Goal: Information Seeking & Learning: Learn about a topic

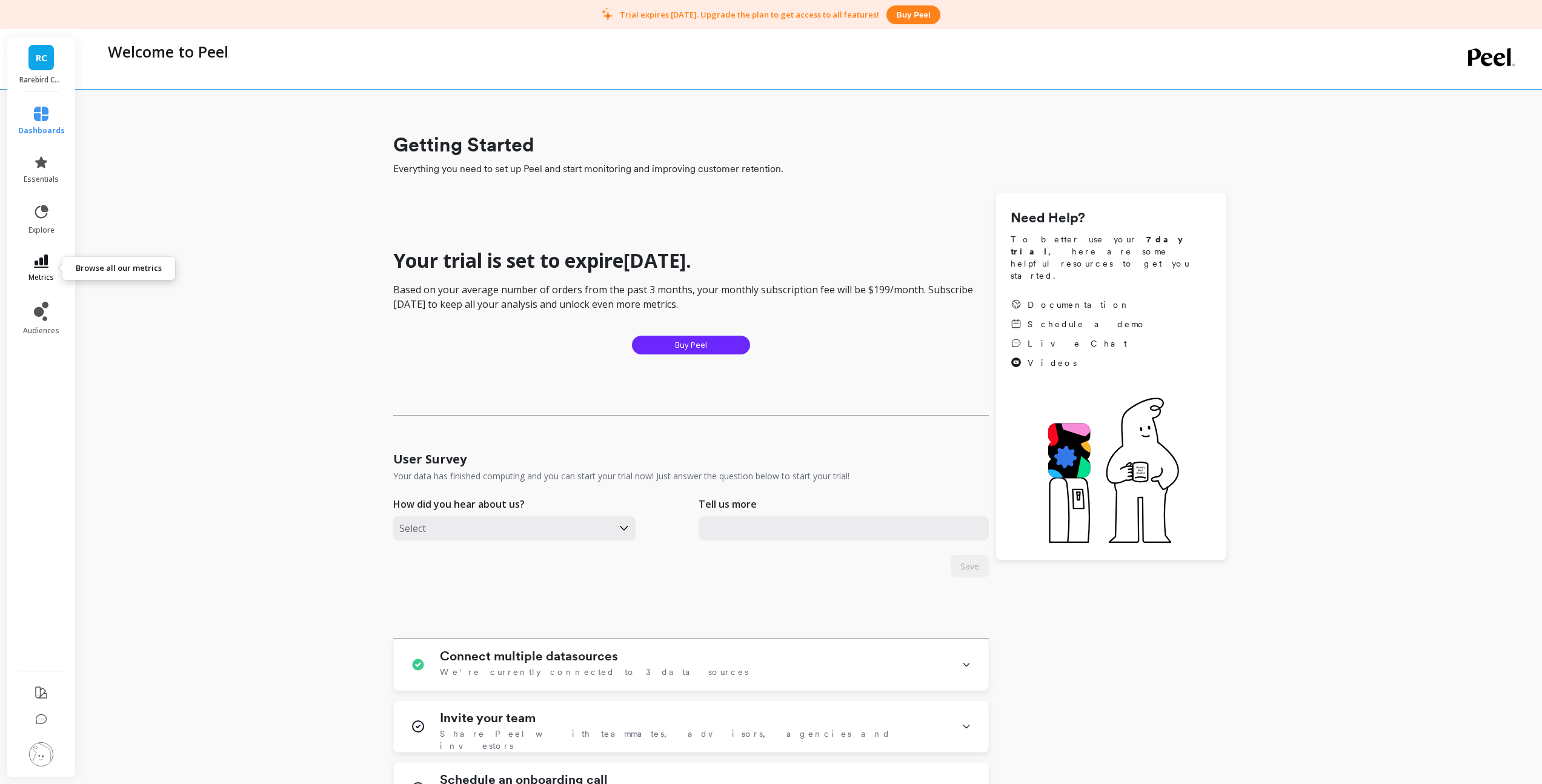
click at [45, 264] on icon at bounding box center [42, 261] width 15 height 13
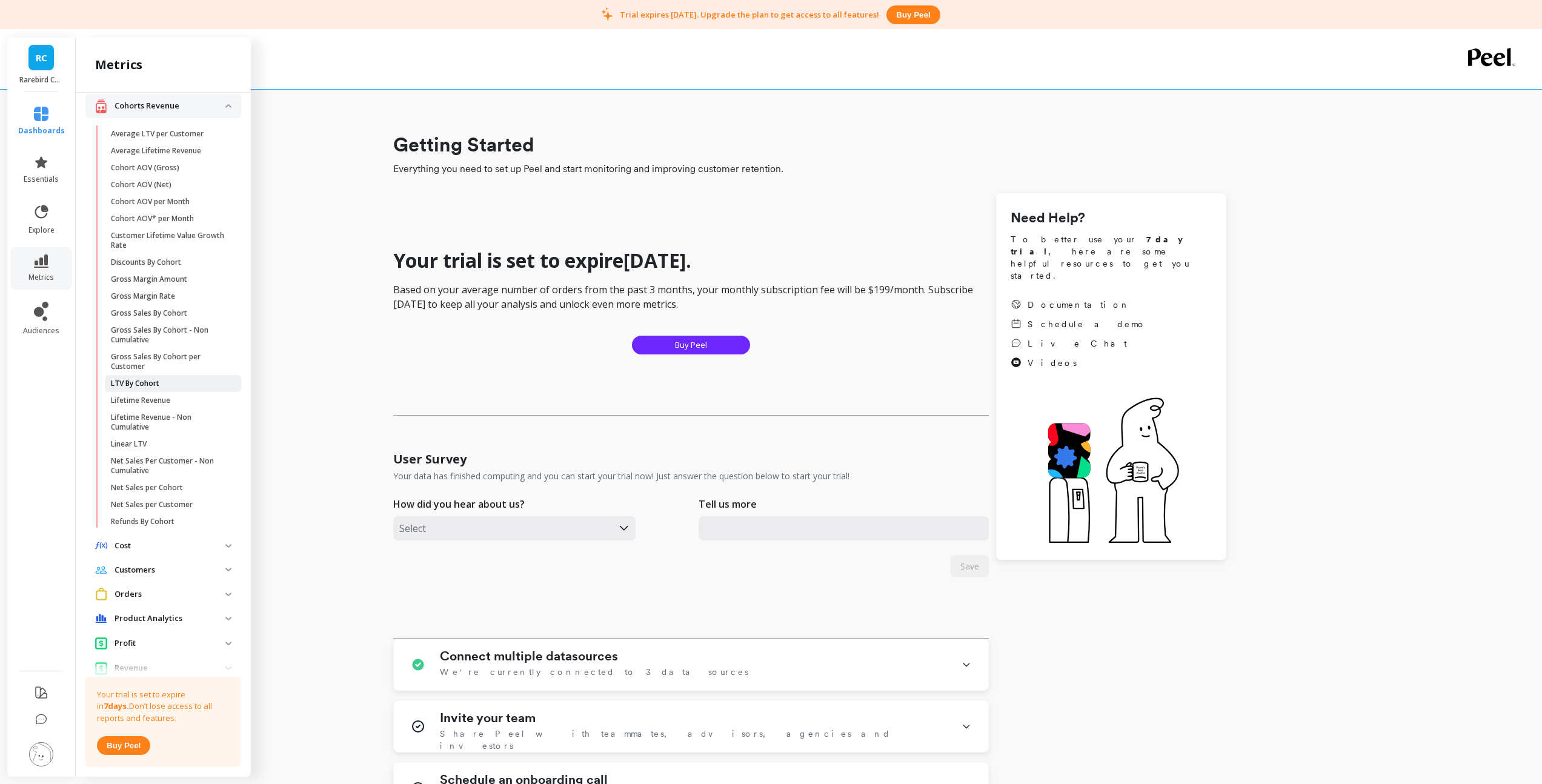
scroll to position [147, 0]
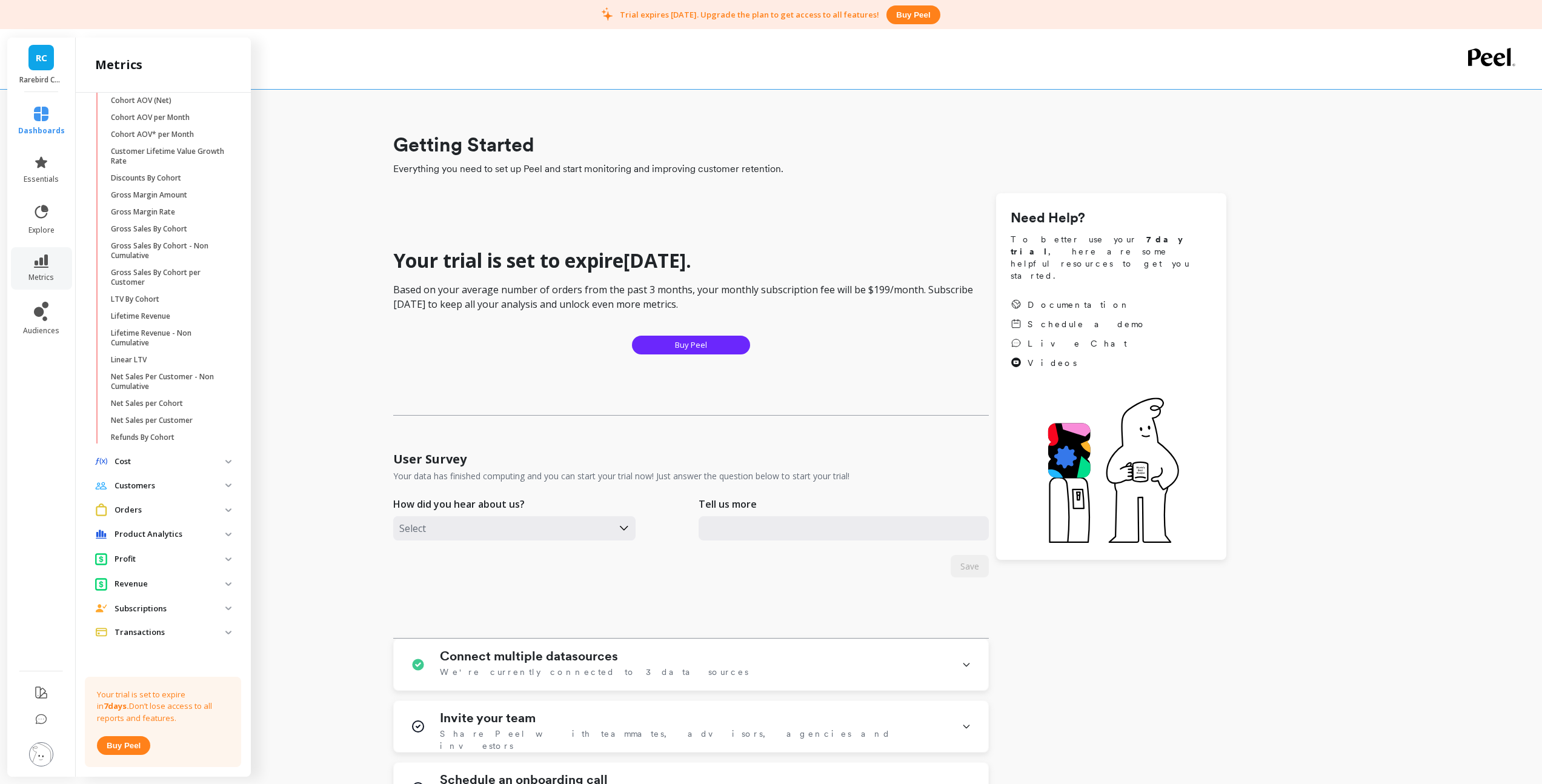
click at [137, 608] on p "Subscriptions" at bounding box center [170, 609] width 111 height 12
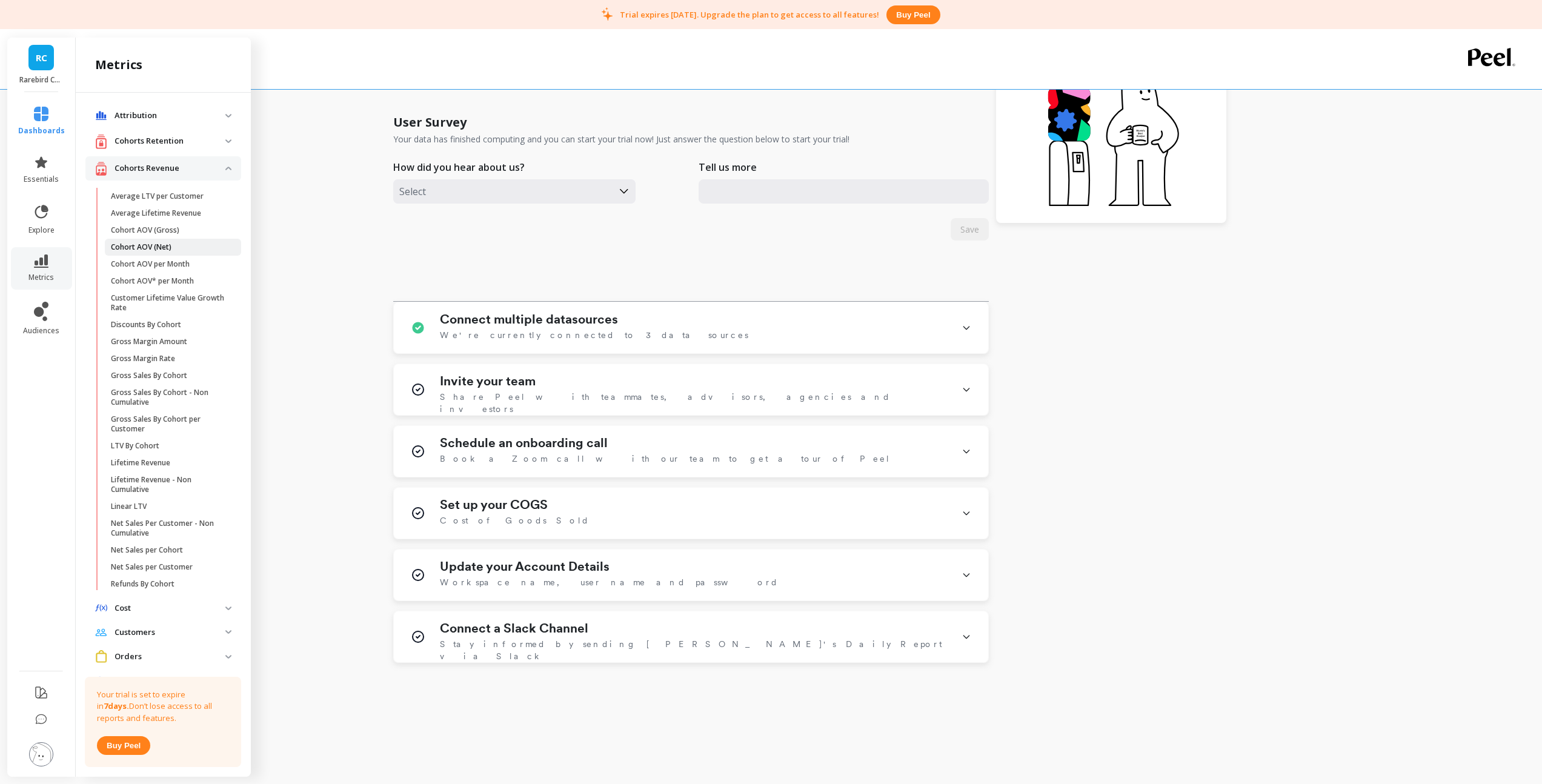
scroll to position [86, 0]
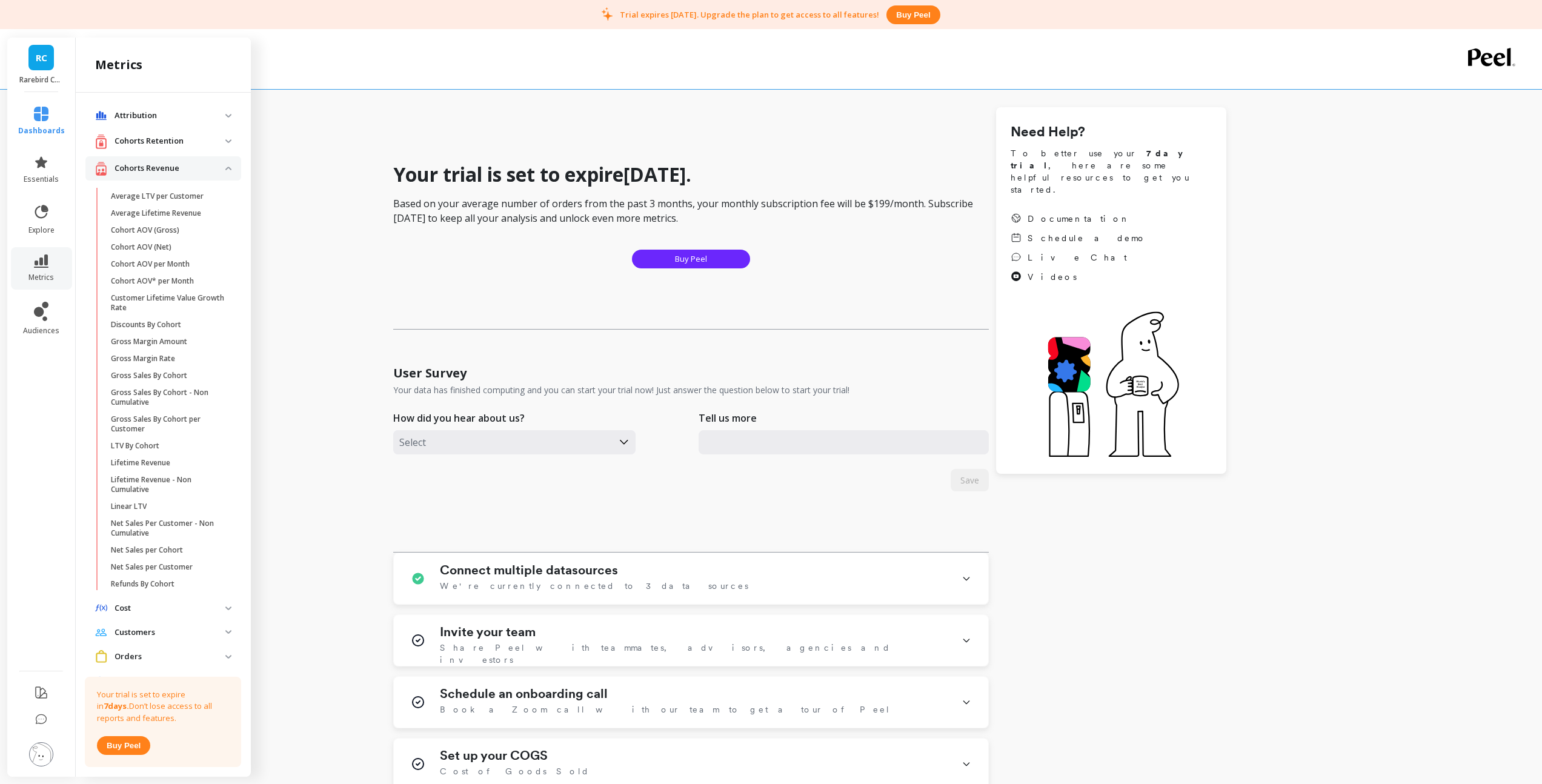
click at [138, 149] on retention "Cohorts Retention" at bounding box center [163, 141] width 156 height 25
click at [134, 257] on p "Orders per Cohort" at bounding box center [142, 257] width 64 height 9
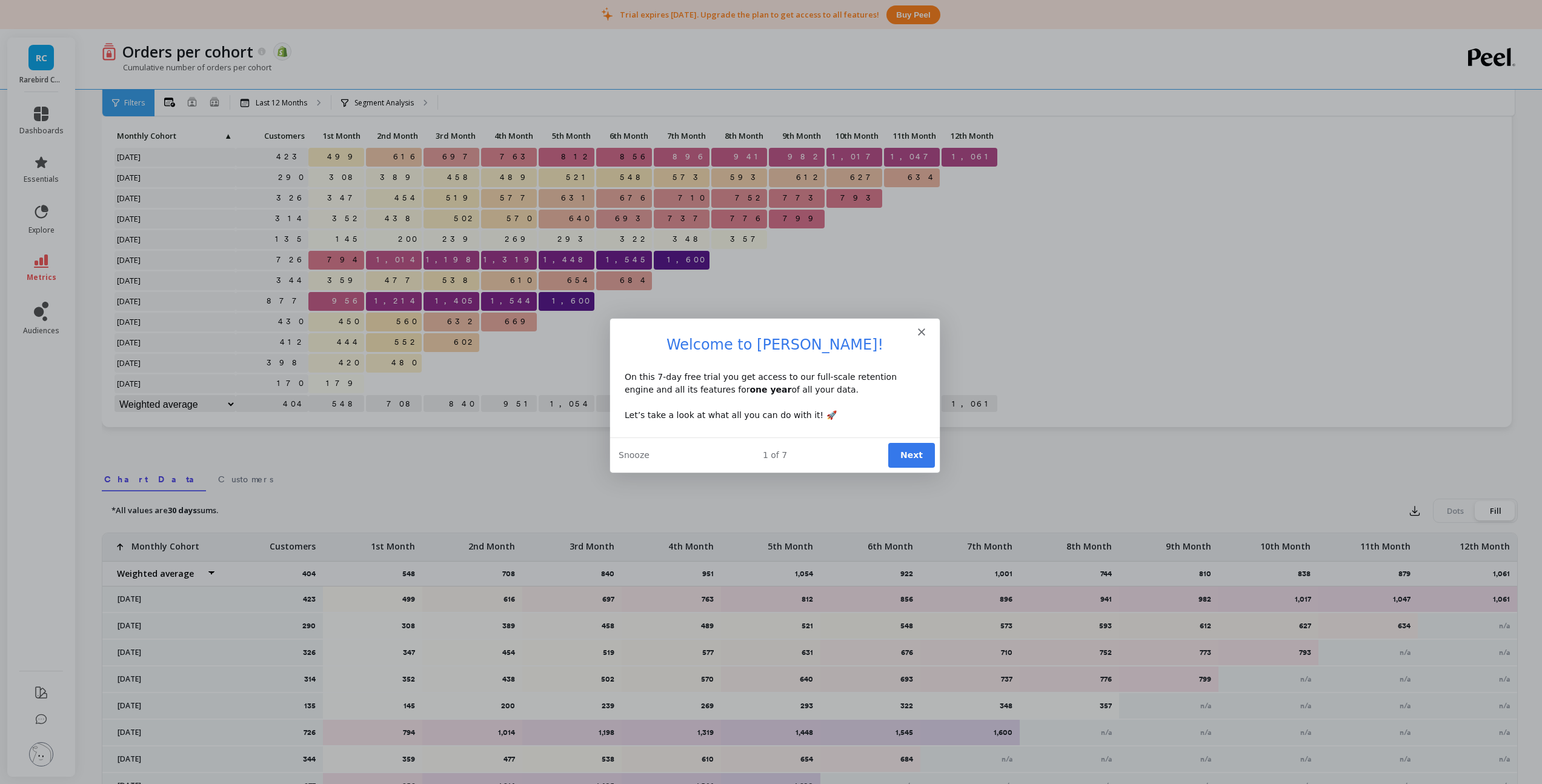
click at [921, 332] on polygon "Close" at bounding box center [920, 331] width 7 height 7
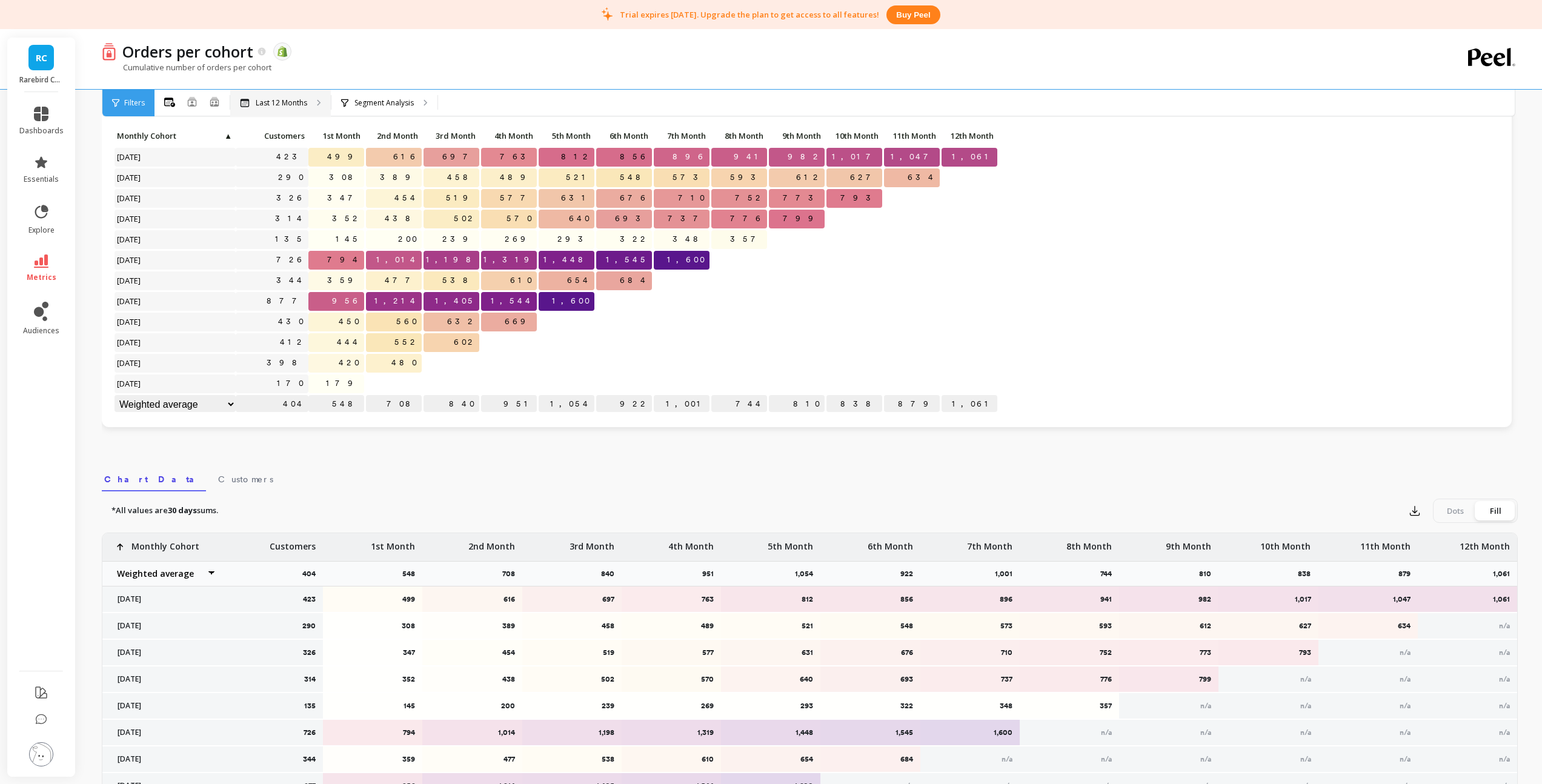
click at [267, 99] on p "Last 12 Months" at bounding box center [281, 103] width 52 height 9
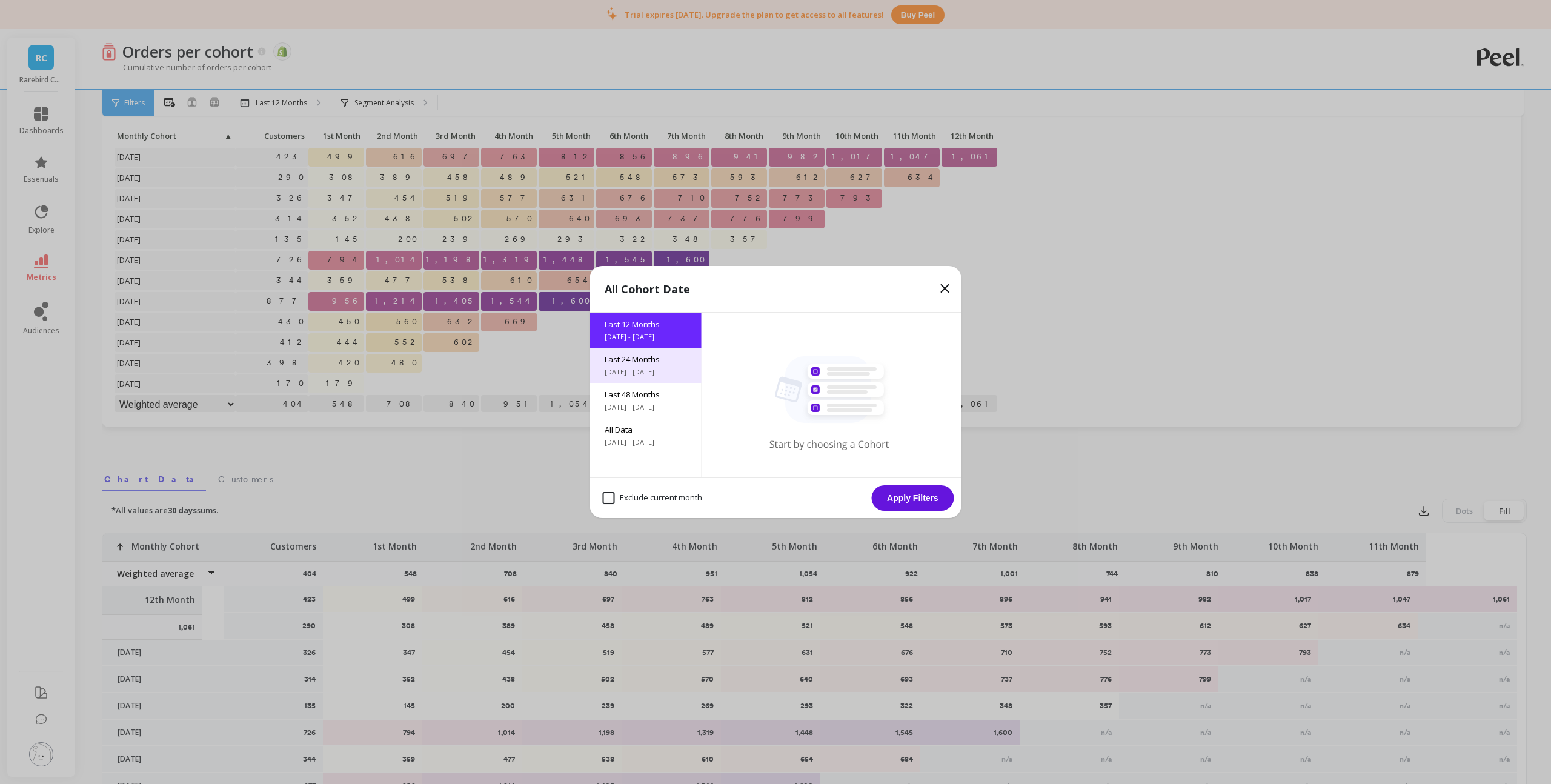
click at [601, 361] on div "Last 24 Months 9/18/2023 - 9/18/2025" at bounding box center [646, 365] width 111 height 35
click at [922, 503] on button "Apply Filters" at bounding box center [913, 498] width 83 height 25
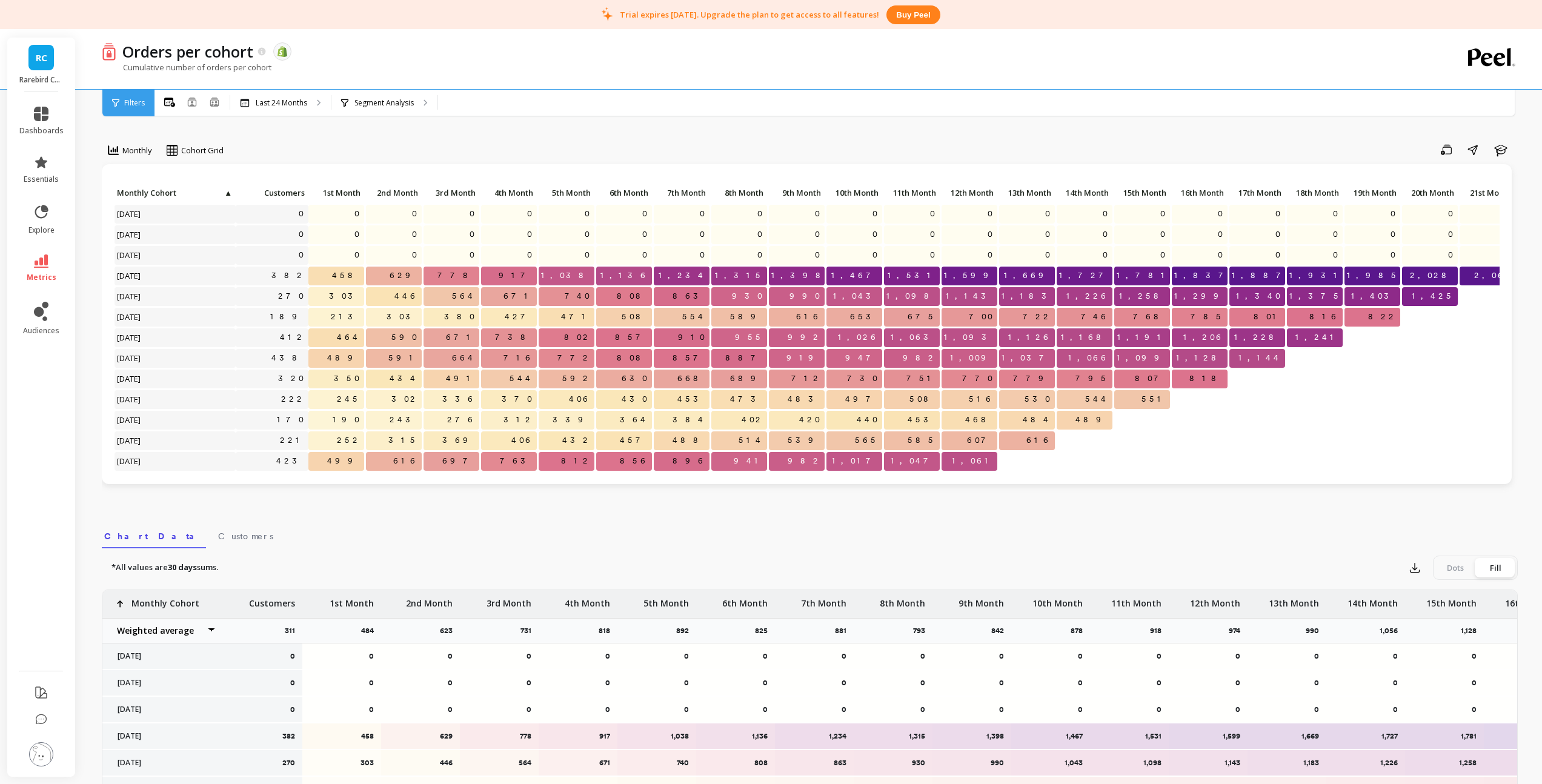
scroll to position [86, 0]
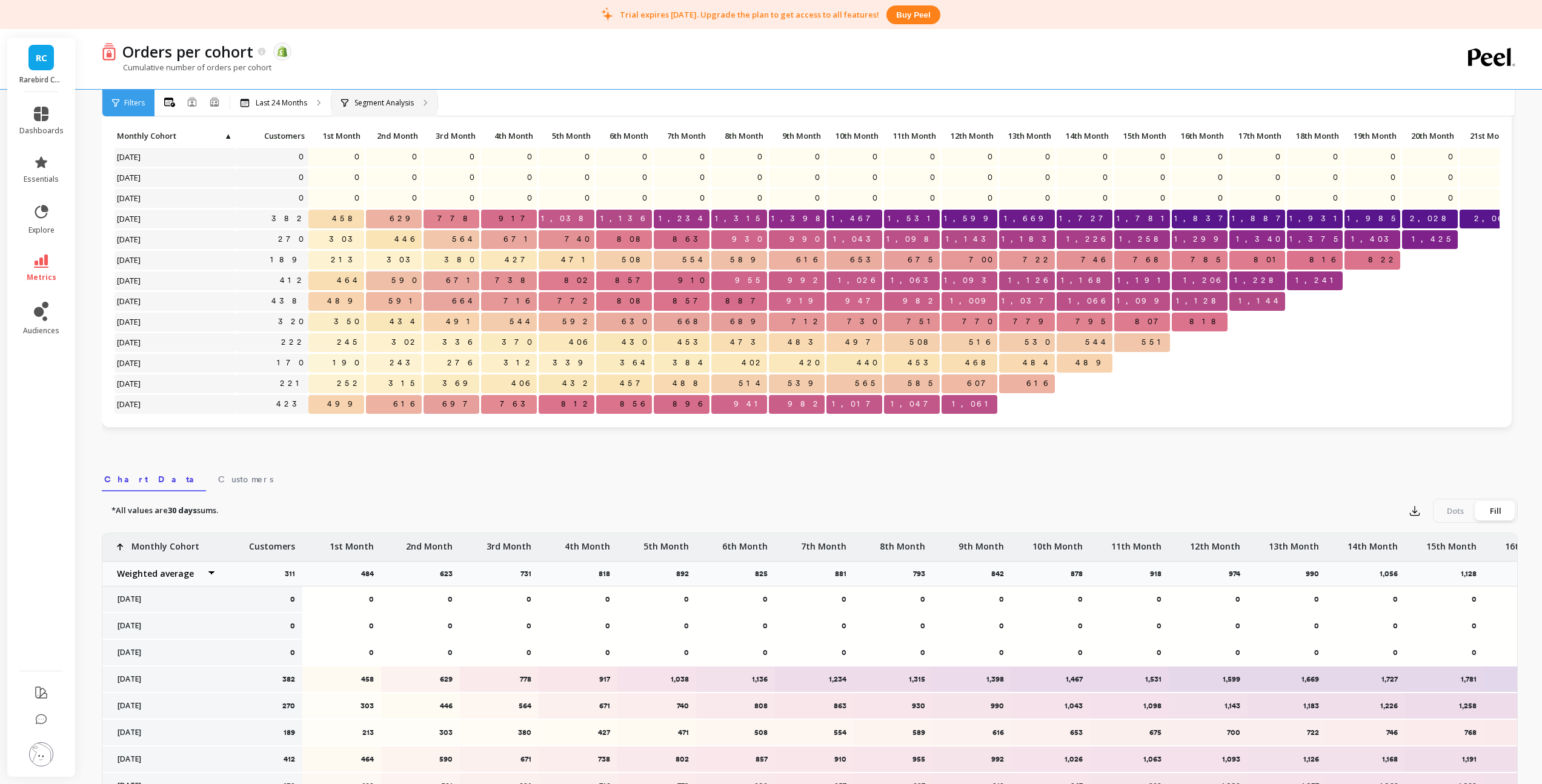
click at [371, 103] on p "Segment Analysis" at bounding box center [384, 103] width 60 height 9
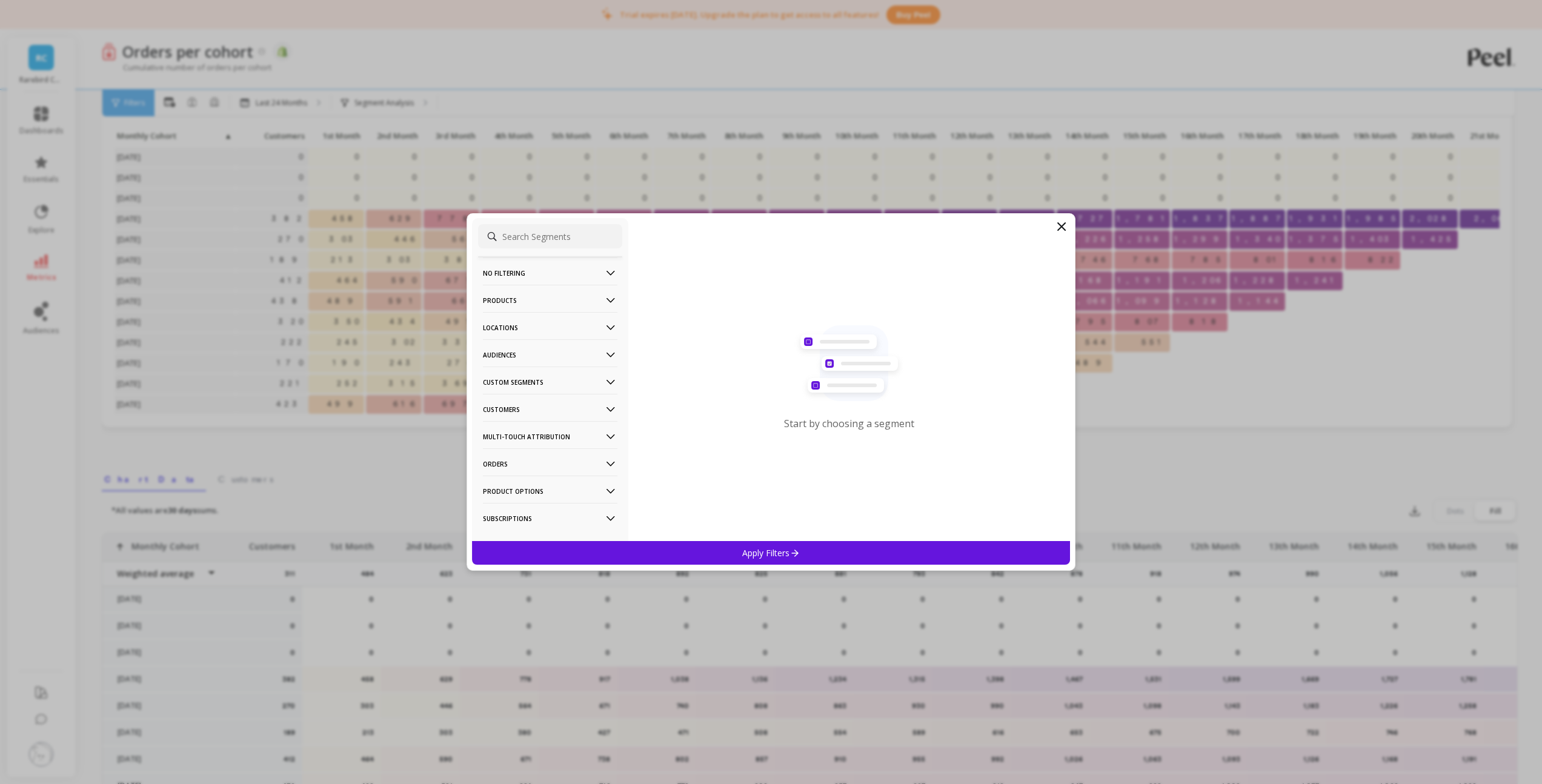
click at [512, 359] on p "Audiences" at bounding box center [550, 355] width 134 height 31
click at [510, 385] on p "Custom Segments" at bounding box center [550, 382] width 134 height 31
click at [511, 384] on p "Custom Segments" at bounding box center [550, 382] width 134 height 31
click at [506, 414] on p "Customers" at bounding box center [550, 409] width 134 height 31
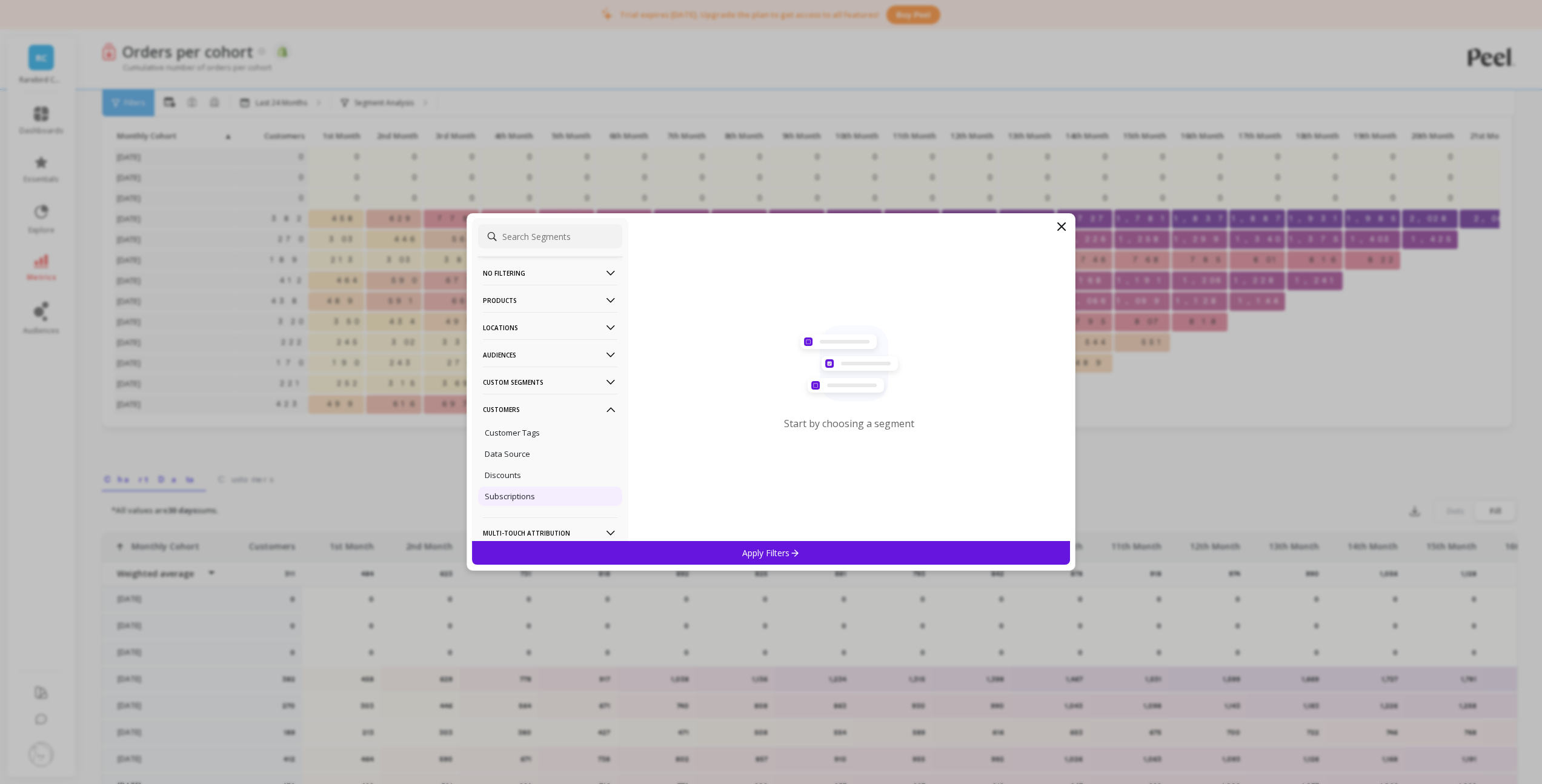
click at [510, 493] on p "Subscriptions" at bounding box center [510, 496] width 50 height 11
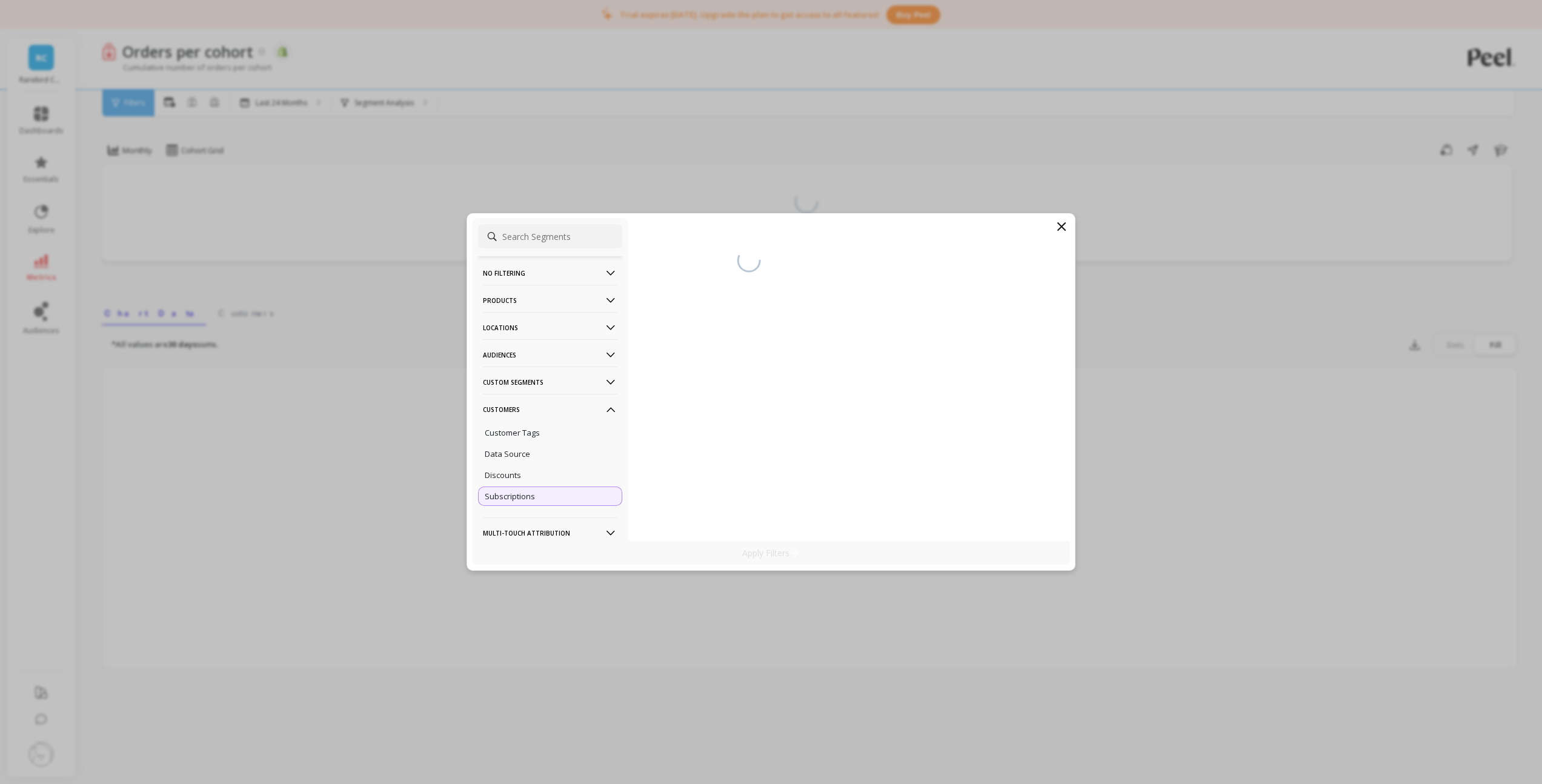
scroll to position [29, 0]
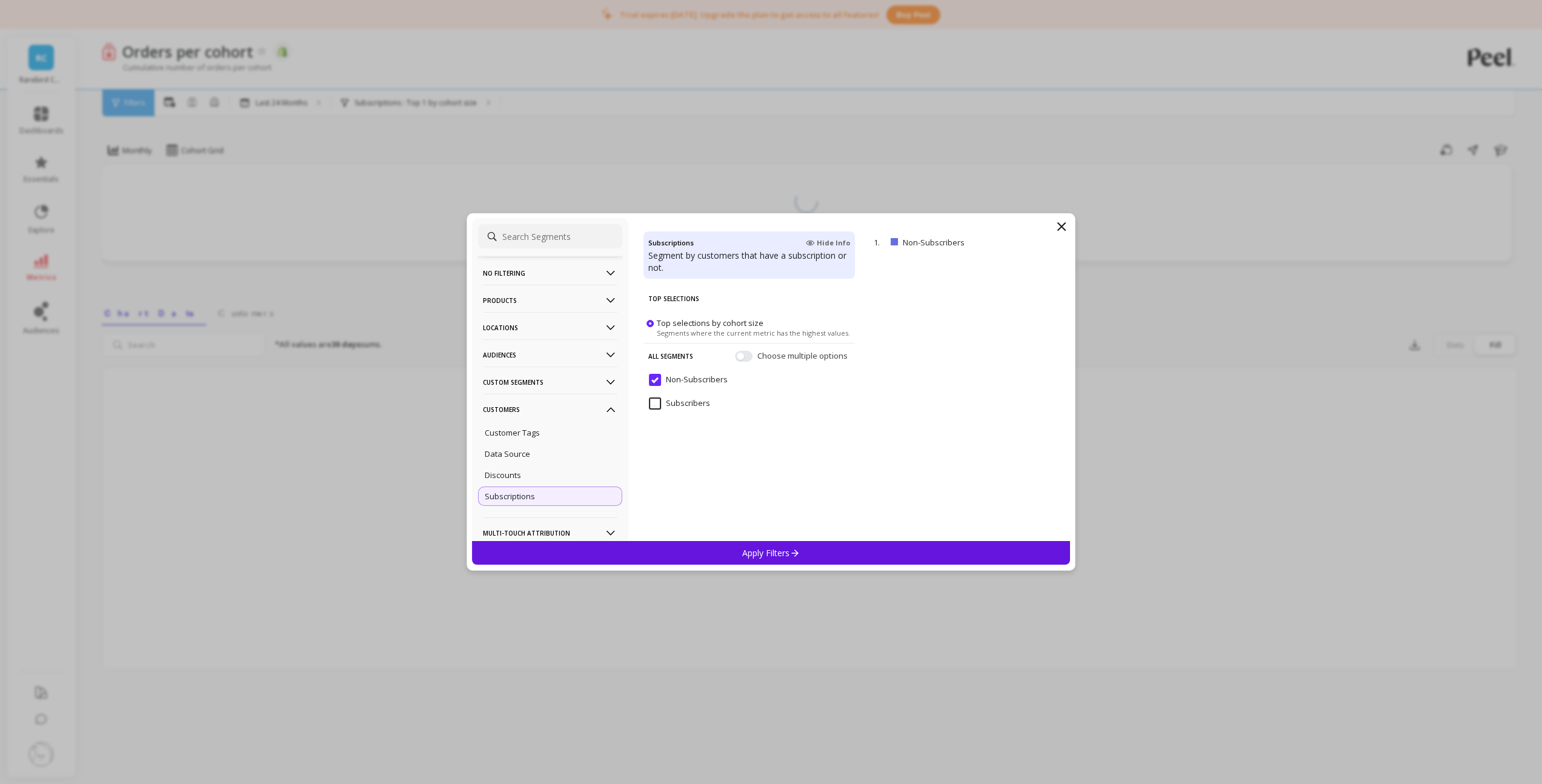
click at [652, 385] on input "Non-Subscribers" at bounding box center [687, 380] width 78 height 12
click at [656, 406] on input "Subscribers" at bounding box center [679, 403] width 61 height 12
click at [757, 555] on p "Apply Filters" at bounding box center [771, 553] width 58 height 11
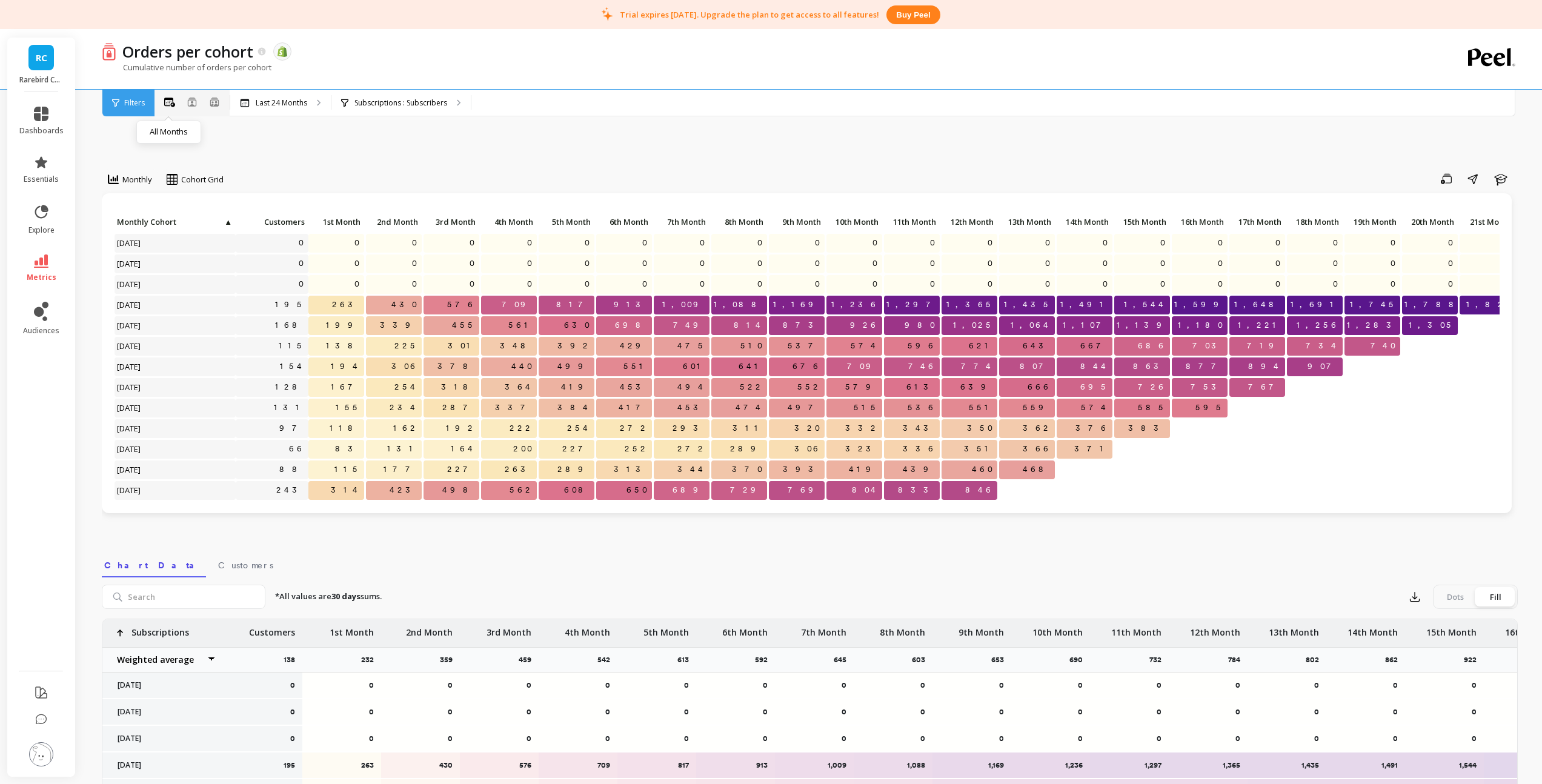
click at [172, 102] on icon at bounding box center [170, 102] width 11 height 9
click at [47, 260] on icon at bounding box center [42, 261] width 15 height 13
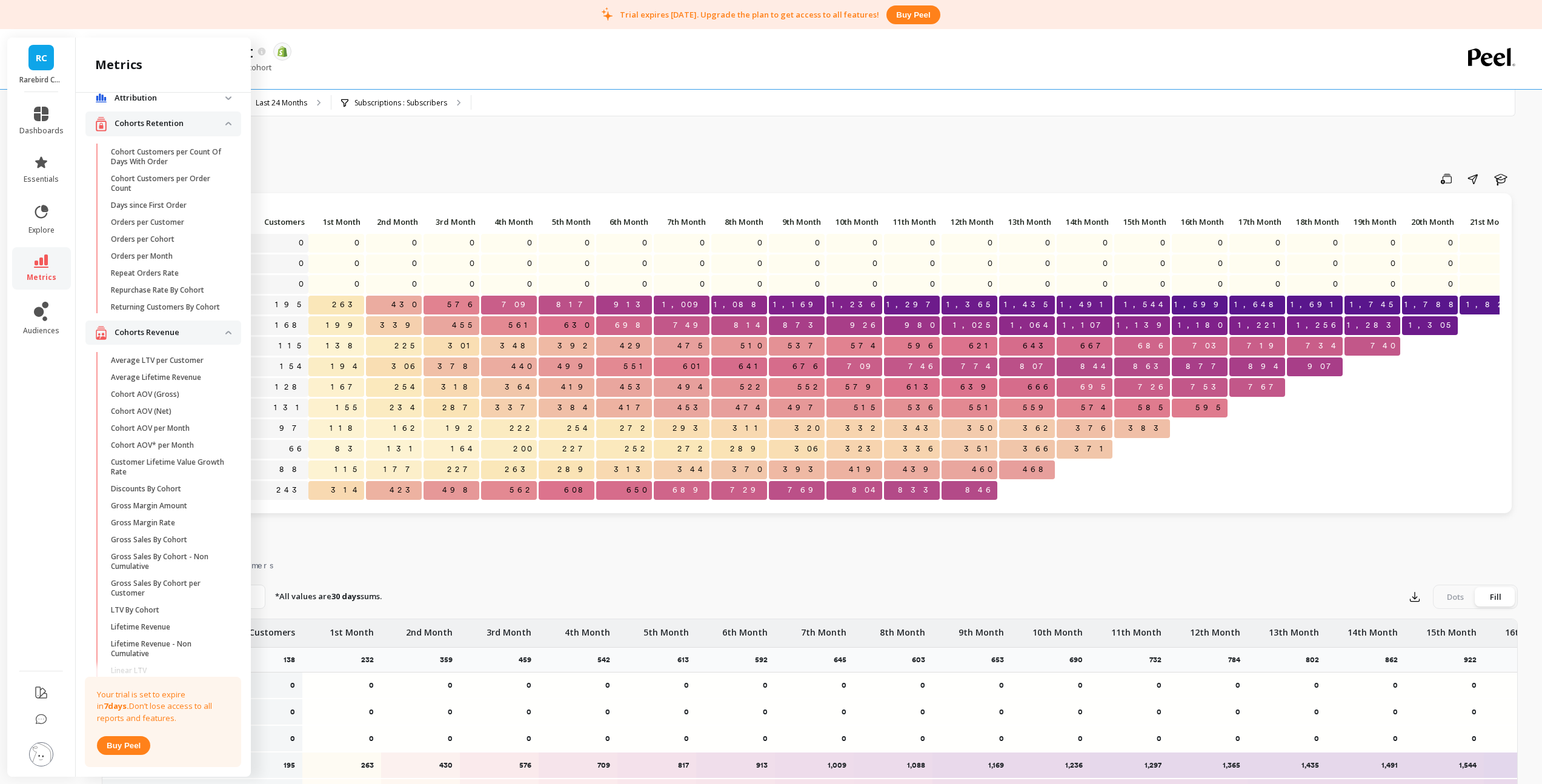
scroll to position [30, 0]
click at [218, 331] on revenue "Cohorts Revenue" at bounding box center [163, 320] width 156 height 25
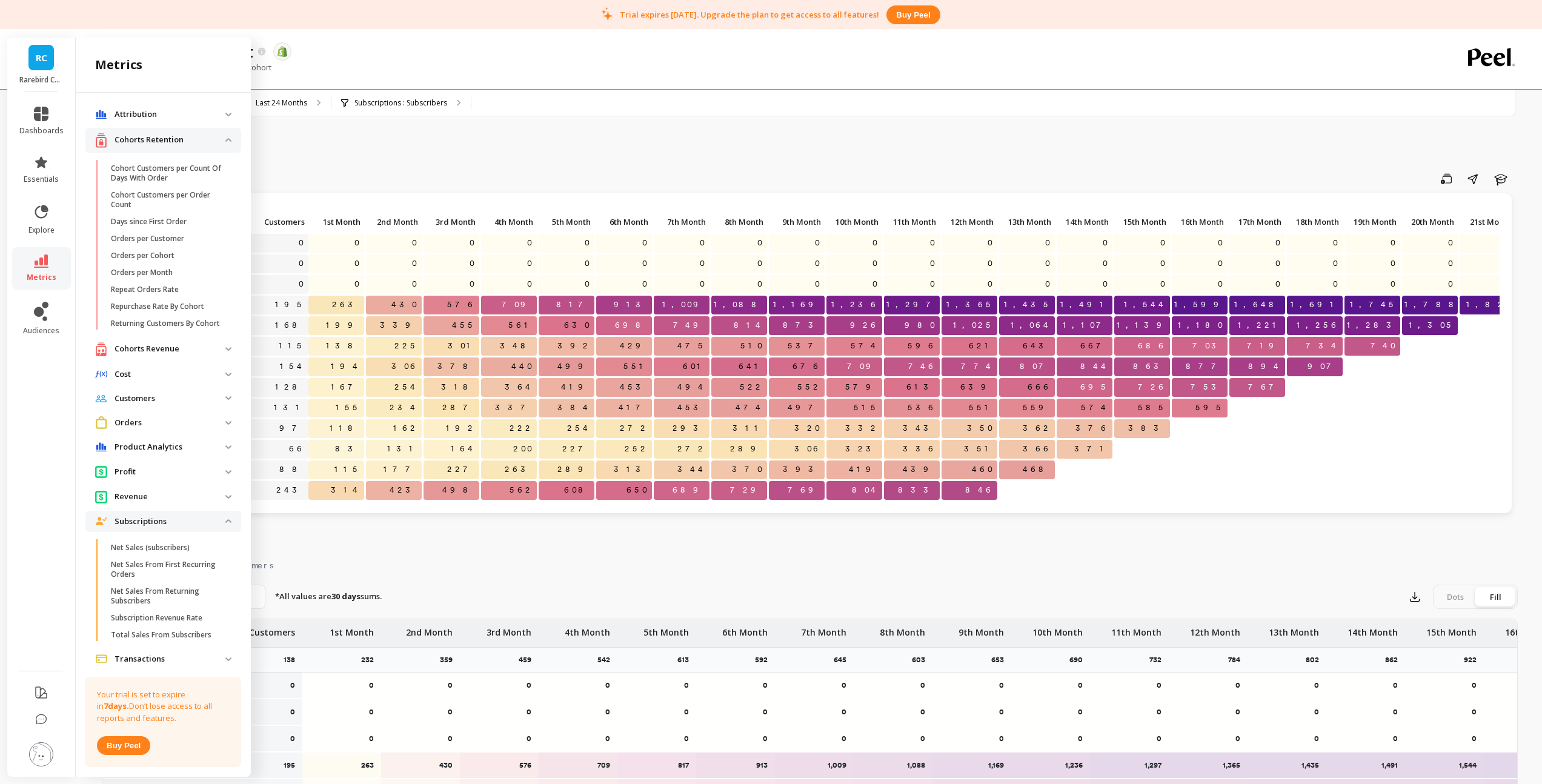
scroll to position [0, 0]
click at [188, 329] on p "Returning Customers By Cohort" at bounding box center [165, 325] width 109 height 9
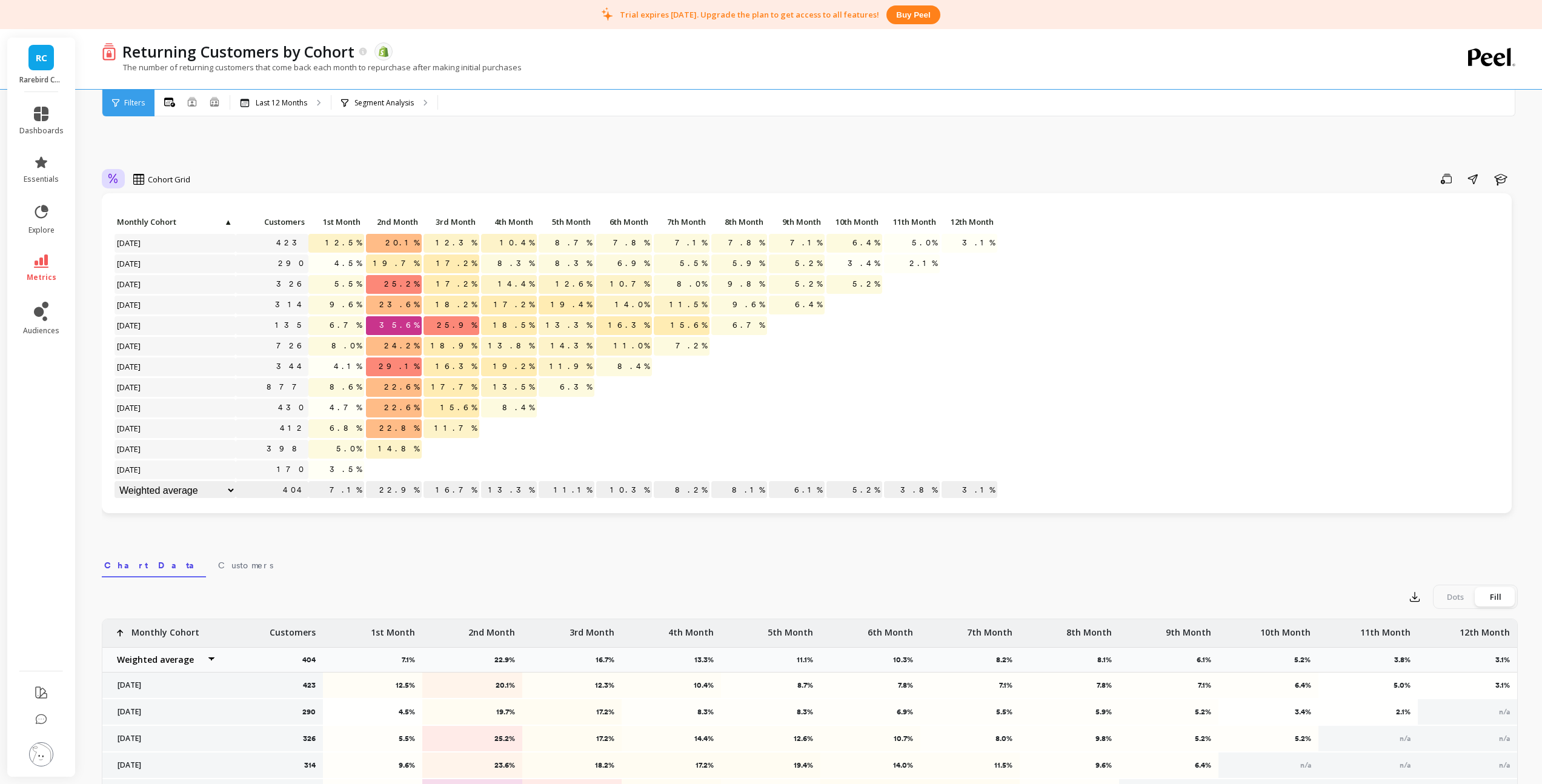
click at [113, 178] on icon at bounding box center [113, 178] width 9 height 9
click at [150, 206] on div "Relative" at bounding box center [146, 207] width 69 height 11
click at [400, 99] on p "Segment Analysis" at bounding box center [384, 103] width 60 height 9
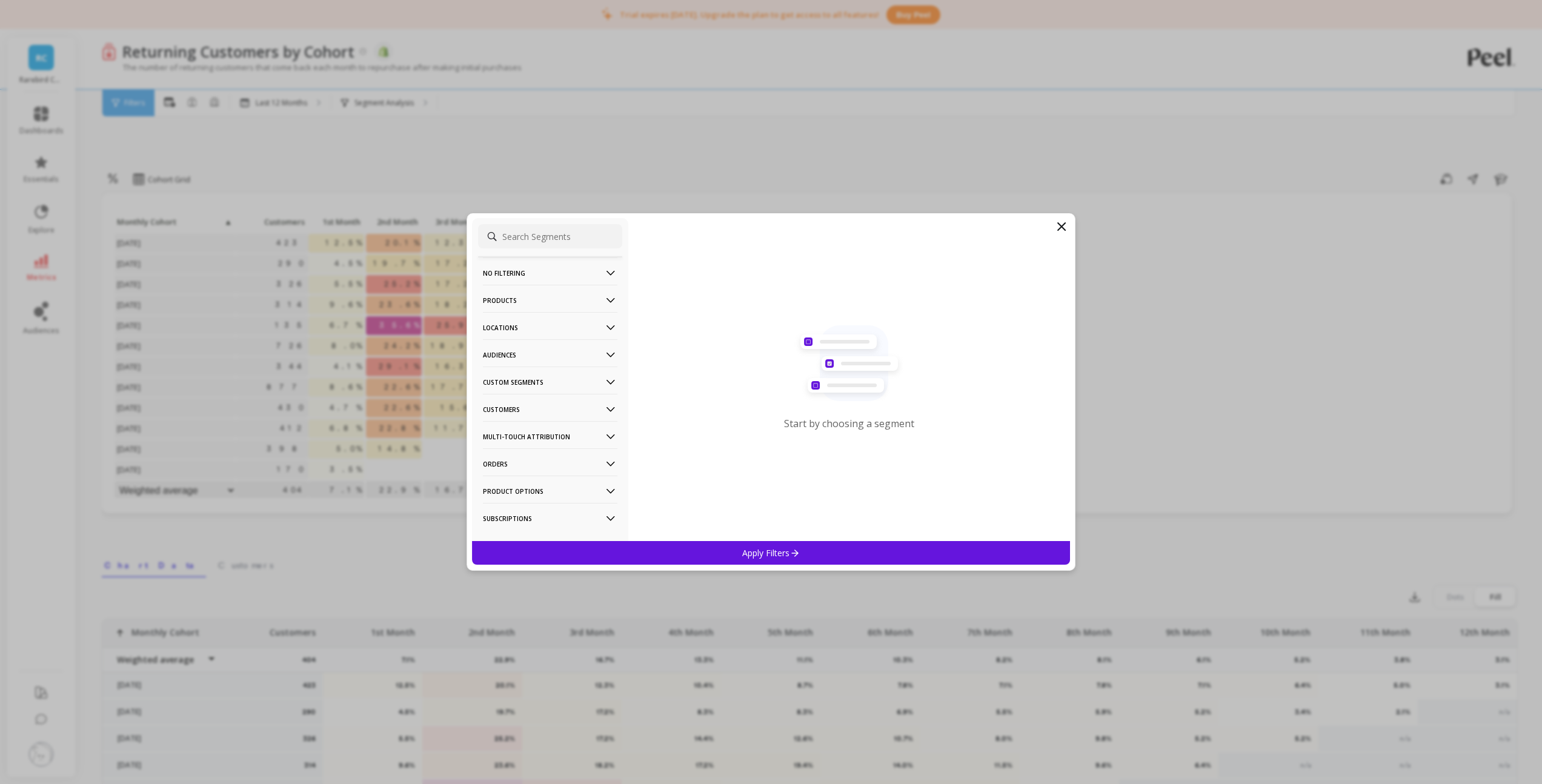
click at [604, 414] on icon at bounding box center [610, 410] width 13 height 13
click at [520, 499] on p "Subscriptions" at bounding box center [510, 496] width 50 height 11
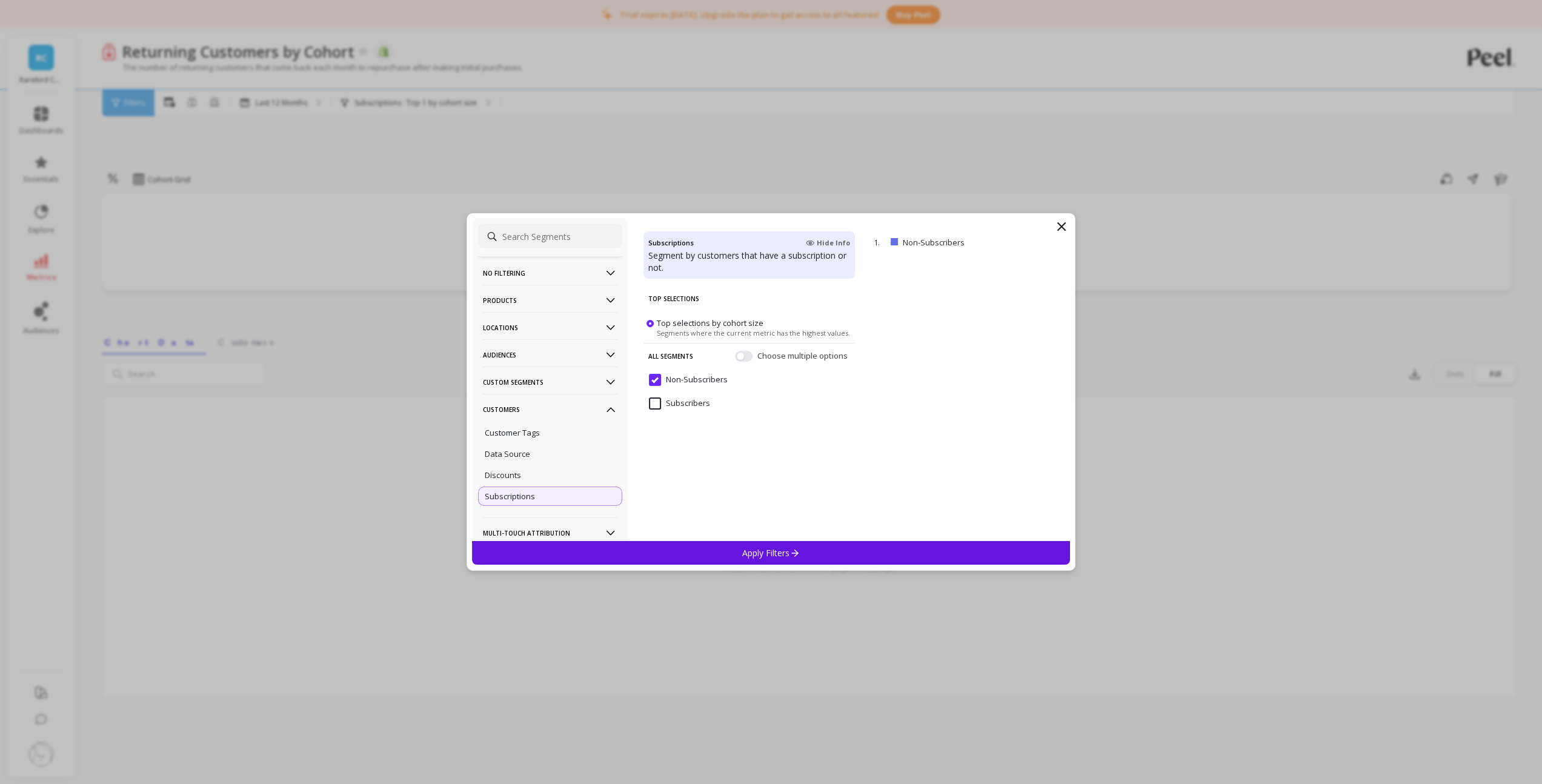
click at [669, 404] on input "Subscribers" at bounding box center [679, 403] width 61 height 12
click at [710, 549] on div "Apply Filters" at bounding box center [771, 553] width 598 height 23
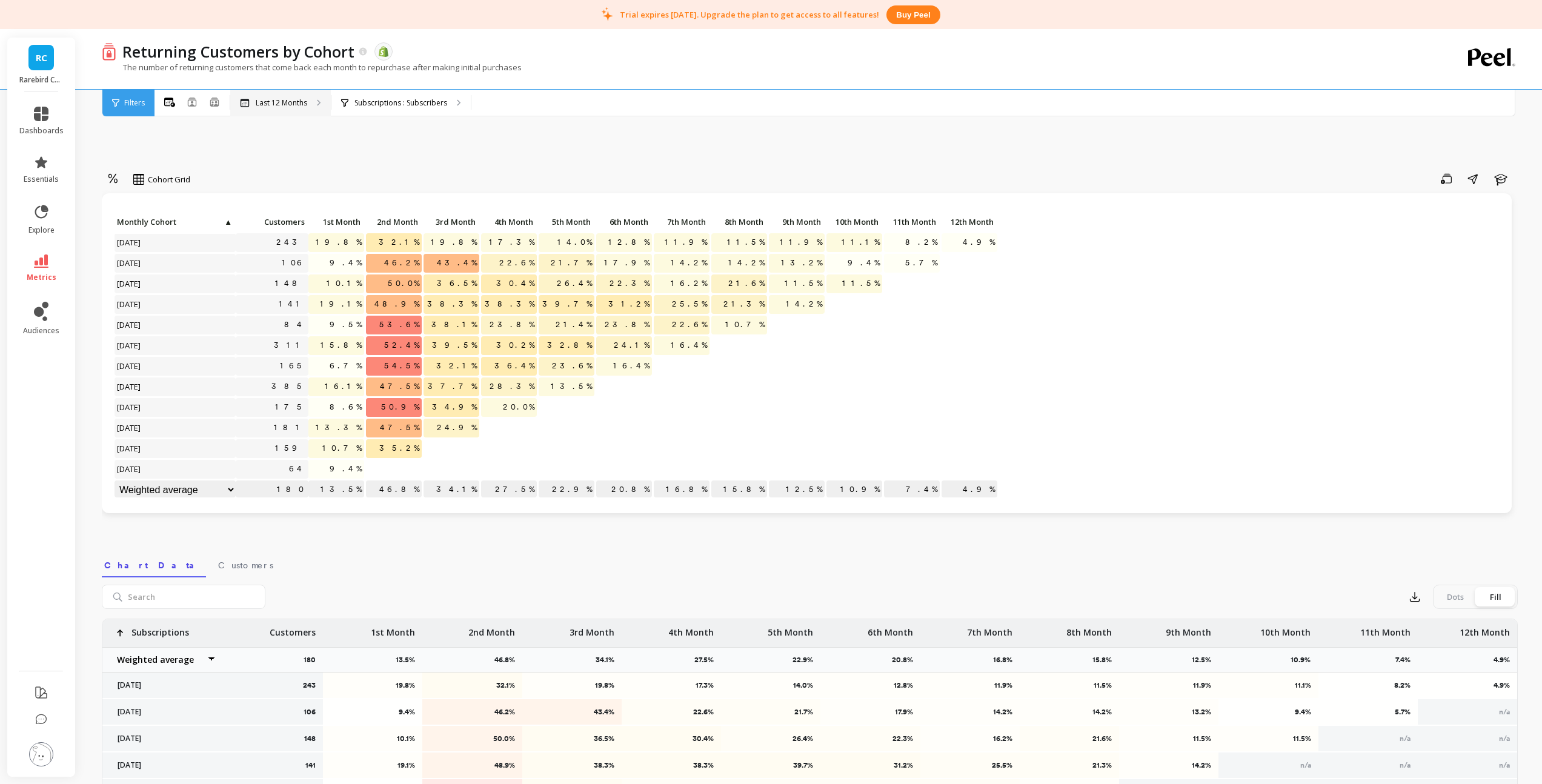
click at [266, 107] on p "Last 12 Months" at bounding box center [281, 103] width 52 height 9
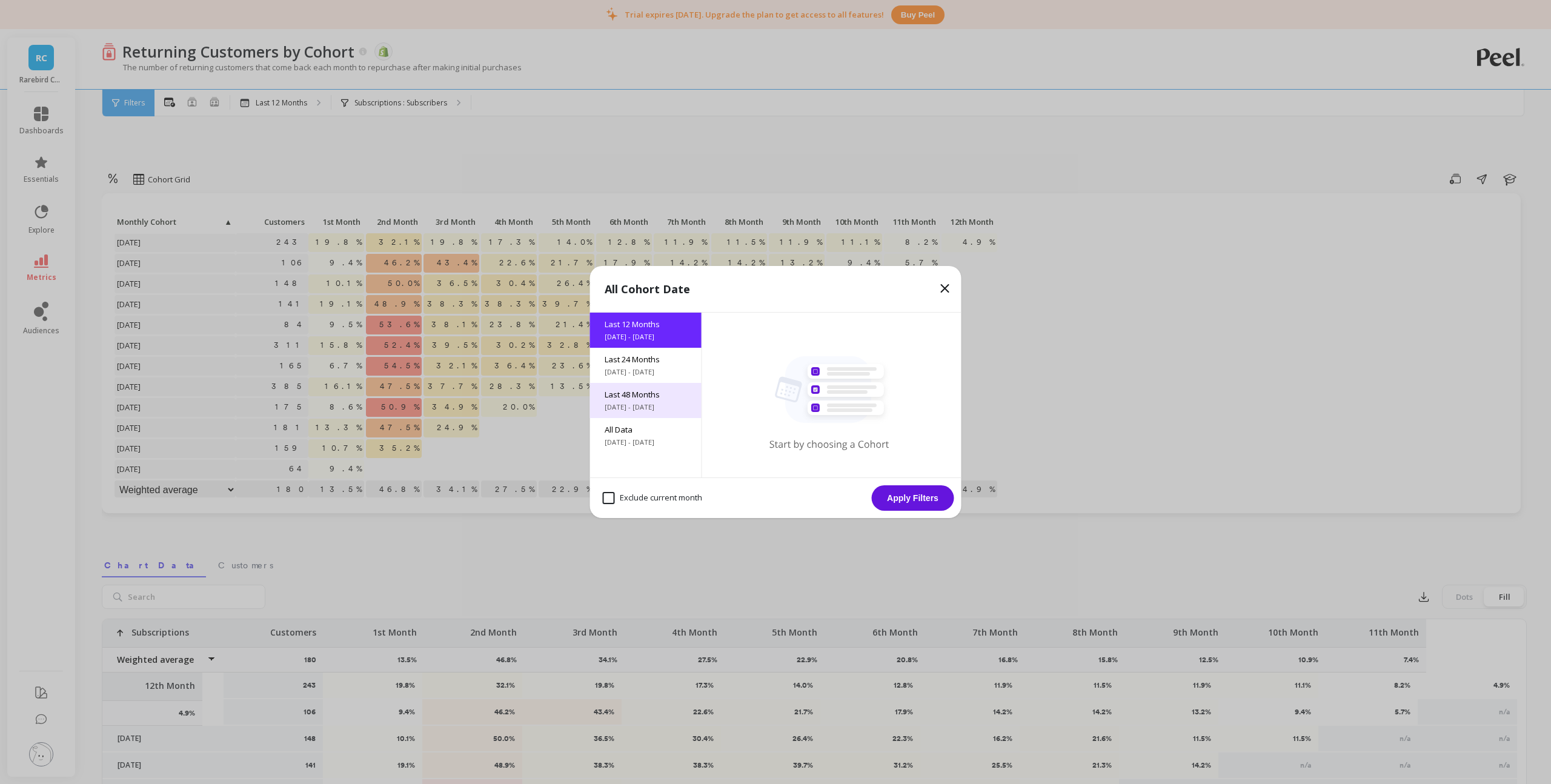
click at [631, 399] on span "Last 48 Months" at bounding box center [645, 394] width 83 height 11
click at [930, 500] on button "Apply Filters" at bounding box center [913, 498] width 83 height 25
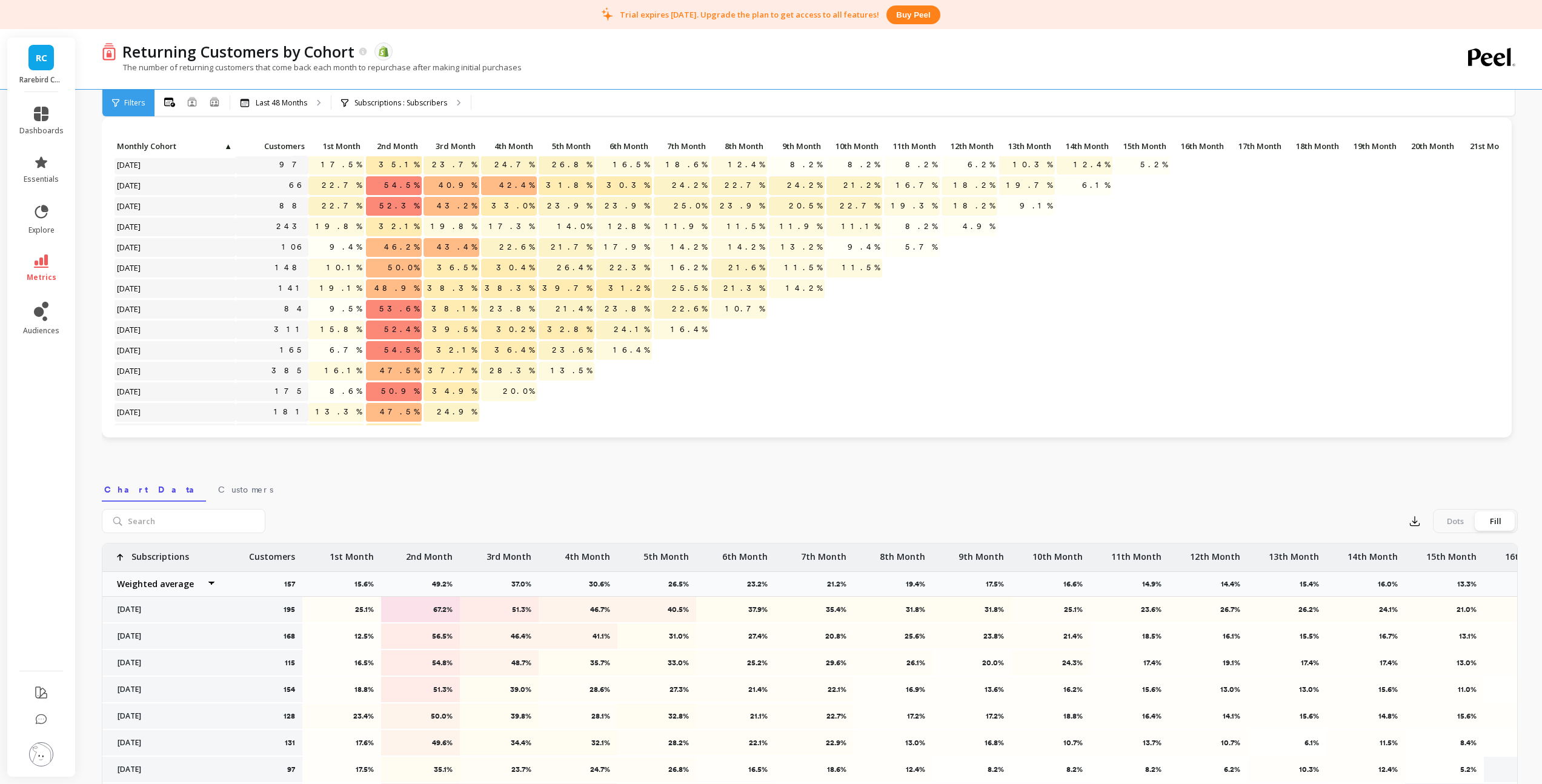
scroll to position [137, 0]
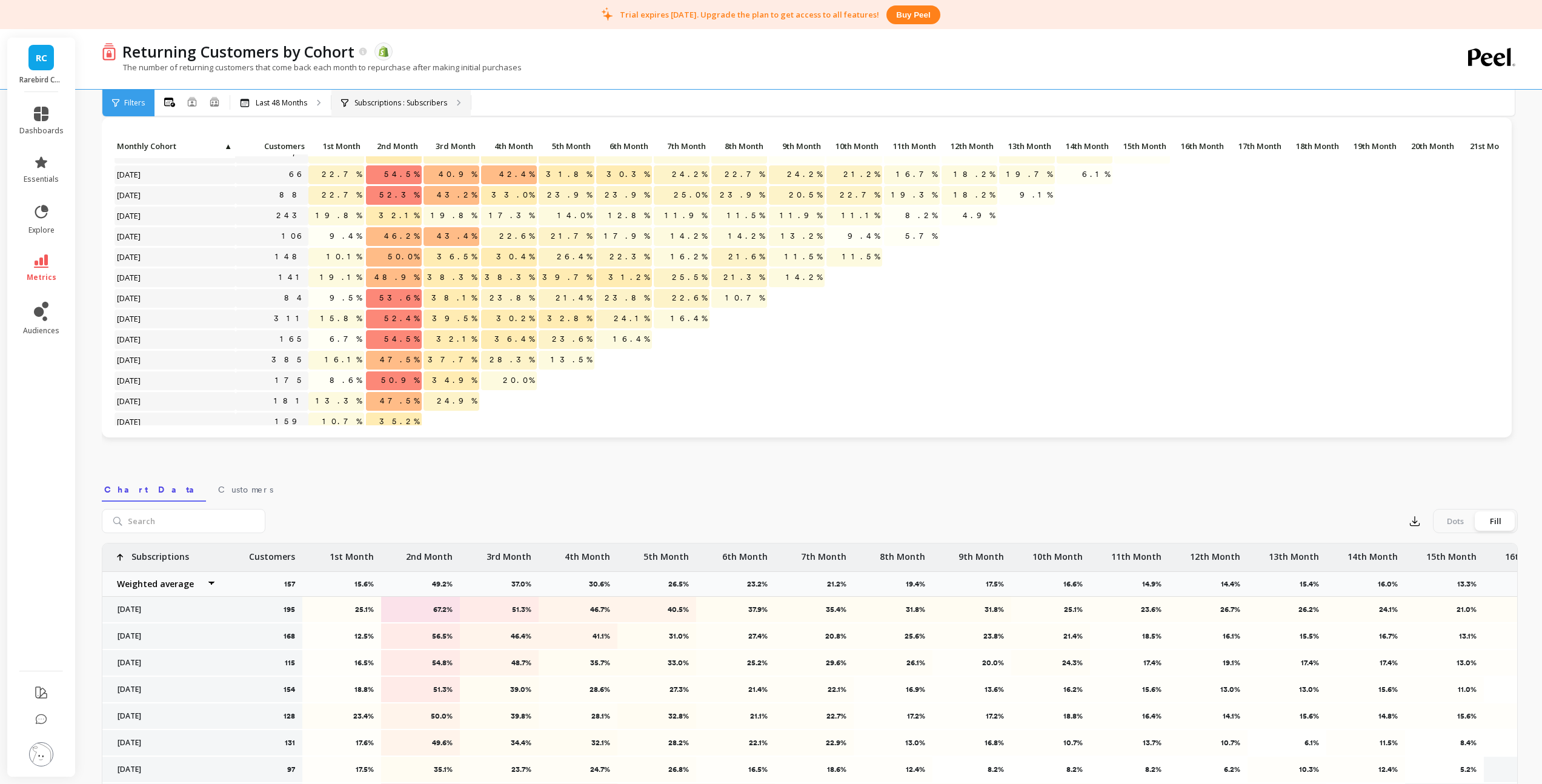
click at [406, 99] on p "Subscriptions : Subscribers" at bounding box center [400, 103] width 93 height 9
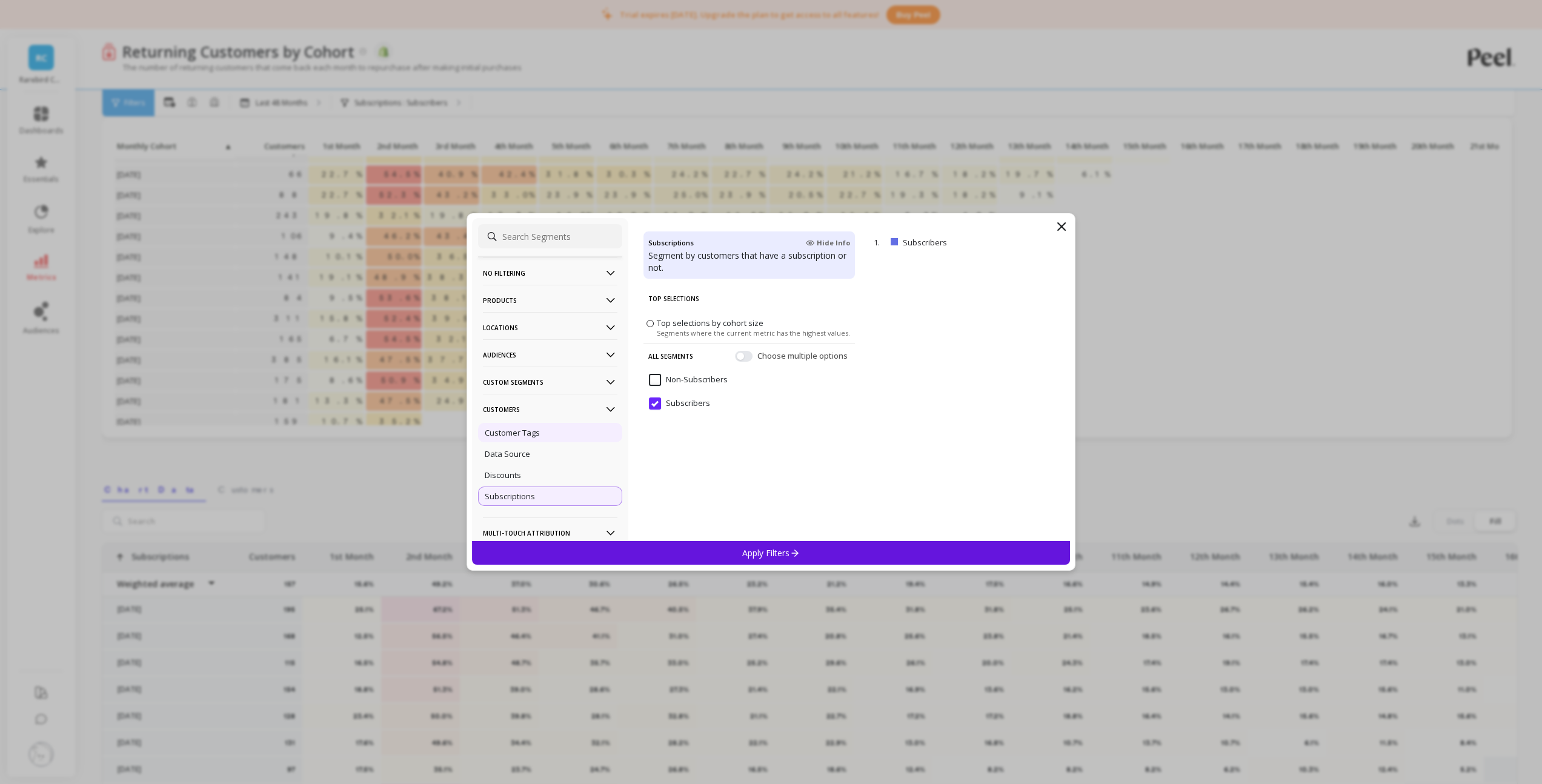
click at [518, 431] on p "Customer Tags" at bounding box center [512, 433] width 55 height 11
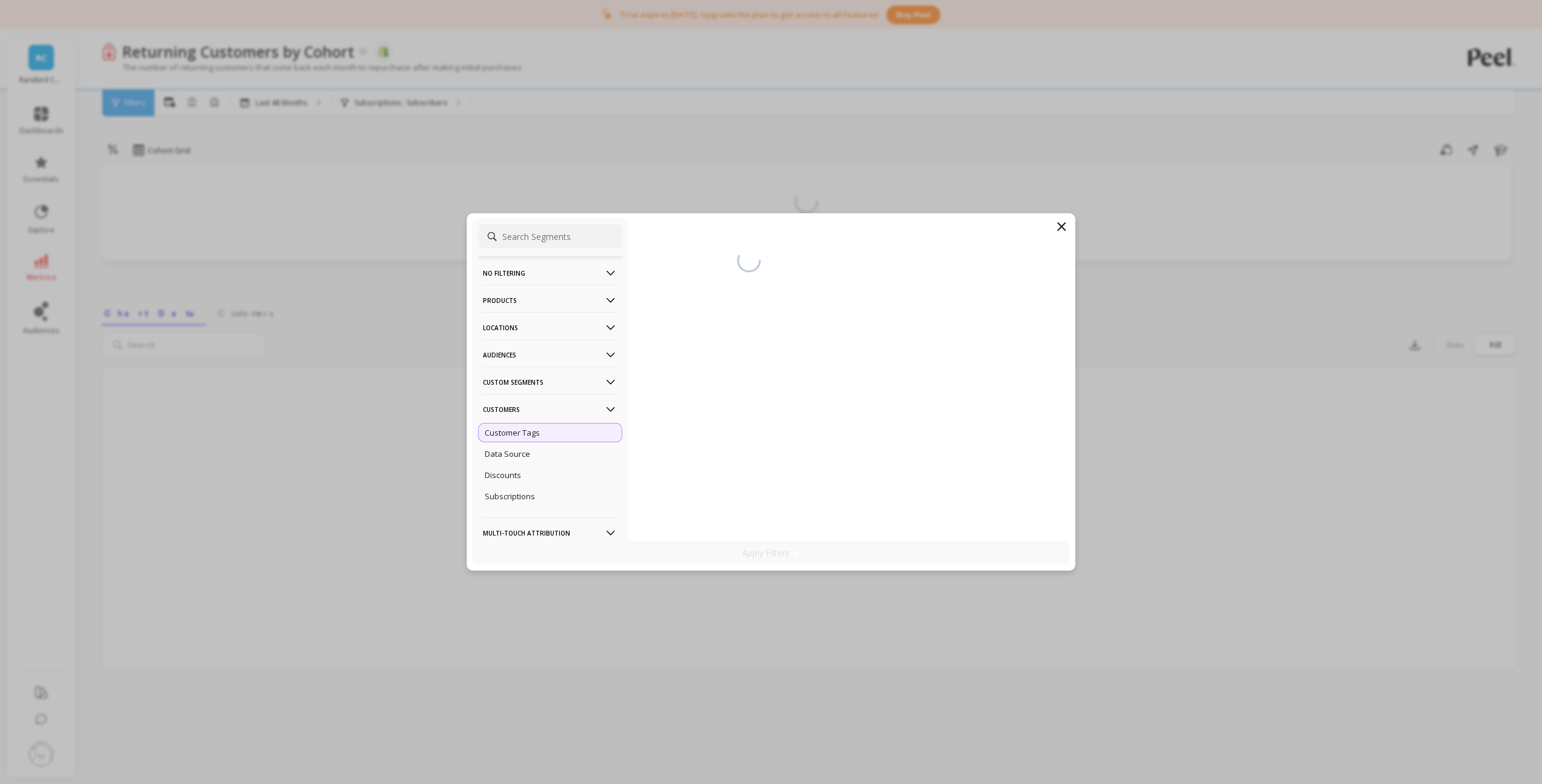
scroll to position [29, 0]
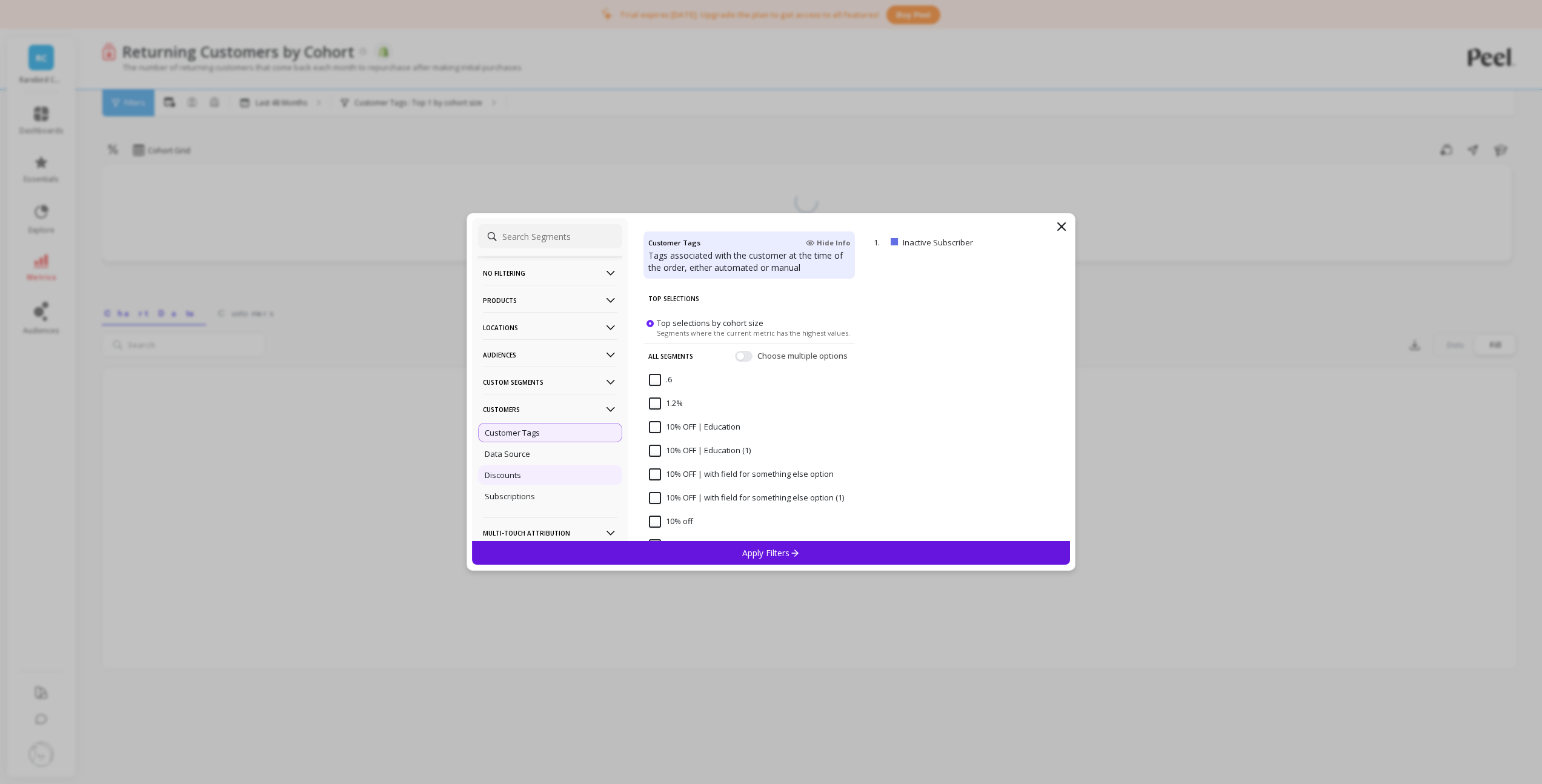
click at [501, 478] on p "Discounts" at bounding box center [503, 475] width 36 height 11
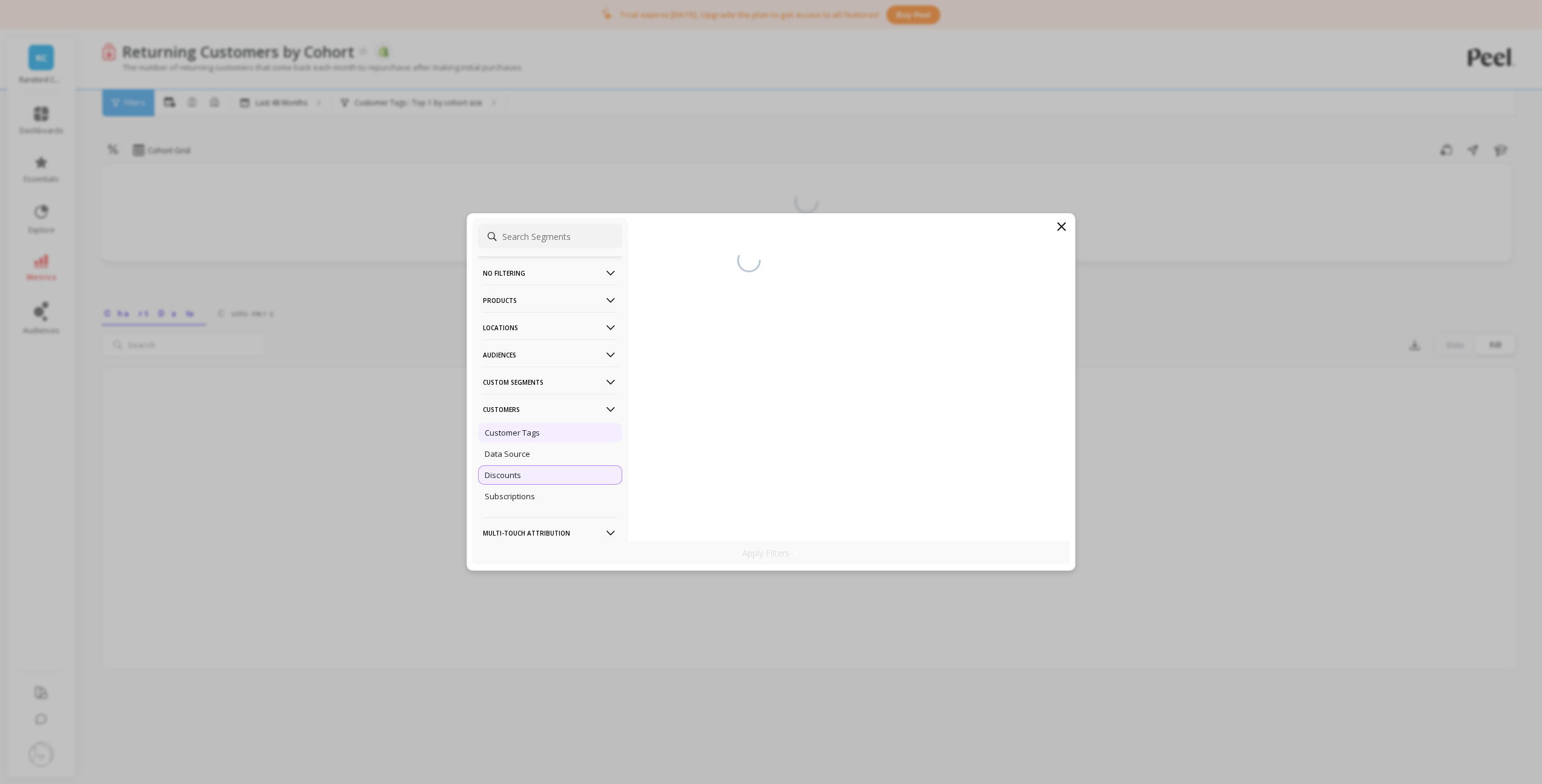
click at [505, 437] on p "Customer Tags" at bounding box center [512, 433] width 55 height 11
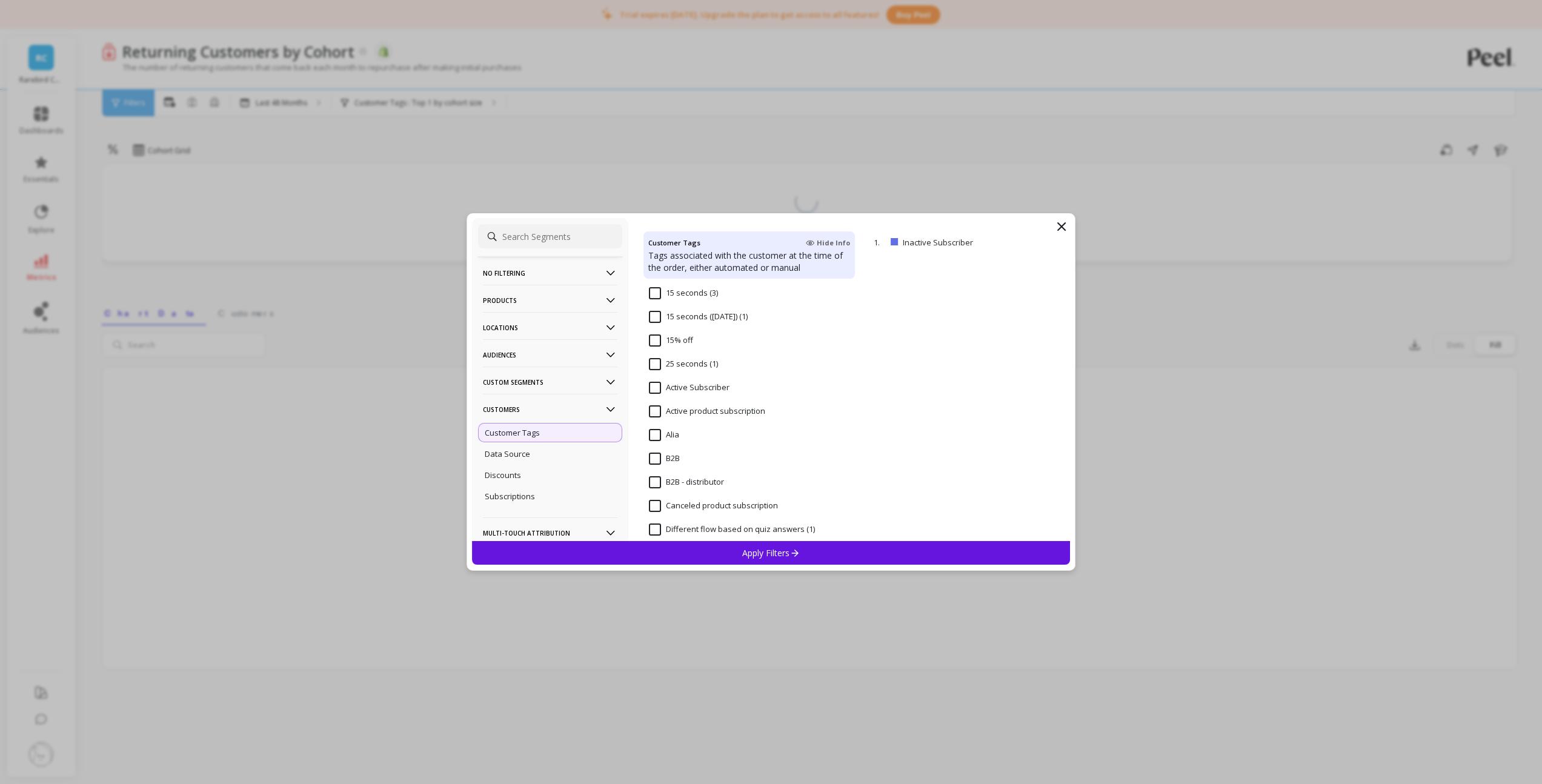
scroll to position [313, 0]
click at [669, 373] on Subscriber "Active Subscriber" at bounding box center [689, 374] width 80 height 12
click at [653, 397] on subscription "Active product subscription" at bounding box center [706, 398] width 116 height 12
click at [655, 372] on Subscriber "Active Subscriber" at bounding box center [689, 374] width 80 height 12
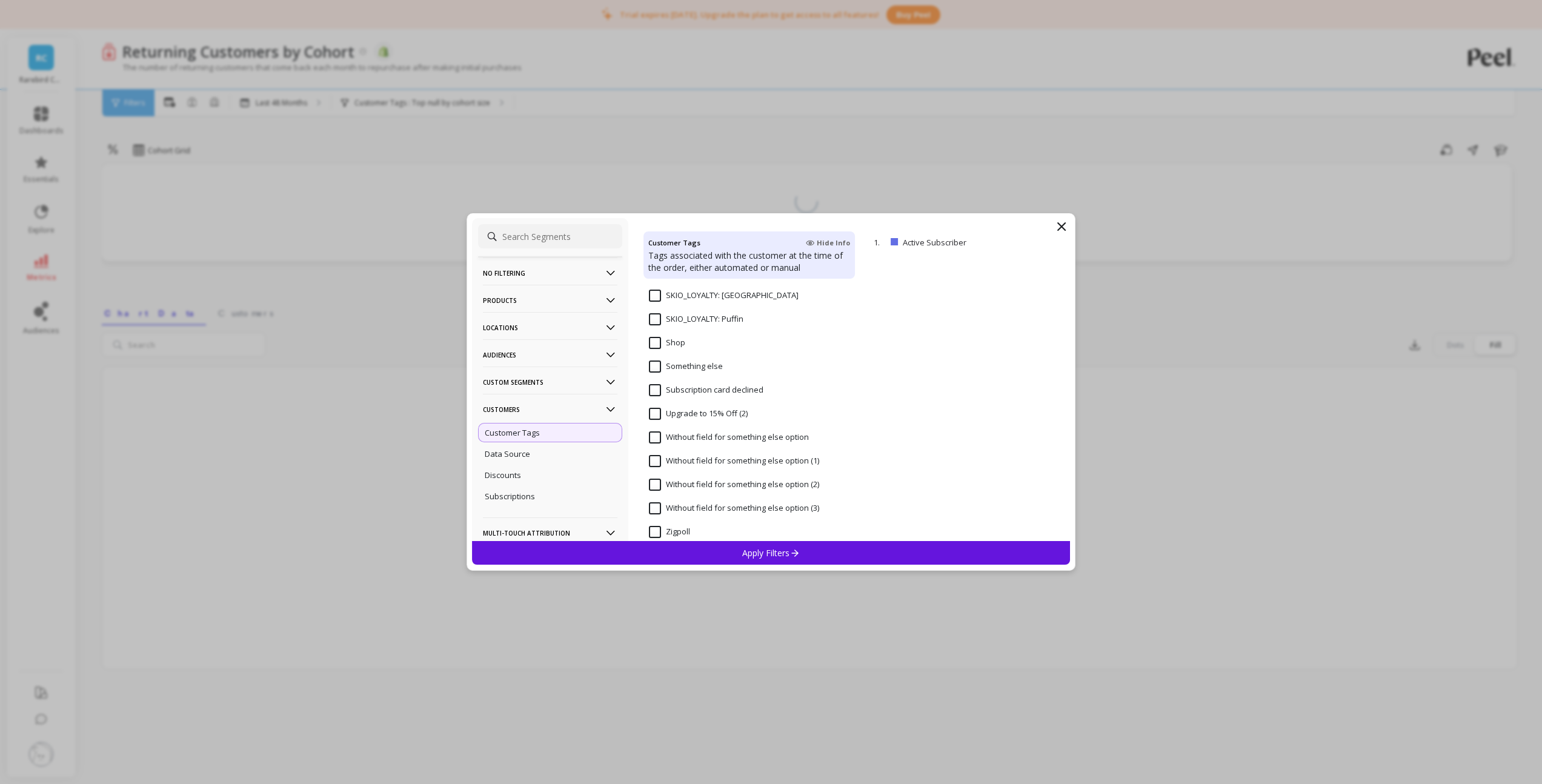
click at [724, 557] on div "Apply Filters" at bounding box center [771, 553] width 598 height 23
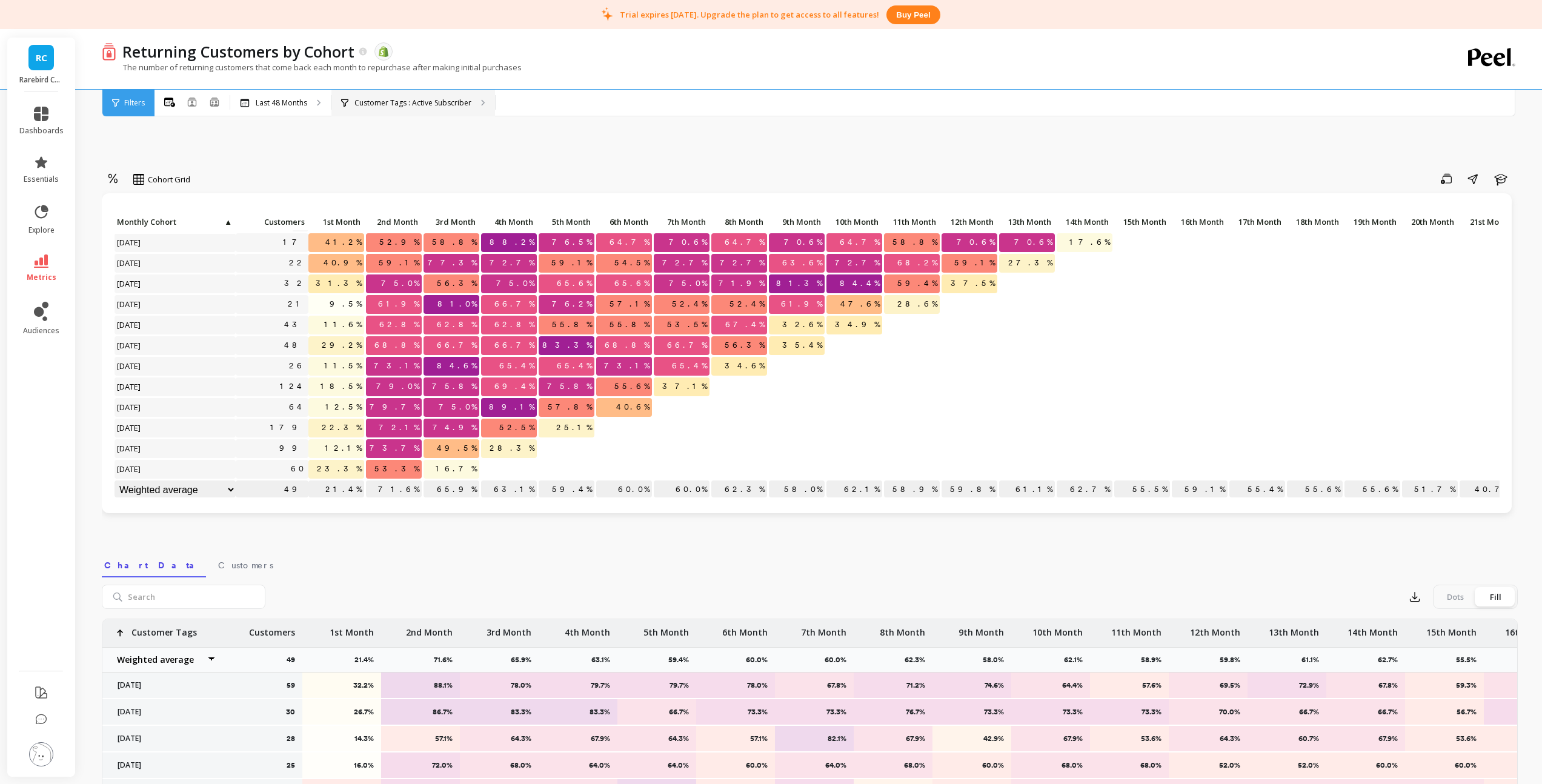
click at [436, 104] on p "Customer Tags : Active Subscriber" at bounding box center [412, 103] width 117 height 9
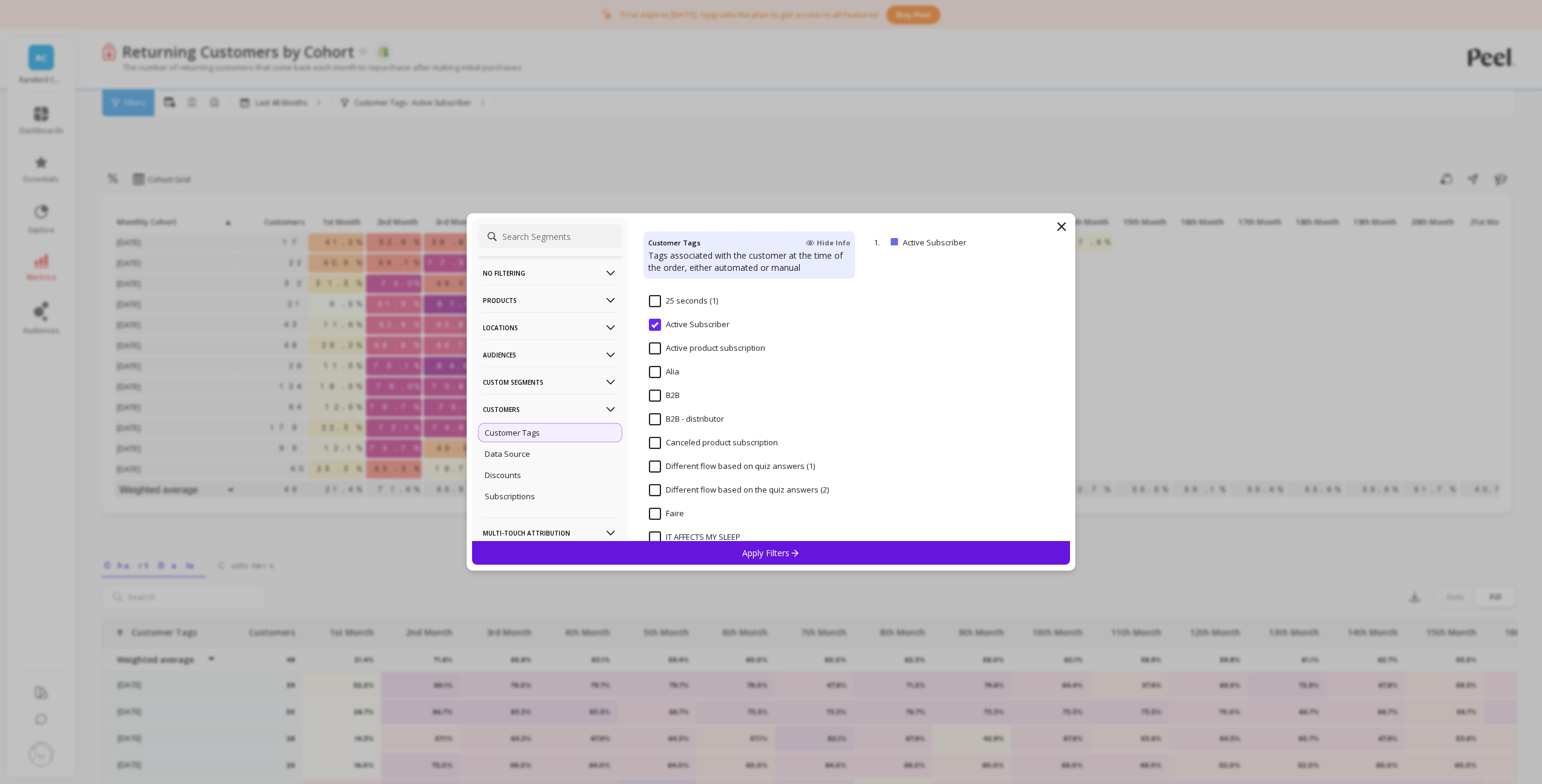
scroll to position [365, 0]
click at [653, 347] on subscription "Active product subscription" at bounding box center [706, 346] width 116 height 12
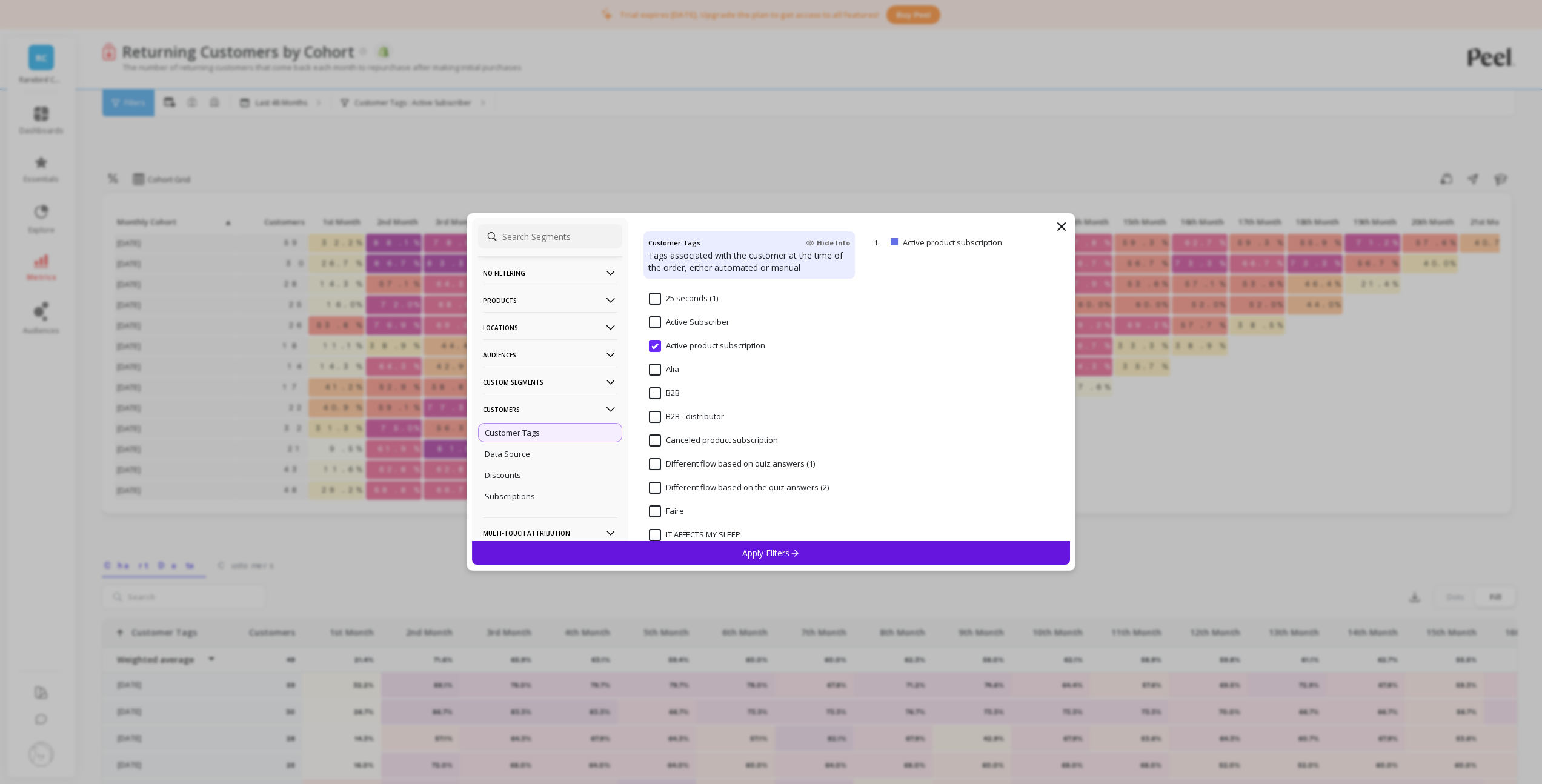
click at [704, 550] on div "Apply Filters" at bounding box center [771, 553] width 598 height 23
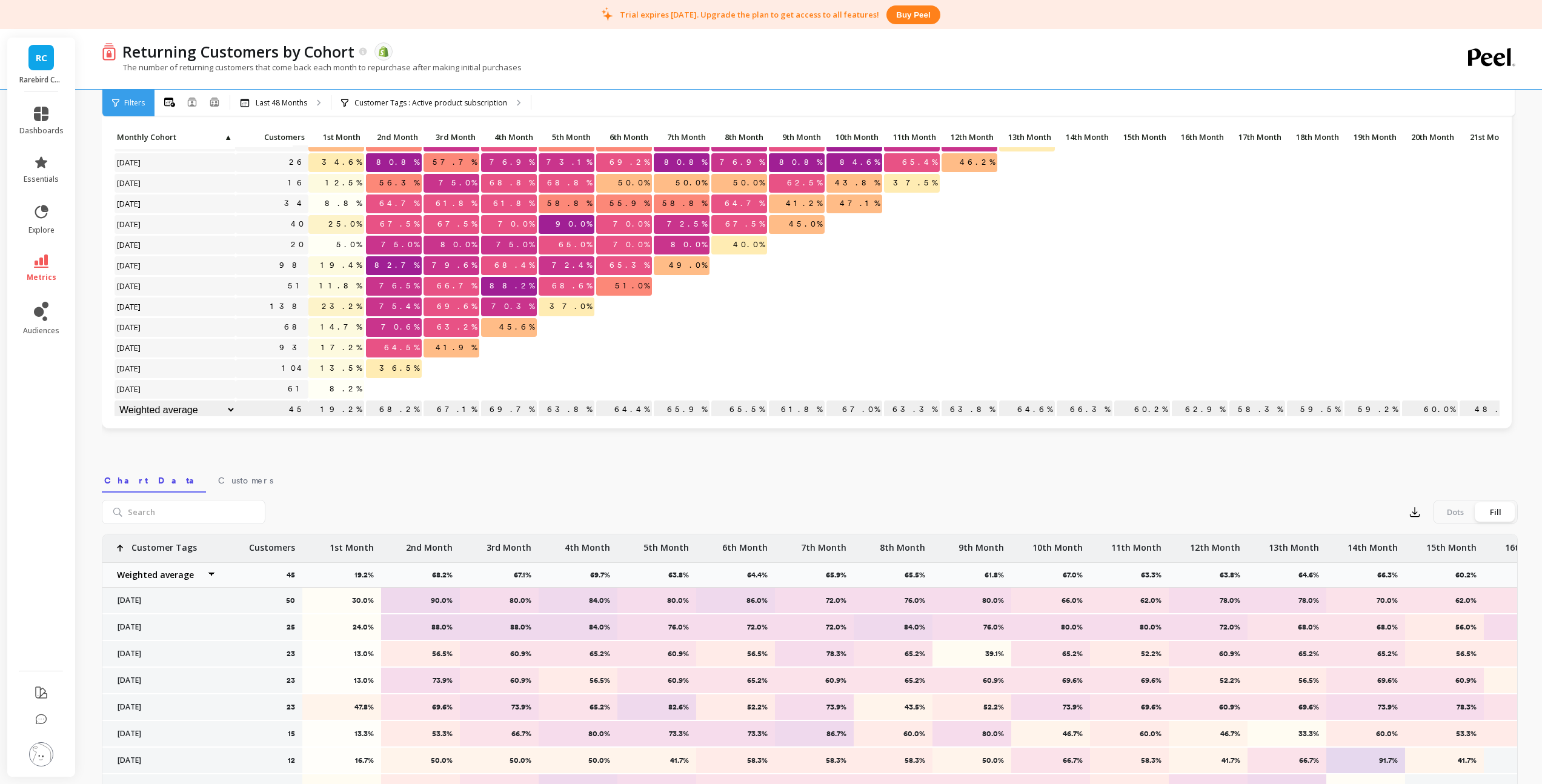
scroll to position [180, 0]
click at [429, 107] on p "Customer Tags : Active product subscription" at bounding box center [431, 103] width 153 height 9
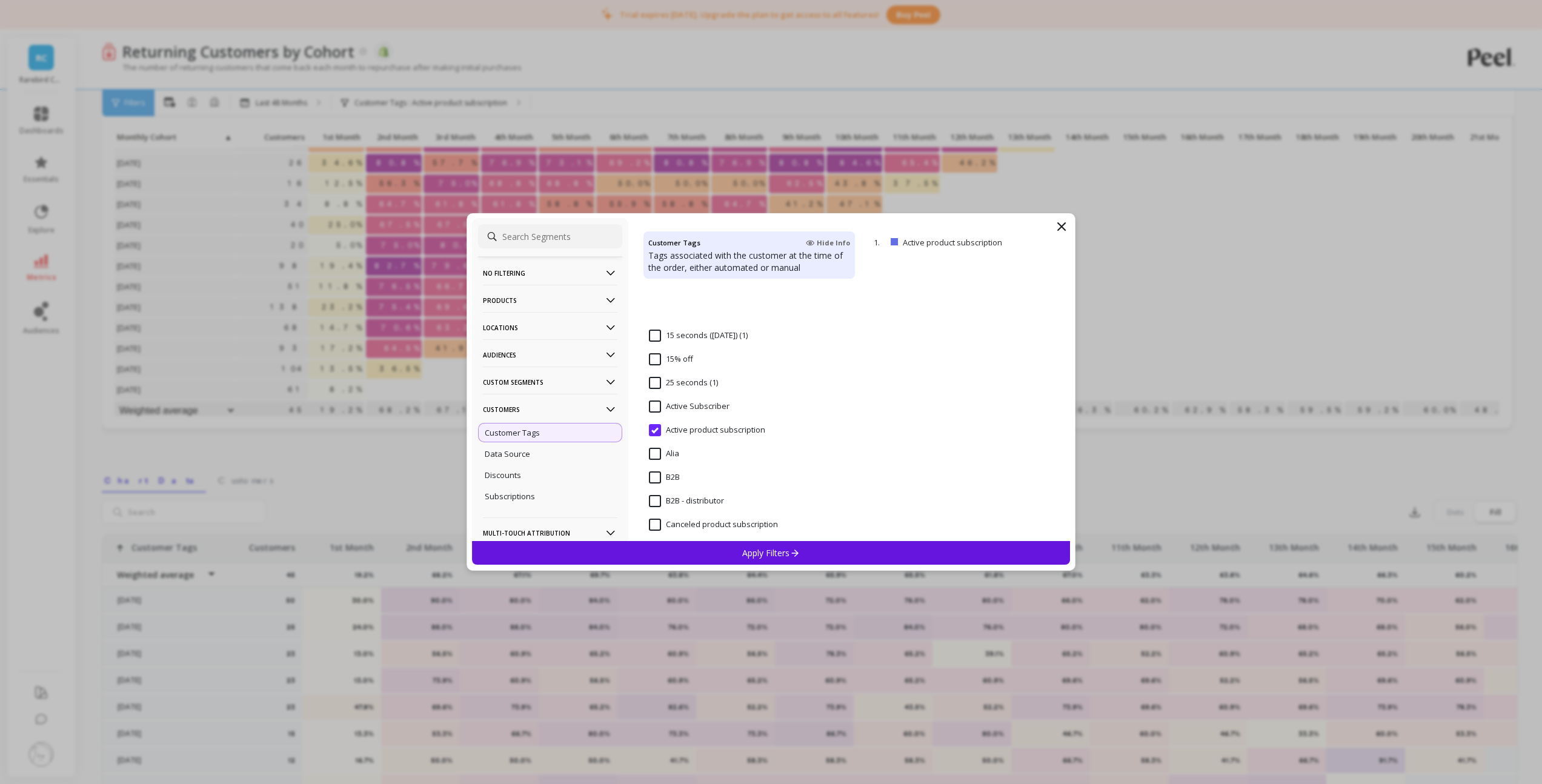
scroll to position [371, 0]
click at [657, 338] on subscription "Active product subscription" at bounding box center [706, 340] width 116 height 12
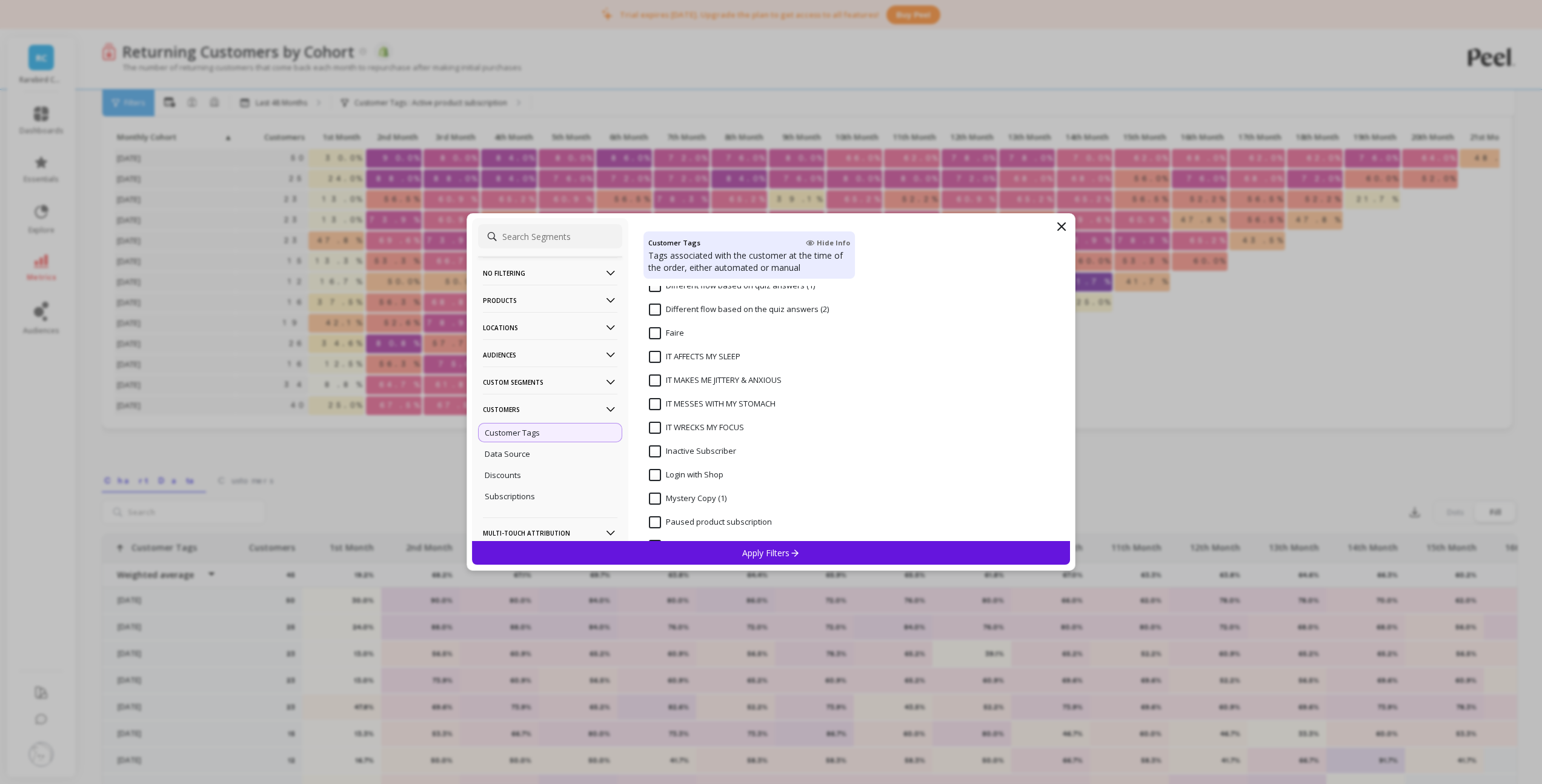
scroll to position [522, 0]
click at [677, 375] on SLEEP "IT AFFECTS MY SLEEP" at bounding box center [694, 378] width 91 height 12
click at [708, 553] on div "Apply Filters" at bounding box center [771, 553] width 598 height 23
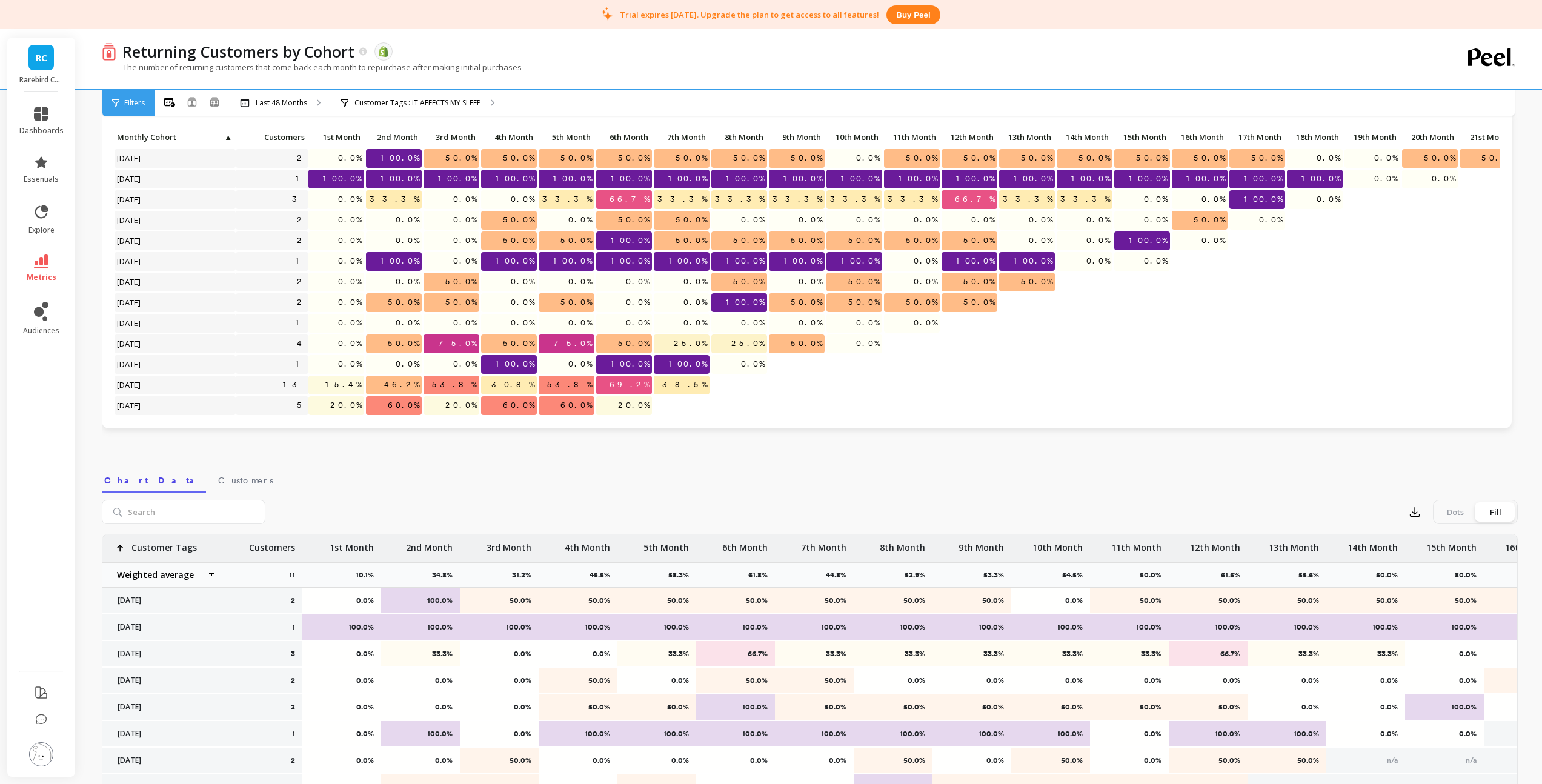
scroll to position [133, 0]
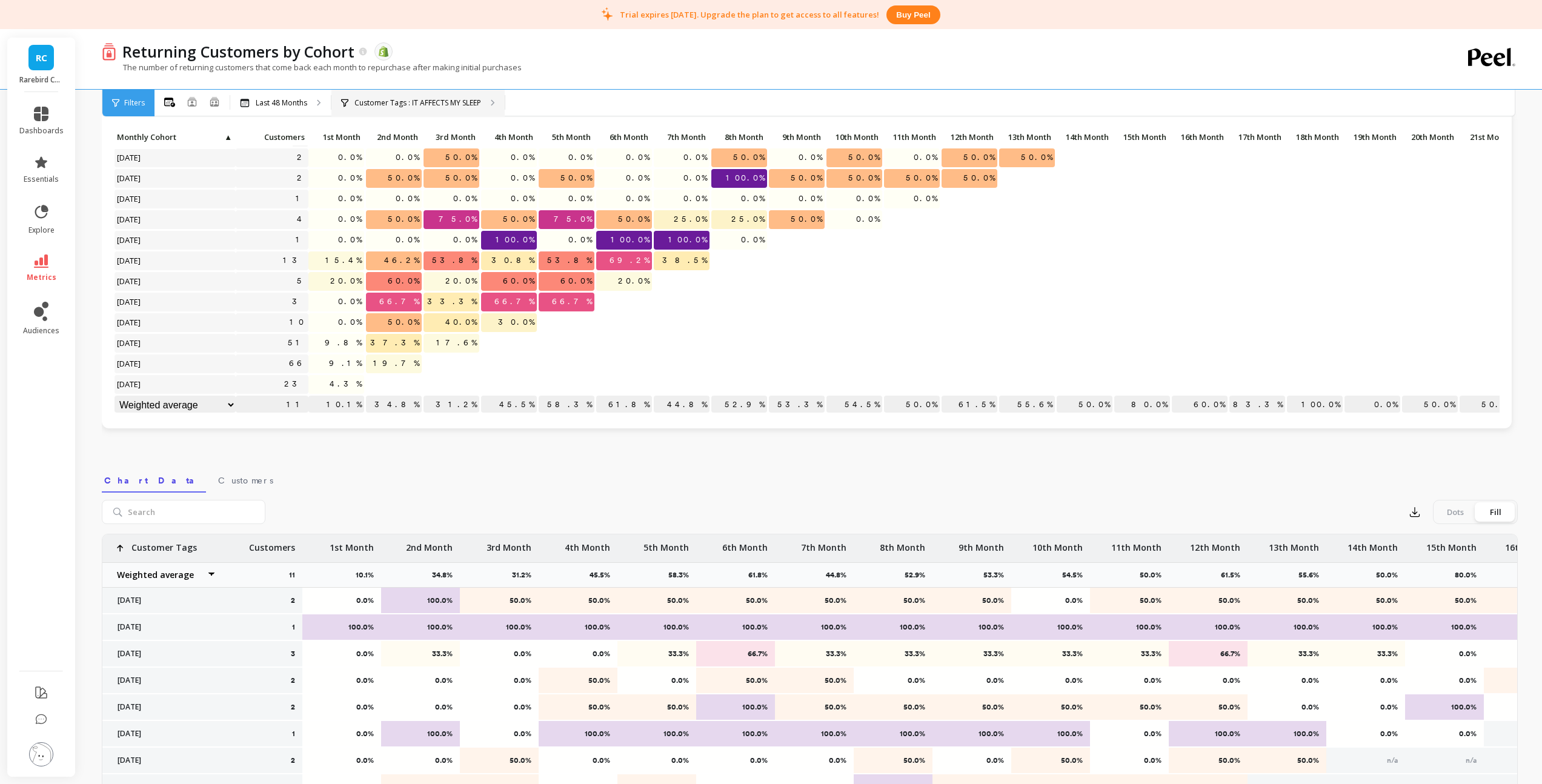
click at [412, 108] on div "Customer Tags : IT AFFECTS MY SLEEP" at bounding box center [418, 103] width 173 height 27
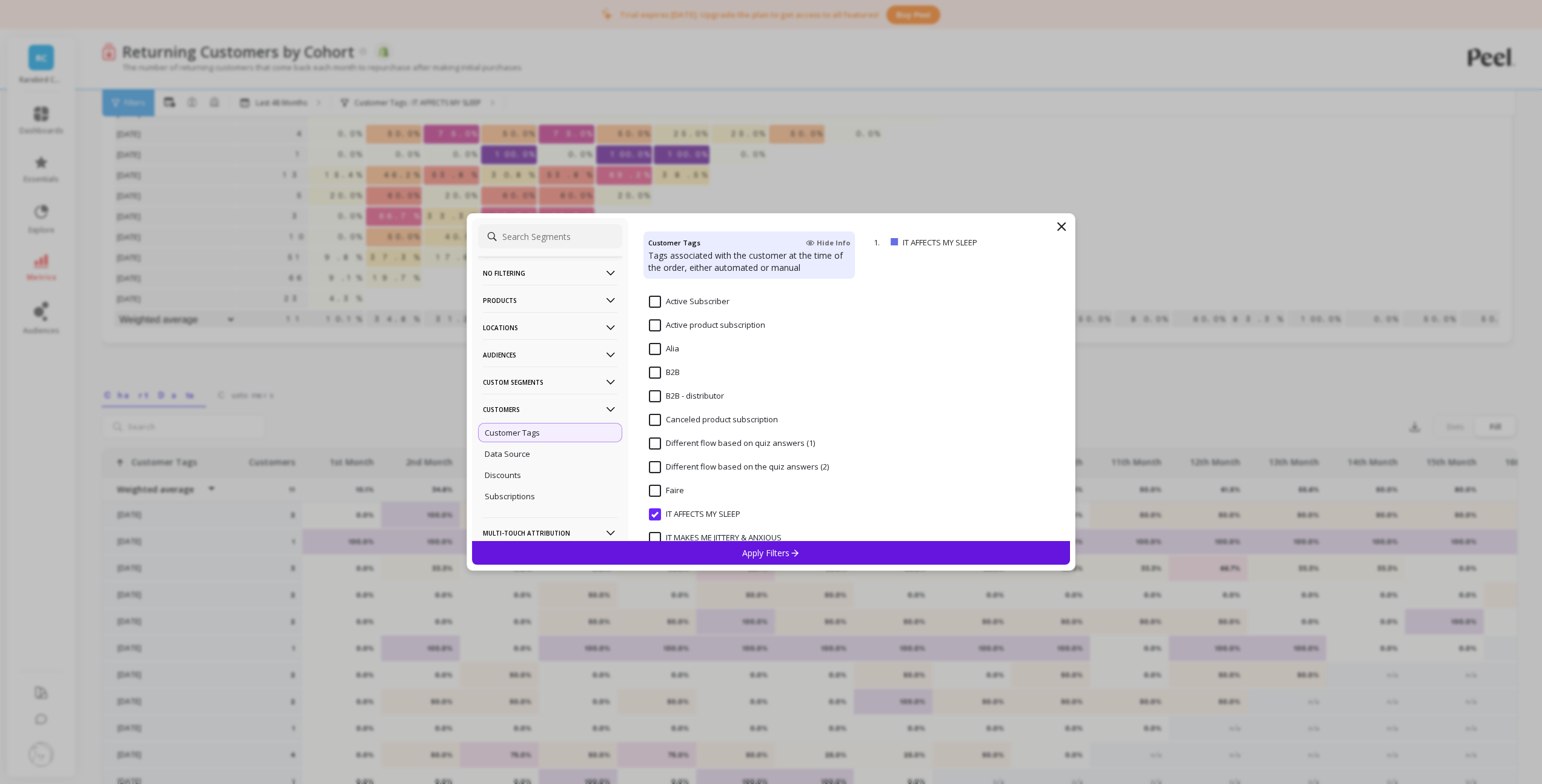
scroll to position [386, 0]
click at [657, 510] on SLEEP "IT AFFECTS MY SLEEP" at bounding box center [694, 513] width 91 height 12
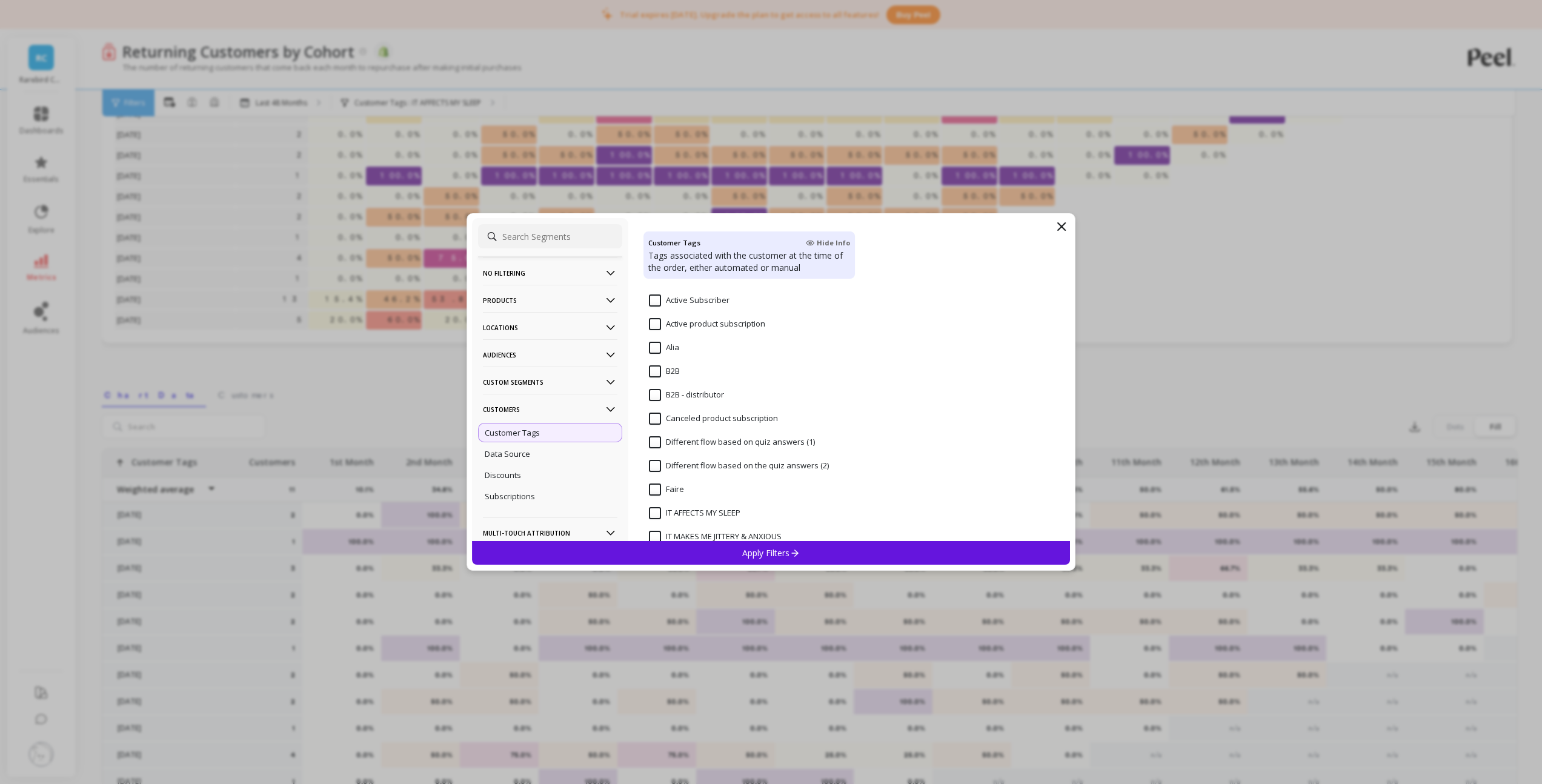
scroll to position [389, 0]
click at [655, 531] on ANXIOUS "IT MAKES ME JITTERY & ANXIOUS" at bounding box center [715, 535] width 133 height 12
click at [704, 560] on div "Apply Filters" at bounding box center [771, 553] width 598 height 23
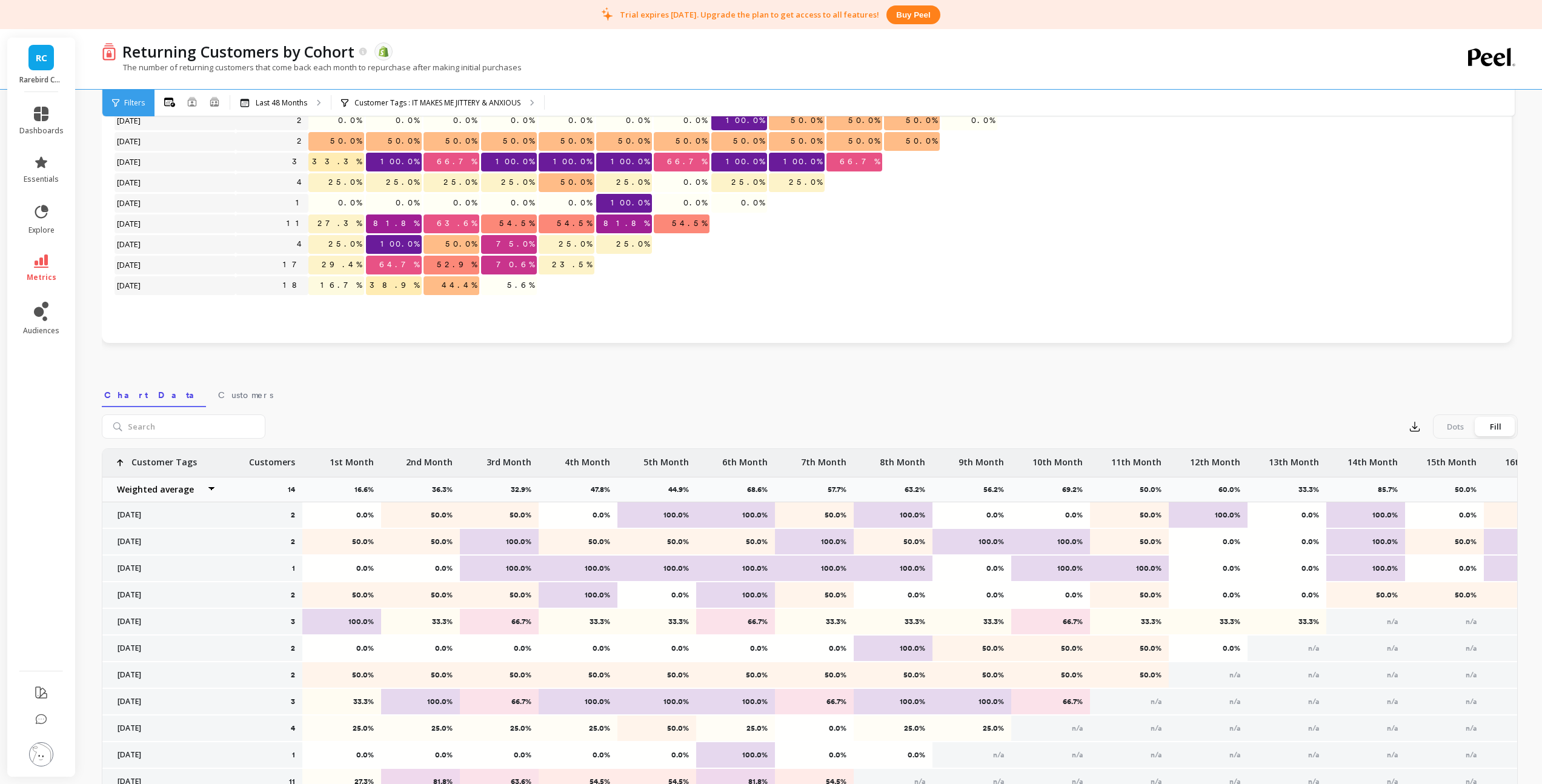
scroll to position [113, 0]
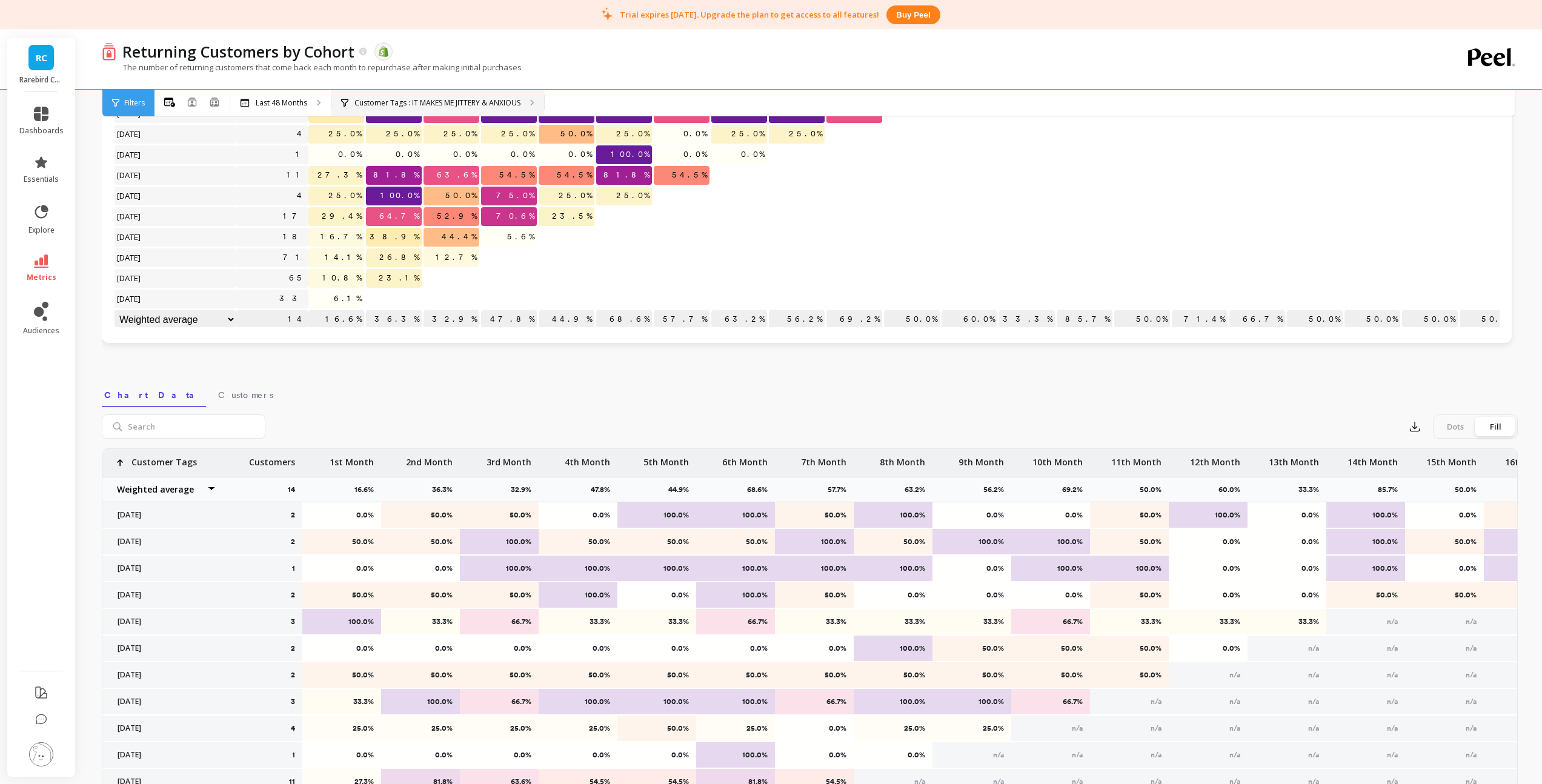
click at [419, 98] on p "Customer Tags : IT MAKES ME JITTERY & ANXIOUS" at bounding box center [437, 103] width 166 height 9
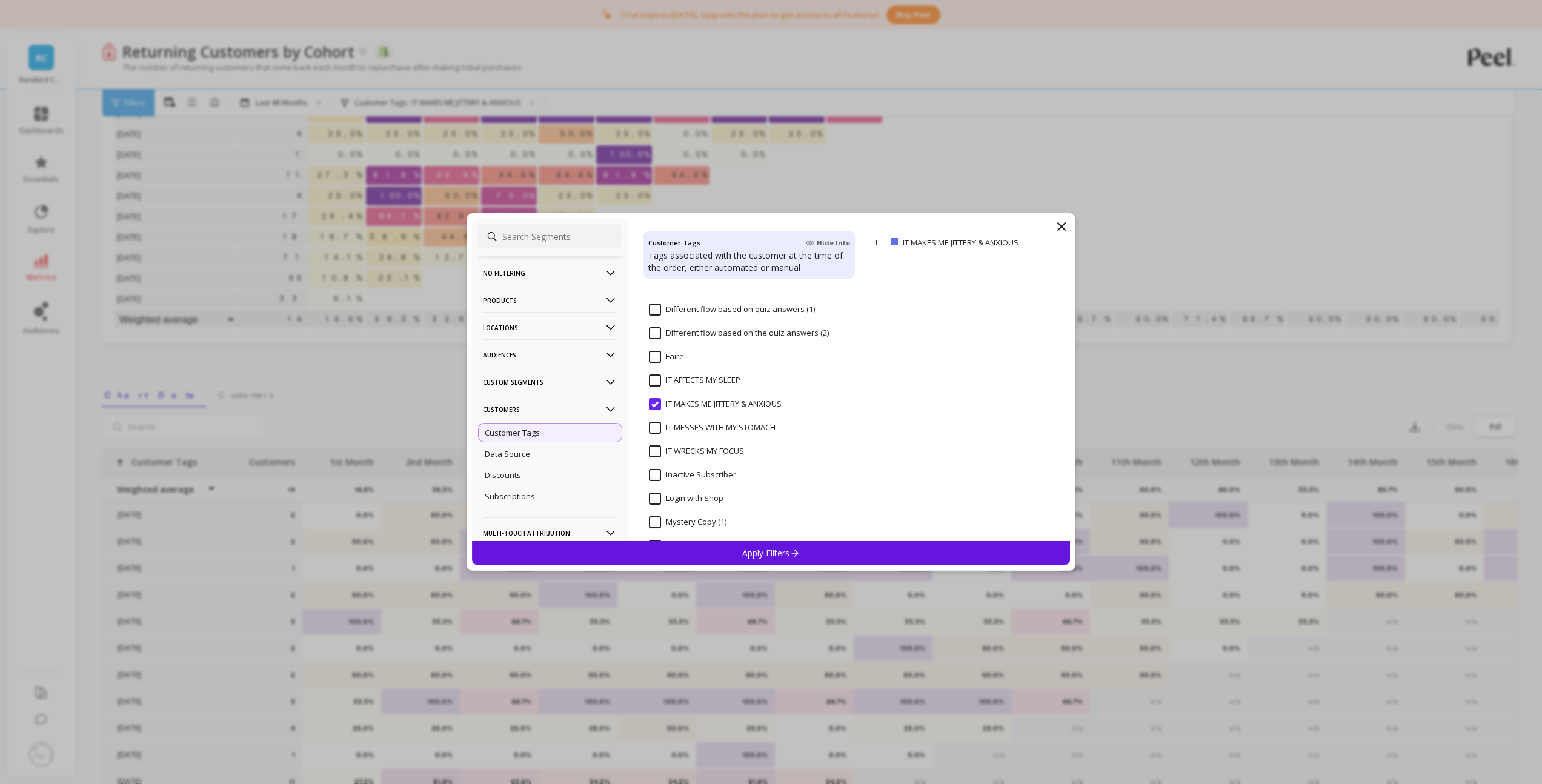
scroll to position [583, 0]
click at [655, 368] on STOMACH "IT MESSES WITH MY STOMACH" at bounding box center [712, 364] width 127 height 12
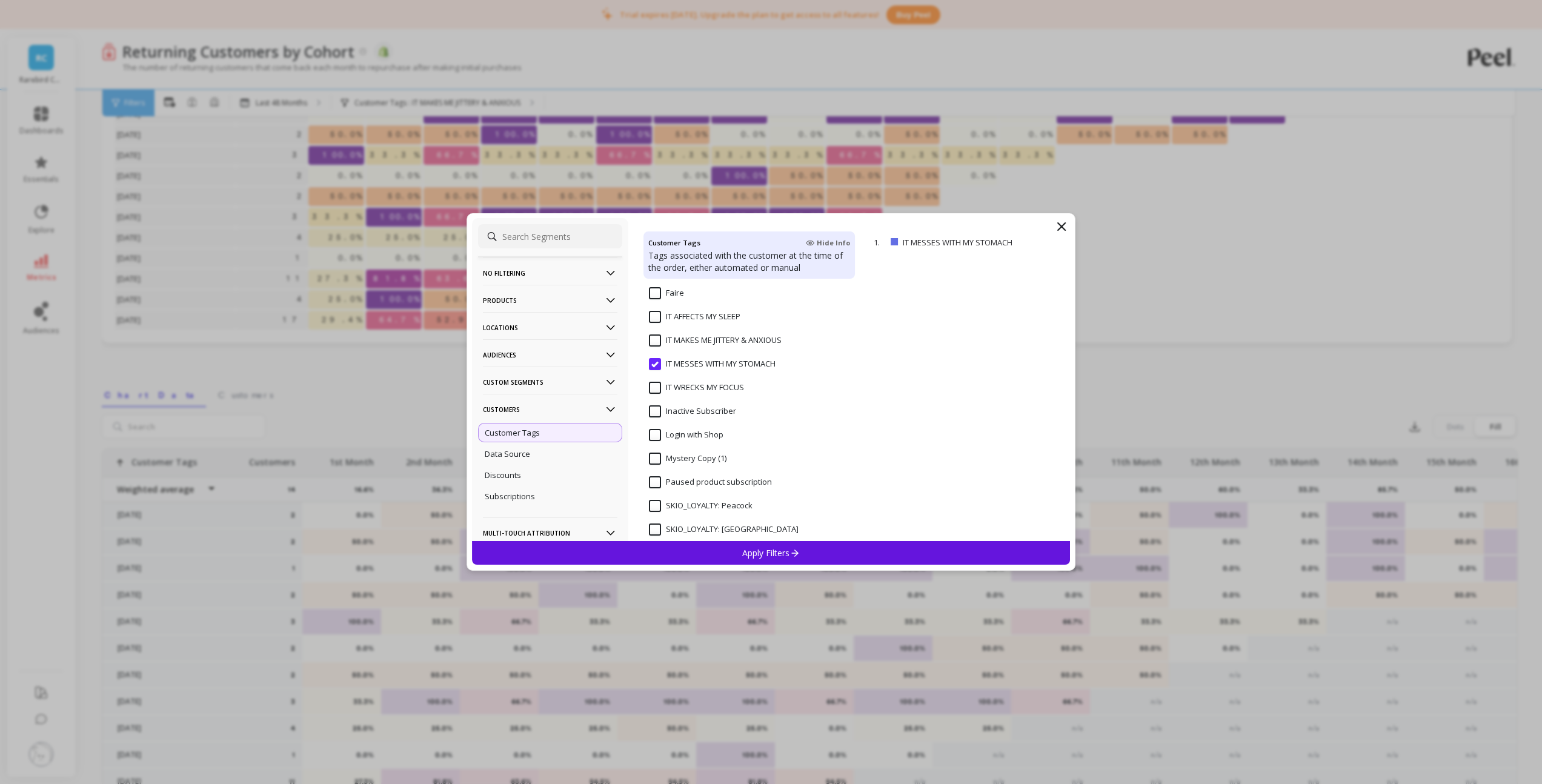
click at [654, 343] on ANXIOUS "IT MAKES ME JITTERY & ANXIOUS" at bounding box center [715, 341] width 133 height 12
click at [655, 360] on STOMACH "IT MESSES WITH MY STOMACH" at bounding box center [712, 364] width 127 height 12
click at [690, 547] on div "Apply Filters" at bounding box center [771, 553] width 598 height 23
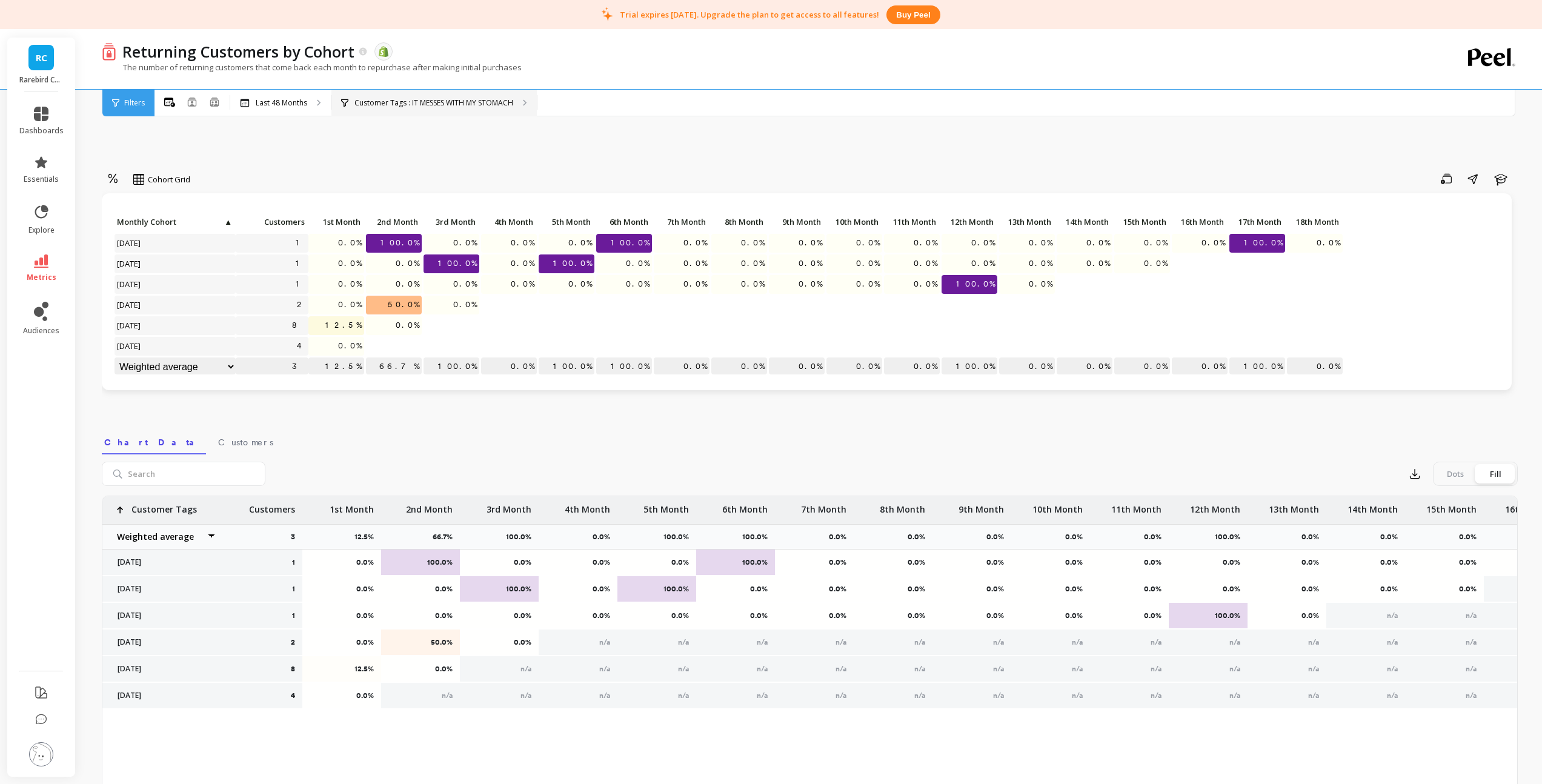
click at [404, 101] on p "Customer Tags : IT MESSES WITH MY STOMACH" at bounding box center [433, 103] width 159 height 9
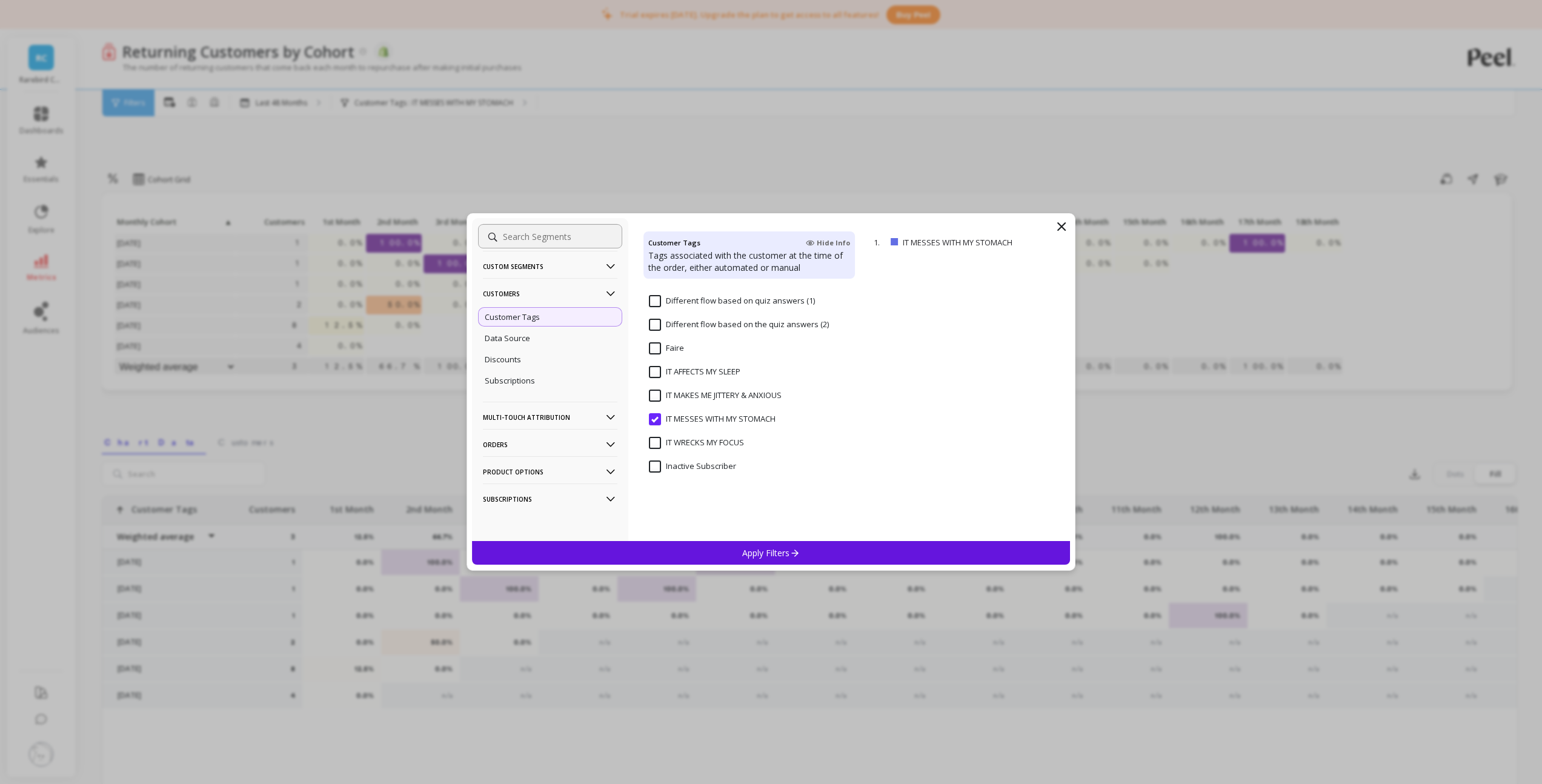
scroll to position [591, 0]
click at [659, 376] on FOCUS "IT WRECKS MY FOCUS" at bounding box center [696, 380] width 95 height 12
click at [658, 353] on STOMACH "IT MESSES WITH MY STOMACH" at bounding box center [712, 356] width 127 height 12
click at [692, 384] on FOCUS "IT WRECKS MY FOCUS" at bounding box center [696, 380] width 95 height 12
click at [719, 547] on div "Apply Filters" at bounding box center [771, 553] width 598 height 23
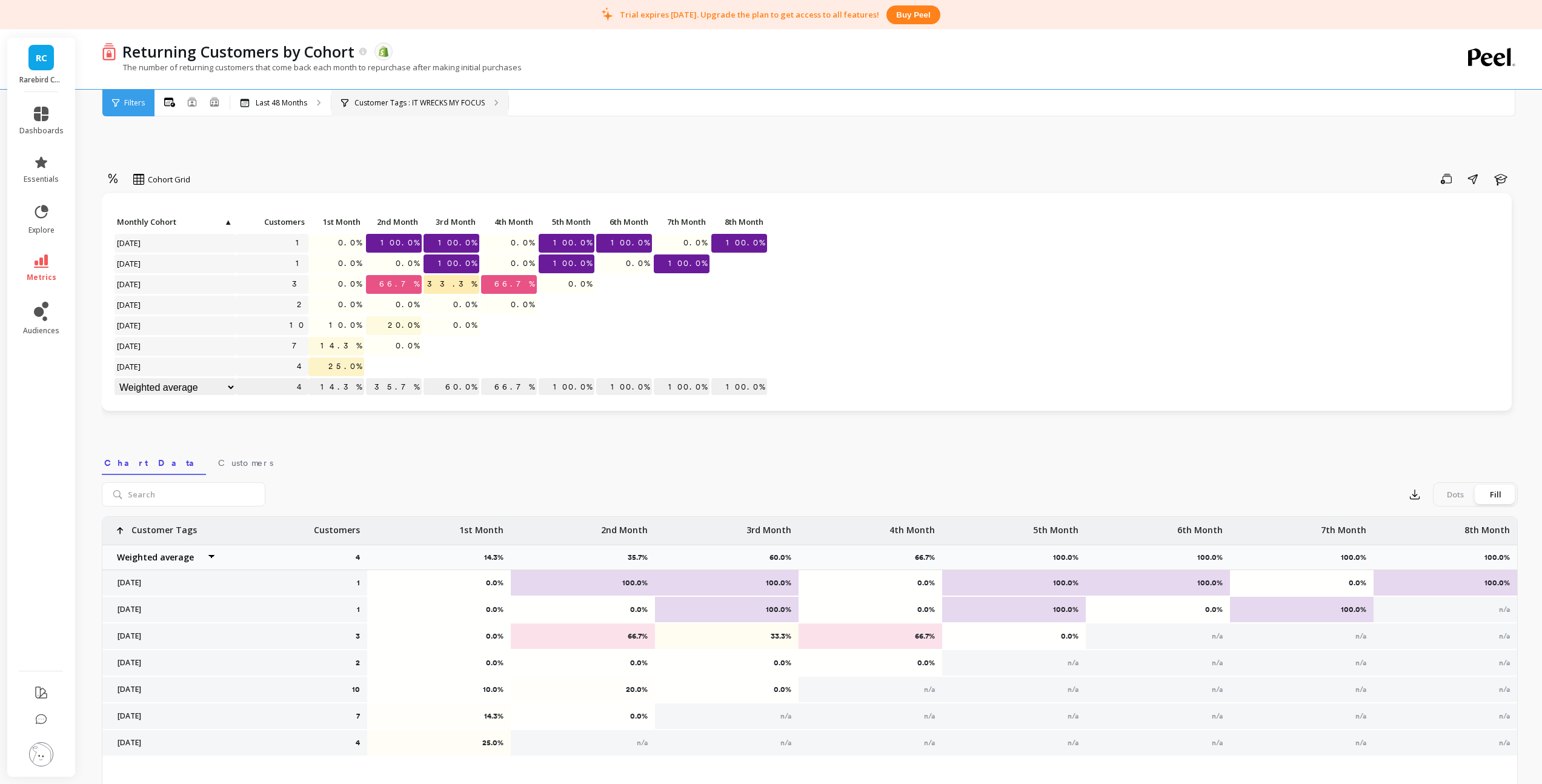
click at [378, 98] on p "Customer Tags : IT WRECKS MY FOCUS" at bounding box center [419, 103] width 130 height 9
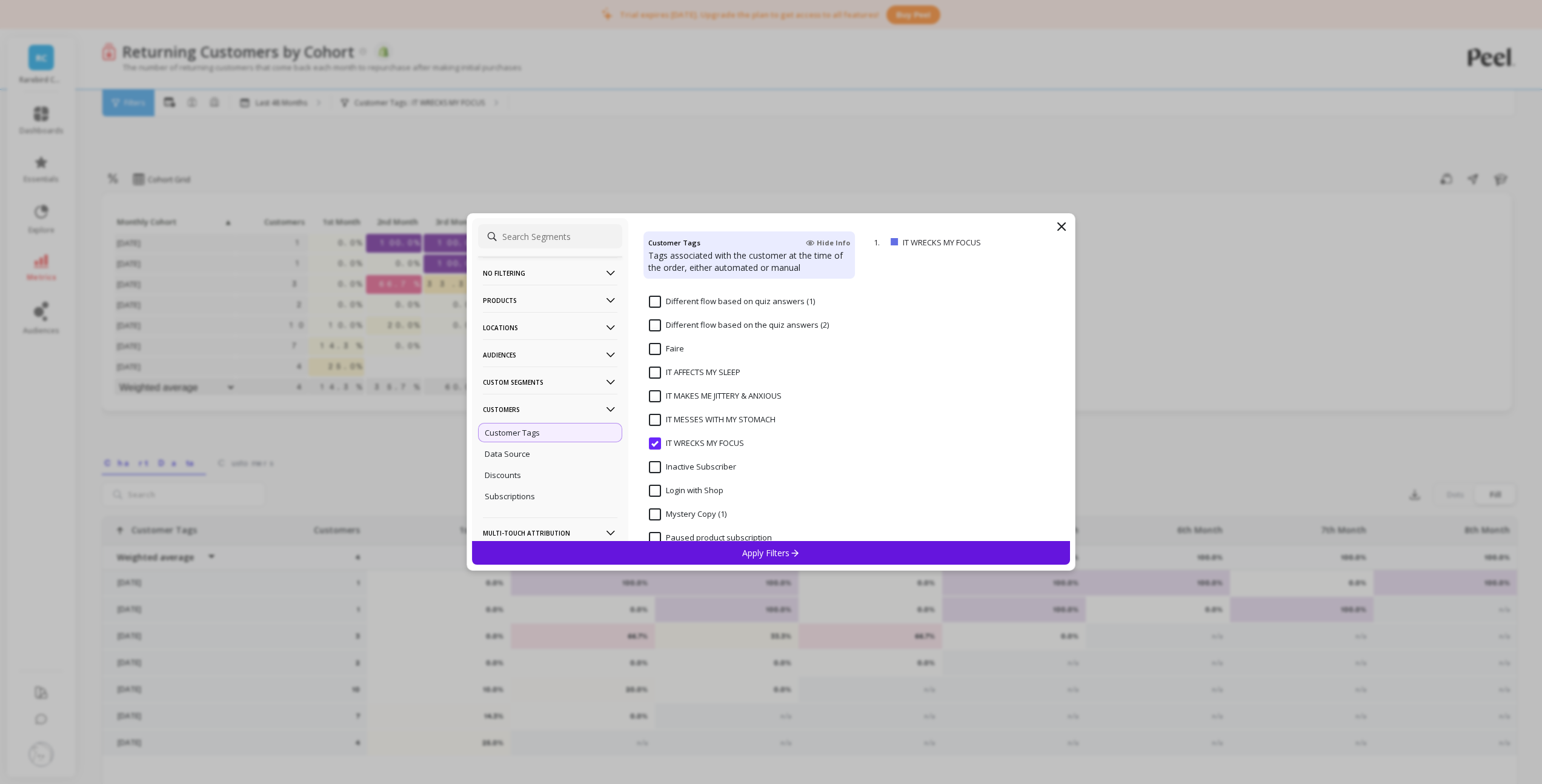
scroll to position [614, 0]
click at [669, 359] on FOCUS "IT WRECKS MY FOCUS" at bounding box center [696, 356] width 95 height 12
click at [527, 496] on p "Subscriptions" at bounding box center [510, 496] width 50 height 11
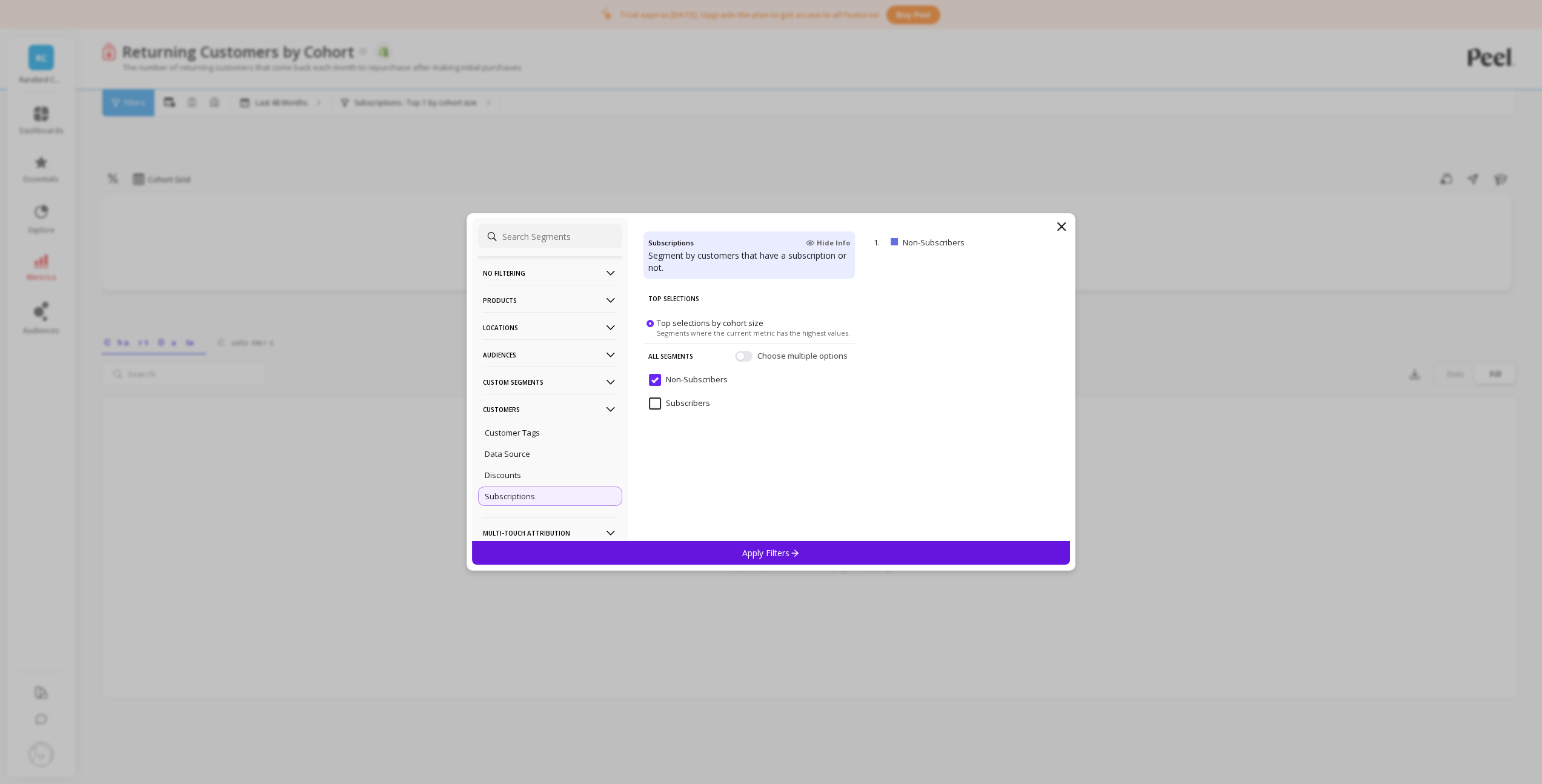
click at [685, 402] on input "Subscribers" at bounding box center [679, 403] width 61 height 12
click at [707, 550] on div "Apply Filters" at bounding box center [771, 553] width 598 height 23
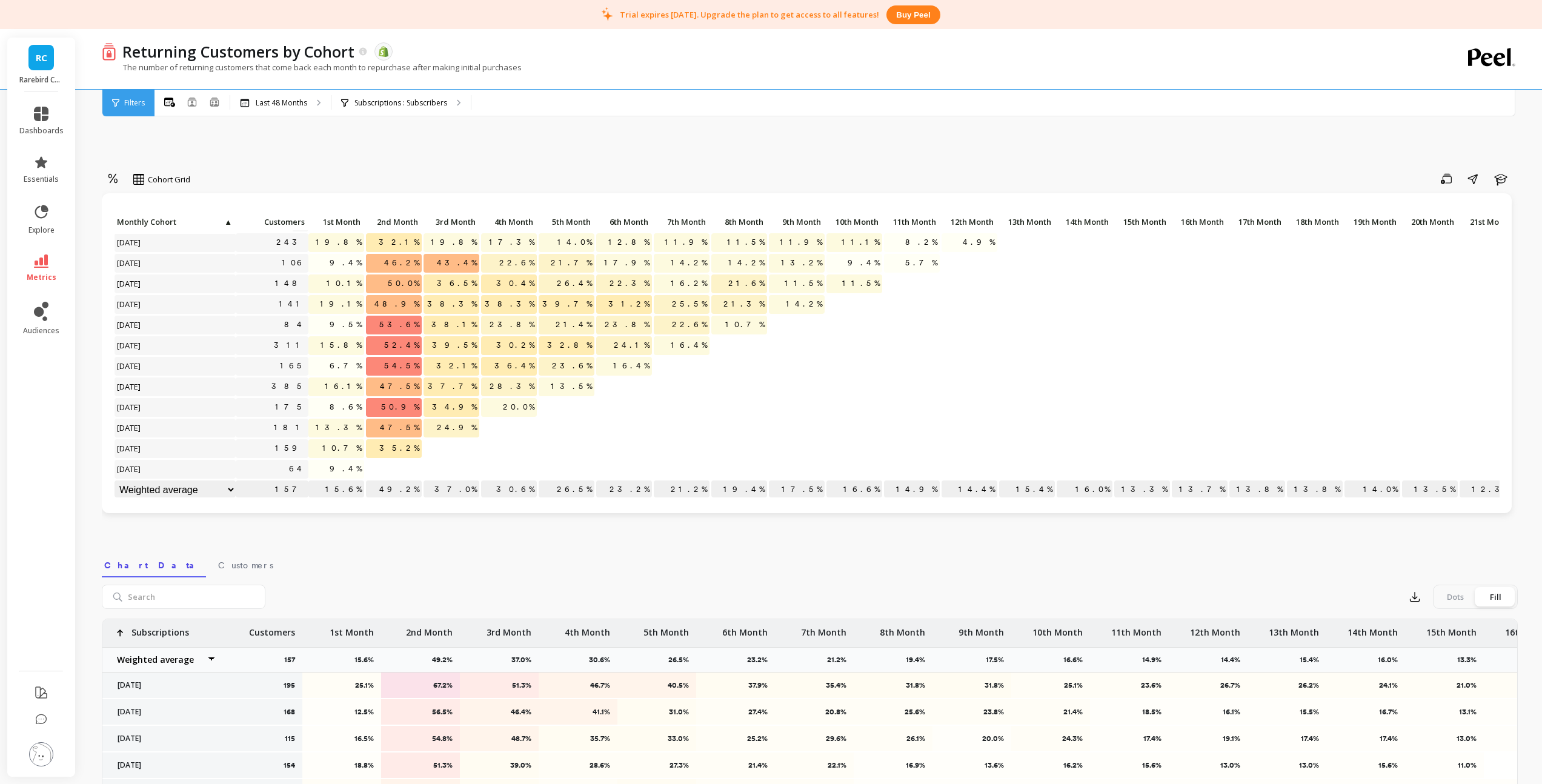
scroll to position [195, 0]
click at [40, 266] on icon at bounding box center [42, 261] width 15 height 13
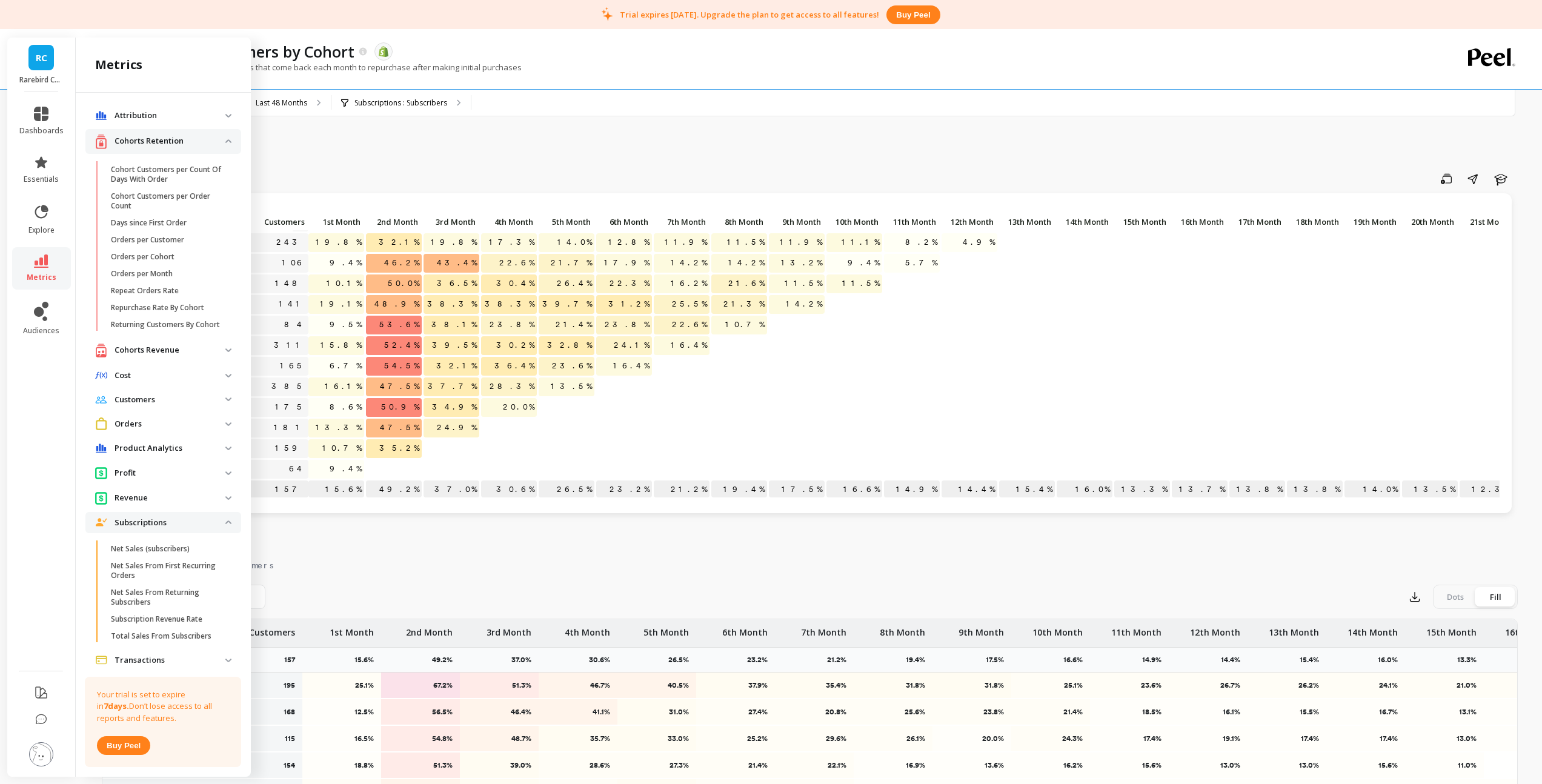
click at [225, 524] on img at bounding box center [228, 522] width 6 height 3
click at [227, 139] on img at bounding box center [228, 141] width 6 height 3
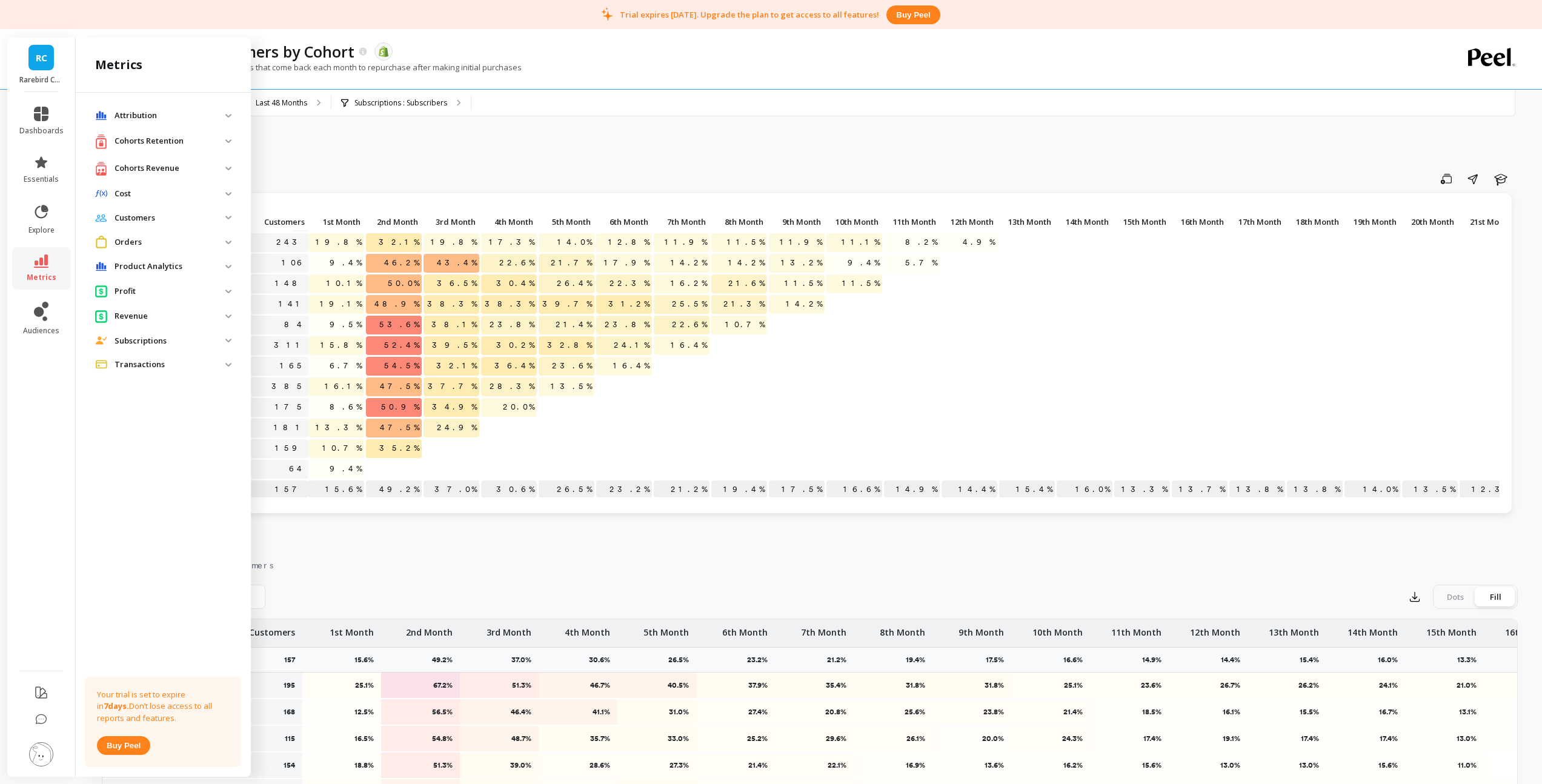
click at [228, 115] on img at bounding box center [228, 115] width 6 height 3
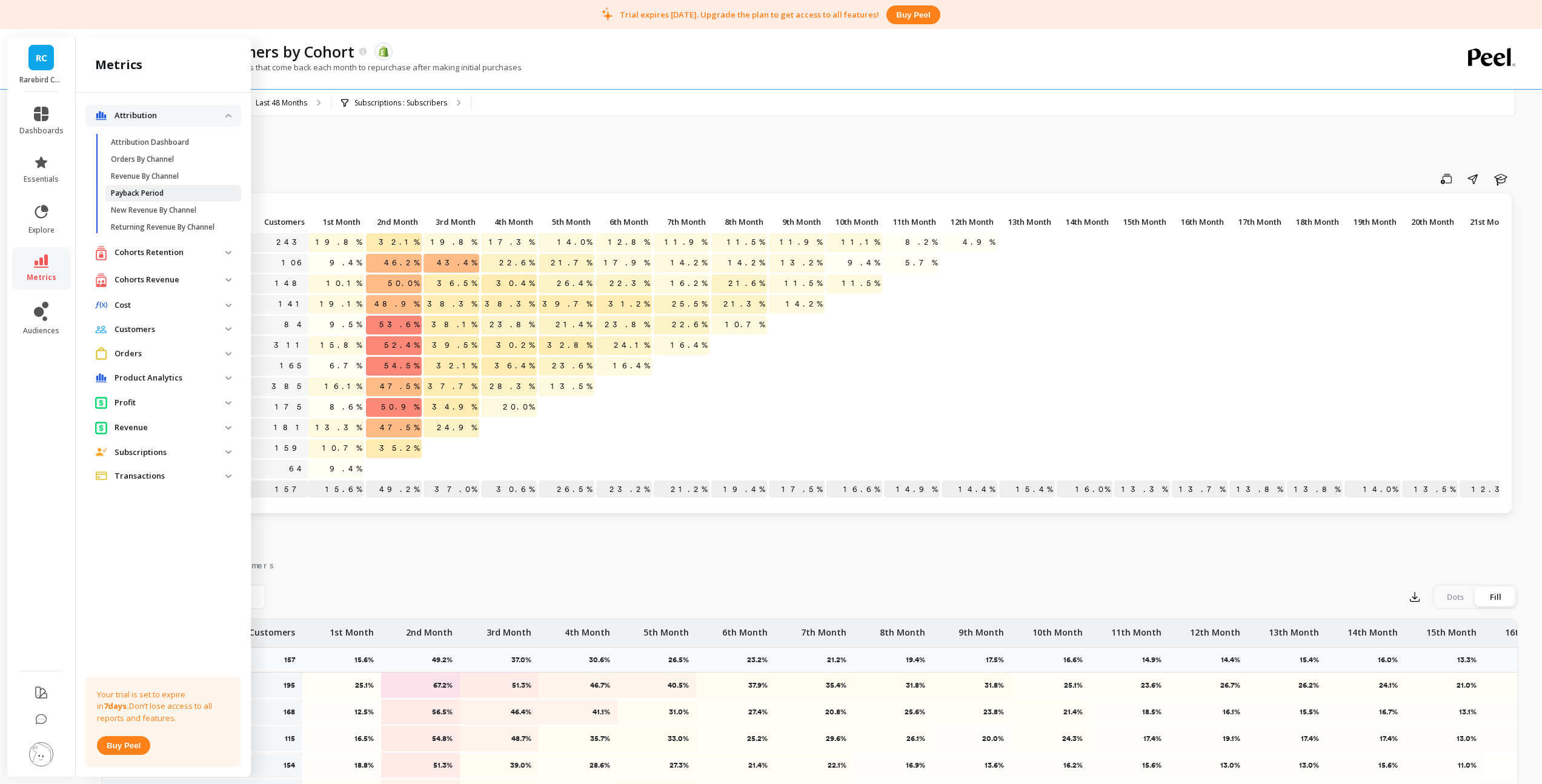
click at [174, 189] on span "Payback Period" at bounding box center [168, 193] width 116 height 9
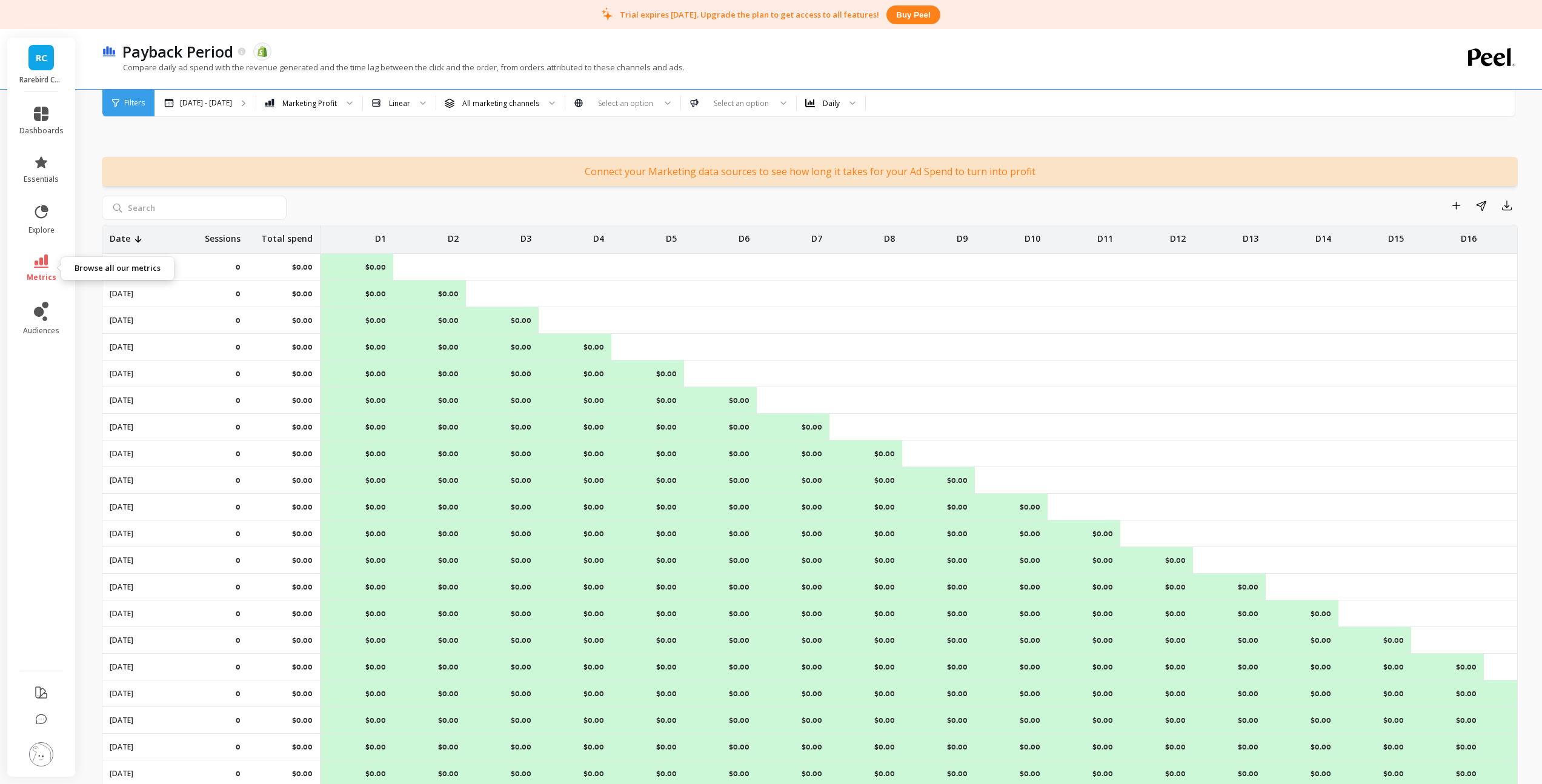
click at [45, 266] on icon at bounding box center [42, 261] width 15 height 13
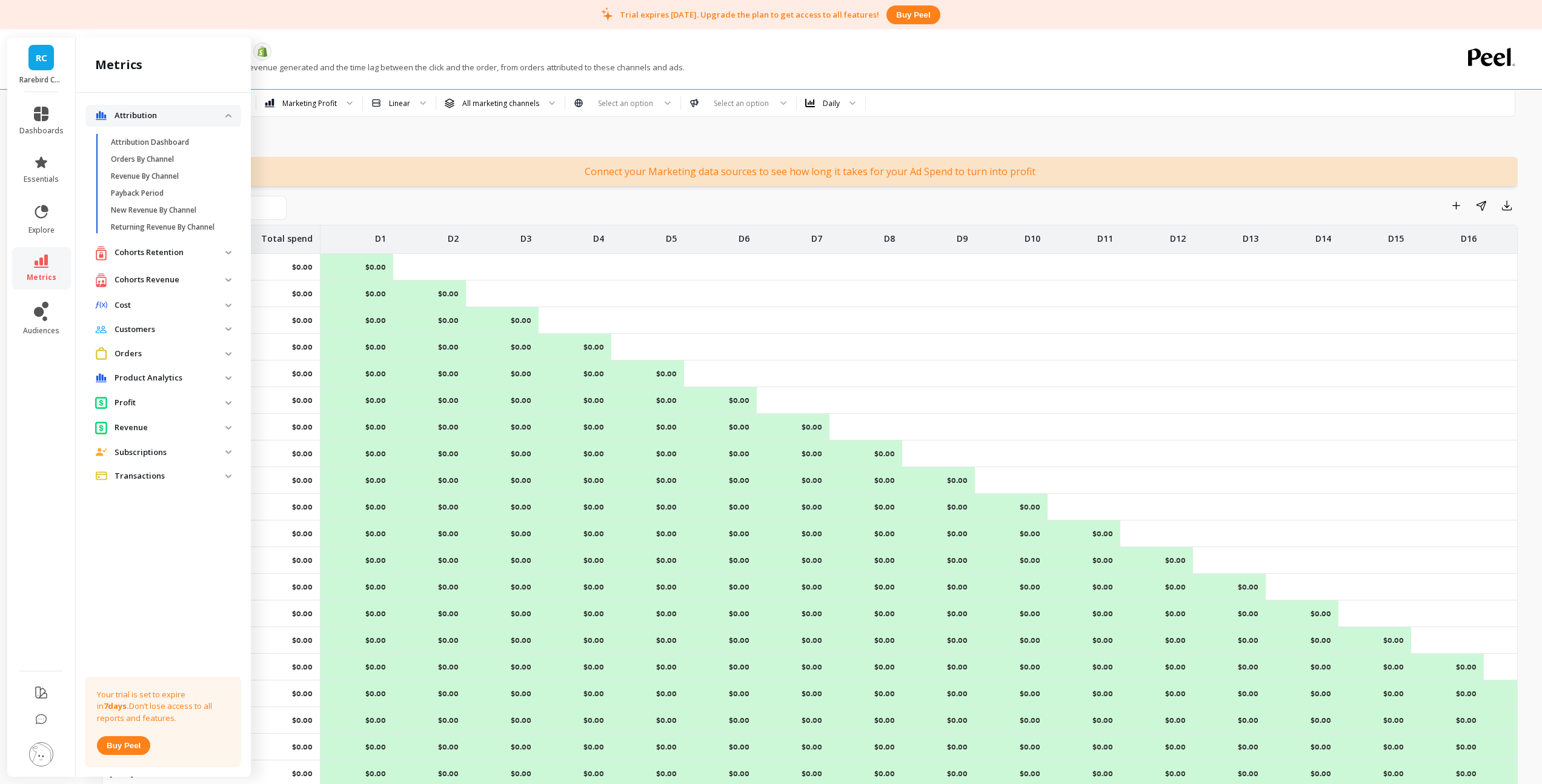
click at [152, 254] on p "Cohorts Retention" at bounding box center [170, 253] width 111 height 12
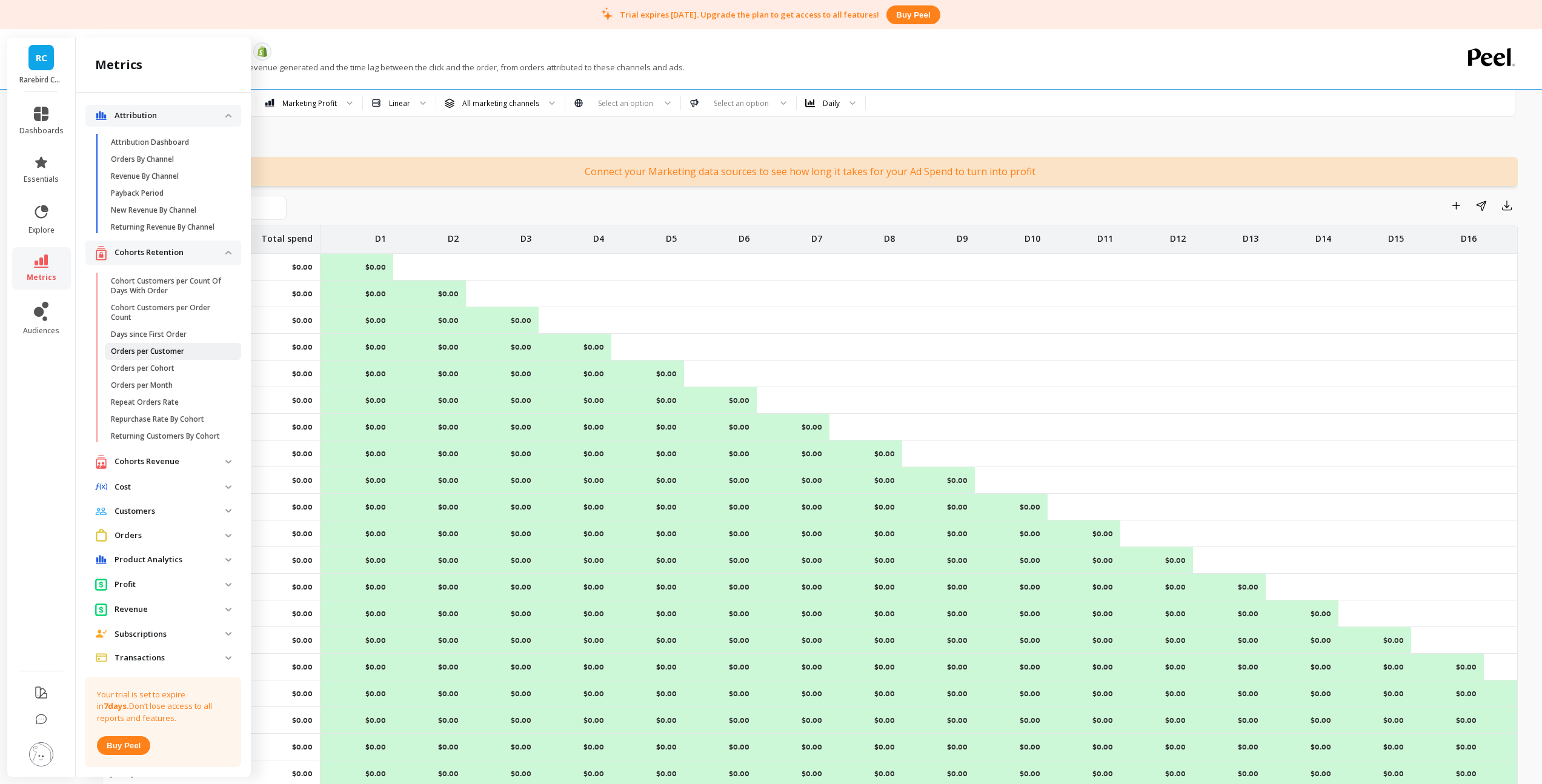
click at [159, 356] on p "Orders per Customer" at bounding box center [147, 351] width 73 height 9
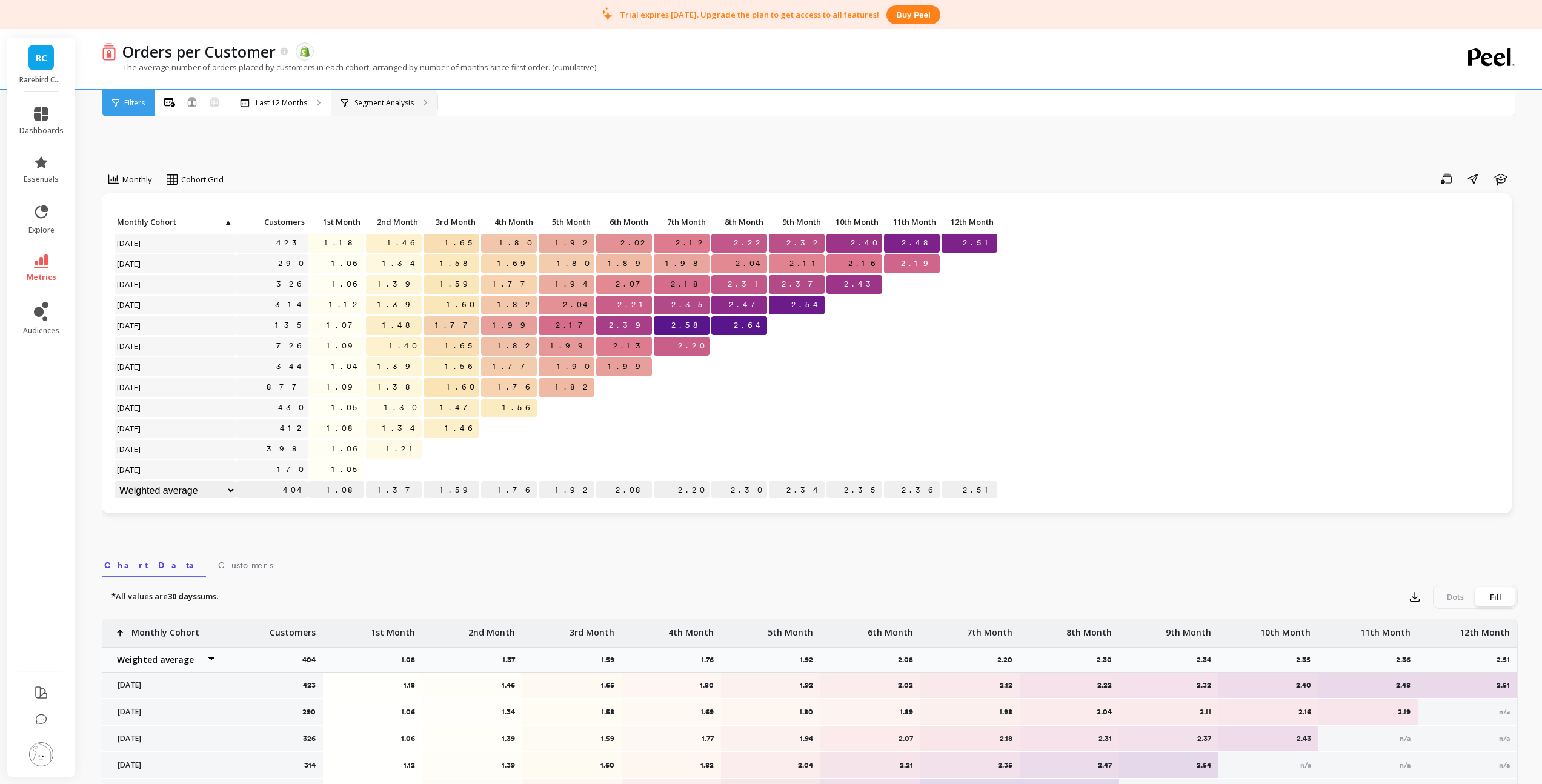
click at [374, 103] on p "Segment Analysis" at bounding box center [384, 103] width 60 height 9
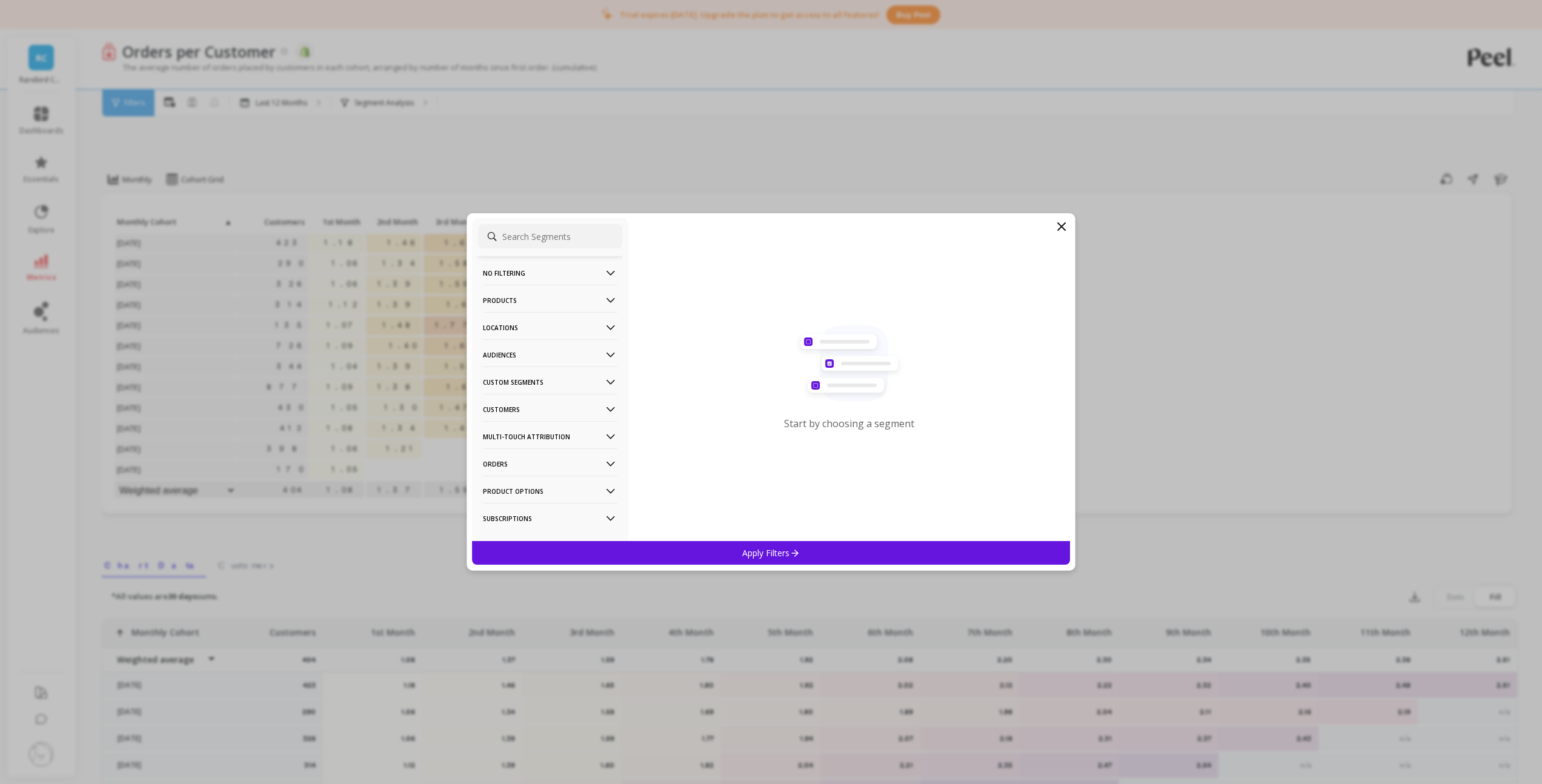
click at [604, 382] on Segments-icon at bounding box center [610, 382] width 13 height 13
click at [606, 441] on icon at bounding box center [610, 442] width 9 height 5
click at [527, 447] on p "Subscriptions" at bounding box center [510, 445] width 50 height 11
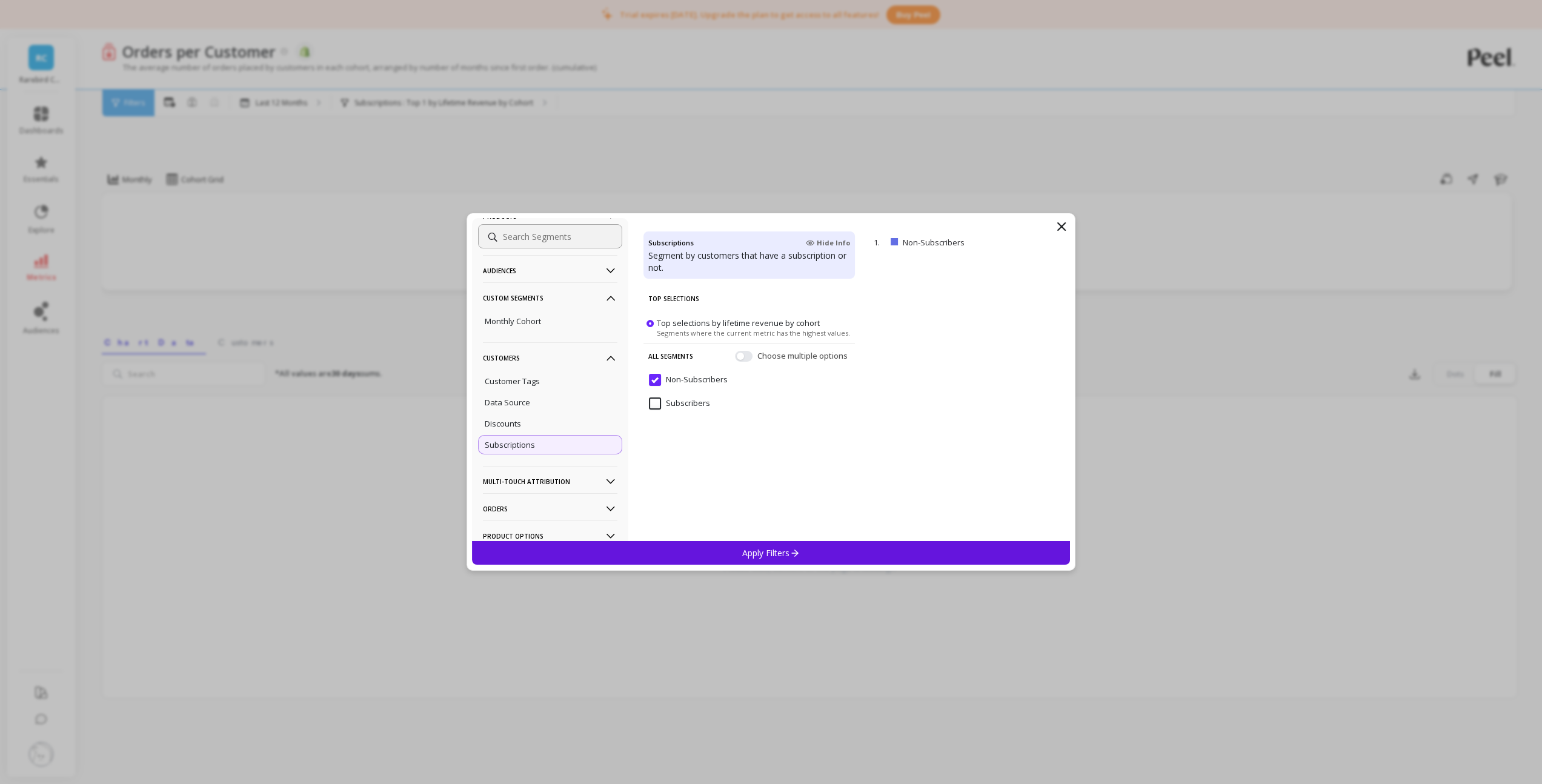
click at [666, 405] on input "Subscribers" at bounding box center [679, 403] width 61 height 12
click at [655, 380] on input "Non-Subscribers" at bounding box center [687, 380] width 78 height 12
click at [666, 407] on input "Subscribers" at bounding box center [679, 403] width 61 height 12
click at [691, 557] on div "Apply Filters" at bounding box center [771, 553] width 598 height 23
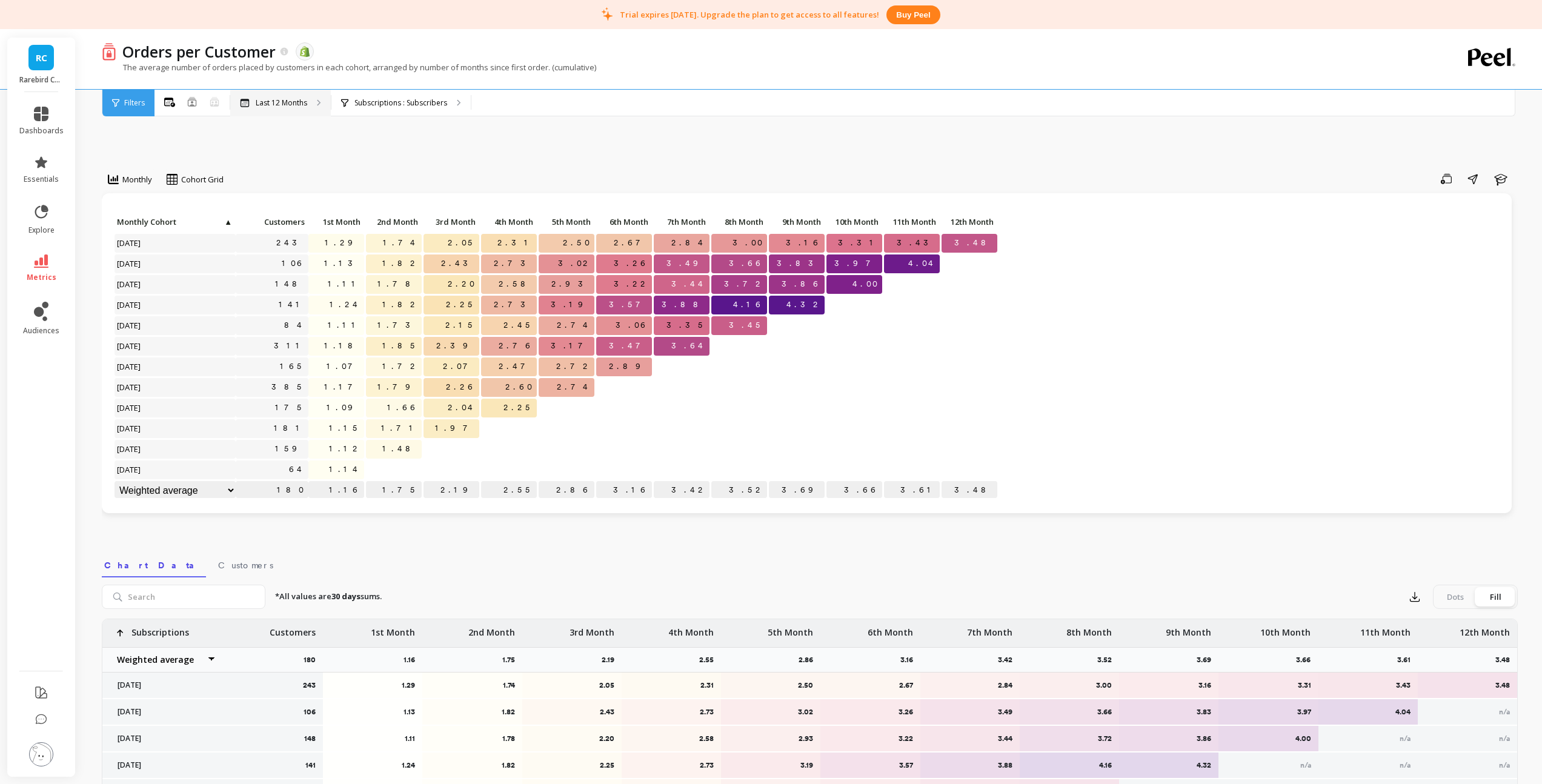
click at [290, 105] on p "Last 12 Months" at bounding box center [281, 103] width 52 height 9
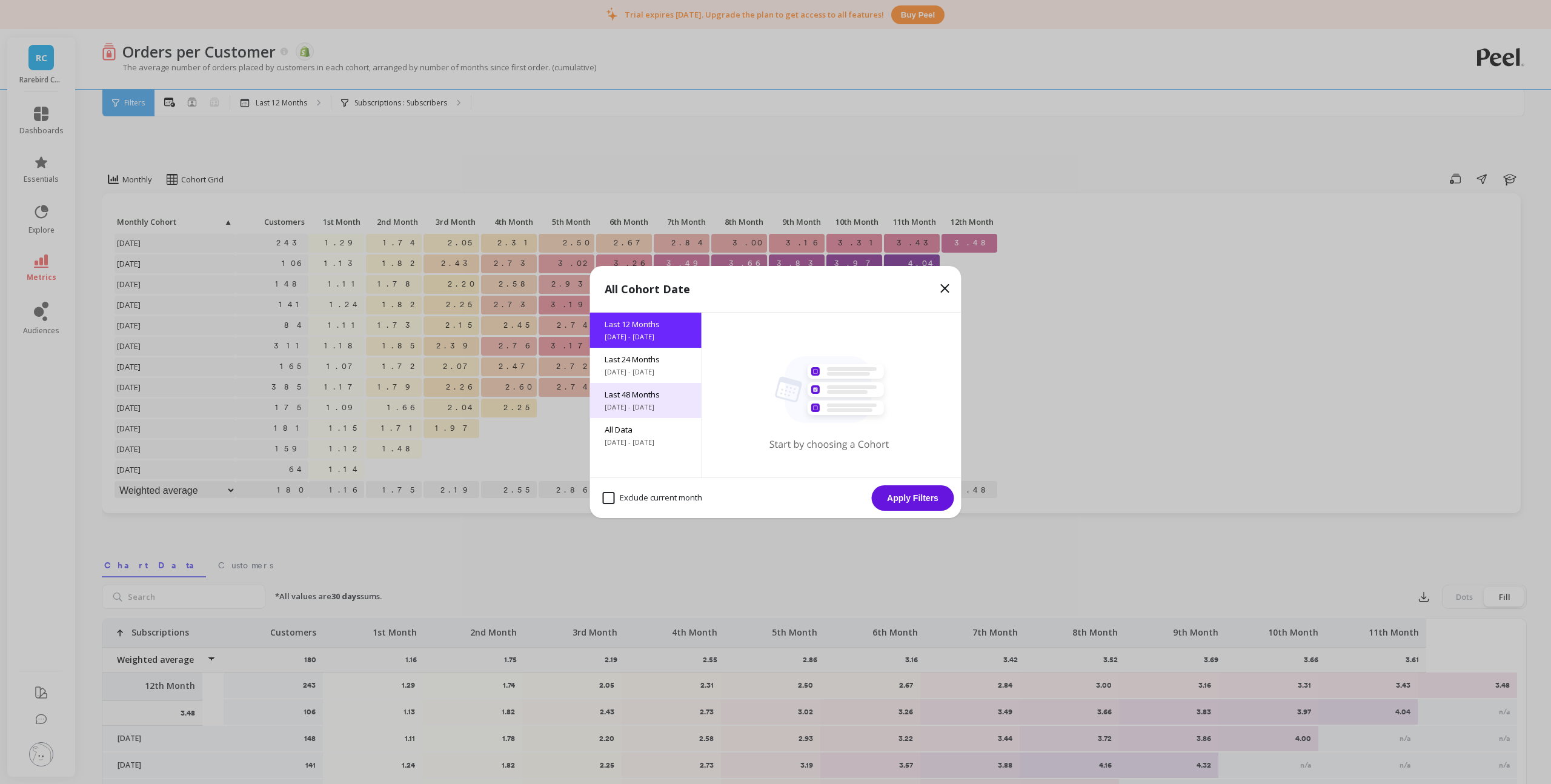
click at [655, 400] on div "Last 48 Months 9/18/2021 - 9/18/2025" at bounding box center [646, 400] width 111 height 35
click at [664, 362] on span "Last 24 Months" at bounding box center [645, 359] width 83 height 11
click at [898, 496] on button "Apply Filters" at bounding box center [913, 498] width 83 height 25
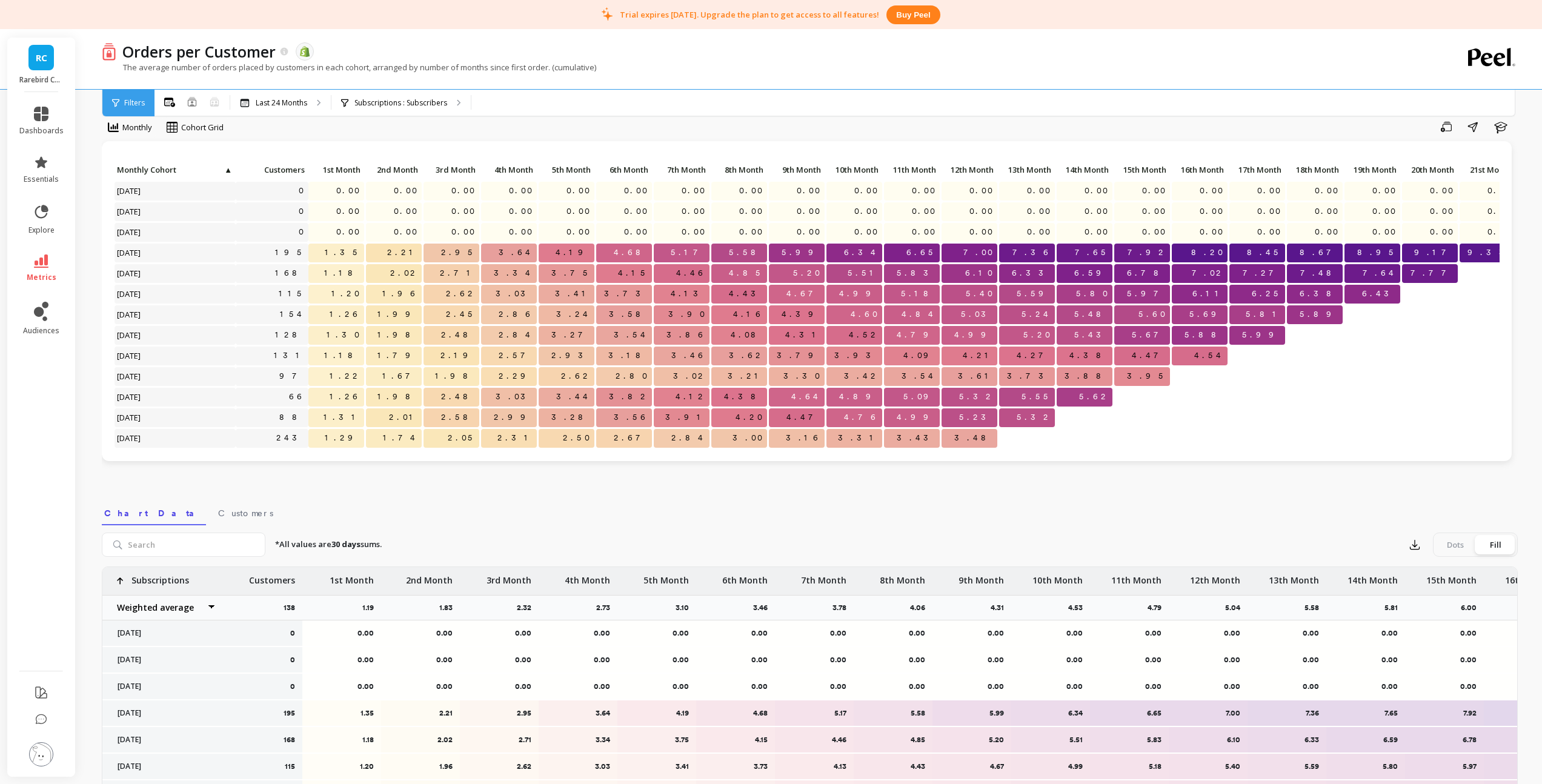
click at [45, 265] on icon at bounding box center [42, 261] width 15 height 13
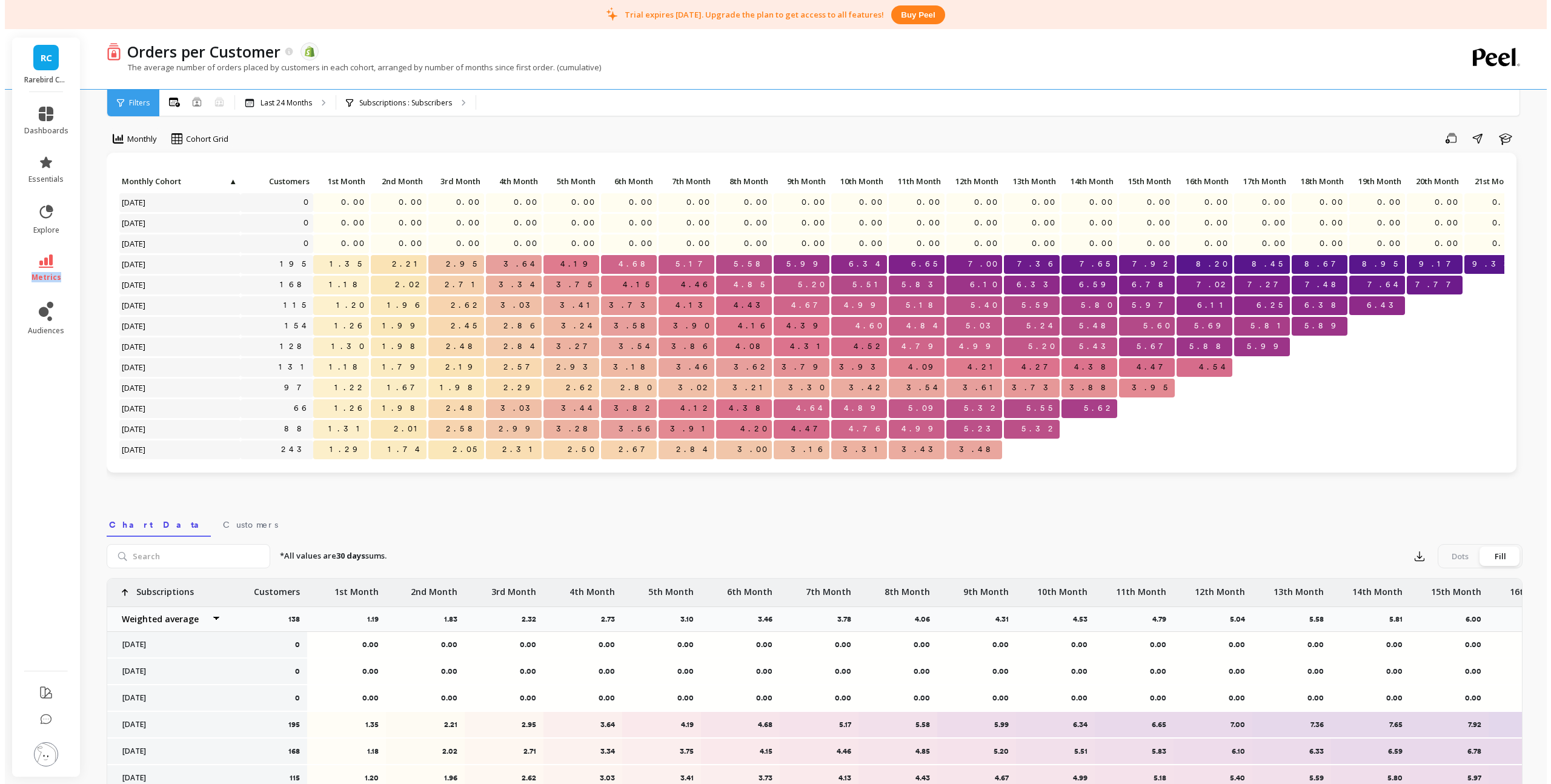
scroll to position [35, 0]
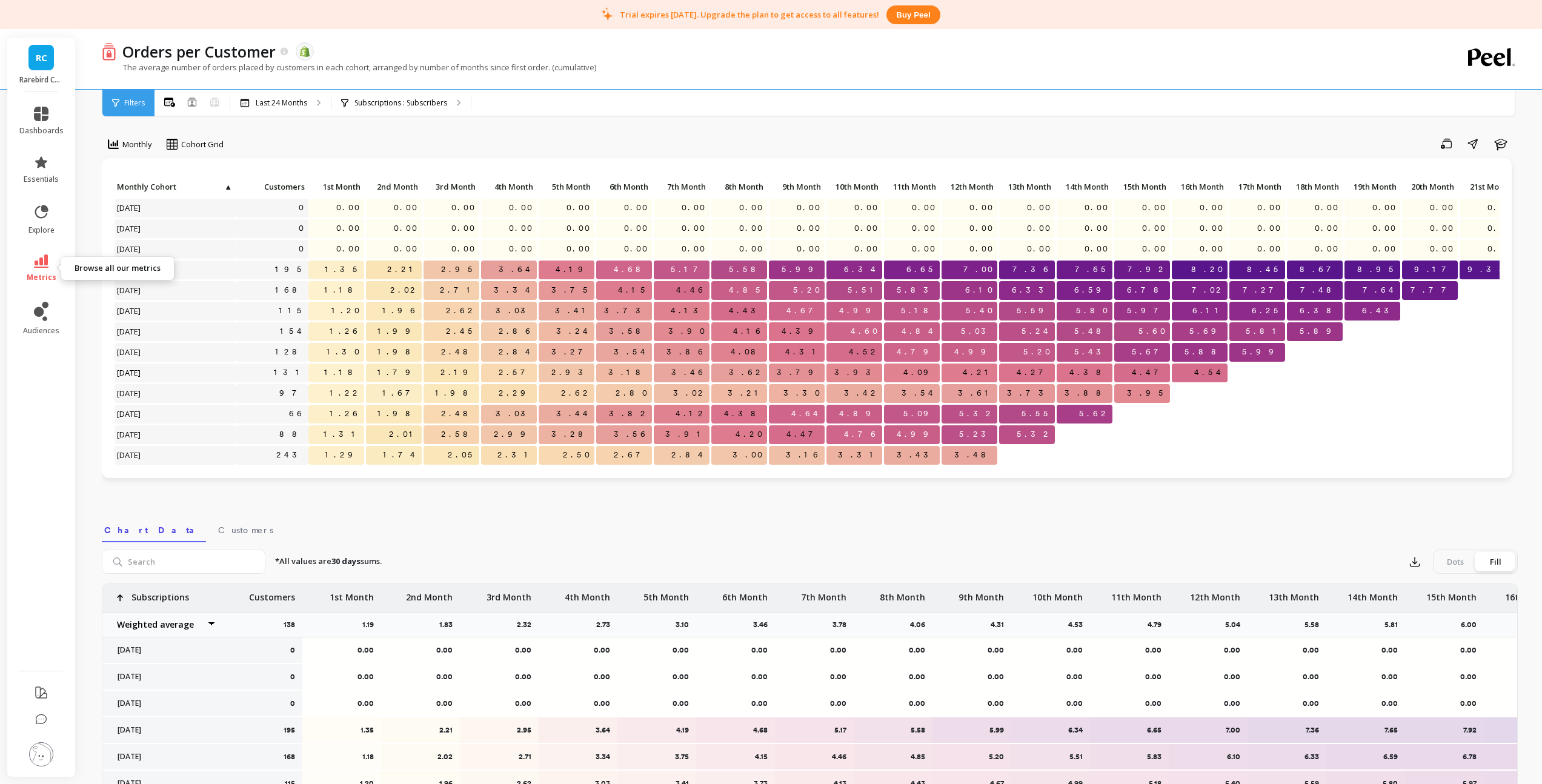
click at [41, 263] on icon at bounding box center [42, 261] width 15 height 13
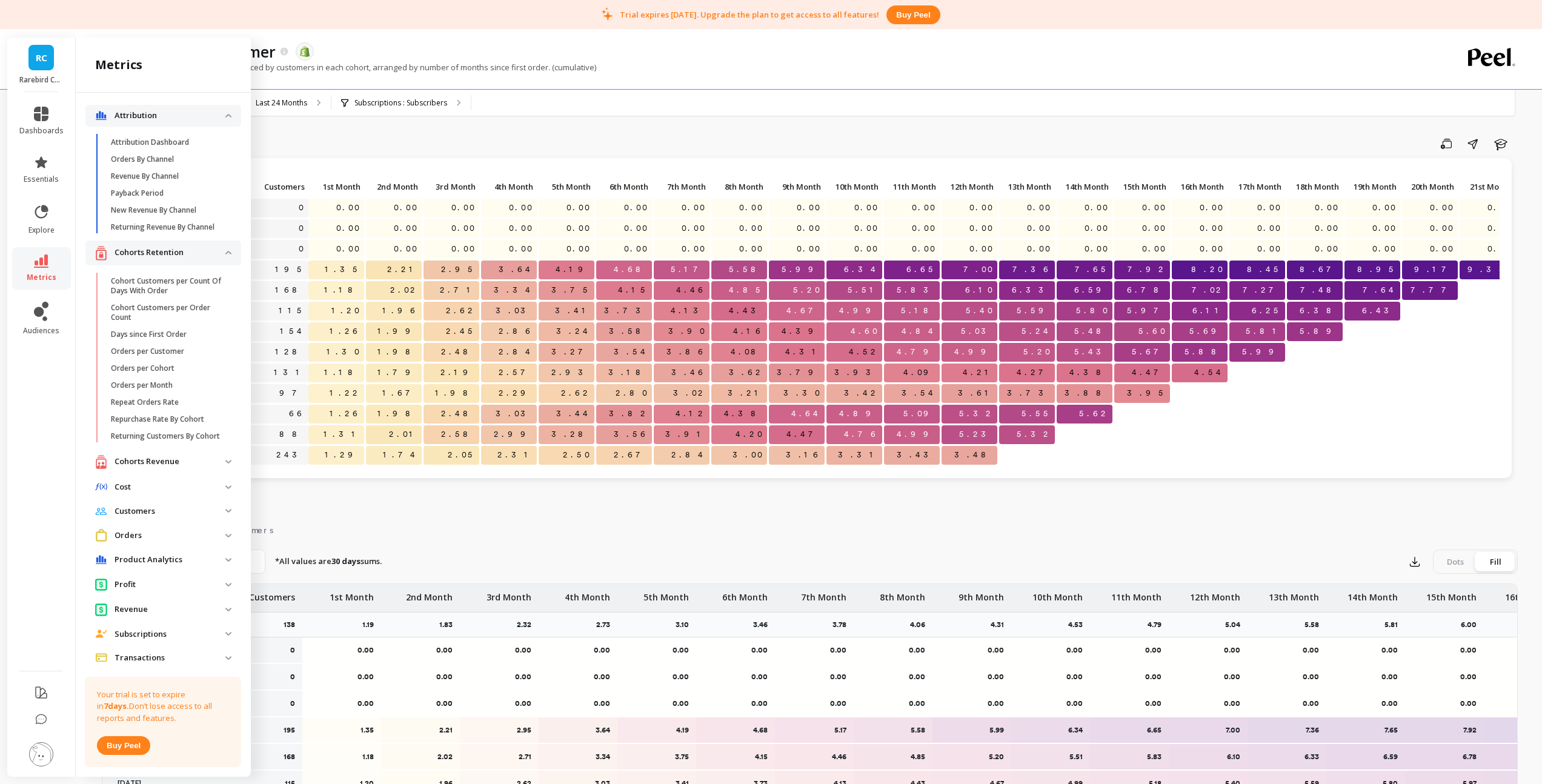
click at [219, 113] on span "Attribution" at bounding box center [163, 115] width 156 height 22
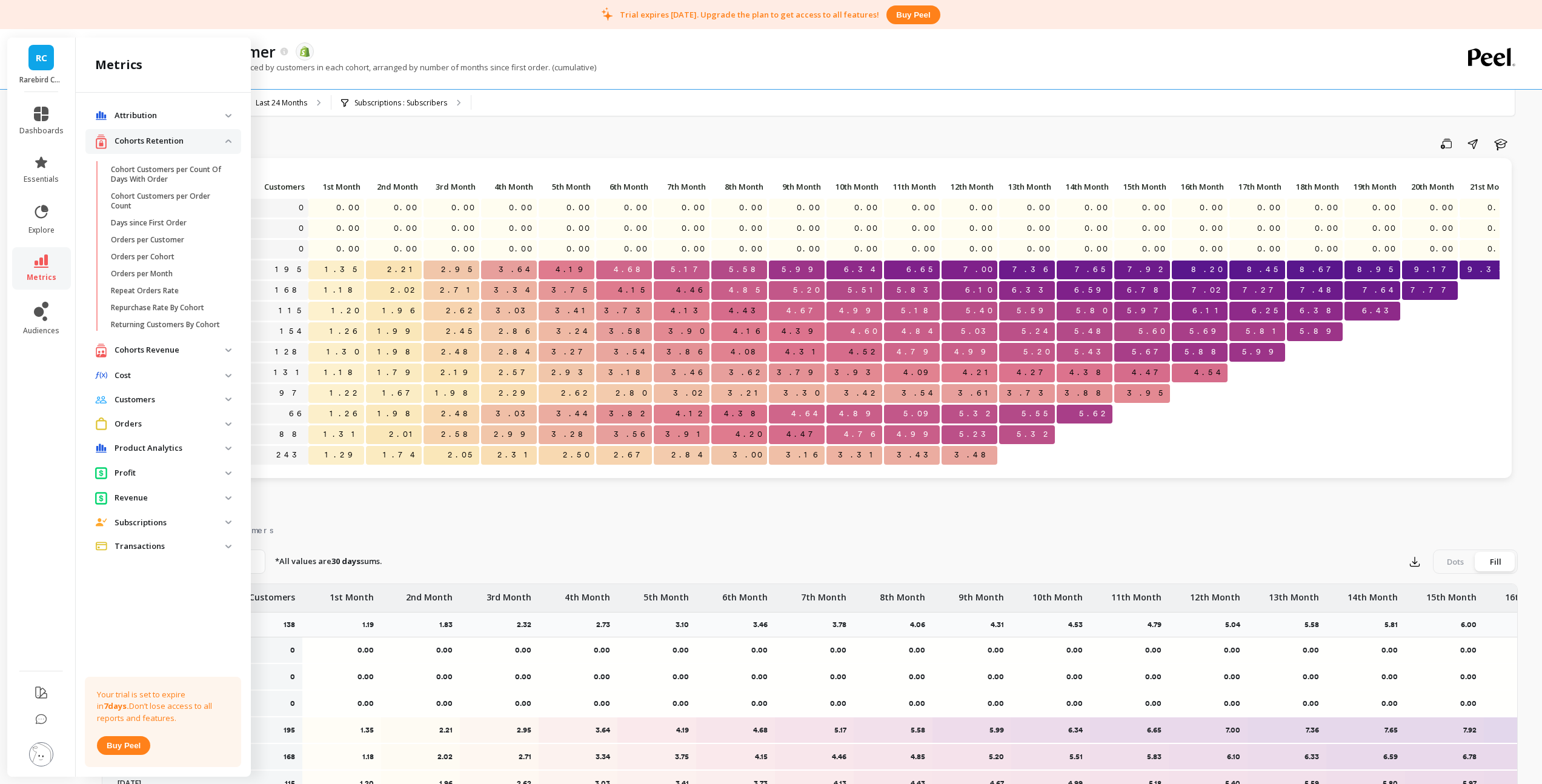
click at [229, 397] on span "Customers" at bounding box center [163, 400] width 156 height 22
click at [159, 457] on p "MoM Retention" at bounding box center [137, 452] width 53 height 9
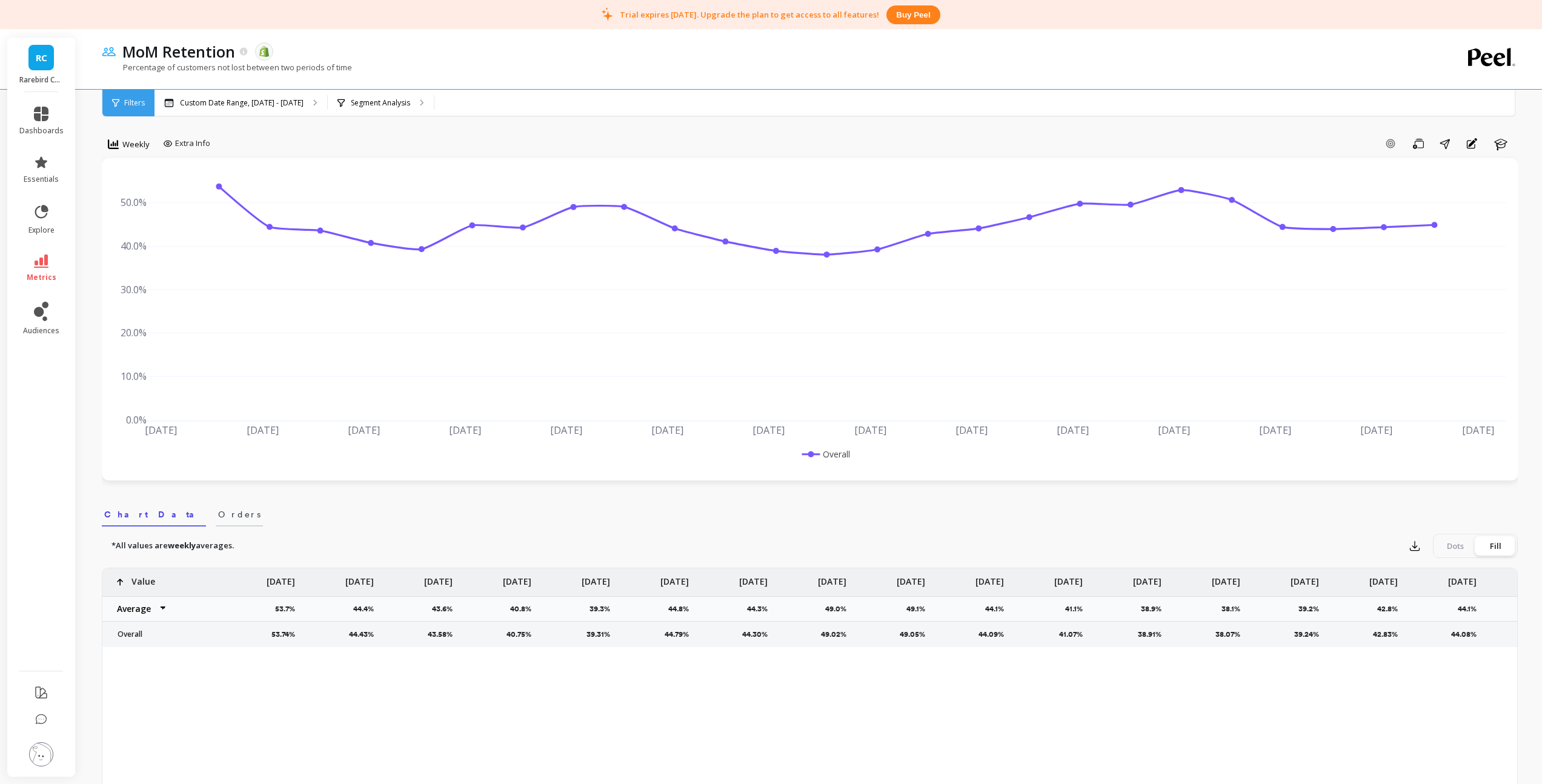
click at [218, 514] on span "Orders" at bounding box center [239, 514] width 42 height 12
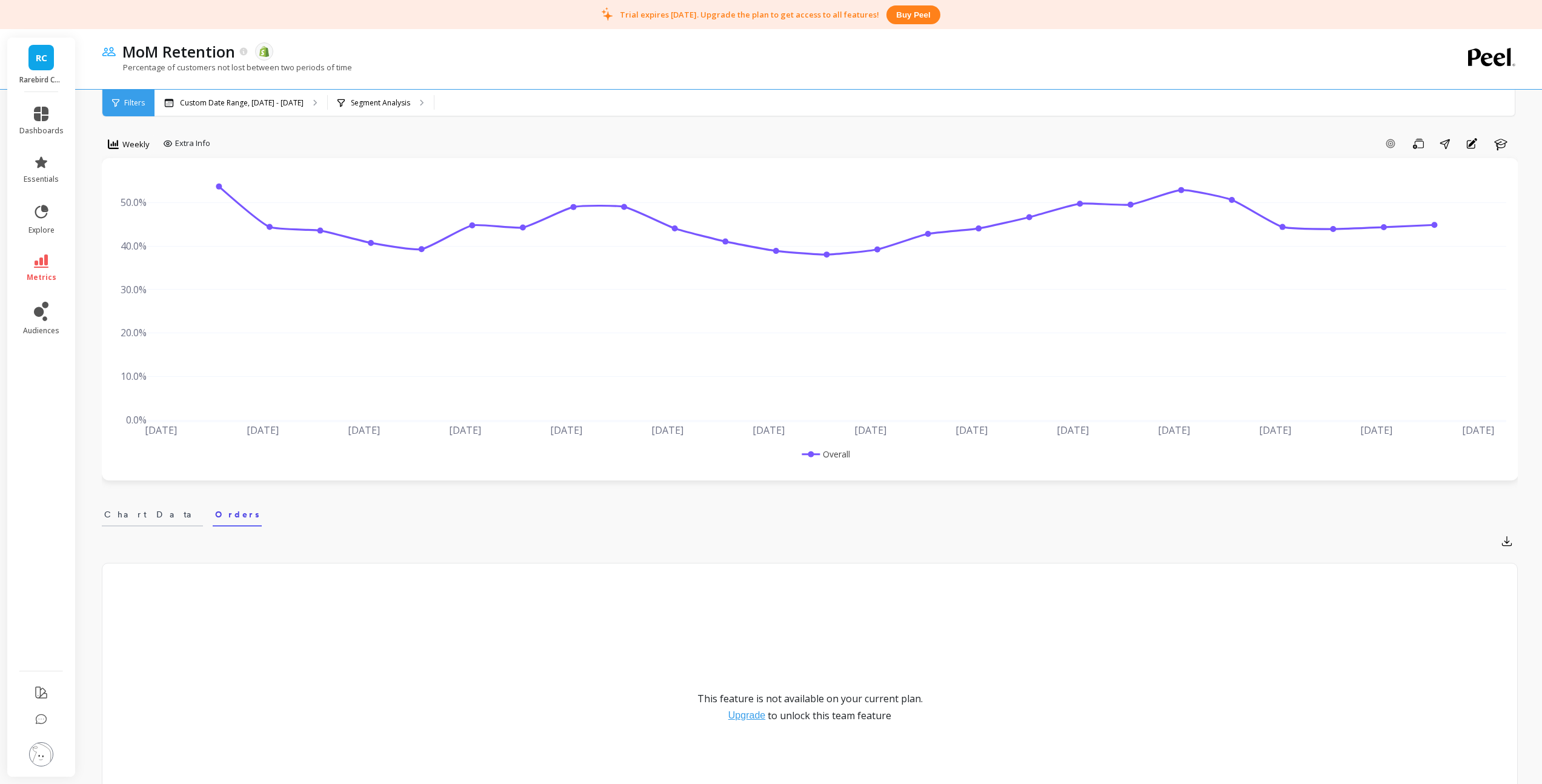
click at [123, 513] on span "Chart Data" at bounding box center [152, 514] width 97 height 12
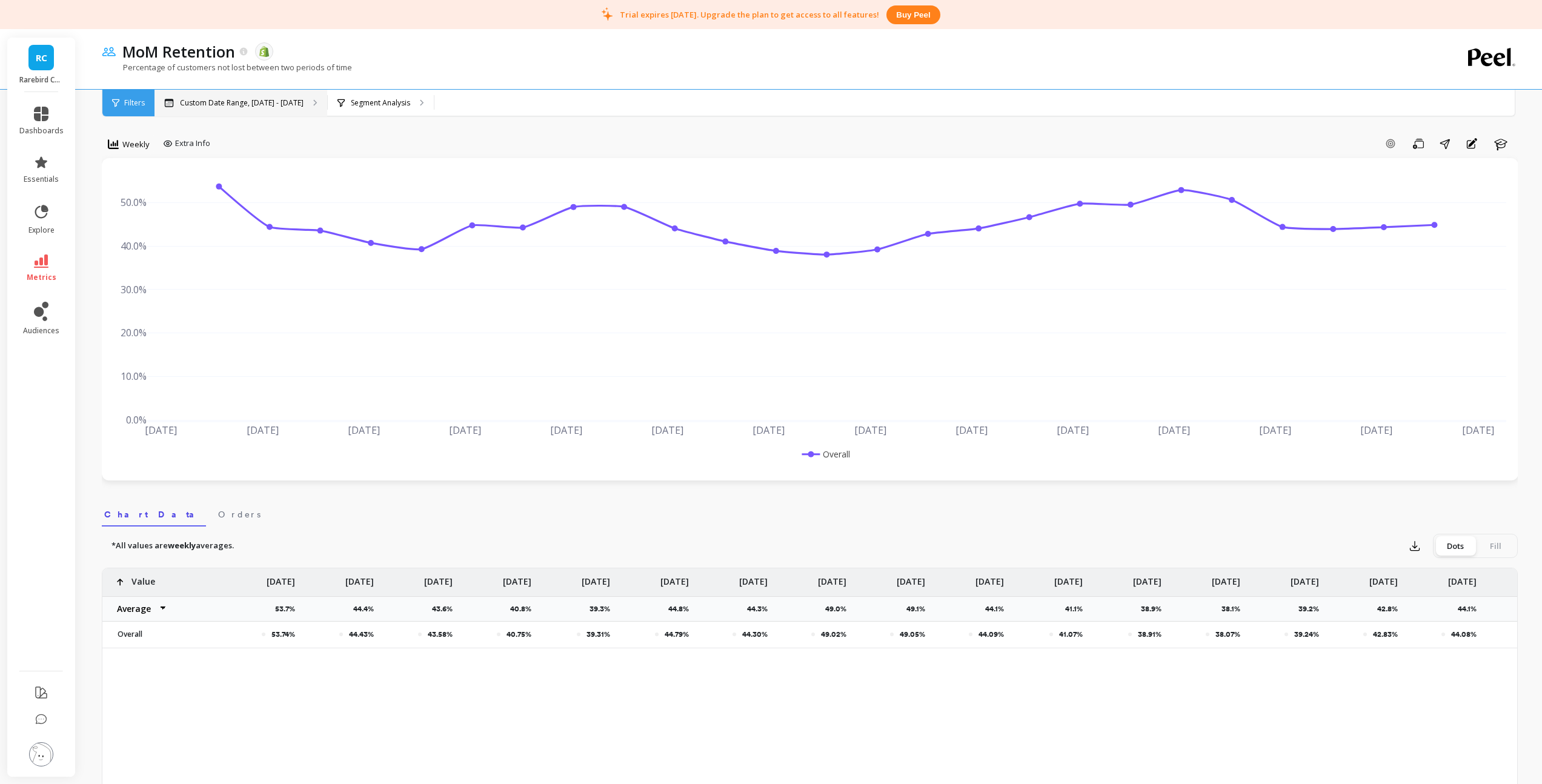
click at [203, 103] on p "Custom Date Range, [DATE] - [DATE]" at bounding box center [241, 103] width 123 height 9
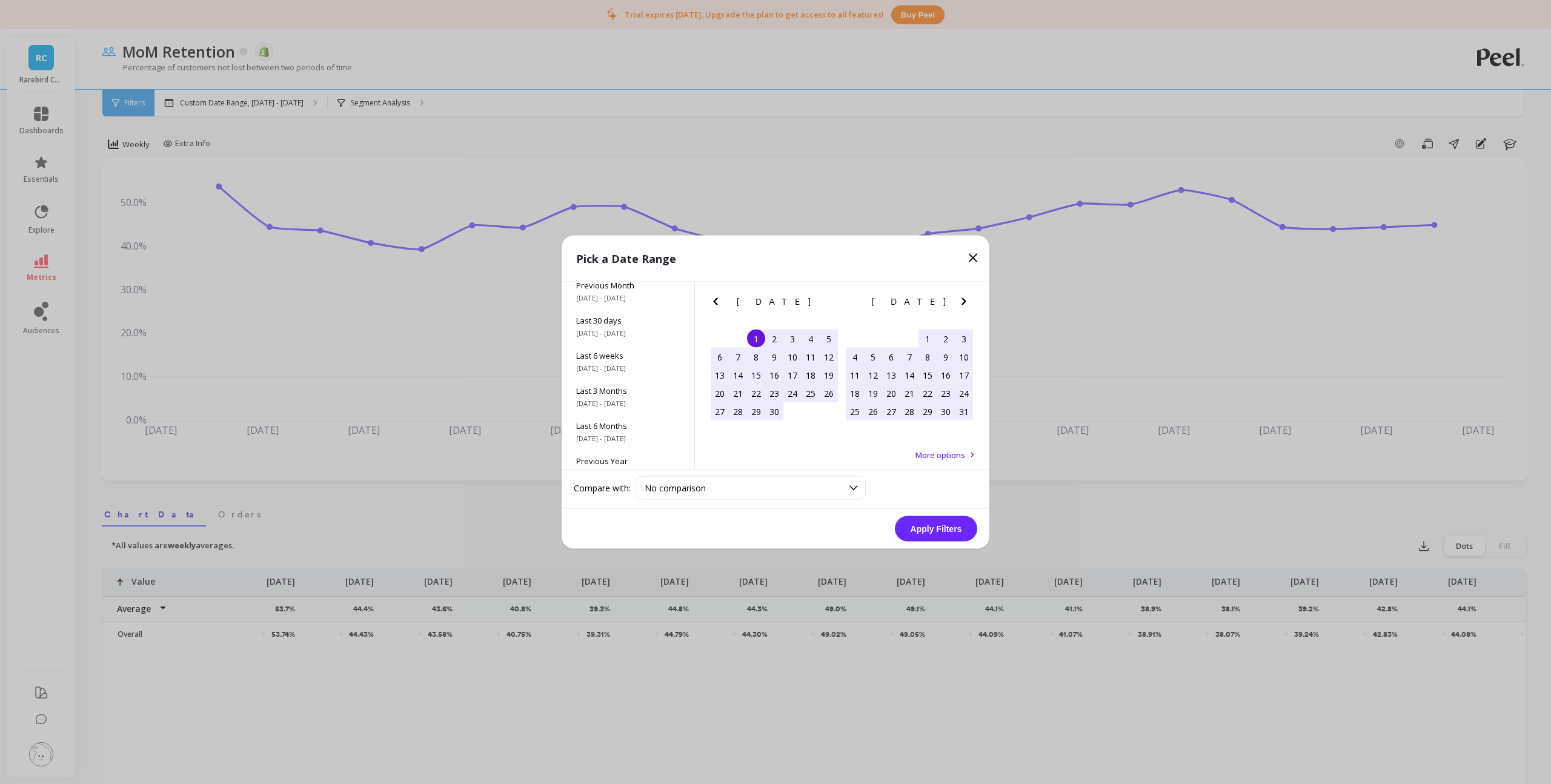
scroll to position [164, 0]
click at [628, 413] on span "Last 3 Years" at bounding box center [628, 410] width 103 height 11
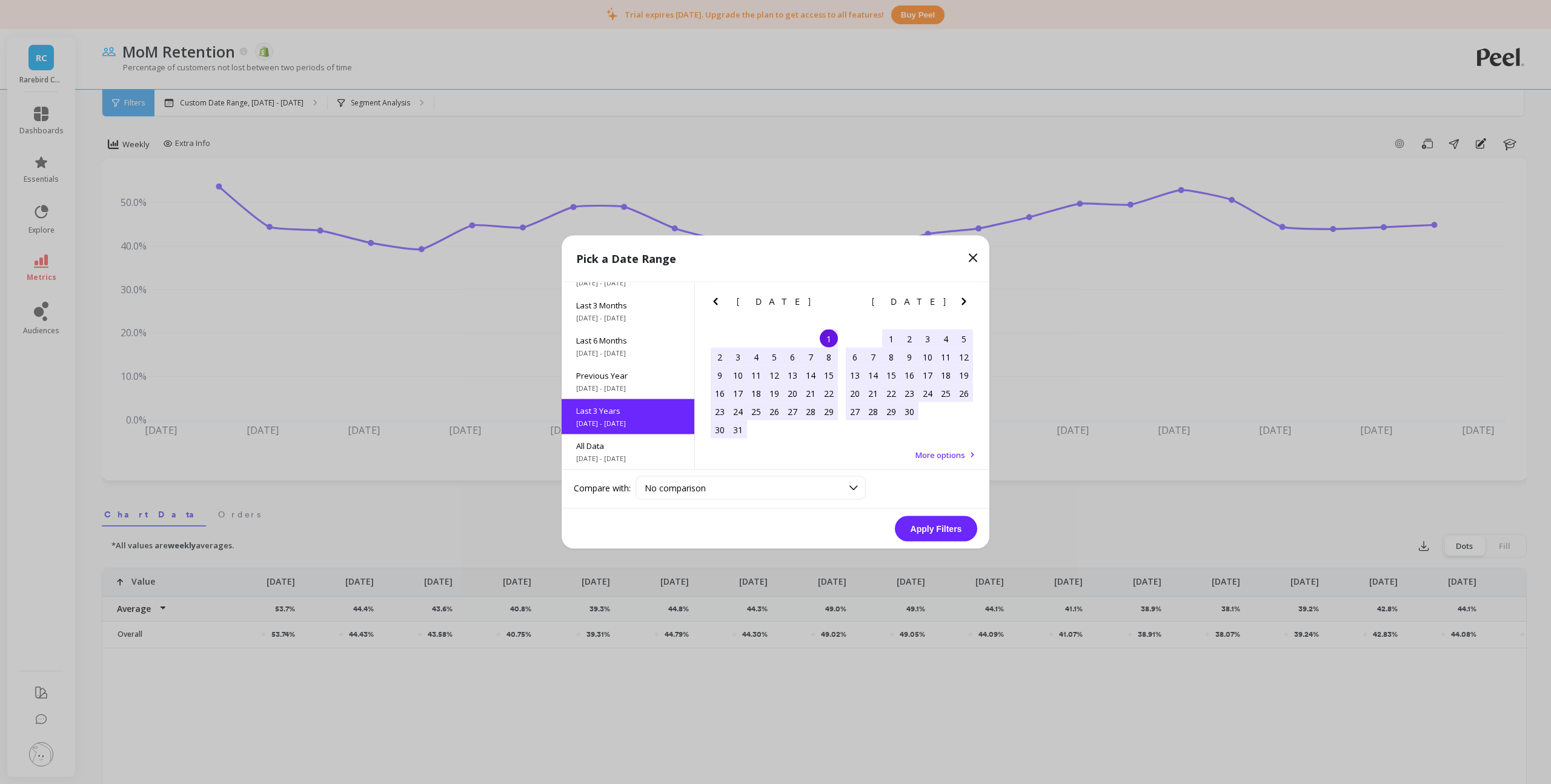
scroll to position [1, 0]
click at [928, 529] on button "Apply Filters" at bounding box center [936, 528] width 83 height 25
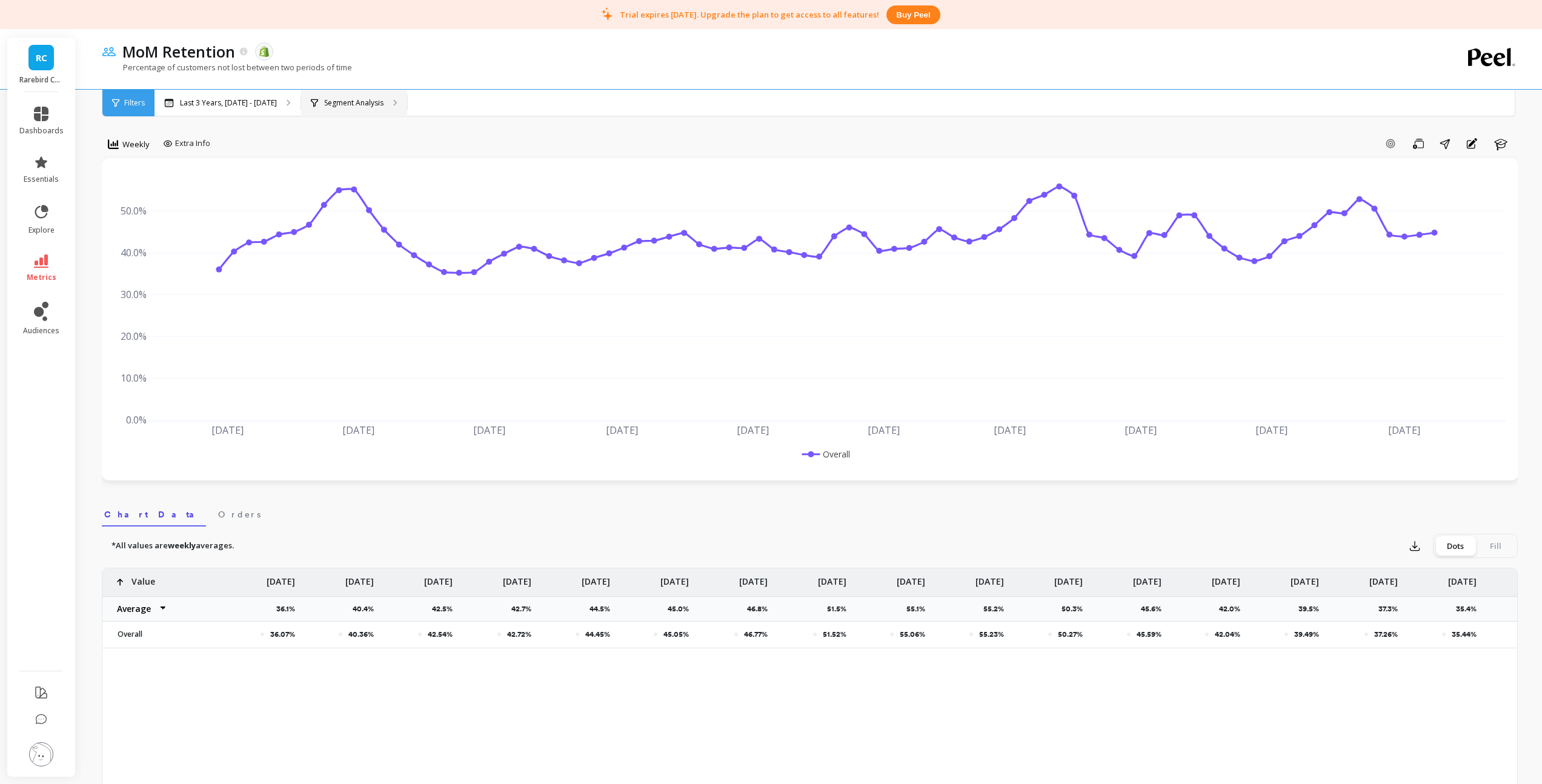
click at [380, 101] on p "Segment Analysis" at bounding box center [353, 103] width 60 height 9
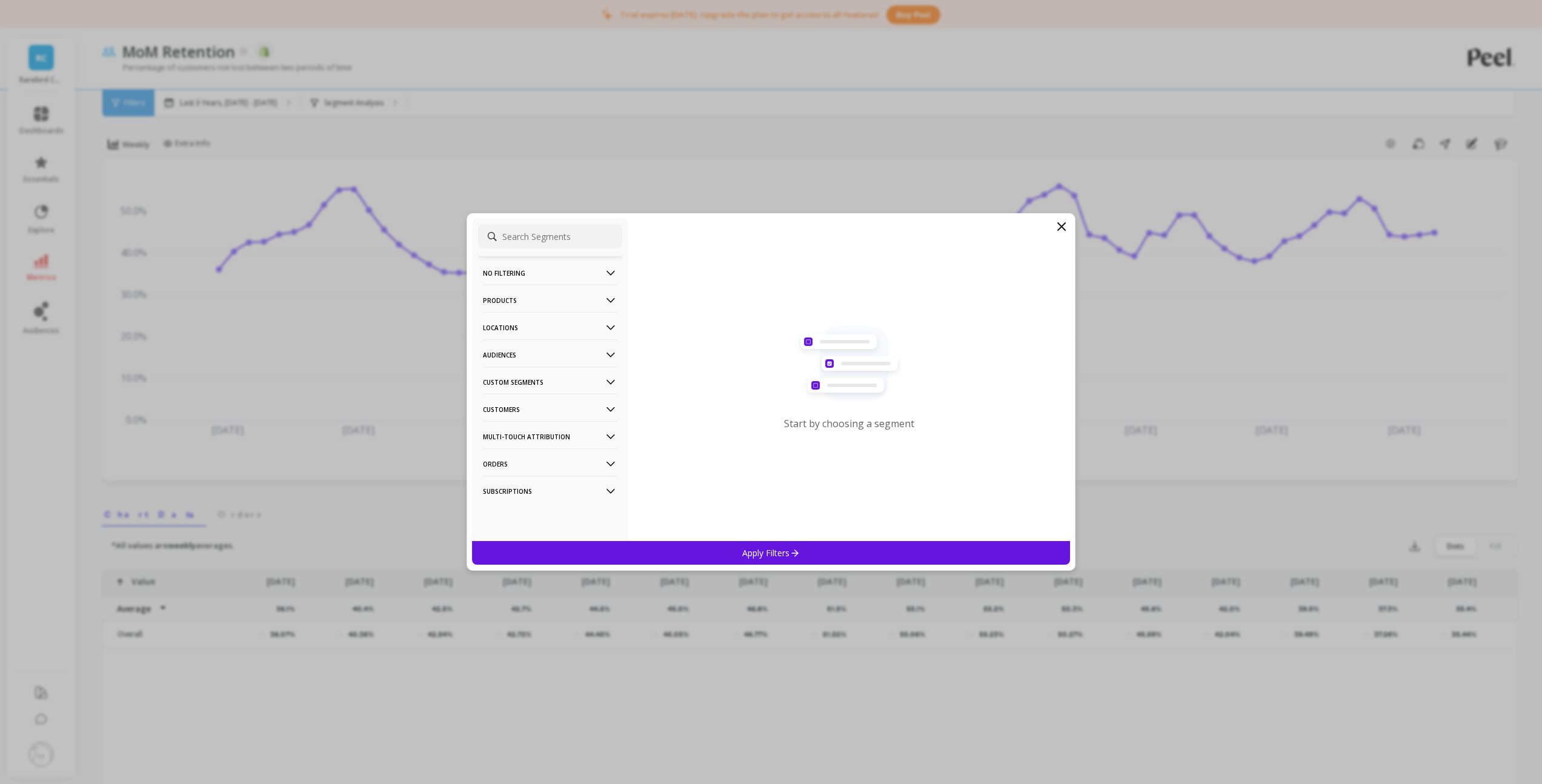
click at [604, 409] on icon at bounding box center [610, 410] width 13 height 13
click at [518, 497] on p "Subscriptions" at bounding box center [510, 496] width 50 height 11
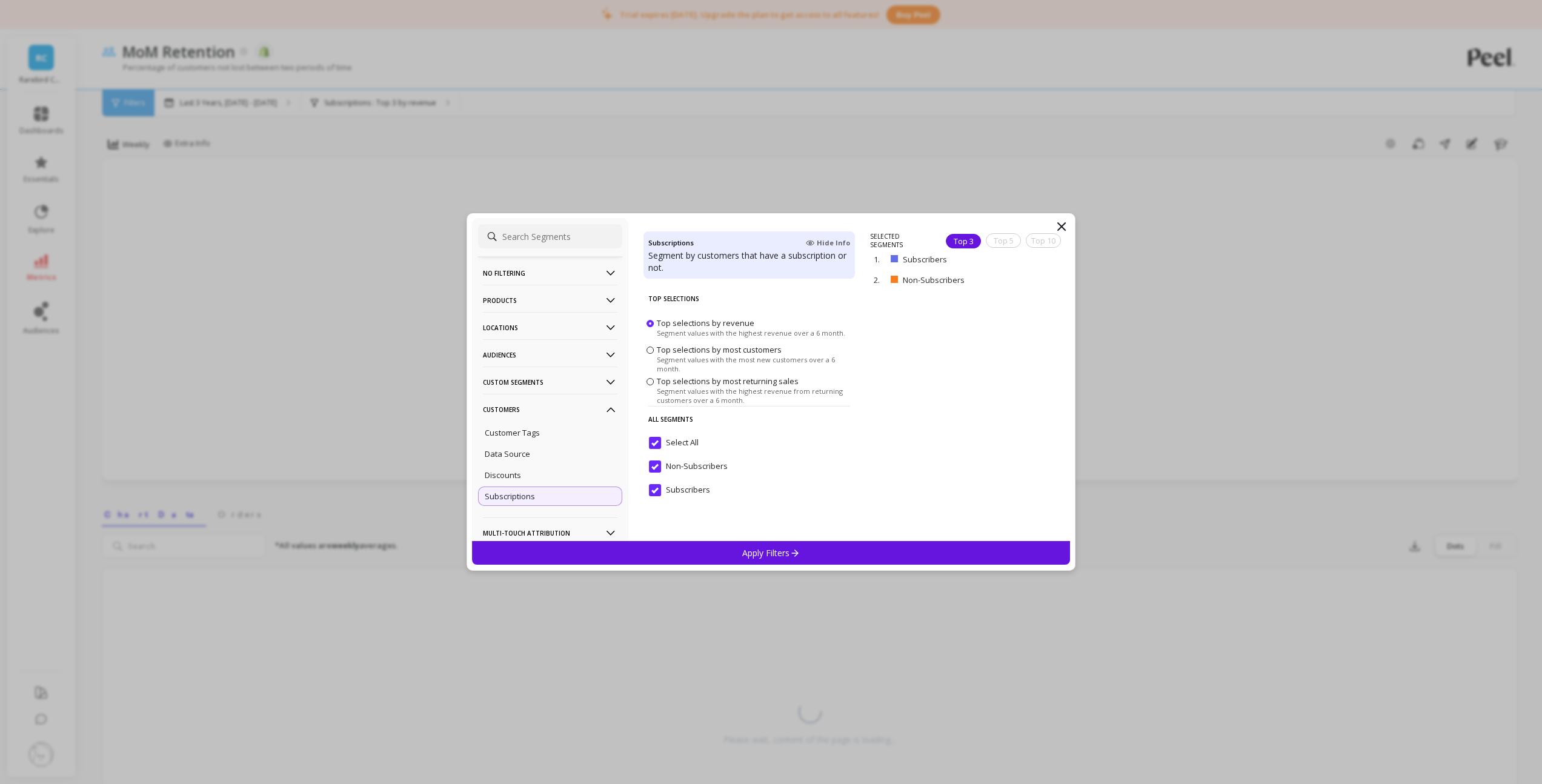
click at [660, 439] on input "Select All" at bounding box center [673, 443] width 50 height 12
click at [656, 490] on input "Subscribers" at bounding box center [679, 490] width 61 height 12
click at [722, 550] on div "Apply Filters" at bounding box center [771, 553] width 598 height 23
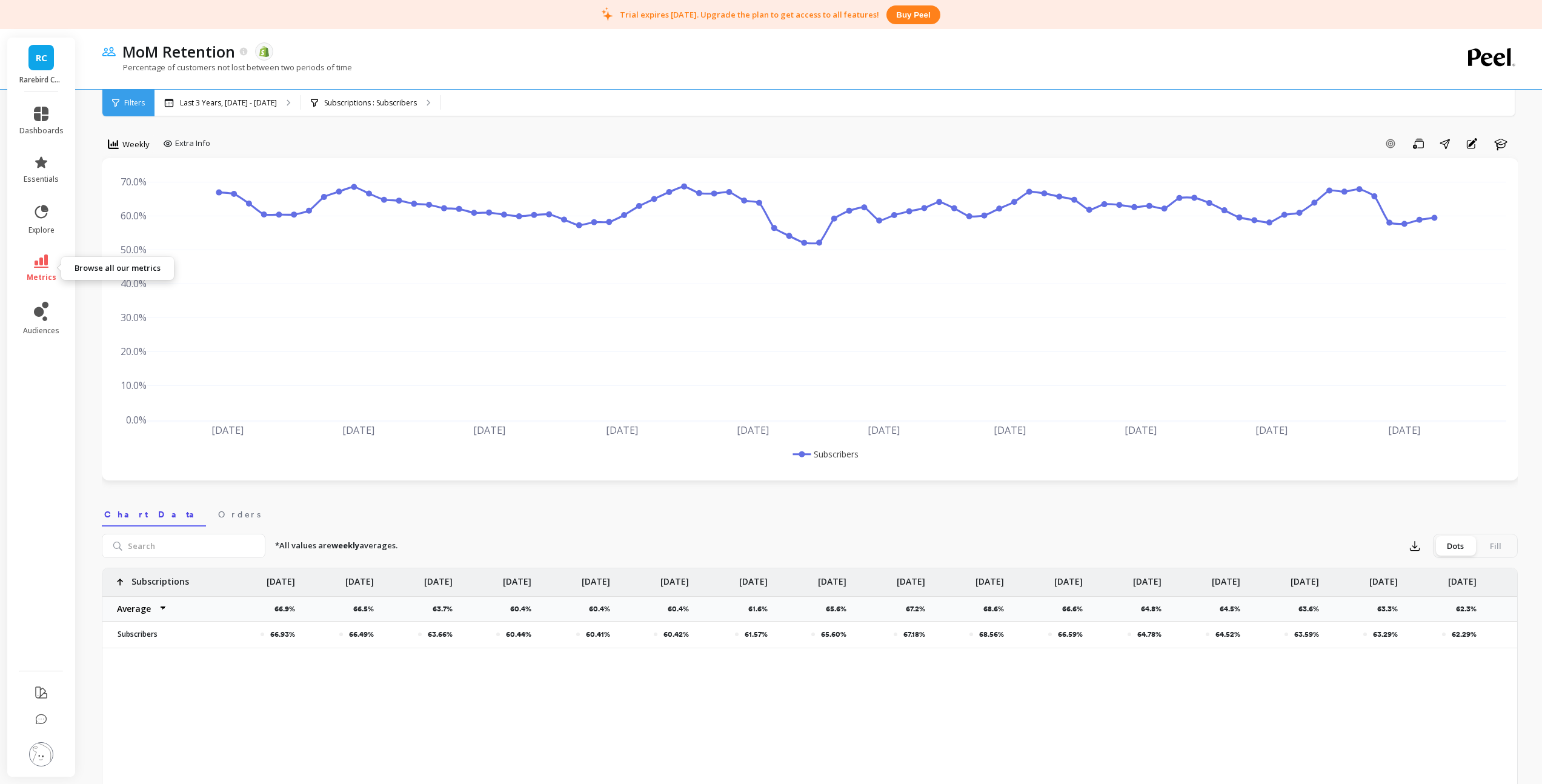
click at [44, 257] on icon at bounding box center [42, 261] width 15 height 13
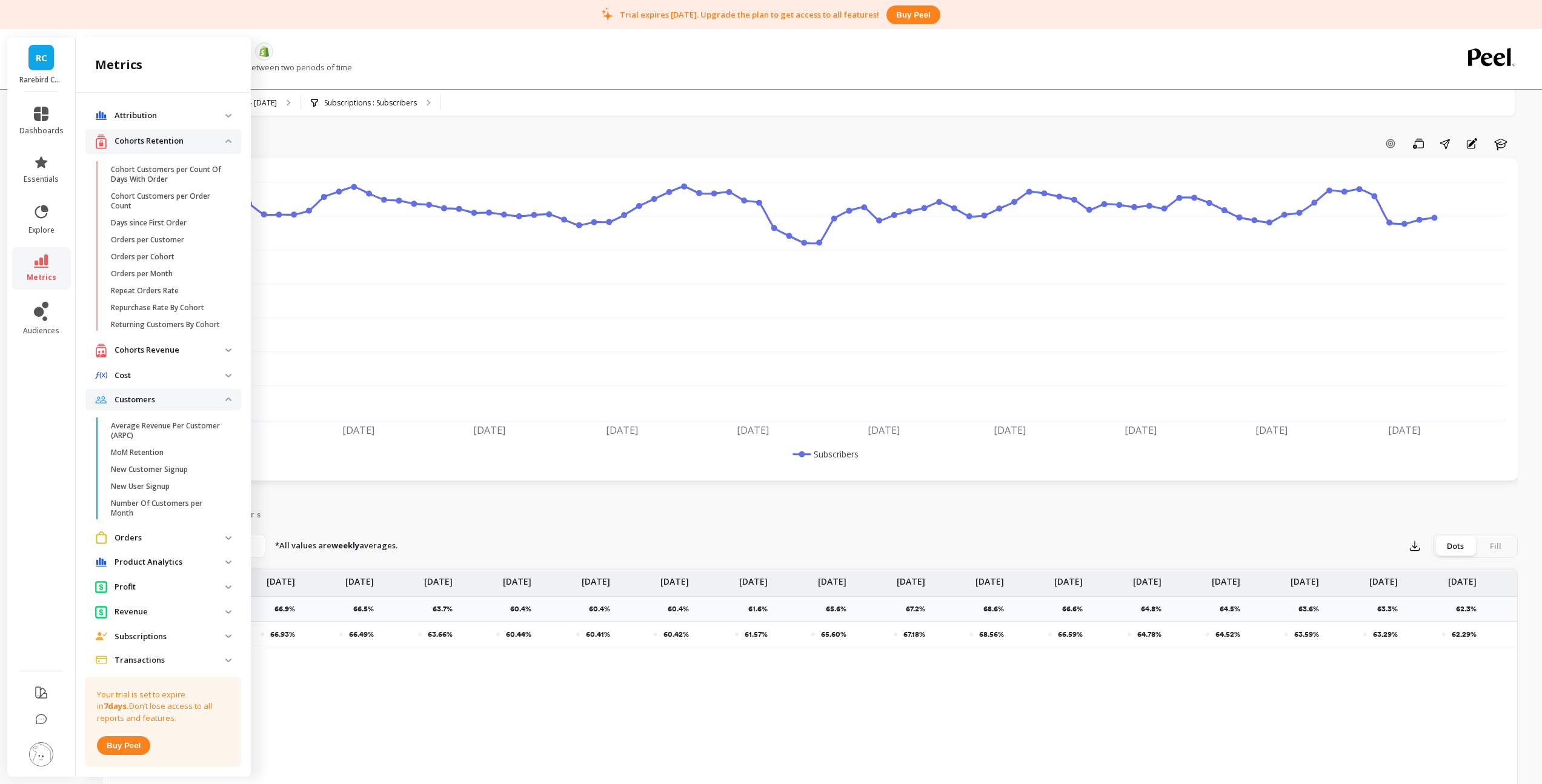
click at [219, 144] on retention "Cohorts Retention" at bounding box center [163, 141] width 156 height 25
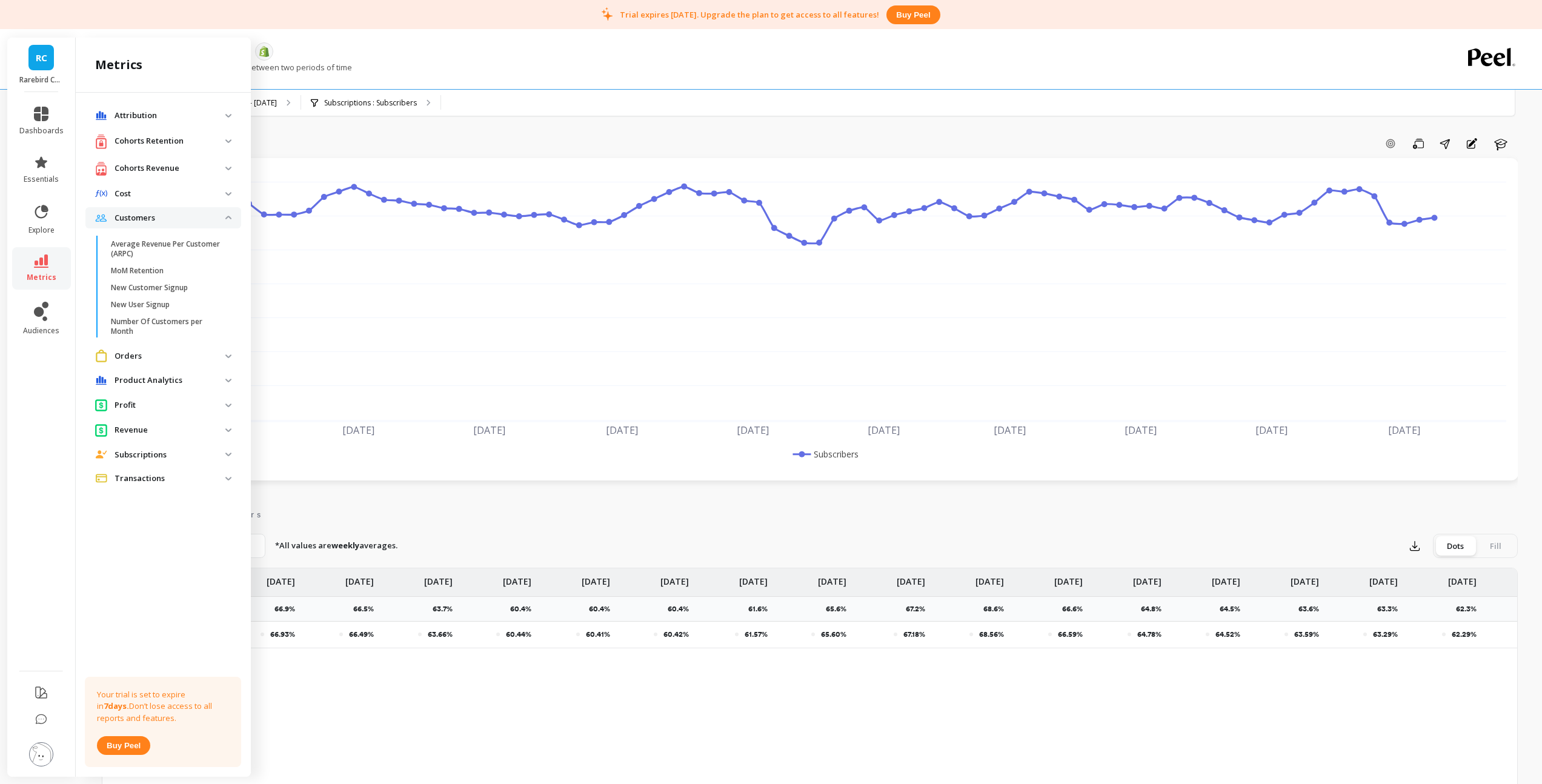
drag, startPoint x: 203, startPoint y: 457, endPoint x: 187, endPoint y: 454, distance: 16.3
click at [203, 457] on p "Subscriptions" at bounding box center [170, 455] width 111 height 12
click at [150, 553] on p "Subscription Revenue Rate" at bounding box center [156, 551] width 91 height 9
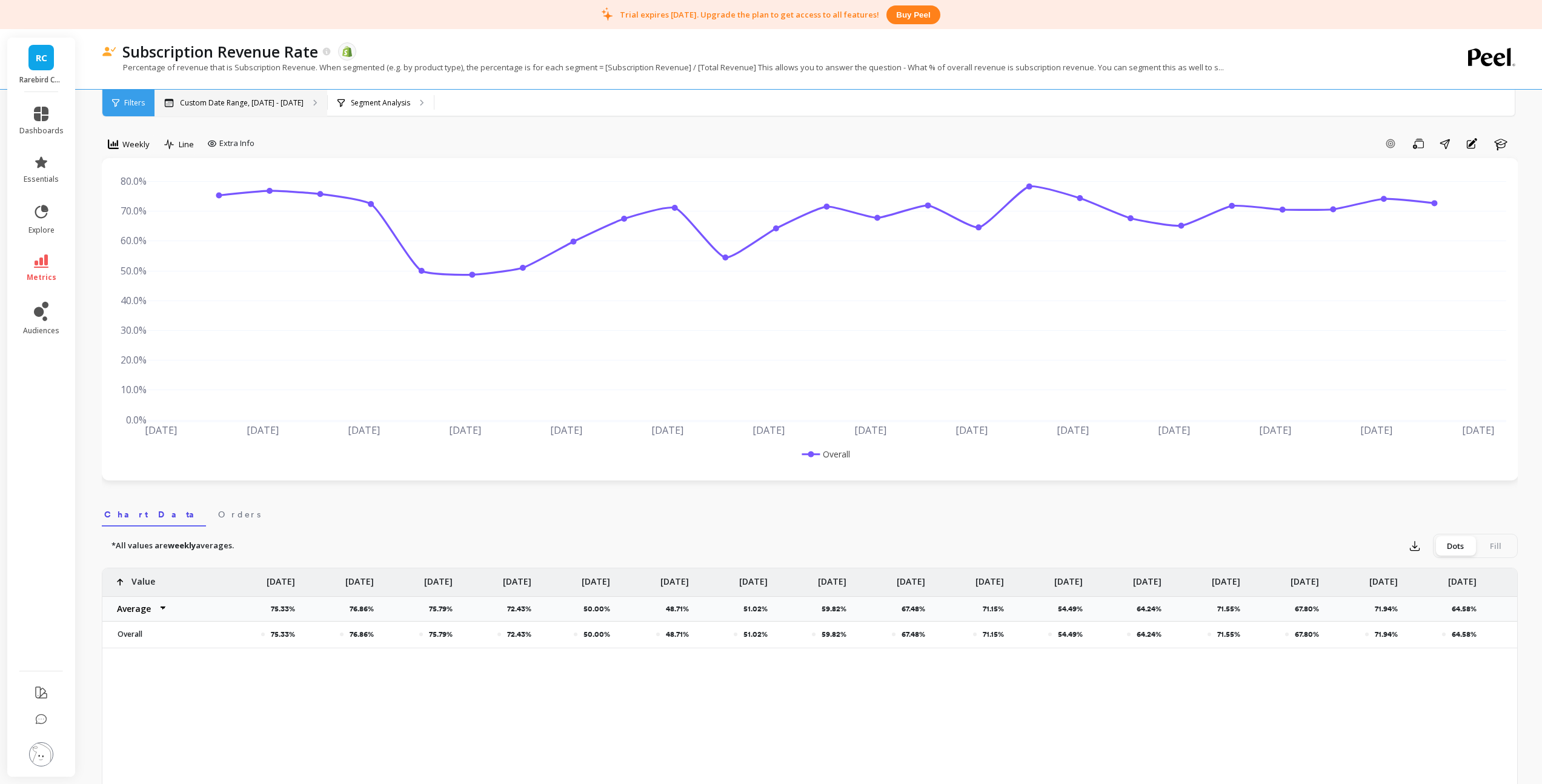
click at [222, 102] on p "Custom Date Range, [DATE] - [DATE]" at bounding box center [241, 103] width 123 height 9
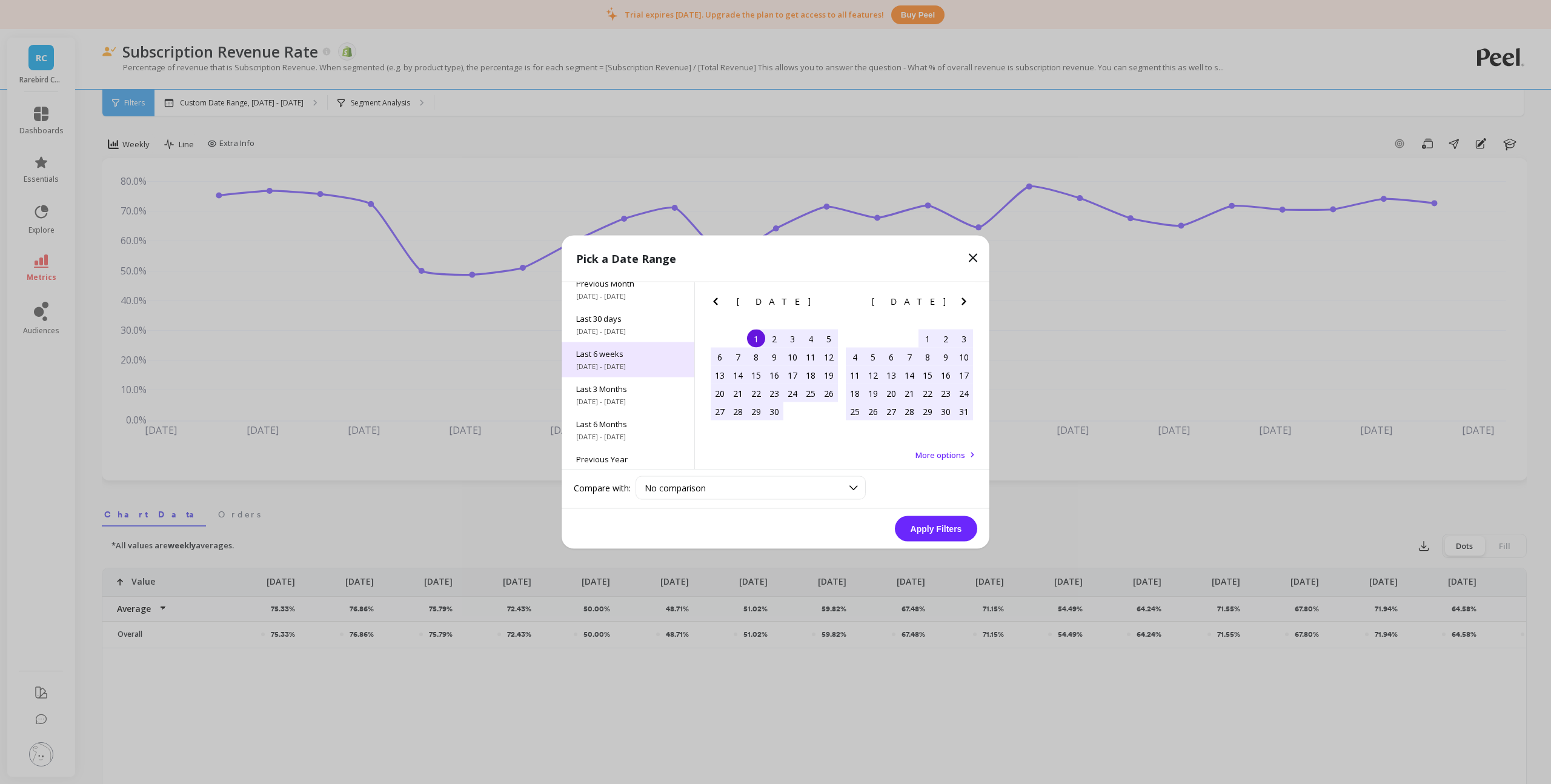
scroll to position [164, 0]
click at [617, 410] on span "Last 3 Years" at bounding box center [628, 410] width 103 height 11
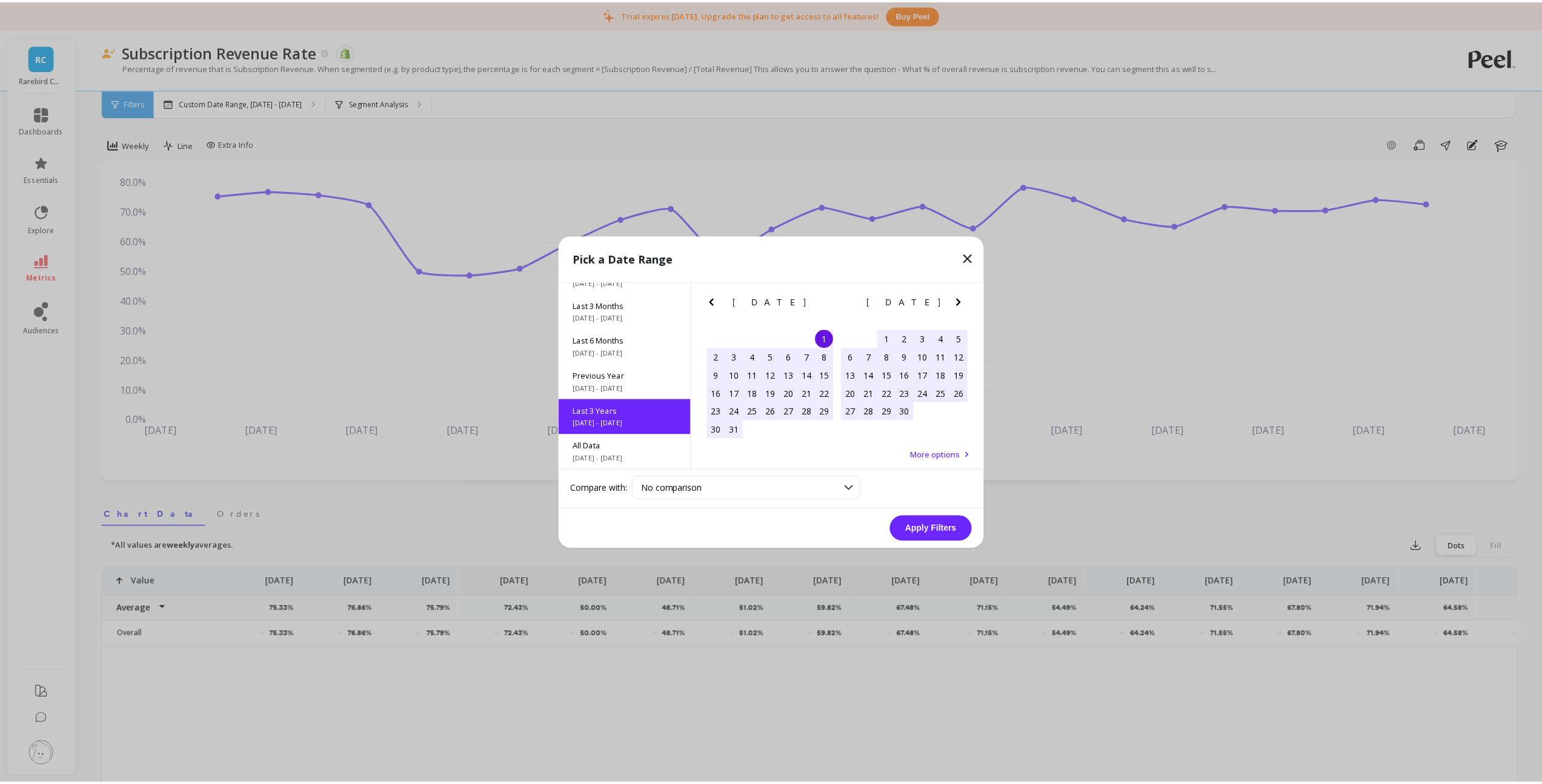
scroll to position [1, 0]
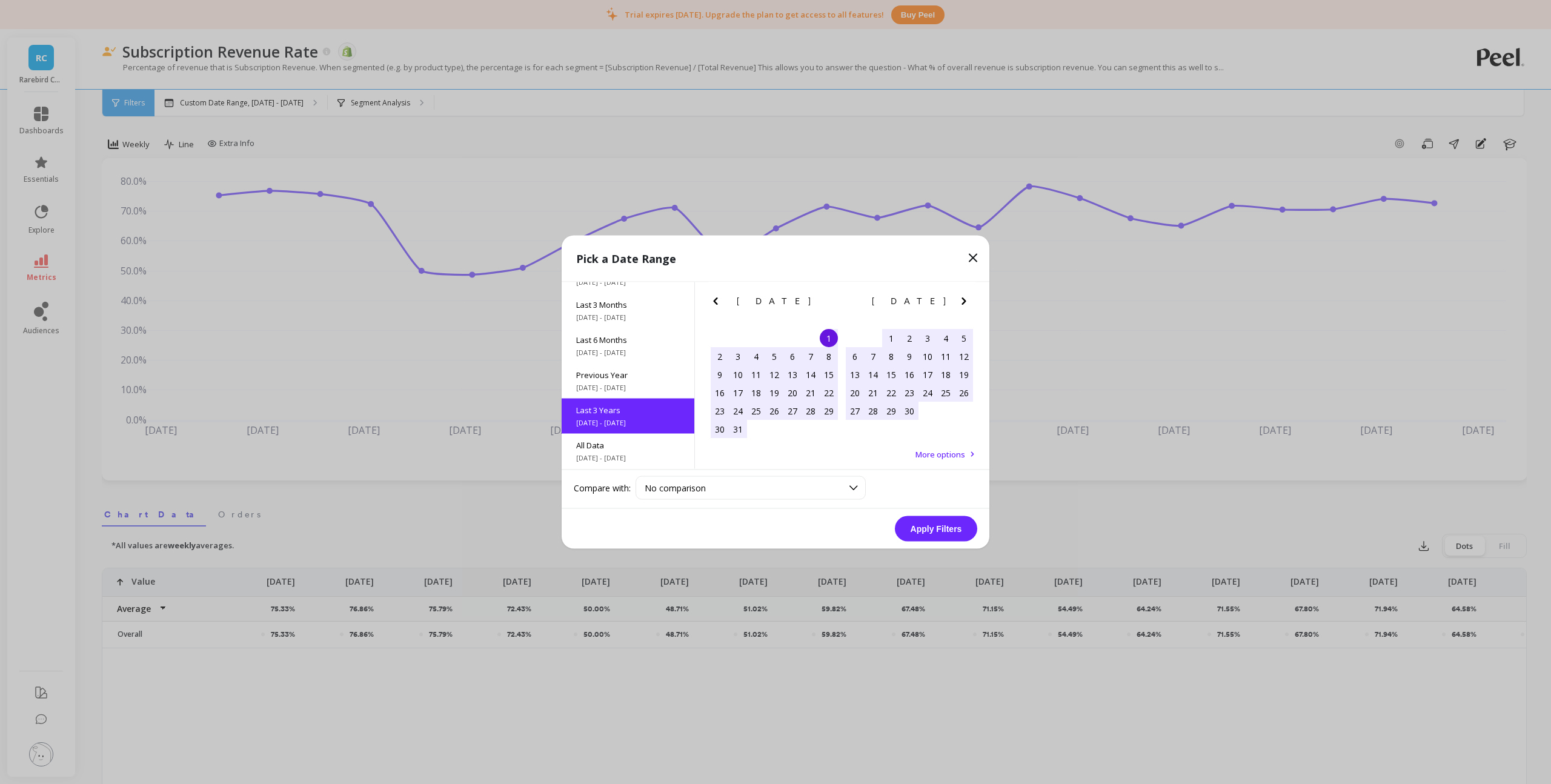
click at [947, 528] on button "Apply Filters" at bounding box center [936, 528] width 83 height 25
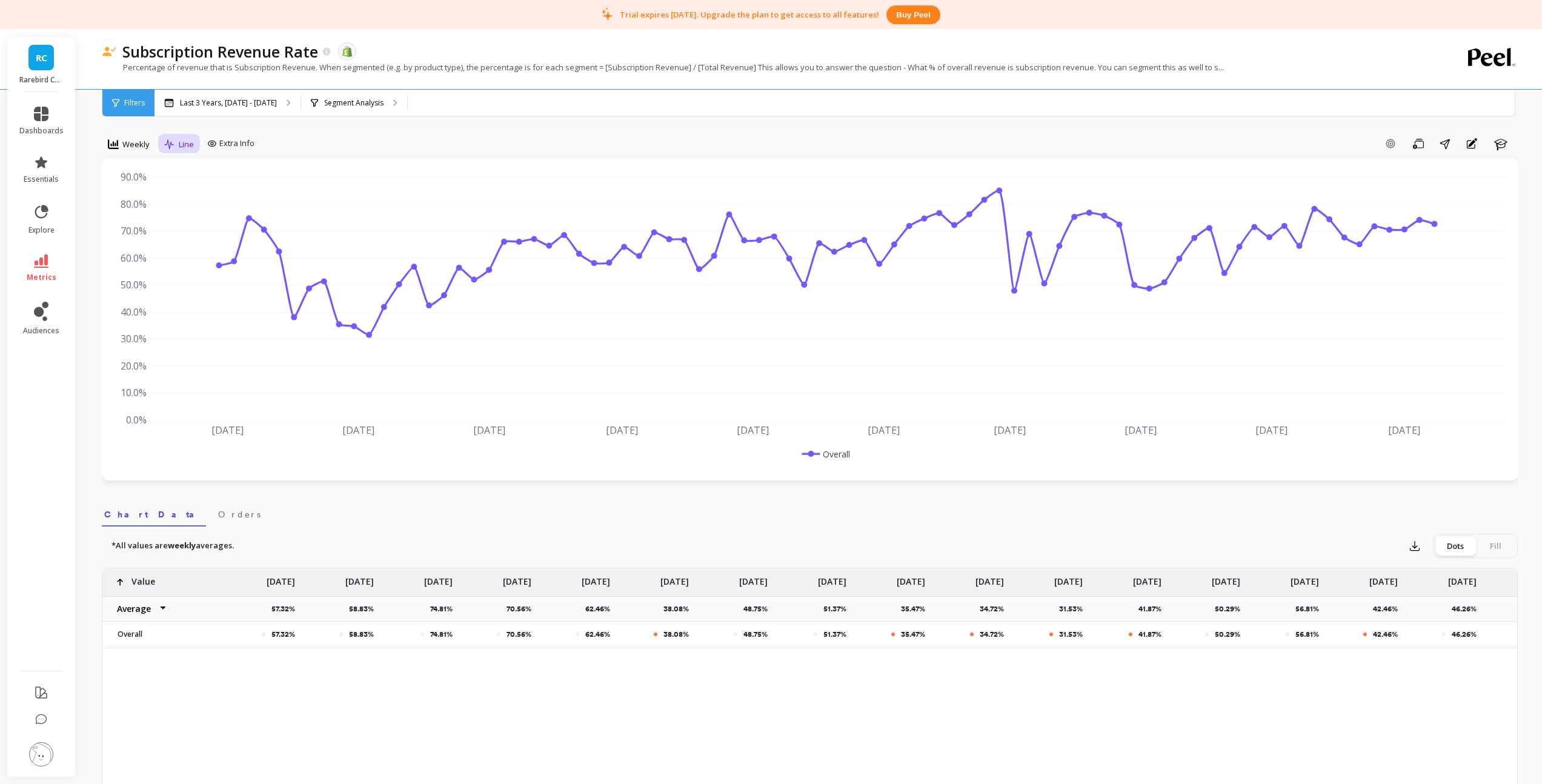
click at [182, 144] on span "Line" at bounding box center [186, 144] width 15 height 11
click at [139, 146] on span "Weekly" at bounding box center [135, 144] width 27 height 11
click at [141, 237] on div "Monthly" at bounding box center [146, 240] width 69 height 11
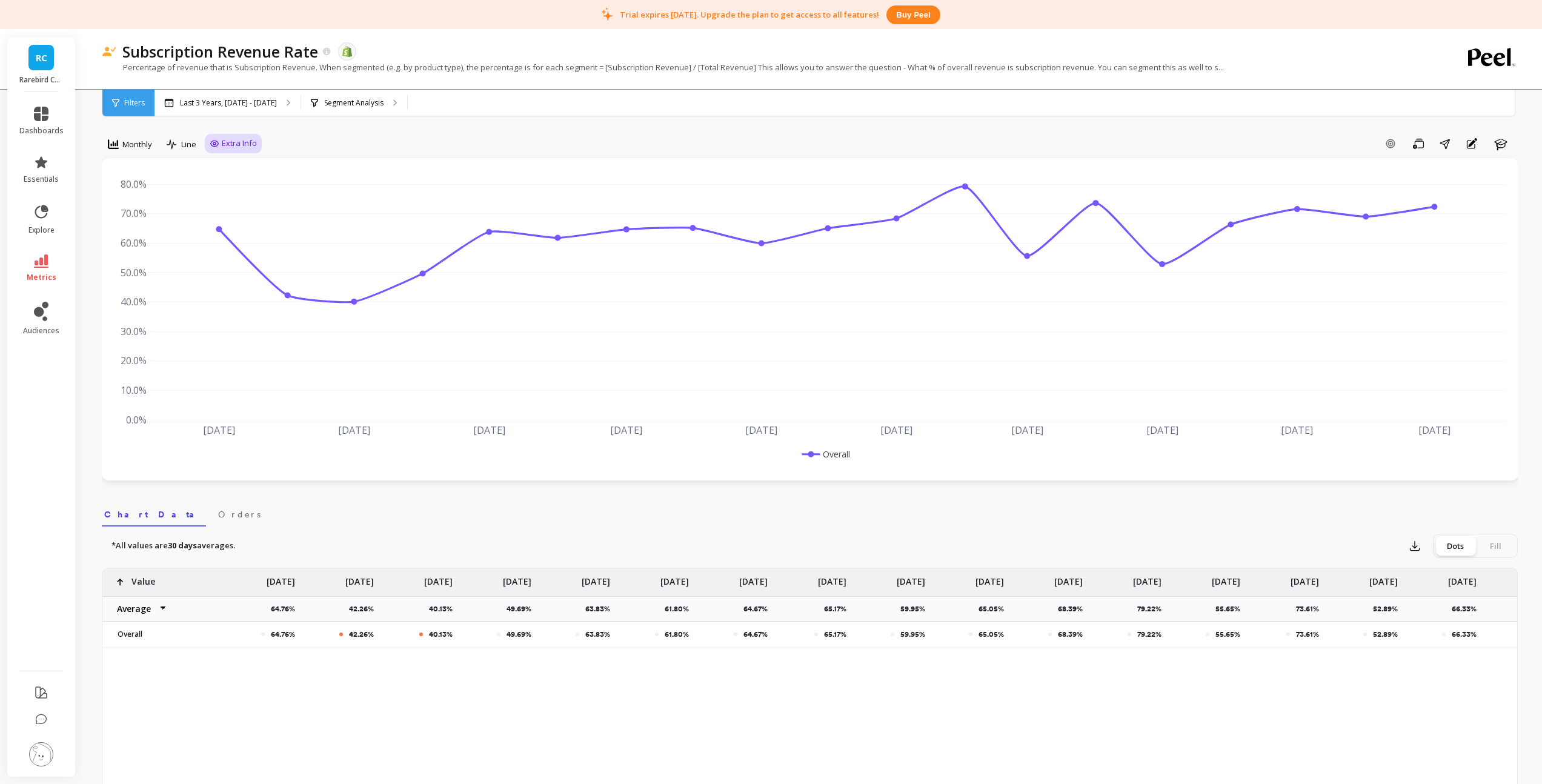
click at [225, 139] on span "Extra Info" at bounding box center [239, 144] width 35 height 12
click at [40, 203] on li "explore" at bounding box center [42, 219] width 59 height 46
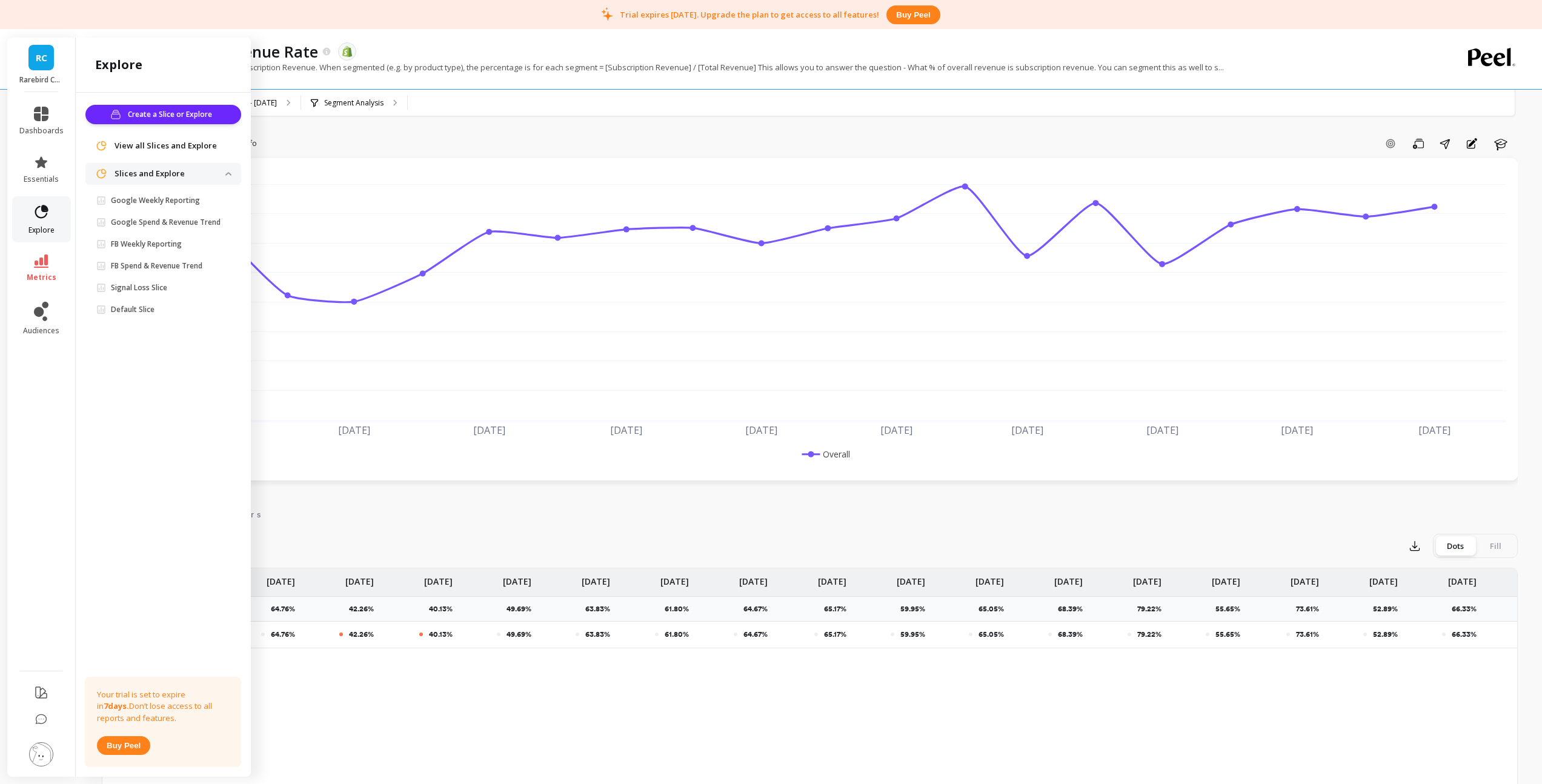
click at [46, 213] on icon at bounding box center [41, 211] width 17 height 17
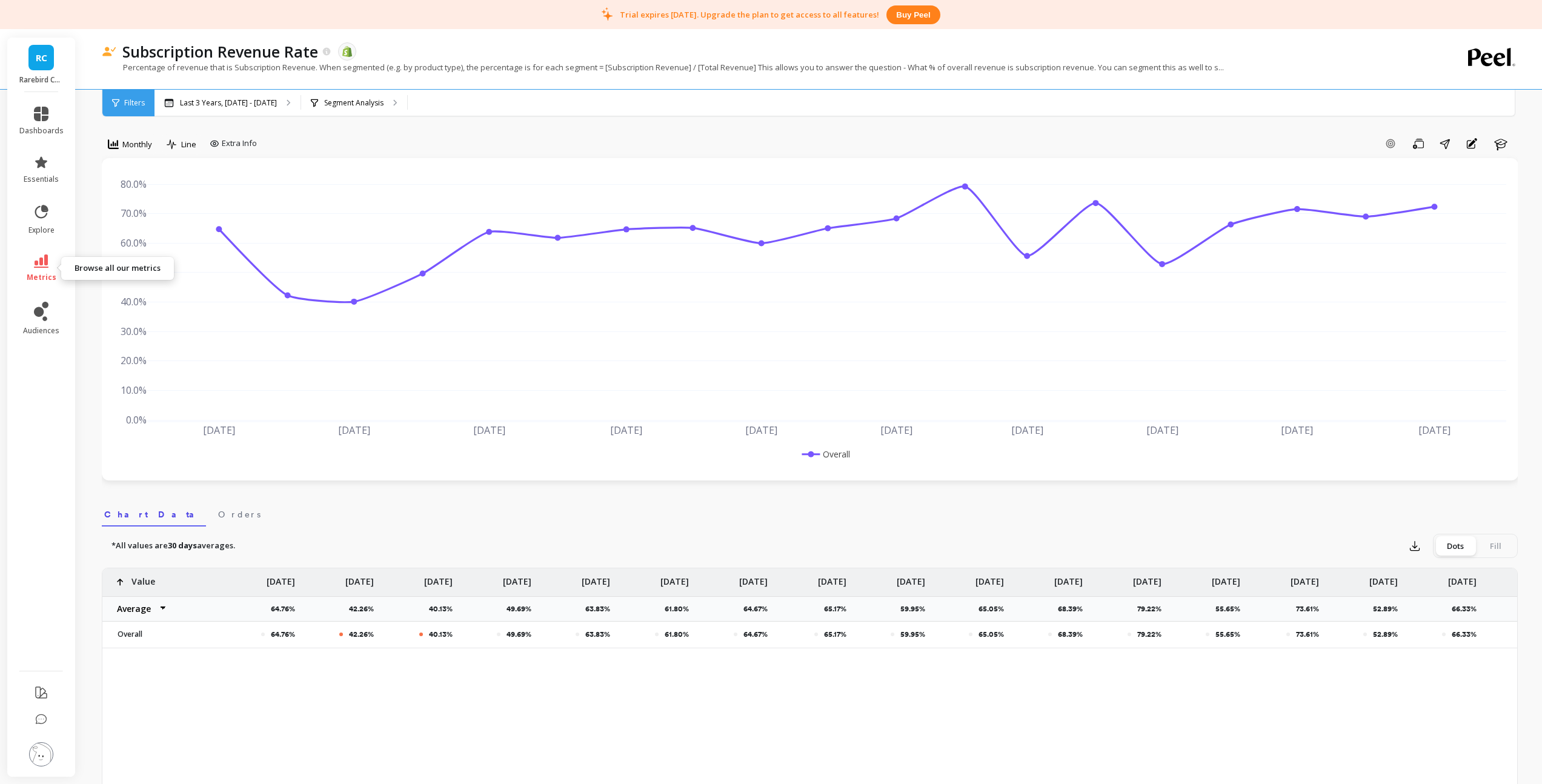
click at [44, 273] on span "metrics" at bounding box center [42, 277] width 30 height 9
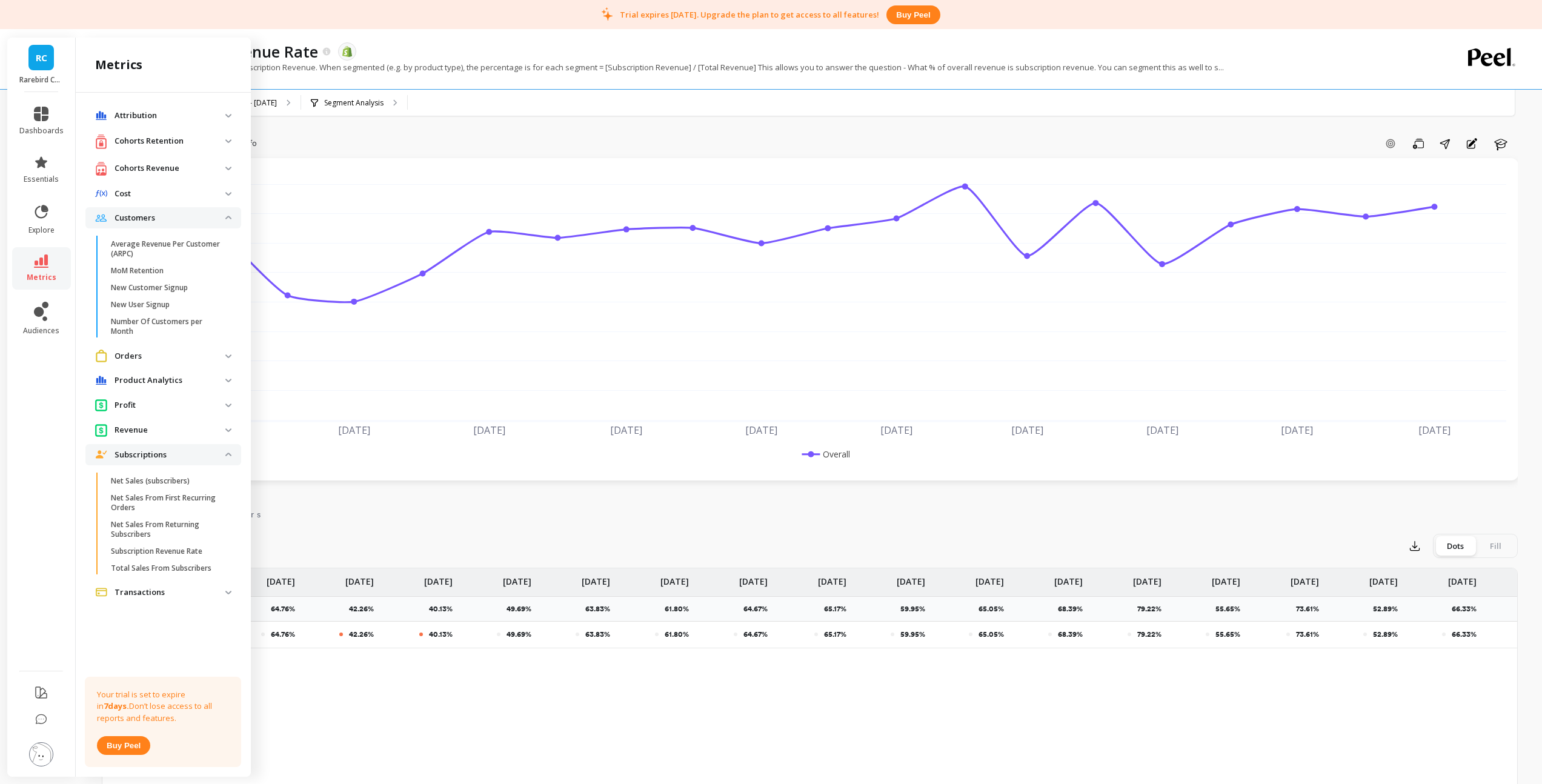
click at [247, 31] on div "Subscription Revenue Rate The data you are viewing comes from: Shopify Percenta…" at bounding box center [760, 58] width 1317 height 60
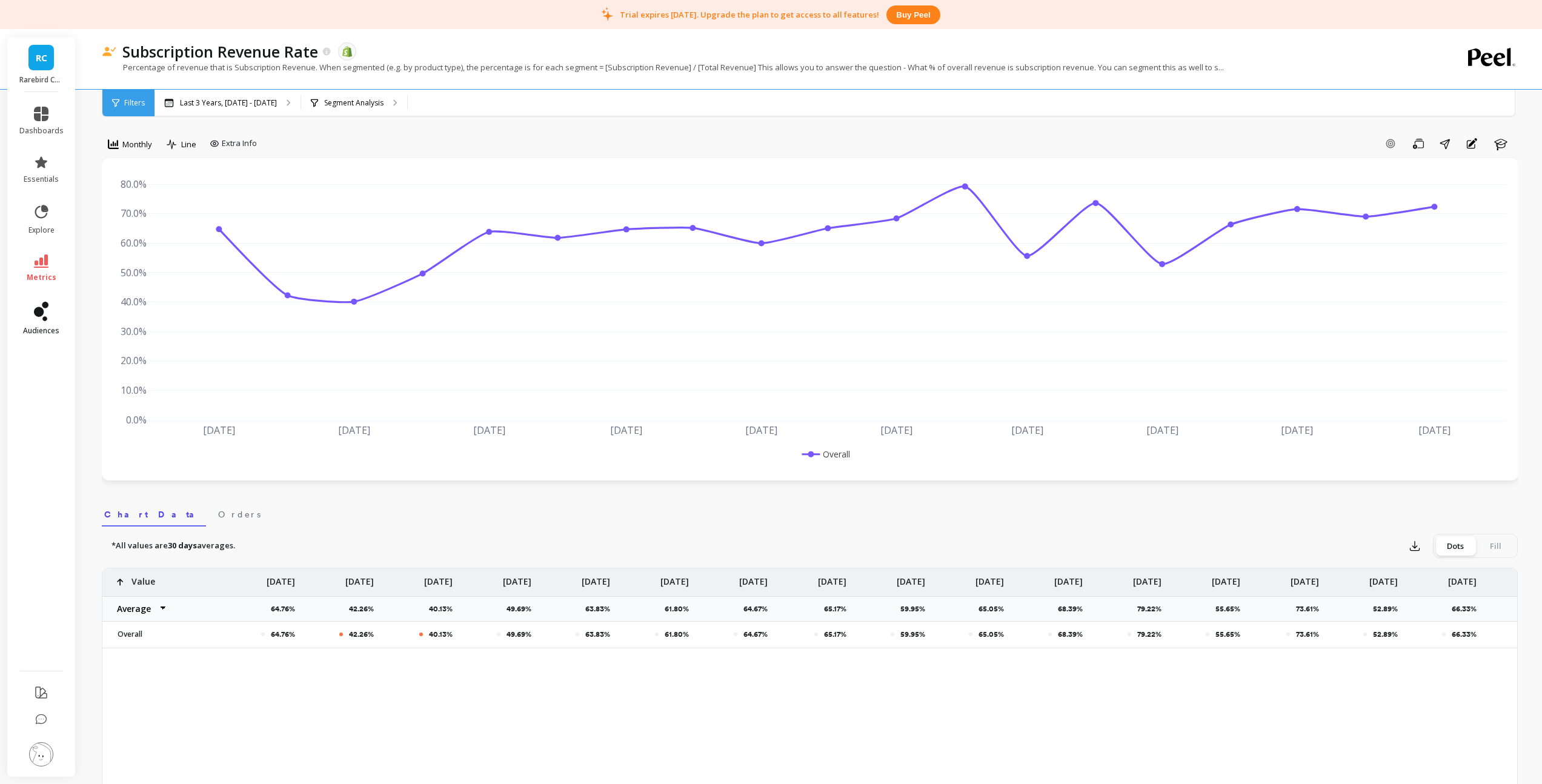
click at [43, 313] on icon at bounding box center [42, 311] width 15 height 19
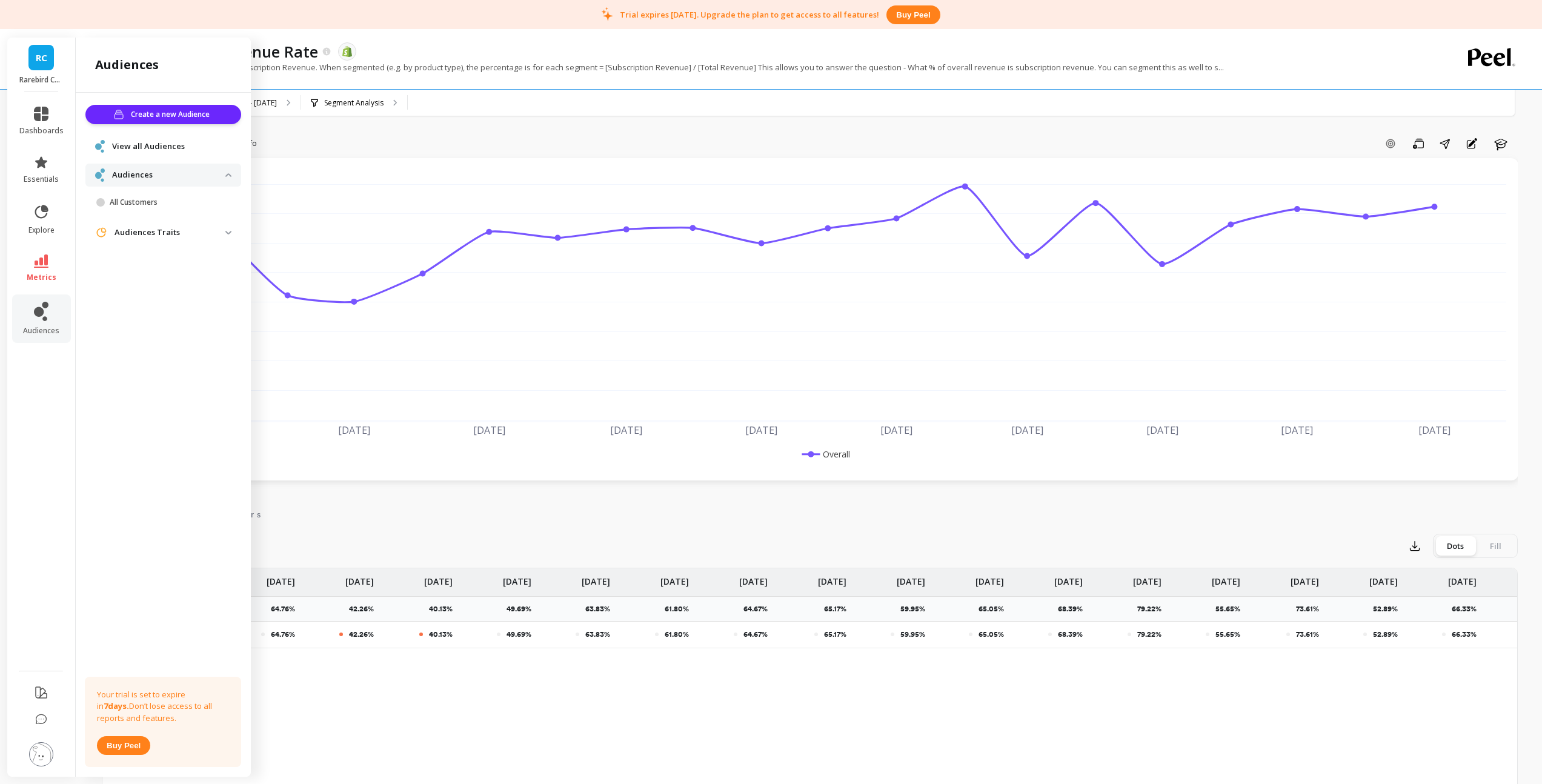
click at [153, 233] on p "Audiences Traits" at bounding box center [170, 233] width 111 height 12
click at [166, 144] on span "View all Audiences" at bounding box center [148, 147] width 72 height 12
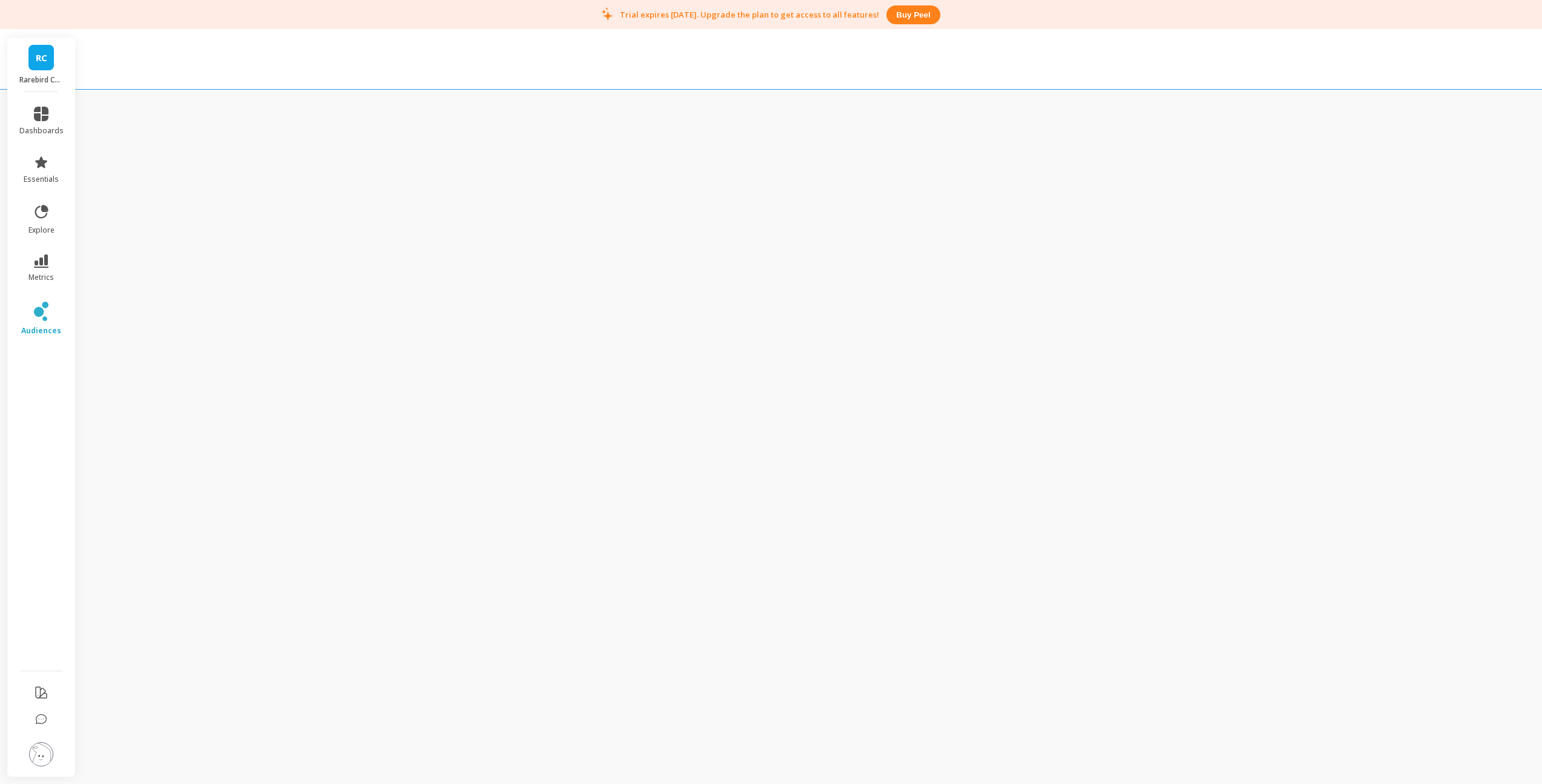
scroll to position [29, 0]
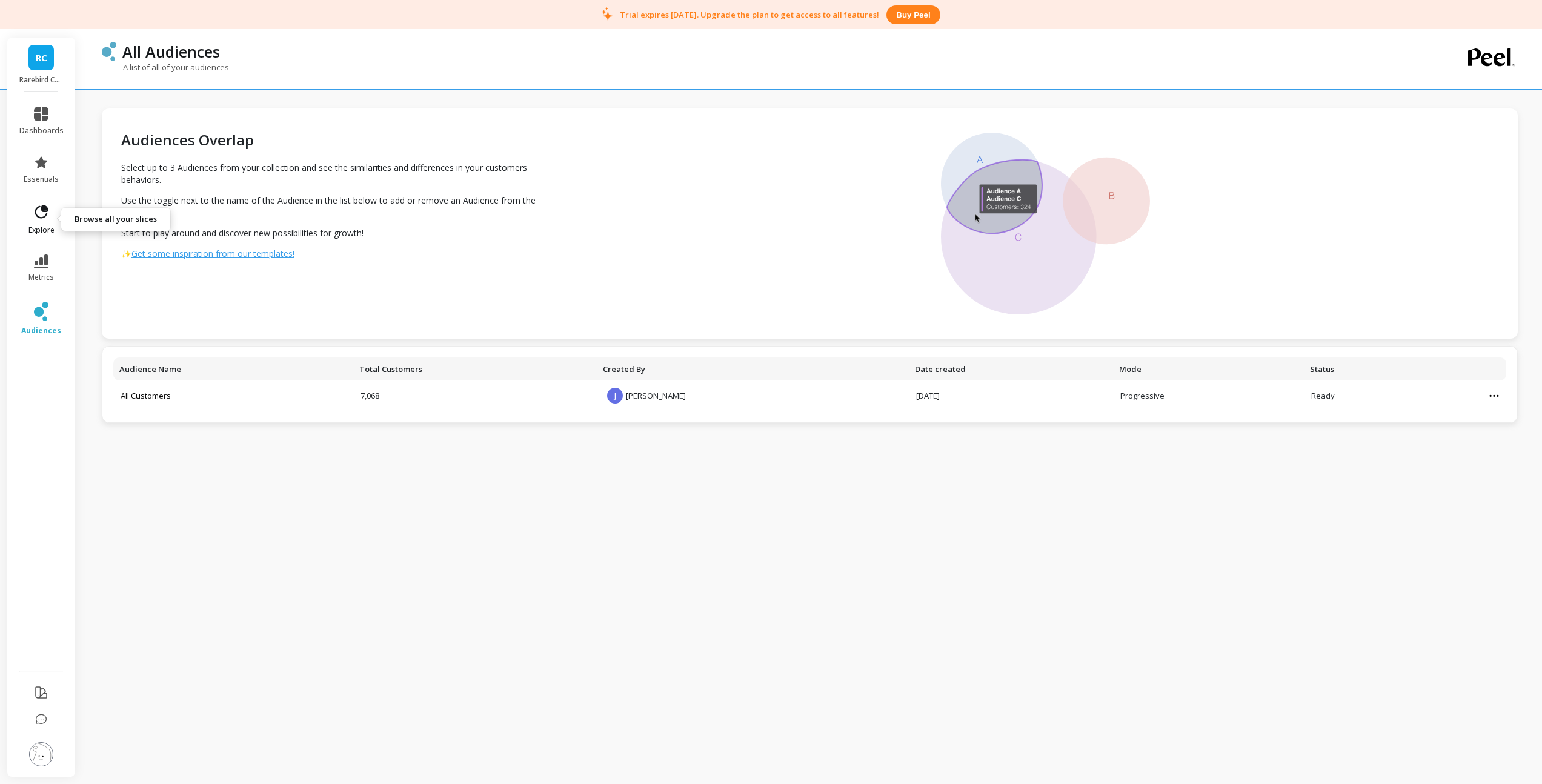
click at [44, 203] on icon at bounding box center [41, 211] width 17 height 17
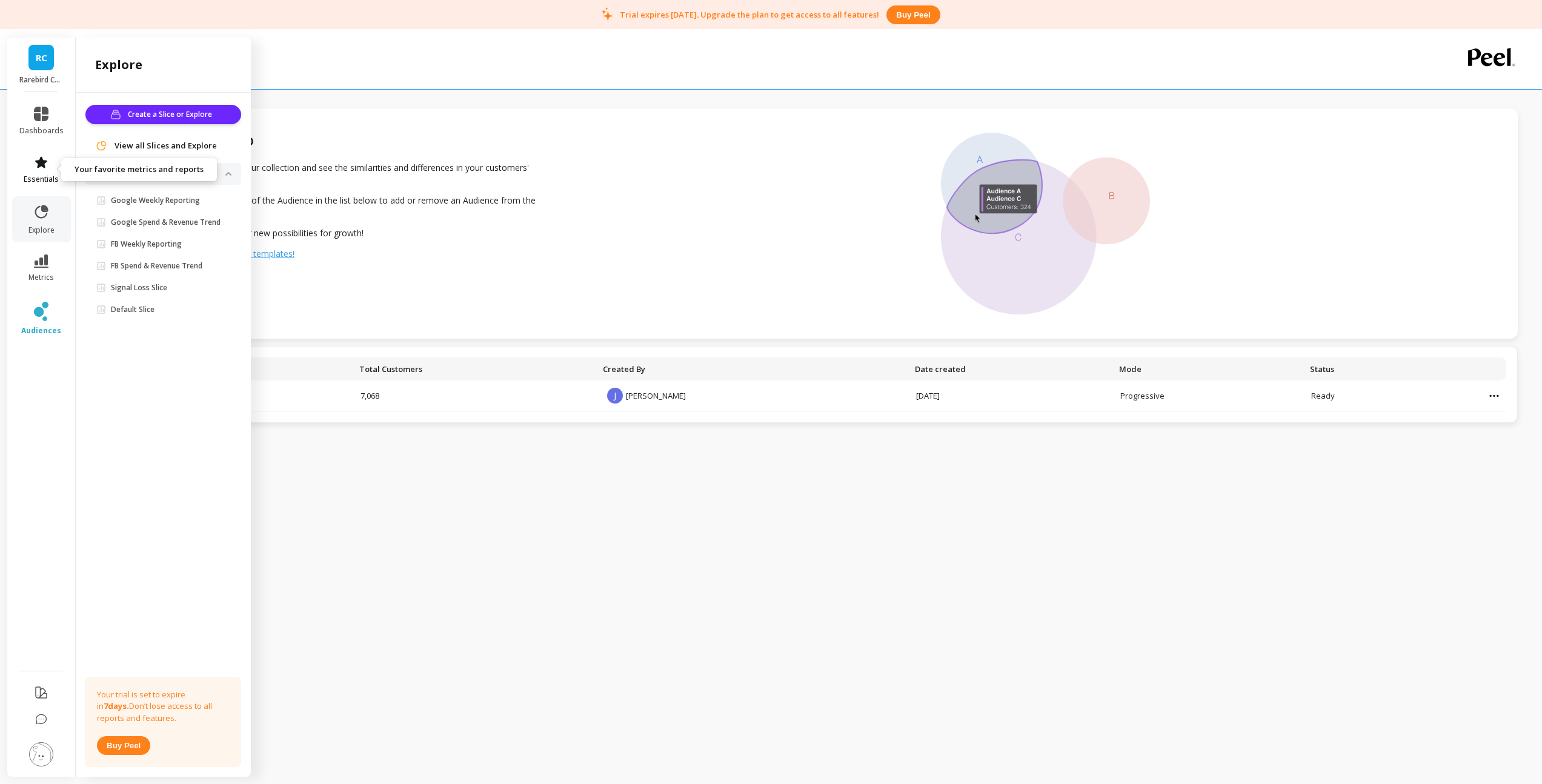
click at [42, 172] on link "essentials" at bounding box center [42, 169] width 44 height 29
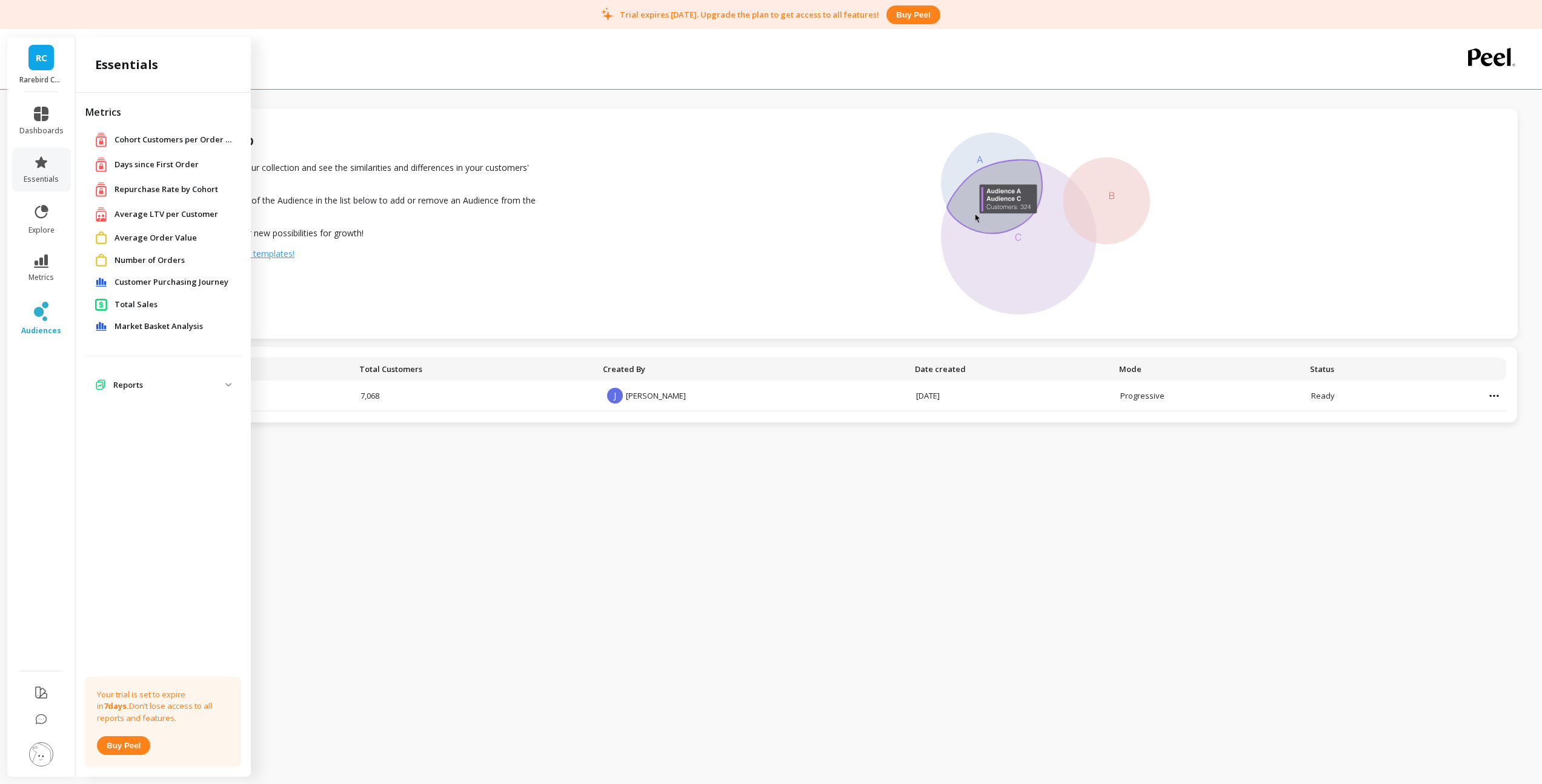
click at [160, 212] on span "Average LTV per Customer" at bounding box center [166, 215] width 103 height 12
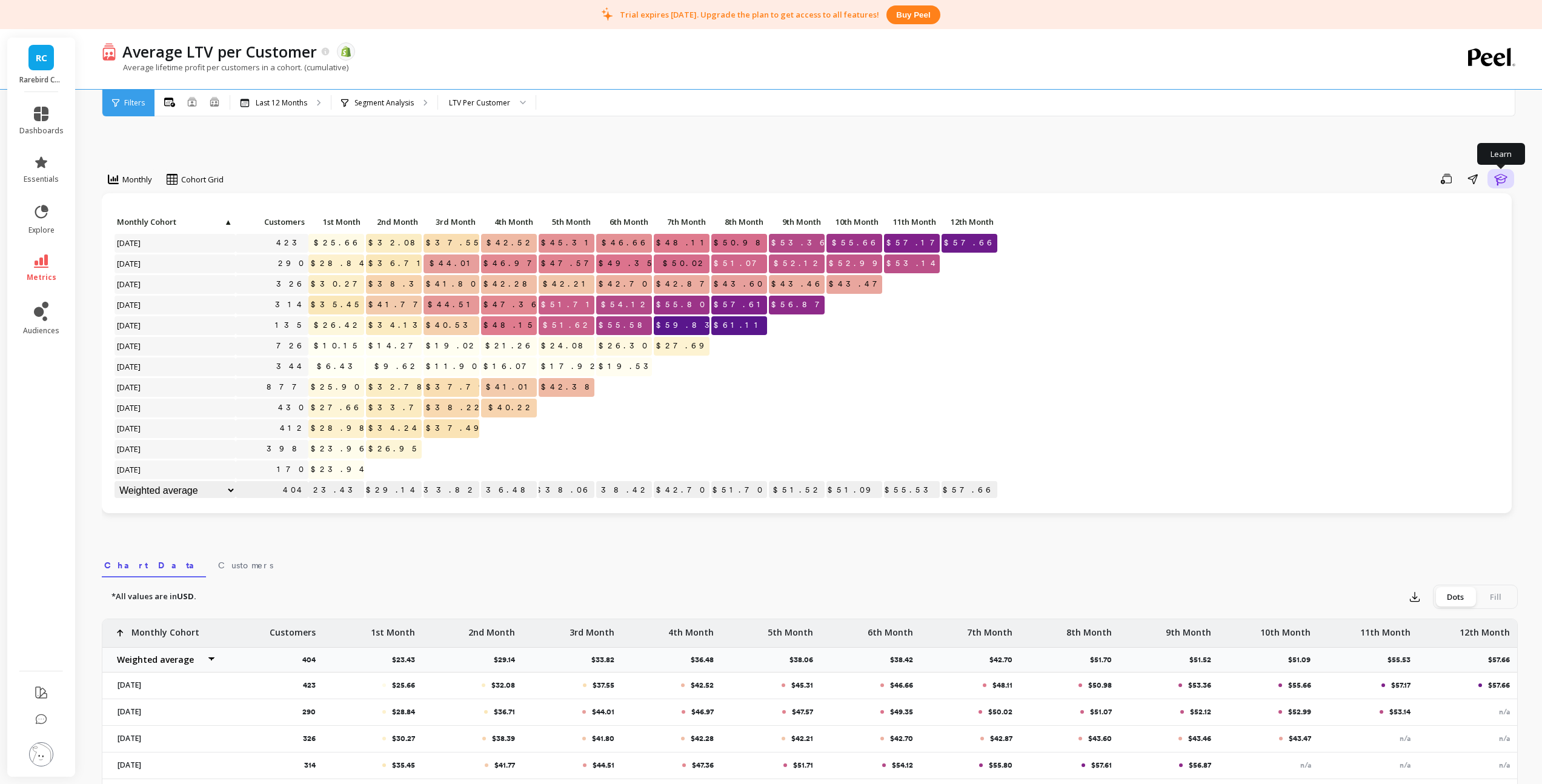
click at [1498, 178] on icon "button" at bounding box center [1500, 179] width 13 height 11
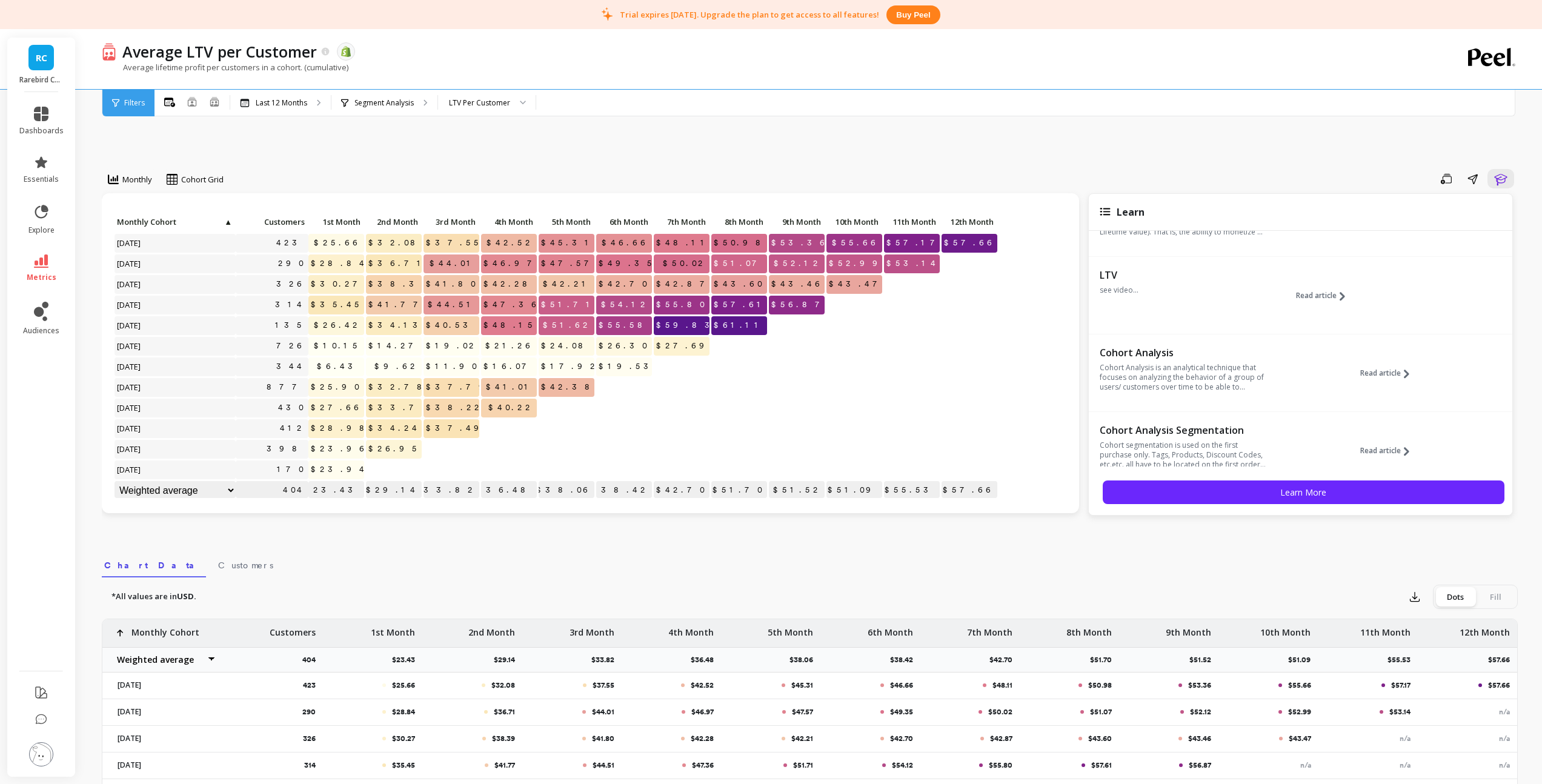
scroll to position [227, 0]
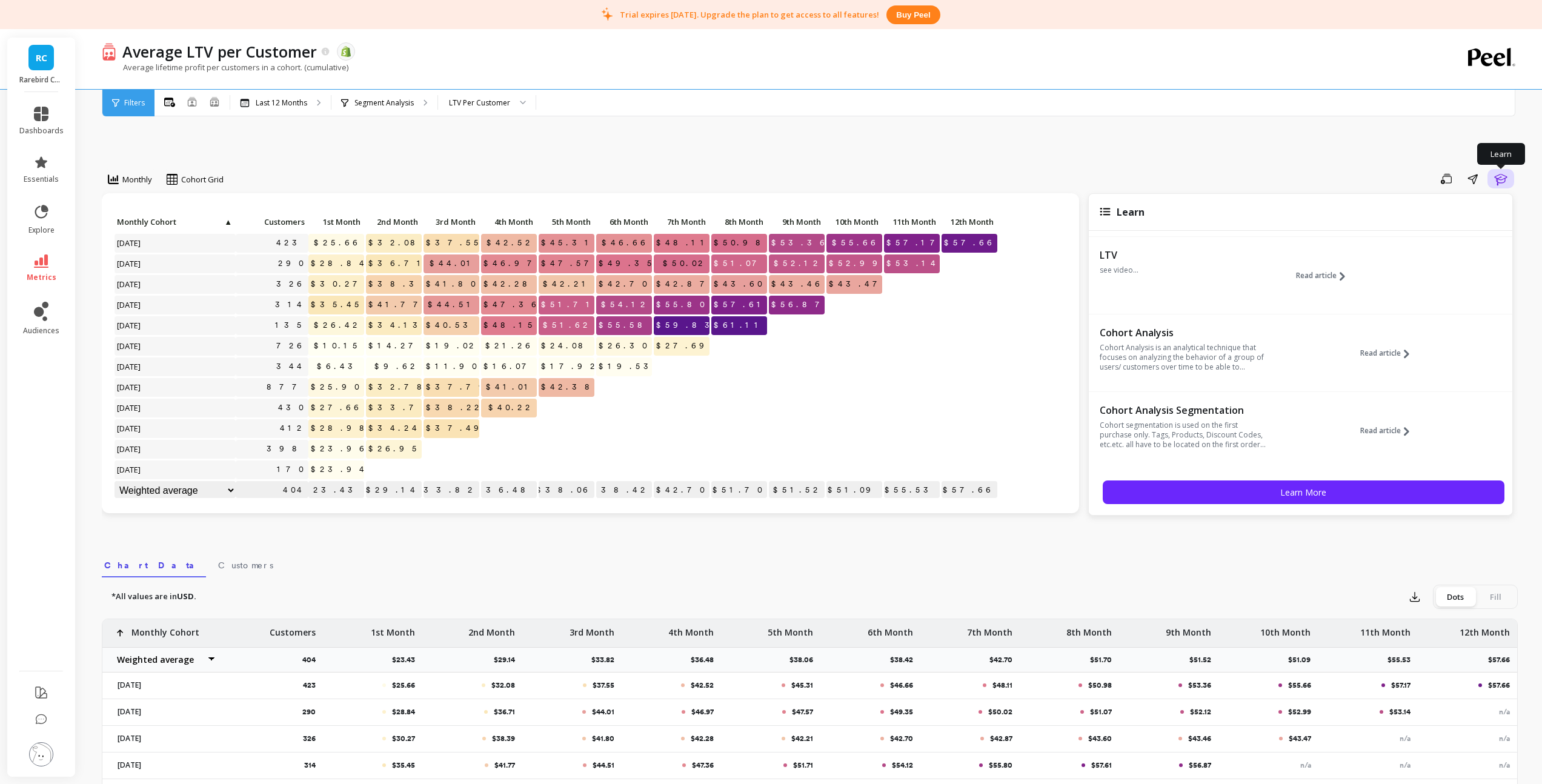
click at [1504, 175] on icon "button" at bounding box center [1500, 179] width 13 height 11
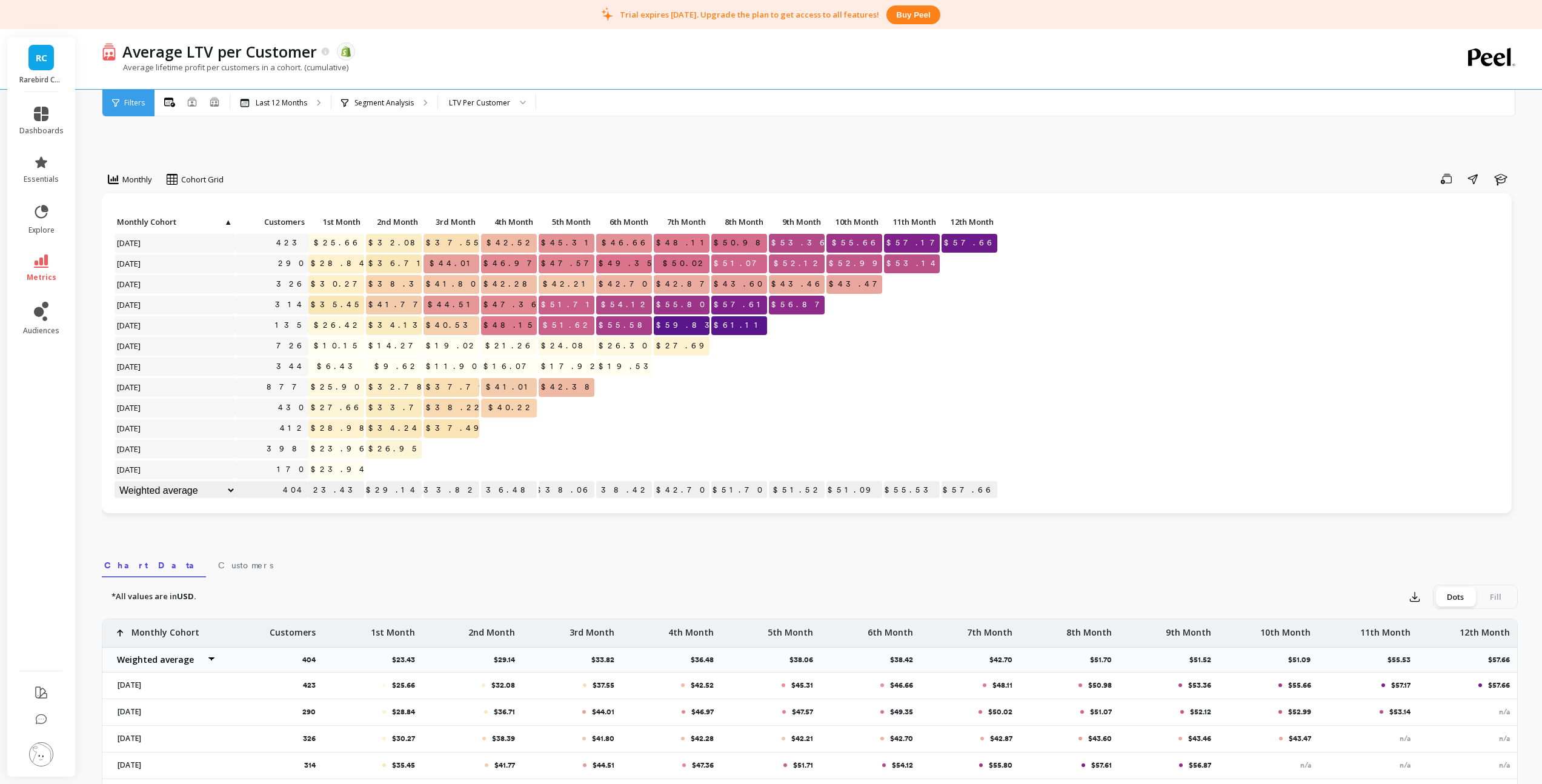
scroll to position [1, 0]
click at [502, 105] on div "LTV Per Customer" at bounding box center [479, 103] width 61 height 11
click at [492, 280] on div "Gross Margin Rate Per Month" at bounding box center [487, 283] width 82 height 23
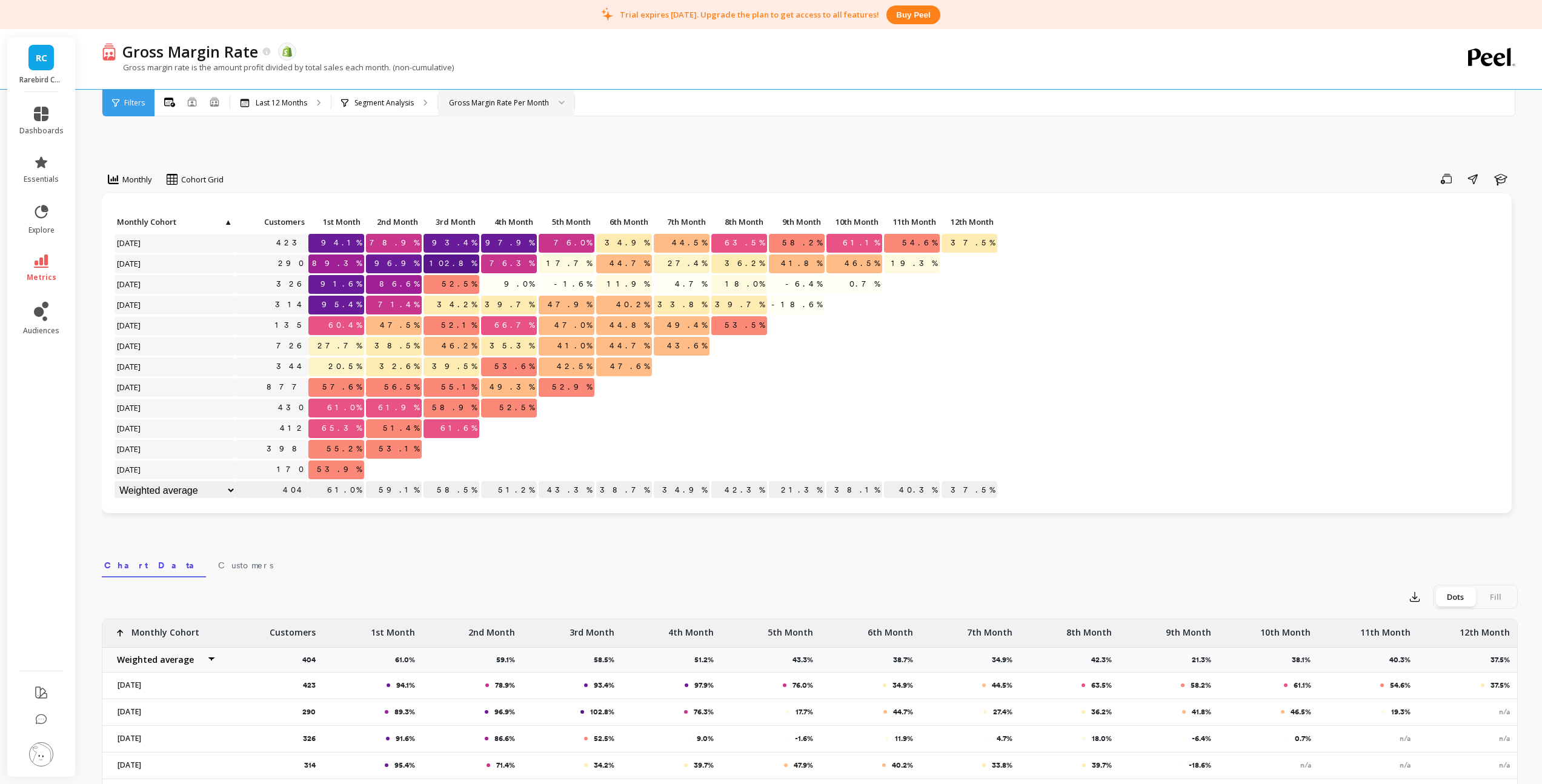
click at [490, 99] on div "Gross Margin Rate Per Month" at bounding box center [498, 103] width 100 height 11
click at [485, 139] on div "LTV Per Cohort" at bounding box center [506, 136] width 121 height 11
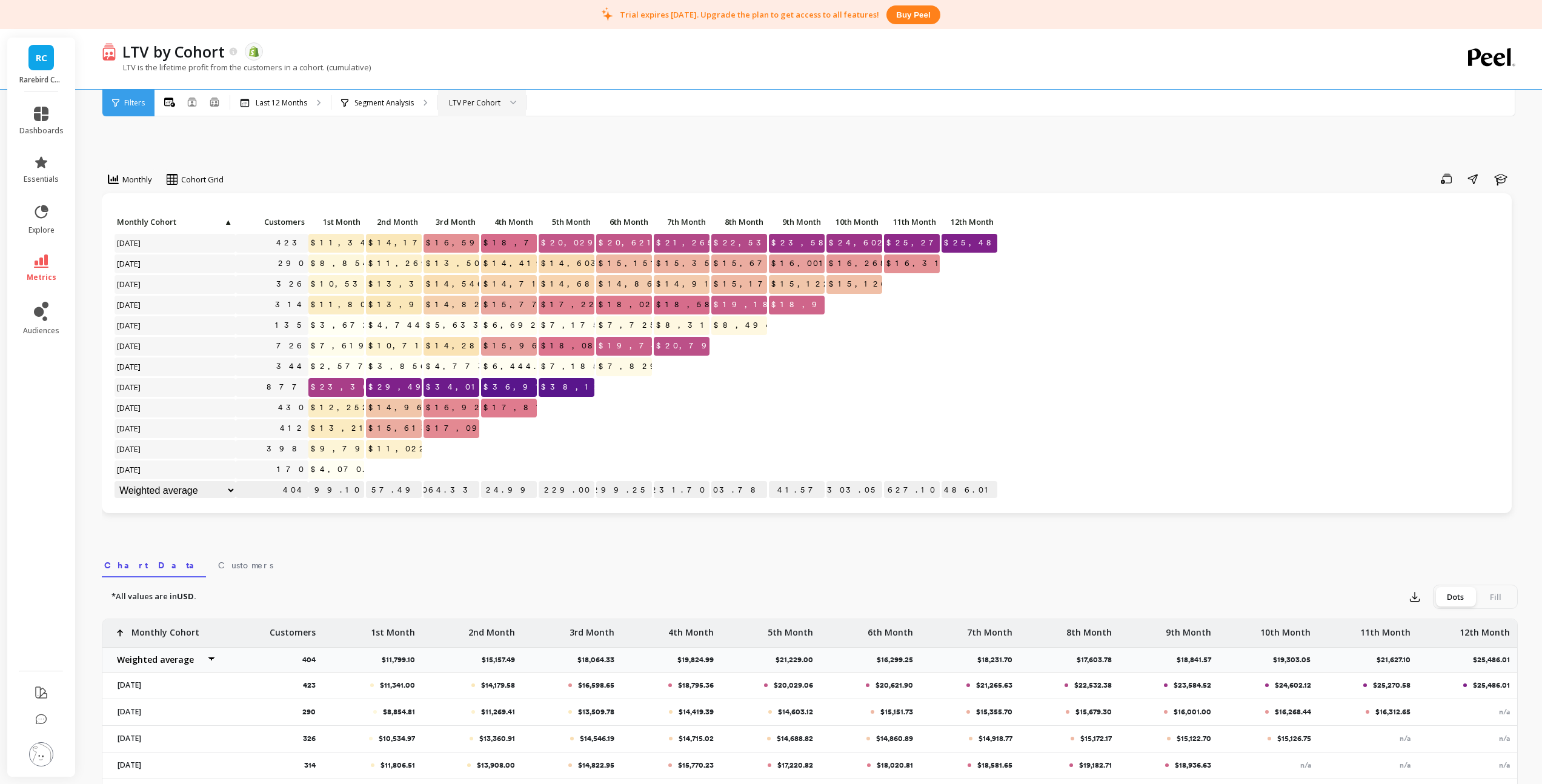
click at [496, 103] on div "LTV Per Cohort" at bounding box center [474, 103] width 52 height 11
click at [636, 170] on div "Save Share Learn" at bounding box center [875, 178] width 1285 height 19
click at [489, 106] on div "LTV Per Cohort" at bounding box center [474, 103] width 52 height 11
click at [498, 155] on div "LTV Per Customer" at bounding box center [482, 159] width 72 height 11
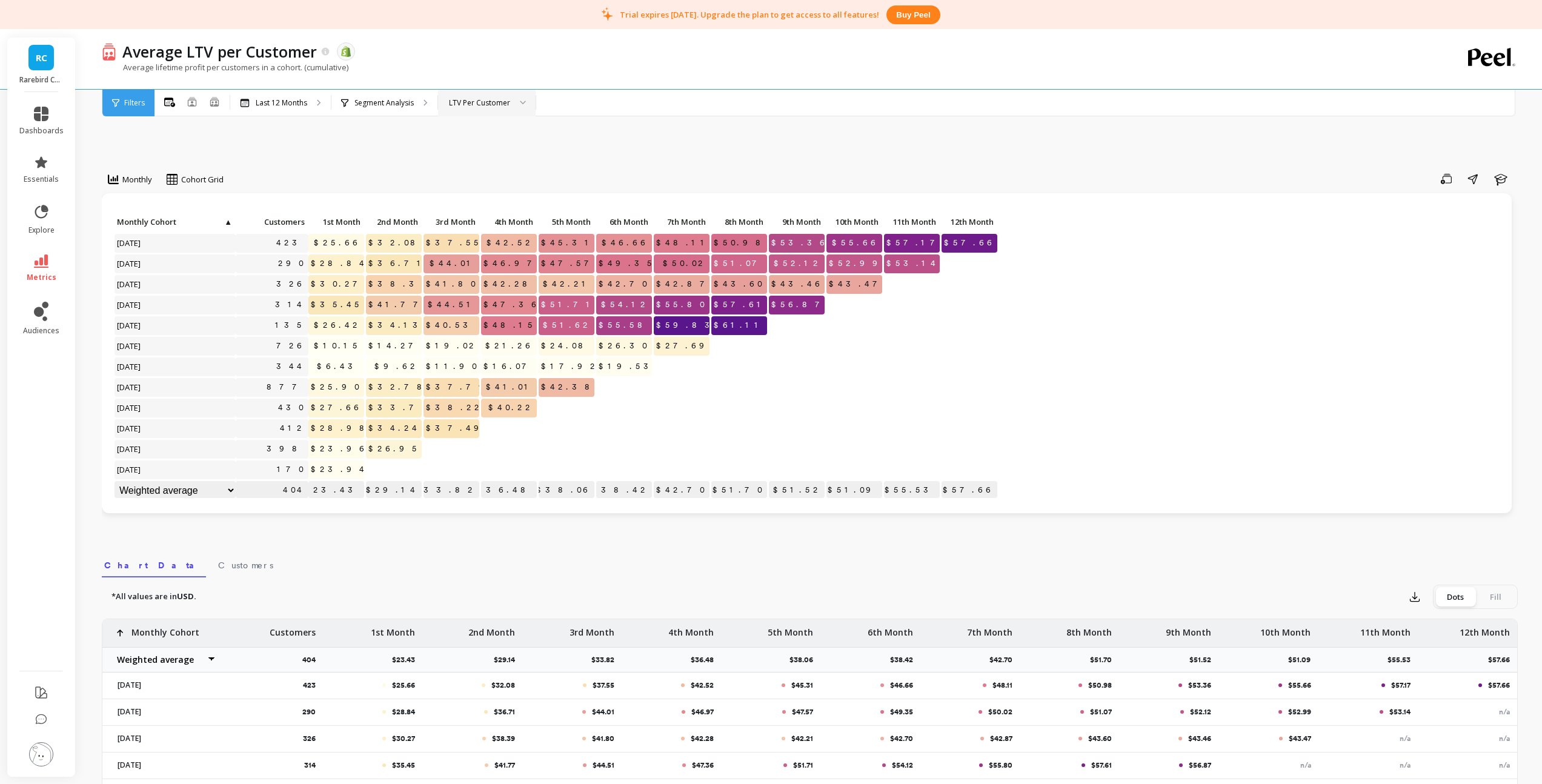
scroll to position [1, 0]
click at [46, 266] on icon at bounding box center [42, 261] width 15 height 13
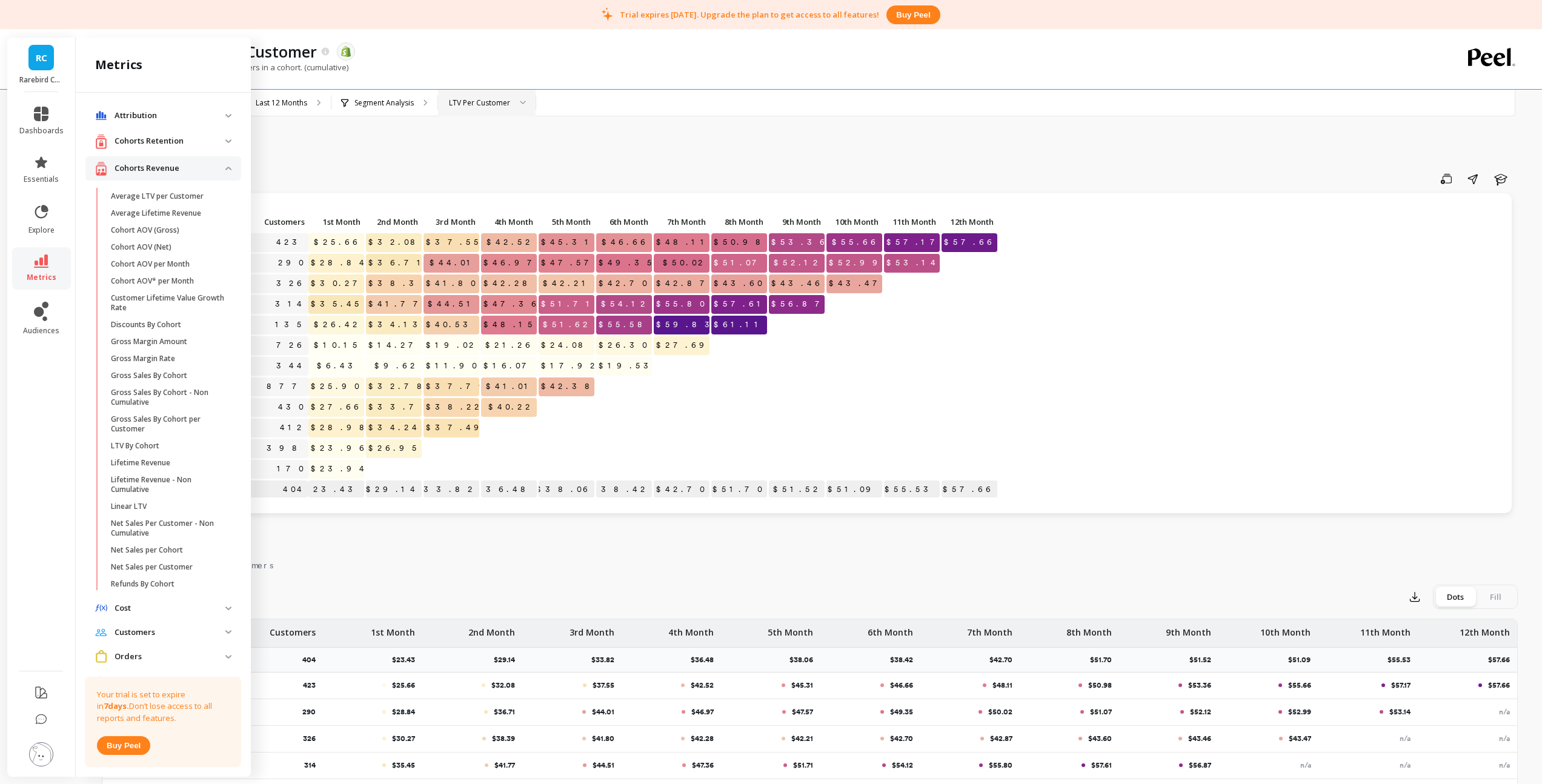
click at [46, 266] on icon at bounding box center [42, 261] width 15 height 13
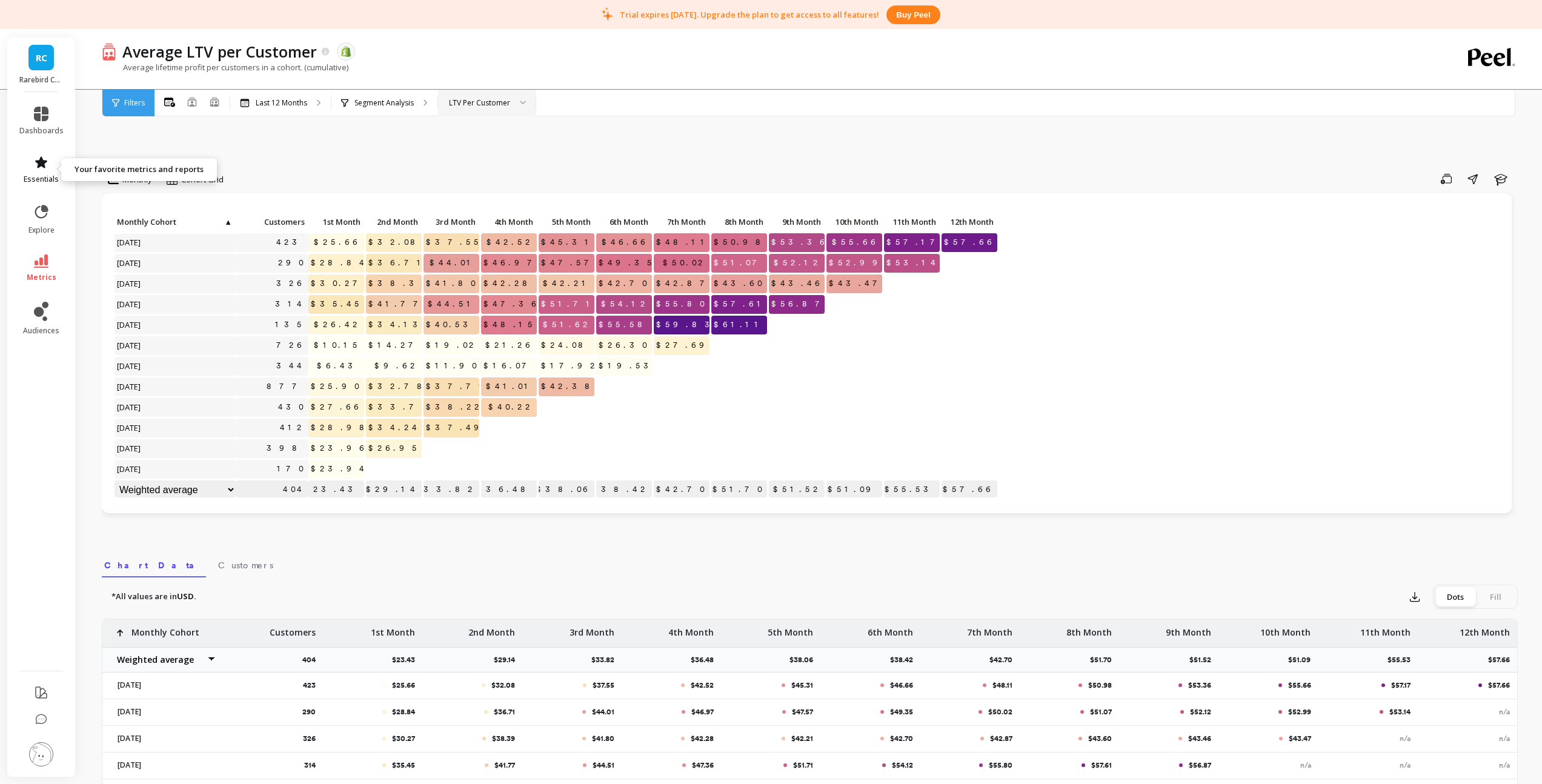
click at [41, 159] on icon at bounding box center [41, 162] width 12 height 11
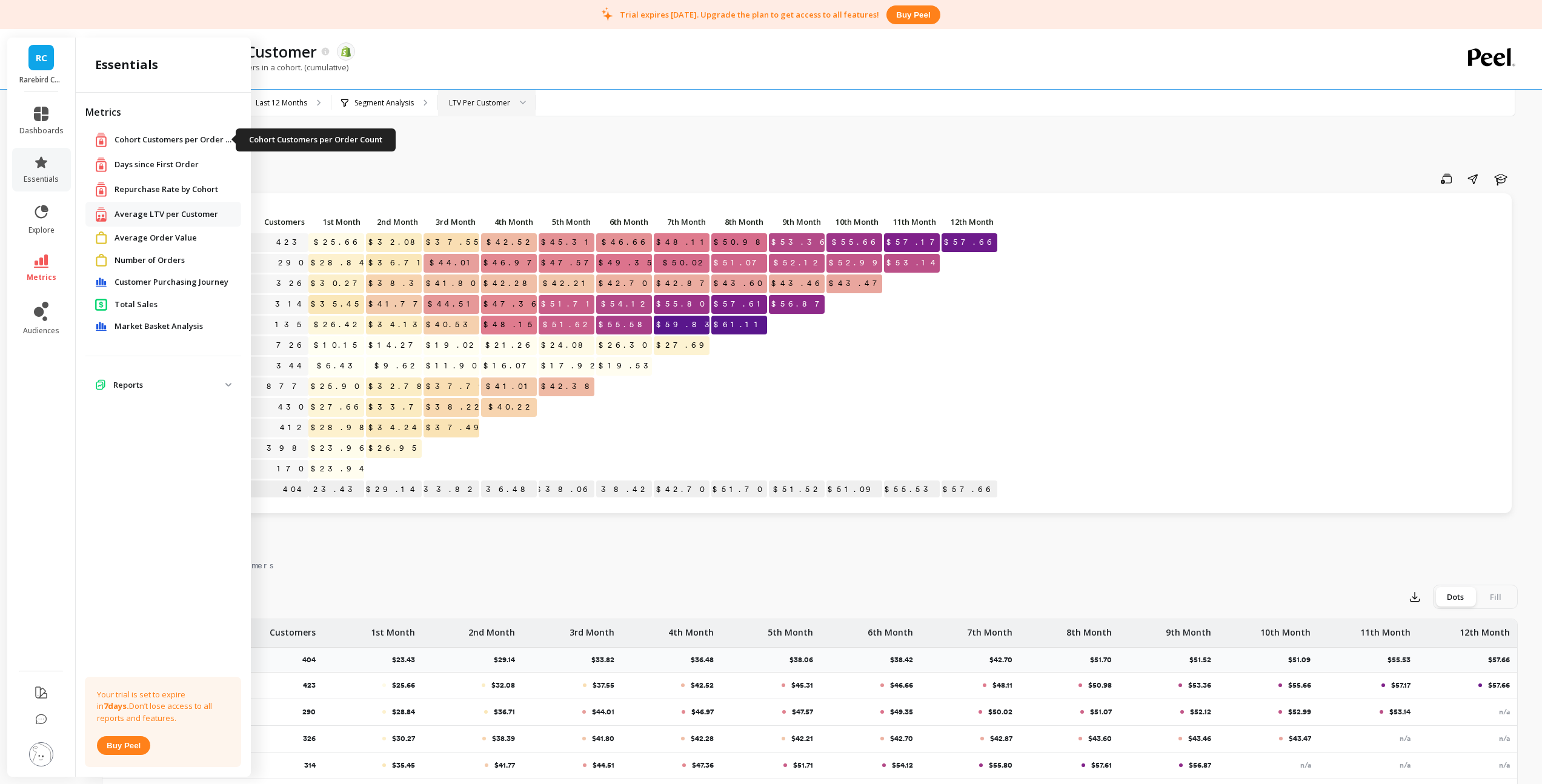
click at [166, 140] on span "Cohort Customers per Order Count" at bounding box center [175, 140] width 121 height 12
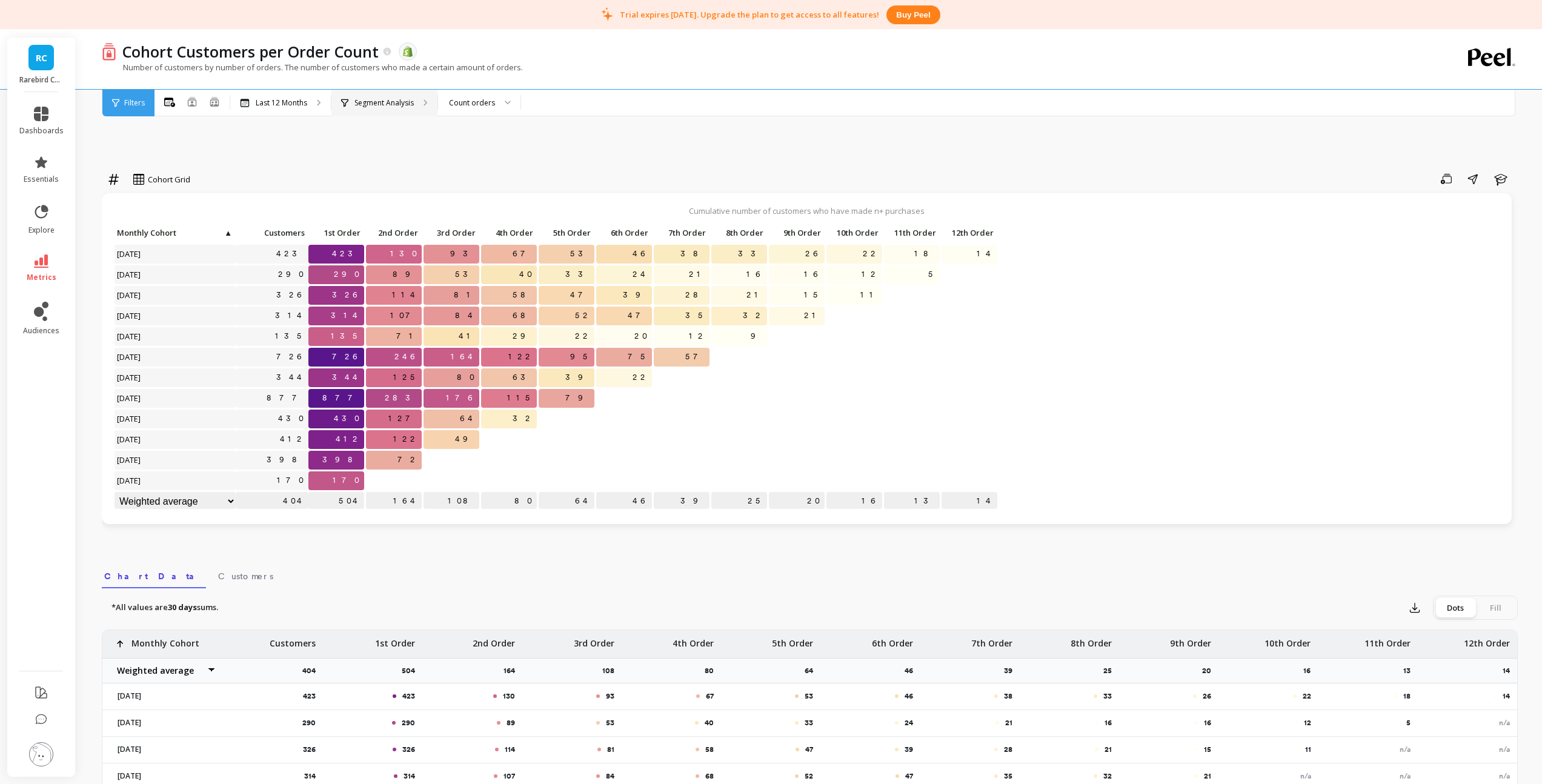
click at [395, 101] on p "Segment Analysis" at bounding box center [384, 103] width 60 height 9
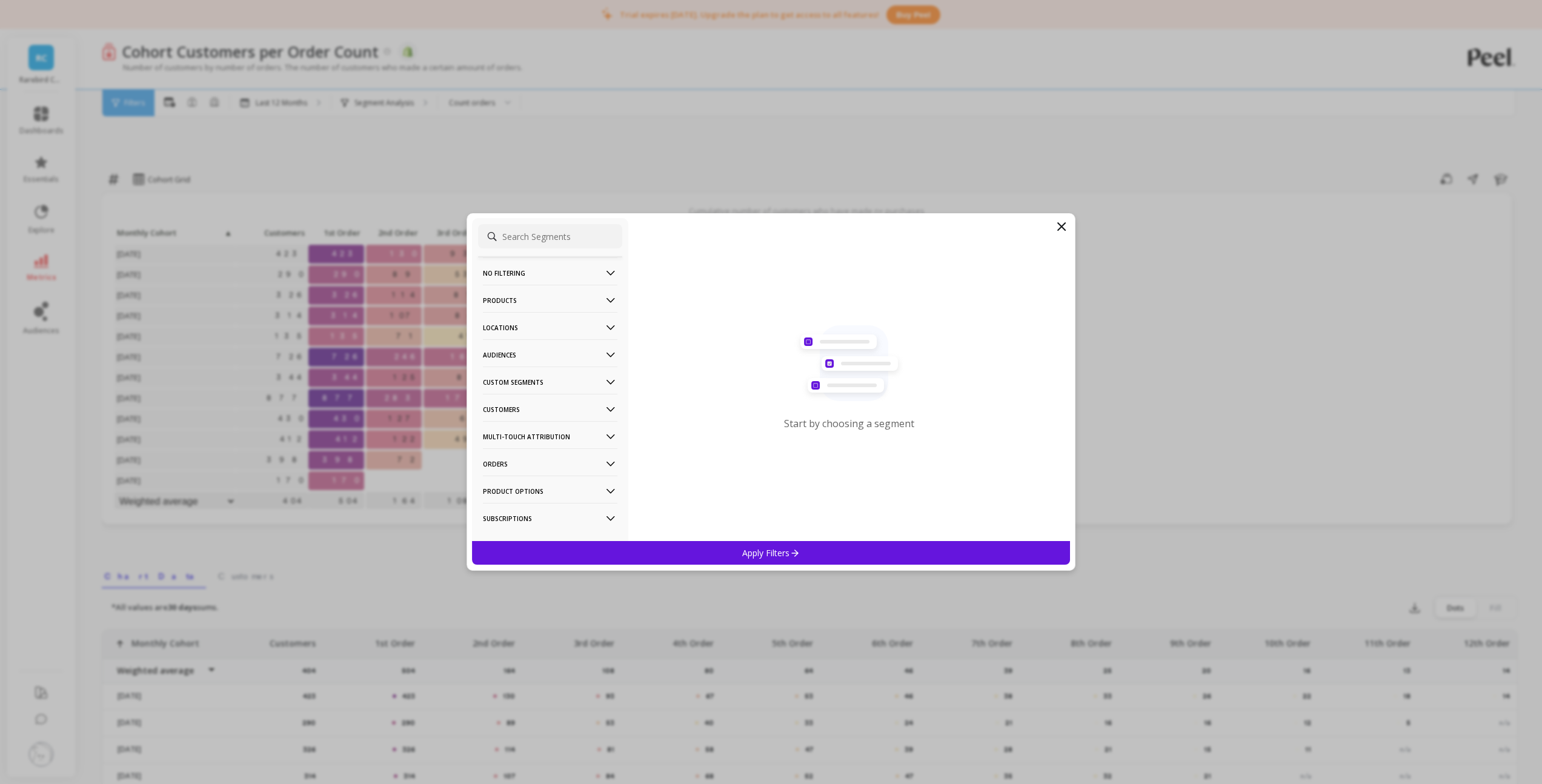
click at [606, 407] on icon at bounding box center [610, 409] width 9 height 5
click at [518, 502] on div "Subscriptions" at bounding box center [550, 496] width 144 height 19
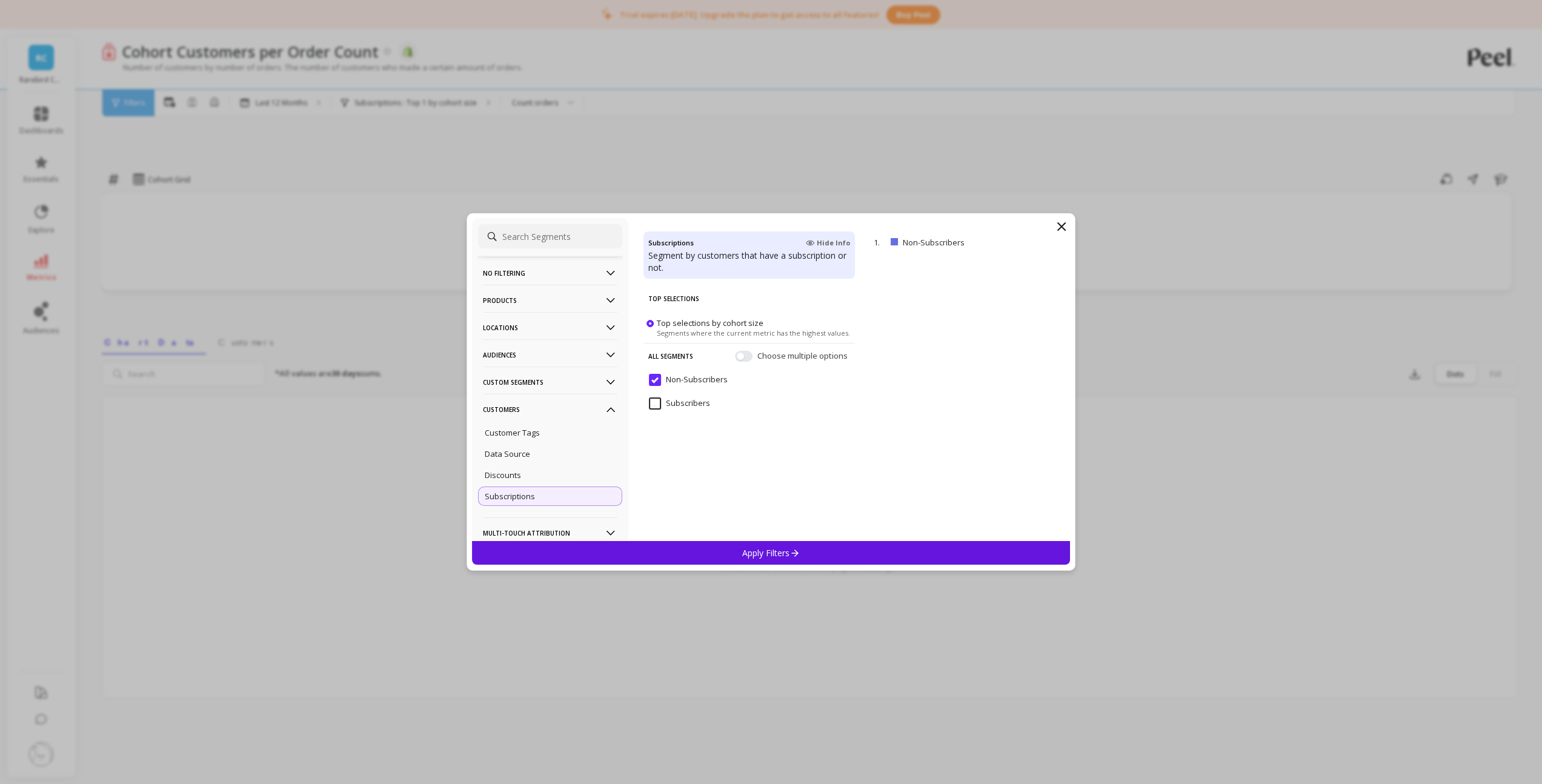
click at [661, 403] on input "Subscribers" at bounding box center [679, 403] width 61 height 12
click at [691, 557] on div "Apply Filters" at bounding box center [771, 553] width 598 height 23
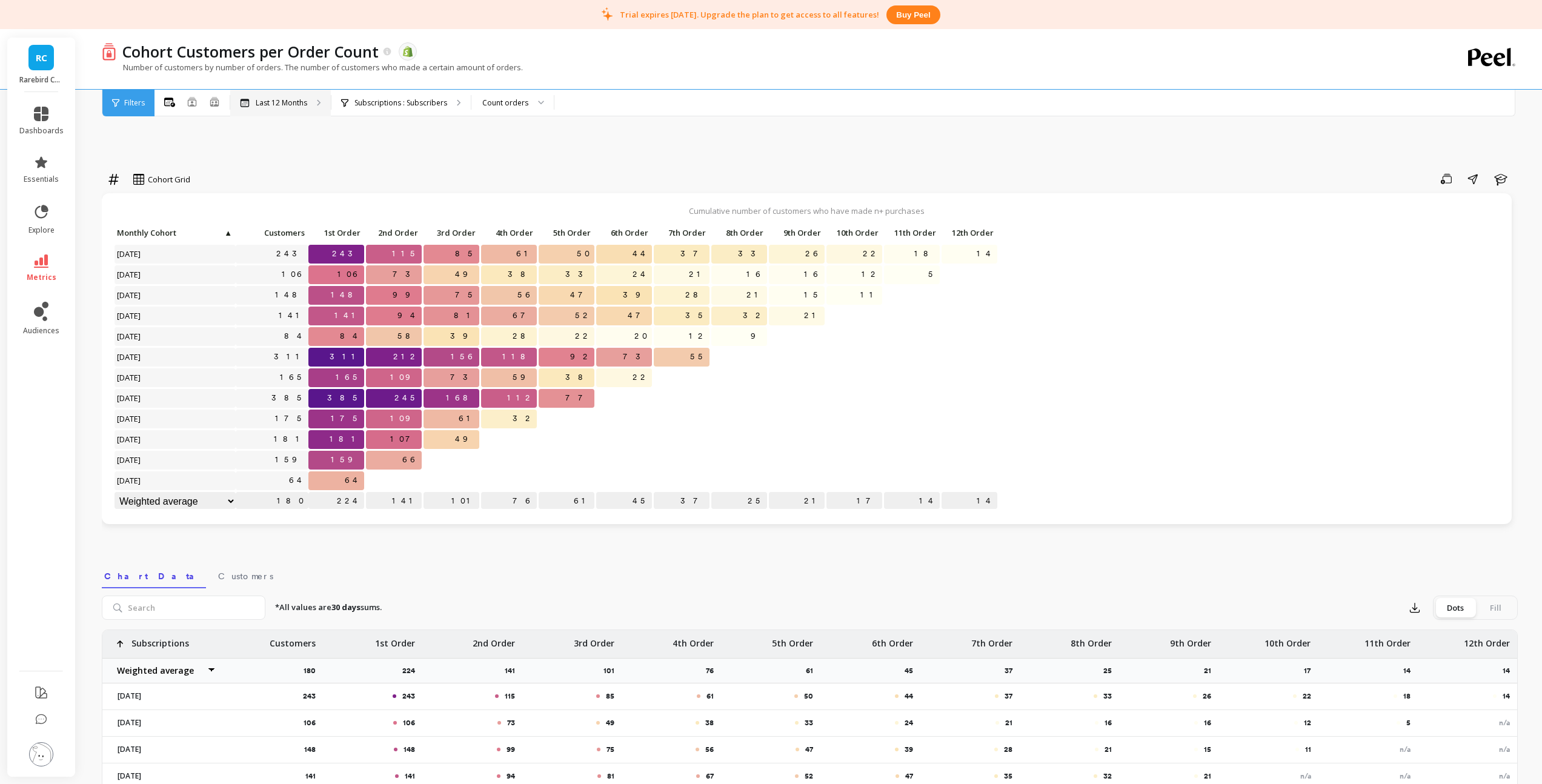
click at [276, 103] on p "Last 12 Months" at bounding box center [281, 103] width 52 height 9
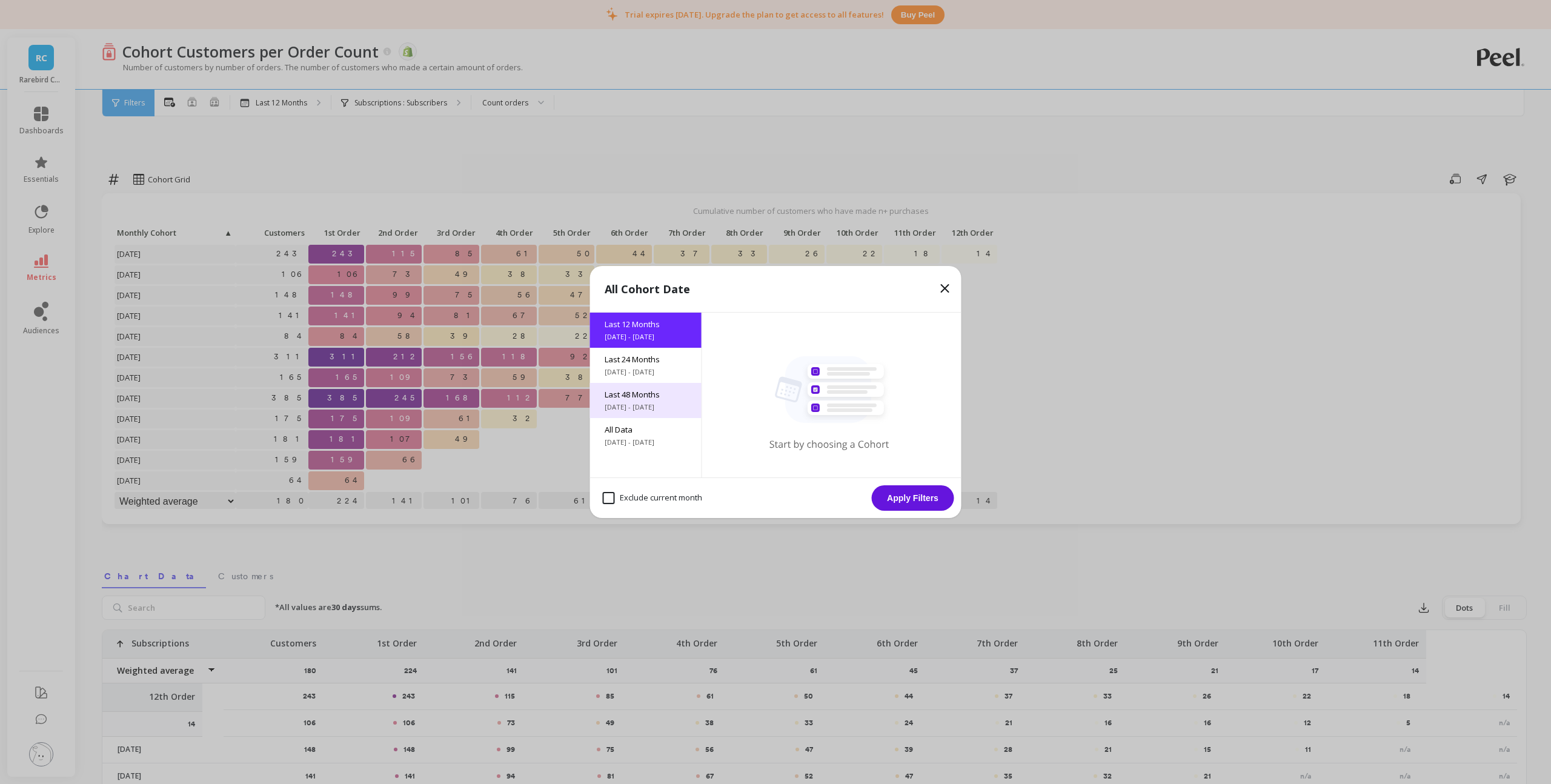
click at [639, 394] on span "Last 48 Months" at bounding box center [645, 394] width 83 height 11
click at [636, 372] on span "9/18/2023 - 9/18/2025" at bounding box center [645, 372] width 83 height 9
click at [924, 504] on button "Apply Filters" at bounding box center [913, 498] width 83 height 25
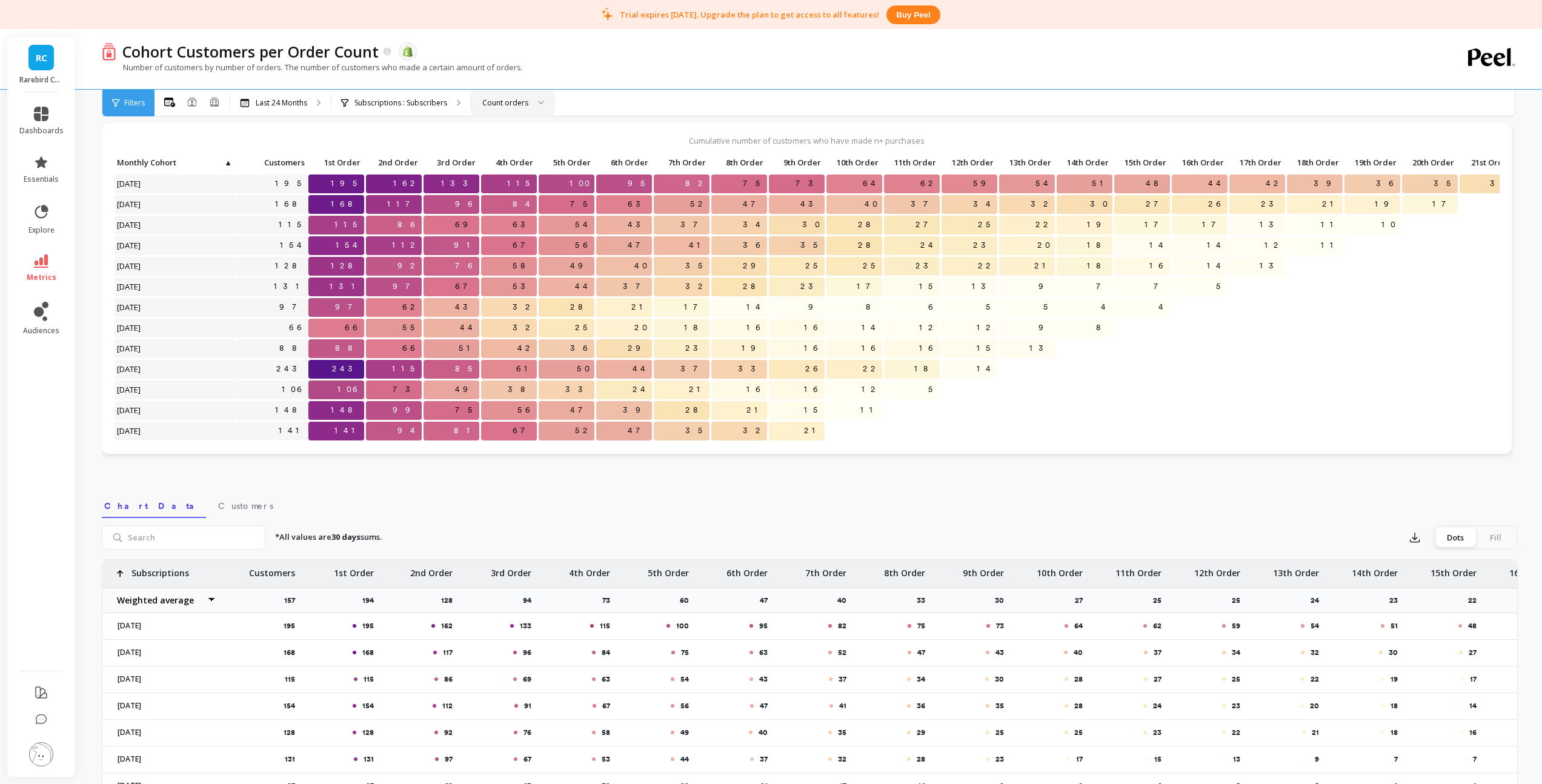
click at [538, 101] on icon at bounding box center [541, 103] width 6 height 4
click at [513, 160] on div "Count days with orders" at bounding box center [512, 165] width 66 height 23
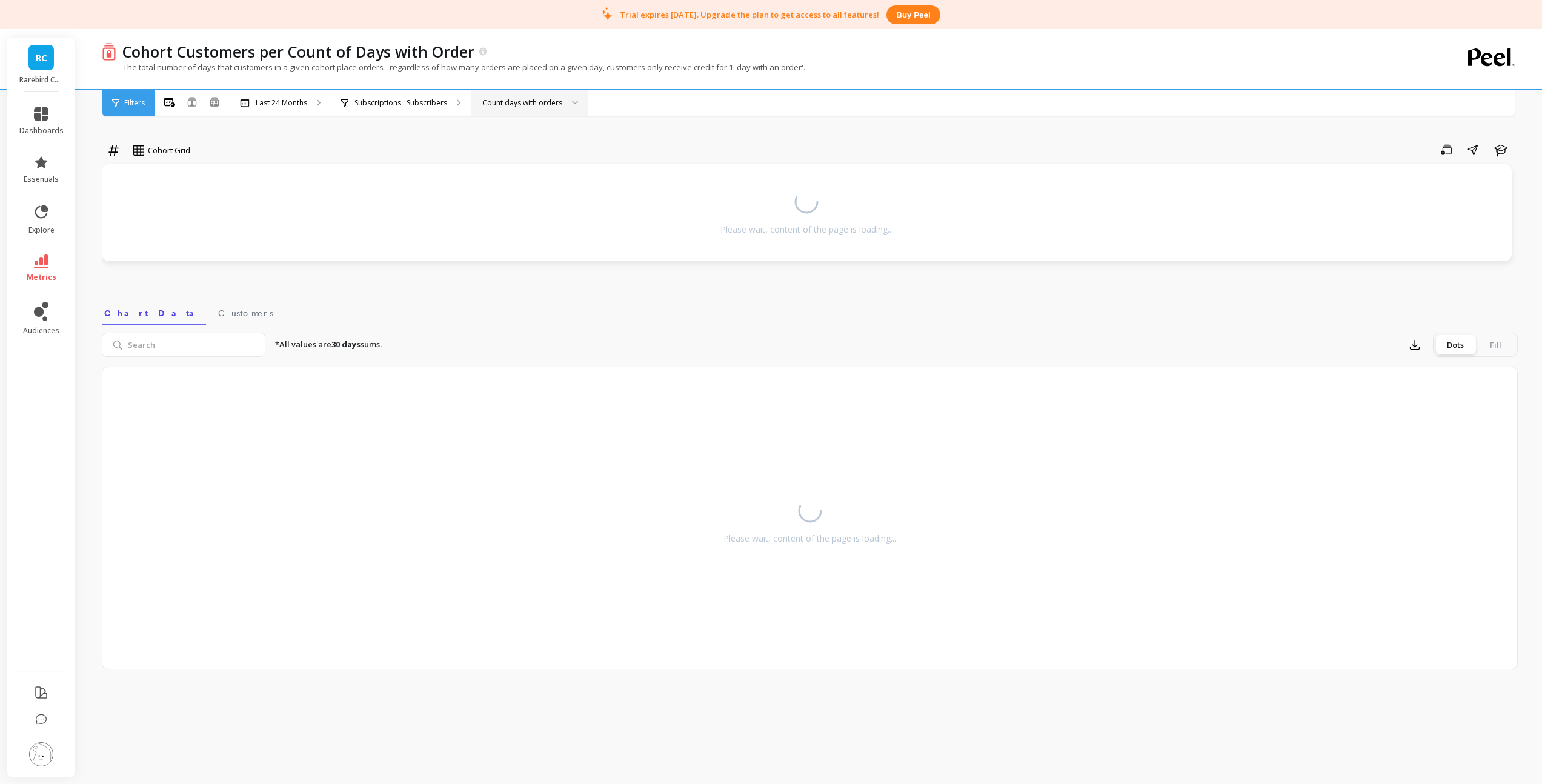
scroll to position [29, 0]
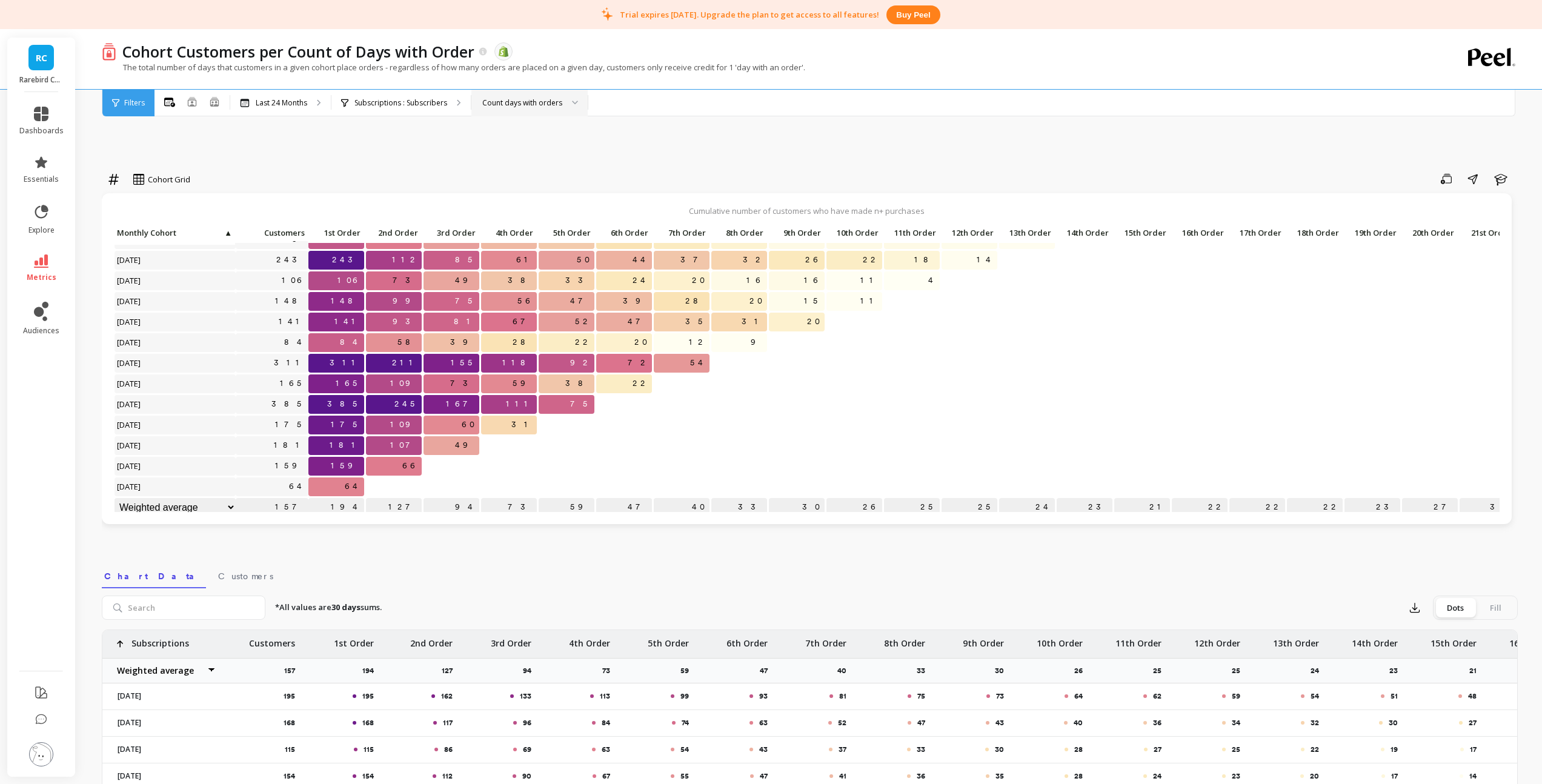
scroll to position [195, 0]
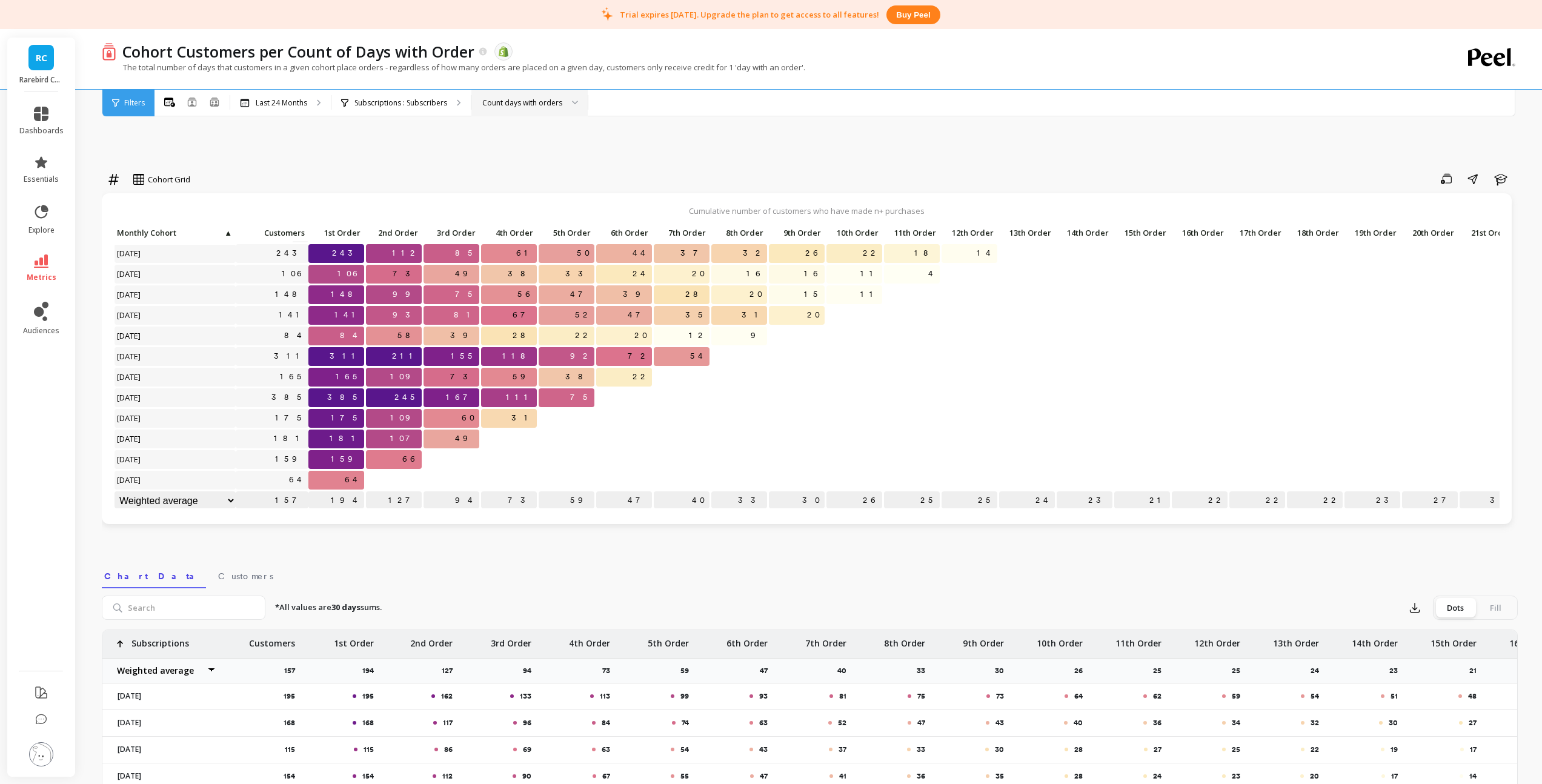
click at [535, 101] on div "Count days with orders" at bounding box center [522, 103] width 80 height 11
click at [518, 132] on div "Count orders" at bounding box center [529, 136] width 101 height 11
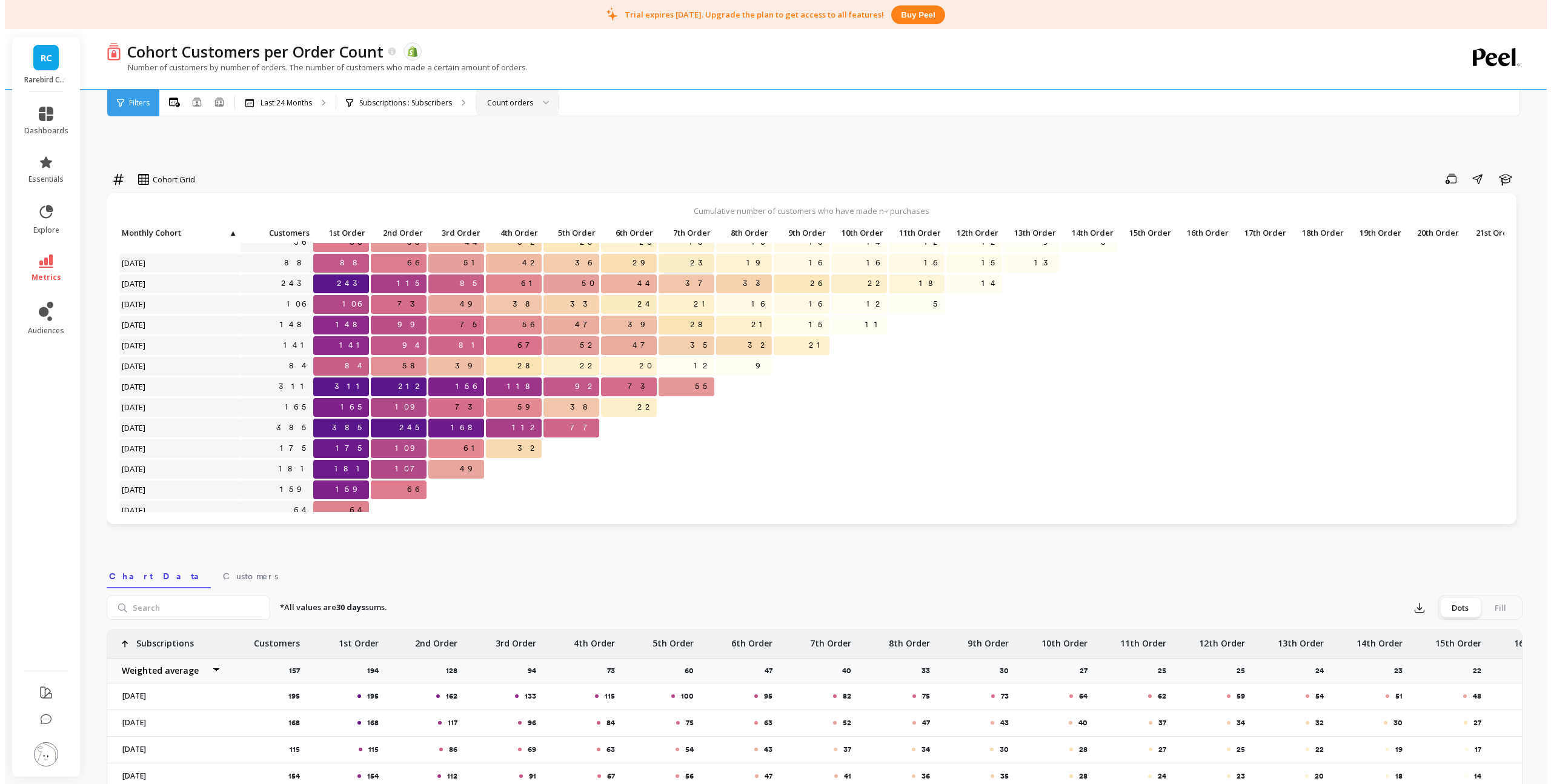
scroll to position [195, 0]
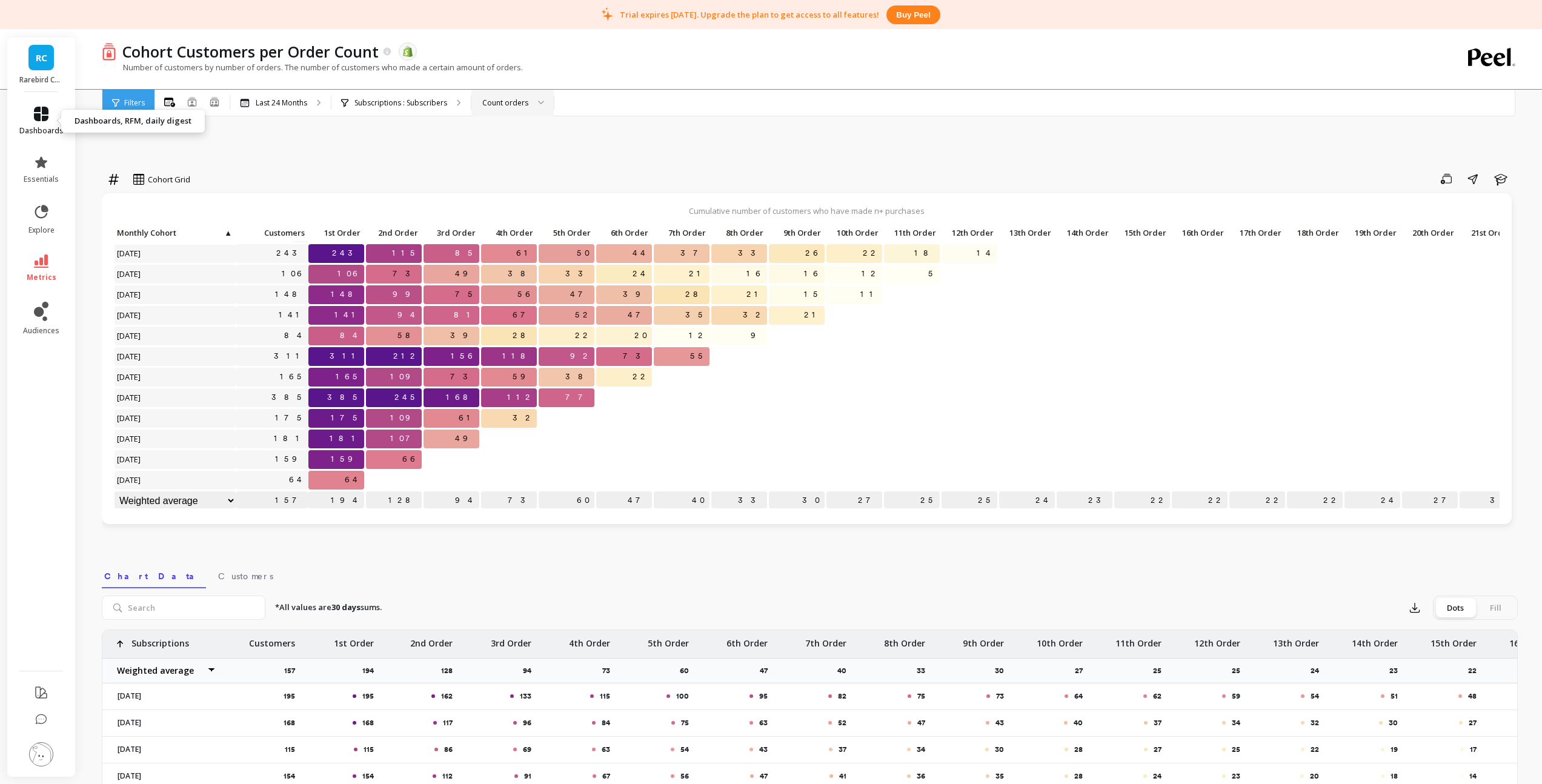
click at [43, 124] on link "dashboards" at bounding box center [42, 121] width 44 height 29
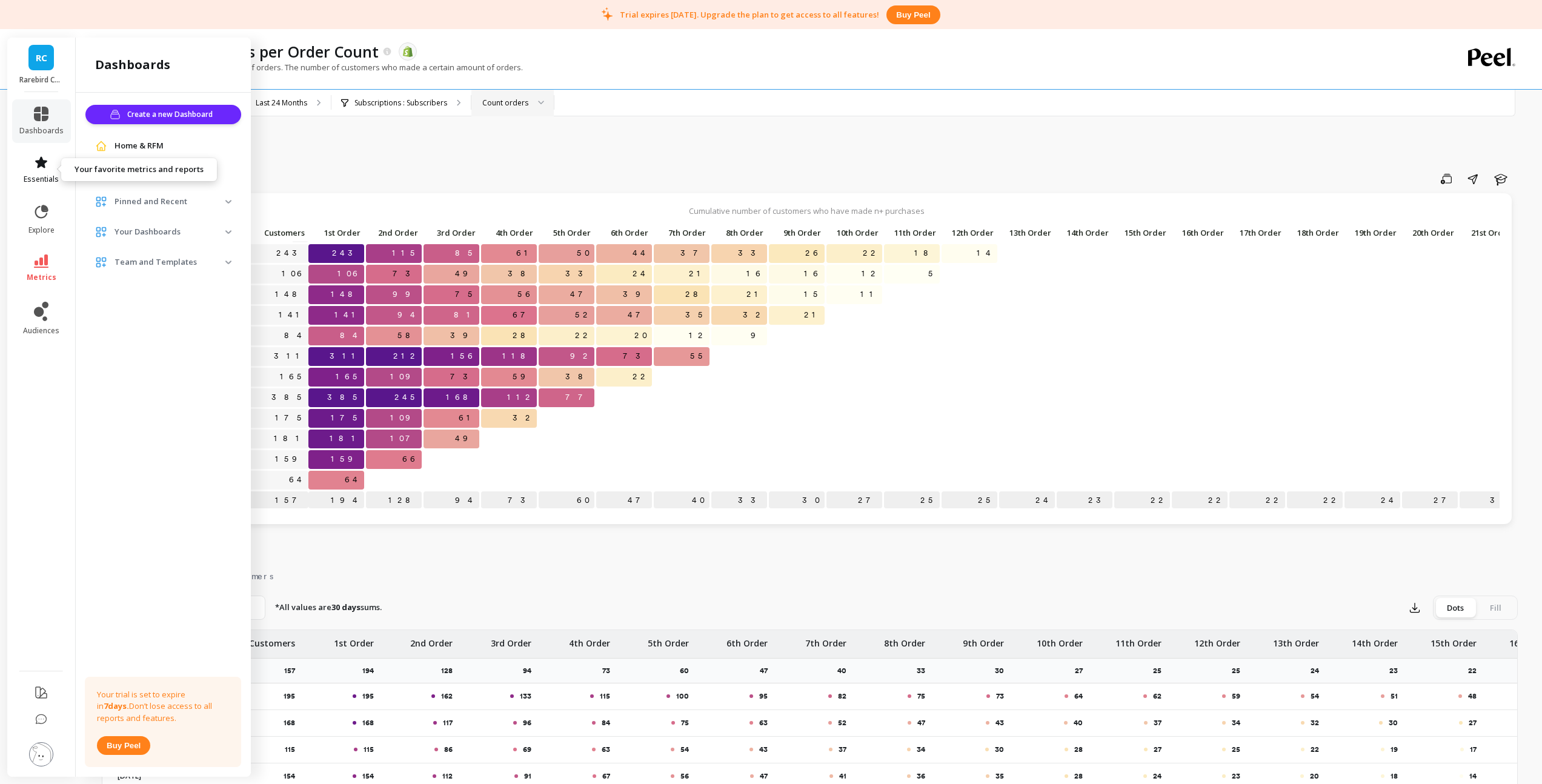
click at [42, 174] on span "essentials" at bounding box center [41, 179] width 35 height 9
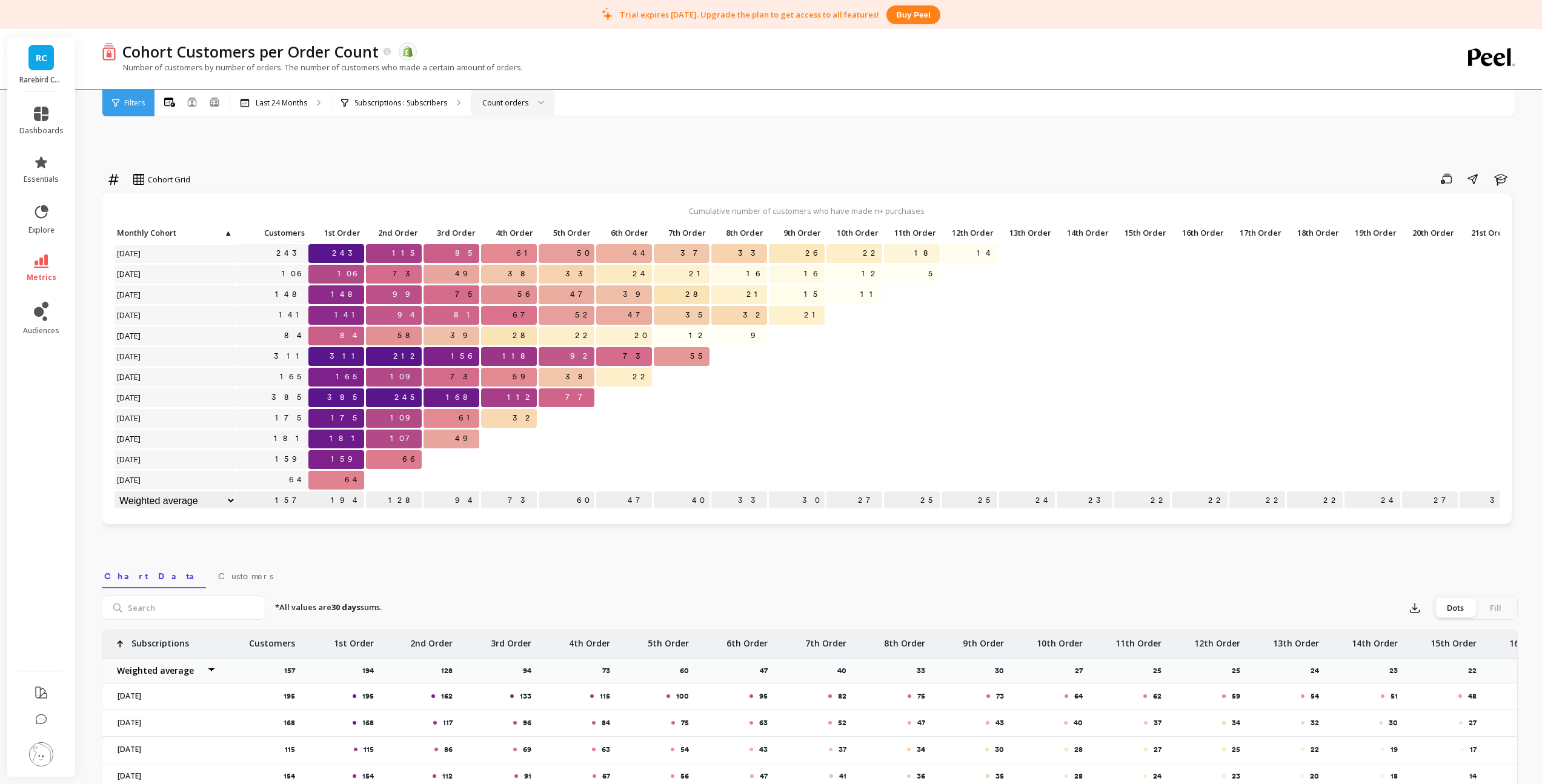
click at [303, 190] on div "Cohort Grid Save Share Learn" at bounding box center [810, 181] width 1416 height 24
click at [42, 122] on link "dashboards" at bounding box center [42, 121] width 44 height 29
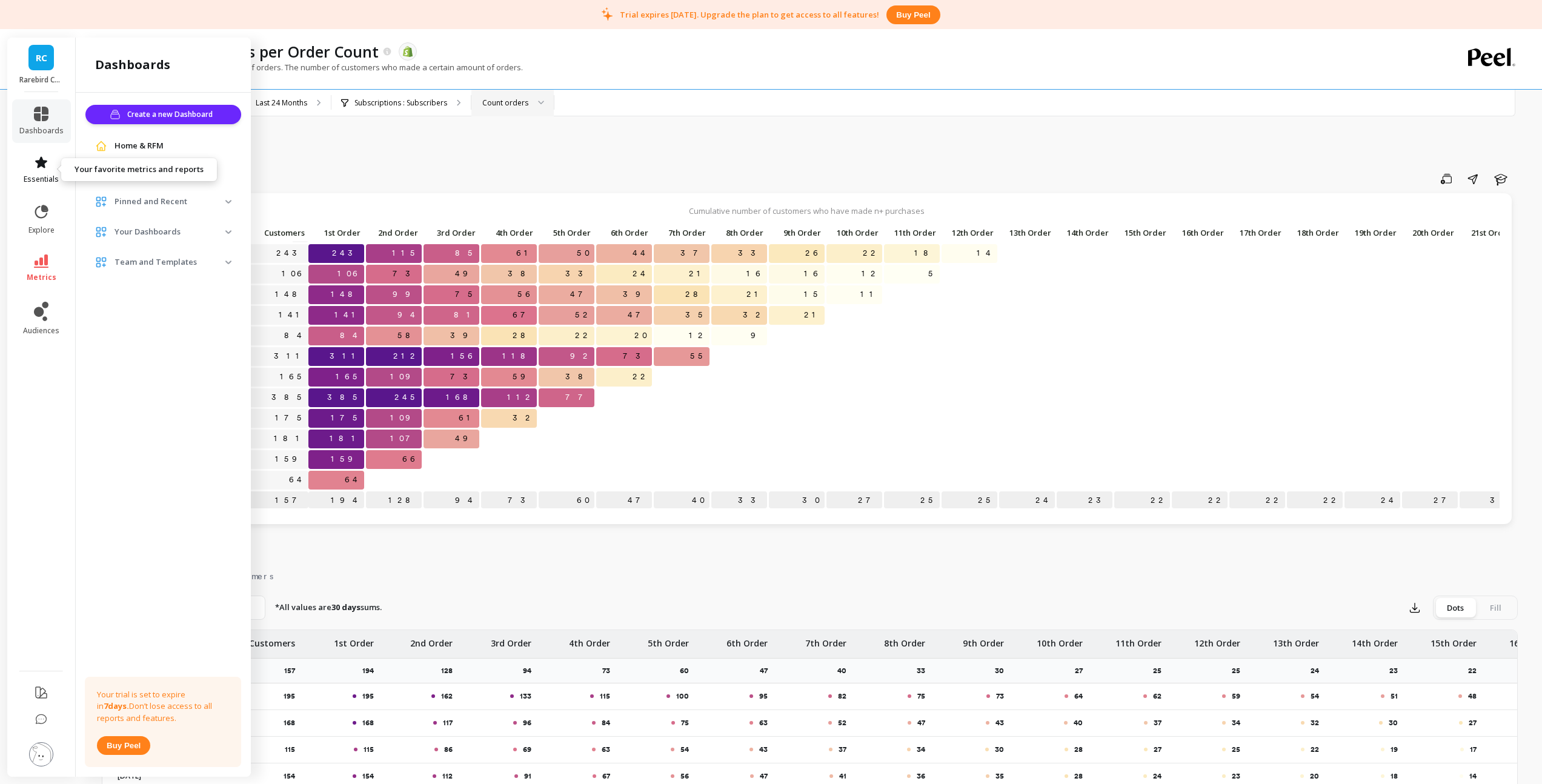
click at [48, 163] on link "essentials" at bounding box center [42, 169] width 44 height 29
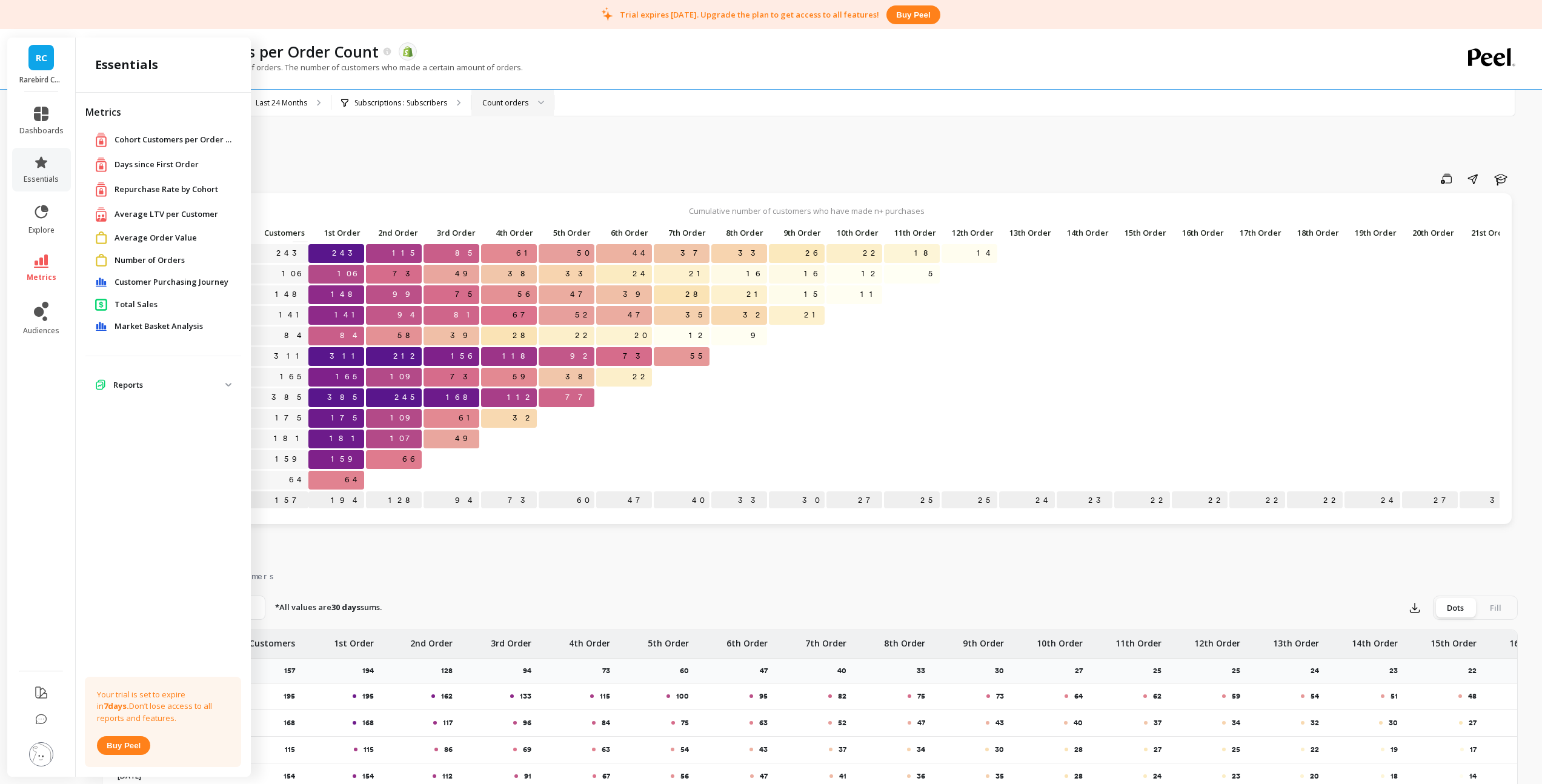
click at [129, 240] on span "Average Order Value" at bounding box center [156, 238] width 82 height 12
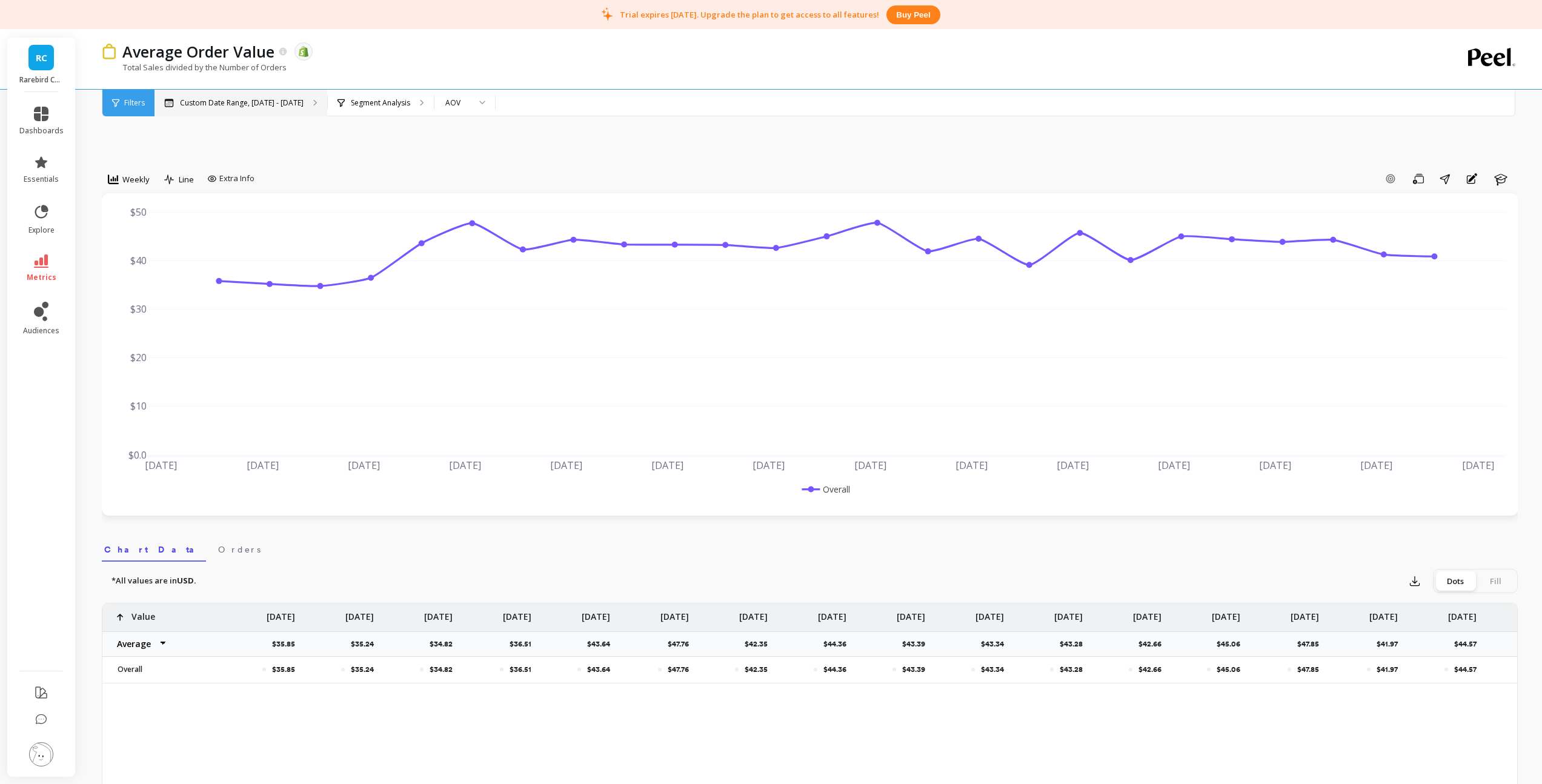
click at [226, 105] on p "Custom Date Range, [DATE] - [DATE]" at bounding box center [241, 103] width 123 height 9
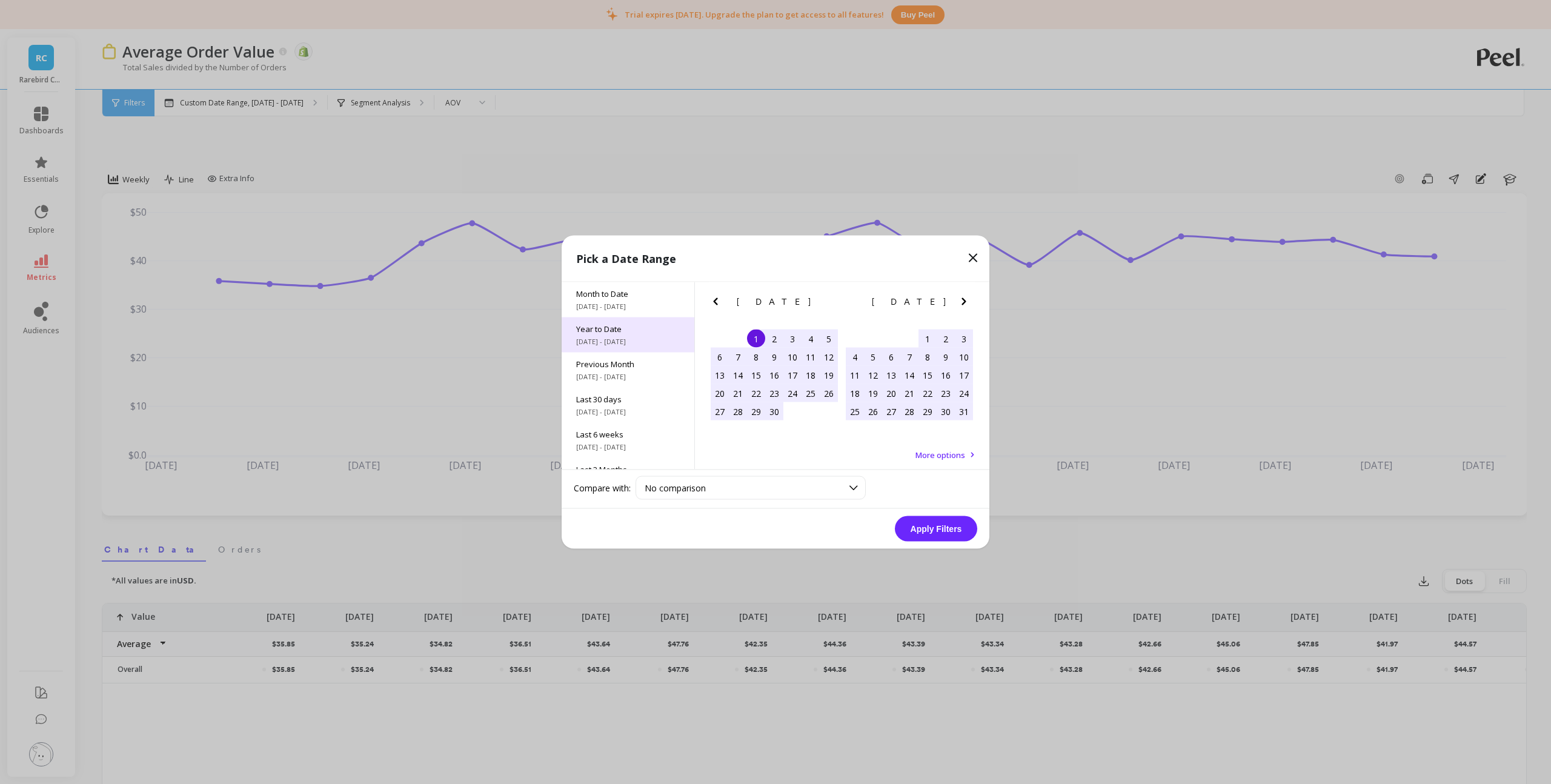
scroll to position [164, 0]
click at [635, 402] on div "Last 3 Years 10/1/2022 - 9/30/2025" at bounding box center [628, 416] width 133 height 35
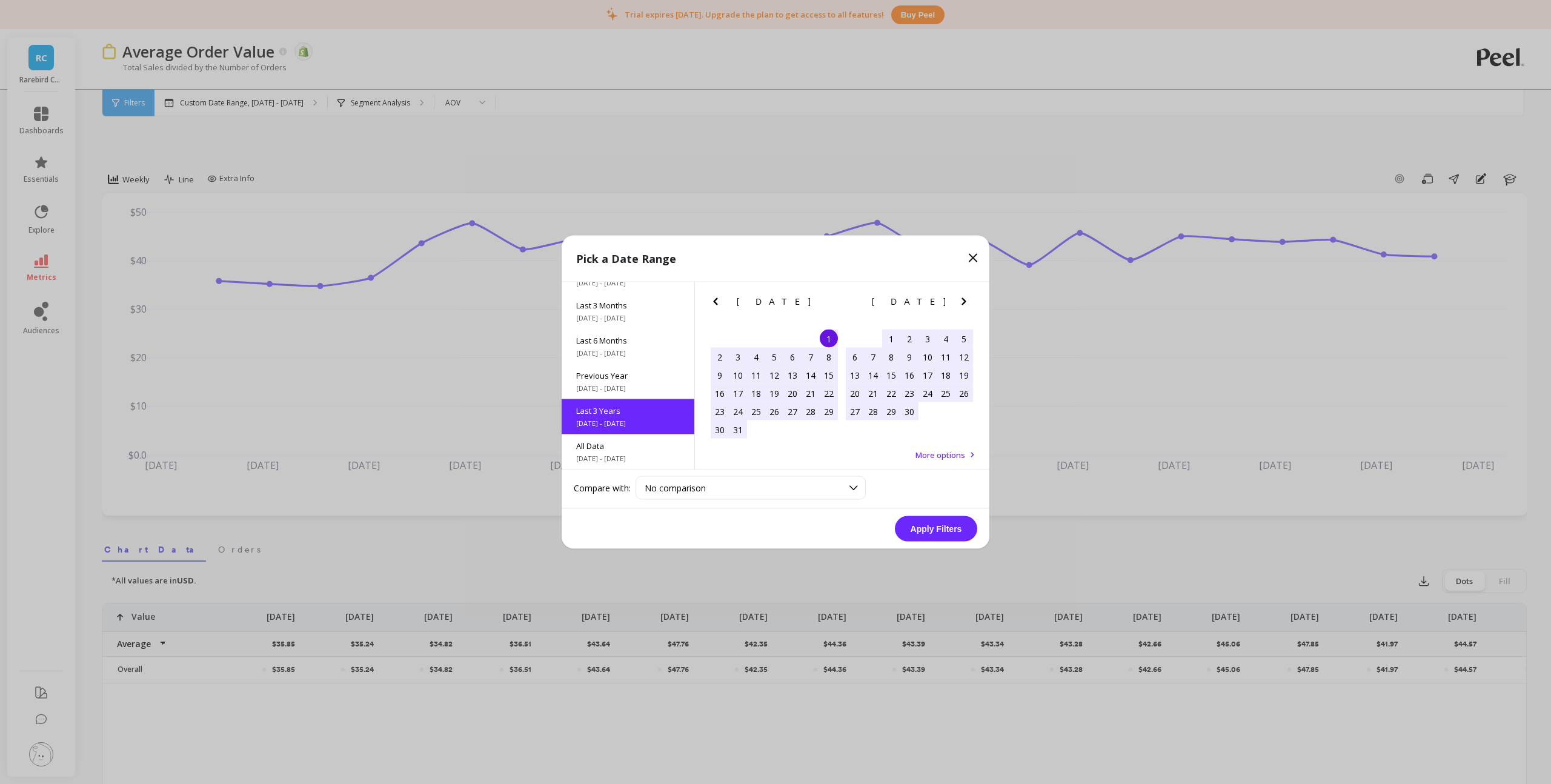
scroll to position [1, 0]
click at [943, 527] on button "Apply Filters" at bounding box center [936, 528] width 83 height 25
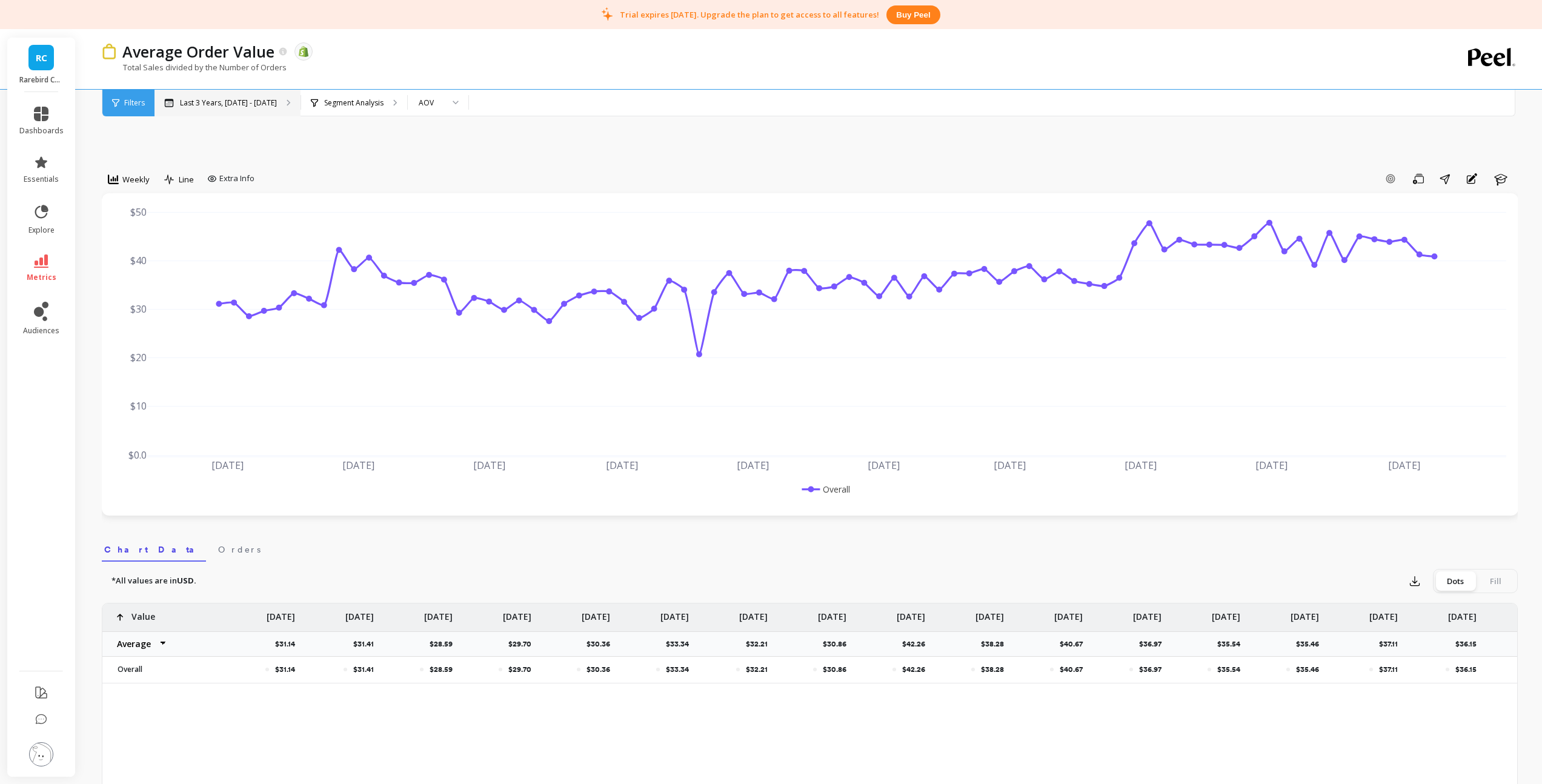
click at [277, 104] on p "Last 3 Years, Oct 1, 2022 - Sep 30, 2025" at bounding box center [228, 103] width 97 height 9
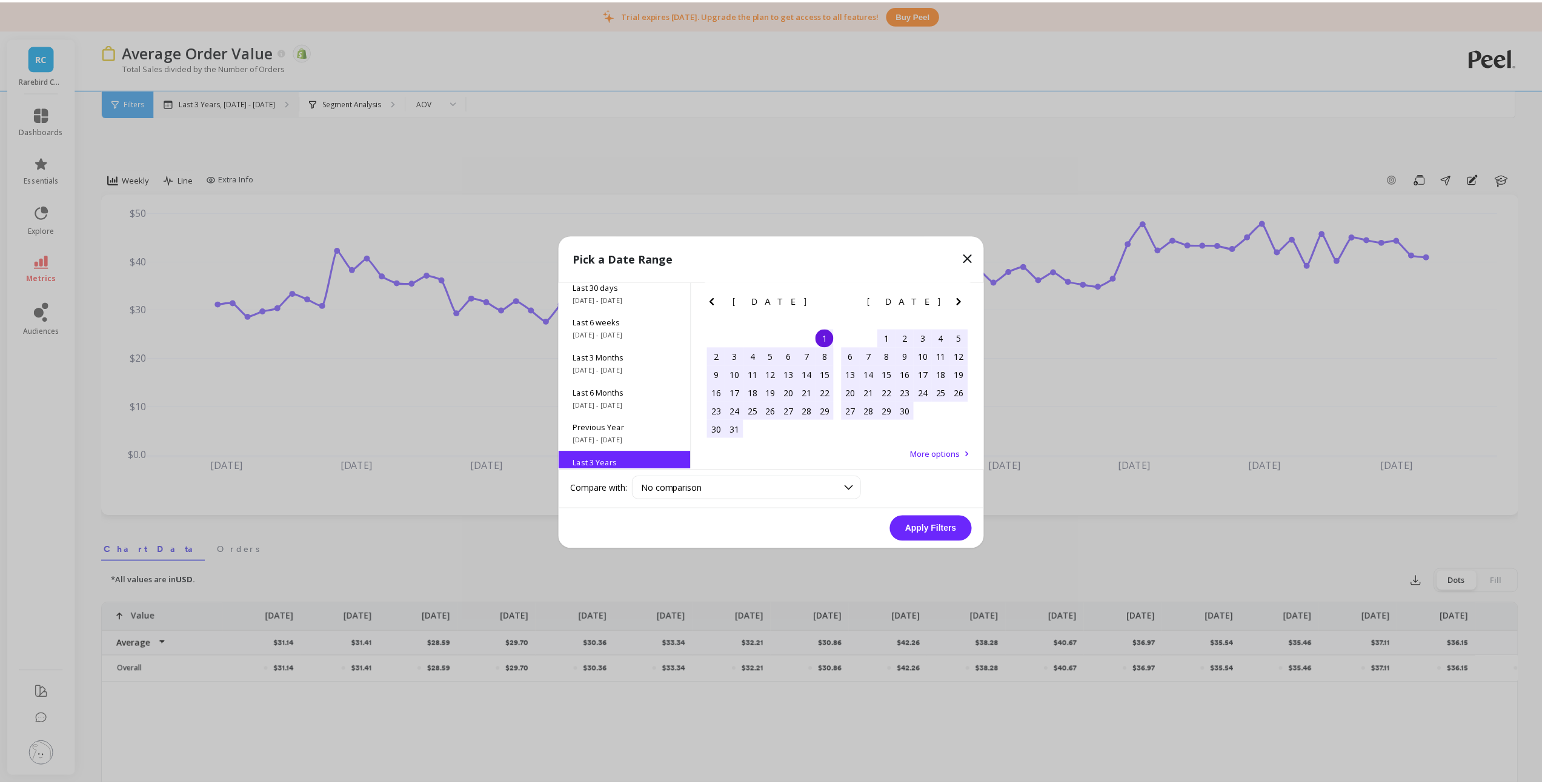
scroll to position [164, 0]
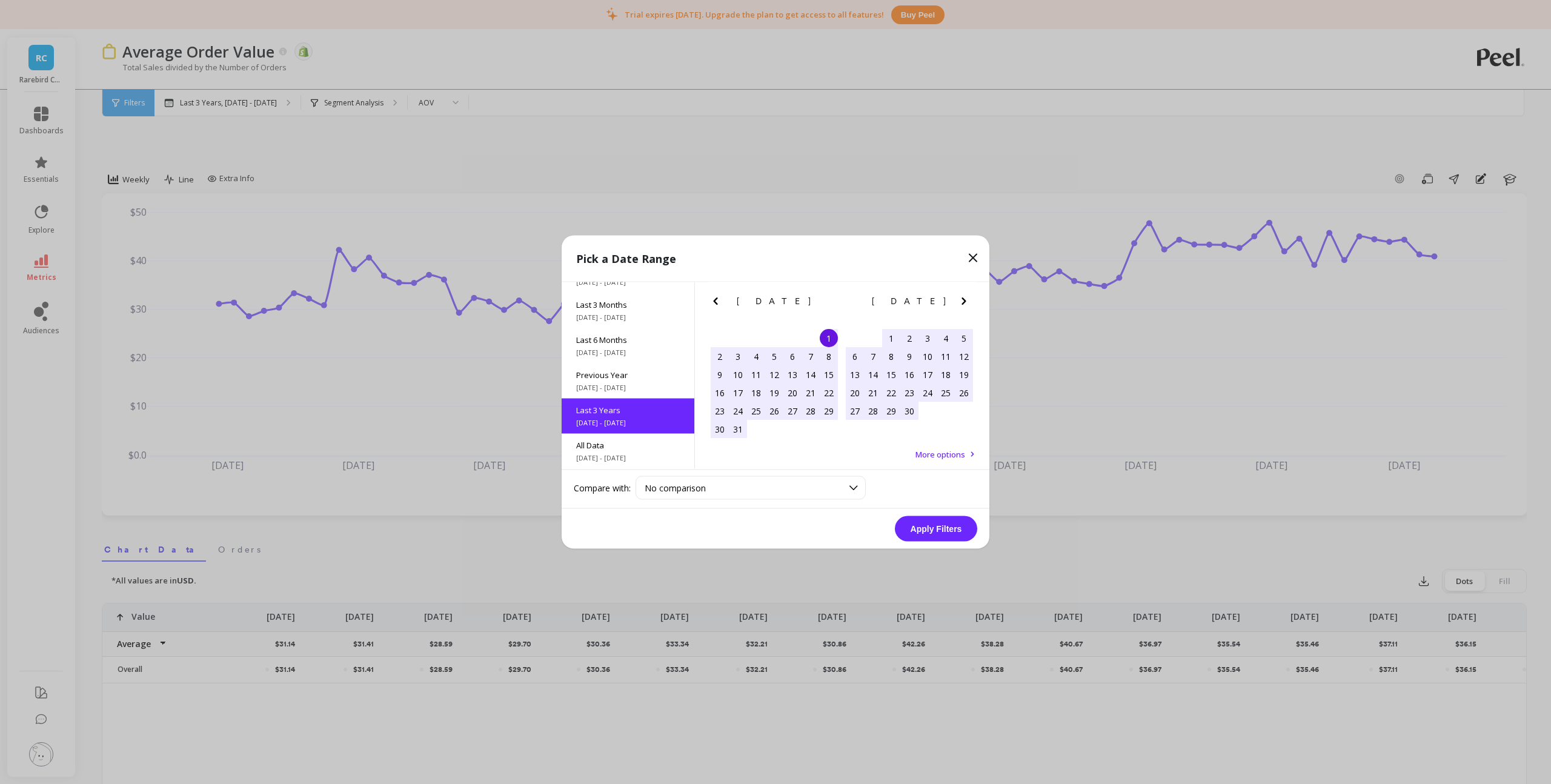
click at [973, 264] on icon at bounding box center [973, 258] width 15 height 15
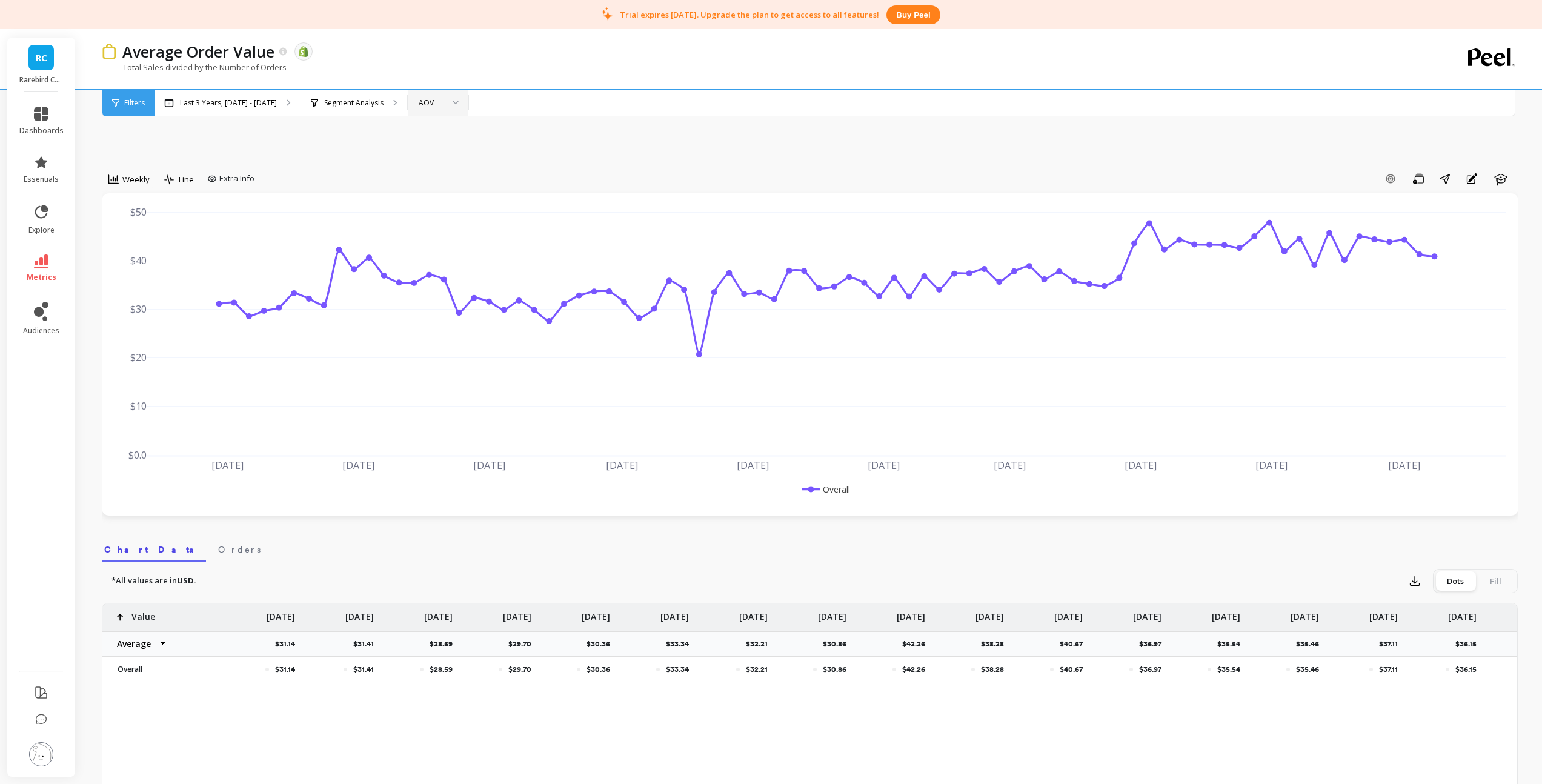
click at [443, 99] on div "AOV" at bounding box center [431, 103] width 24 height 11
click at [460, 180] on div "AOV (New)" at bounding box center [438, 182] width 45 height 11
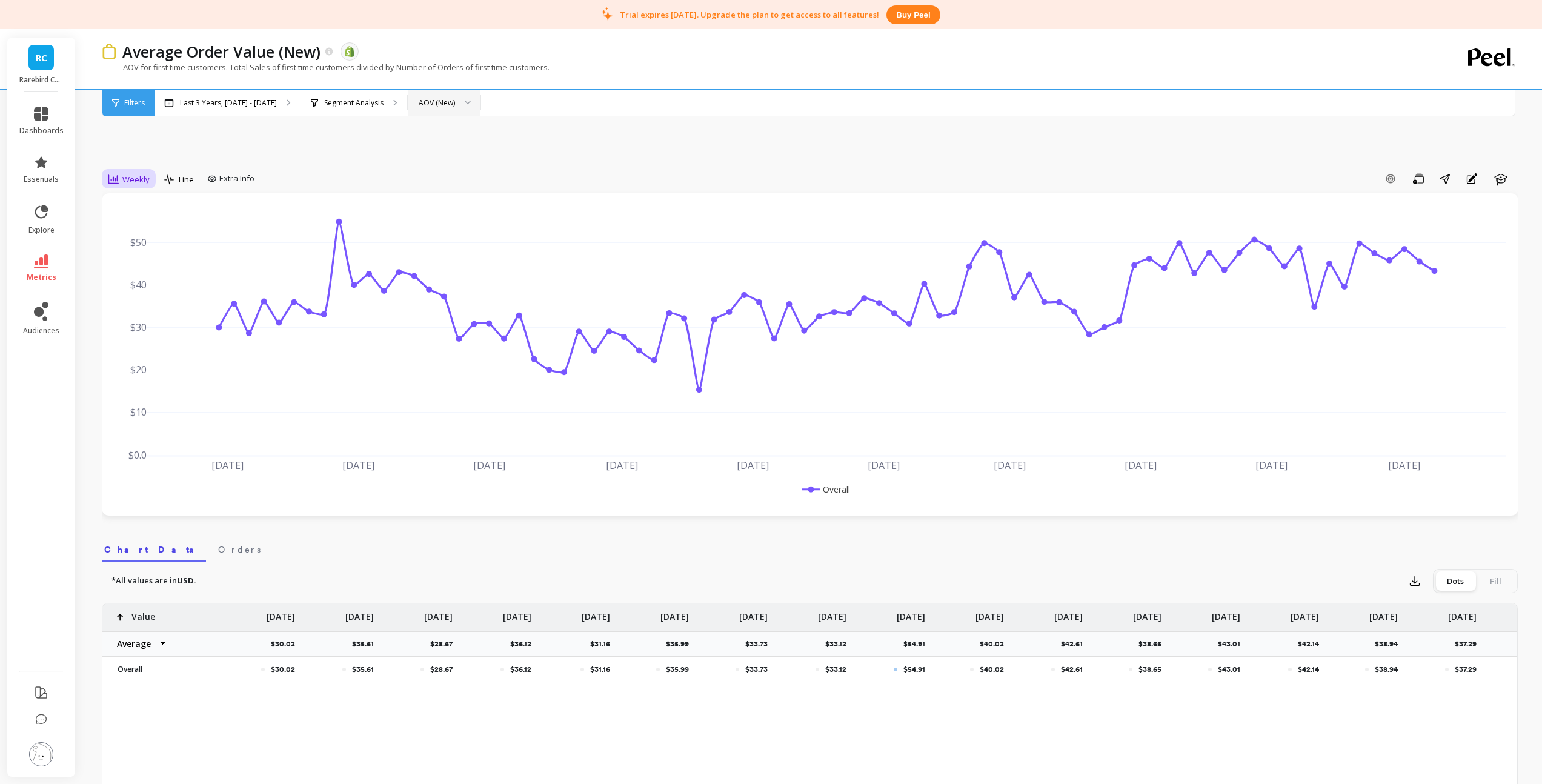
click at [142, 176] on span "Weekly" at bounding box center [135, 179] width 27 height 11
click at [133, 276] on div "Monthly" at bounding box center [146, 276] width 69 height 11
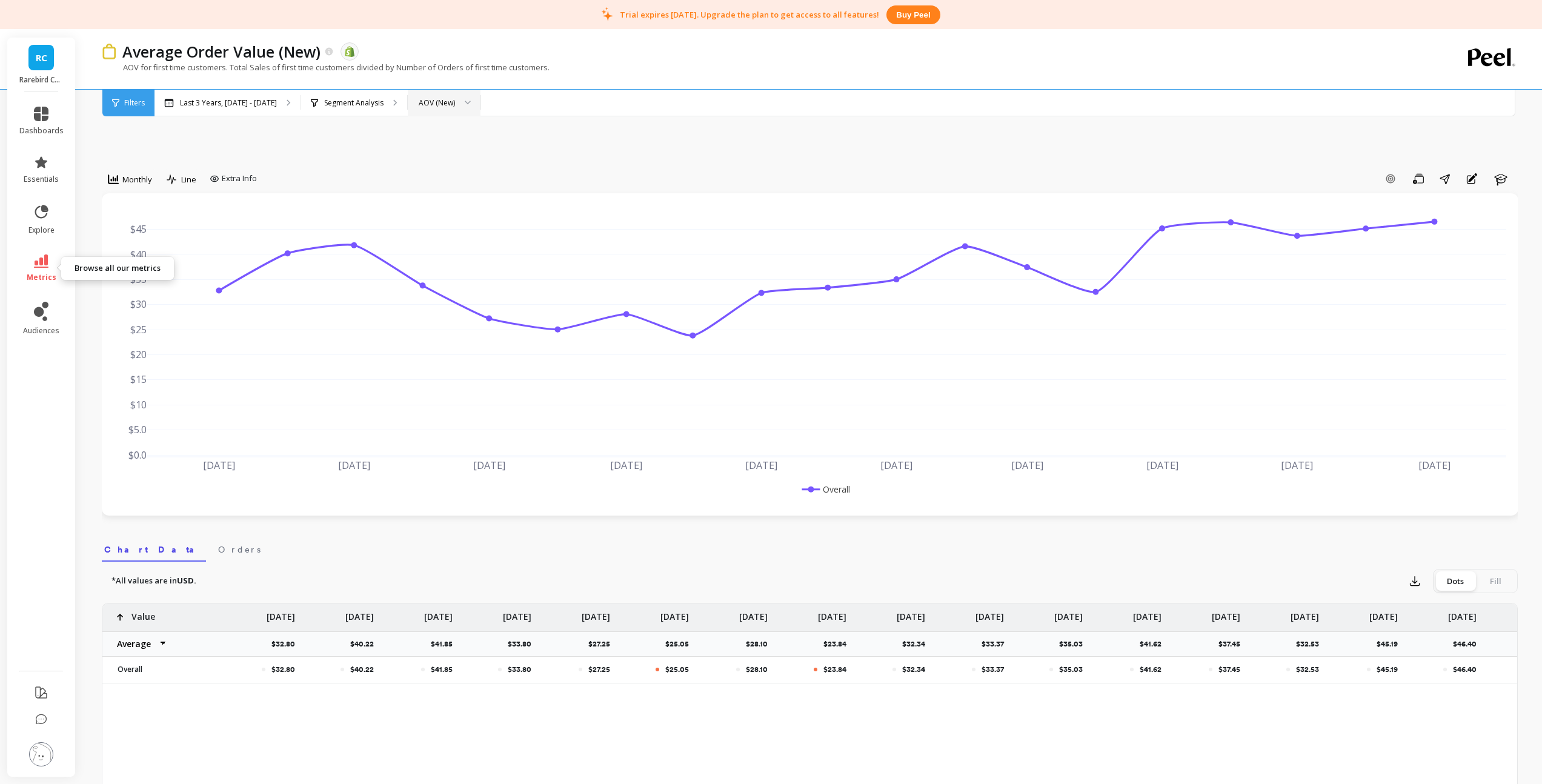
click at [44, 264] on icon at bounding box center [42, 261] width 15 height 13
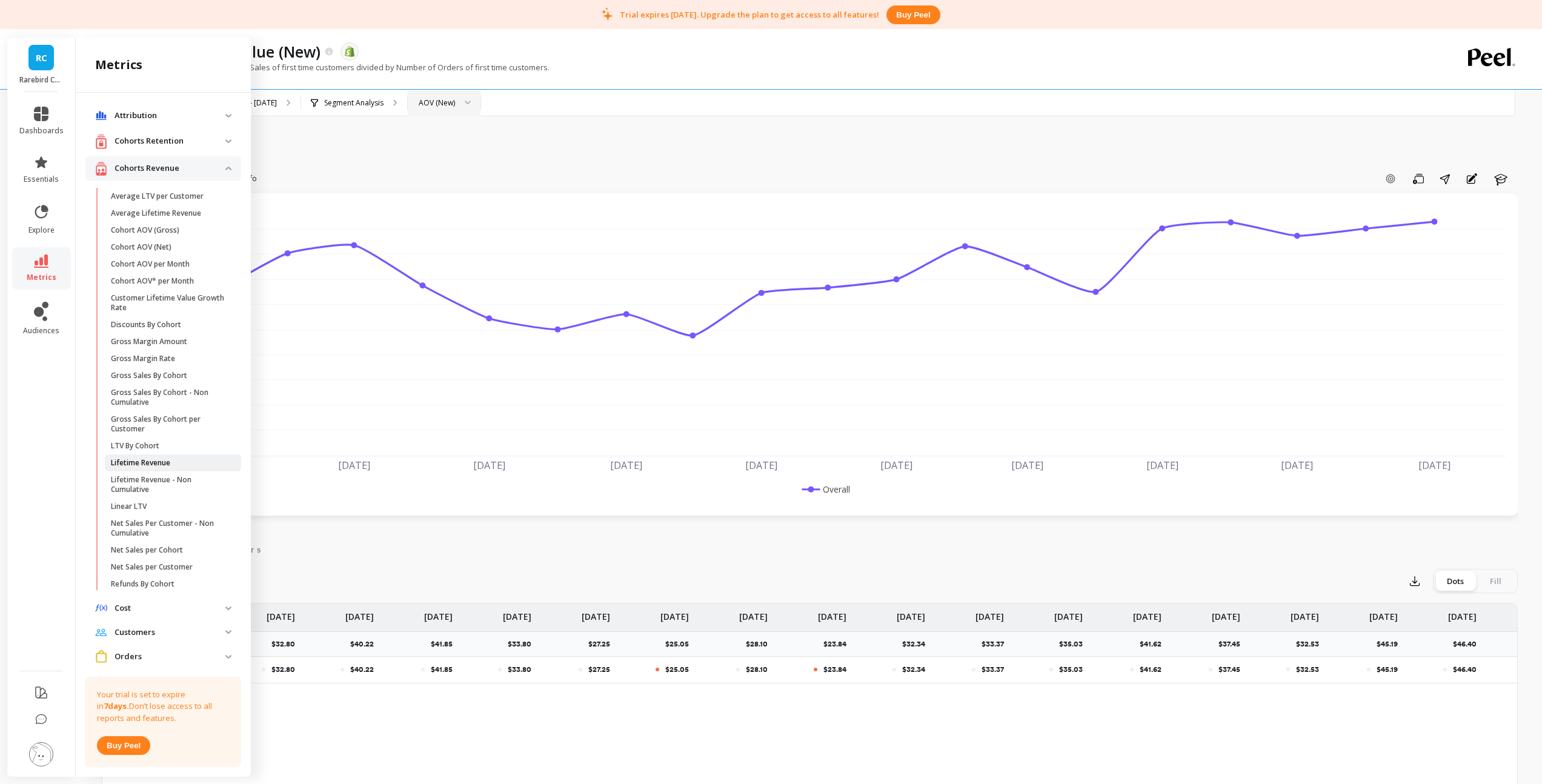
click at [153, 462] on p "Lifetime Revenue" at bounding box center [140, 463] width 60 height 9
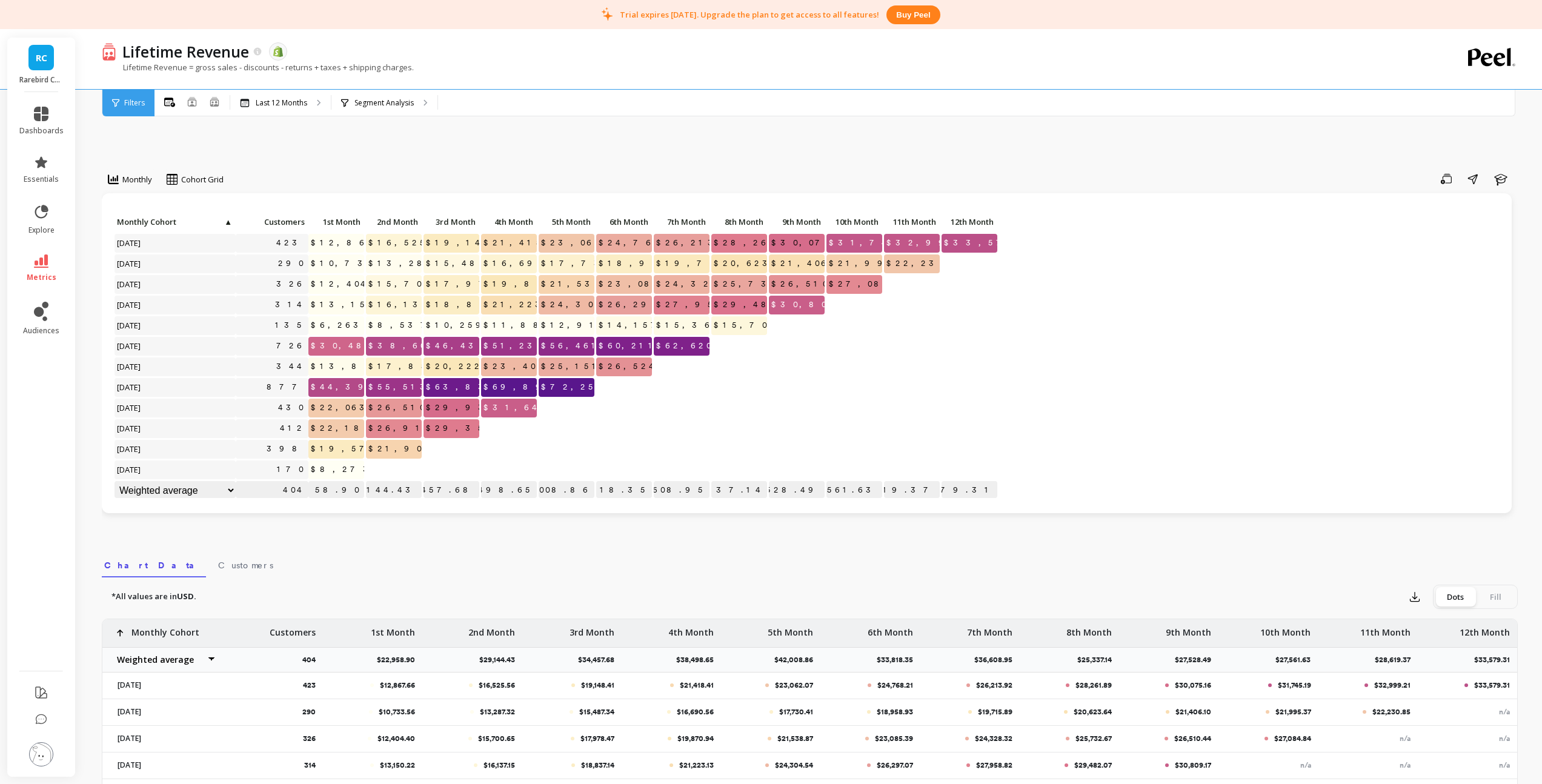
scroll to position [1, 0]
click at [42, 266] on icon at bounding box center [42, 261] width 15 height 13
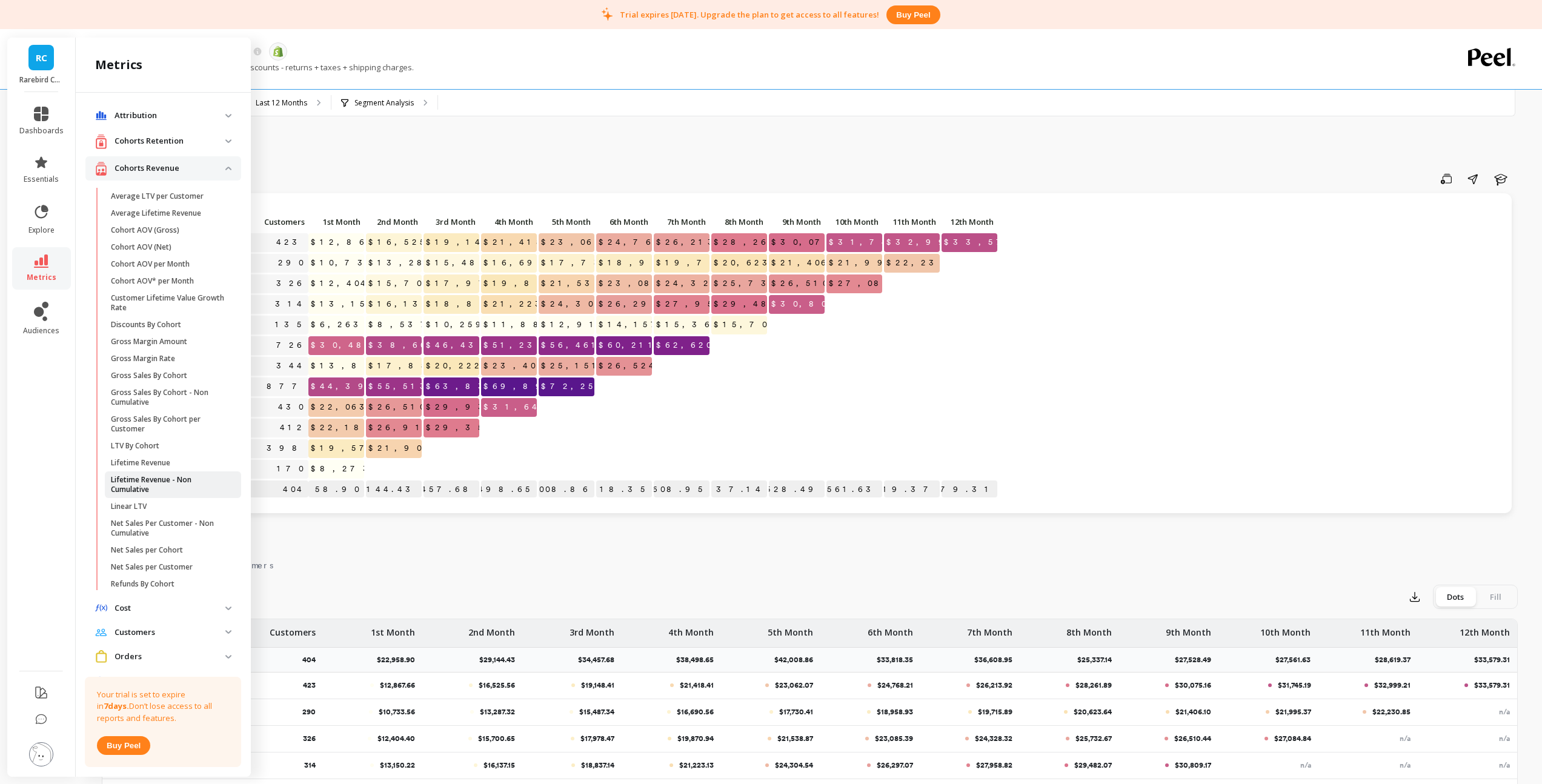
click at [152, 478] on p "Lifetime Revenue - Non Cumulative" at bounding box center [168, 484] width 116 height 19
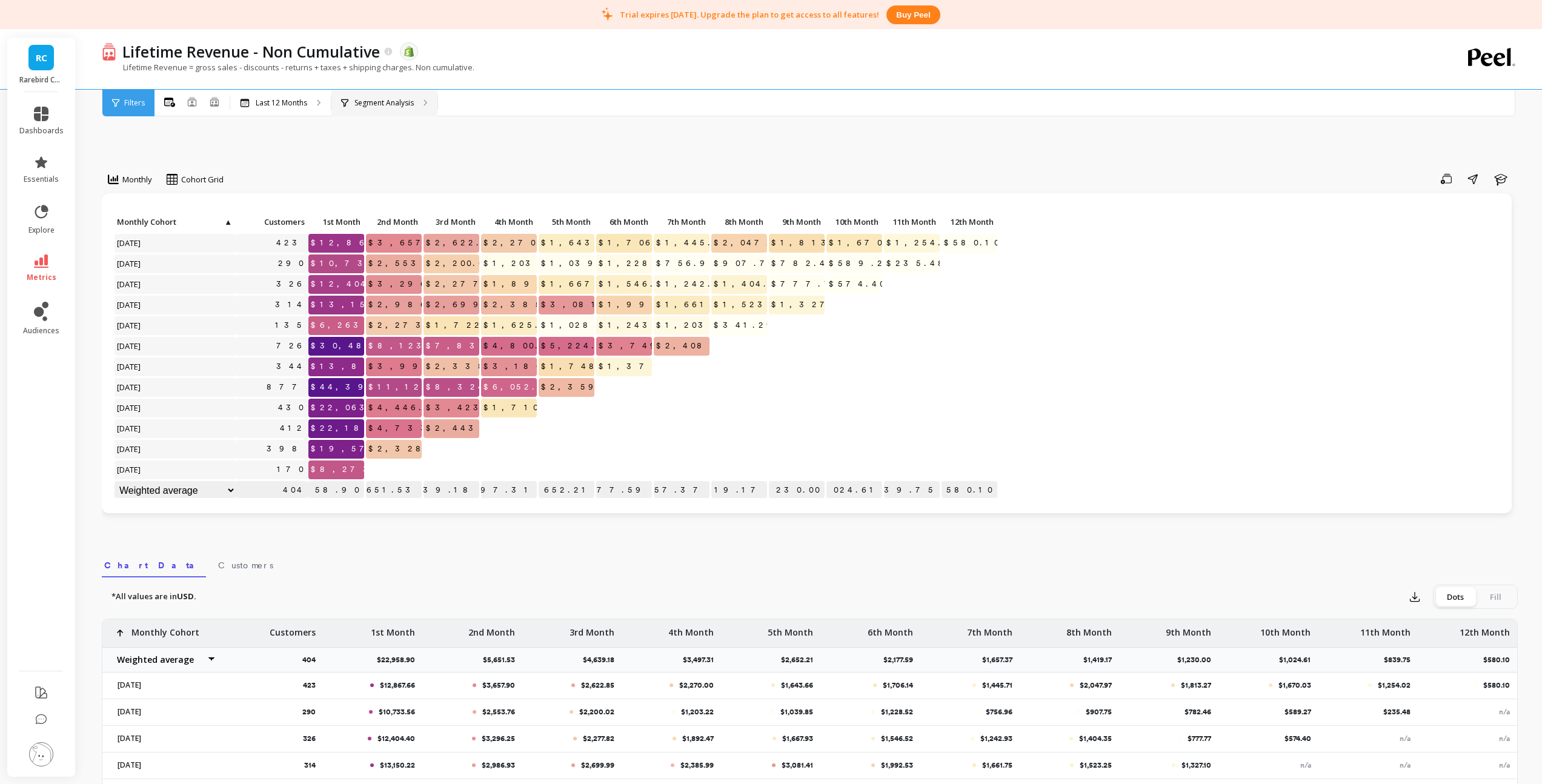
click at [375, 99] on p "Segment Analysis" at bounding box center [384, 103] width 60 height 9
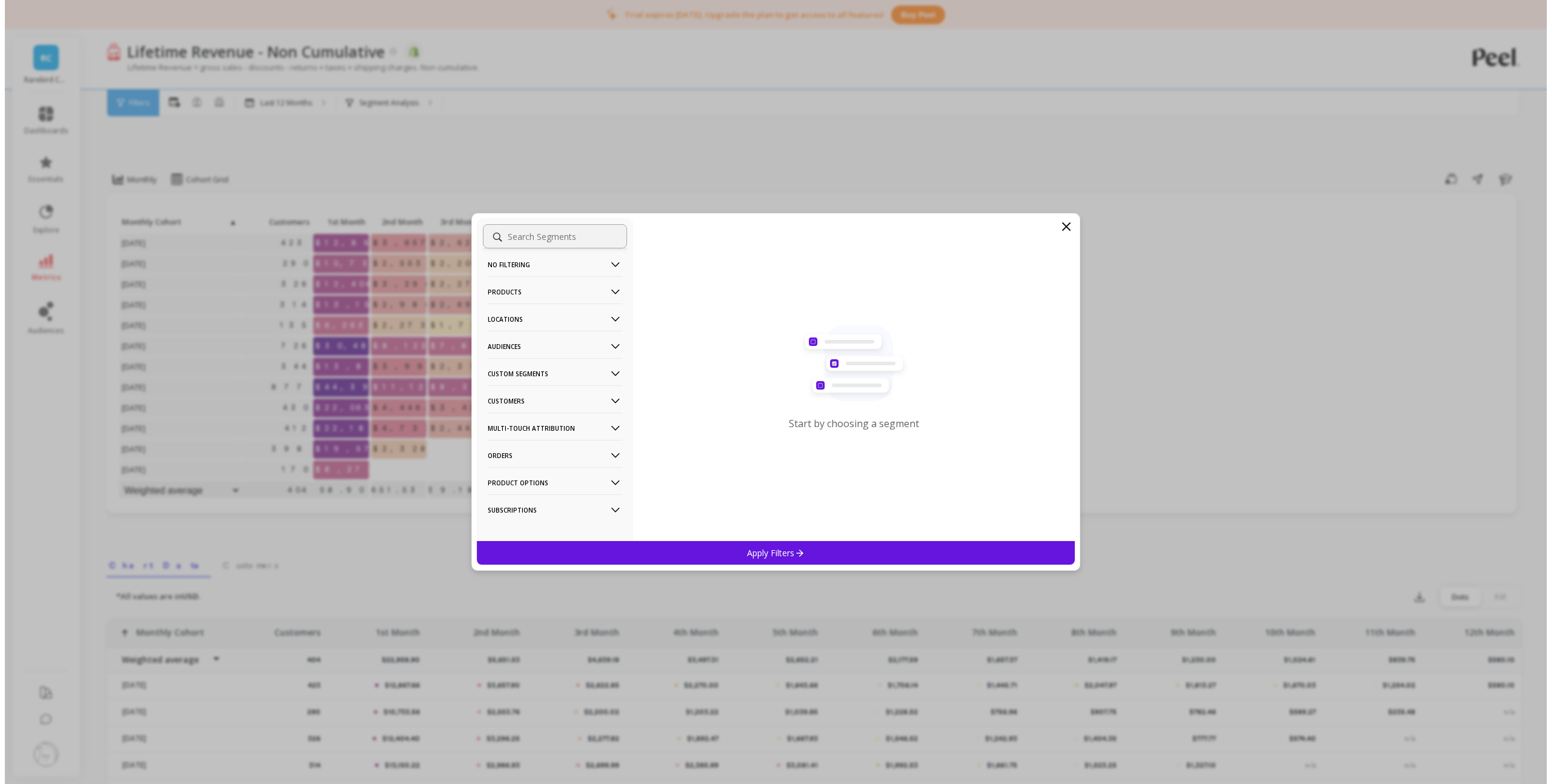
scroll to position [19, 0]
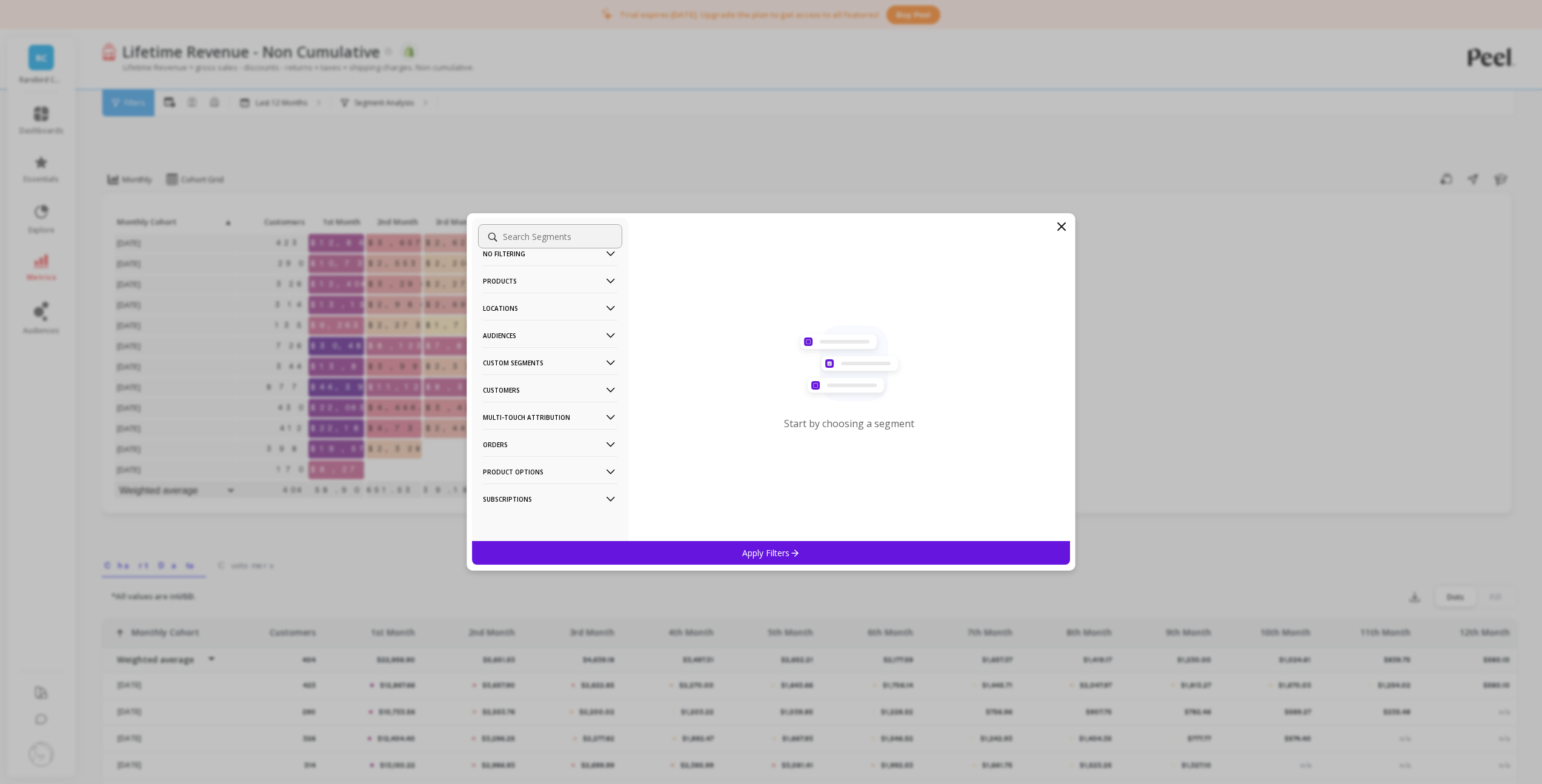
click at [604, 392] on icon at bounding box center [610, 390] width 13 height 13
click at [537, 475] on div "Subscriptions" at bounding box center [550, 476] width 144 height 19
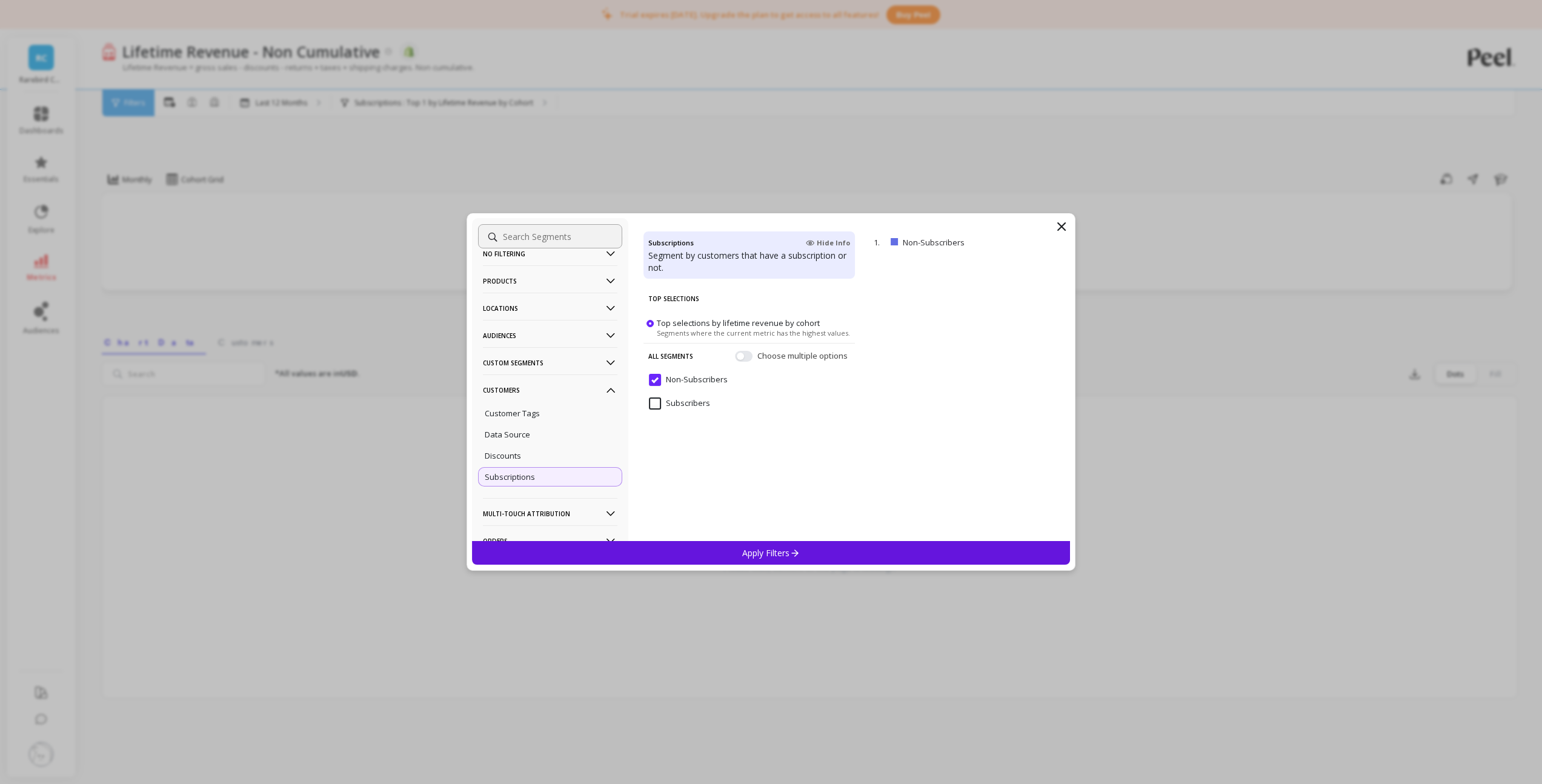
click at [682, 406] on input "Subscribers" at bounding box center [679, 403] width 61 height 12
click at [704, 544] on div "Apply Filters" at bounding box center [771, 553] width 598 height 23
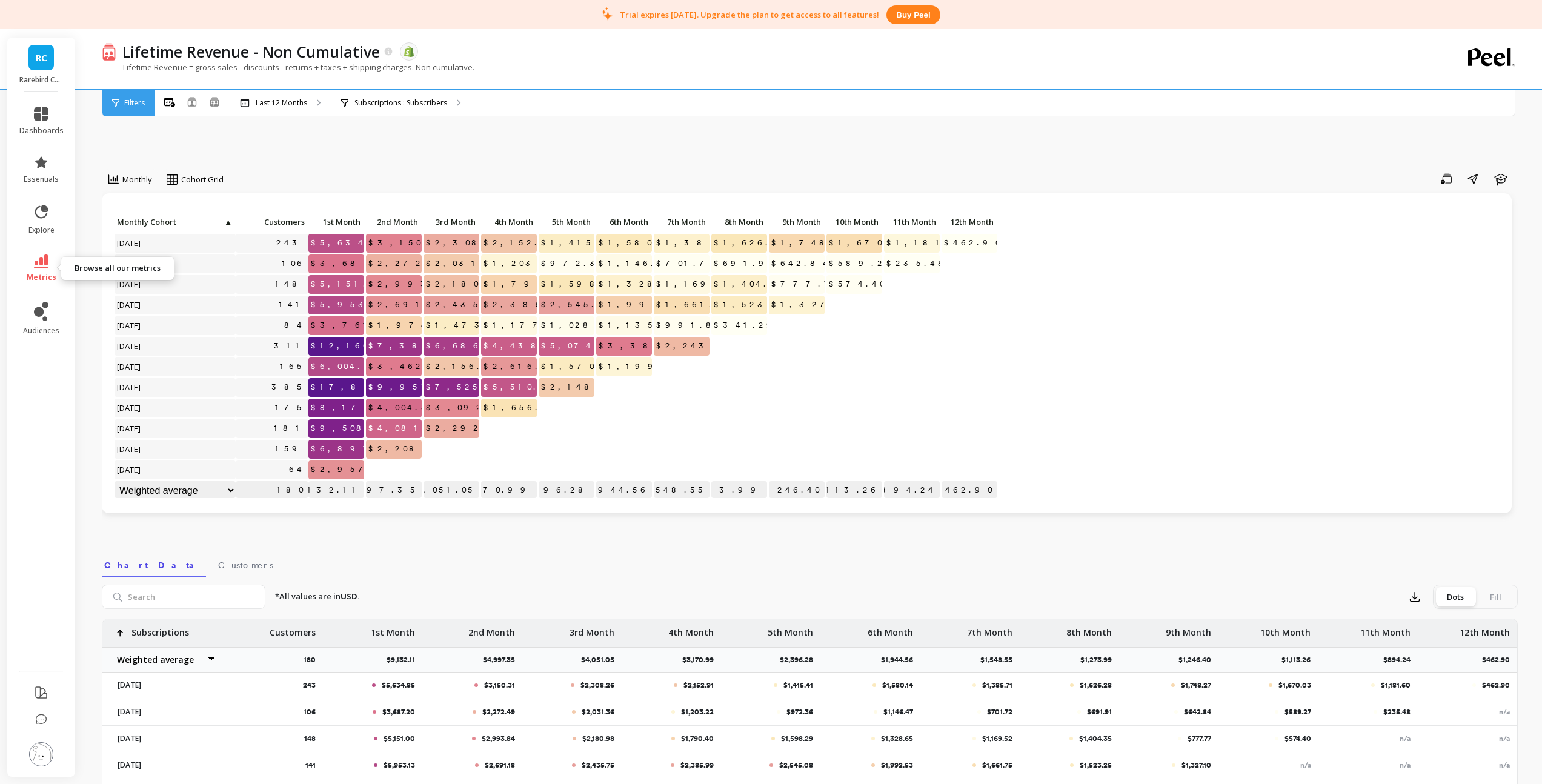
click at [48, 266] on link "metrics" at bounding box center [42, 268] width 44 height 28
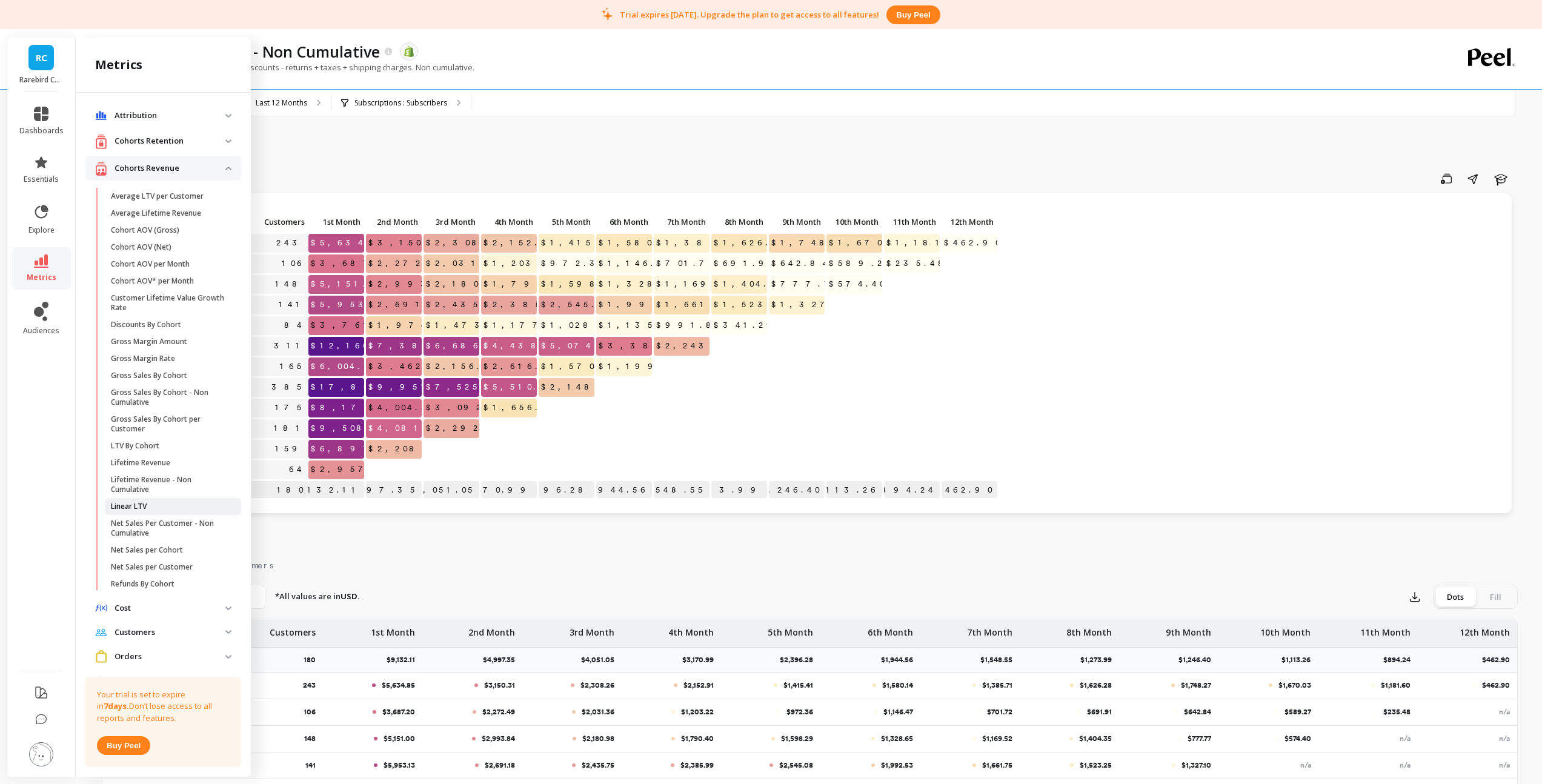
click at [145, 510] on p "Linear LTV" at bounding box center [128, 506] width 36 height 9
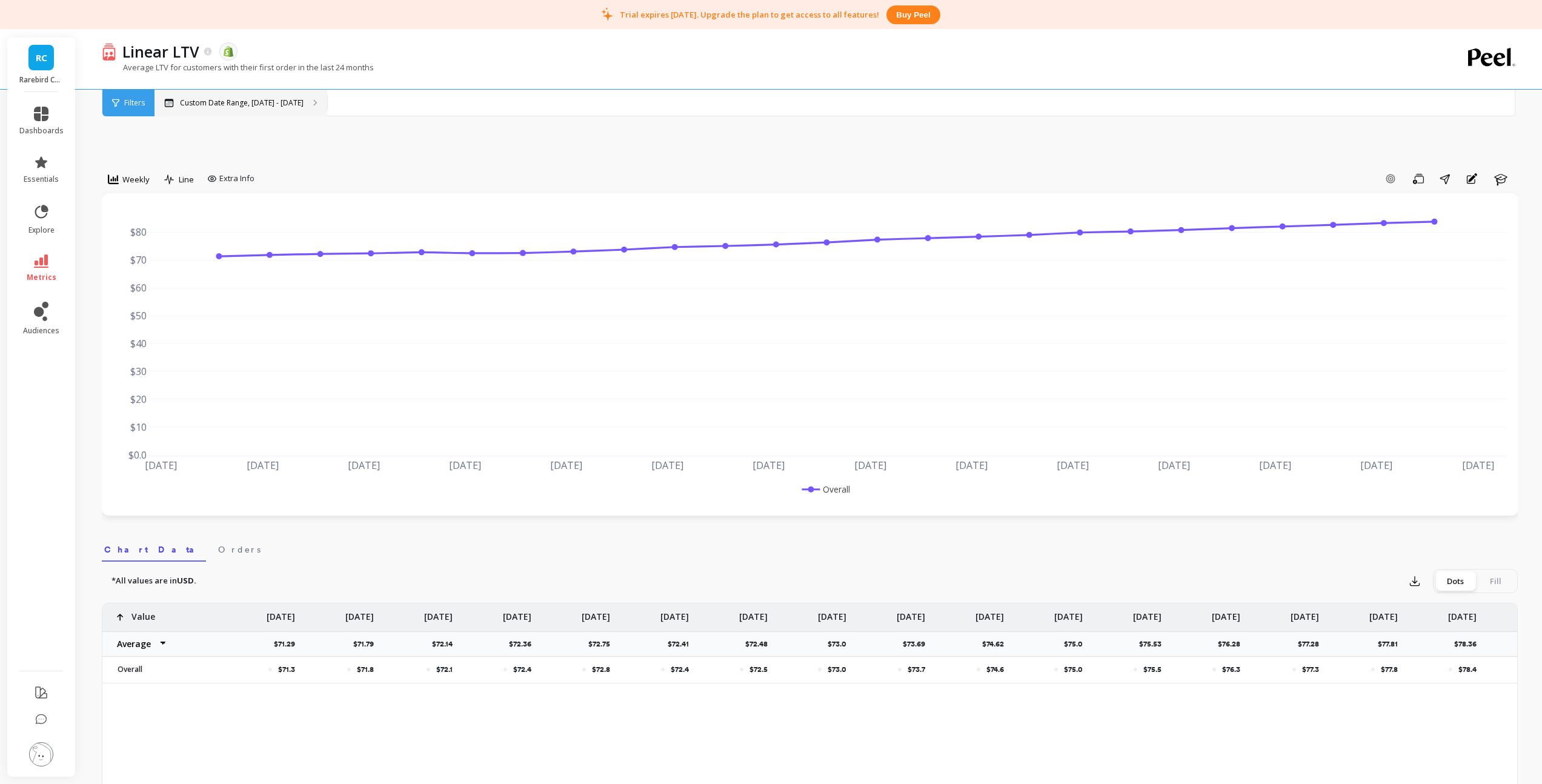
click at [259, 104] on p "Custom Date Range, [DATE] - [DATE]" at bounding box center [241, 103] width 123 height 9
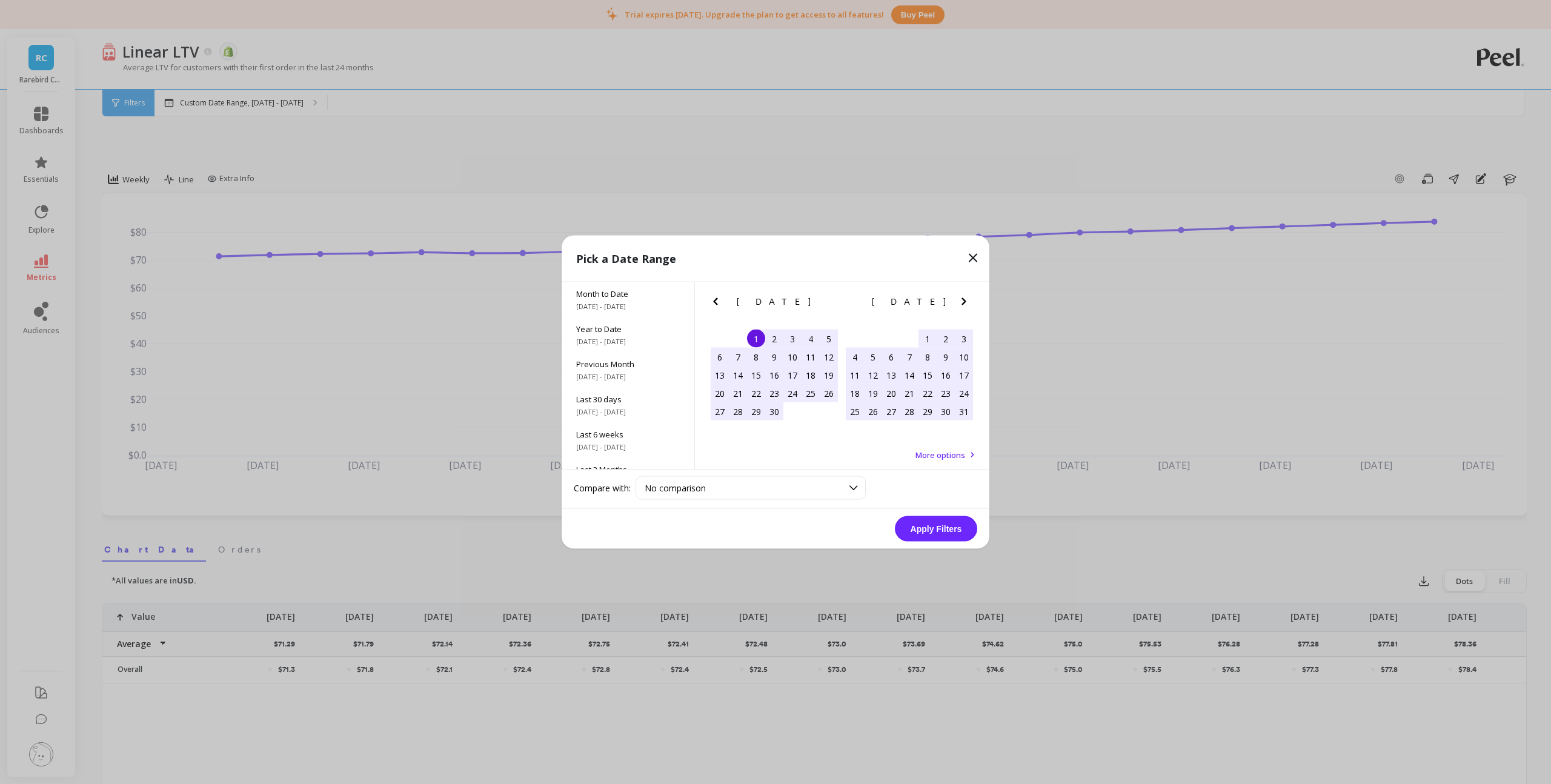
scroll to position [164, 0]
click at [610, 416] on div "Last 3 Years 10/1/2022 - 9/30/2025" at bounding box center [628, 416] width 133 height 35
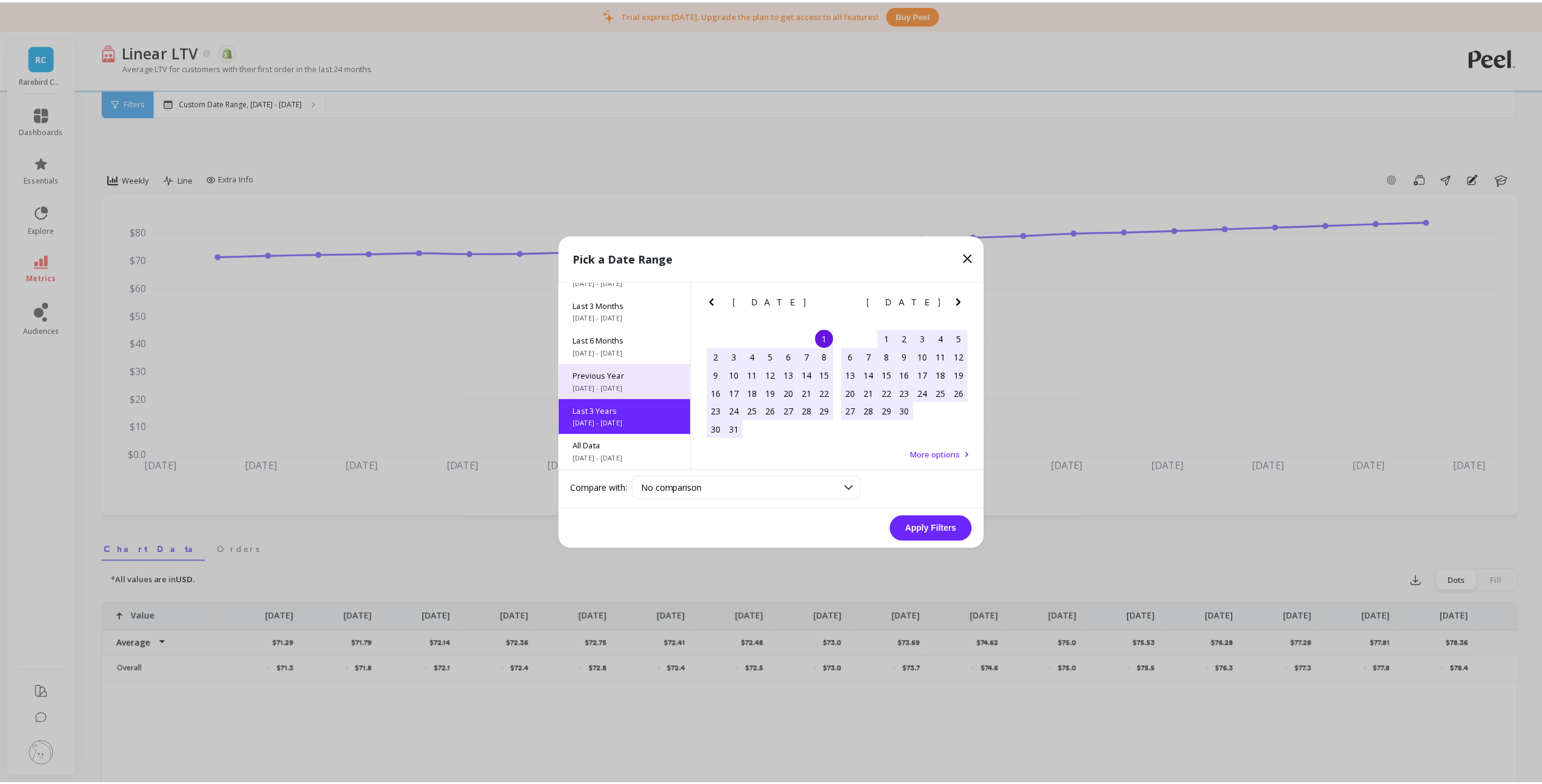
scroll to position [1, 0]
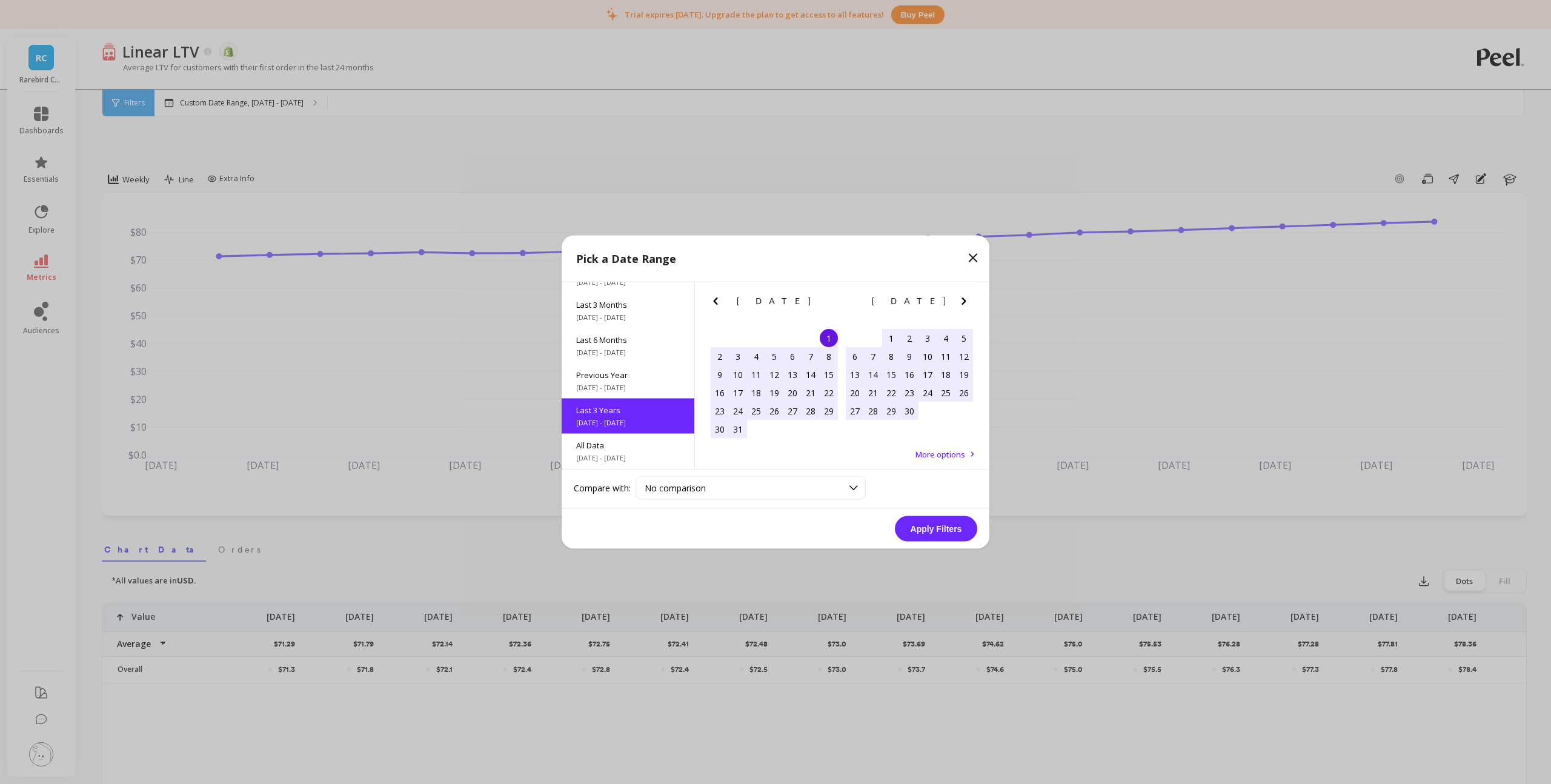
click at [929, 533] on button "Apply Filters" at bounding box center [936, 528] width 83 height 25
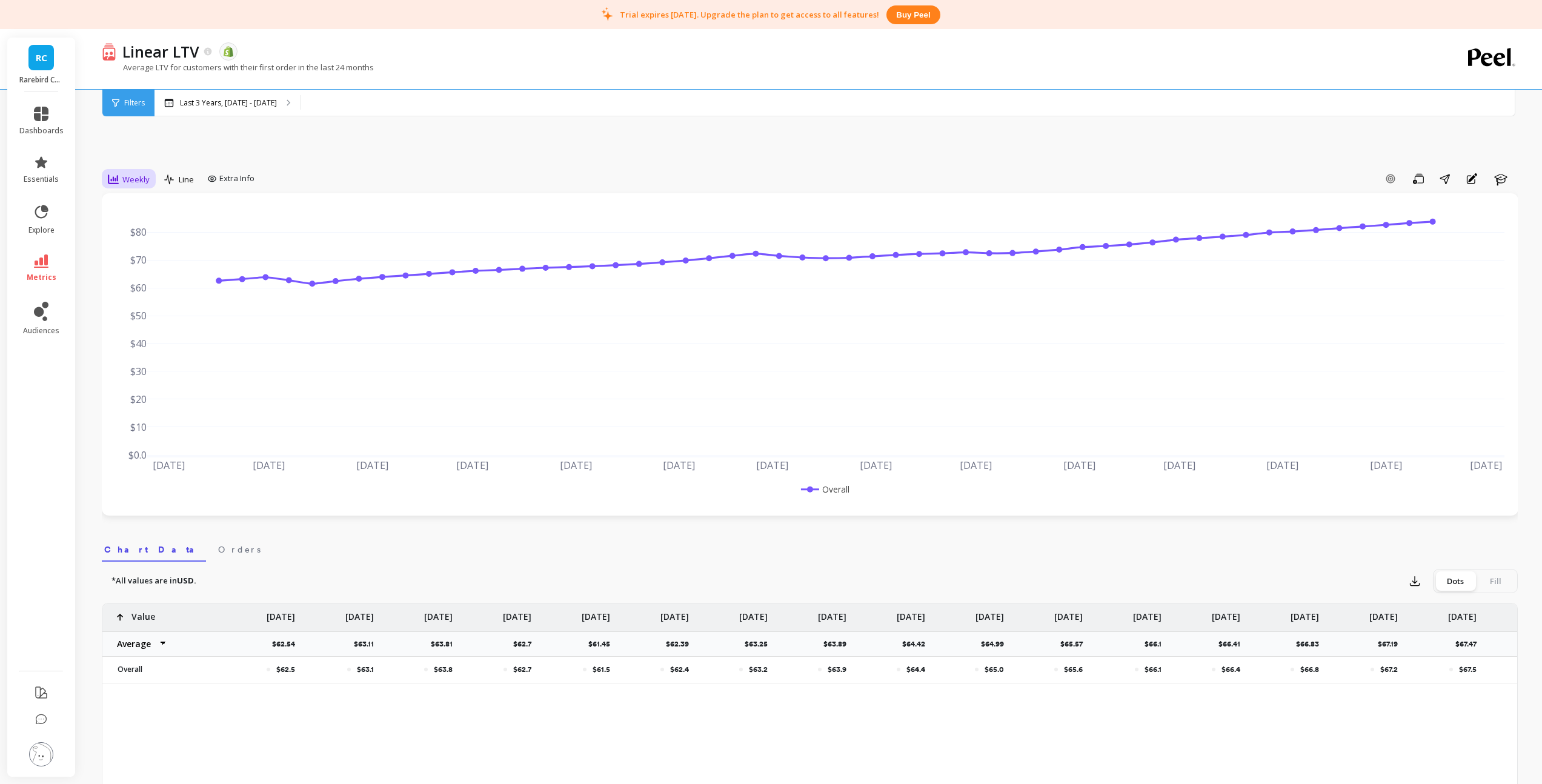
click at [115, 174] on icon at bounding box center [113, 179] width 11 height 11
click at [141, 284] on div "Monthly" at bounding box center [146, 276] width 84 height 21
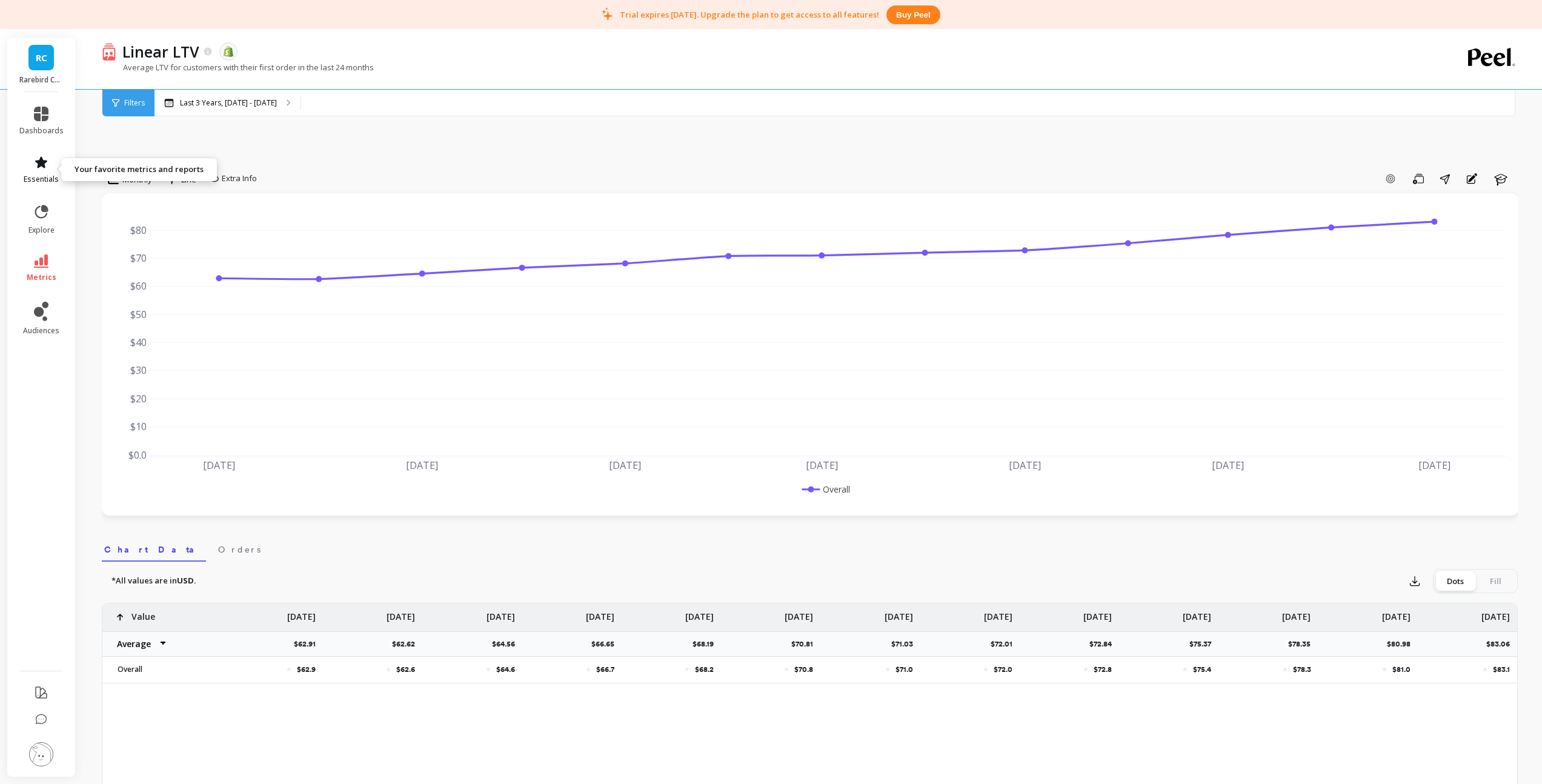
click at [44, 168] on icon at bounding box center [42, 162] width 15 height 15
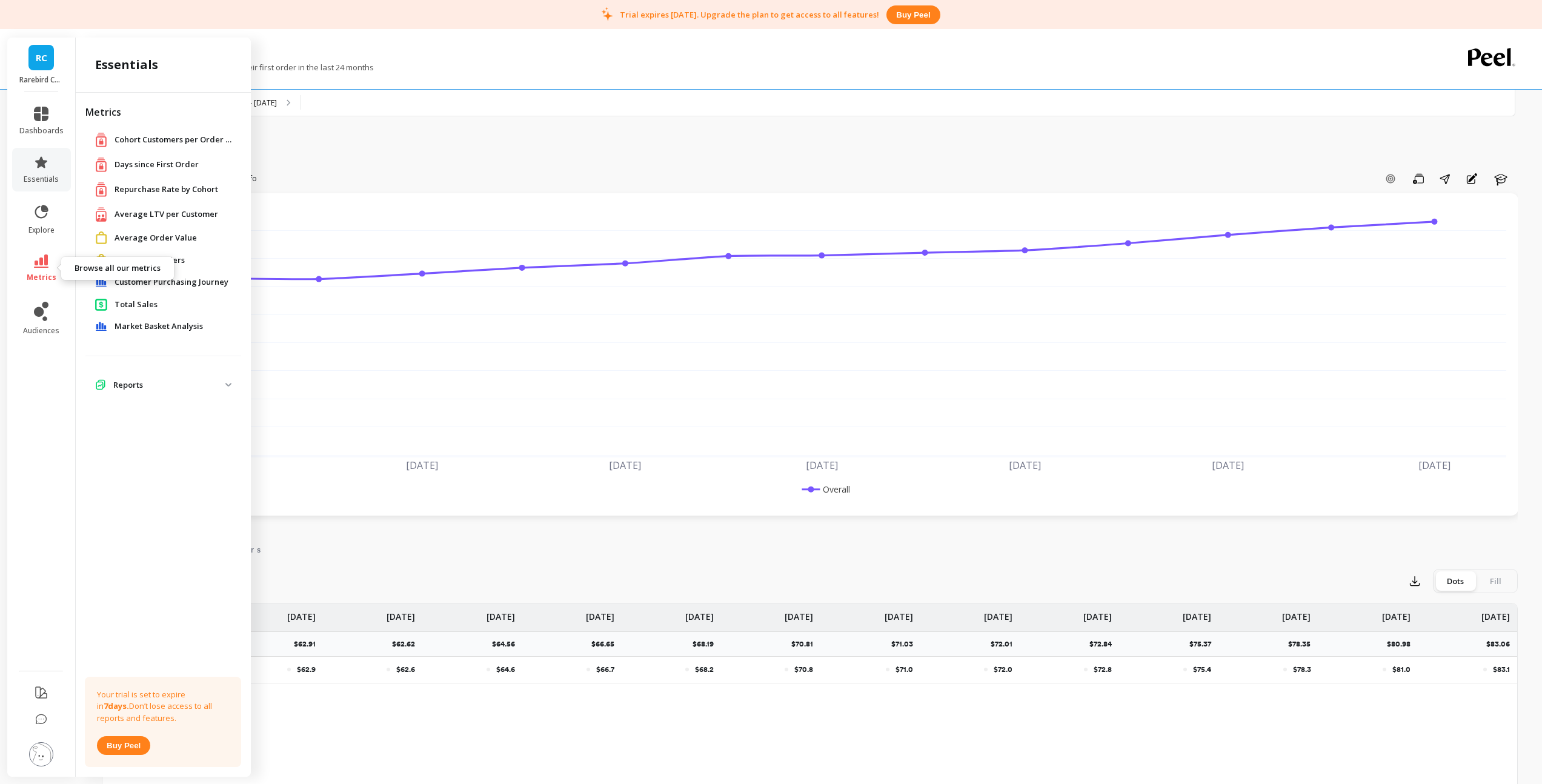
click at [39, 276] on span "metrics" at bounding box center [42, 277] width 30 height 9
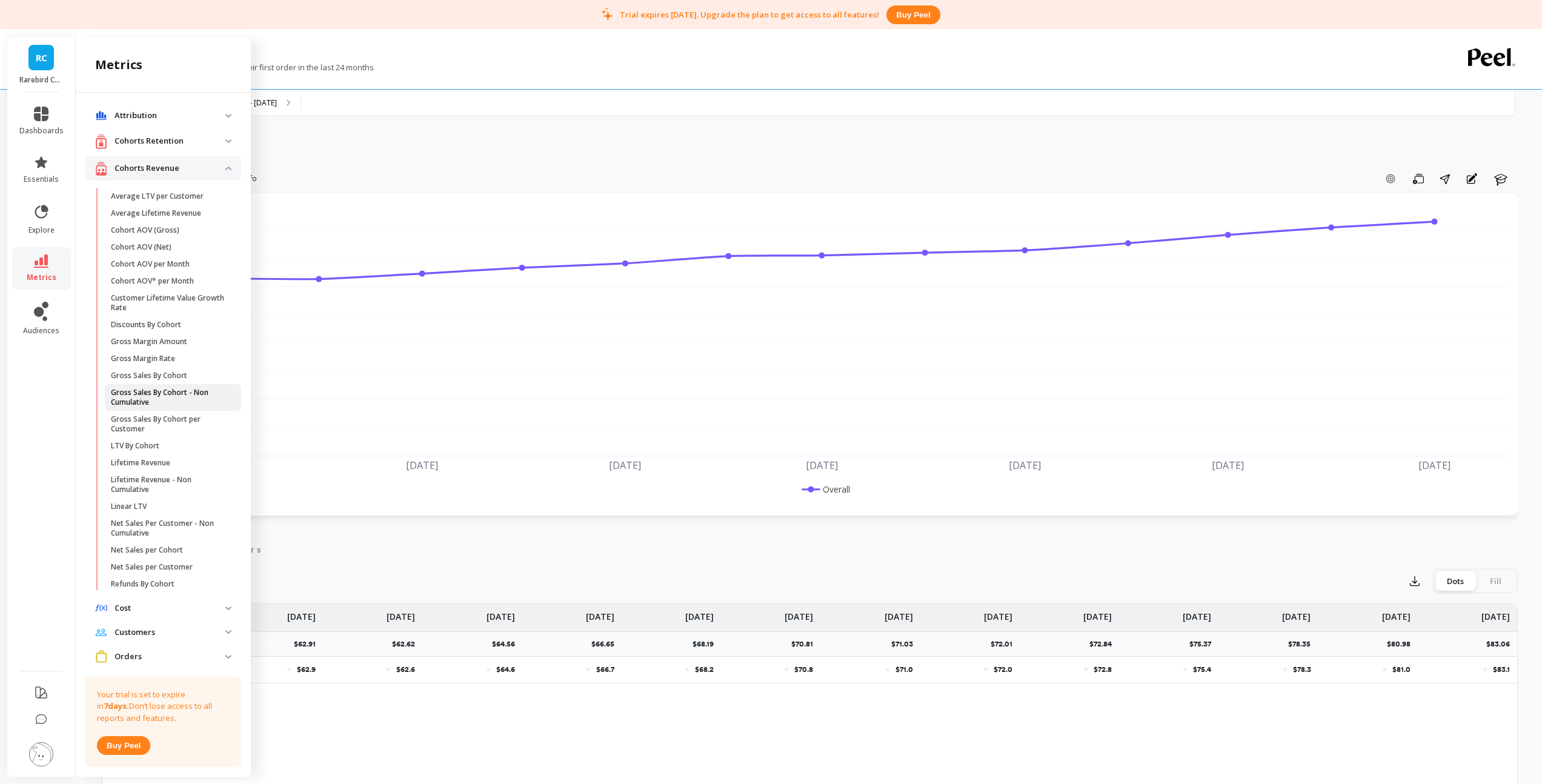
scroll to position [16, 0]
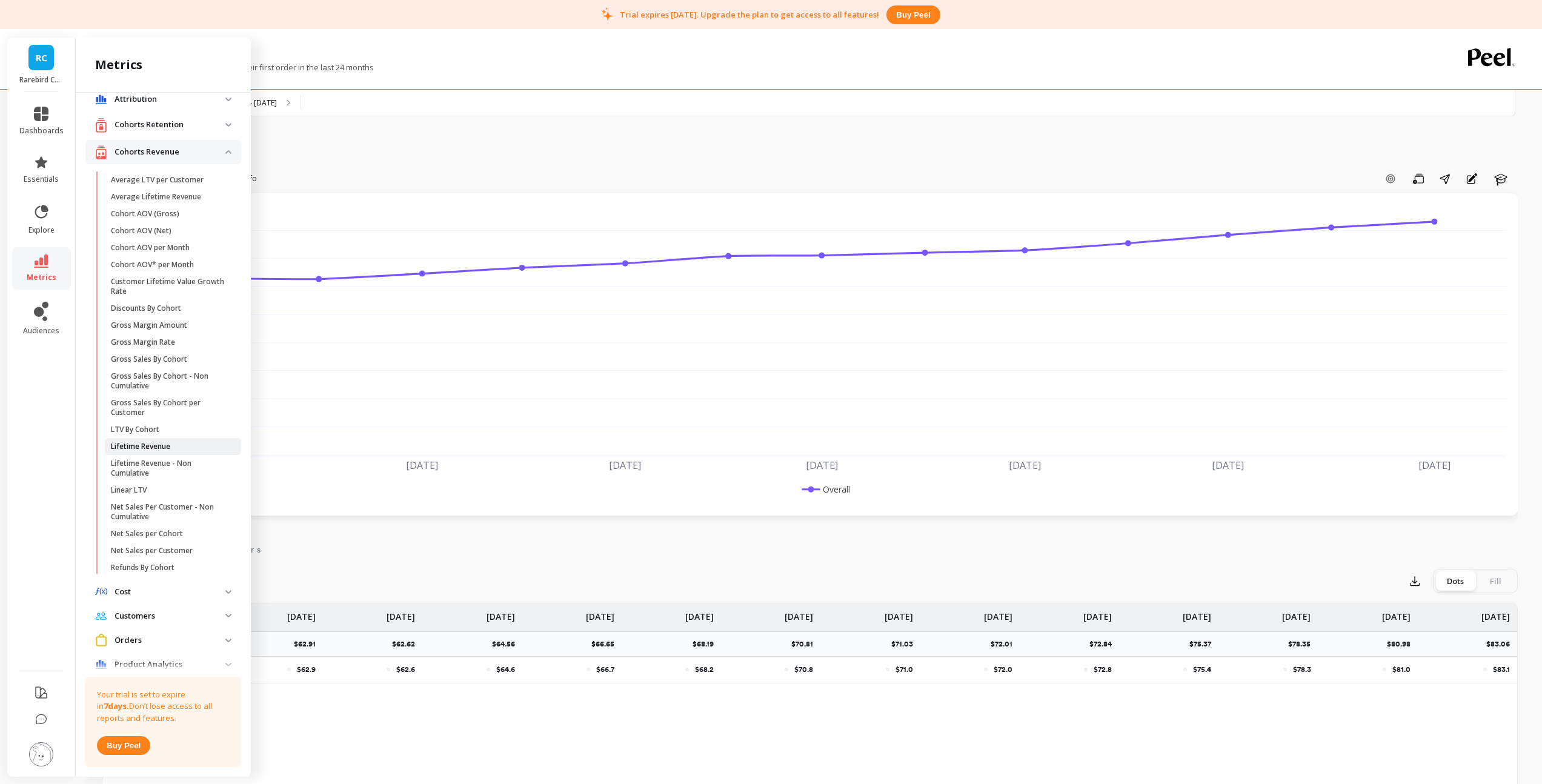
click at [153, 447] on p "Lifetime Revenue" at bounding box center [140, 446] width 60 height 9
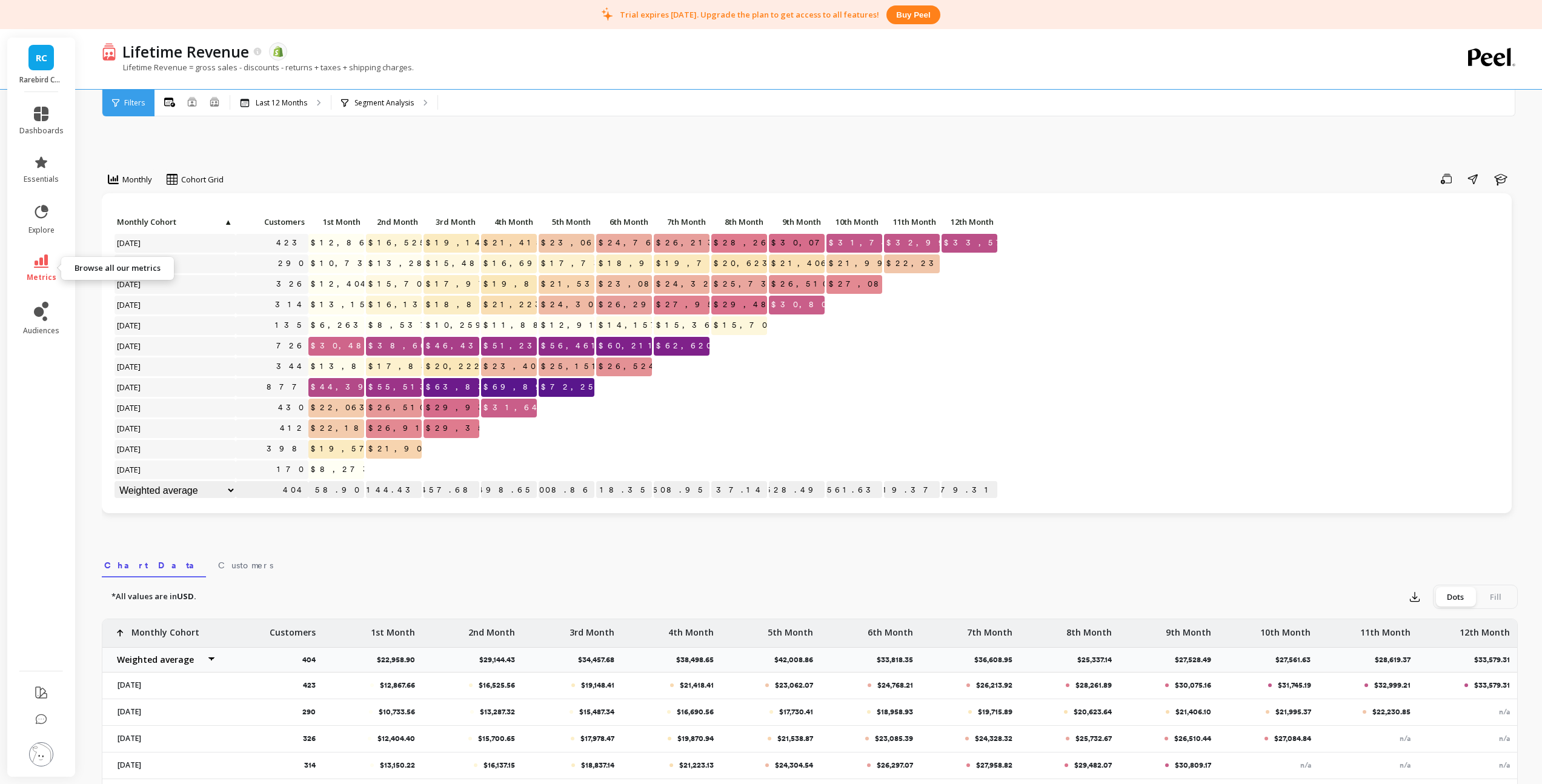
click at [46, 268] on link "metrics" at bounding box center [42, 268] width 44 height 28
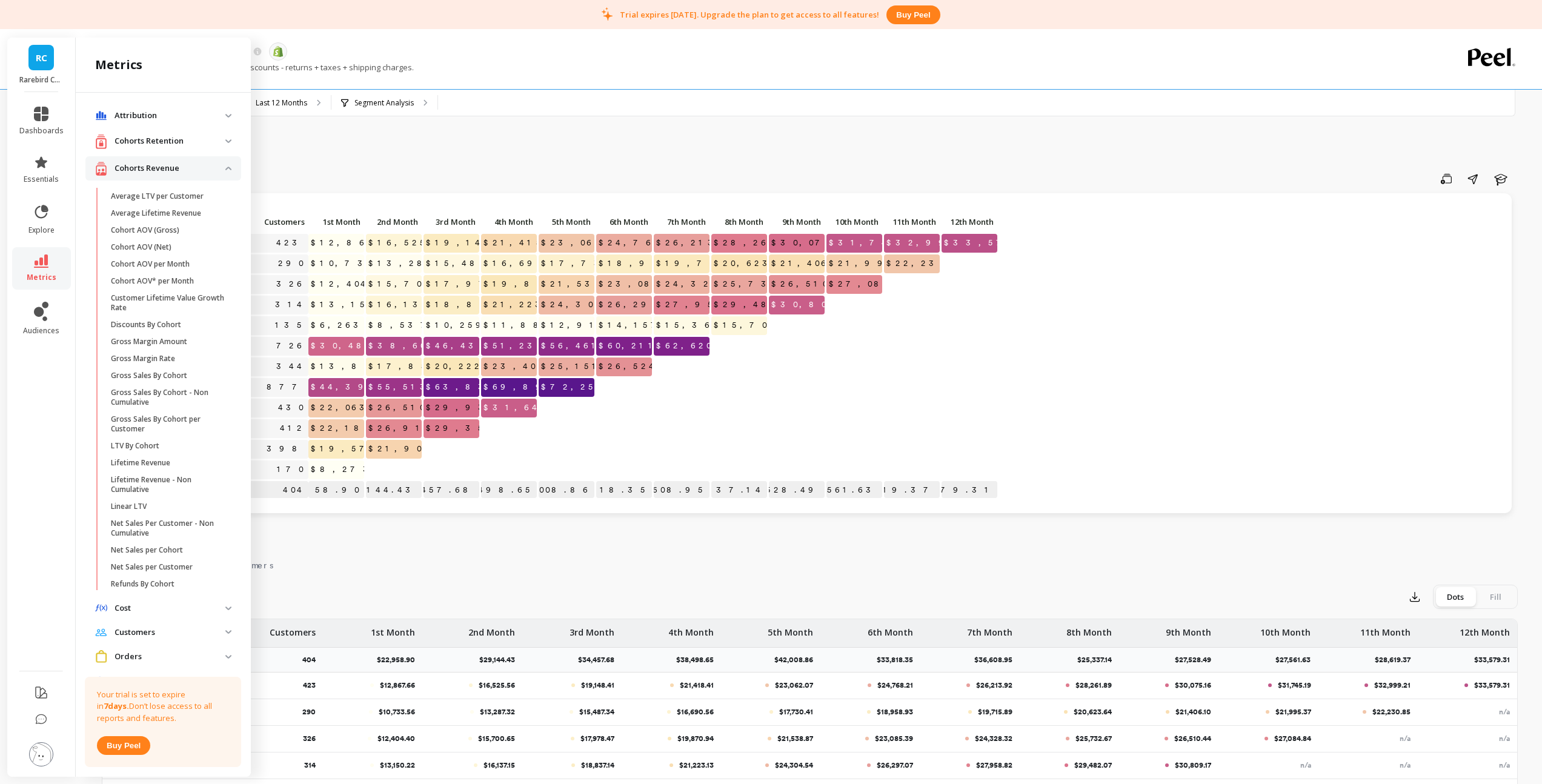
scroll to position [16, 0]
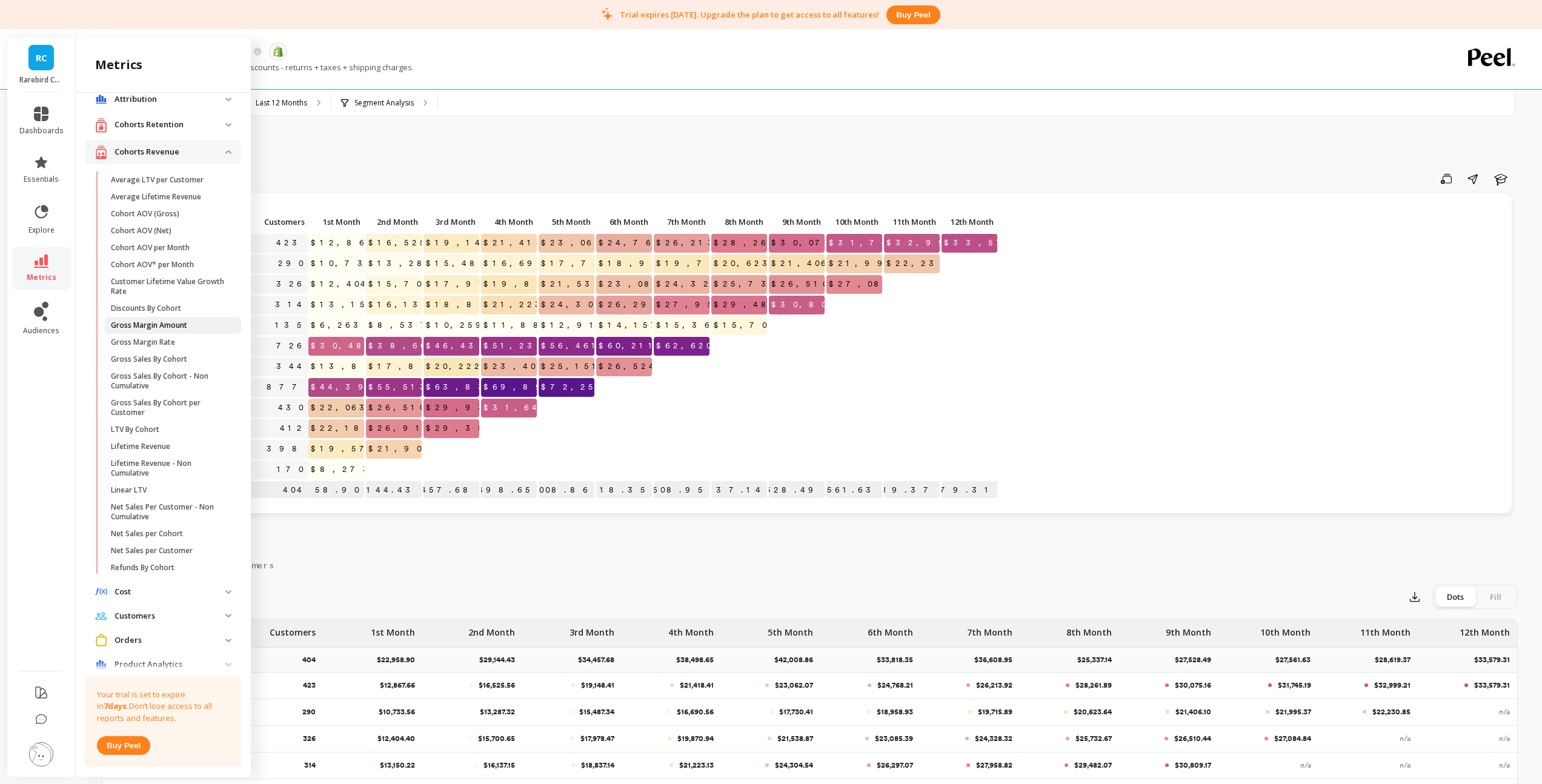
click at [156, 323] on p "Gross Margin Amount" at bounding box center [149, 325] width 76 height 9
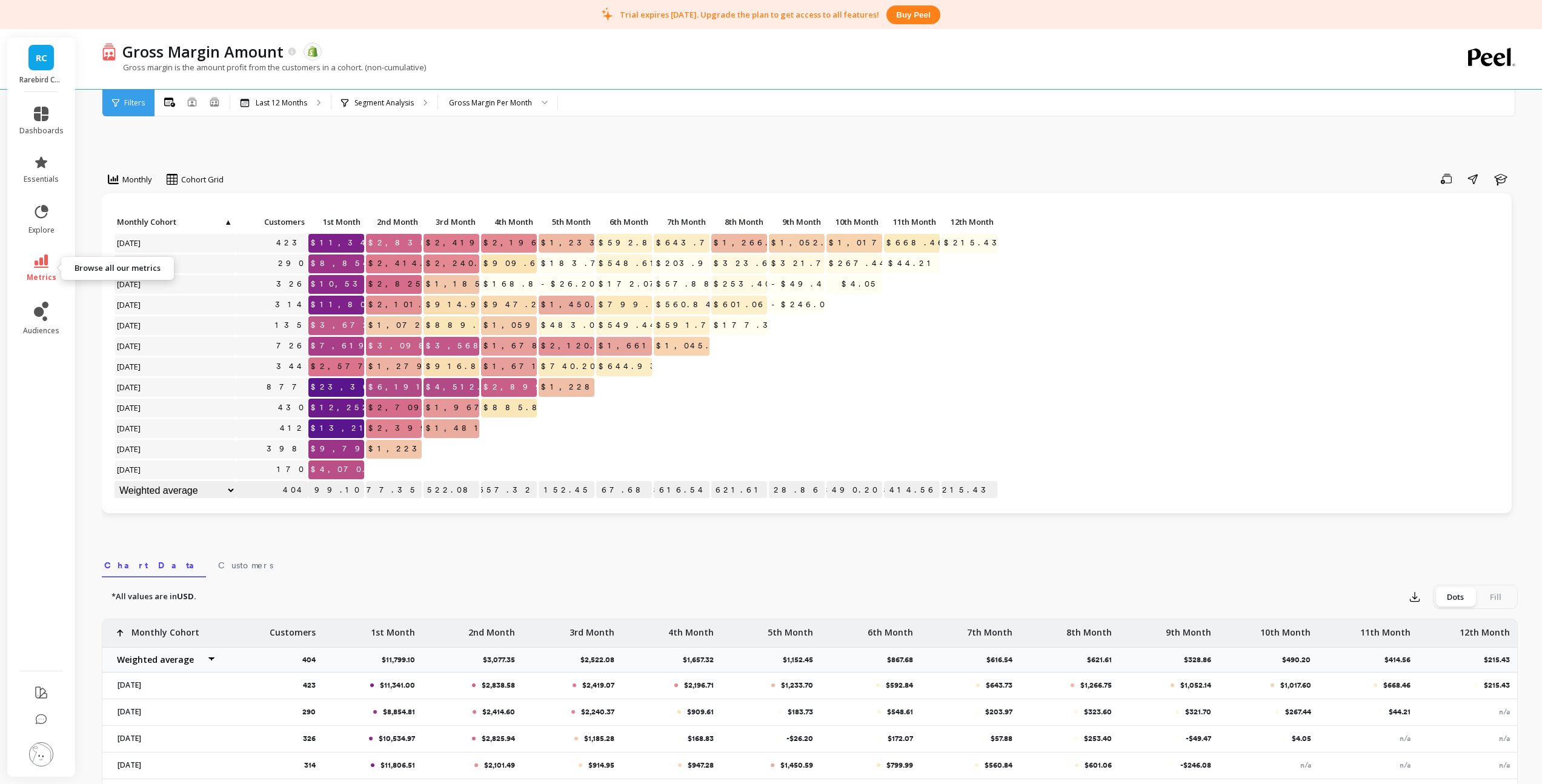
click at [47, 266] on icon at bounding box center [42, 261] width 15 height 13
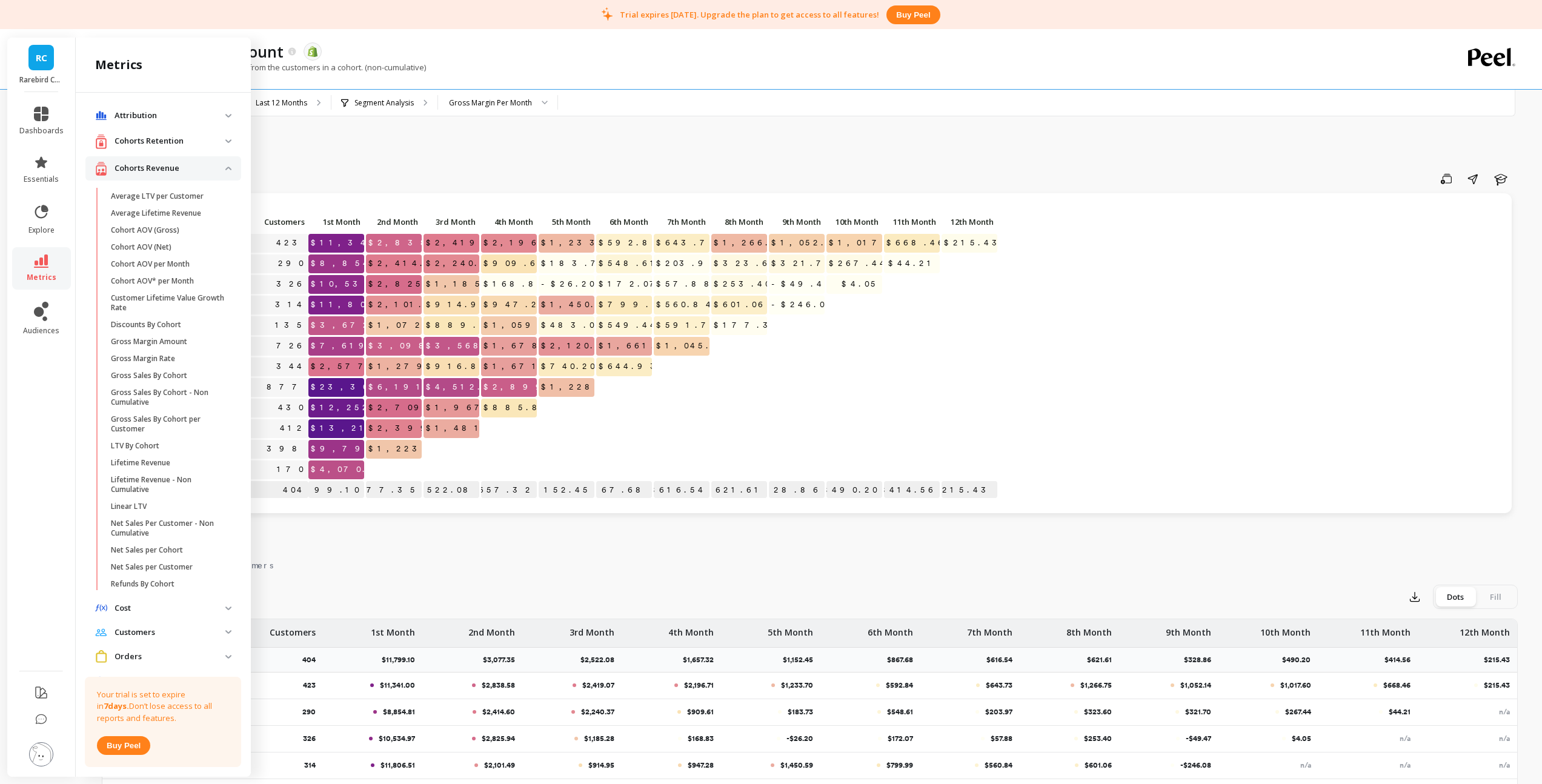
scroll to position [16, 0]
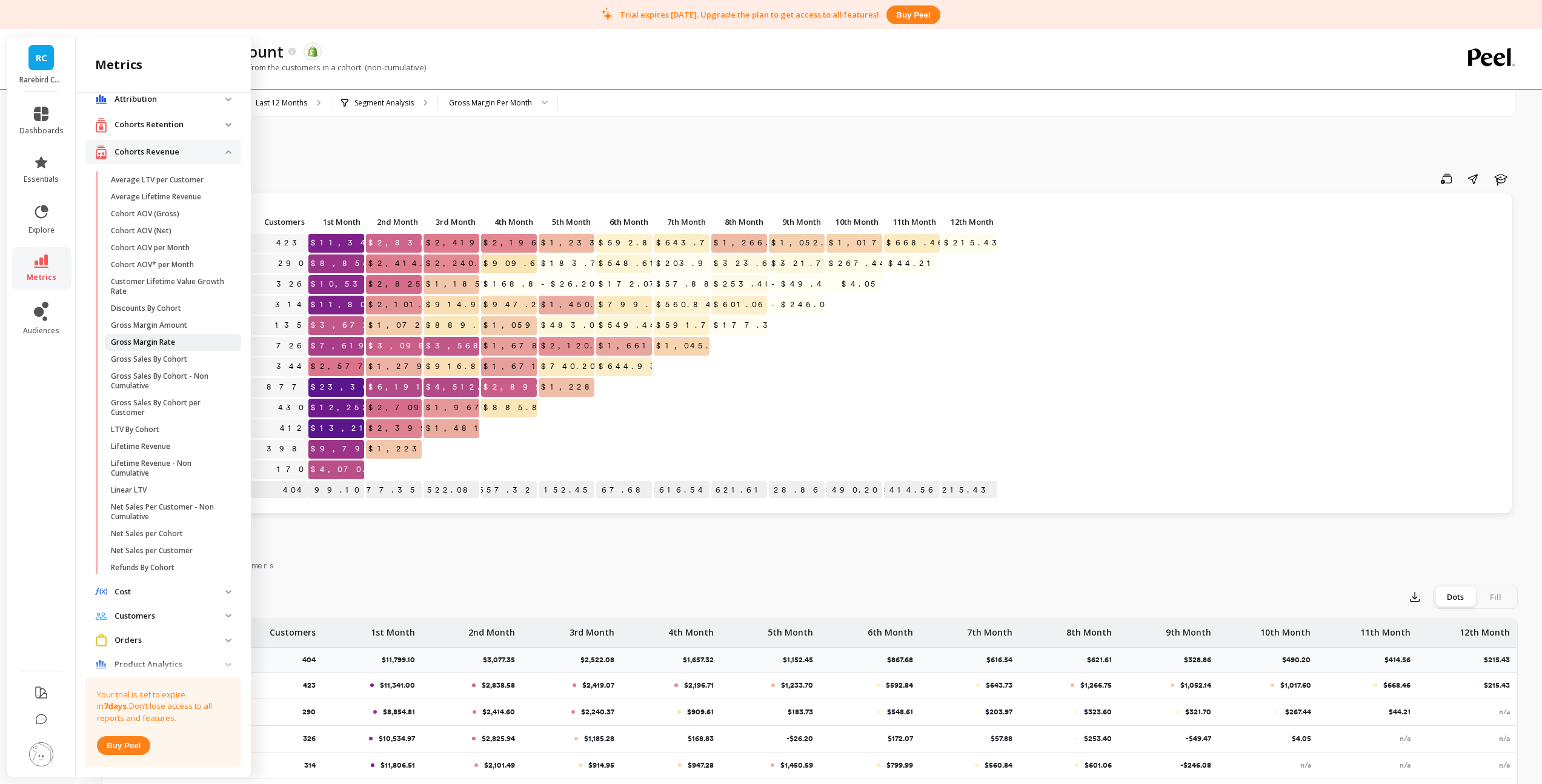
click at [134, 341] on p "Gross Margin Rate" at bounding box center [143, 342] width 64 height 9
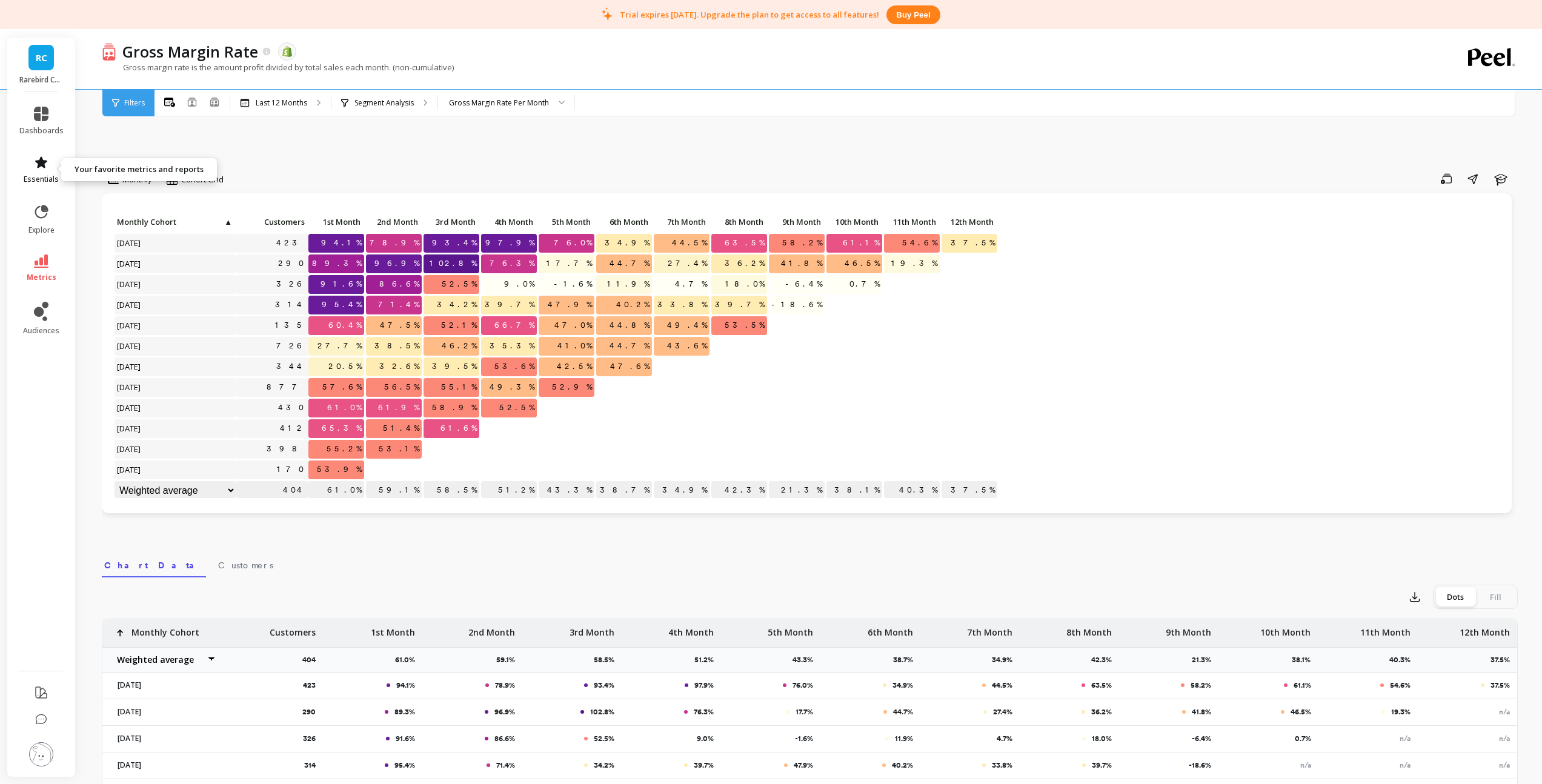
click at [46, 178] on span "essentials" at bounding box center [41, 179] width 35 height 9
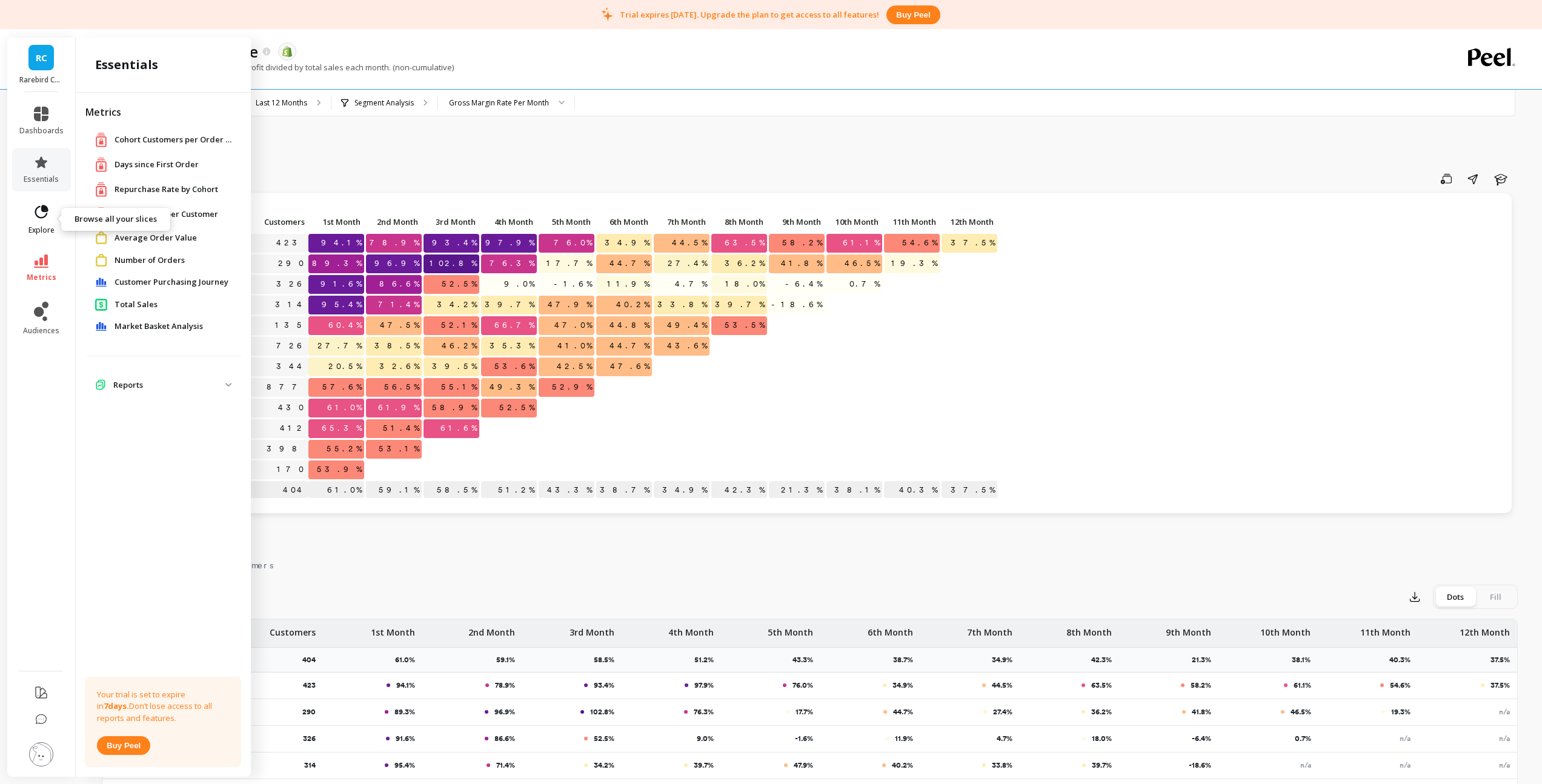
click at [50, 217] on link "explore" at bounding box center [42, 219] width 44 height 32
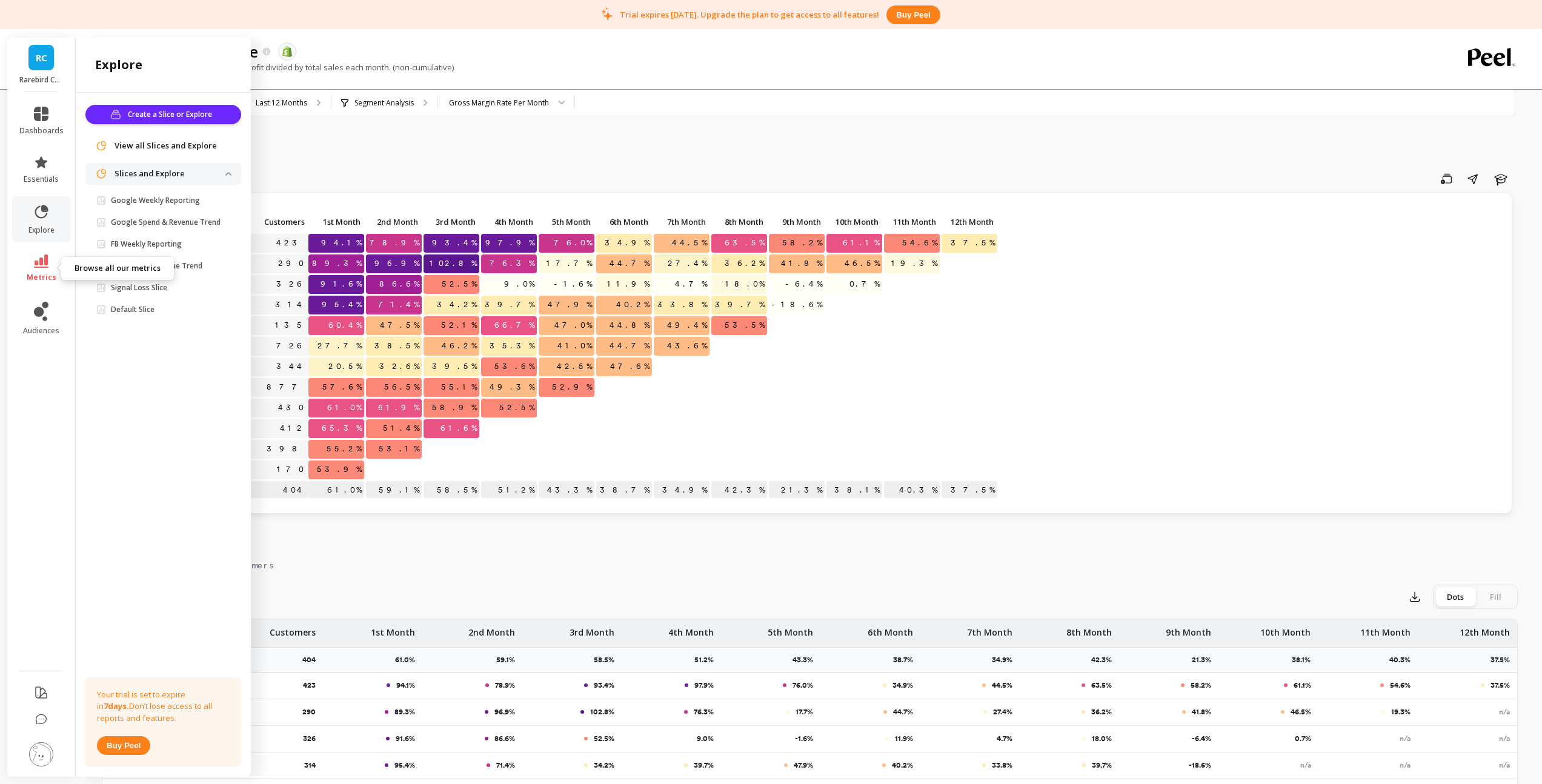
click at [48, 256] on link "metrics" at bounding box center [42, 268] width 44 height 28
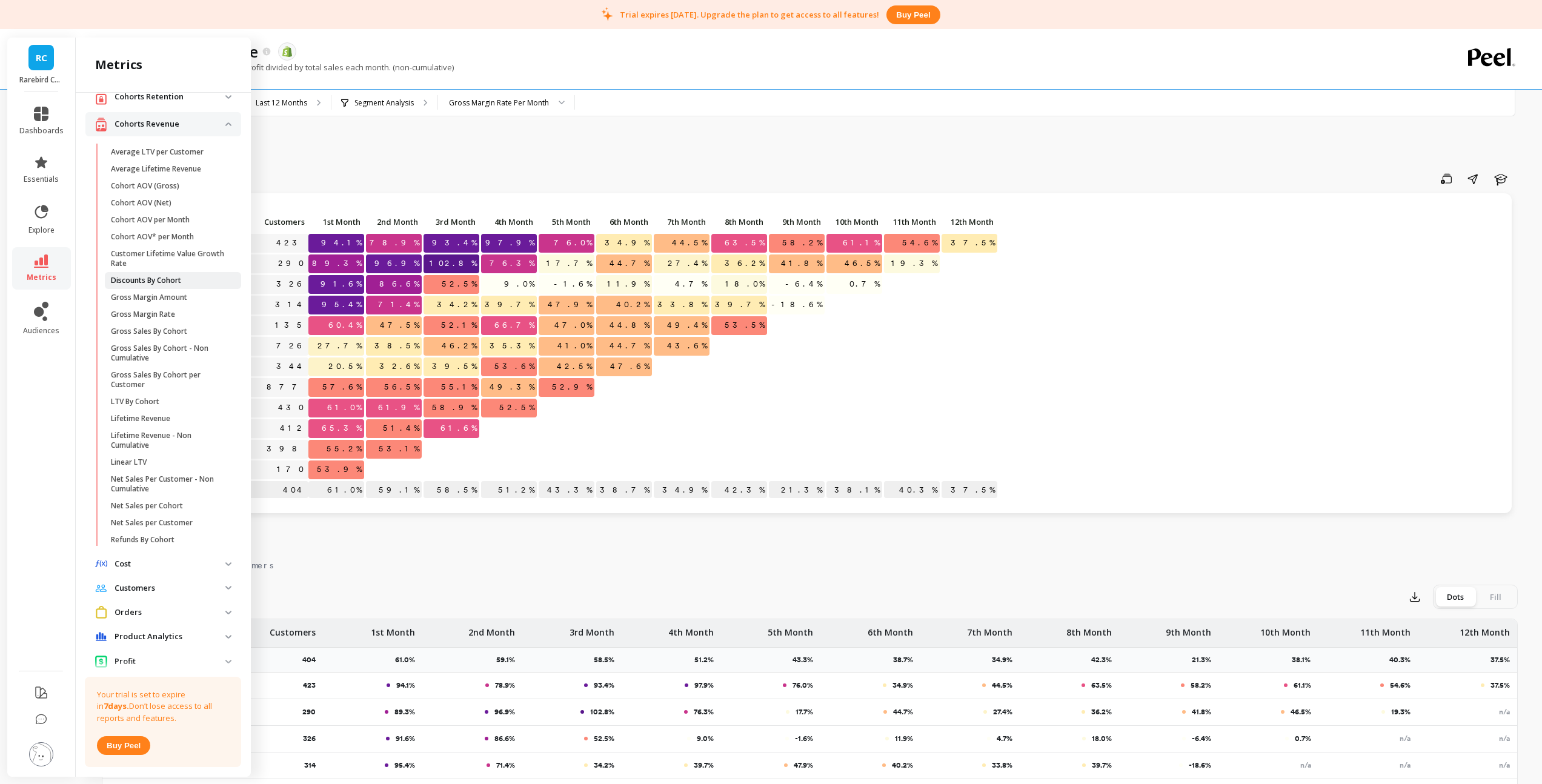
scroll to position [46, 0]
click at [167, 374] on p "Gross Sales By Cohort per Customer" at bounding box center [168, 378] width 116 height 19
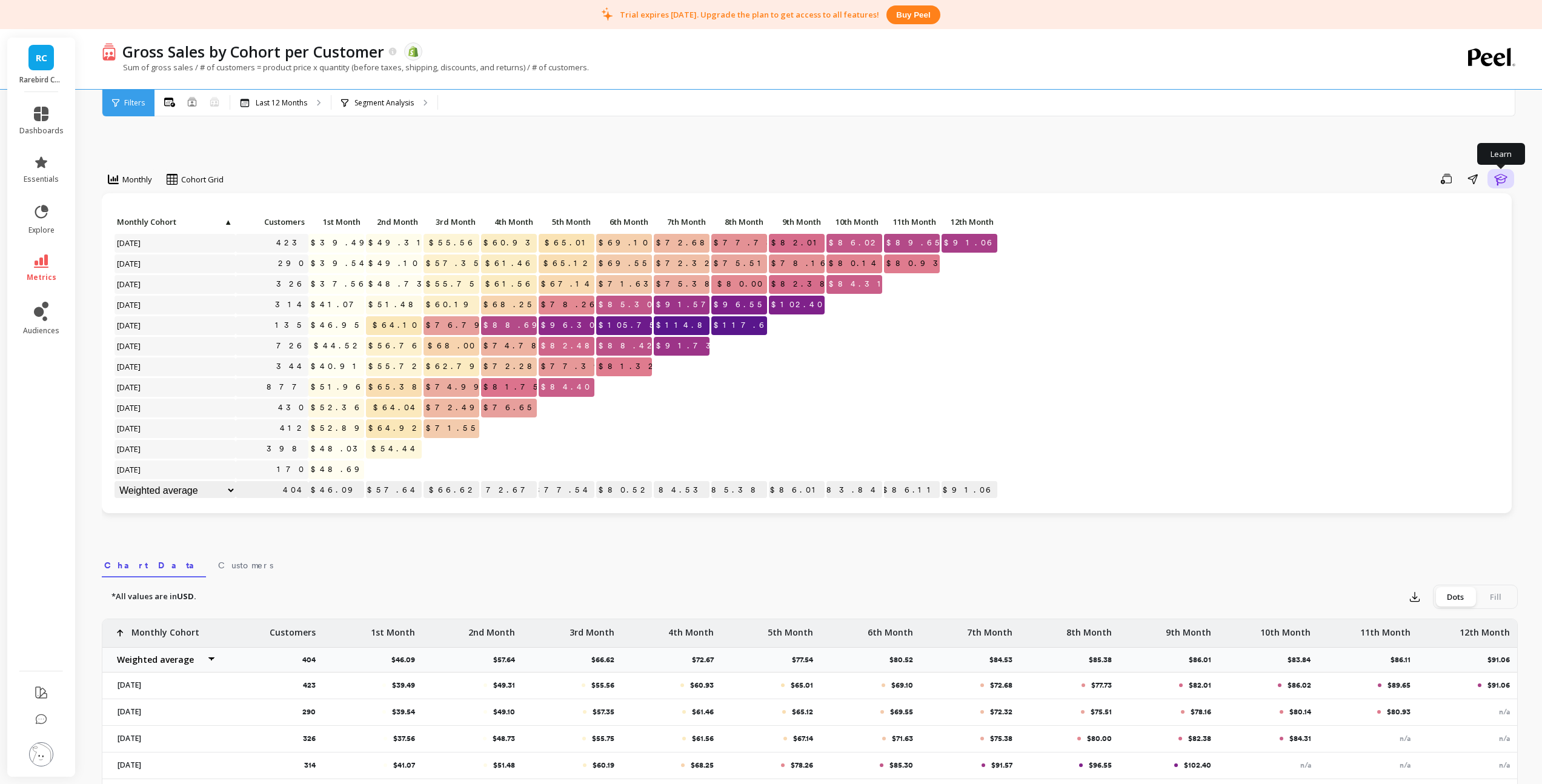
click at [1504, 180] on icon "button" at bounding box center [1500, 179] width 15 height 15
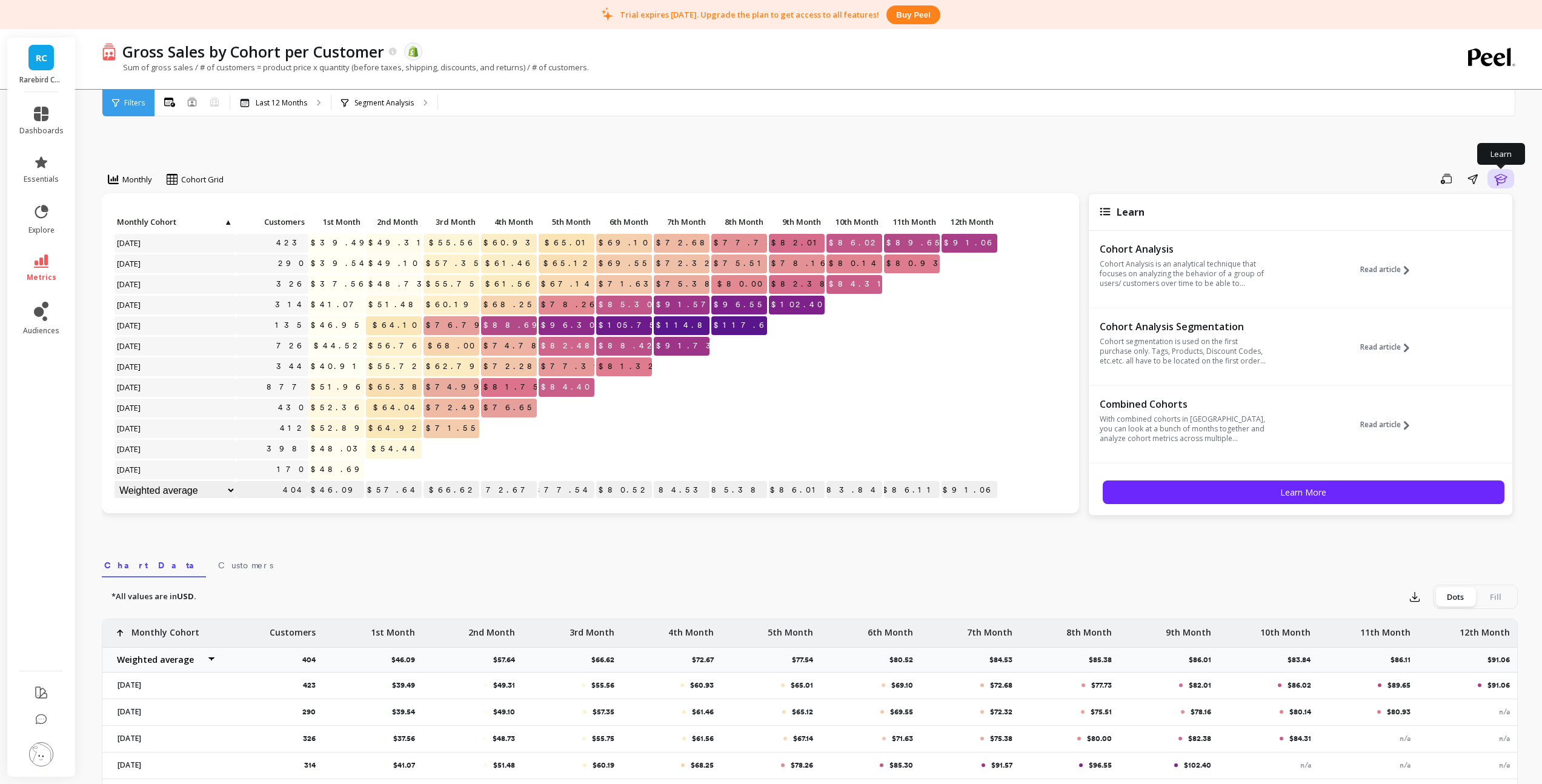
click at [1508, 178] on button "Learn" at bounding box center [1500, 178] width 27 height 19
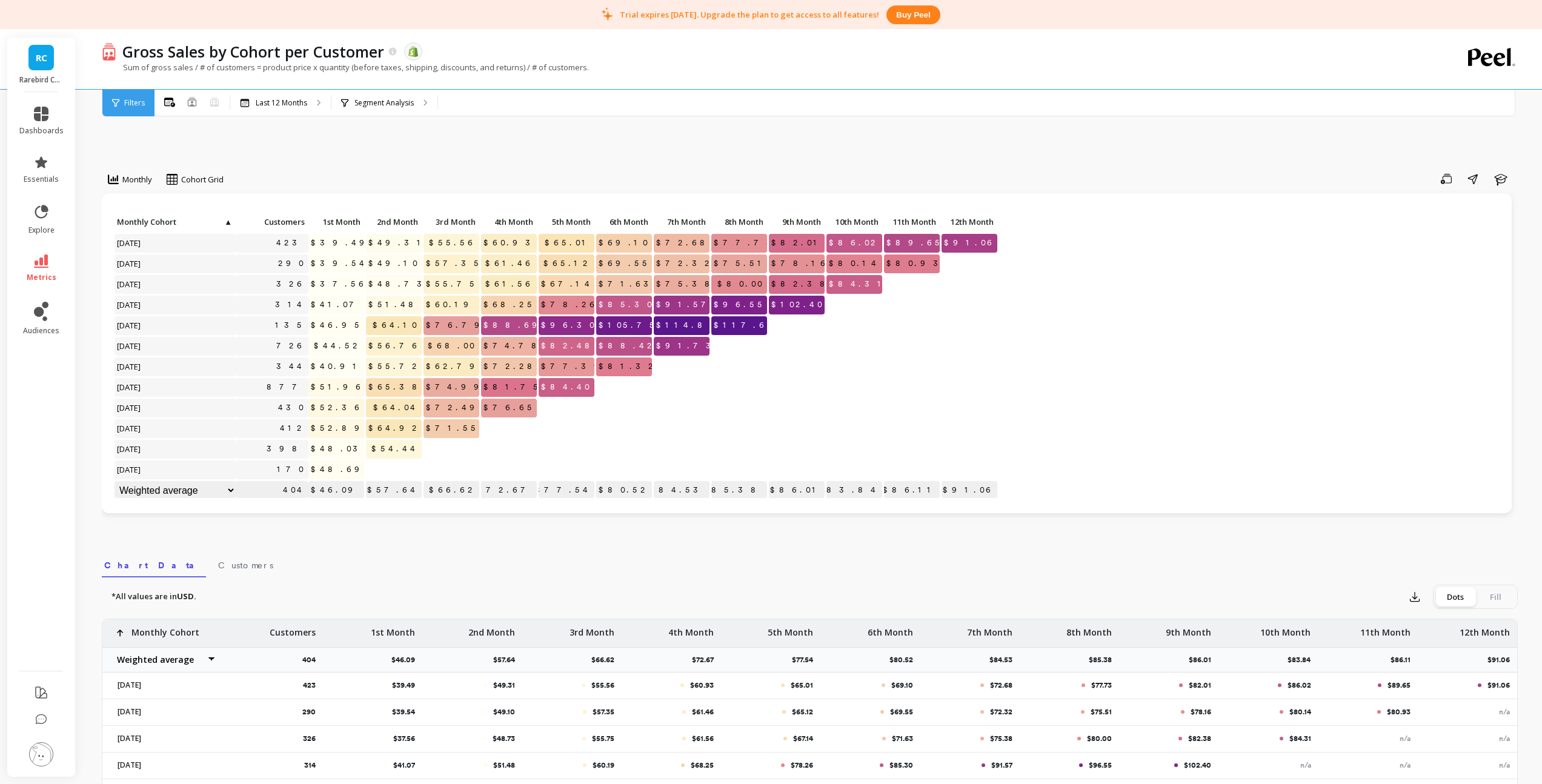
click at [129, 103] on span "Filters" at bounding box center [134, 103] width 21 height 9
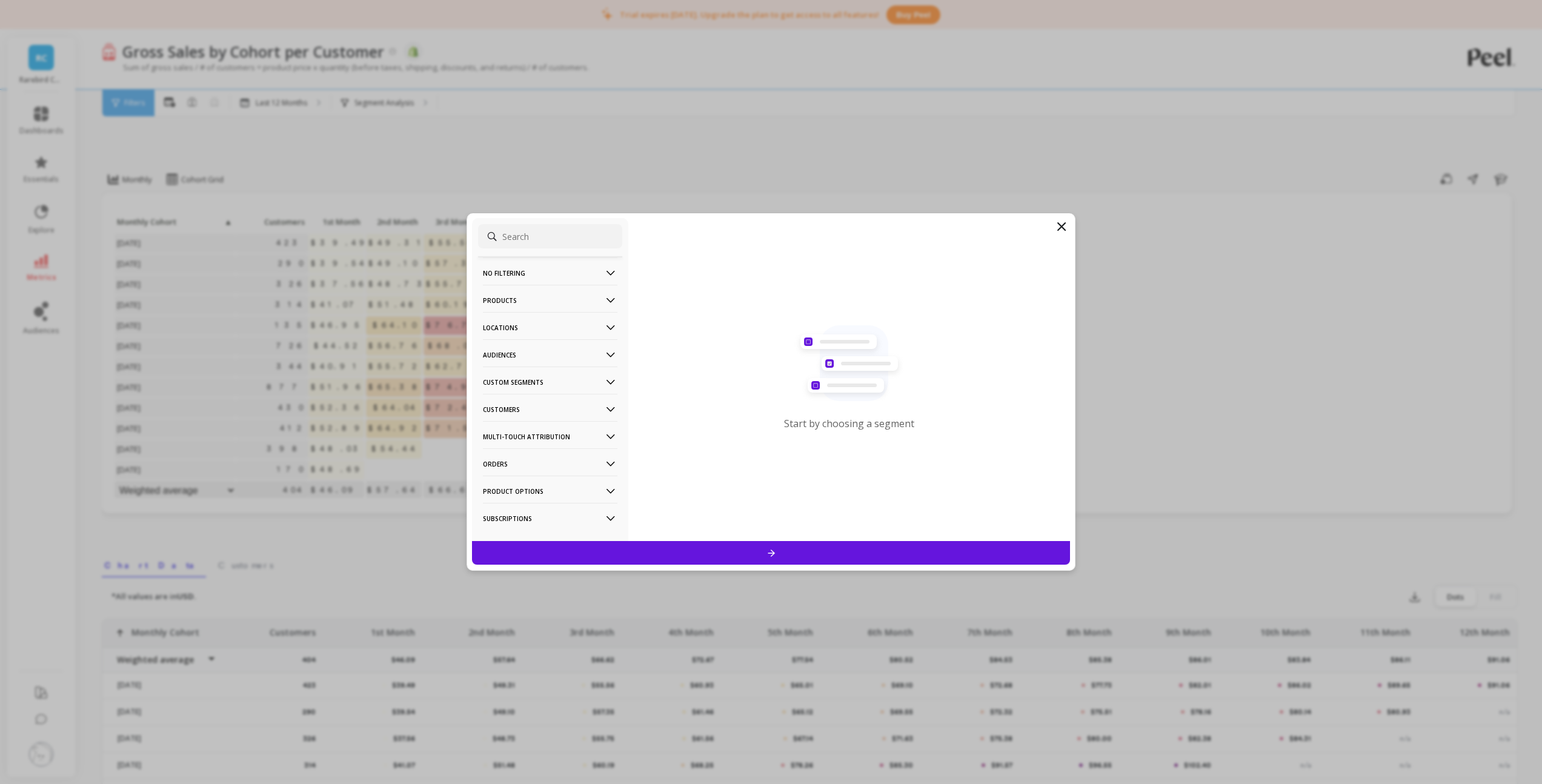
click at [1056, 225] on icon at bounding box center [1061, 227] width 15 height 15
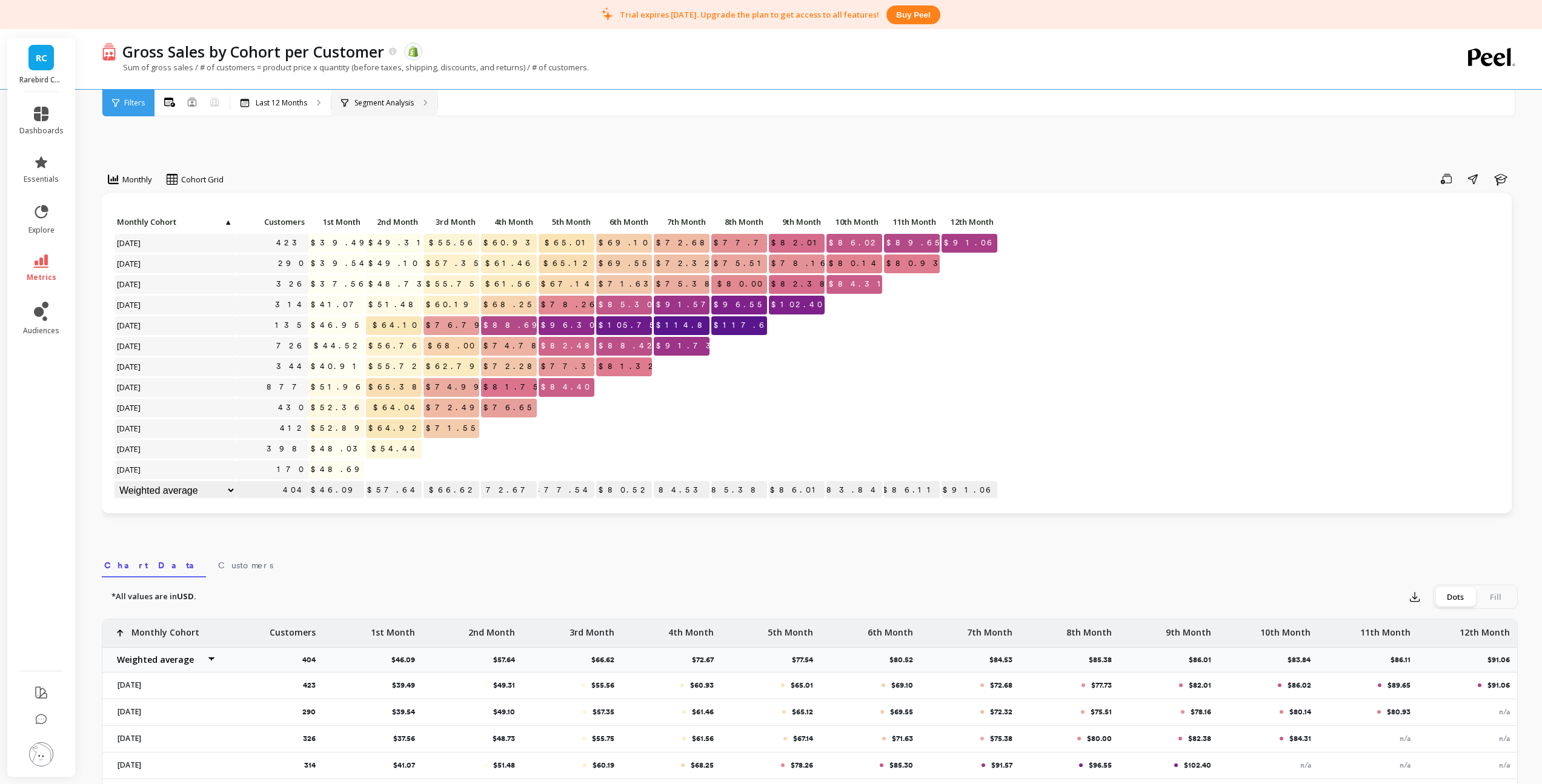
click at [385, 103] on p "Segment Analysis" at bounding box center [384, 103] width 60 height 9
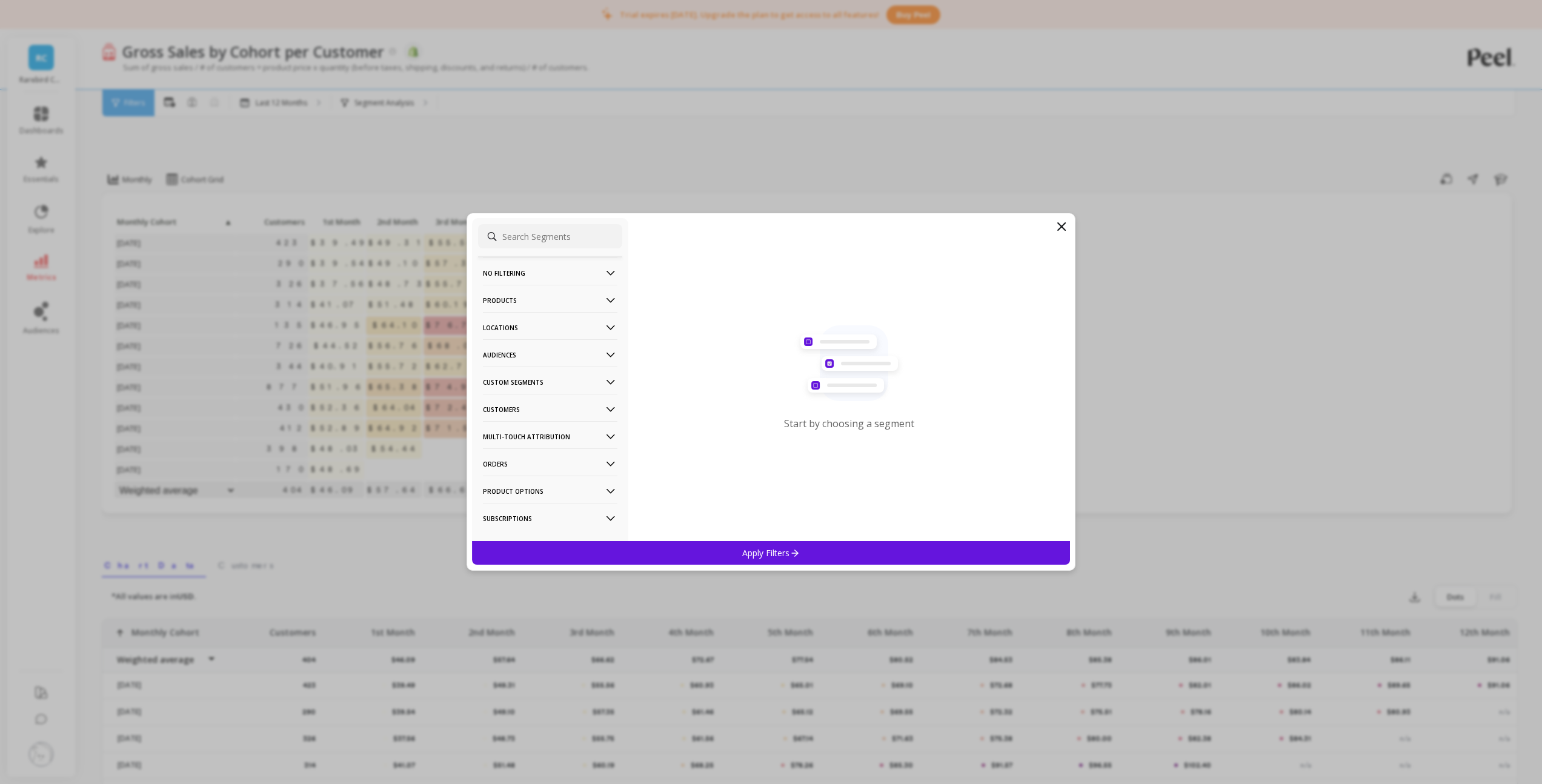
click at [604, 405] on icon at bounding box center [610, 410] width 13 height 13
click at [526, 492] on p "Subscriptions" at bounding box center [510, 496] width 50 height 11
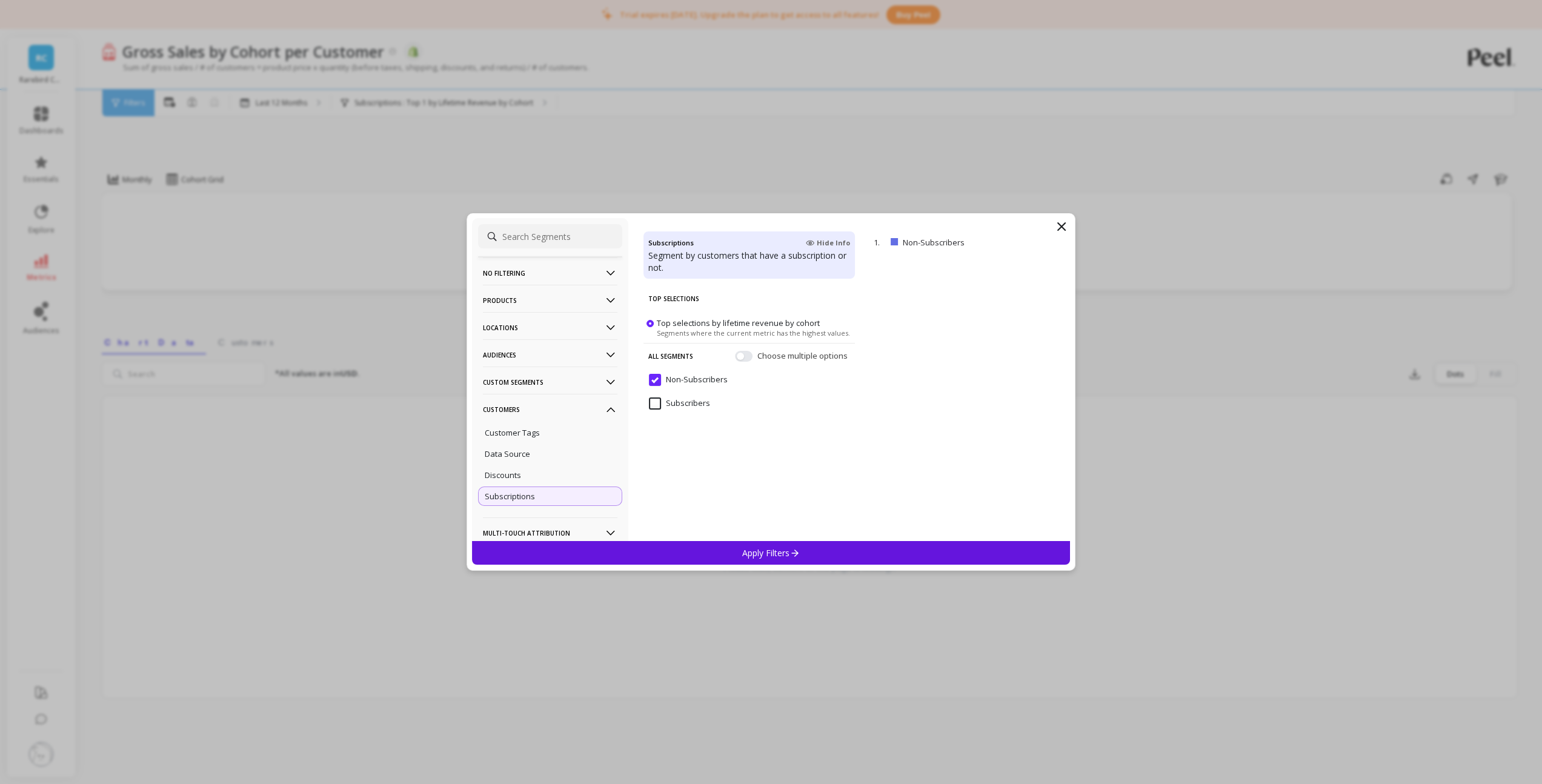
click at [730, 549] on div "Apply Filters" at bounding box center [771, 553] width 598 height 23
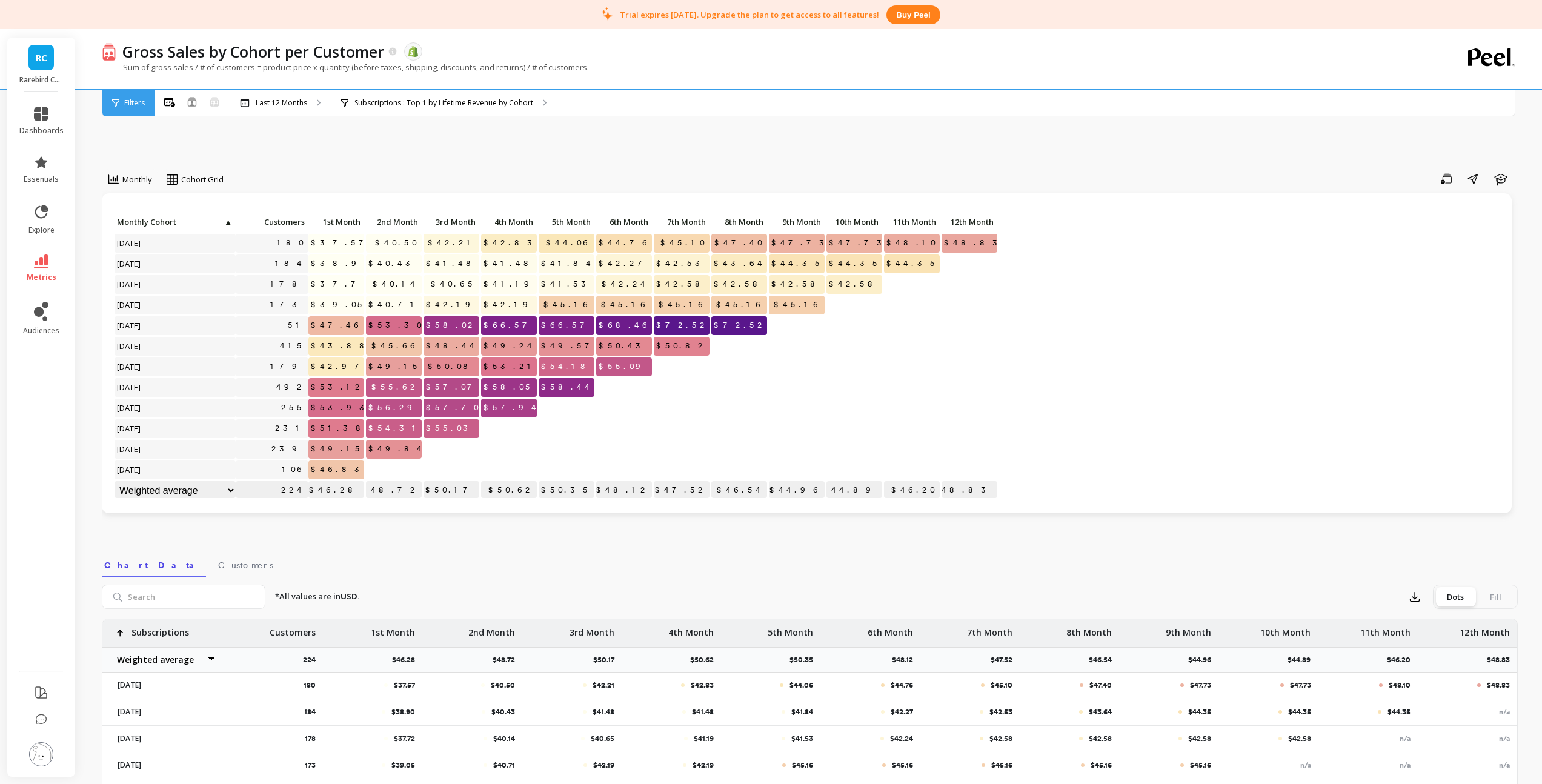
click at [471, 188] on div "Save Share Learn" at bounding box center [875, 178] width 1285 height 19
click at [435, 107] on p "Subscriptions : Top 1 by Lifetime Revenue by Cohort" at bounding box center [443, 103] width 178 height 9
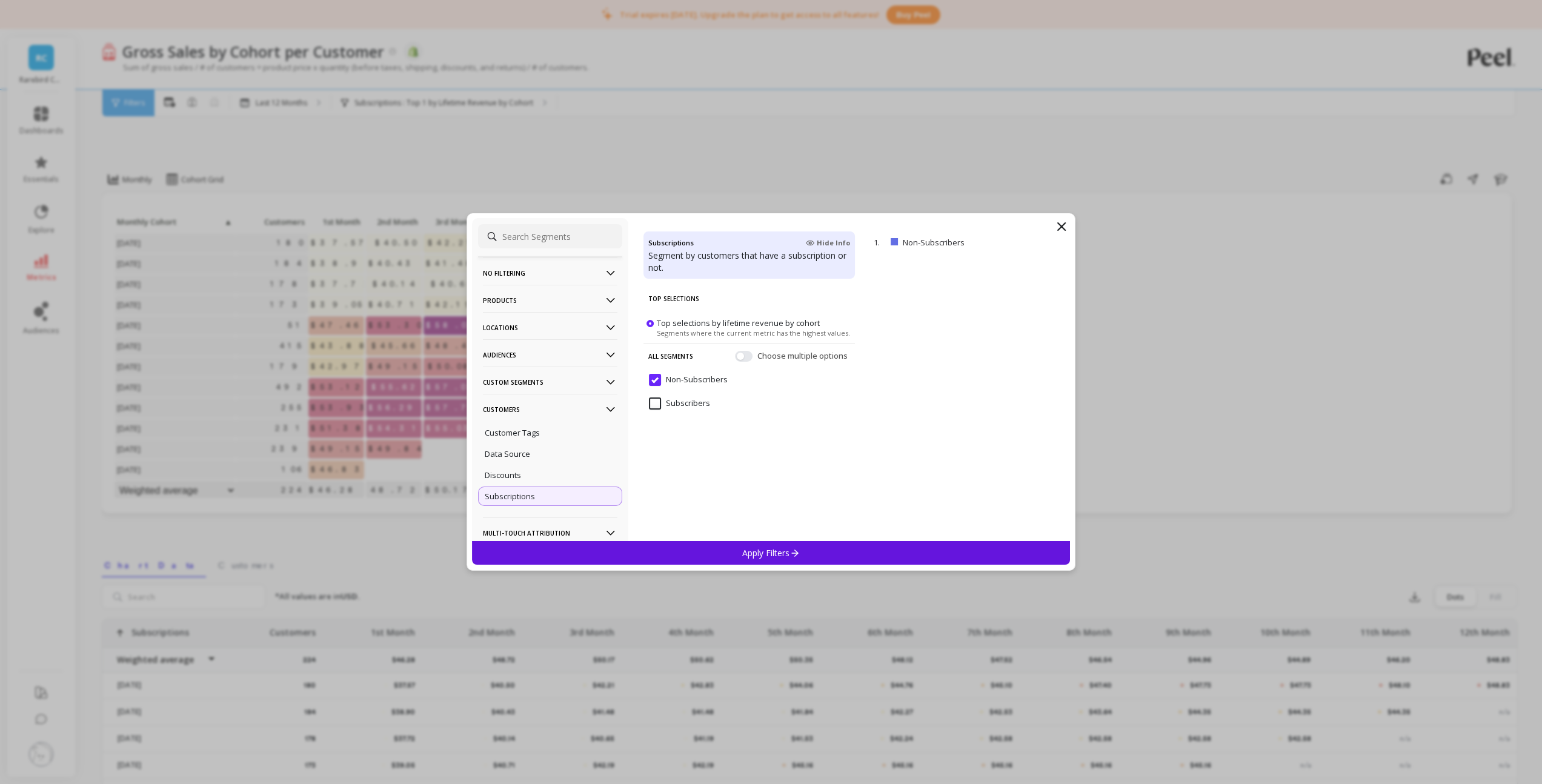
click at [670, 378] on input "Non-Subscribers" at bounding box center [687, 380] width 78 height 12
click at [669, 401] on input "Subscribers" at bounding box center [679, 403] width 61 height 12
click at [738, 553] on div "Apply Filters" at bounding box center [771, 553] width 598 height 23
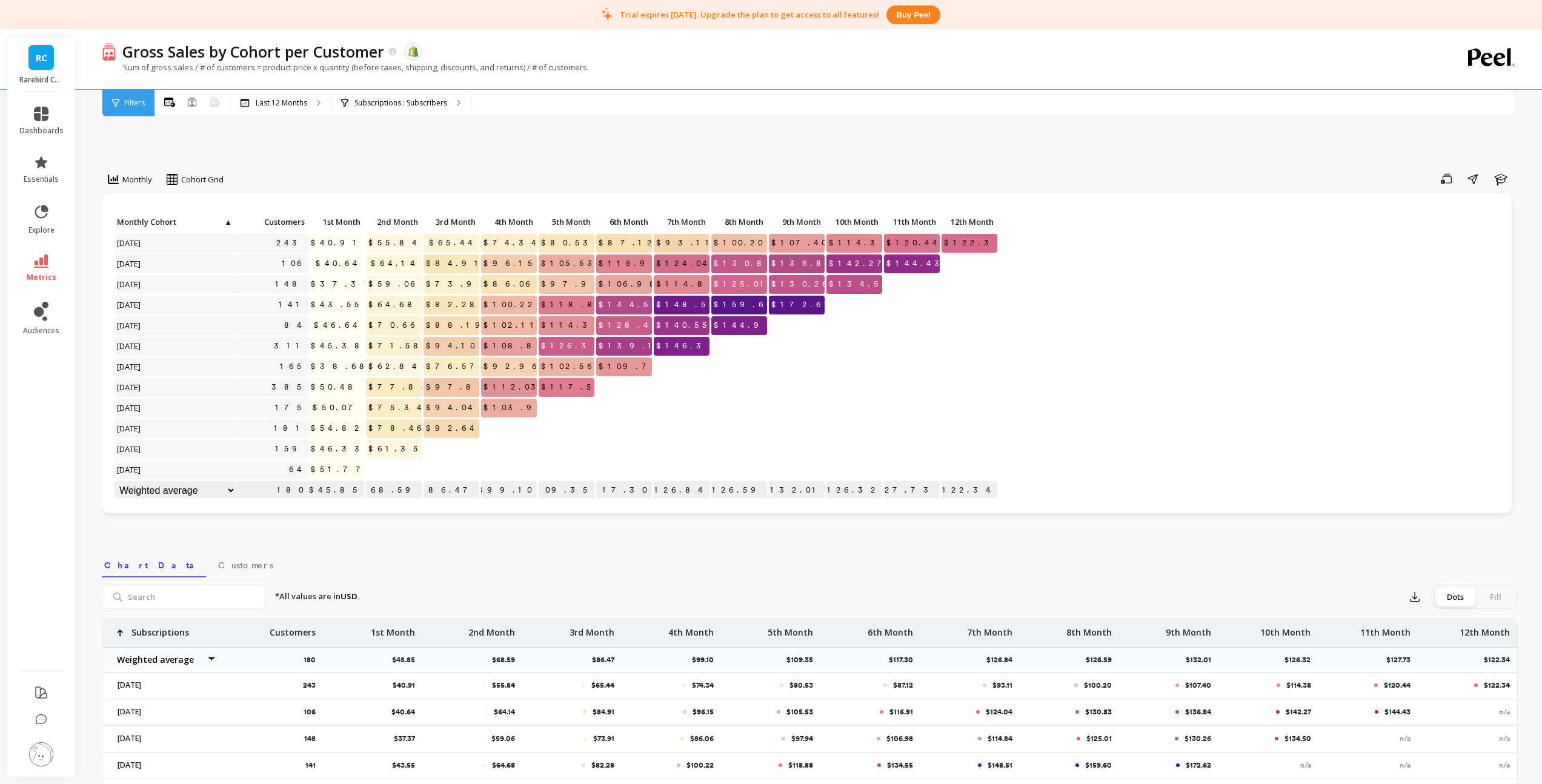
click at [632, 491] on p "$117.30" at bounding box center [624, 490] width 56 height 18
click at [726, 419] on p at bounding box center [738, 423] width 56 height 9
click at [357, 128] on div "Monthly Cohort Grid Save Share Learn Click to create an audience 243 $40.91 $55…" at bounding box center [810, 556] width 1416 height 956
click at [50, 264] on link "metrics" at bounding box center [42, 268] width 44 height 28
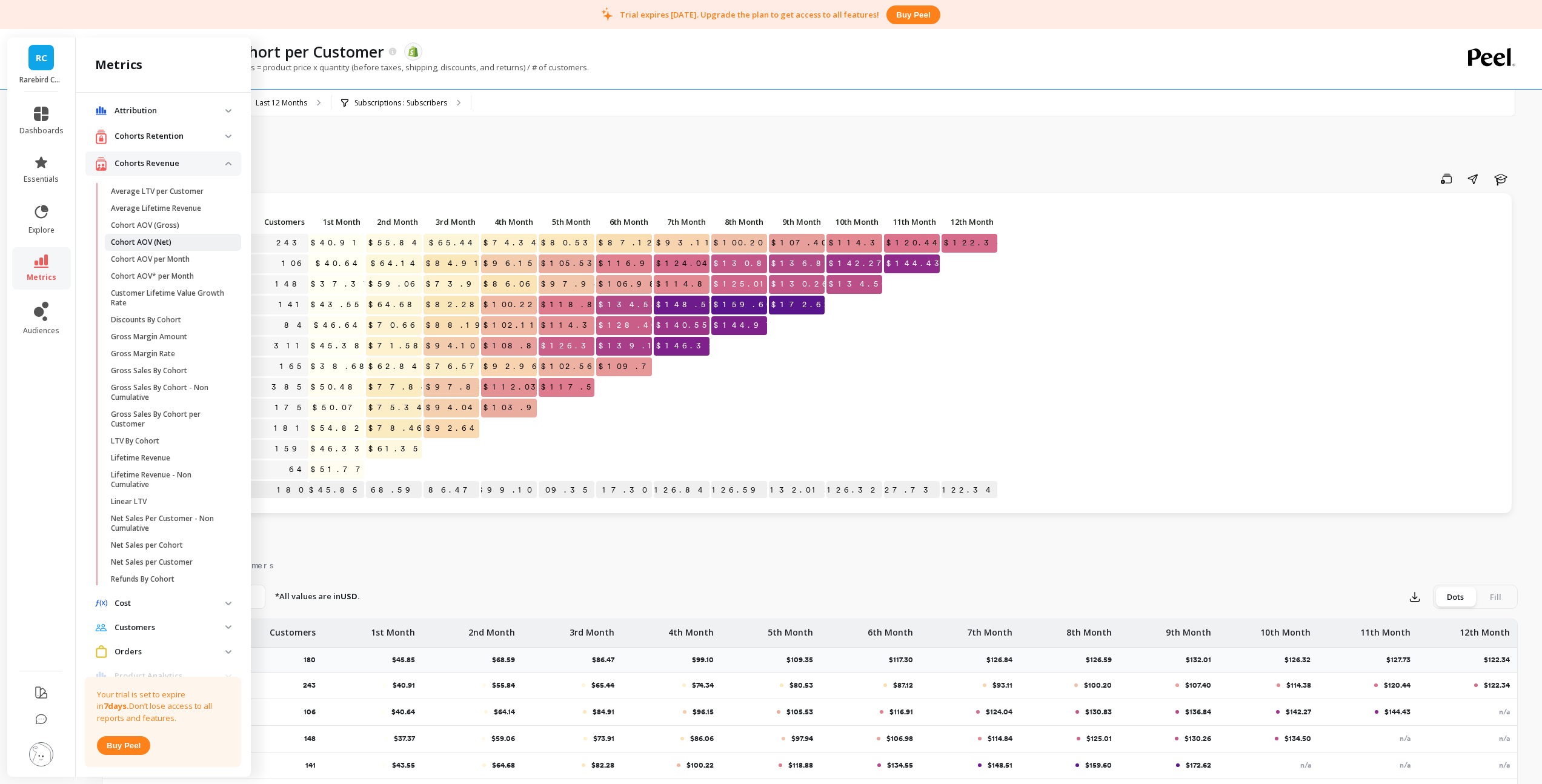
scroll to position [26, 0]
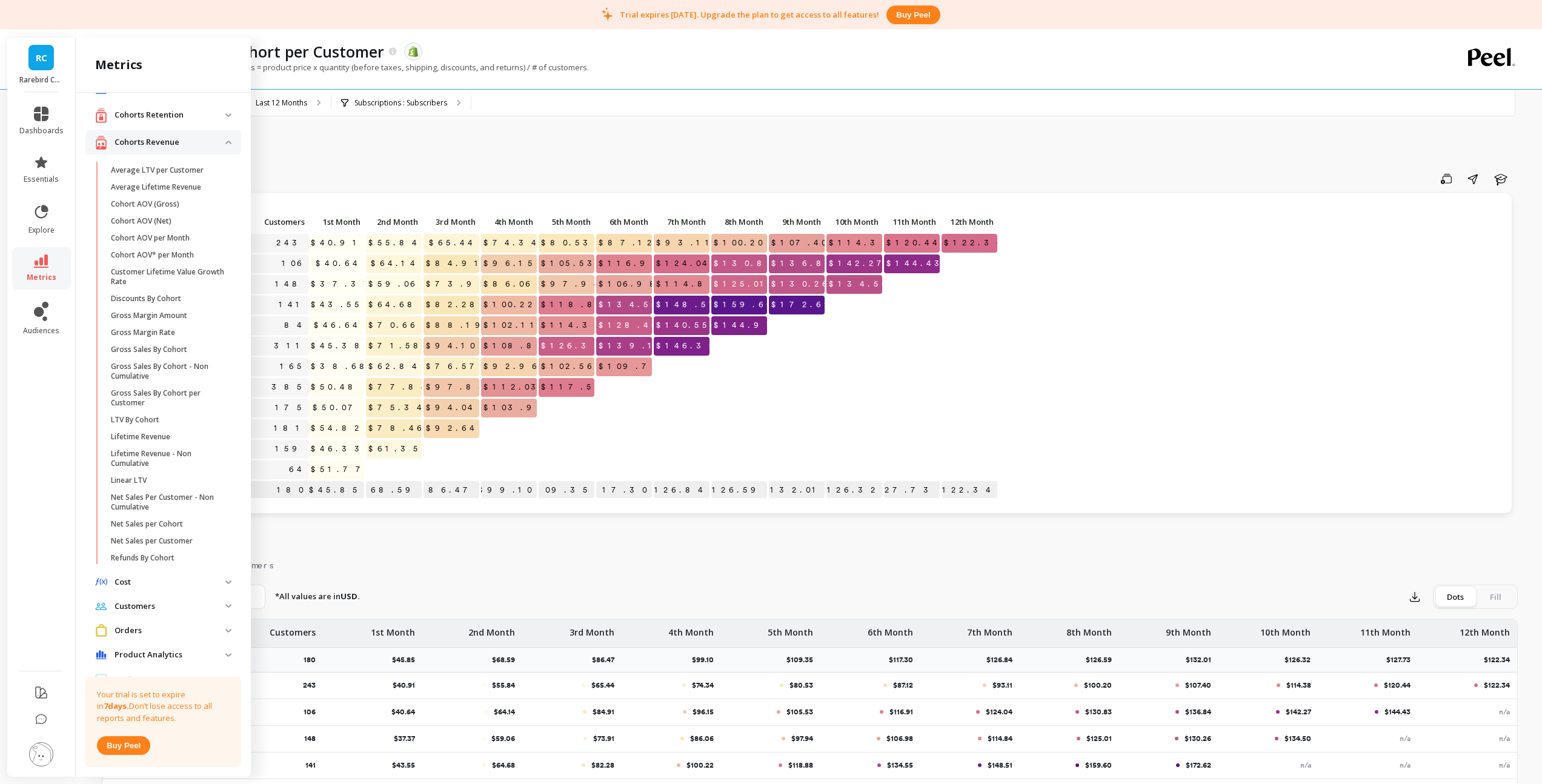
click at [217, 146] on revenue "Cohorts Revenue" at bounding box center [163, 142] width 156 height 25
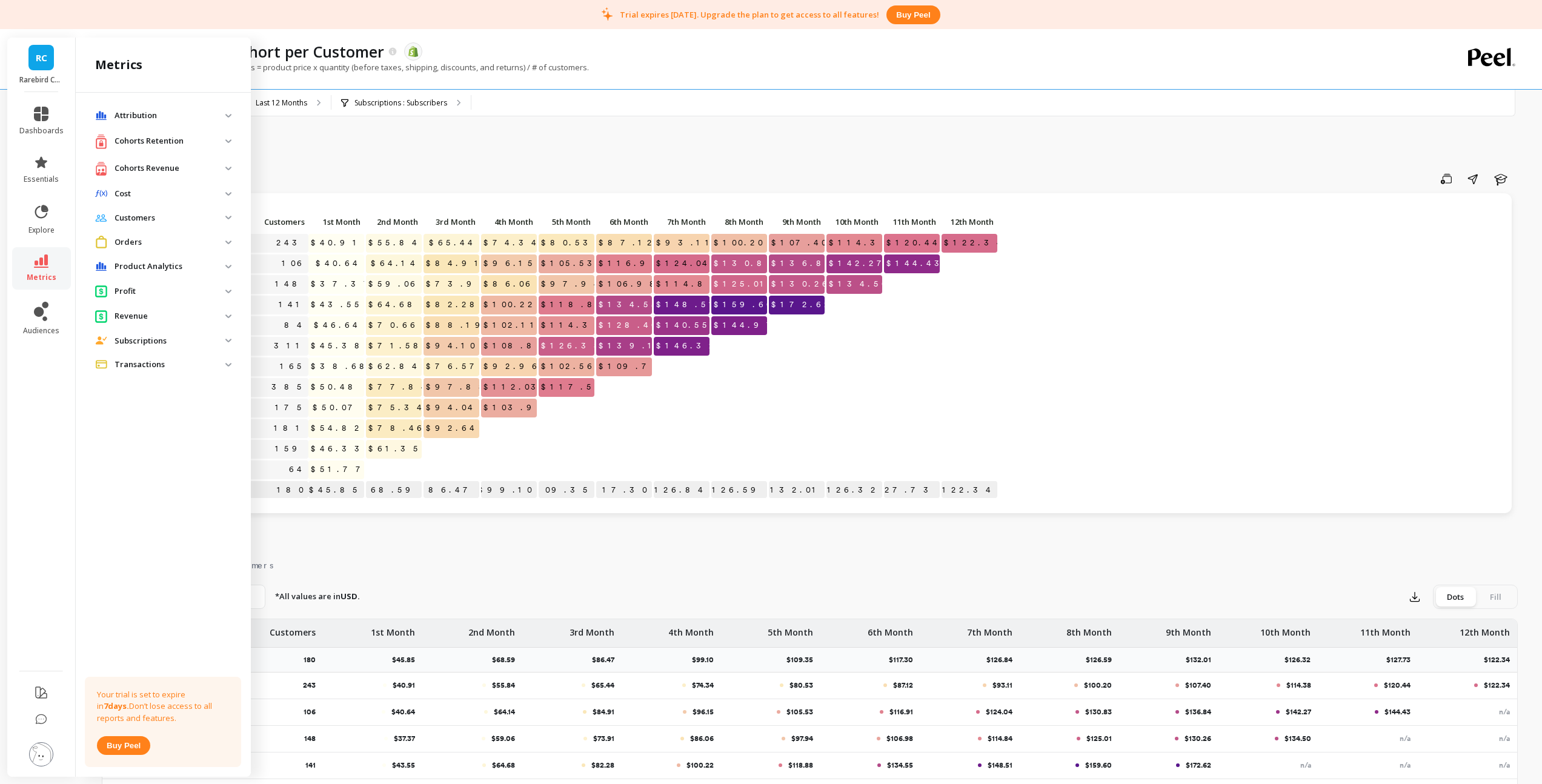
click at [229, 190] on span "Cost" at bounding box center [163, 194] width 156 height 22
click at [227, 193] on img at bounding box center [228, 193] width 6 height 3
click at [228, 219] on img at bounding box center [228, 217] width 6 height 3
click at [183, 271] on span "MoM Retention" at bounding box center [168, 270] width 116 height 9
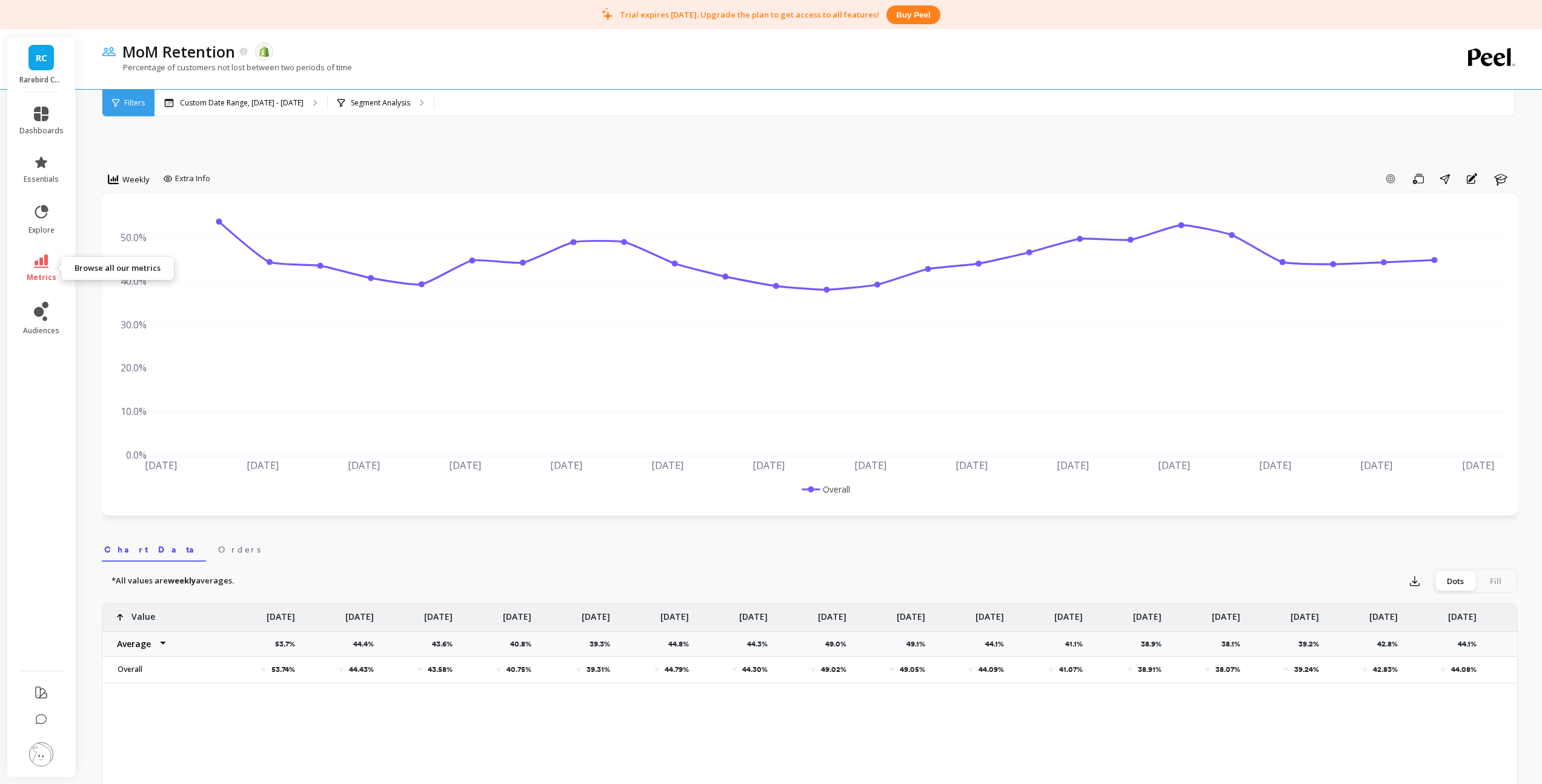
click at [39, 258] on icon at bounding box center [42, 261] width 15 height 13
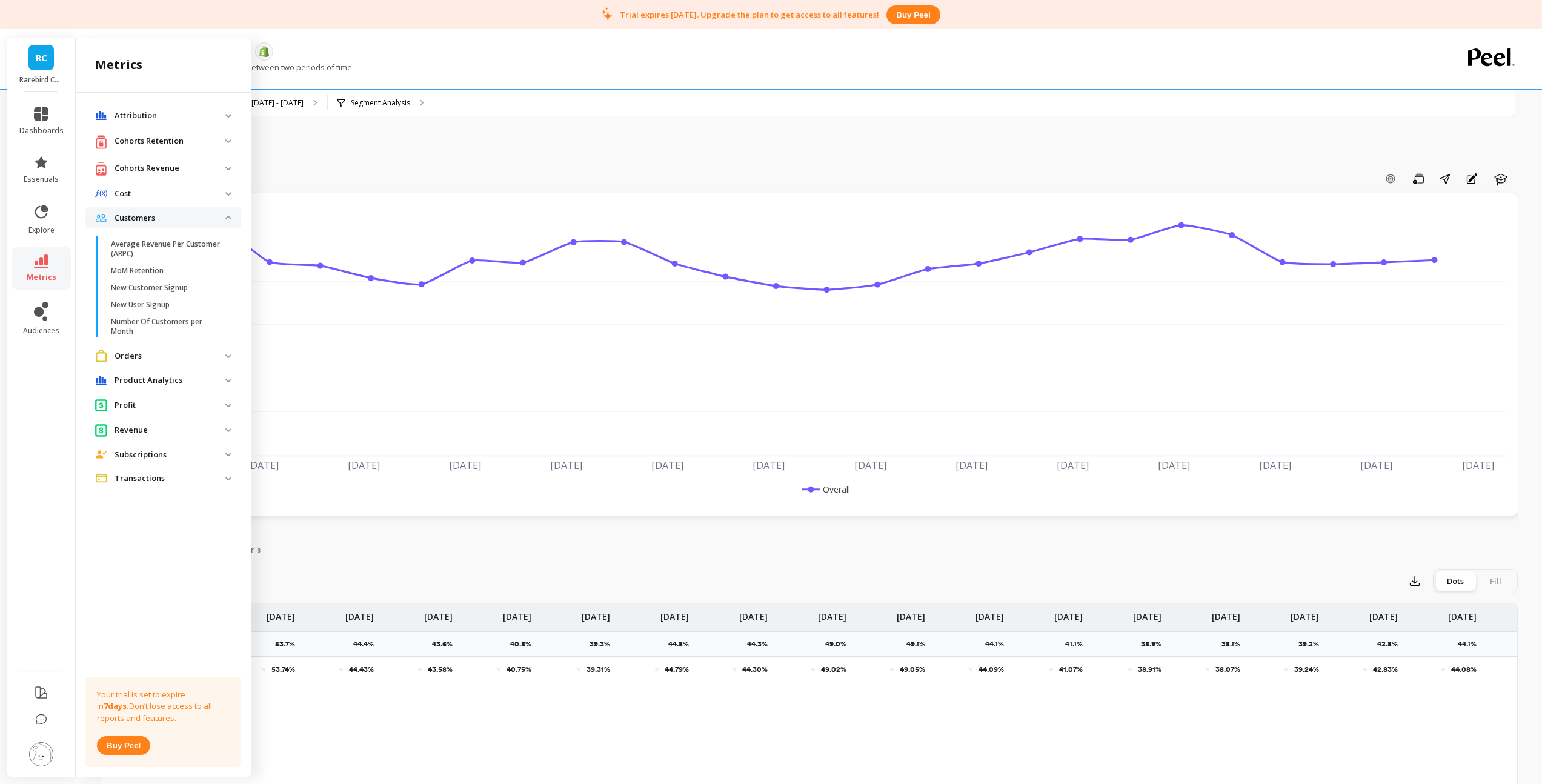
click at [125, 353] on p "Orders" at bounding box center [170, 356] width 111 height 12
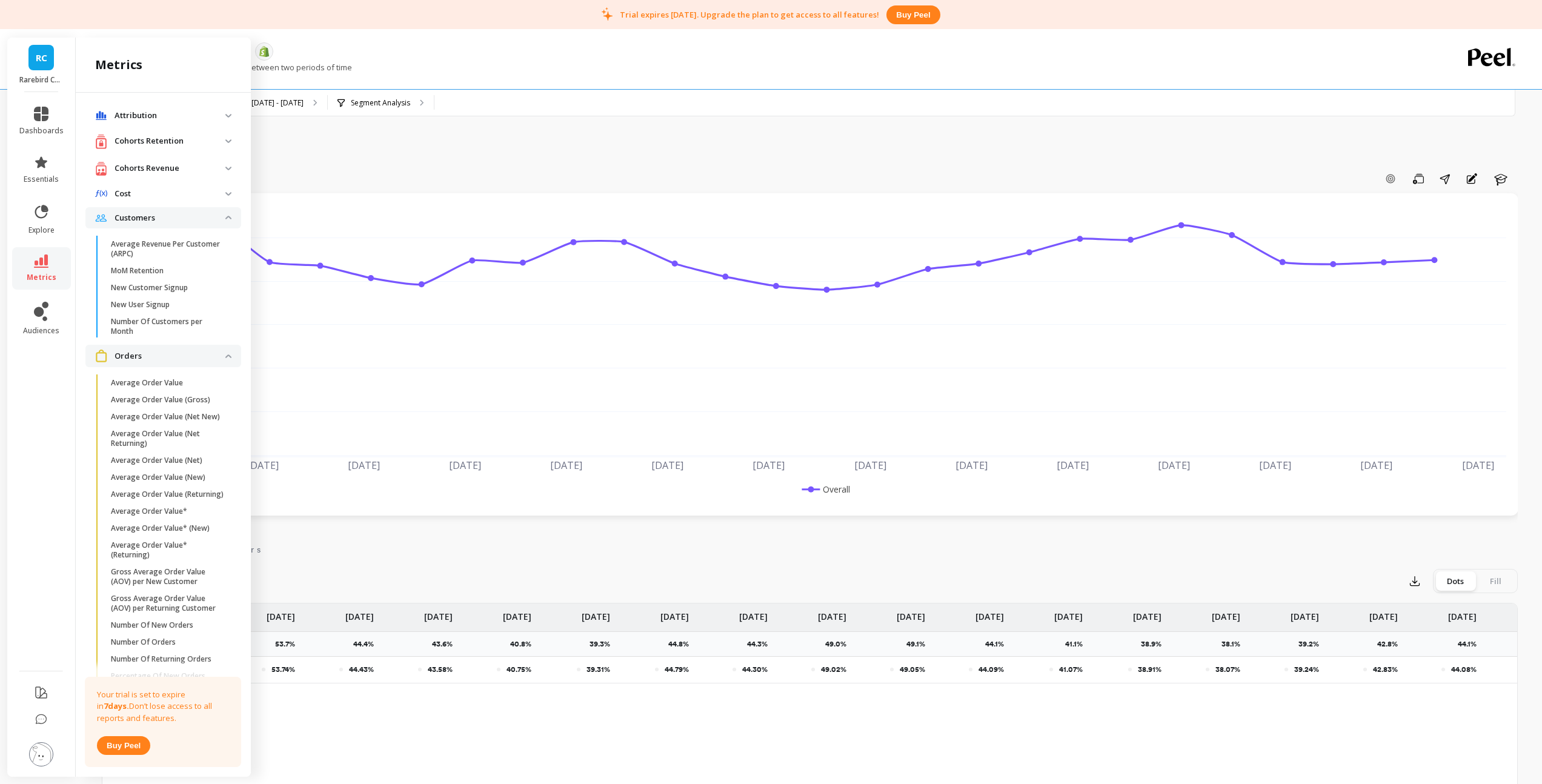
click at [214, 219] on p "Customers" at bounding box center [170, 218] width 111 height 12
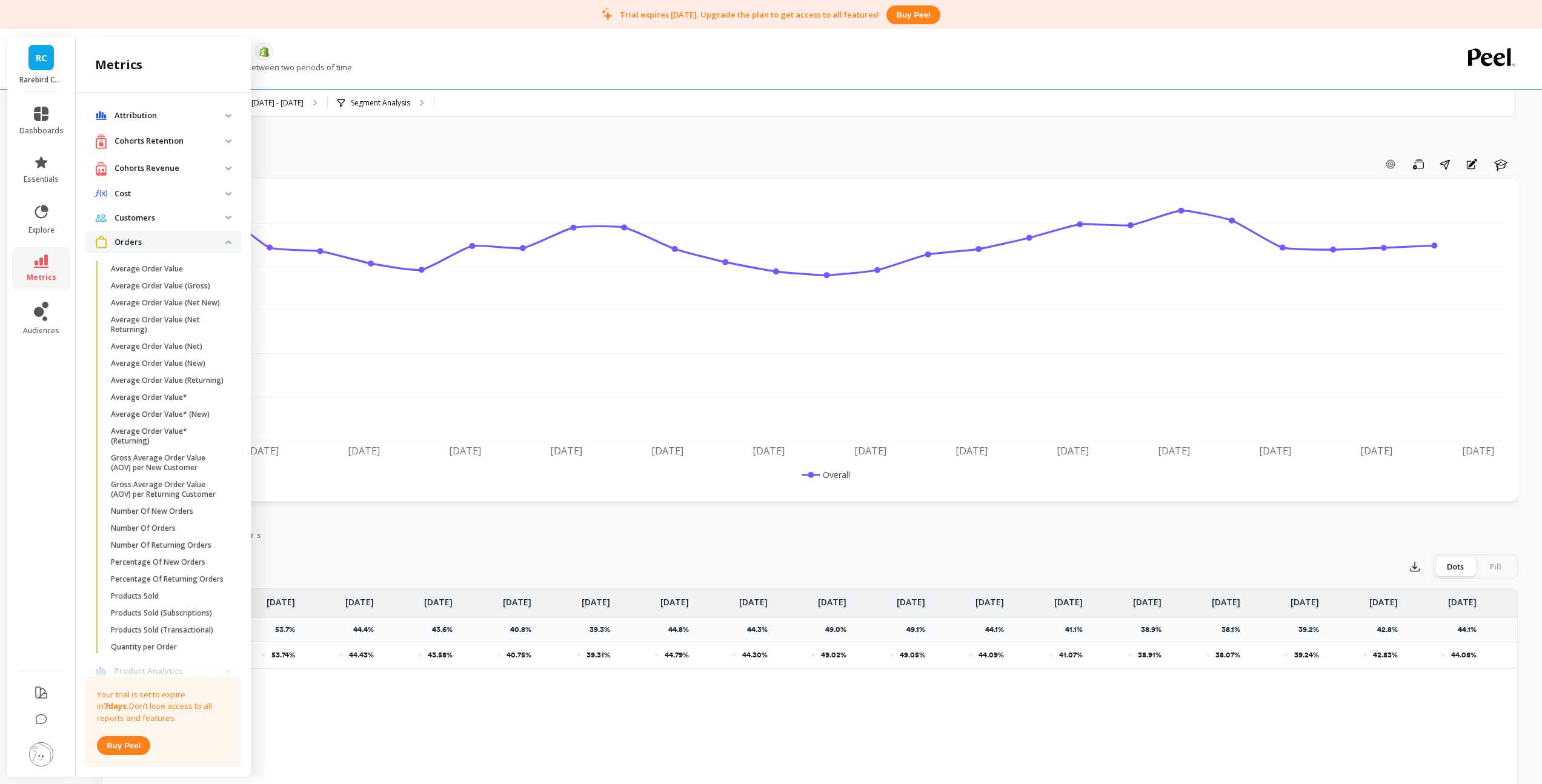
click at [225, 243] on img at bounding box center [228, 242] width 6 height 3
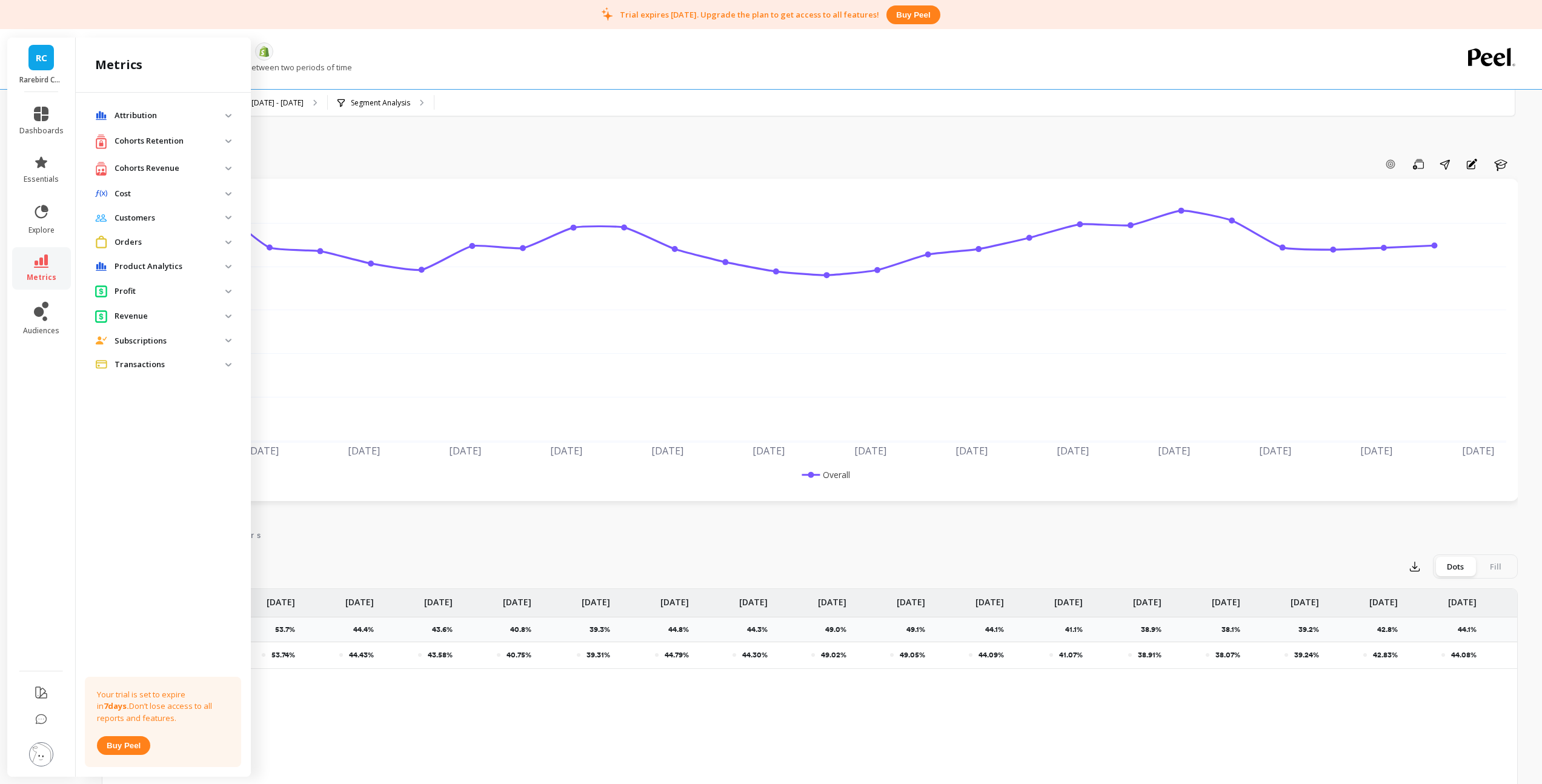
click at [227, 268] on img at bounding box center [228, 266] width 6 height 3
click at [228, 267] on img at bounding box center [228, 266] width 6 height 3
click at [227, 295] on span "Profit" at bounding box center [163, 290] width 156 height 22
click at [229, 412] on span "Revenue" at bounding box center [163, 410] width 156 height 22
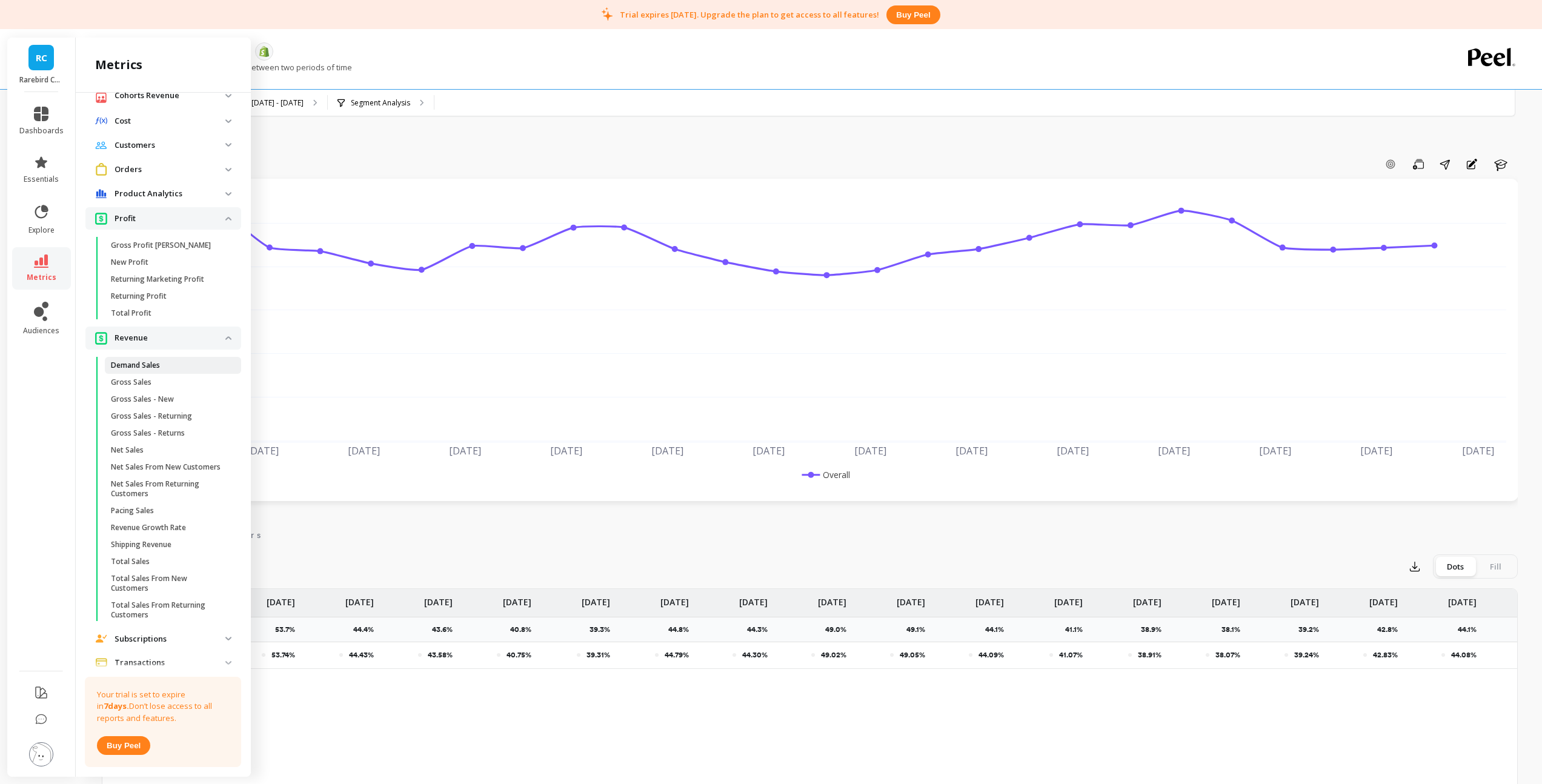
scroll to position [79, 0]
click at [225, 212] on img at bounding box center [228, 211] width 6 height 3
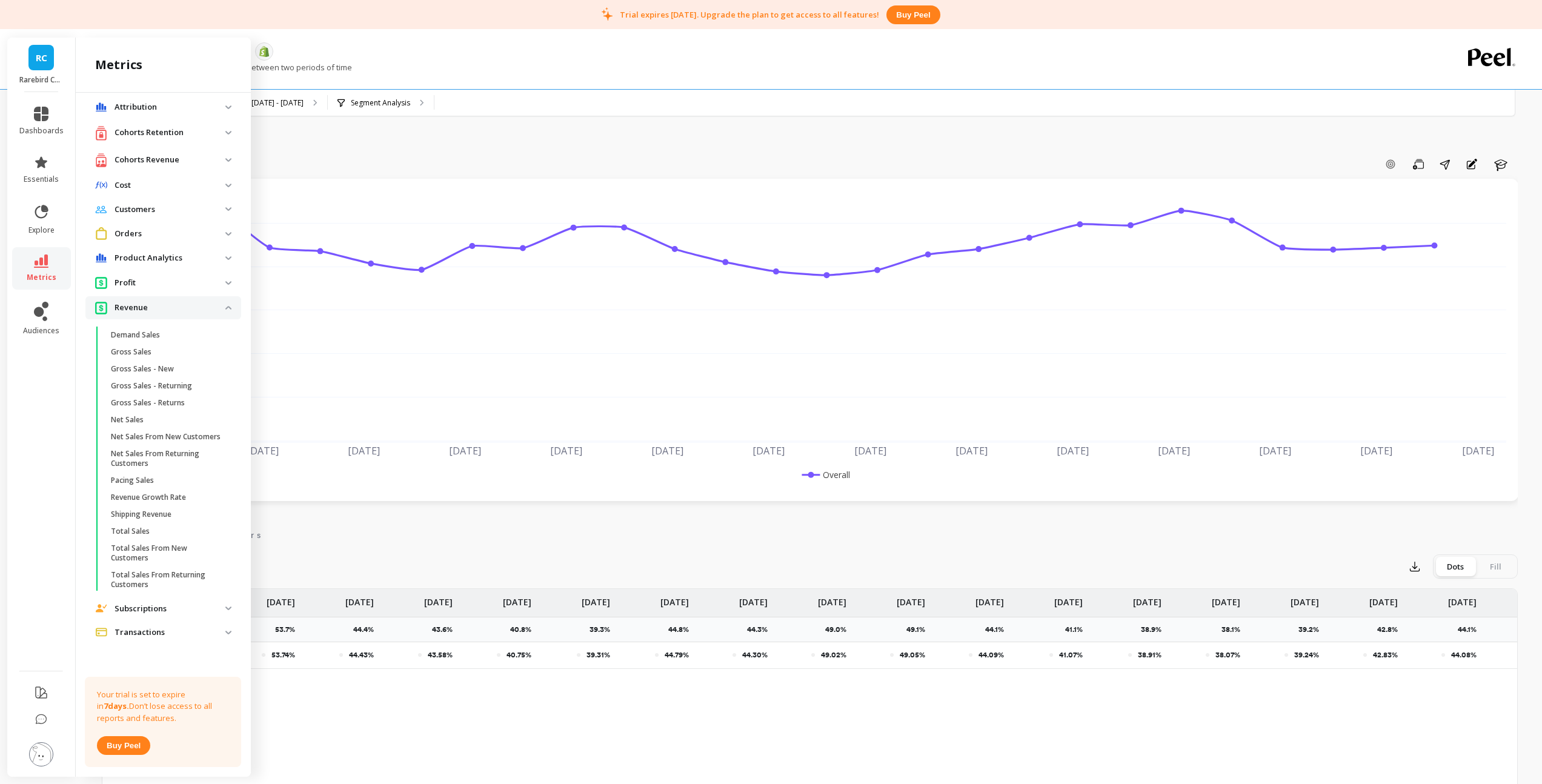
click at [219, 300] on span "Revenue" at bounding box center [163, 307] width 156 height 22
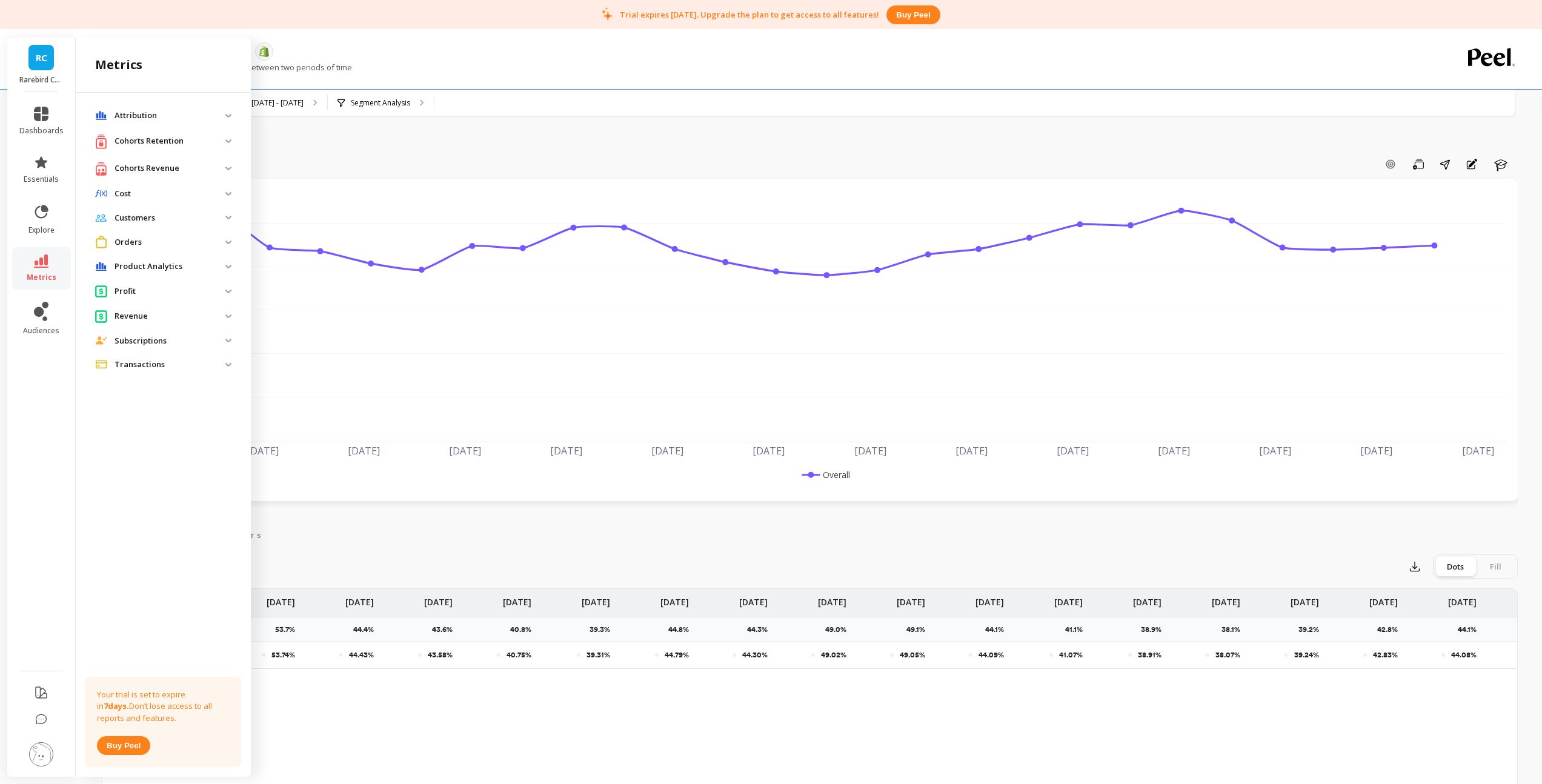
click at [226, 340] on img at bounding box center [228, 340] width 6 height 3
click at [229, 339] on img at bounding box center [228, 340] width 6 height 3
click at [231, 365] on span "Transactions" at bounding box center [163, 364] width 156 height 22
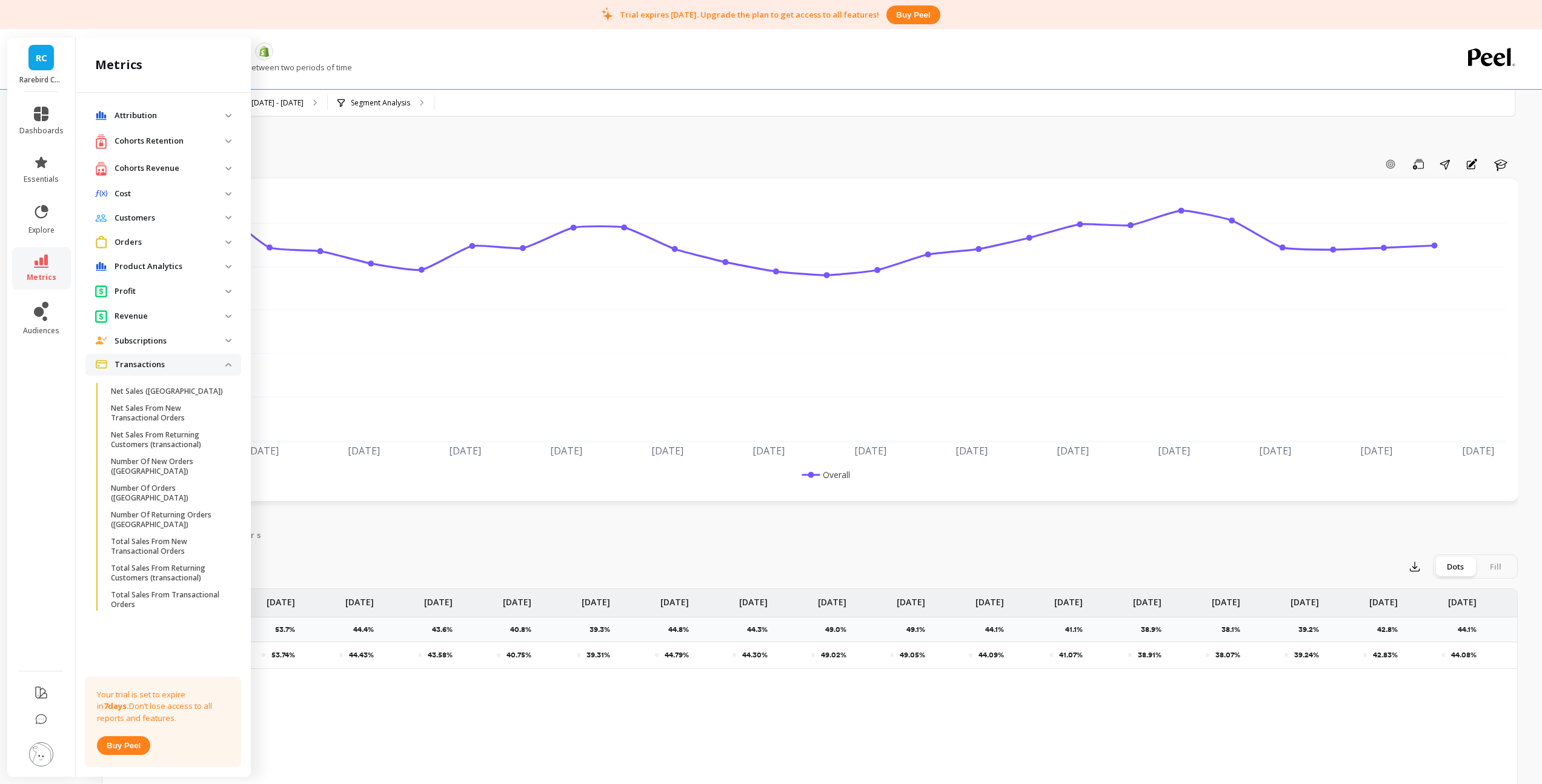
click at [230, 364] on img at bounding box center [228, 364] width 6 height 3
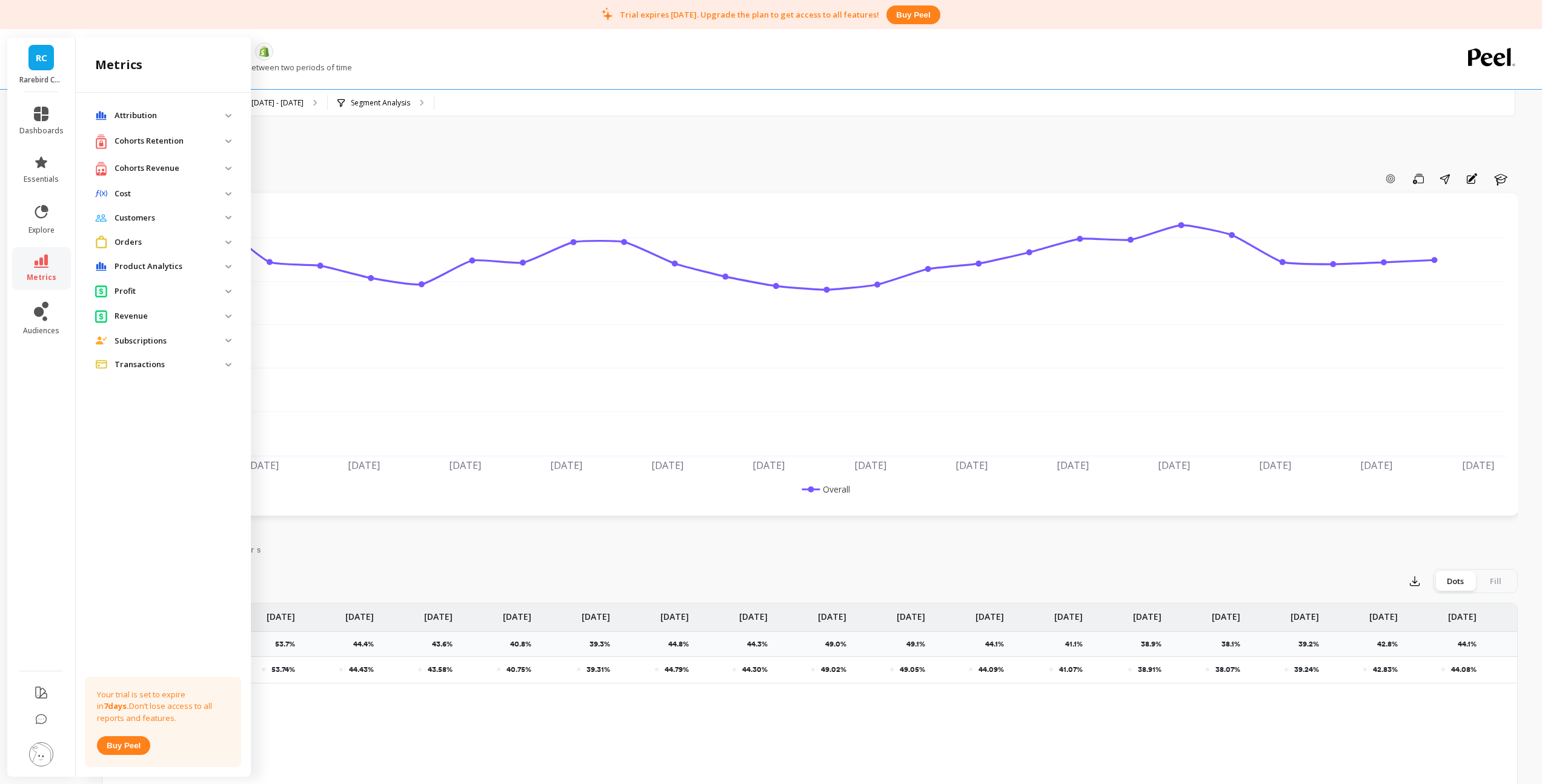
click at [229, 142] on img at bounding box center [228, 141] width 6 height 3
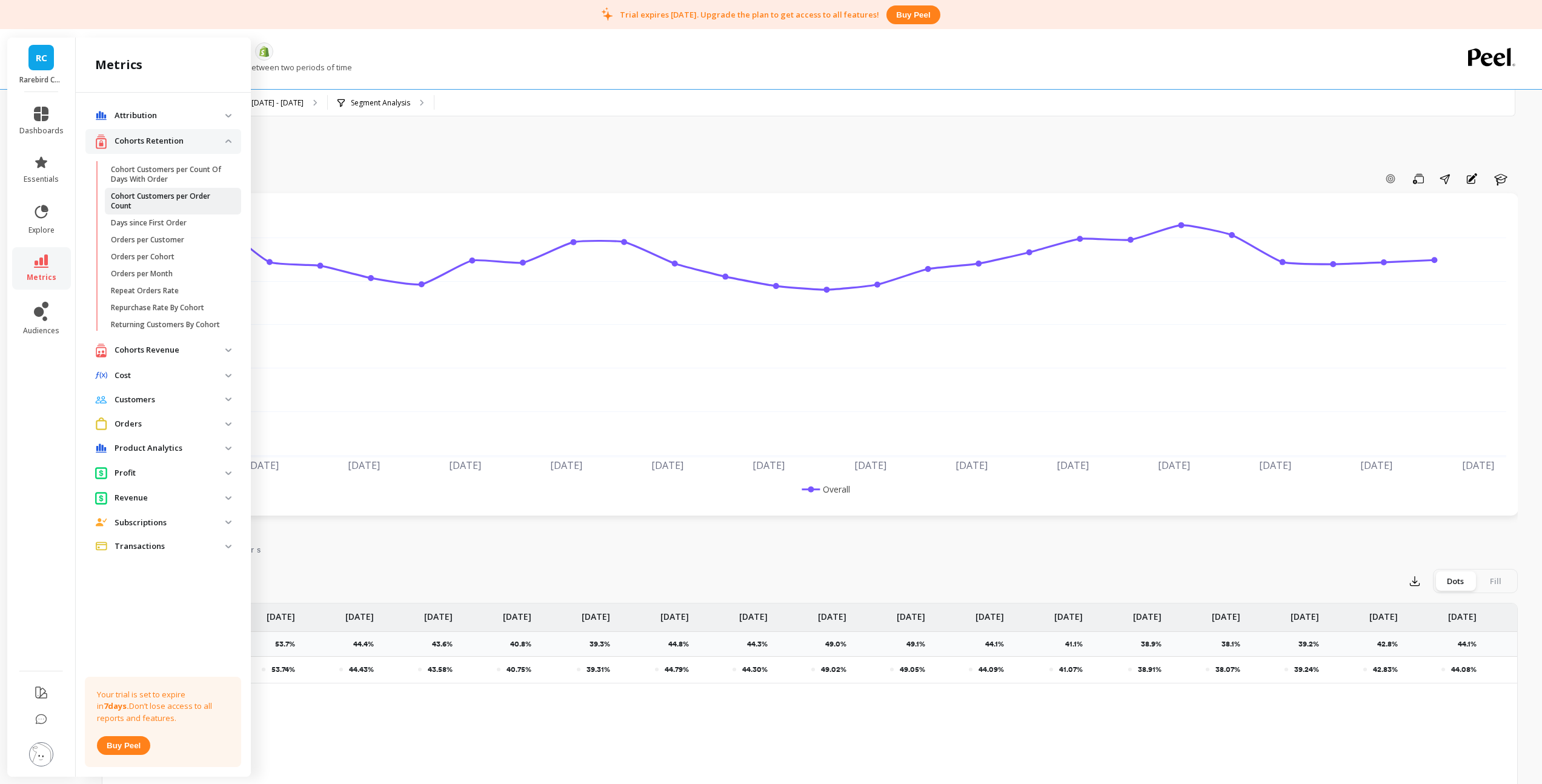
click at [159, 194] on p "Cohort Customers per Order Count" at bounding box center [168, 201] width 116 height 19
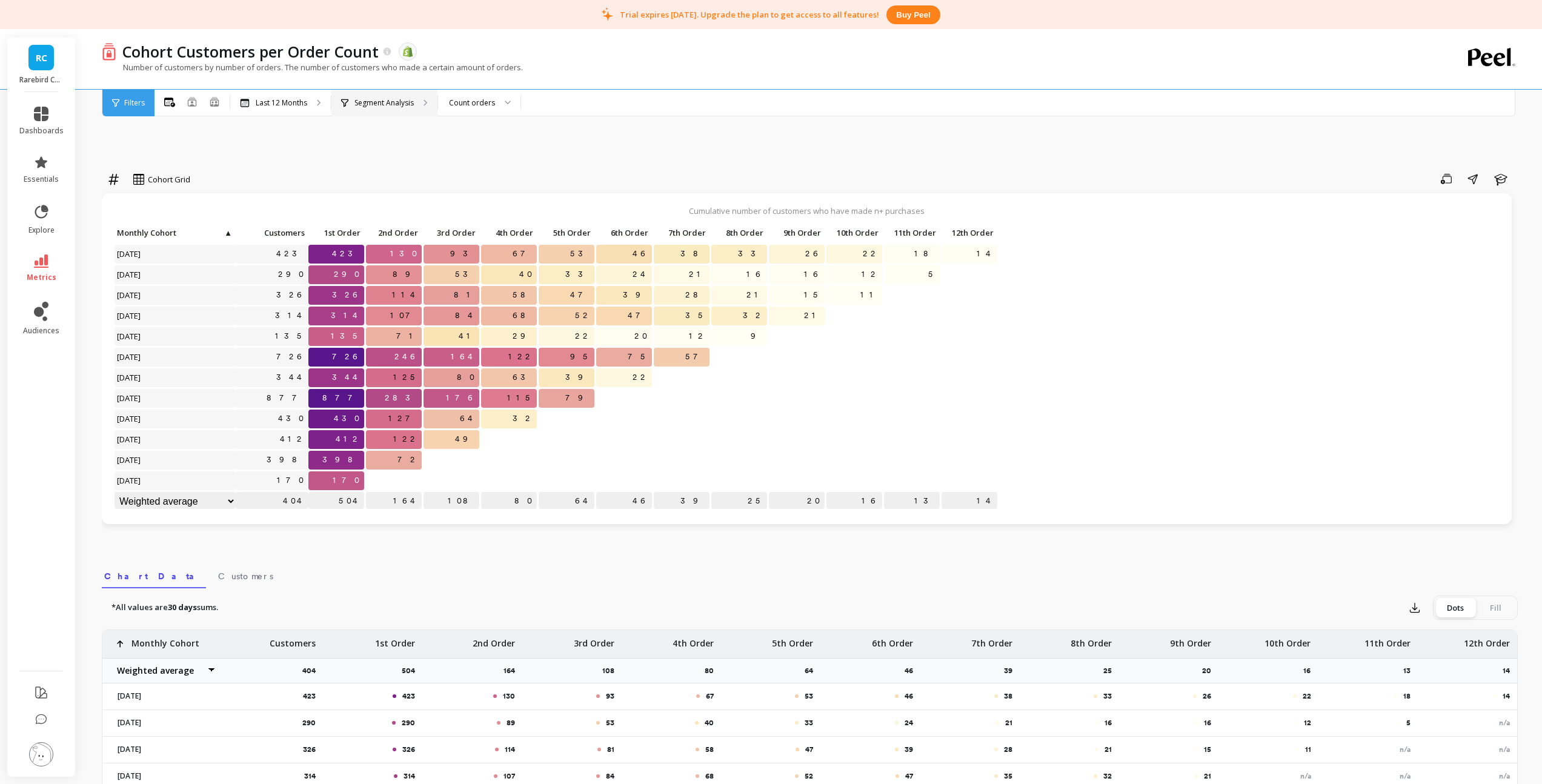
click at [388, 105] on p "Segment Analysis" at bounding box center [384, 103] width 60 height 9
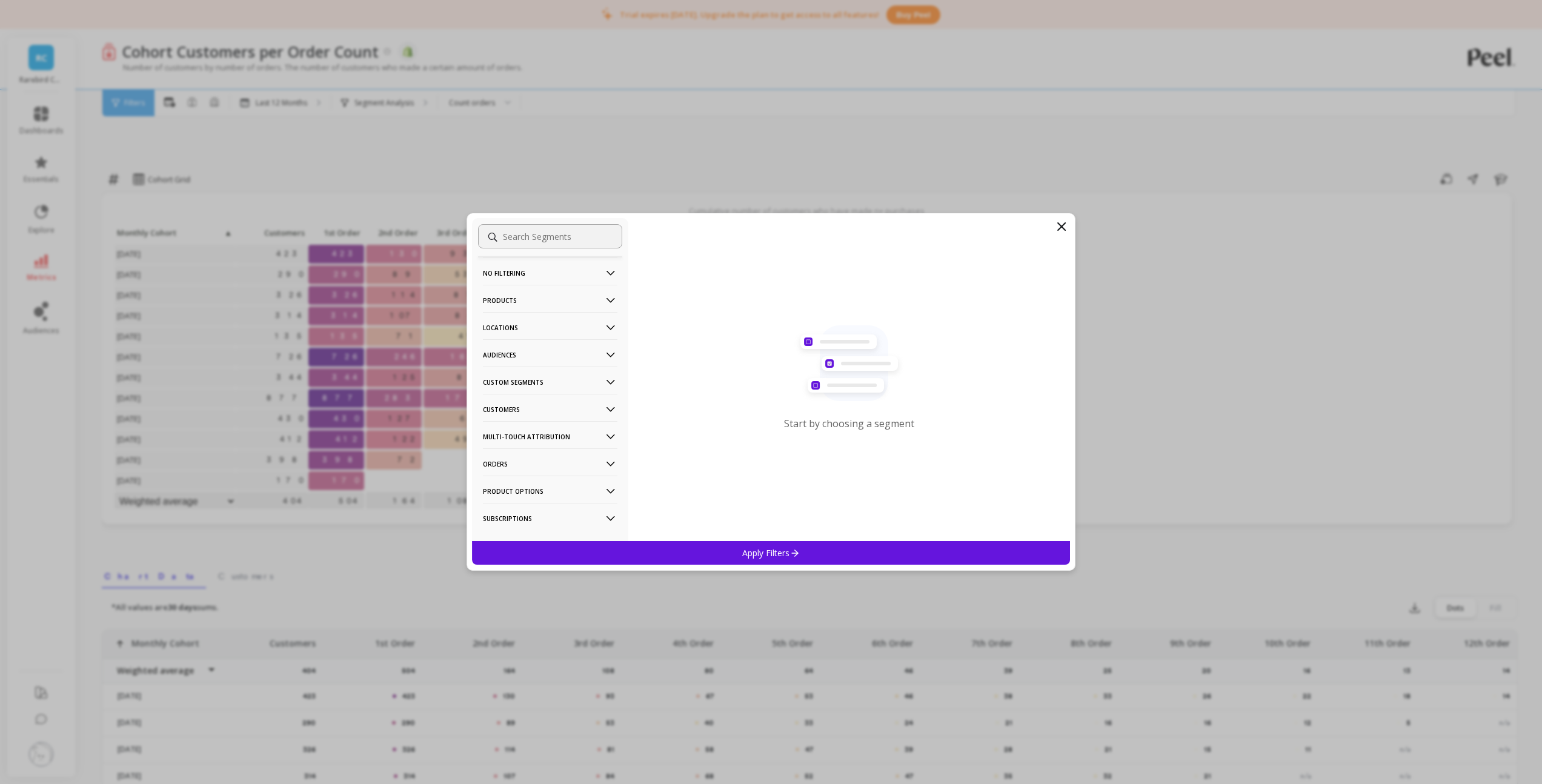
scroll to position [19, 0]
click at [521, 497] on p "Subscriptions" at bounding box center [550, 499] width 134 height 31
click at [527, 496] on div "Subscription Status" at bounding box center [550, 489] width 144 height 19
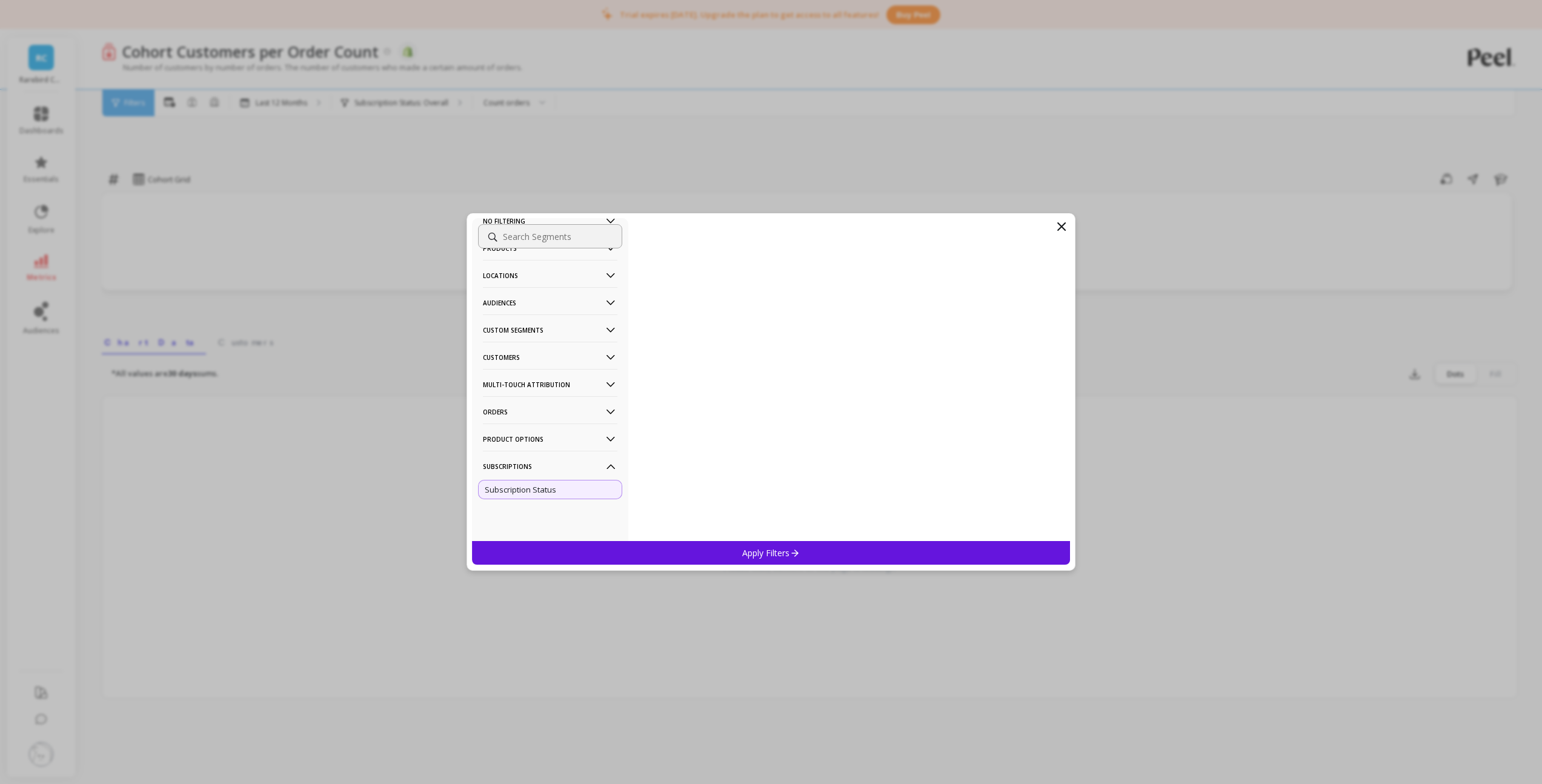
click at [717, 550] on div "Apply Filters" at bounding box center [771, 553] width 598 height 23
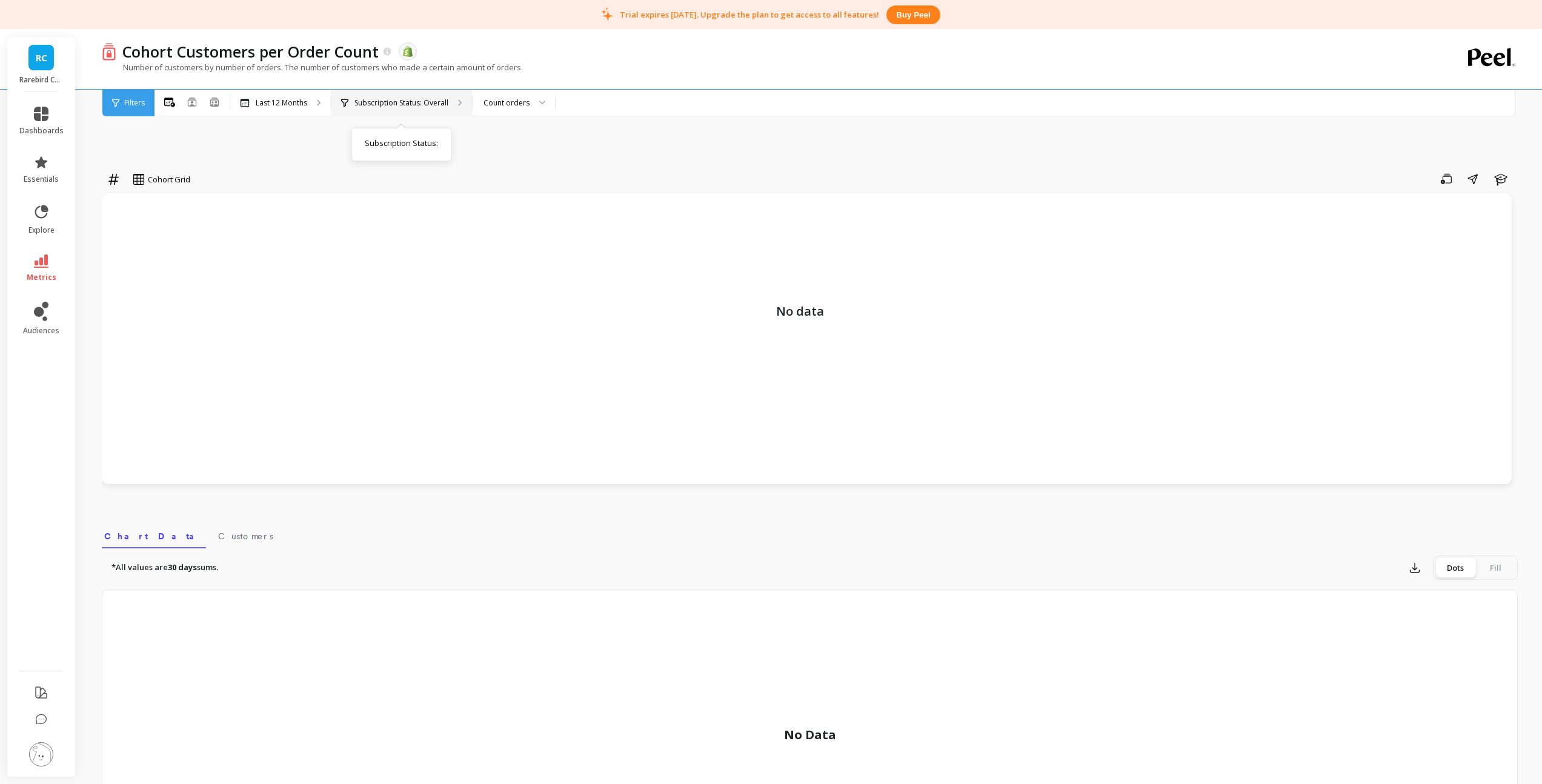
click at [416, 103] on p "Subscription Status: Overall" at bounding box center [401, 103] width 94 height 9
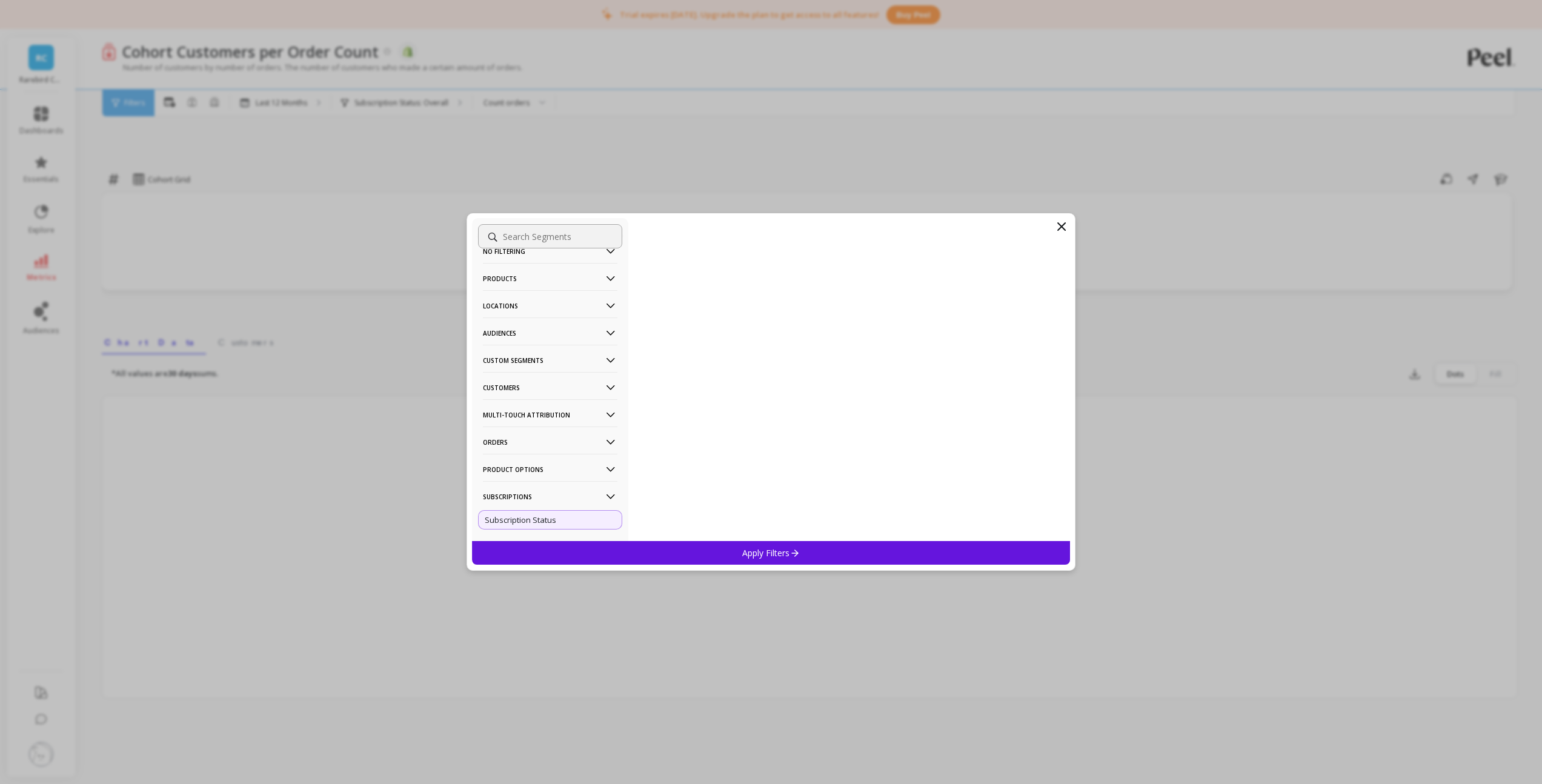
scroll to position [52, 0]
click at [569, 490] on div "Subscription Status" at bounding box center [550, 489] width 144 height 19
click at [604, 466] on icon at bounding box center [610, 466] width 13 height 13
click at [513, 384] on p "Custom Segments" at bounding box center [550, 382] width 134 height 31
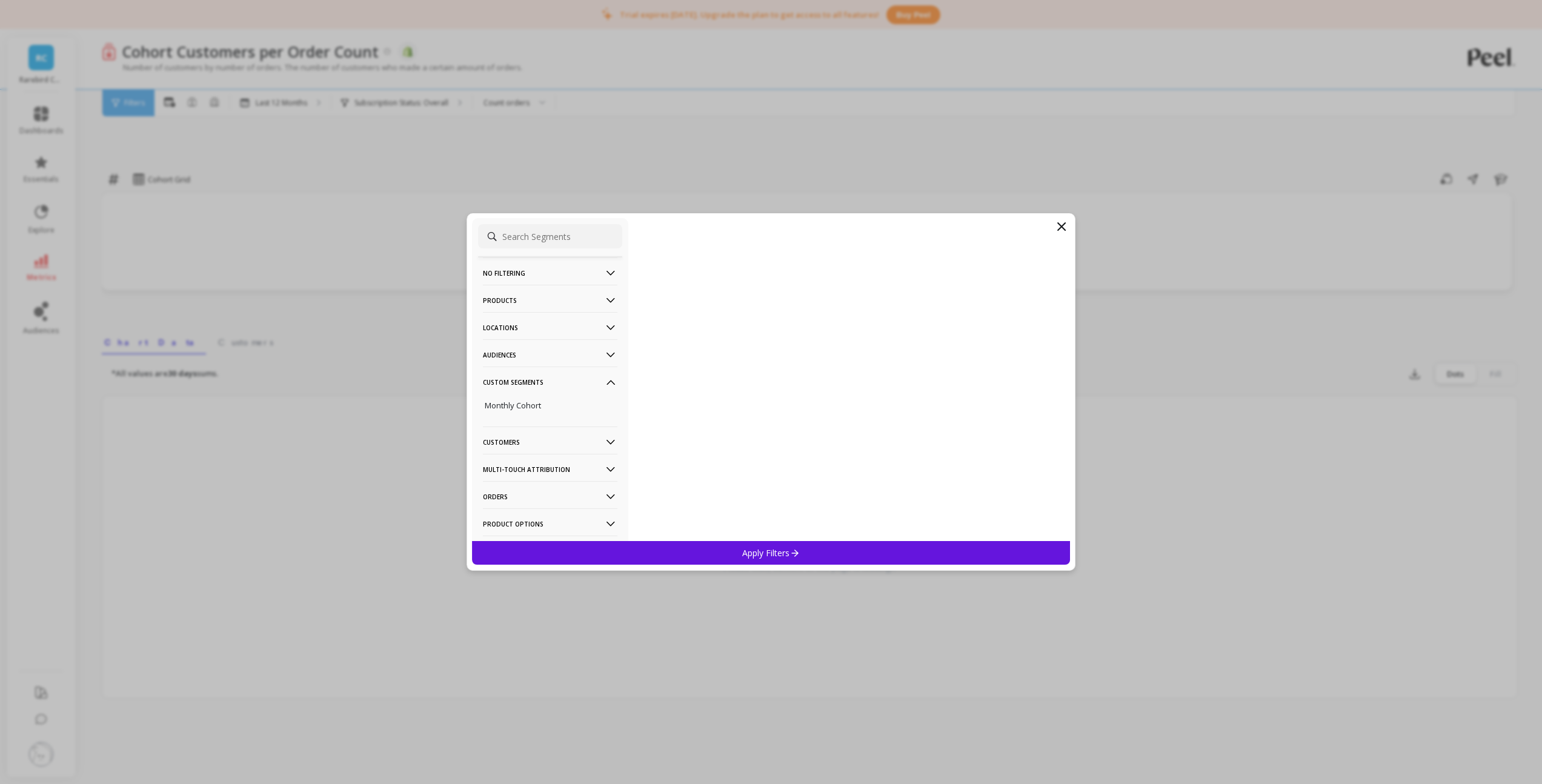
click at [516, 448] on p "Customers" at bounding box center [550, 442] width 134 height 31
click at [537, 454] on div "Subscriptions" at bounding box center [550, 452] width 144 height 19
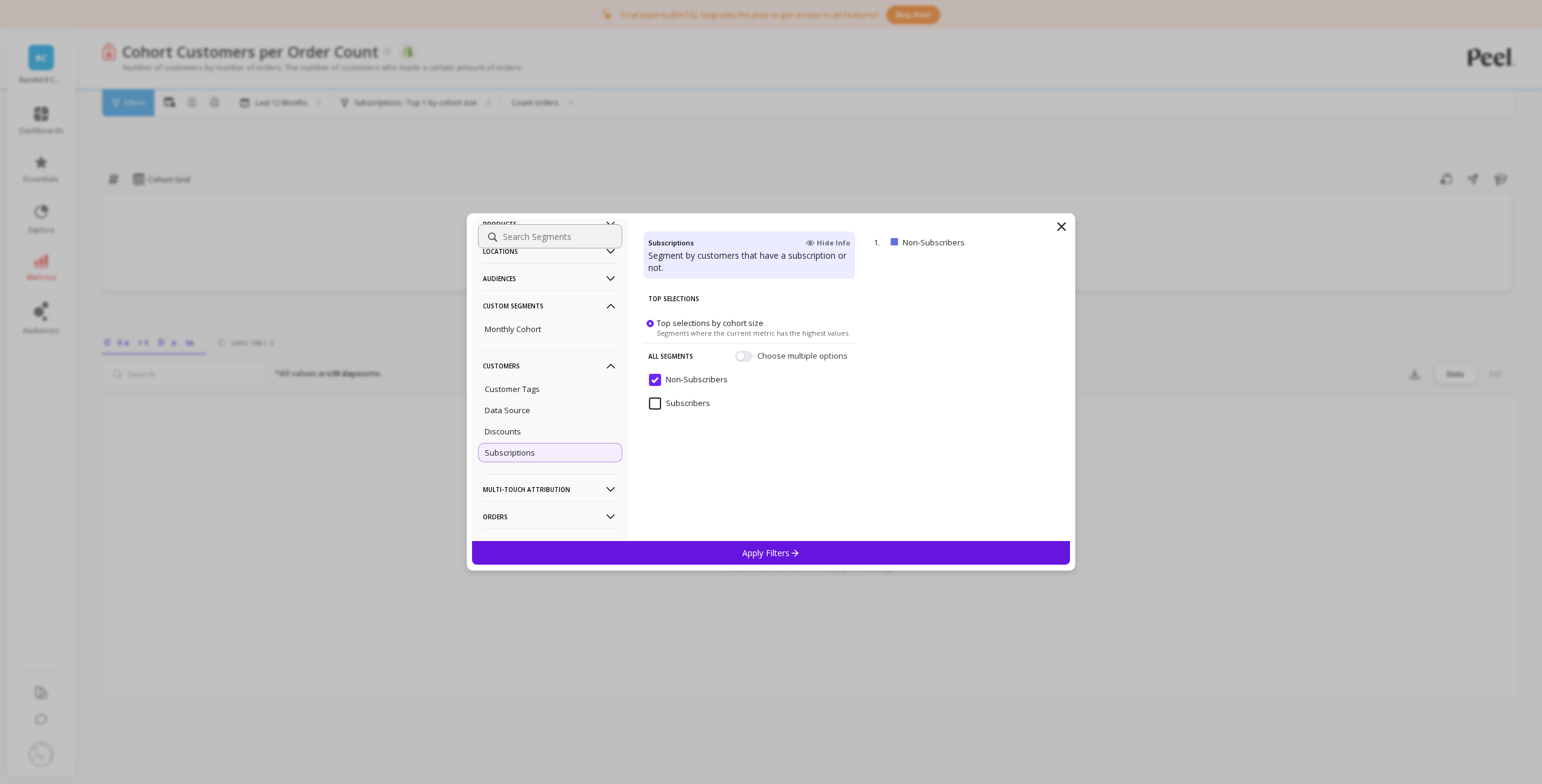
click at [658, 404] on input "Subscribers" at bounding box center [679, 403] width 61 height 12
click at [707, 547] on div "Apply Filters" at bounding box center [771, 553] width 598 height 23
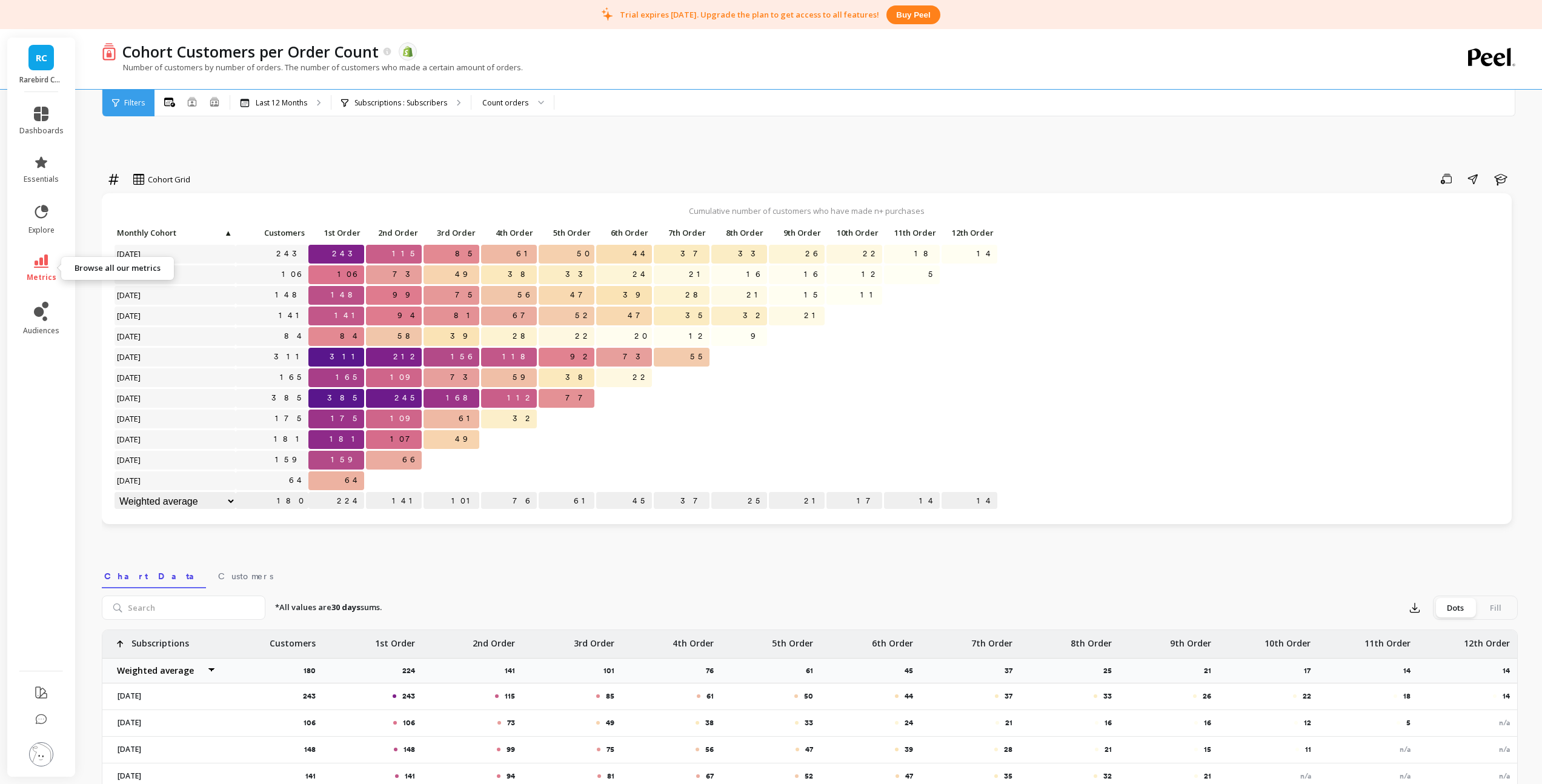
click at [47, 267] on icon at bounding box center [42, 261] width 15 height 13
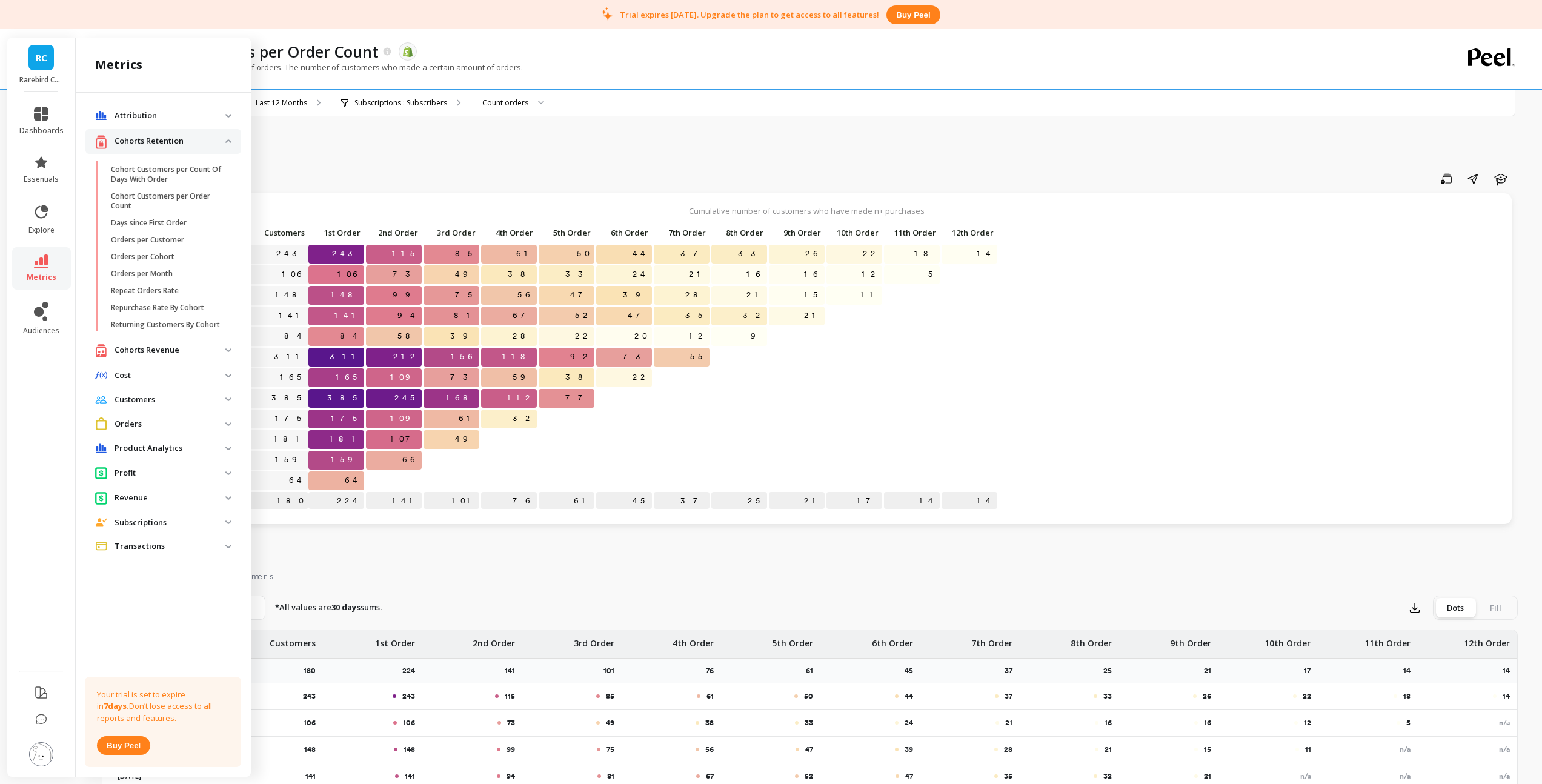
click at [138, 357] on revenue "Cohorts Revenue" at bounding box center [163, 350] width 156 height 25
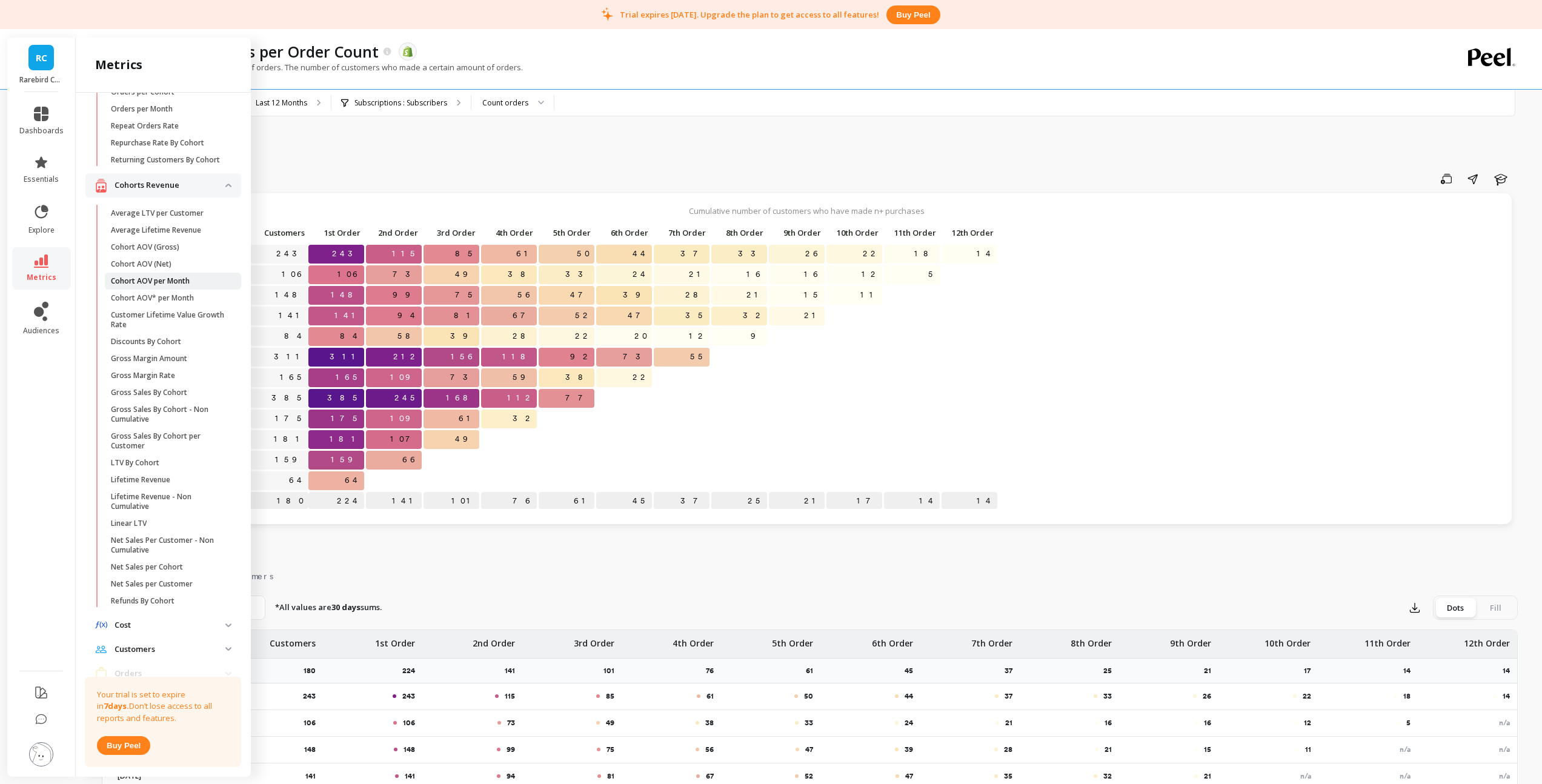
scroll to position [172, 0]
click at [164, 565] on p "Net Sales per Cohort" at bounding box center [146, 559] width 72 height 9
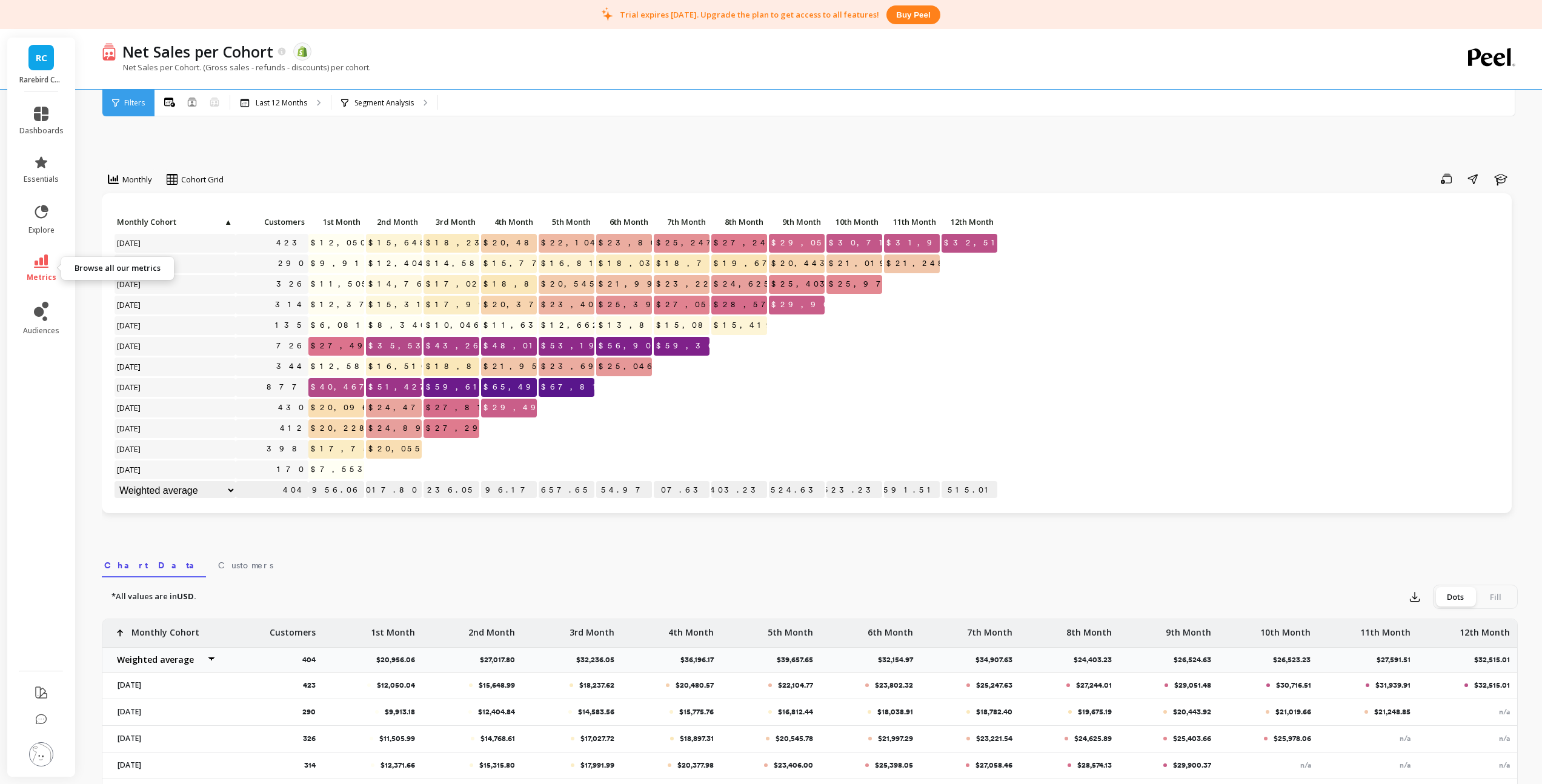
click at [46, 263] on icon at bounding box center [42, 261] width 15 height 13
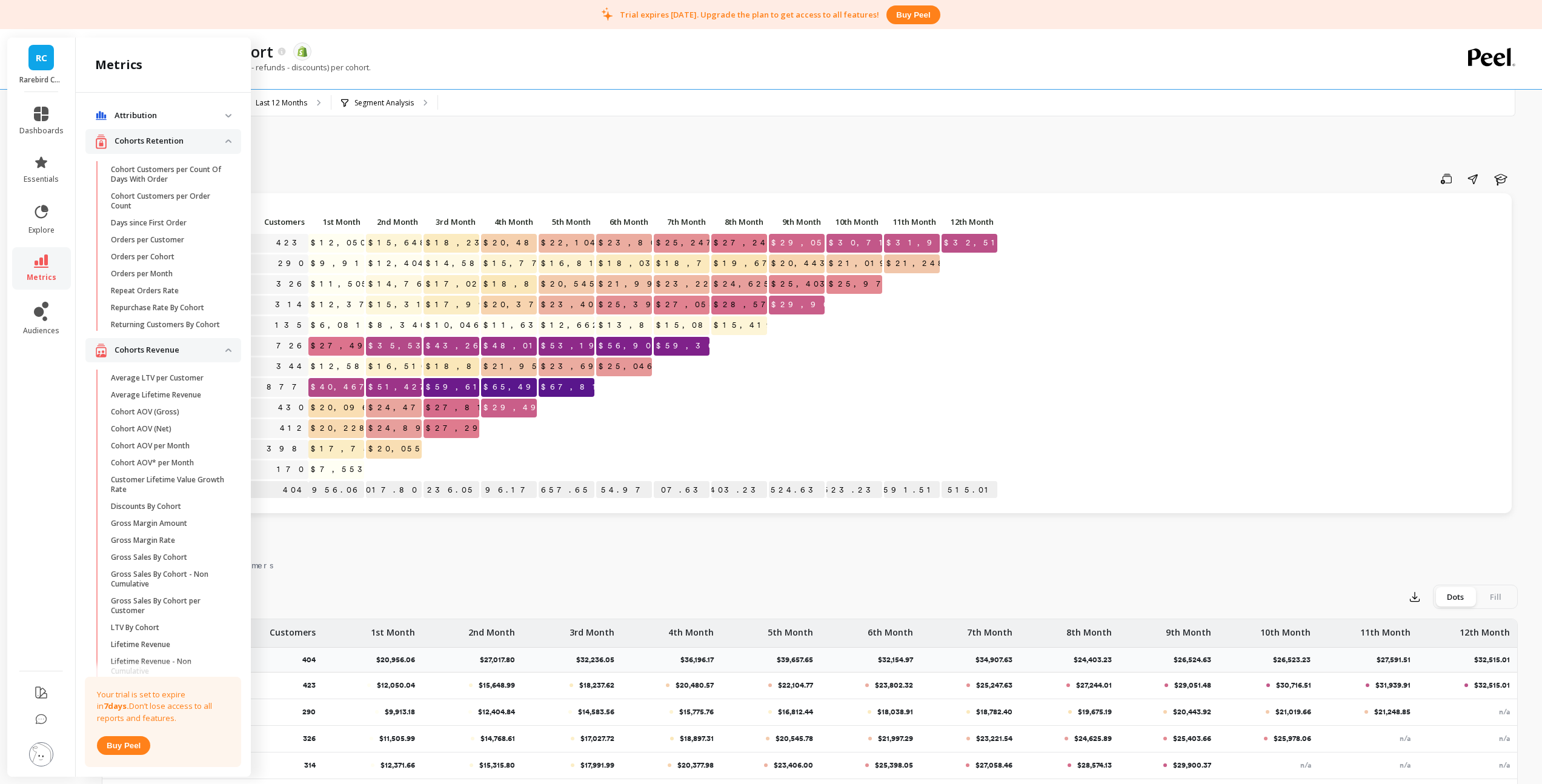
scroll to position [172, 0]
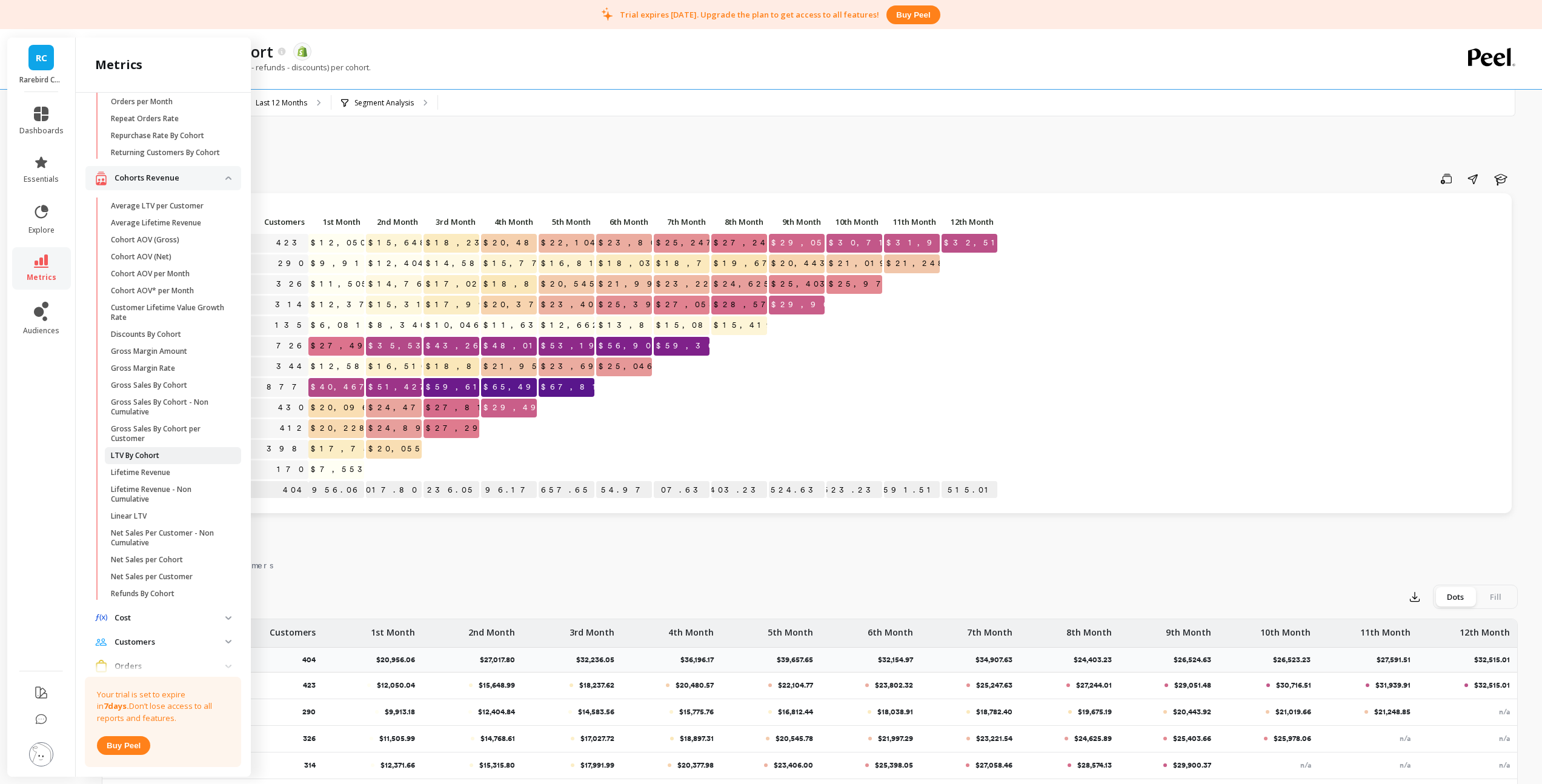
click at [172, 460] on span "LTV By Cohort" at bounding box center [168, 455] width 116 height 9
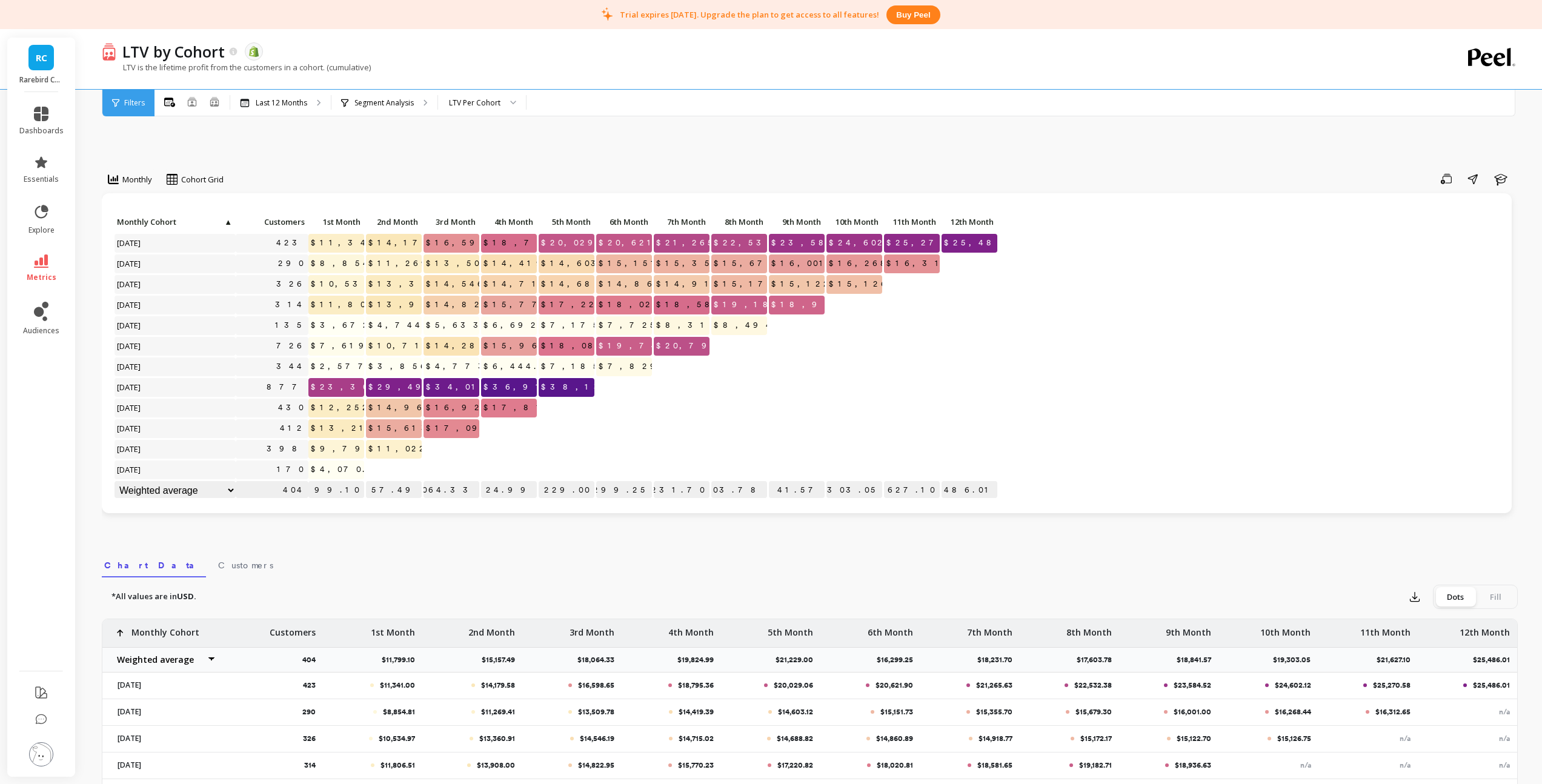
scroll to position [1, 0]
click at [45, 266] on icon at bounding box center [42, 261] width 15 height 13
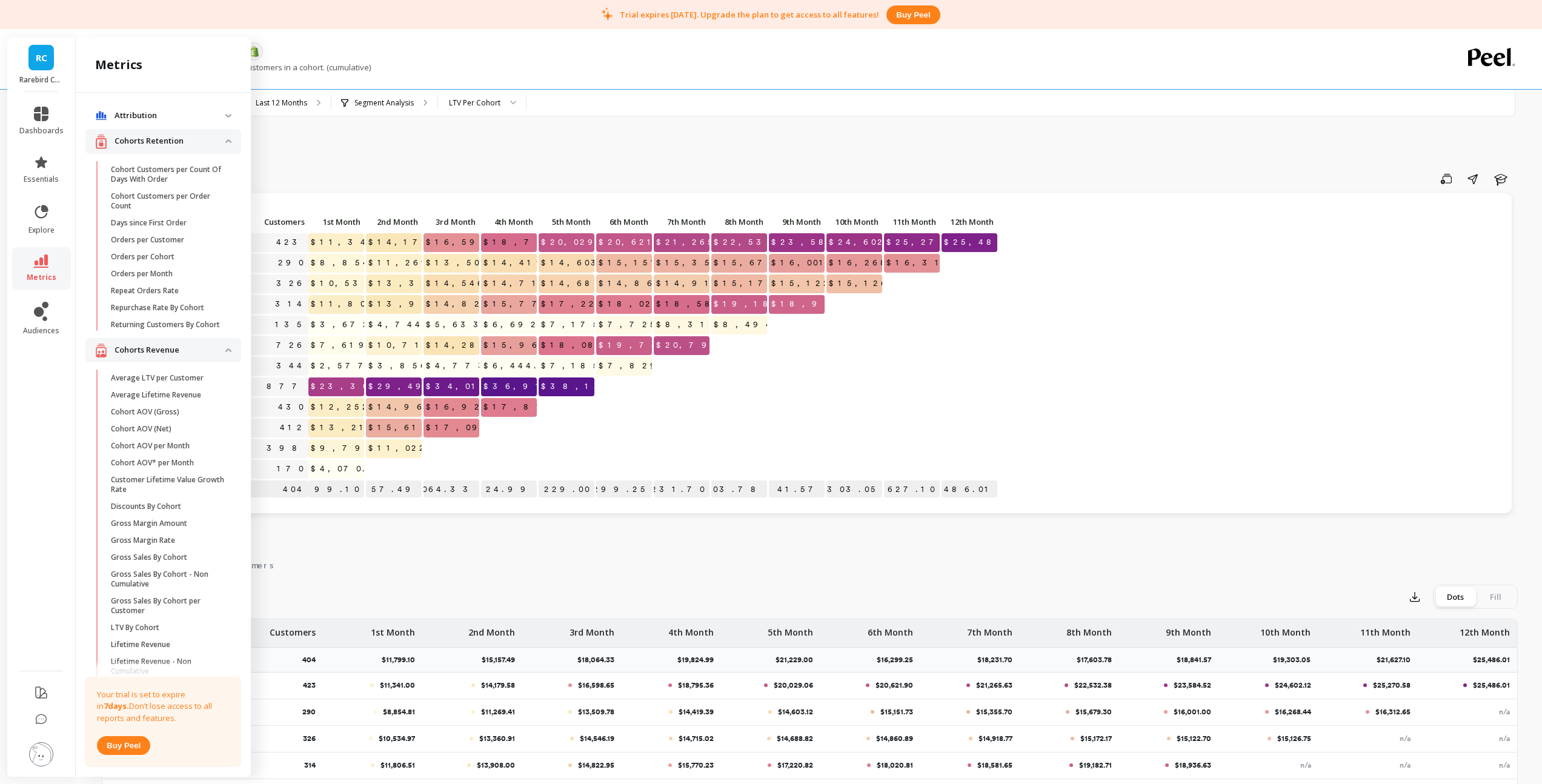
scroll to position [172, 0]
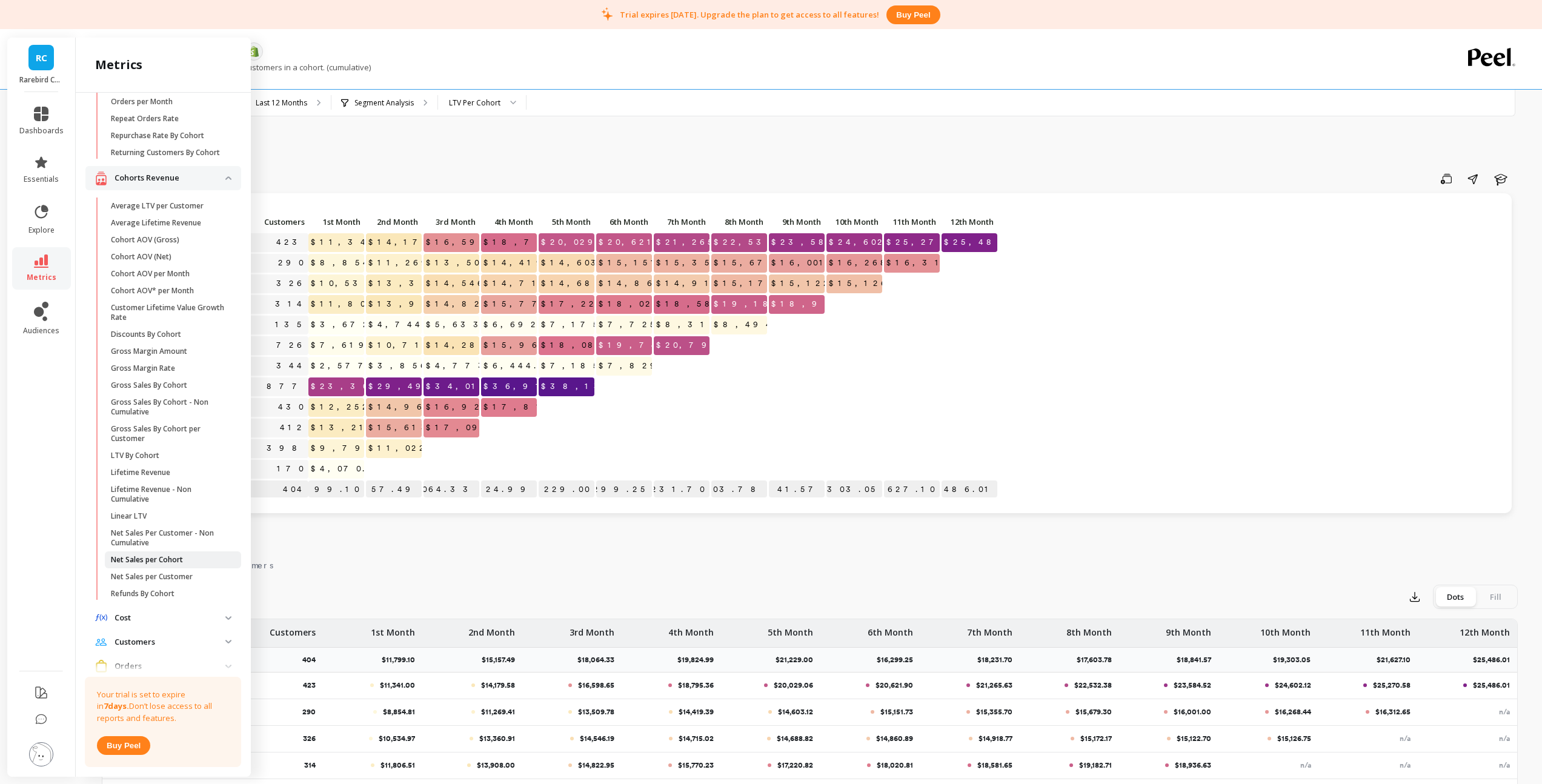
click at [162, 565] on p "Net Sales per Cohort" at bounding box center [146, 559] width 72 height 9
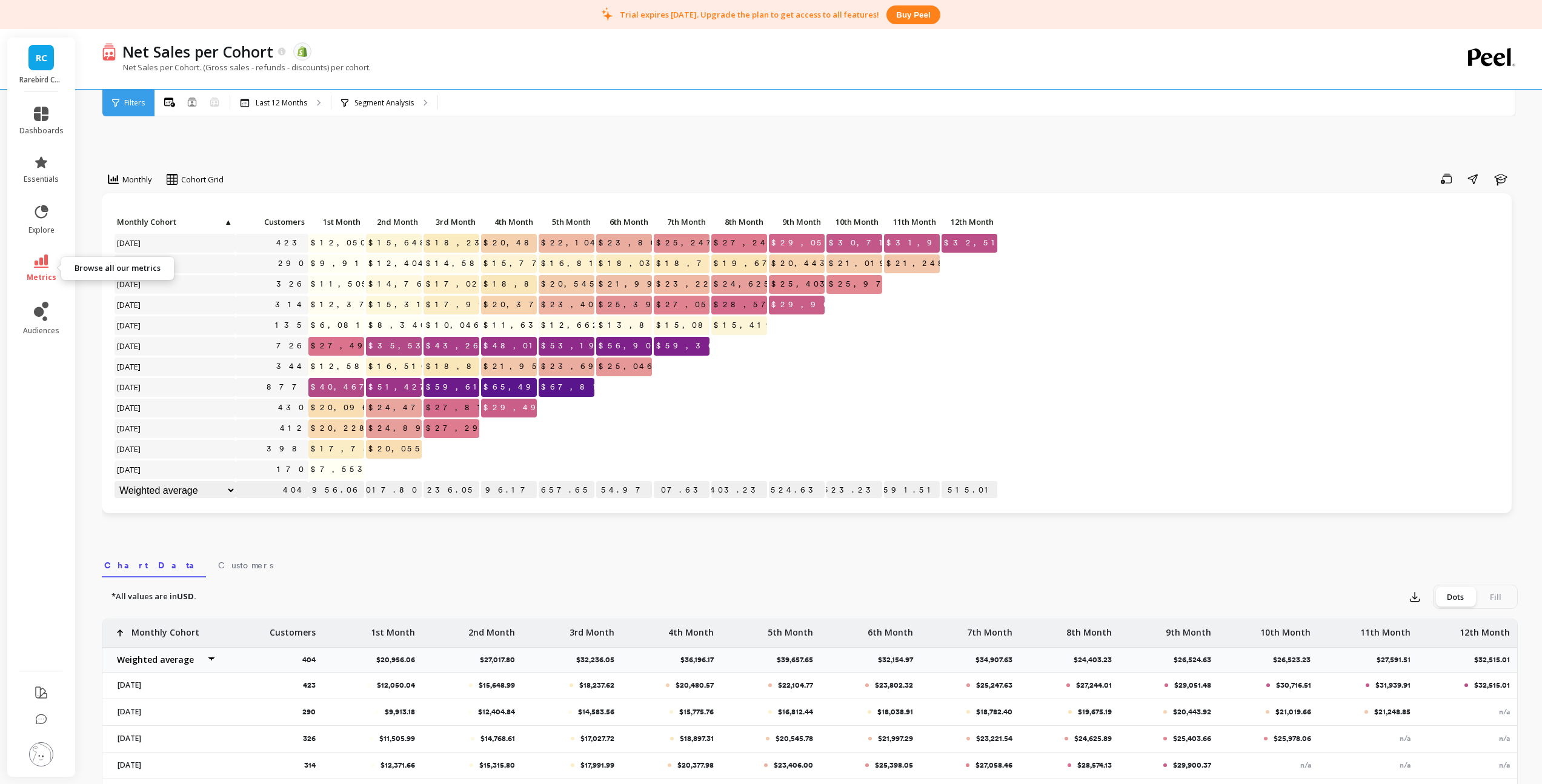
click at [48, 260] on icon at bounding box center [42, 261] width 15 height 13
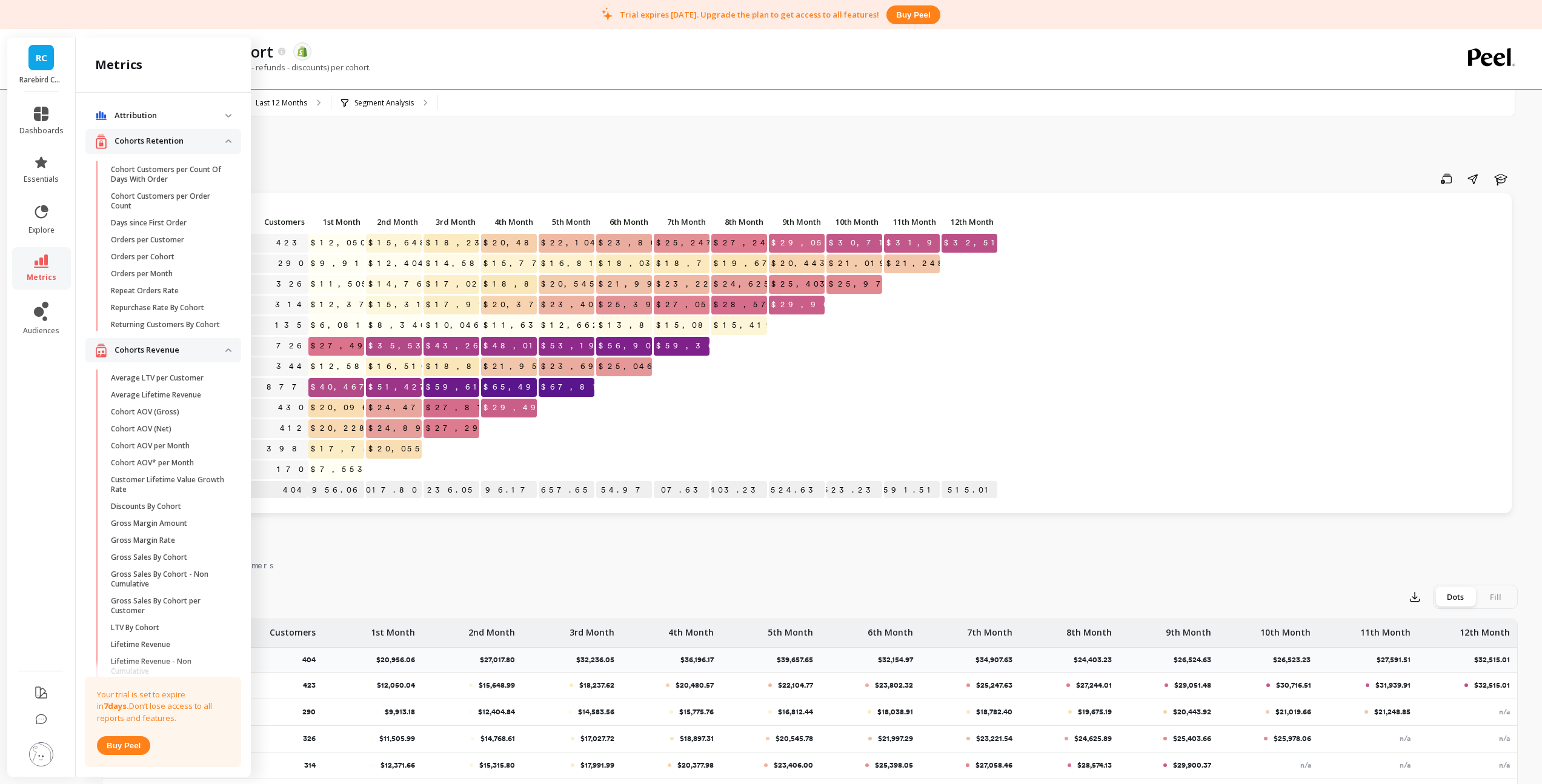
scroll to position [172, 0]
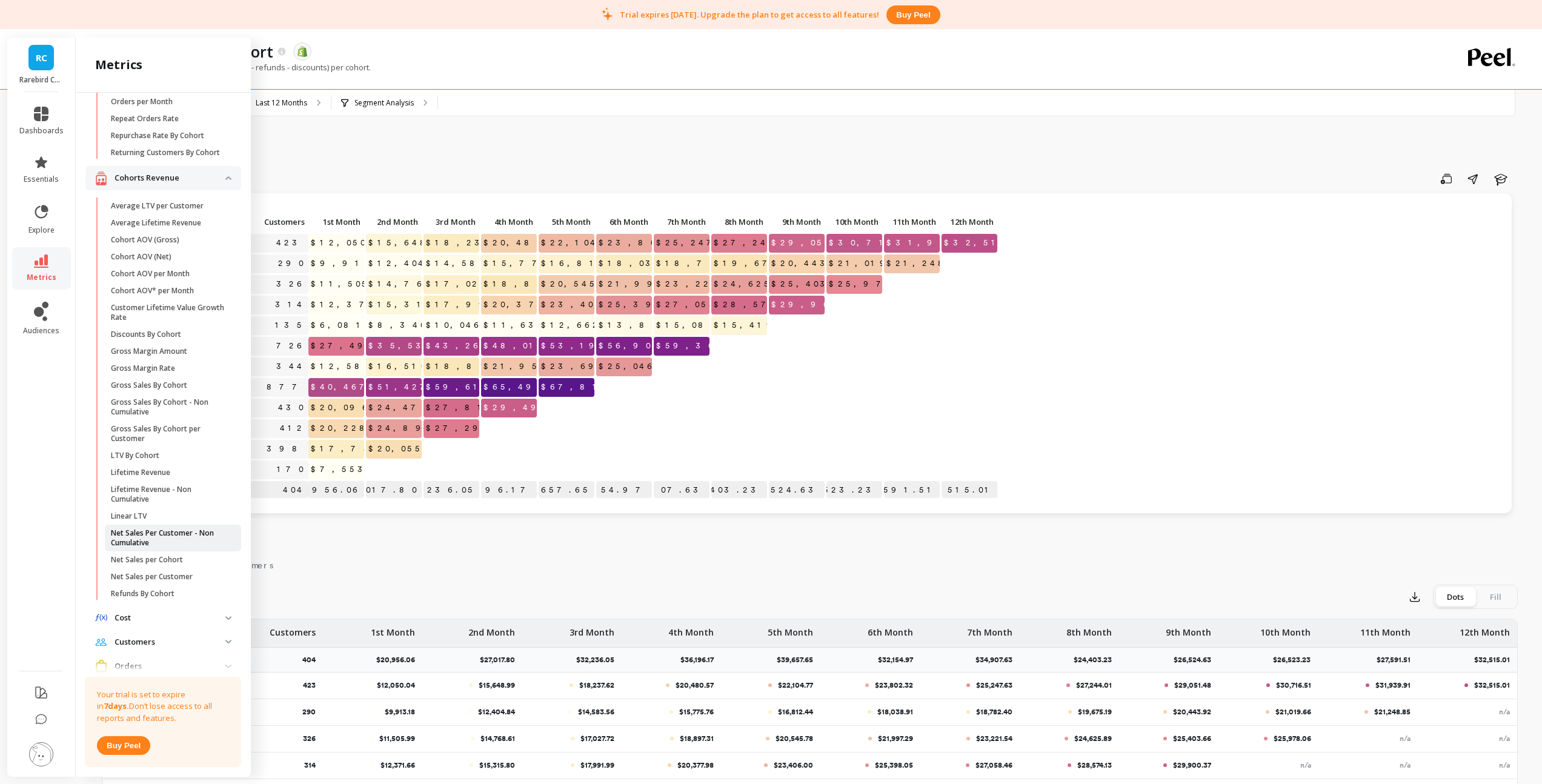
click at [156, 539] on p "Net Sales Per Customer - Non Cumulative" at bounding box center [168, 538] width 116 height 19
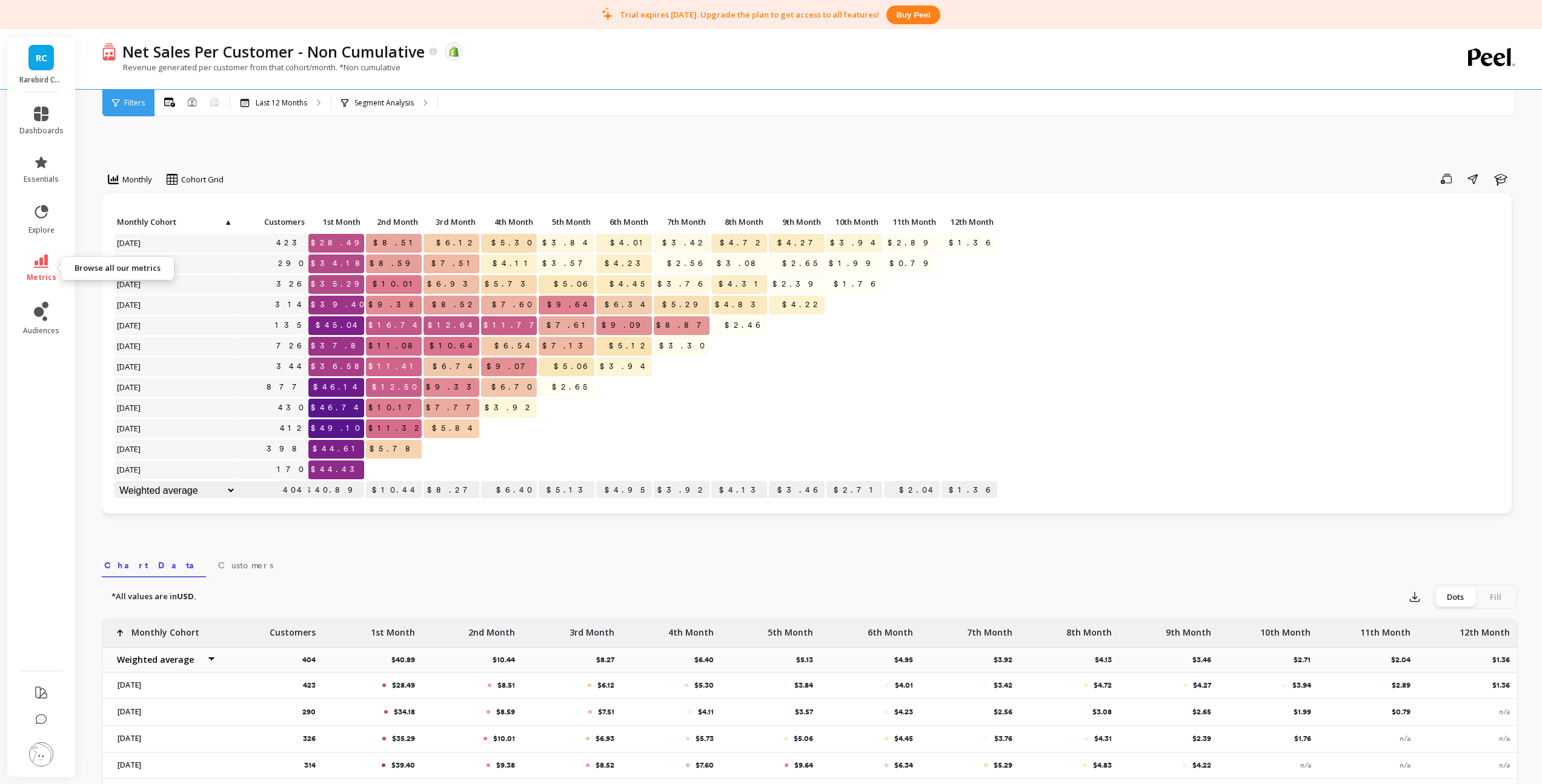
click at [48, 266] on icon at bounding box center [42, 261] width 15 height 13
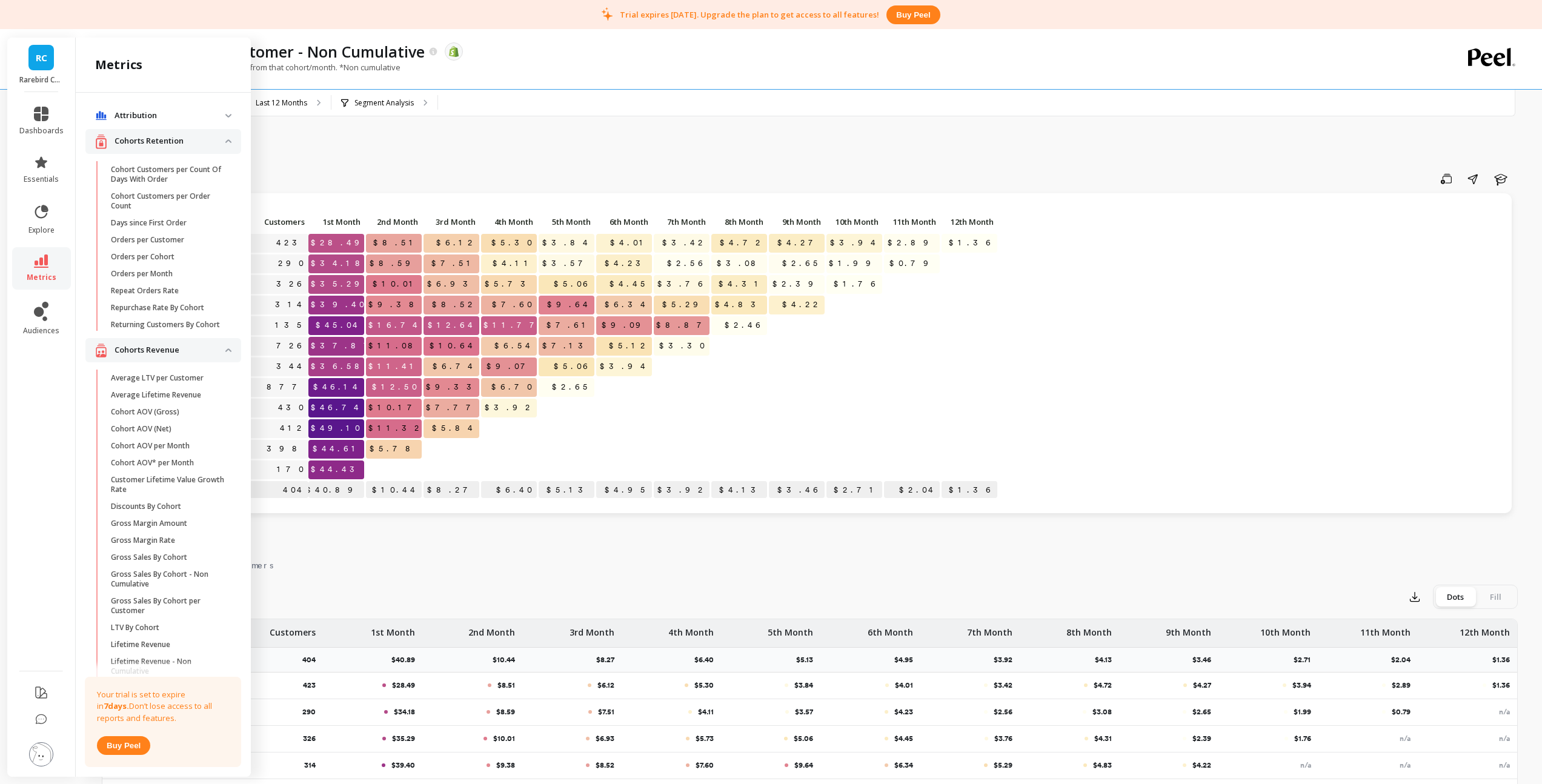
scroll to position [172, 0]
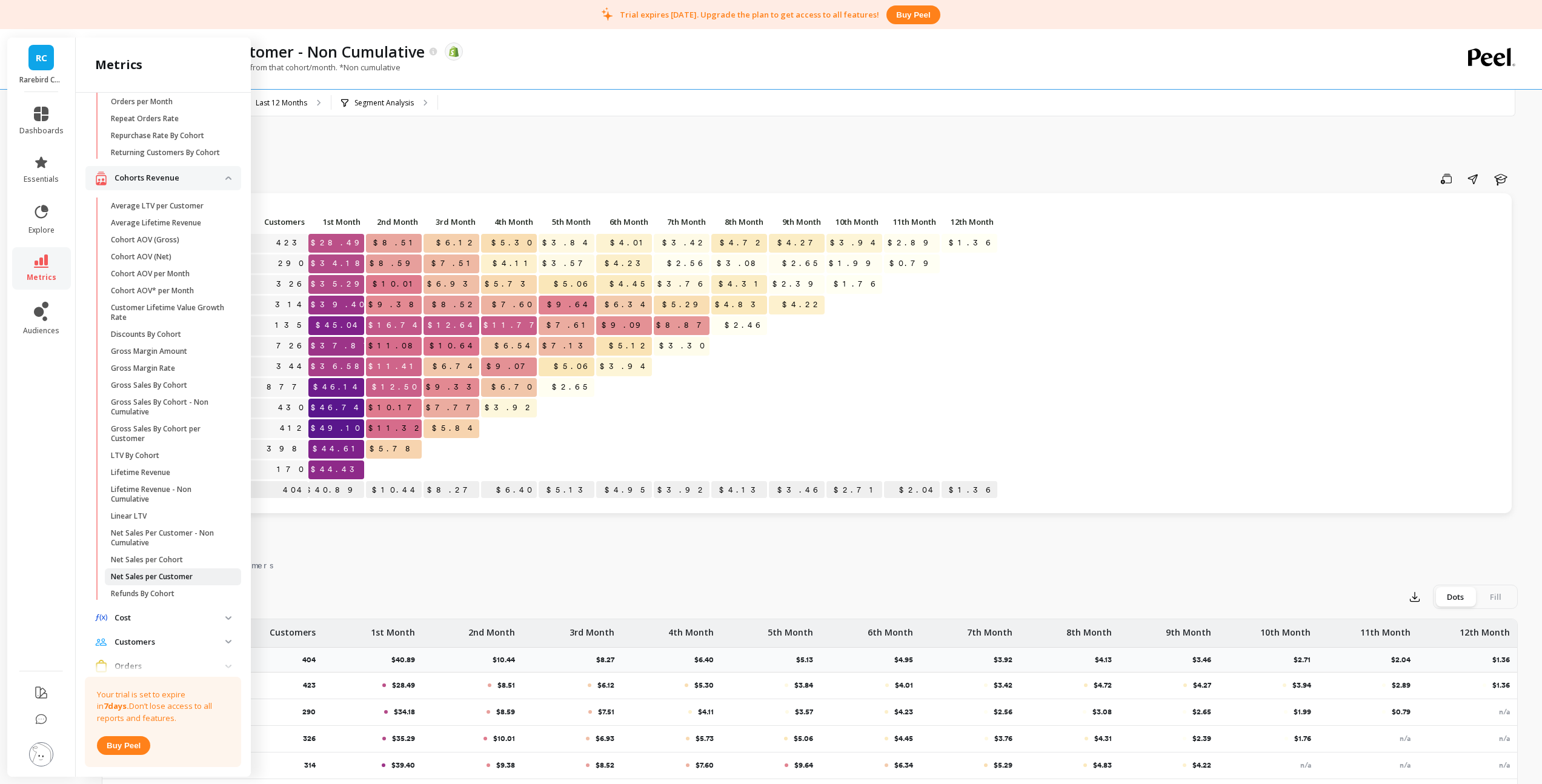
click at [168, 581] on p "Net Sales per Customer" at bounding box center [152, 577] width 82 height 9
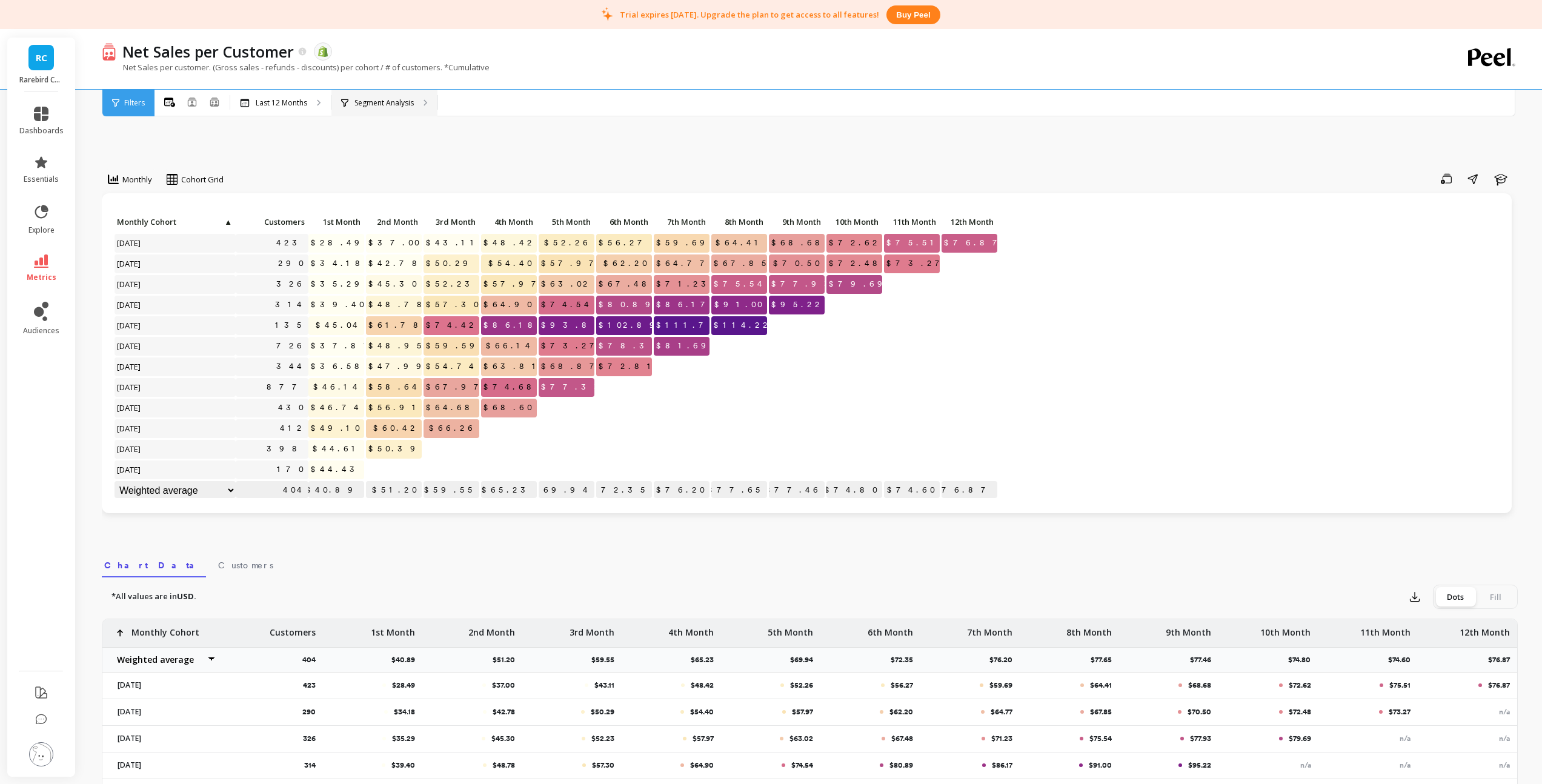
click at [384, 102] on p "Segment Analysis" at bounding box center [384, 103] width 60 height 9
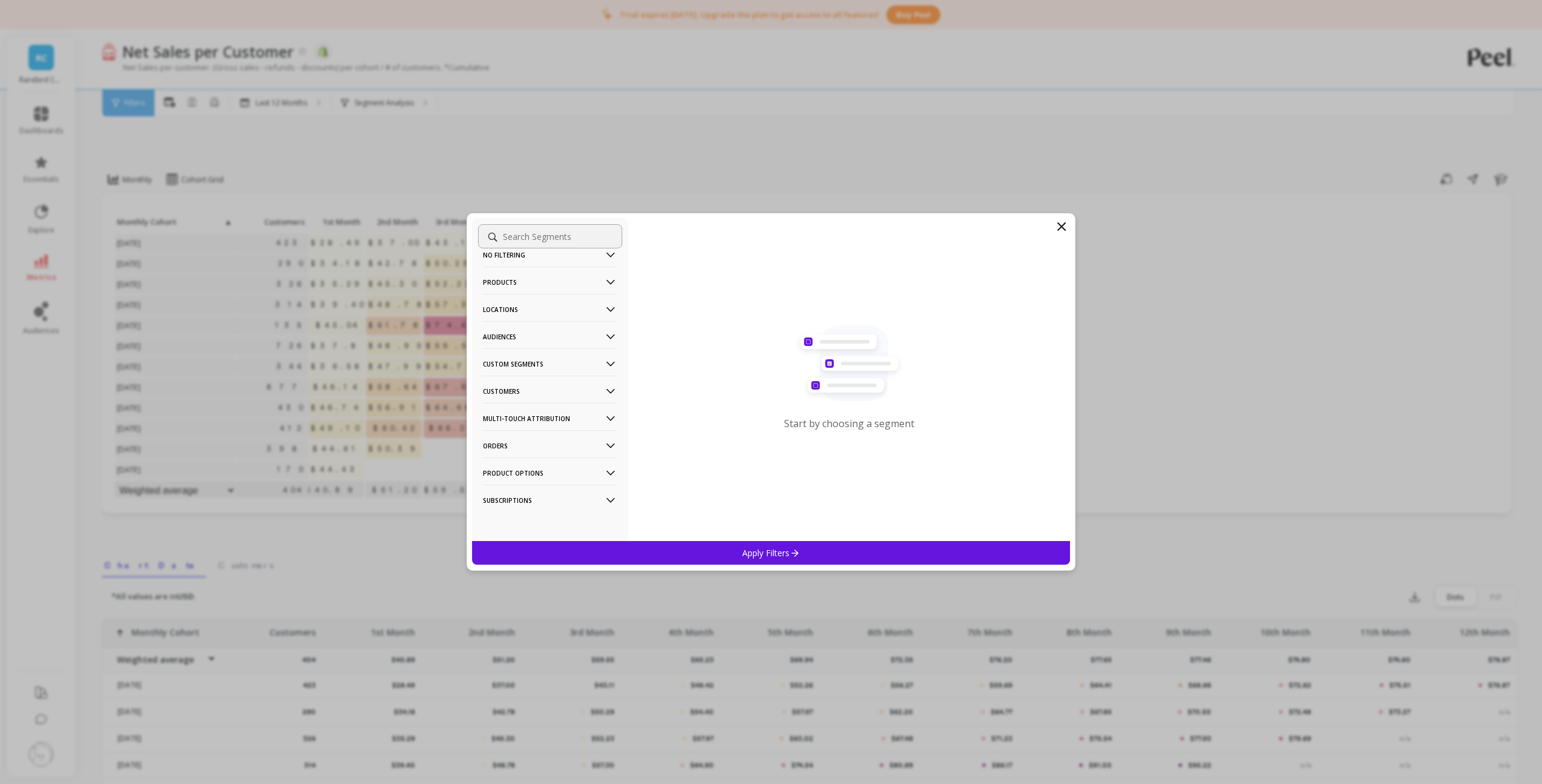
scroll to position [19, 0]
click at [537, 440] on p "Orders" at bounding box center [550, 444] width 134 height 31
click at [529, 437] on div "Order Tags" at bounding box center [550, 434] width 144 height 19
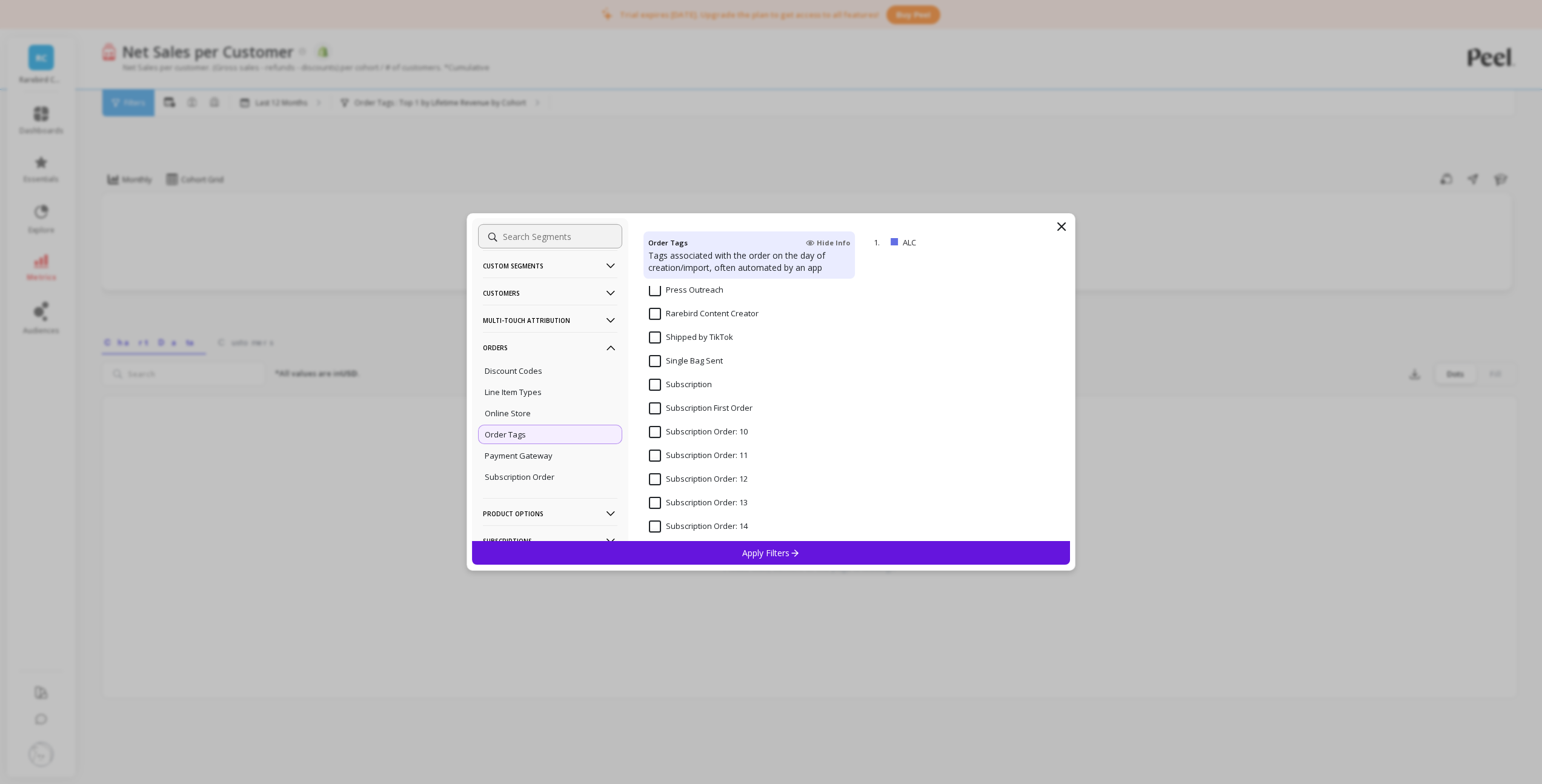
scroll to position [13036, 0]
click at [653, 335] on input "Subscription" at bounding box center [680, 336] width 63 height 12
click at [656, 360] on Order "Subscription First Order" at bounding box center [700, 359] width 103 height 12
click at [657, 336] on input "Subscription" at bounding box center [680, 336] width 63 height 12
click at [730, 557] on div "Apply Filters" at bounding box center [771, 553] width 598 height 23
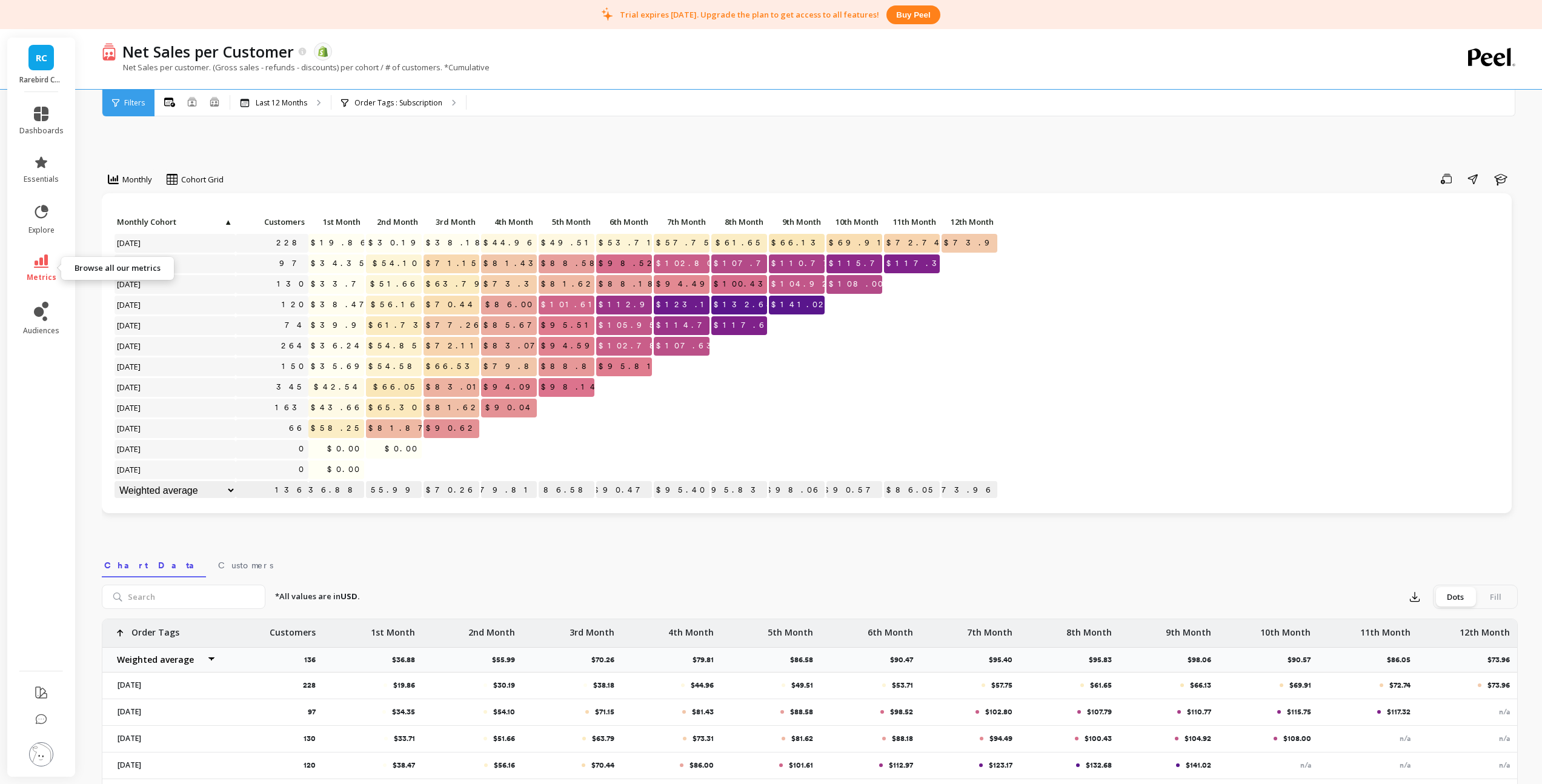
click at [49, 261] on link "metrics" at bounding box center [42, 268] width 44 height 28
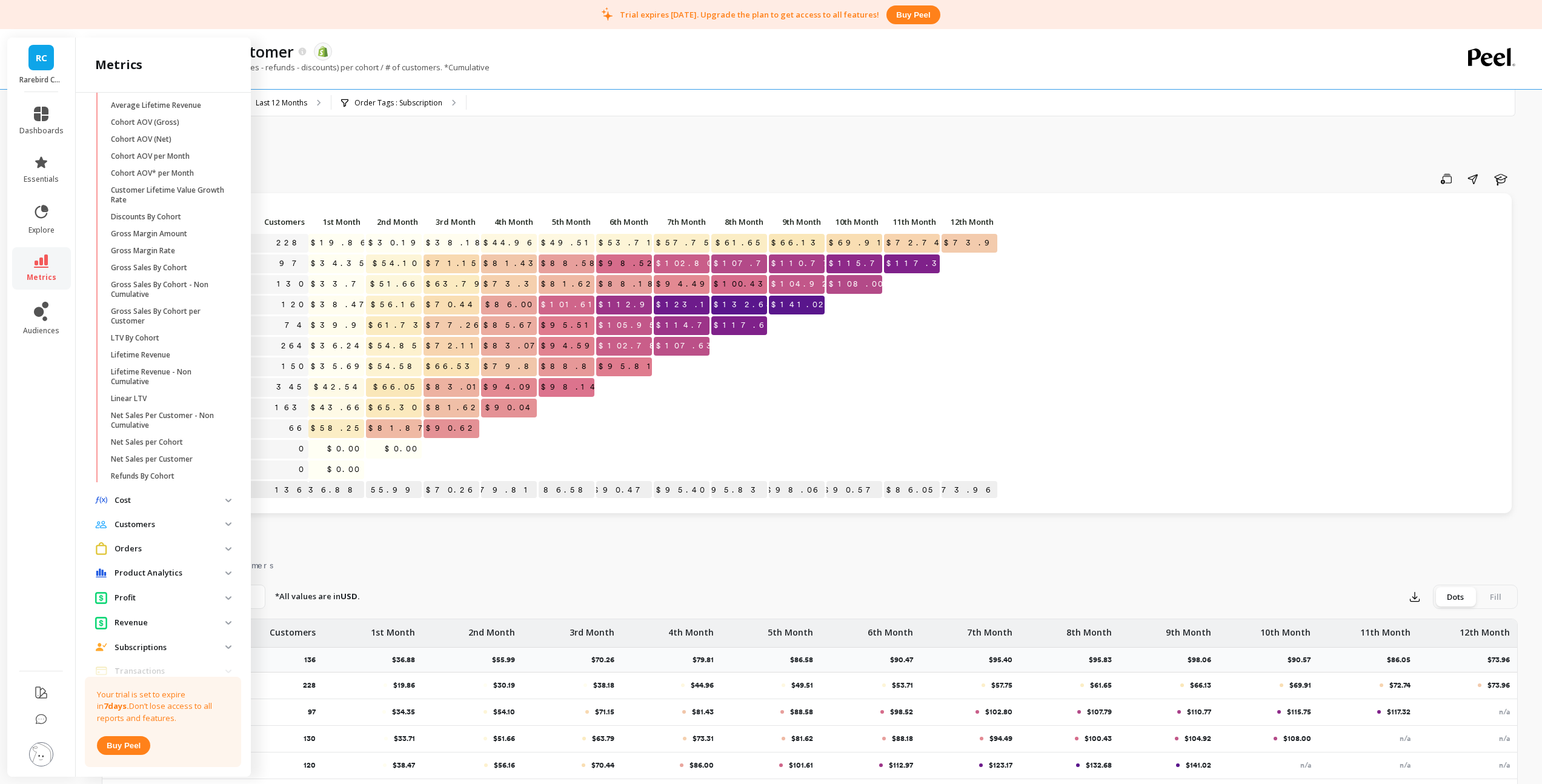
scroll to position [338, 0]
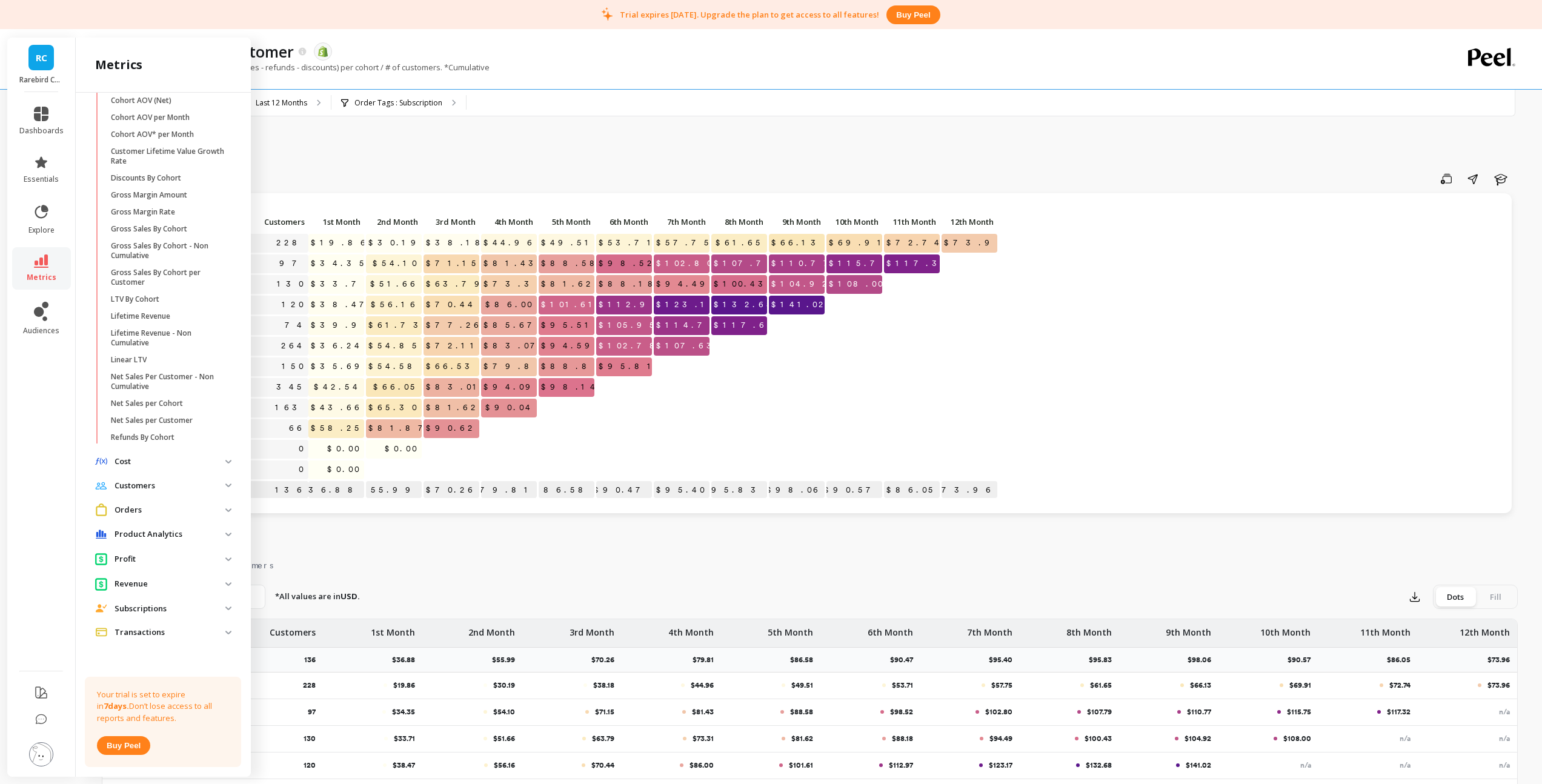
click at [152, 486] on p "Customers" at bounding box center [170, 486] width 111 height 12
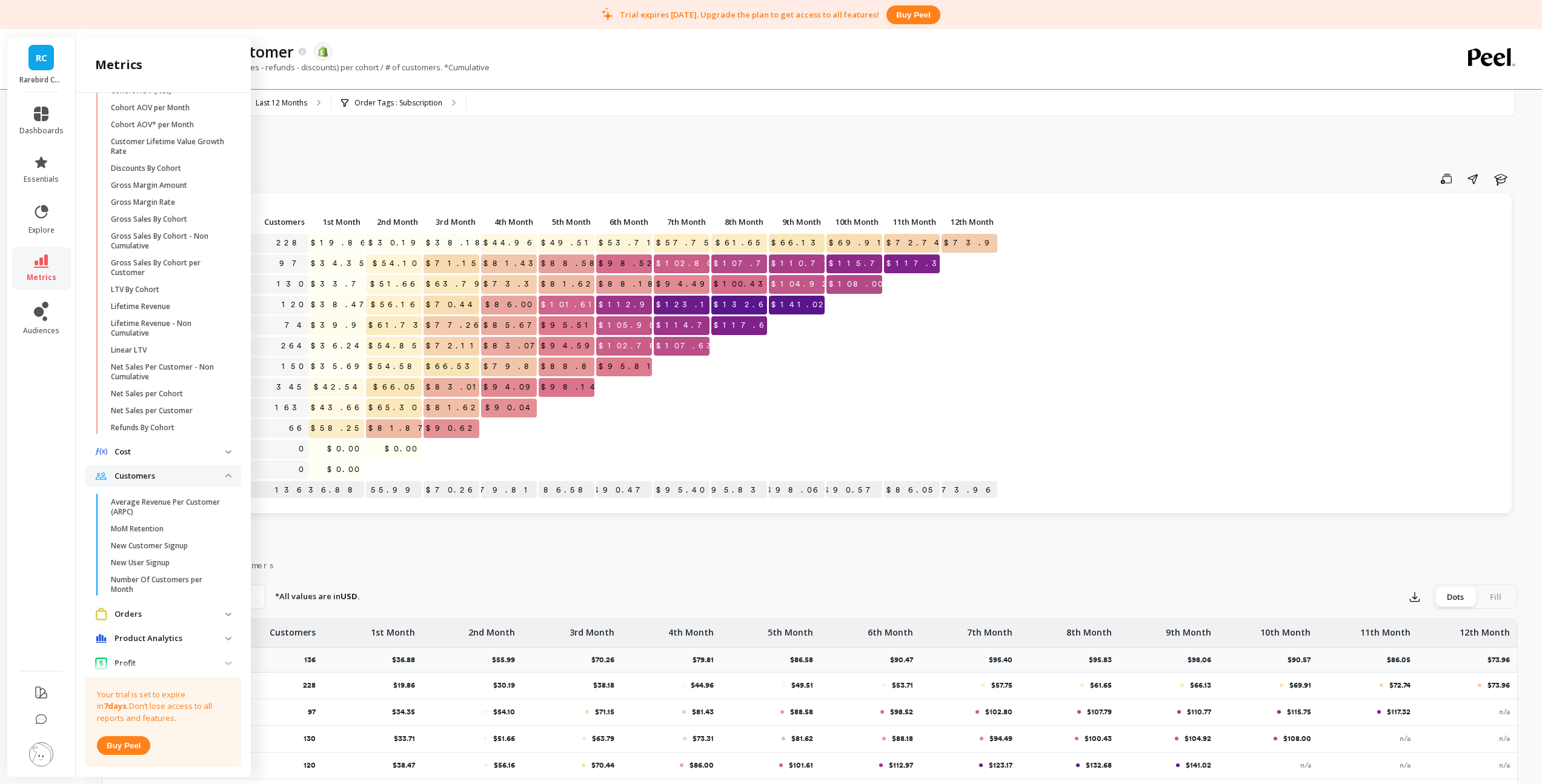
click at [148, 620] on p "Orders" at bounding box center [170, 614] width 111 height 12
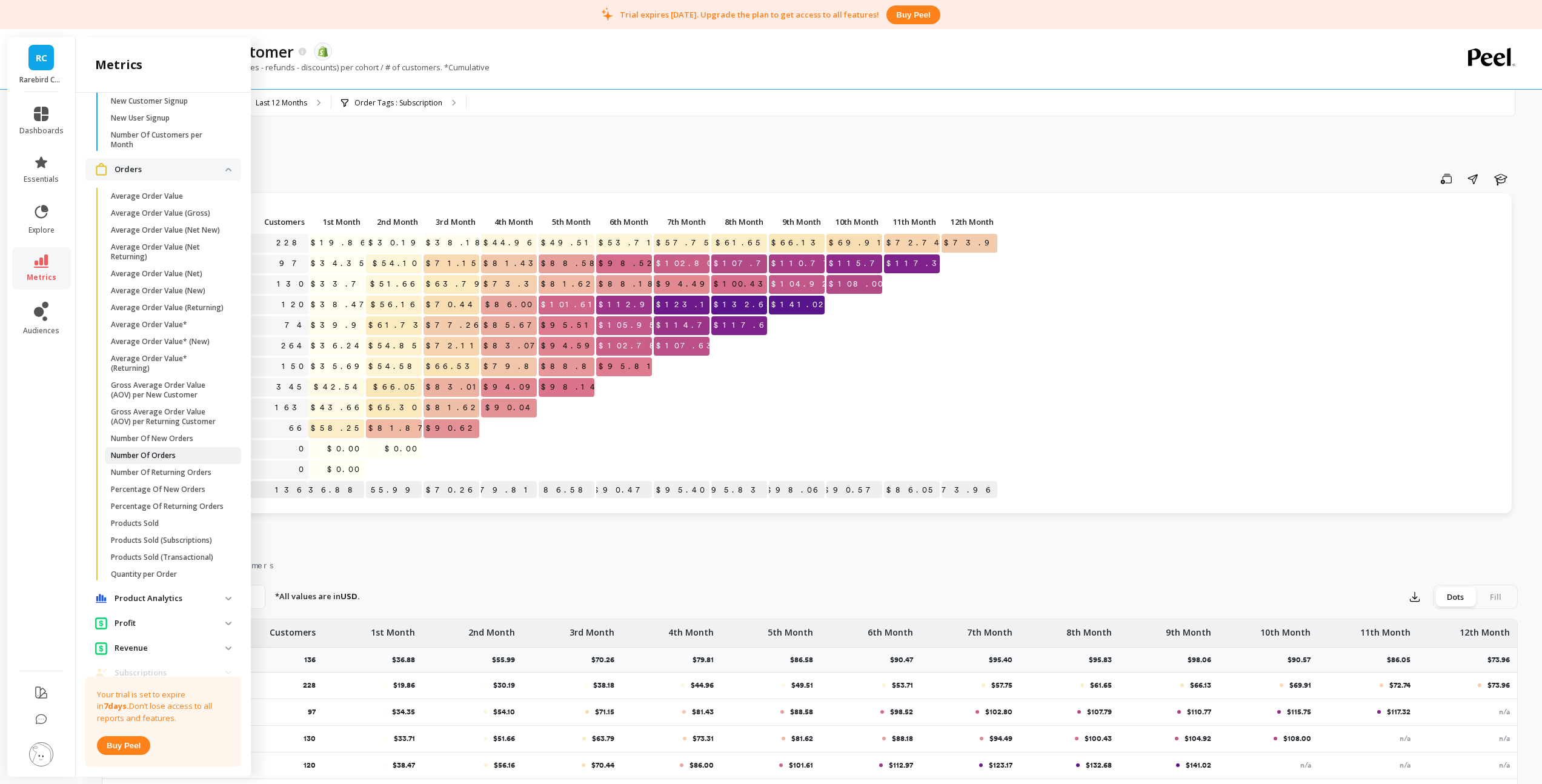
scroll to position [828, 0]
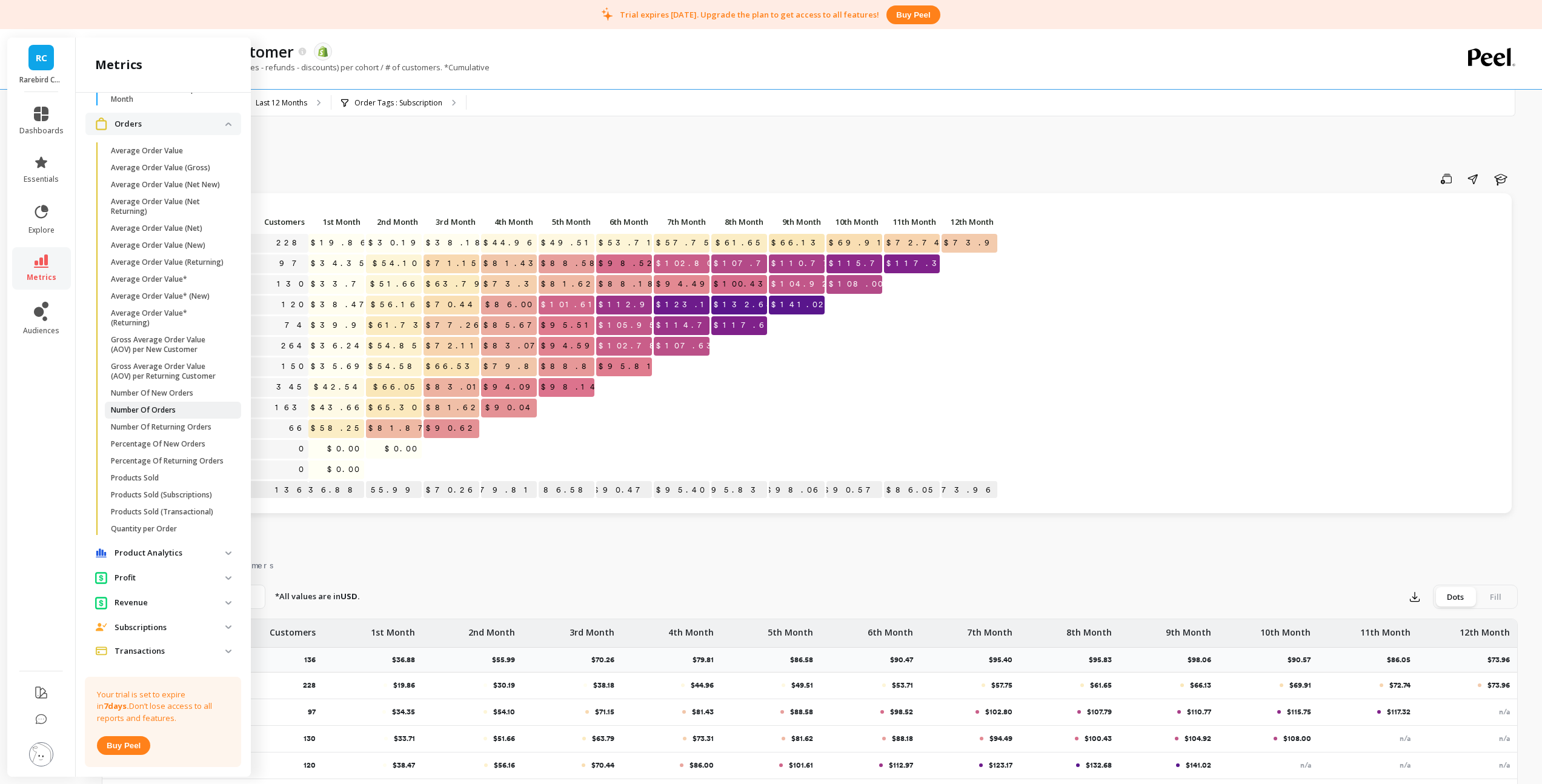
click at [168, 415] on p "Number Of Orders" at bounding box center [143, 410] width 65 height 9
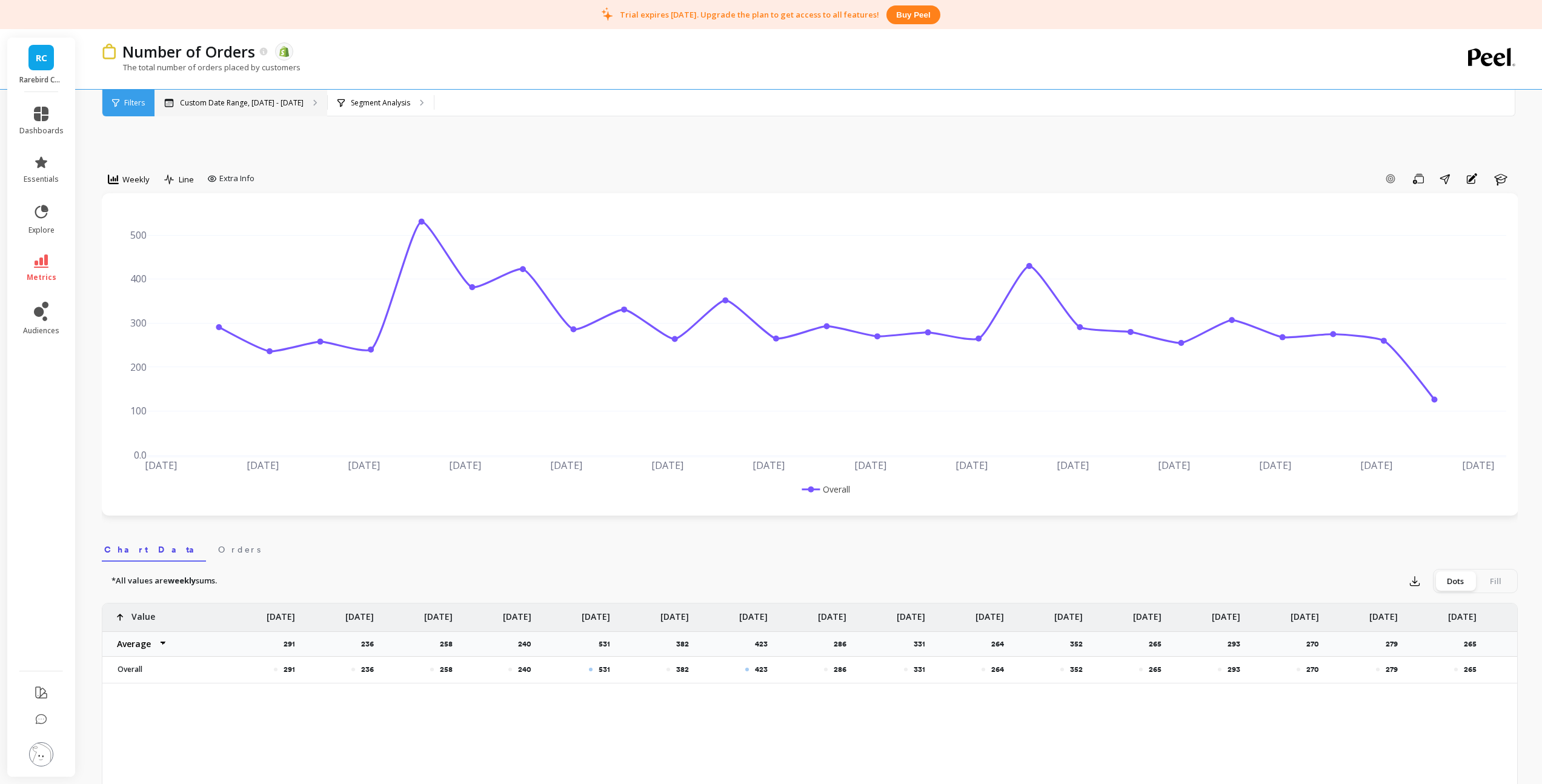
click at [236, 110] on div "Custom Date Range, [DATE] - [DATE]" at bounding box center [240, 103] width 172 height 27
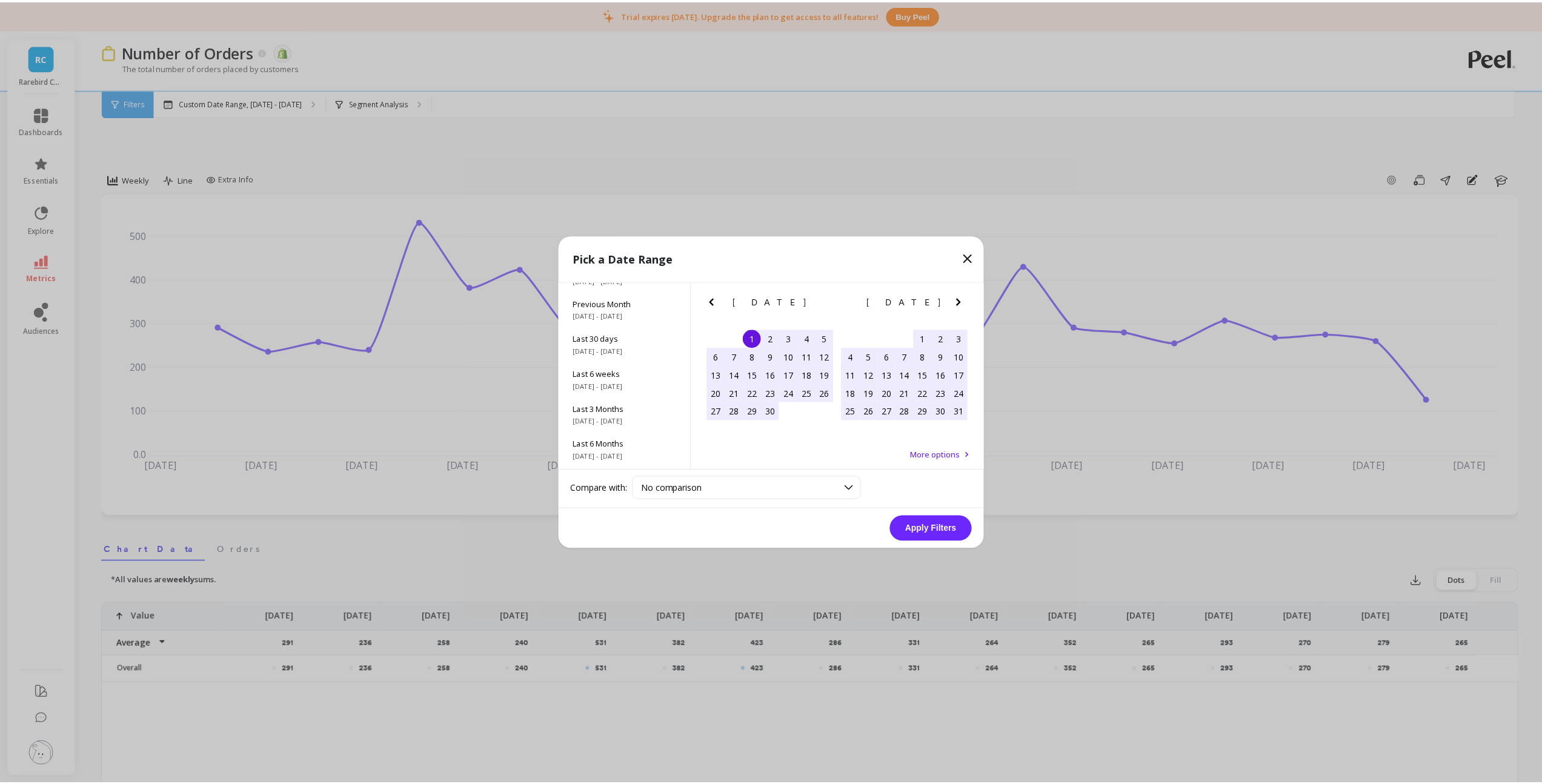
scroll to position [164, 0]
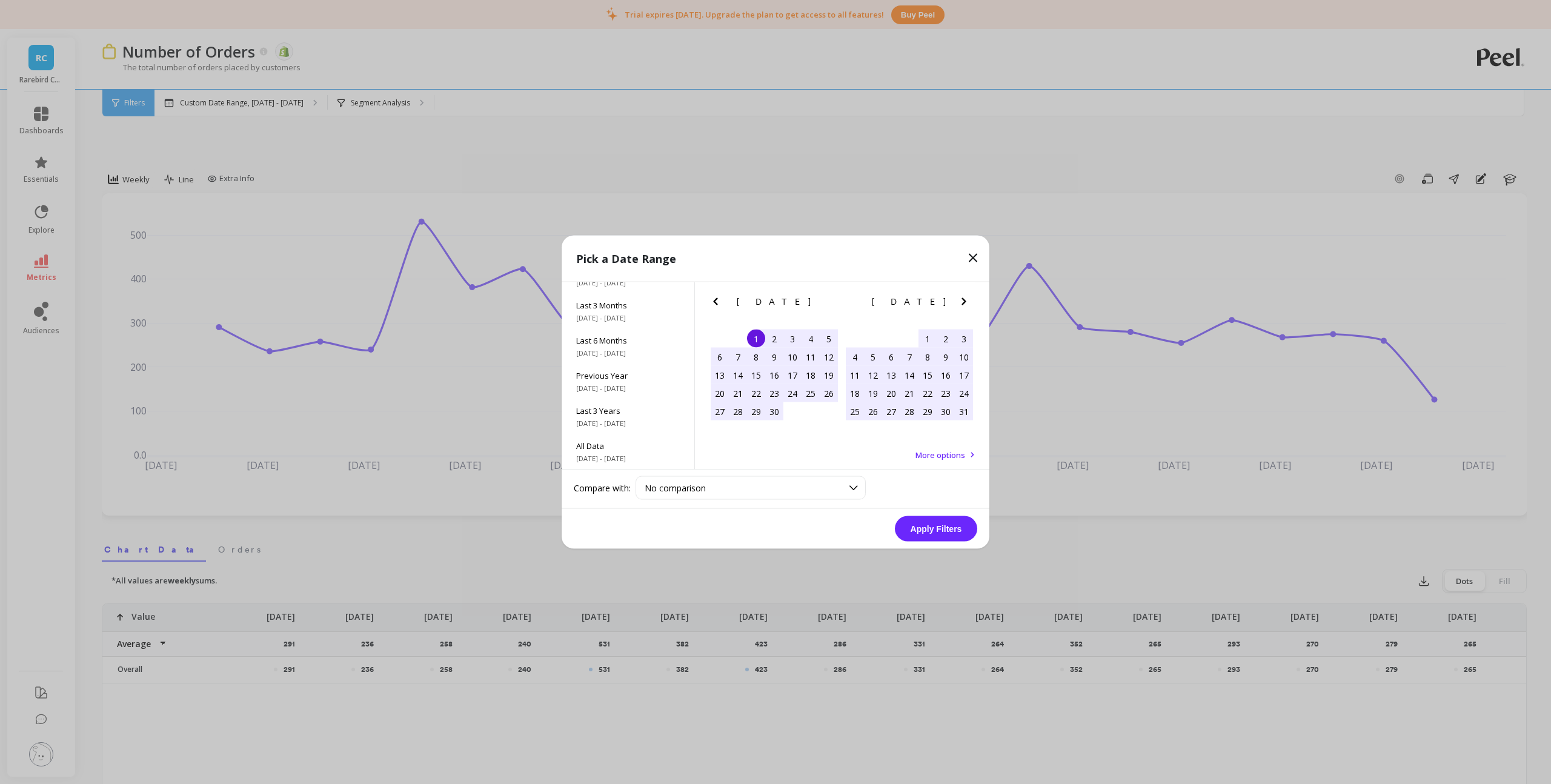
click at [977, 259] on icon at bounding box center [973, 258] width 15 height 15
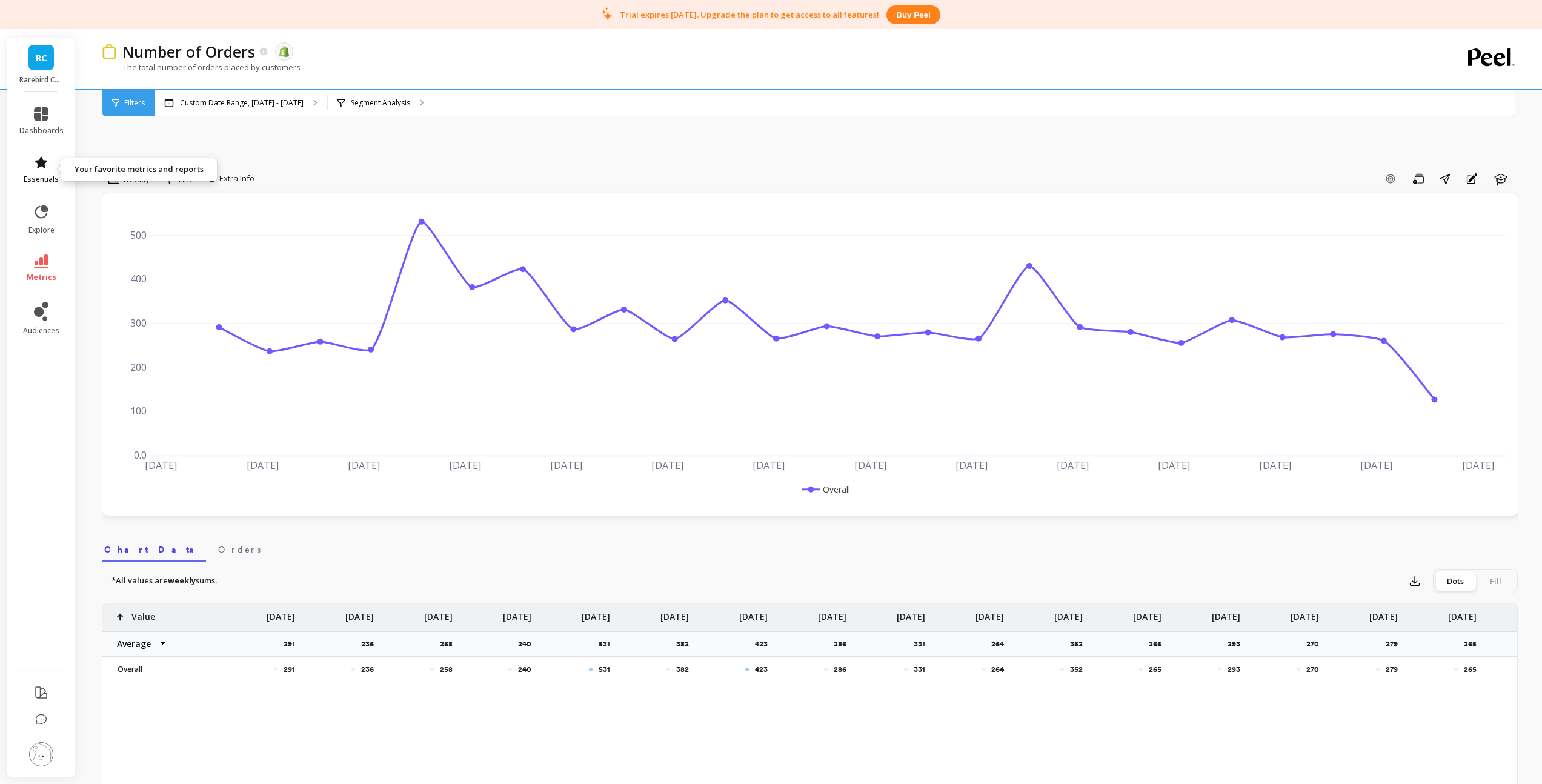
click at [44, 160] on icon at bounding box center [42, 162] width 15 height 15
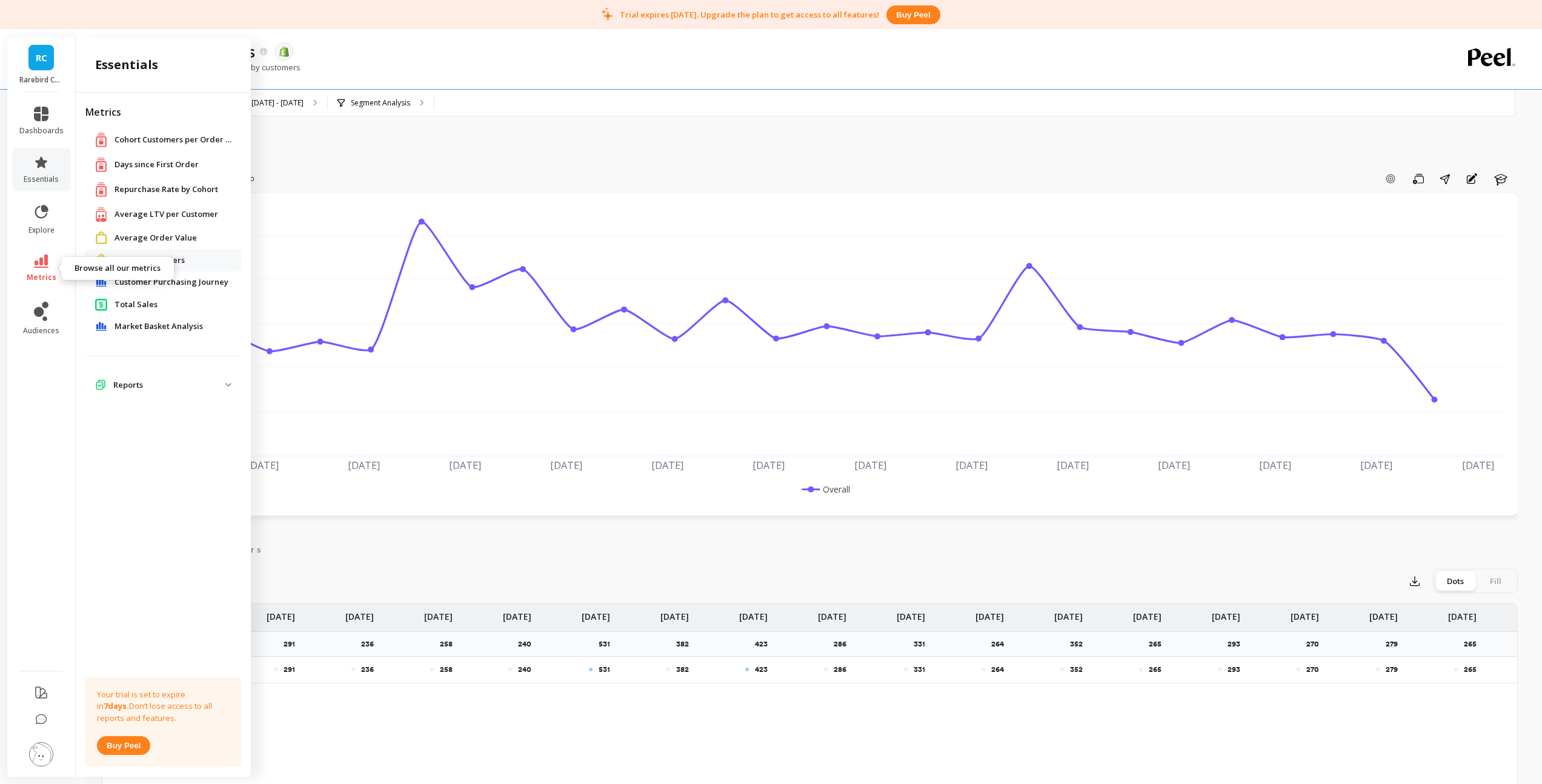
click at [42, 267] on icon at bounding box center [42, 261] width 15 height 13
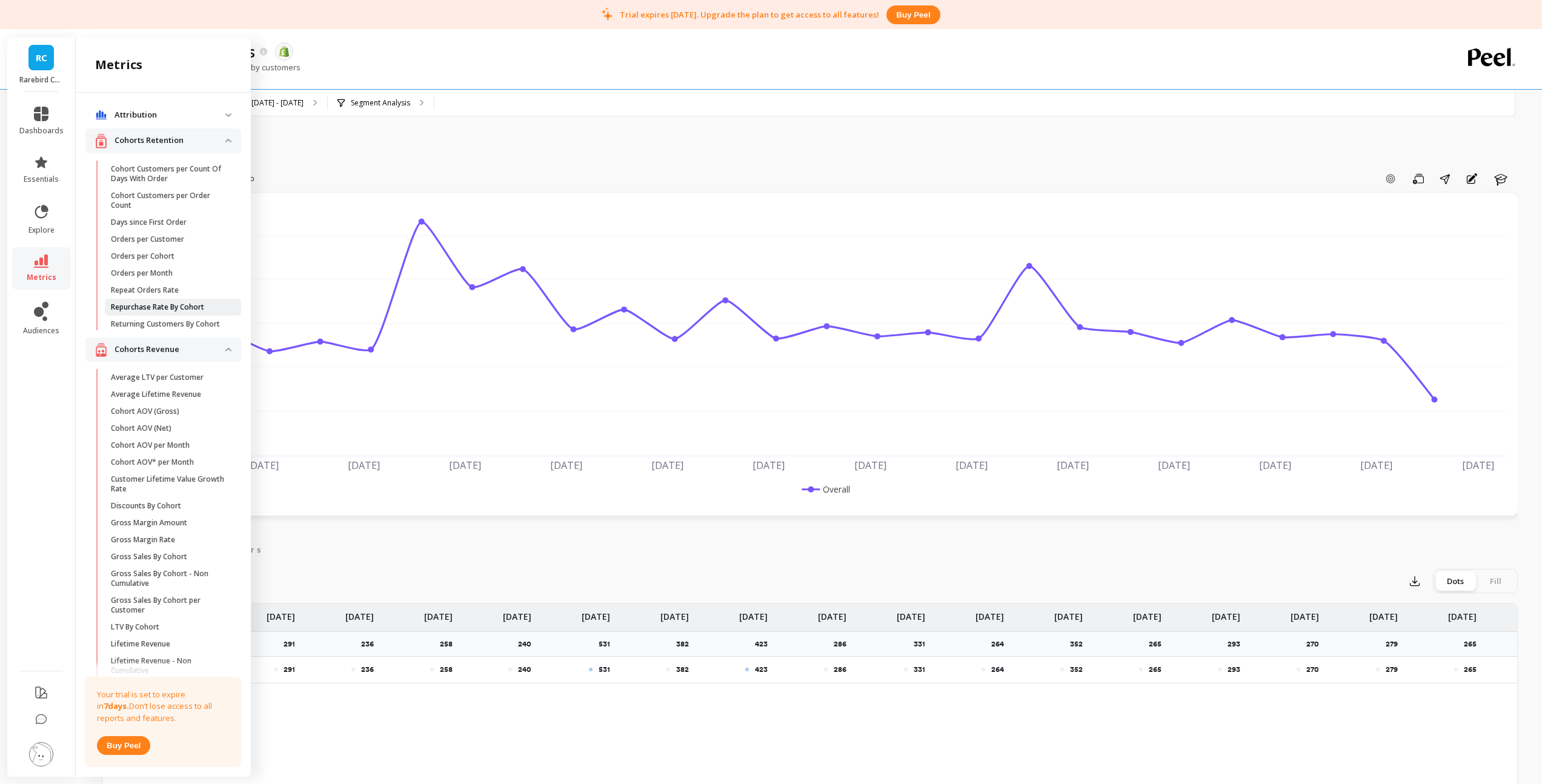
scroll to position [0, 0]
click at [183, 242] on p "Orders per Customer" at bounding box center [147, 239] width 73 height 9
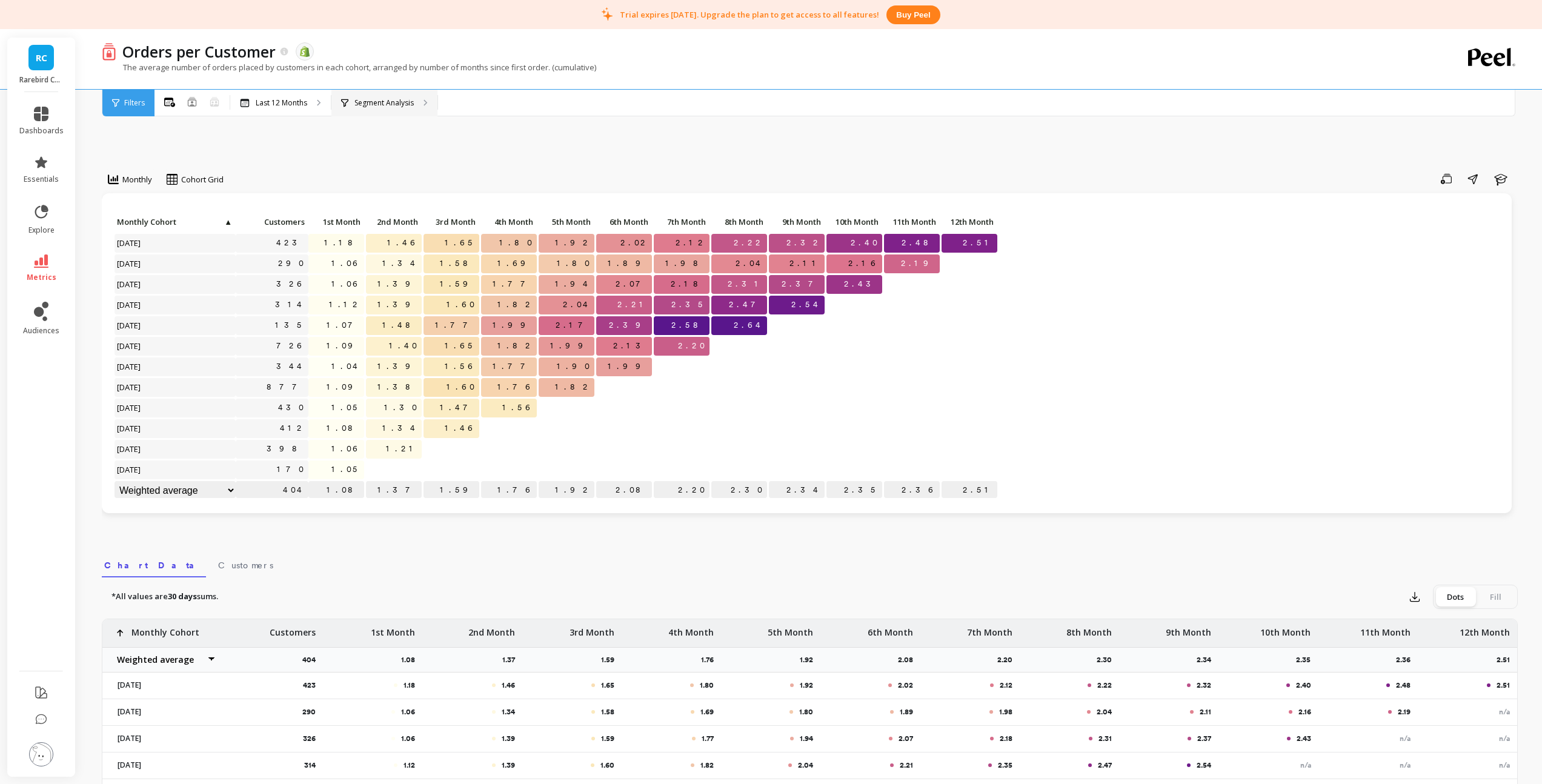
click at [388, 102] on p "Segment Analysis" at bounding box center [384, 103] width 60 height 9
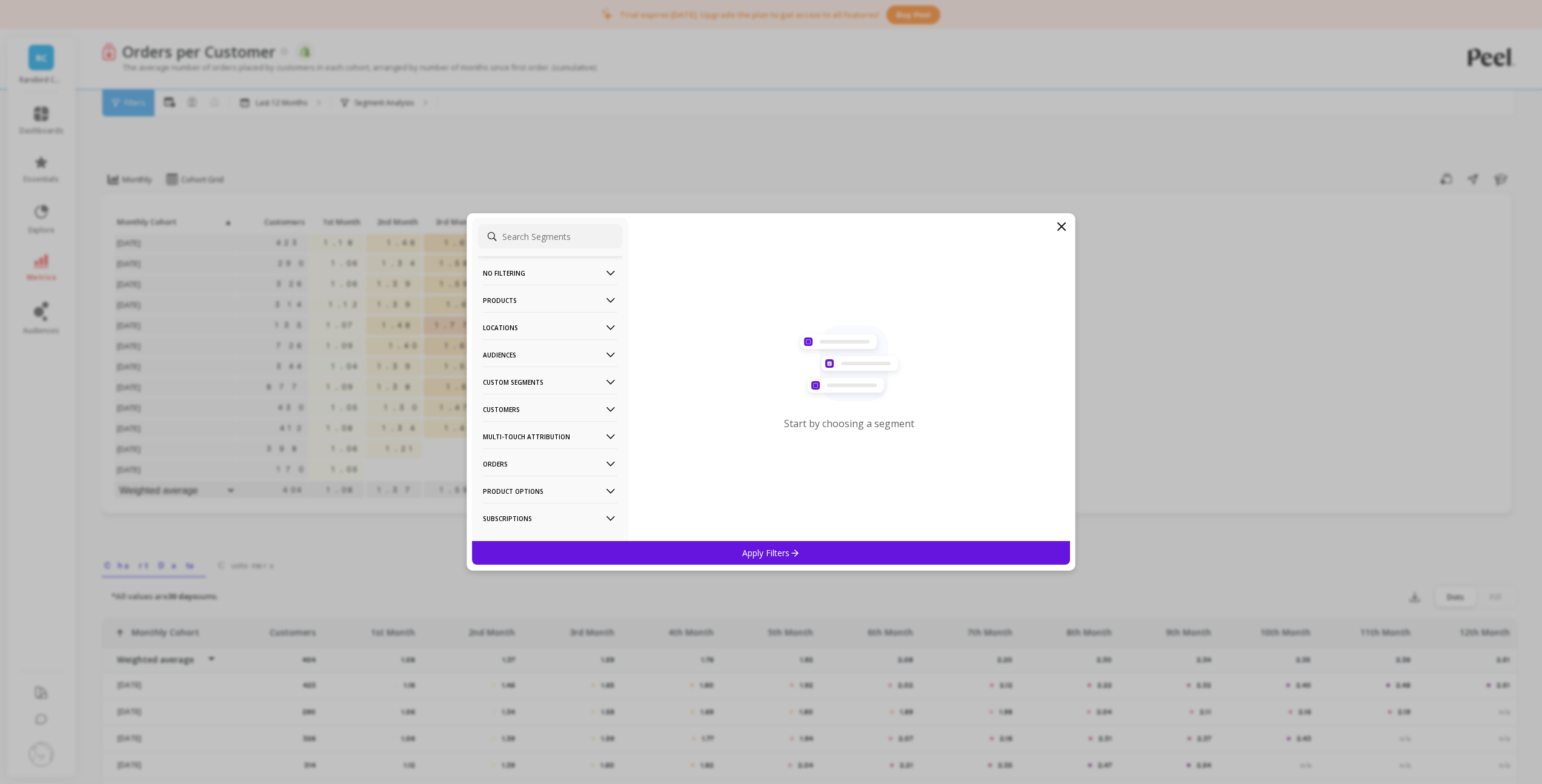
click at [606, 463] on icon at bounding box center [610, 463] width 9 height 5
click at [512, 390] on p "Order Tags" at bounding box center [505, 392] width 41 height 11
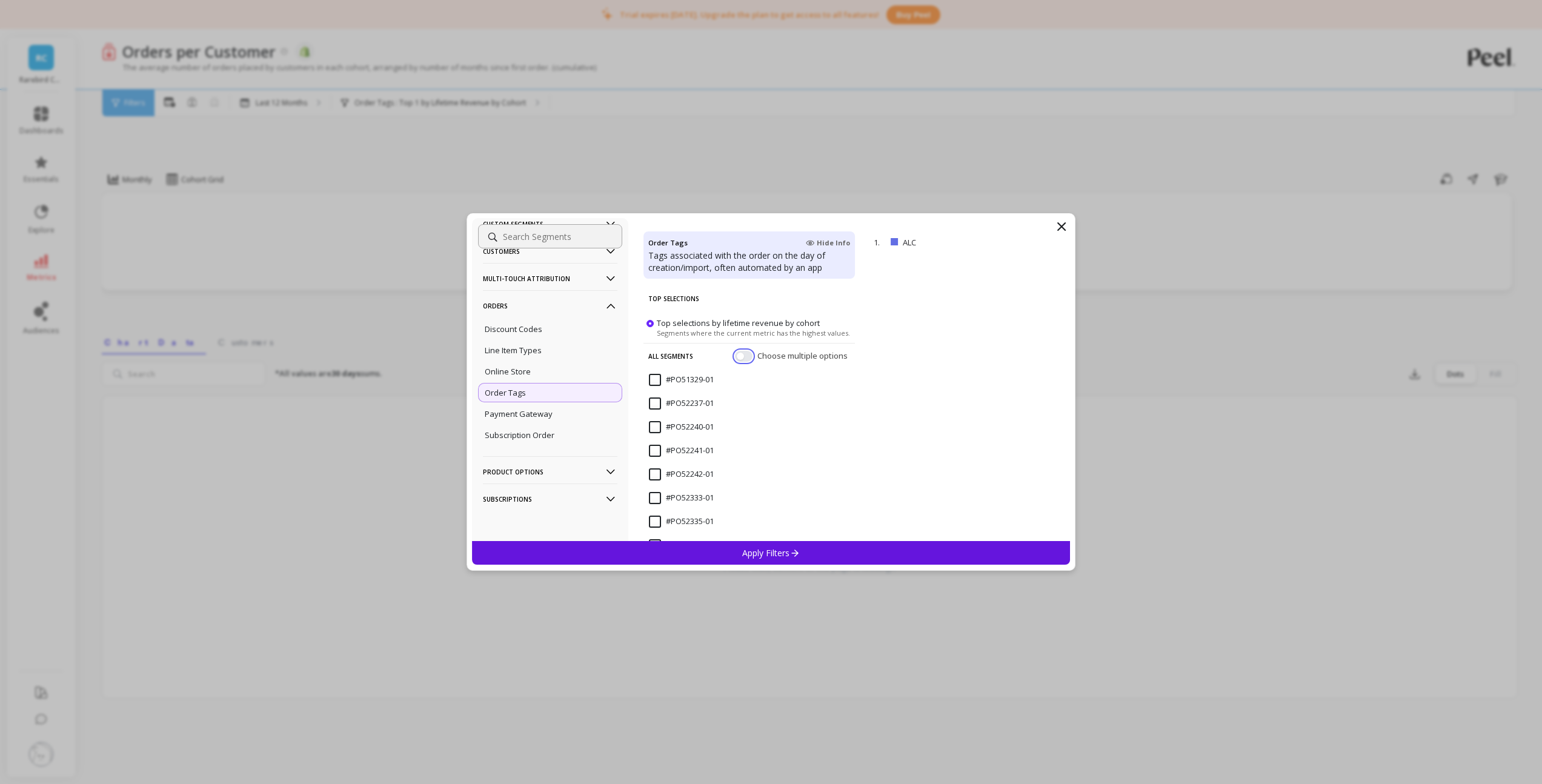
click at [736, 357] on button "button" at bounding box center [744, 356] width 17 height 11
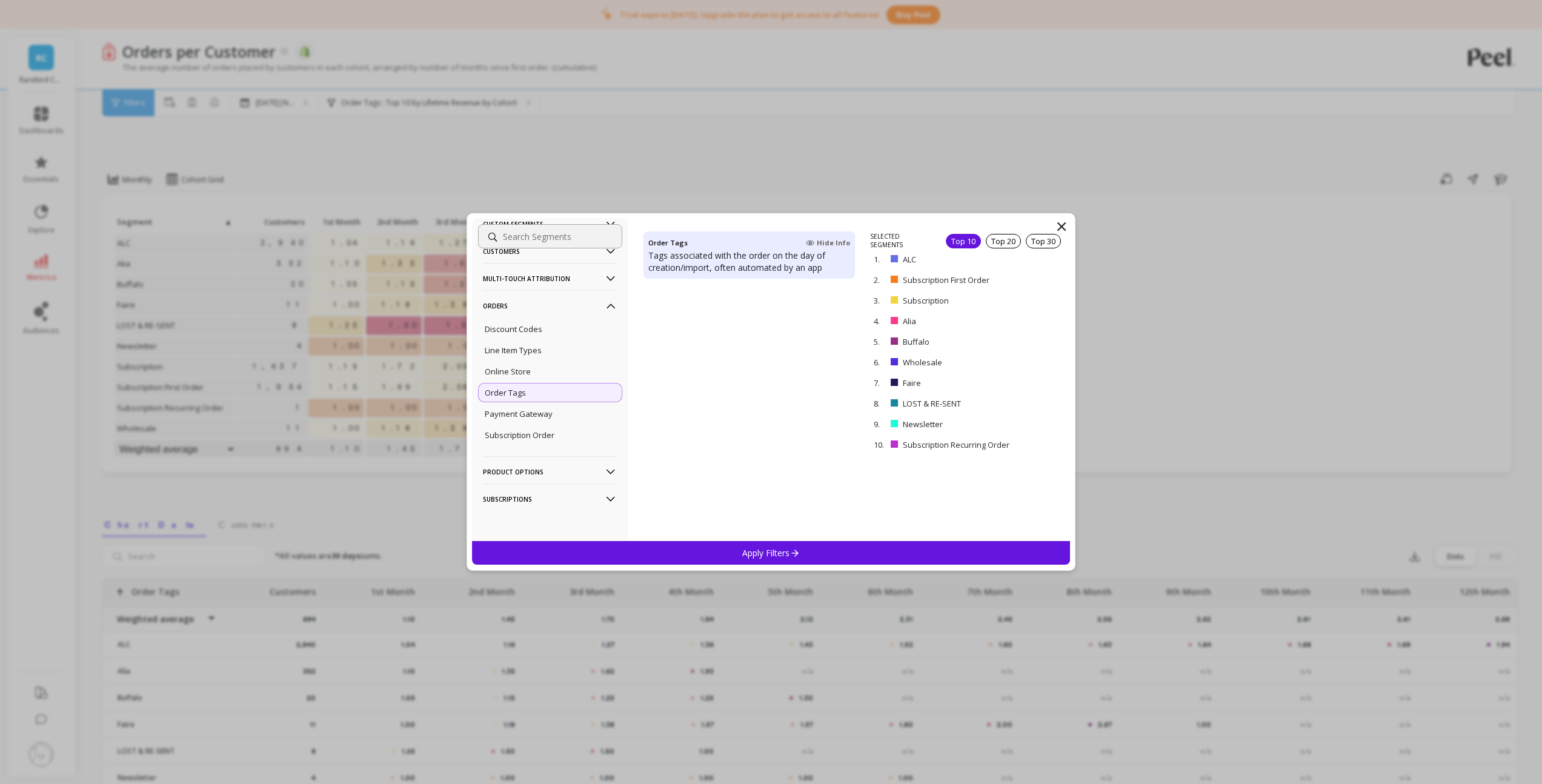
scroll to position [5586, 0]
click at [1026, 422] on p "remove" at bounding box center [1035, 425] width 31 height 9
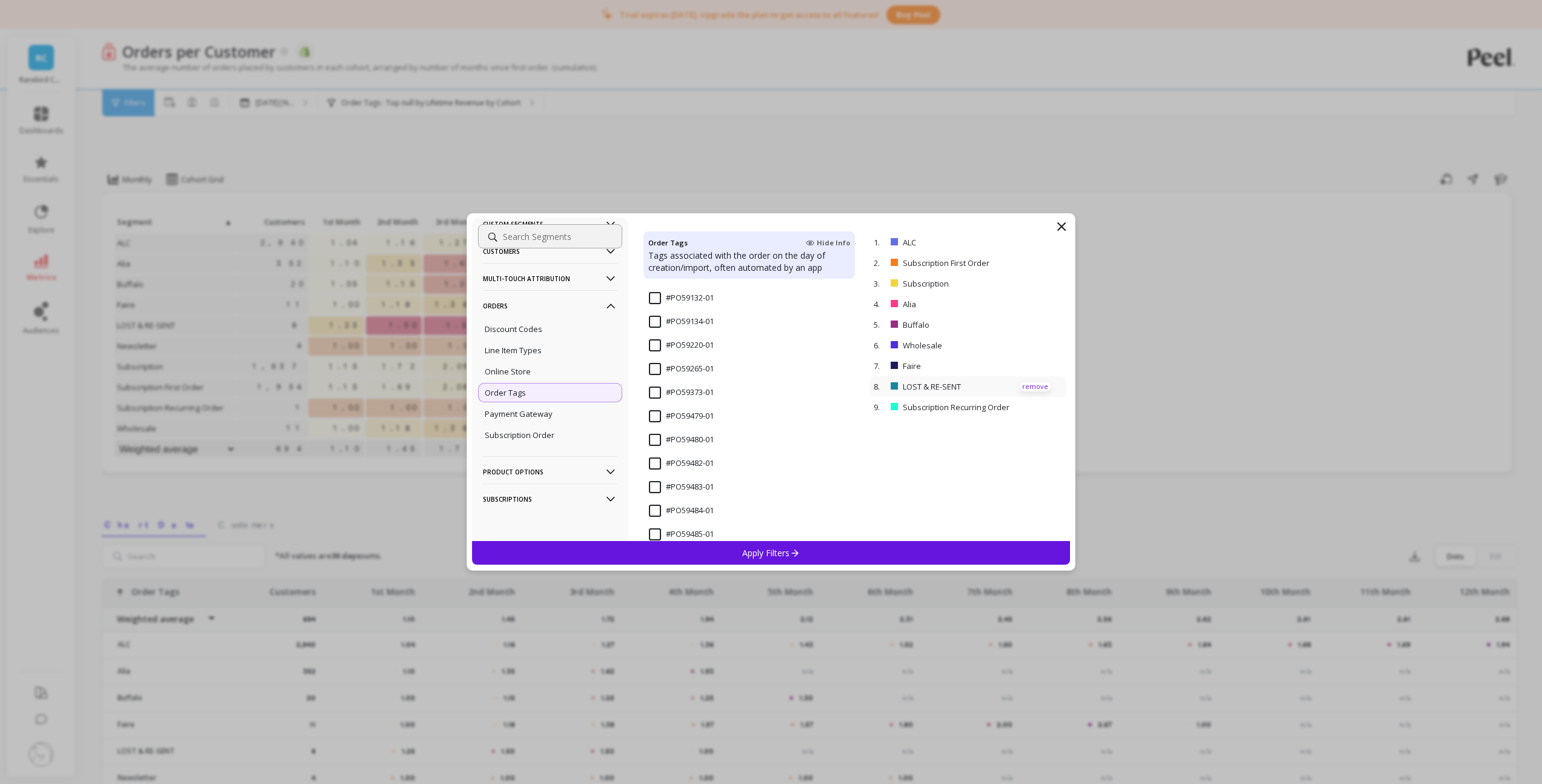
click at [1021, 387] on p "remove" at bounding box center [1035, 387] width 31 height 9
click at [1022, 384] on p "remove" at bounding box center [1035, 387] width 31 height 9
click at [1023, 355] on div "7. Faire remove" at bounding box center [968, 366] width 196 height 21
click at [1025, 348] on p "remove" at bounding box center [1035, 345] width 31 height 9
click at [0, 0] on p "remove" at bounding box center [0, 0] width 0 height 0
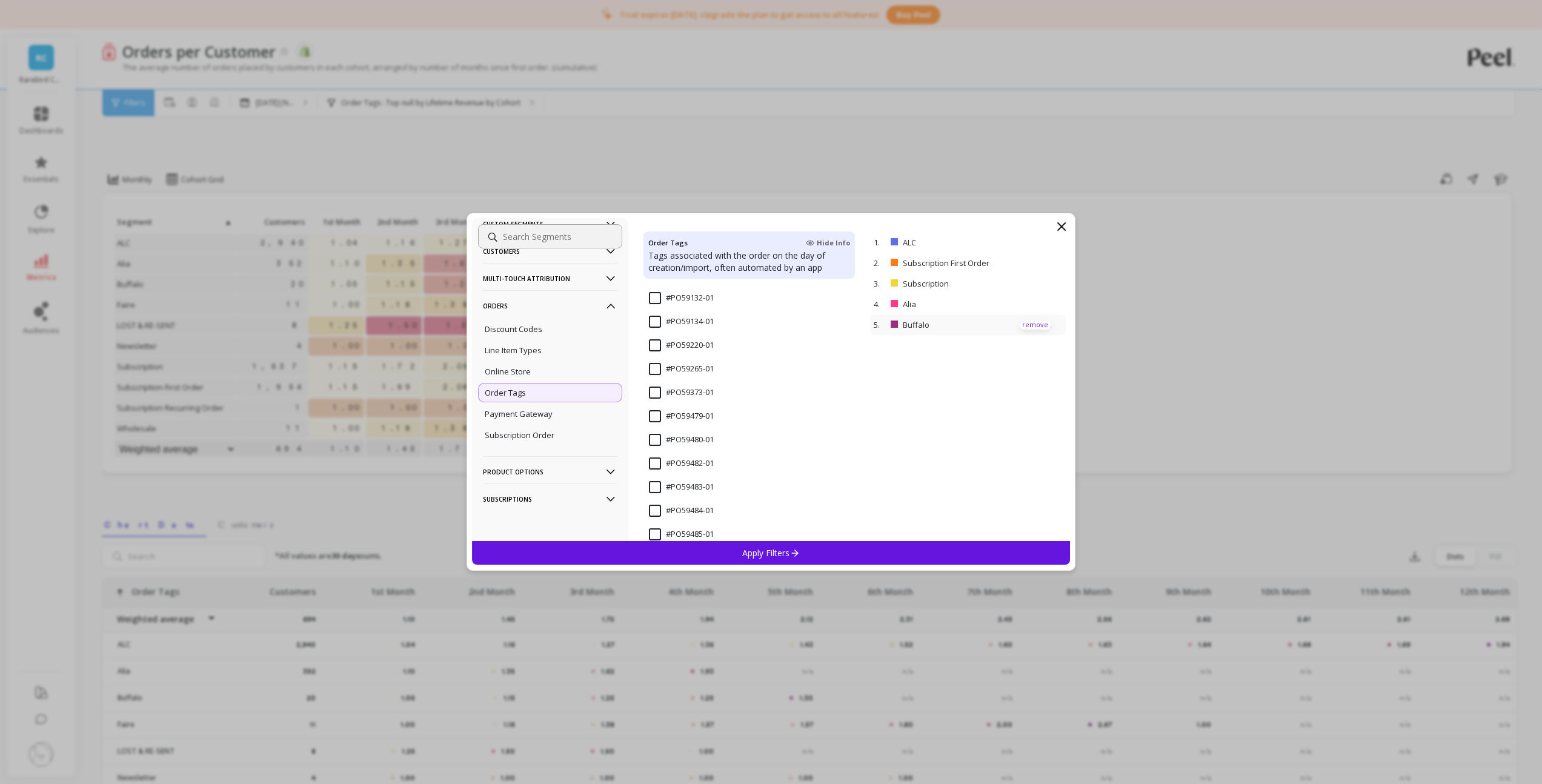
click at [1026, 324] on p "remove" at bounding box center [1035, 325] width 31 height 9
click at [0, 0] on p "remove" at bounding box center [0, 0] width 0 height 0
click at [1032, 245] on p "remove" at bounding box center [1035, 243] width 31 height 9
click at [653, 448] on 10 "Subscription Order: 10" at bounding box center [698, 447] width 99 height 12
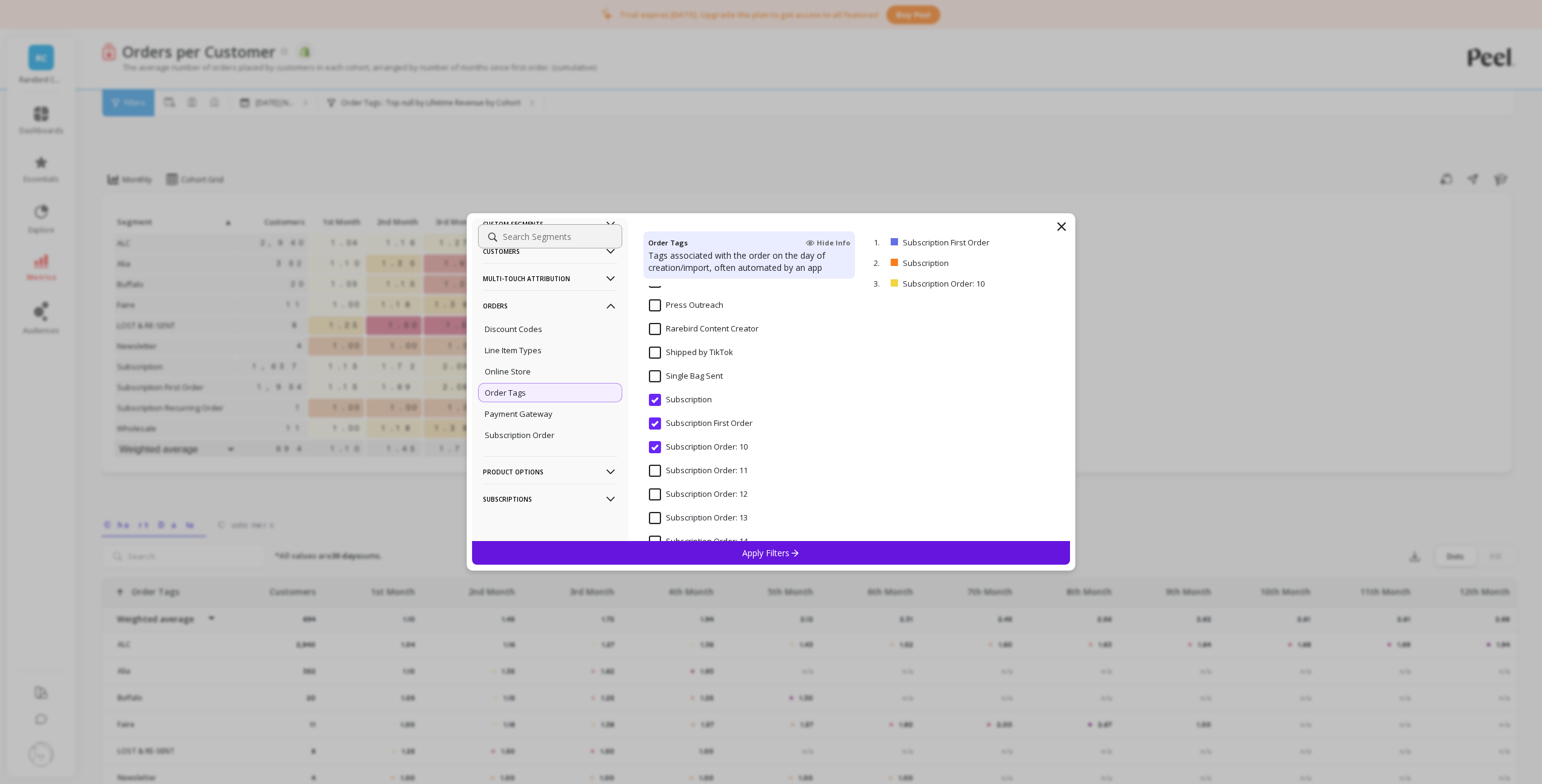
click at [655, 472] on 11 "Subscription Order: 11" at bounding box center [698, 471] width 99 height 12
click at [657, 497] on 12 "Subscription Order: 12" at bounding box center [698, 494] width 99 height 12
click at [656, 516] on 13 "Subscription Order: 13" at bounding box center [698, 518] width 99 height 12
click at [657, 401] on 14 "Subscription Order: 14" at bounding box center [698, 401] width 99 height 12
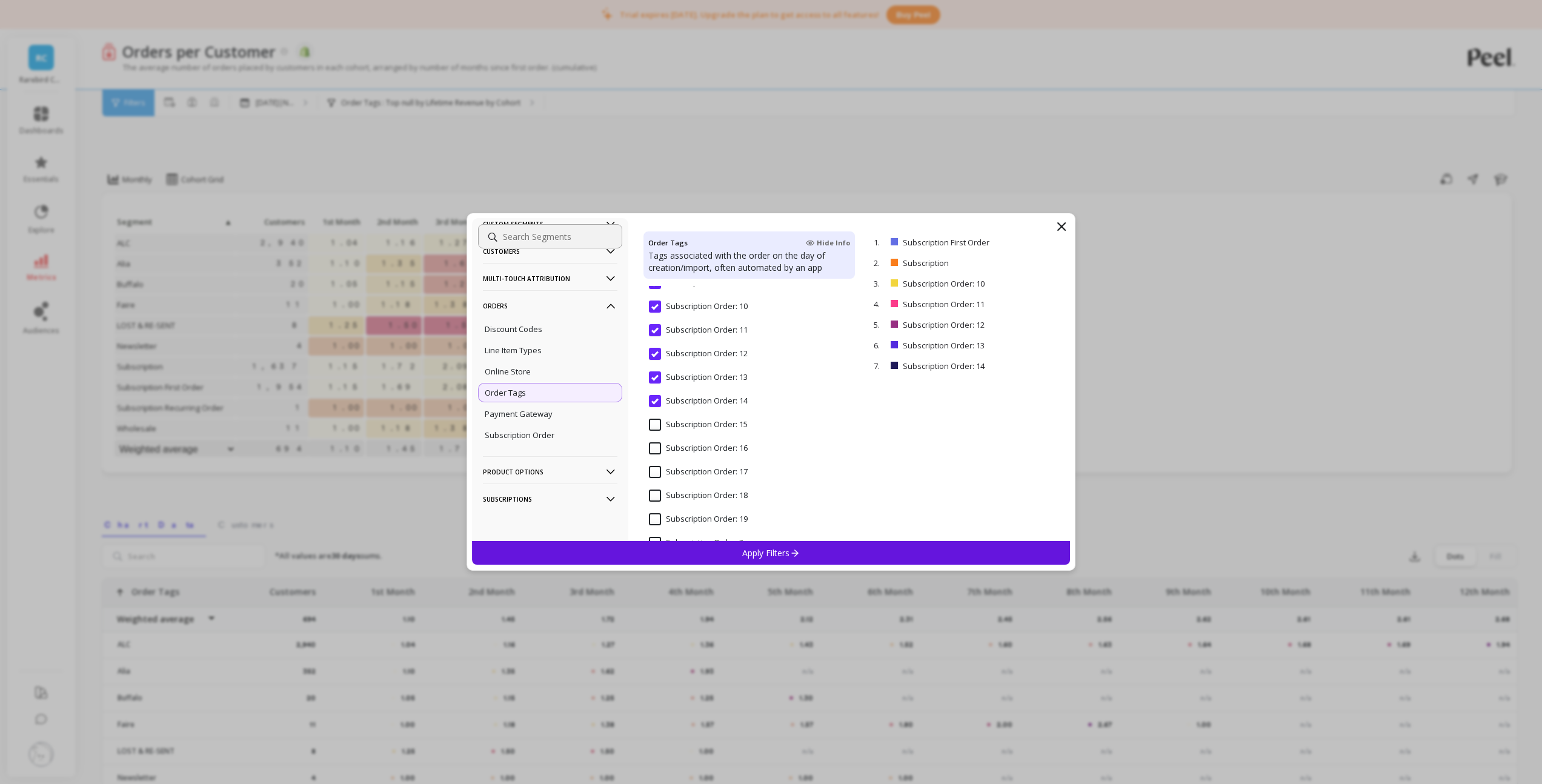
click at [653, 425] on 15 "Subscription Order: 15" at bounding box center [698, 425] width 99 height 12
click at [656, 448] on 16 "Subscription Order: 16" at bounding box center [698, 448] width 99 height 12
click at [653, 477] on 17 "Subscription Order: 17" at bounding box center [698, 472] width 99 height 12
click at [657, 495] on 18 "Subscription Order: 18" at bounding box center [698, 496] width 99 height 12
click at [660, 520] on 19 "Subscription Order: 19" at bounding box center [698, 519] width 99 height 12
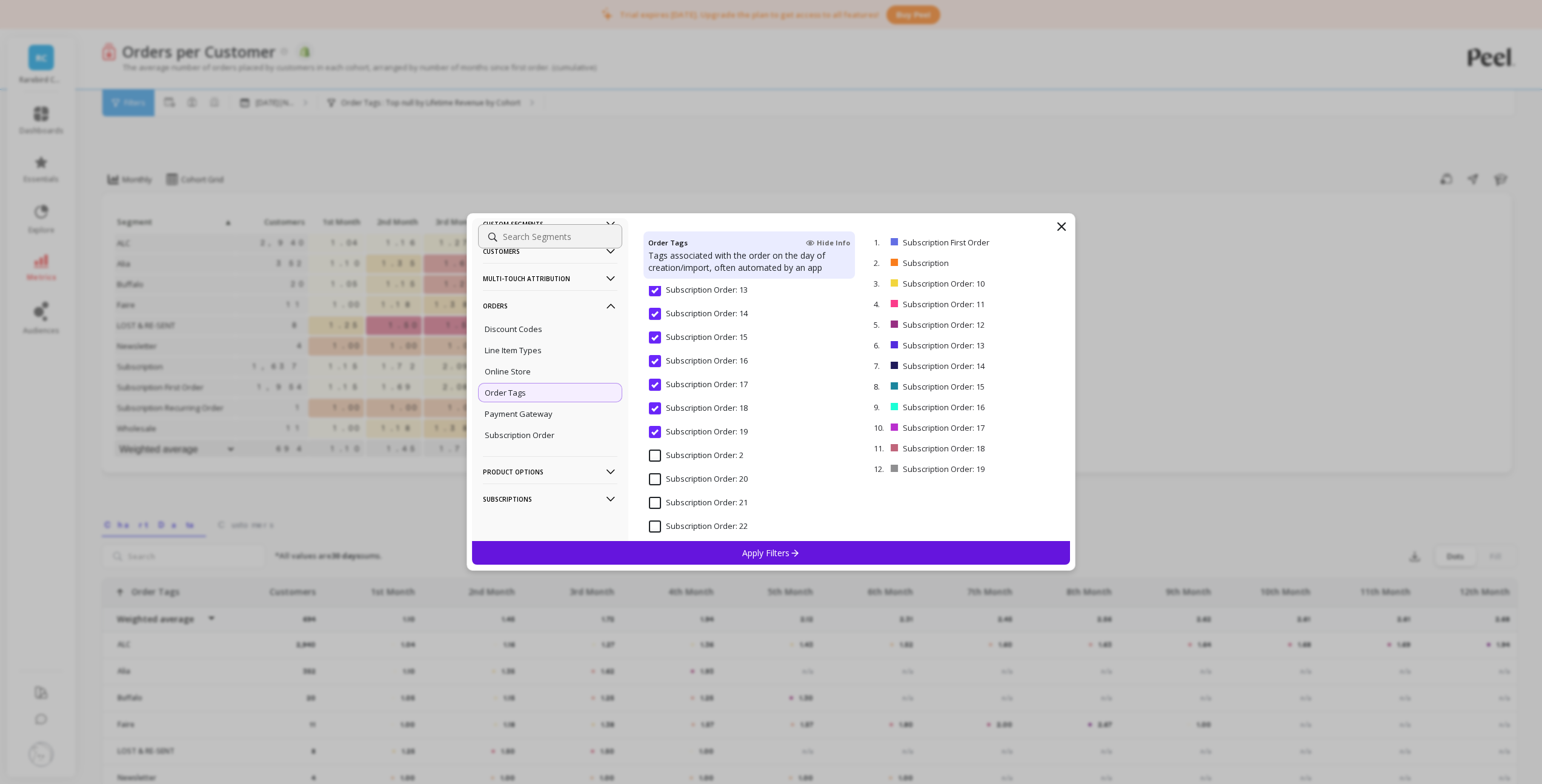
scroll to position [13201, 0]
click at [659, 457] on 2 "Subscription Order: 2" at bounding box center [696, 455] width 95 height 12
click at [655, 484] on 20 "Subscription Order: 20" at bounding box center [698, 478] width 99 height 12
click at [655, 502] on 21 "Subscription Order: 21" at bounding box center [698, 502] width 99 height 12
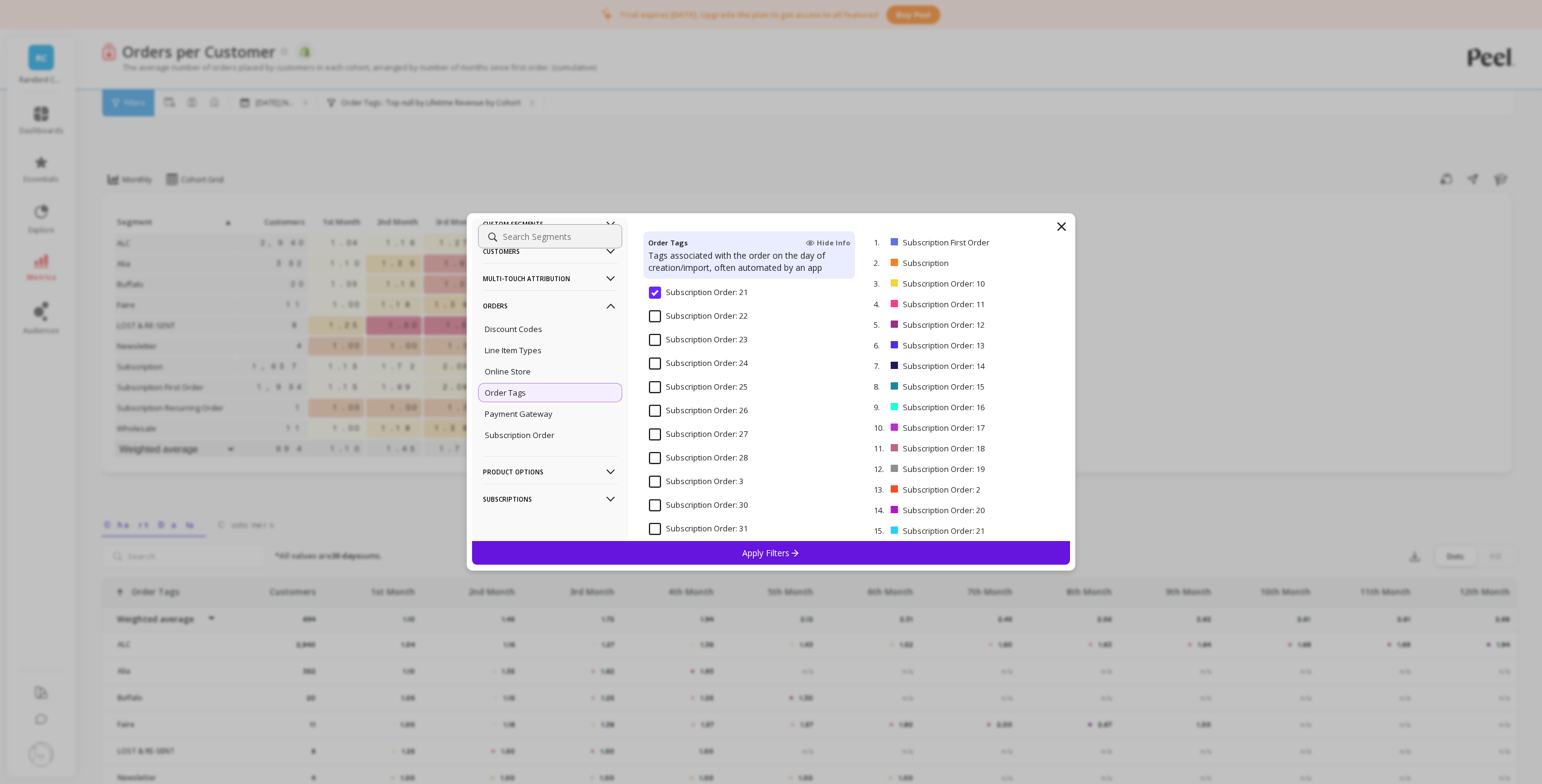
click at [652, 323] on span "Subscription Order: 22" at bounding box center [698, 323] width 99 height 25
click at [655, 338] on 23 "Subscription Order: 23" at bounding box center [698, 340] width 99 height 12
click at [658, 363] on 24 "Subscription Order: 24" at bounding box center [698, 363] width 99 height 12
click at [657, 389] on 25 "Subscription Order: 25" at bounding box center [698, 387] width 99 height 12
click at [656, 409] on 26 "Subscription Order: 26" at bounding box center [698, 410] width 99 height 12
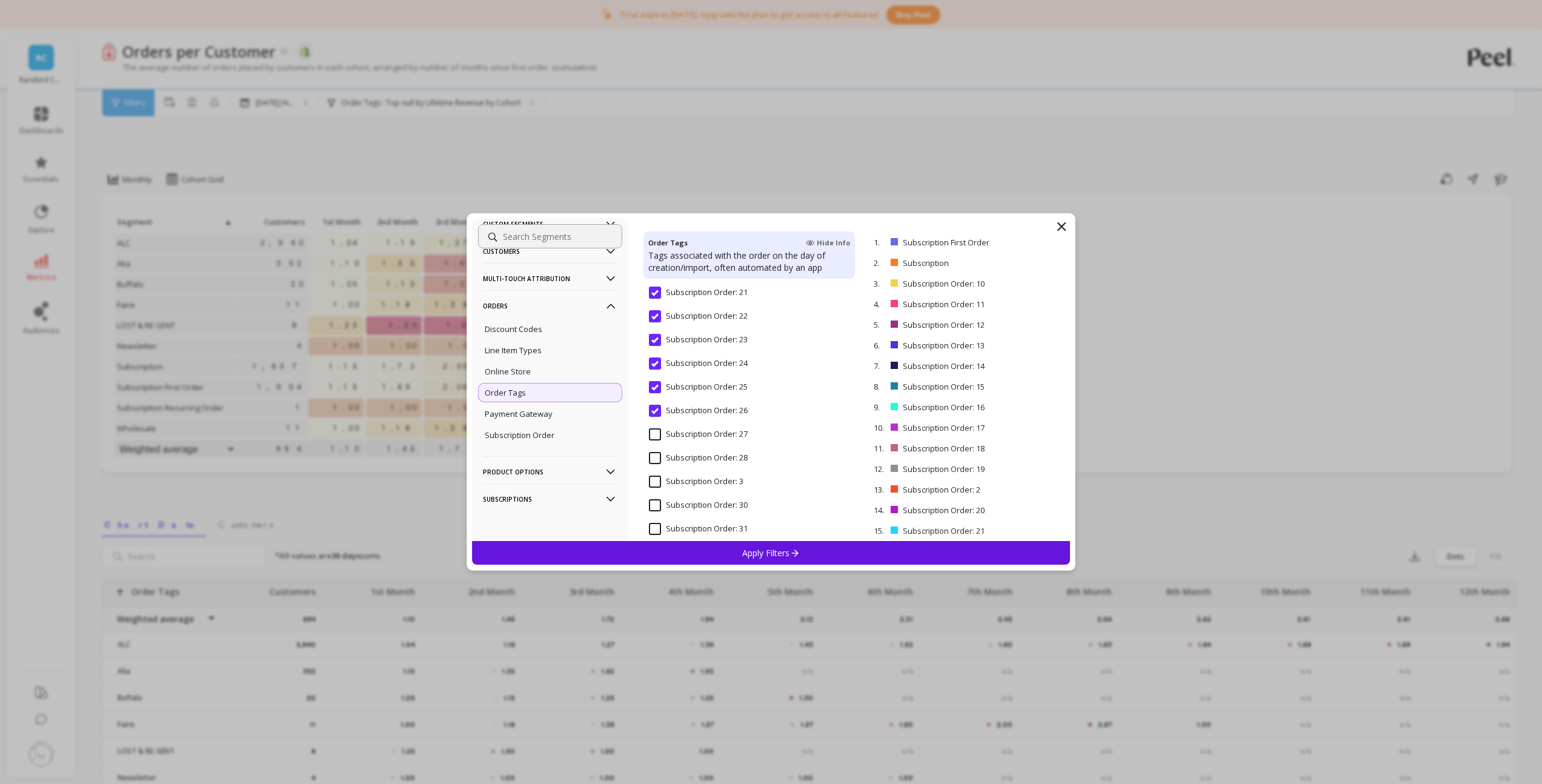
click at [655, 430] on 27 "Subscription Order: 27" at bounding box center [698, 435] width 99 height 12
click at [655, 461] on 28 "Subscription Order: 28" at bounding box center [698, 458] width 99 height 12
click at [657, 478] on 3 "Subscription Order: 3" at bounding box center [696, 482] width 95 height 12
click at [655, 398] on 30 "Subscription Order: 30" at bounding box center [698, 397] width 99 height 12
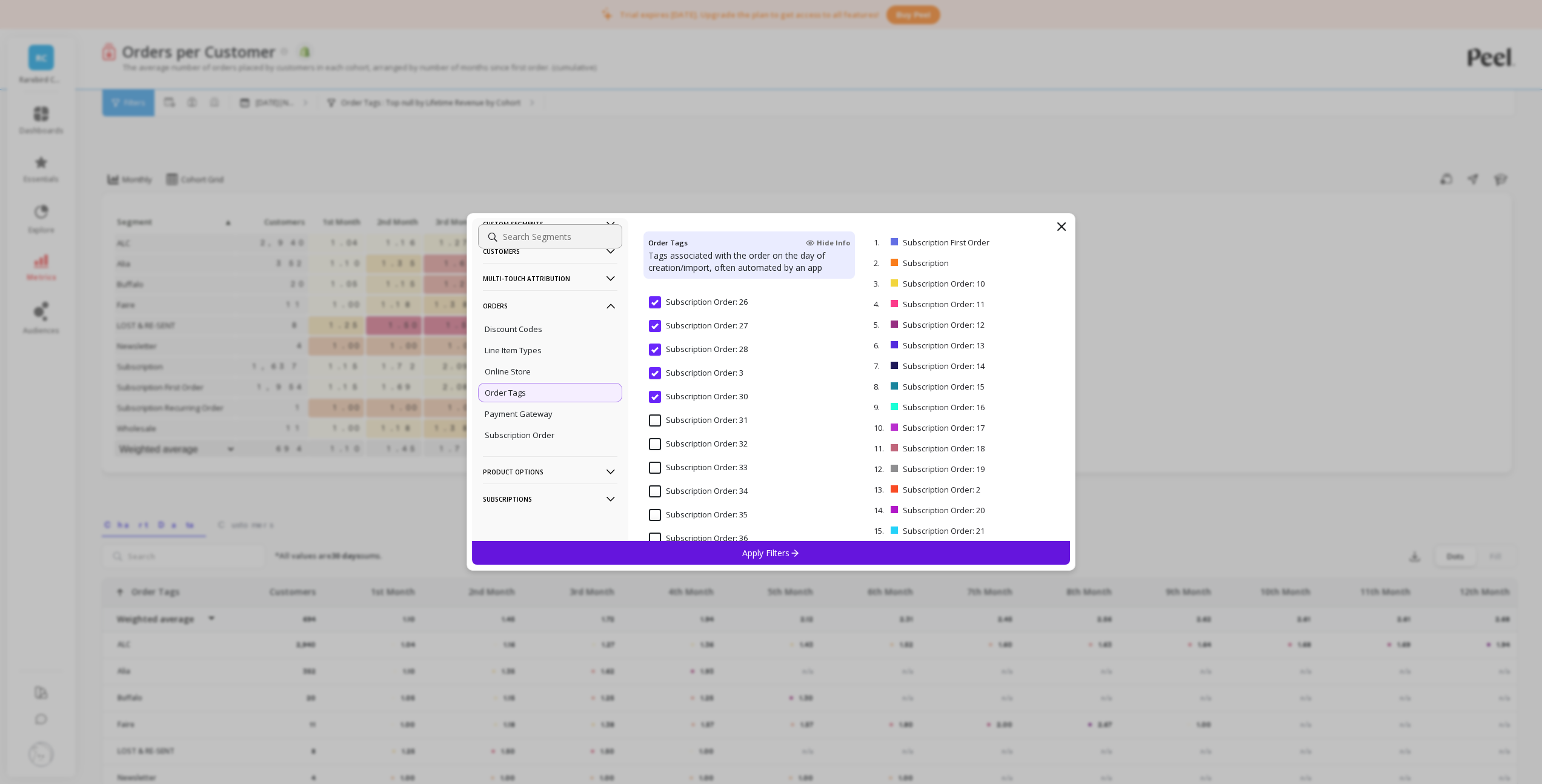
click at [656, 425] on 31 "Subscription Order: 31" at bounding box center [698, 421] width 99 height 12
click at [657, 445] on 32 "Subscription Order: 32" at bounding box center [698, 444] width 99 height 12
click at [655, 469] on 33 "Subscription Order: 33" at bounding box center [698, 467] width 99 height 12
click at [657, 488] on 34 "Subscription Order: 34" at bounding box center [698, 491] width 99 height 12
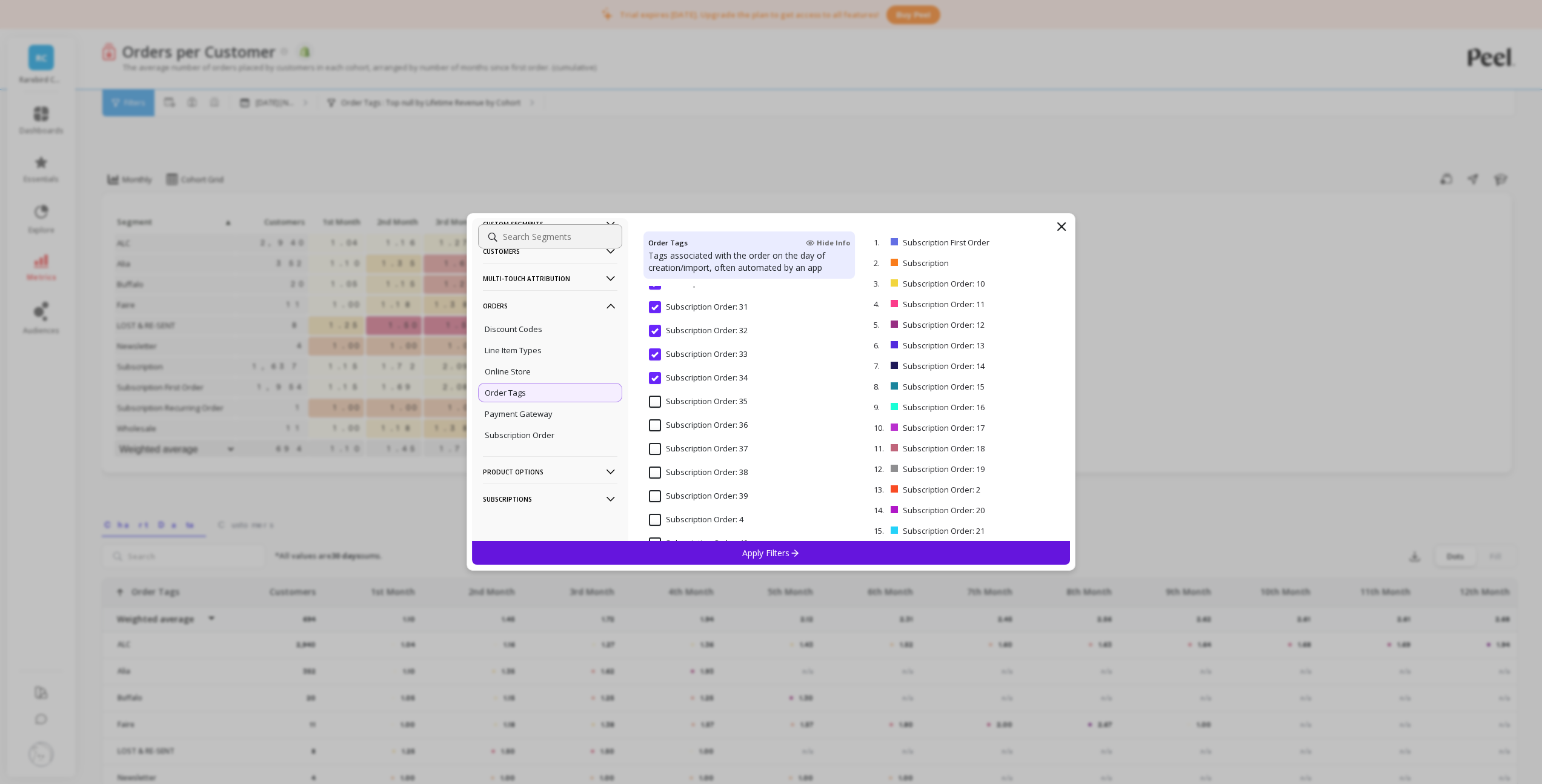
click at [653, 400] on 35 "Subscription Order: 35" at bounding box center [698, 402] width 99 height 12
click at [655, 424] on 36 "Subscription Order: 36" at bounding box center [698, 425] width 99 height 12
click at [658, 448] on 37 "Subscription Order: 37" at bounding box center [698, 449] width 99 height 12
click at [655, 473] on 38 "Subscription Order: 38" at bounding box center [698, 472] width 99 height 12
click at [655, 492] on 39 "Subscription Order: 39" at bounding box center [698, 496] width 99 height 12
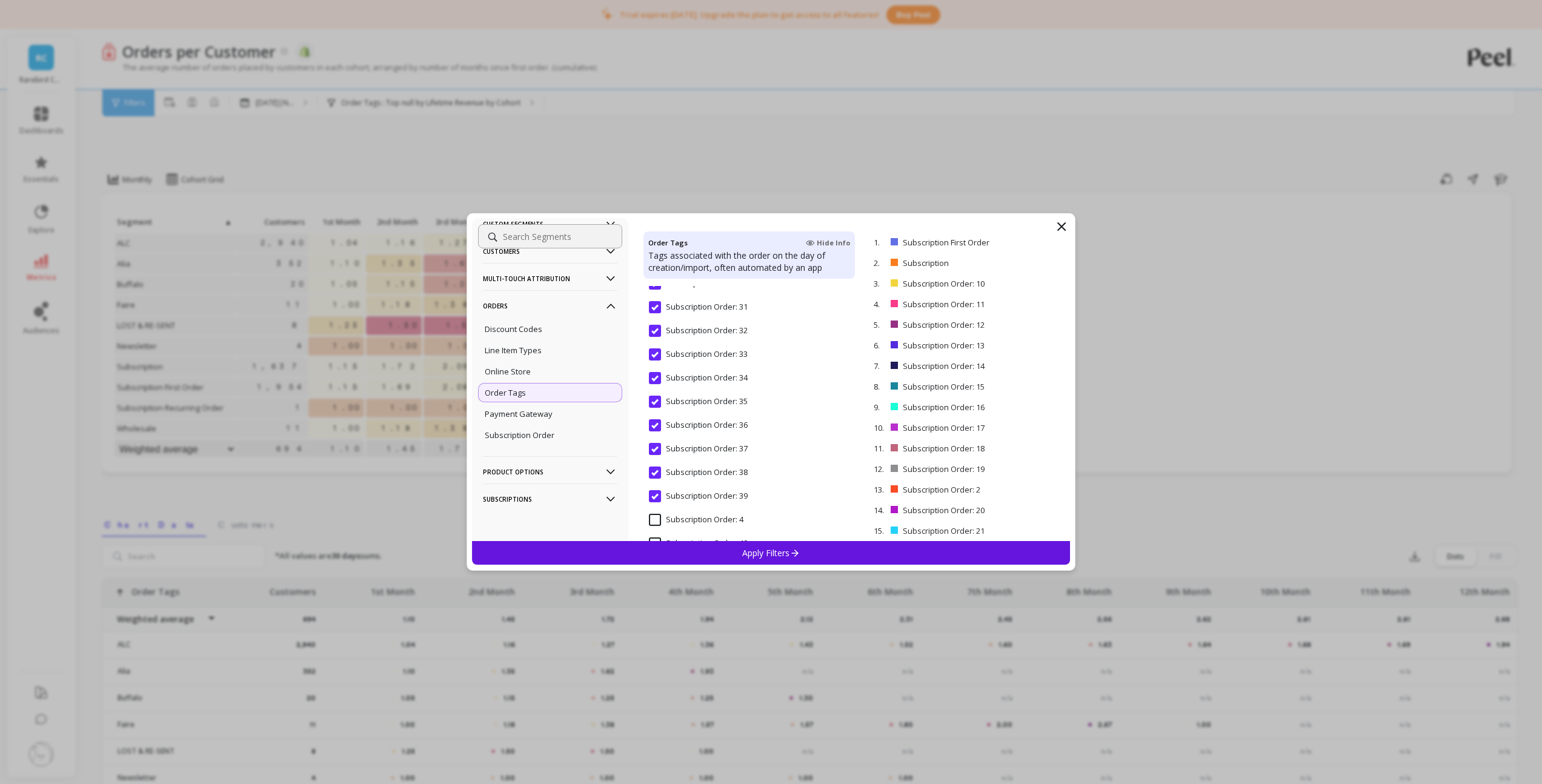
click at [657, 516] on 4 "Subscription Order: 4" at bounding box center [696, 520] width 95 height 12
click at [654, 360] on 40 "Subscription Order: 40" at bounding box center [698, 359] width 99 height 12
drag, startPoint x: 654, startPoint y: 360, endPoint x: 655, endPoint y: 388, distance: 28.0
click at [655, 388] on span "Subscription Order: 41" at bounding box center [698, 389] width 99 height 25
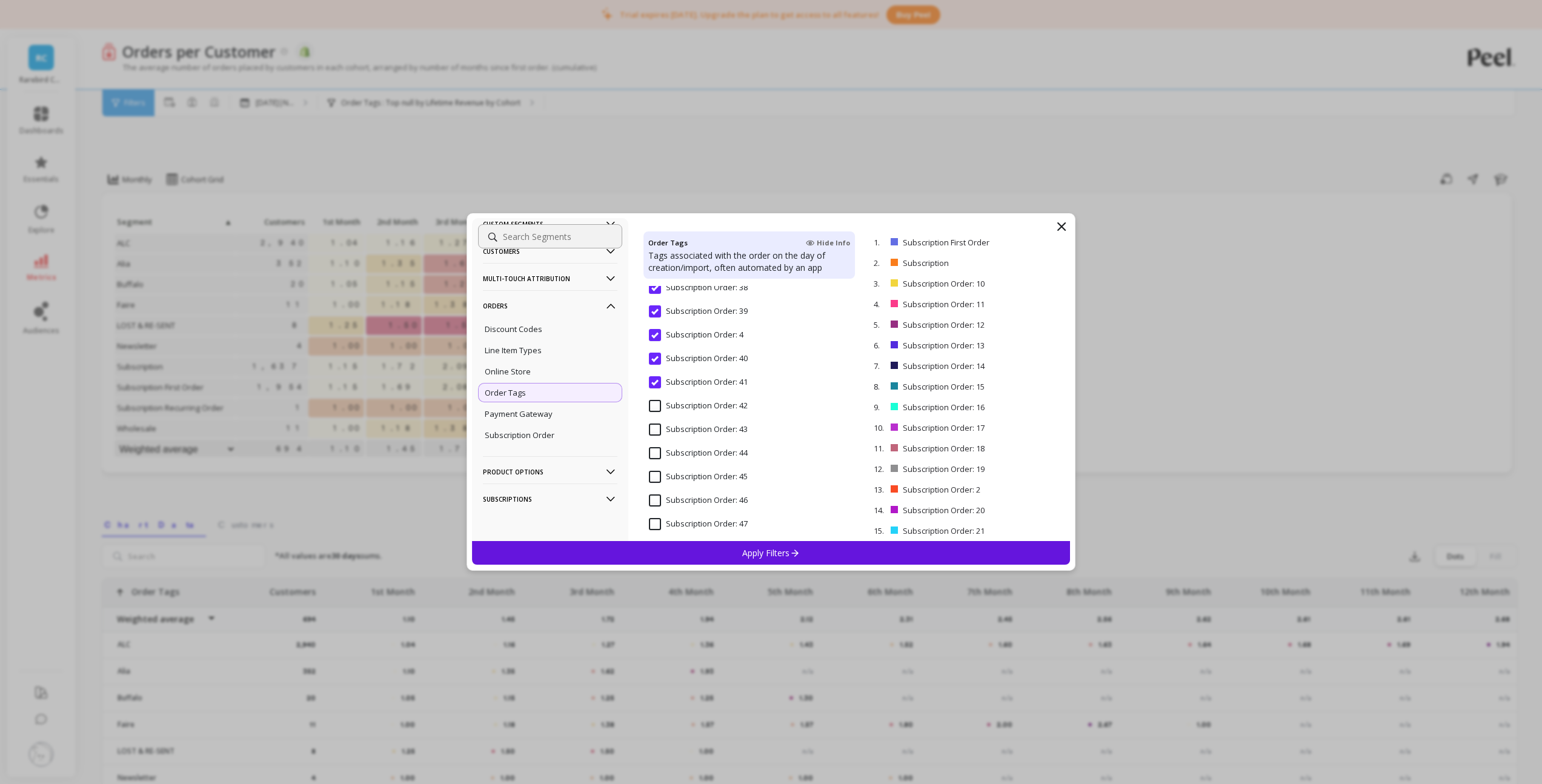
click at [656, 404] on 42 "Subscription Order: 42" at bounding box center [698, 406] width 99 height 12
click at [657, 441] on div "Subscription Order: 44" at bounding box center [749, 459] width 211 height 36
click at [657, 431] on 43 "Subscription Order: 43" at bounding box center [698, 429] width 99 height 12
click at [657, 479] on 45 "Subscription Order: 45" at bounding box center [698, 477] width 99 height 12
click at [655, 502] on 46 "Subscription Order: 46" at bounding box center [698, 500] width 99 height 12
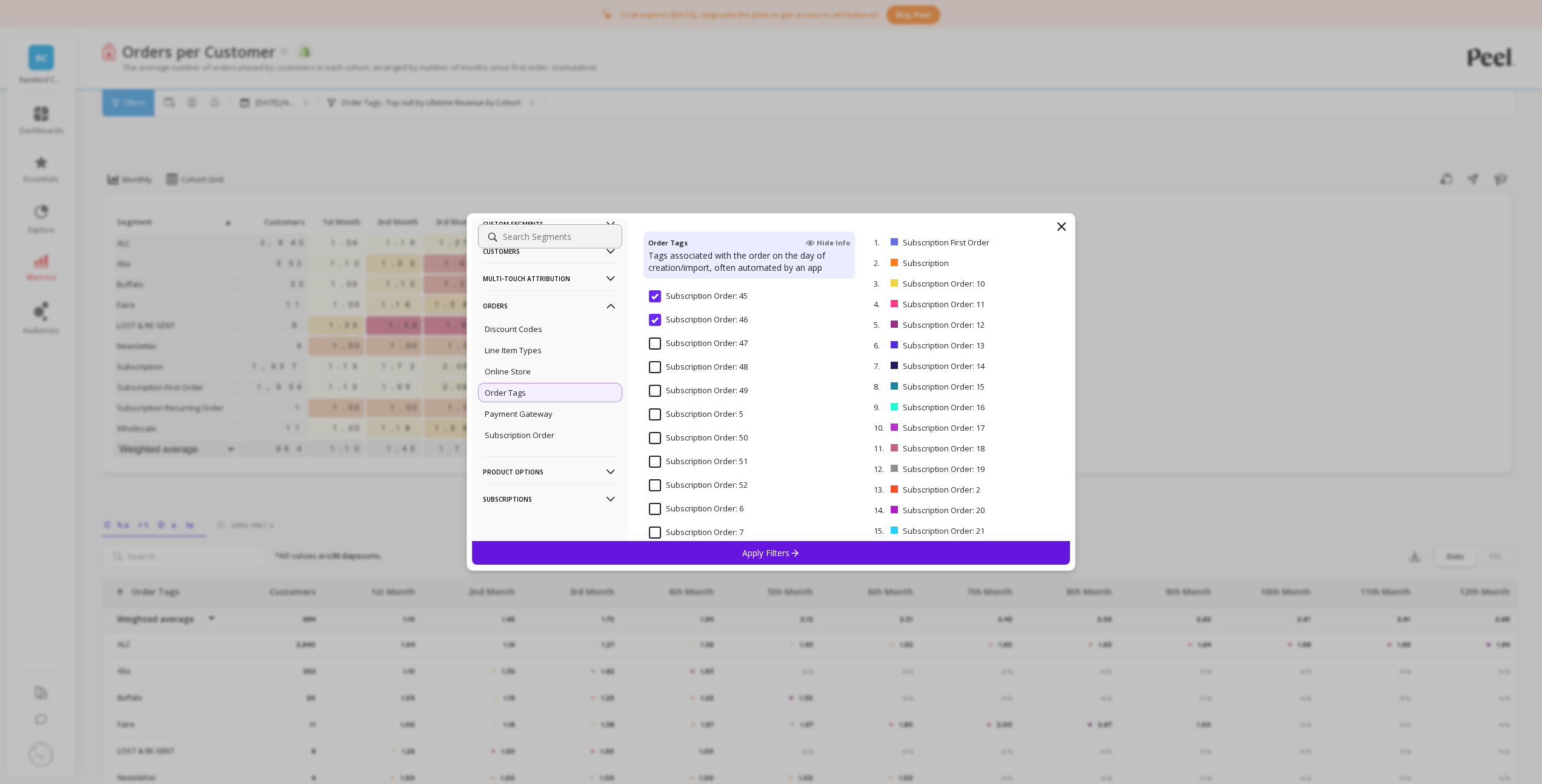
scroll to position [14000, 0]
click at [657, 341] on 47 "Subscription Order: 47" at bounding box center [698, 341] width 99 height 12
click at [654, 367] on 48 "Subscription Order: 48" at bounding box center [698, 364] width 99 height 12
click at [655, 385] on 49 "Subscription Order: 49" at bounding box center [698, 388] width 99 height 12
click at [655, 410] on 5 "Subscription Order: 5" at bounding box center [696, 411] width 95 height 12
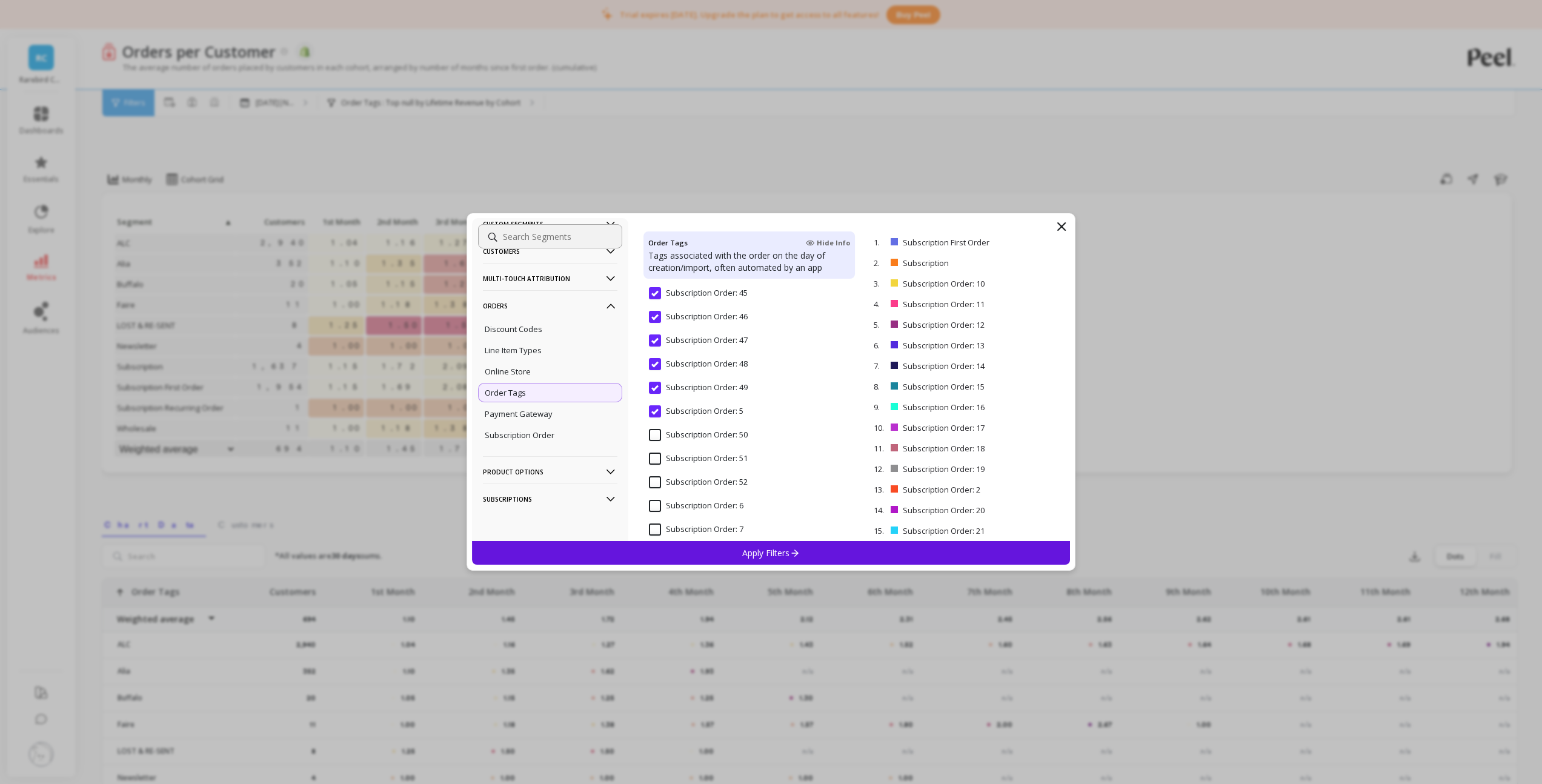
click at [659, 438] on 50 "Subscription Order: 50" at bounding box center [698, 435] width 99 height 12
click at [656, 459] on 51 "Subscription Order: 51" at bounding box center [698, 459] width 99 height 12
click at [655, 479] on 52 "Subscription Order: 52" at bounding box center [698, 482] width 99 height 12
click at [656, 373] on 6 "Subscription Order: 6" at bounding box center [696, 371] width 95 height 12
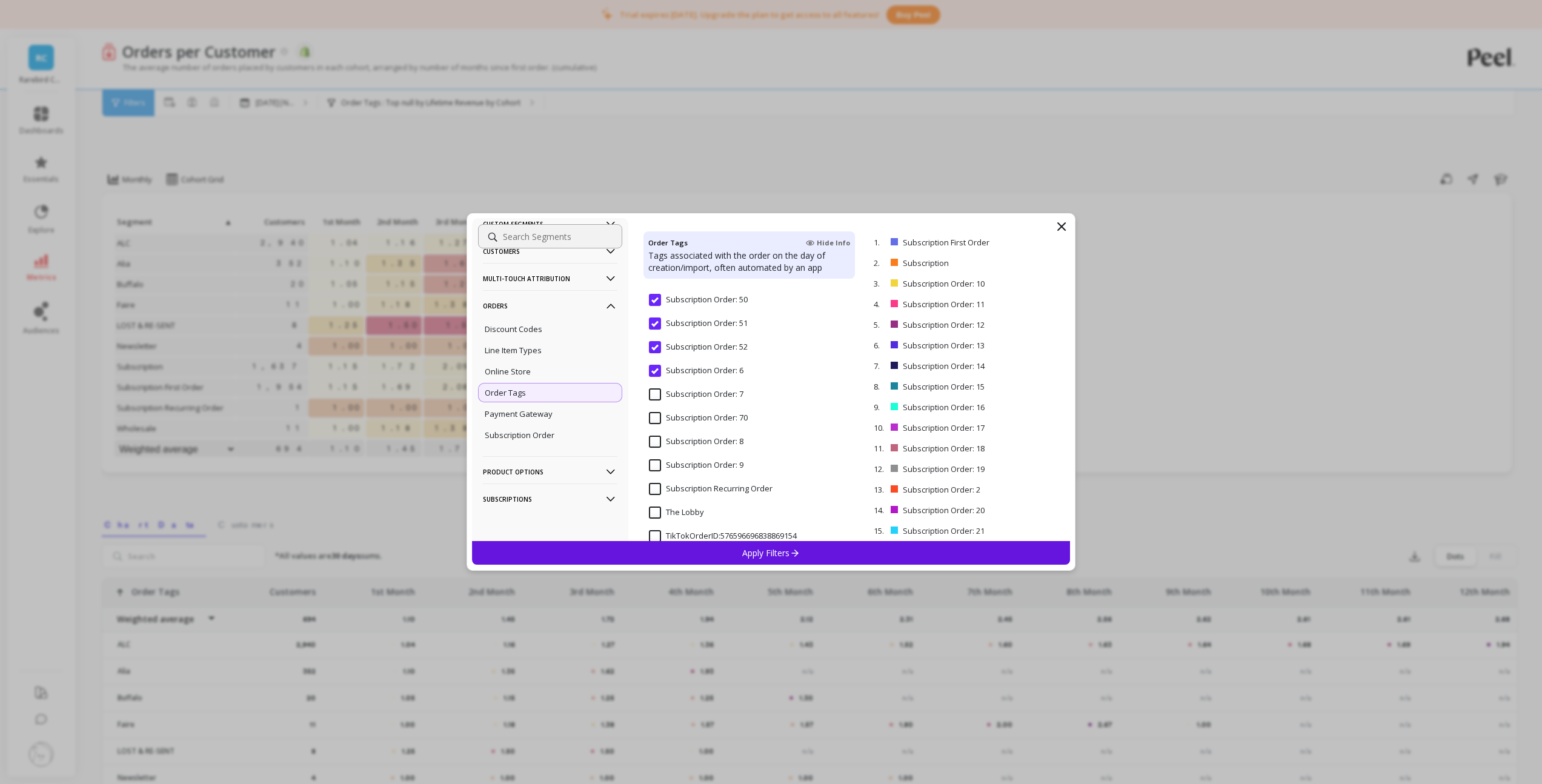
click at [657, 392] on 7 "Subscription Order: 7" at bounding box center [696, 394] width 95 height 12
click at [656, 416] on 70 "Subscription Order: 70" at bounding box center [698, 418] width 99 height 12
click at [656, 443] on 8 "Subscription Order: 8" at bounding box center [696, 441] width 95 height 12
click at [653, 471] on 9 "Subscription Order: 9" at bounding box center [696, 465] width 95 height 12
click at [655, 486] on Order "Subscription Recurring Order" at bounding box center [710, 489] width 123 height 12
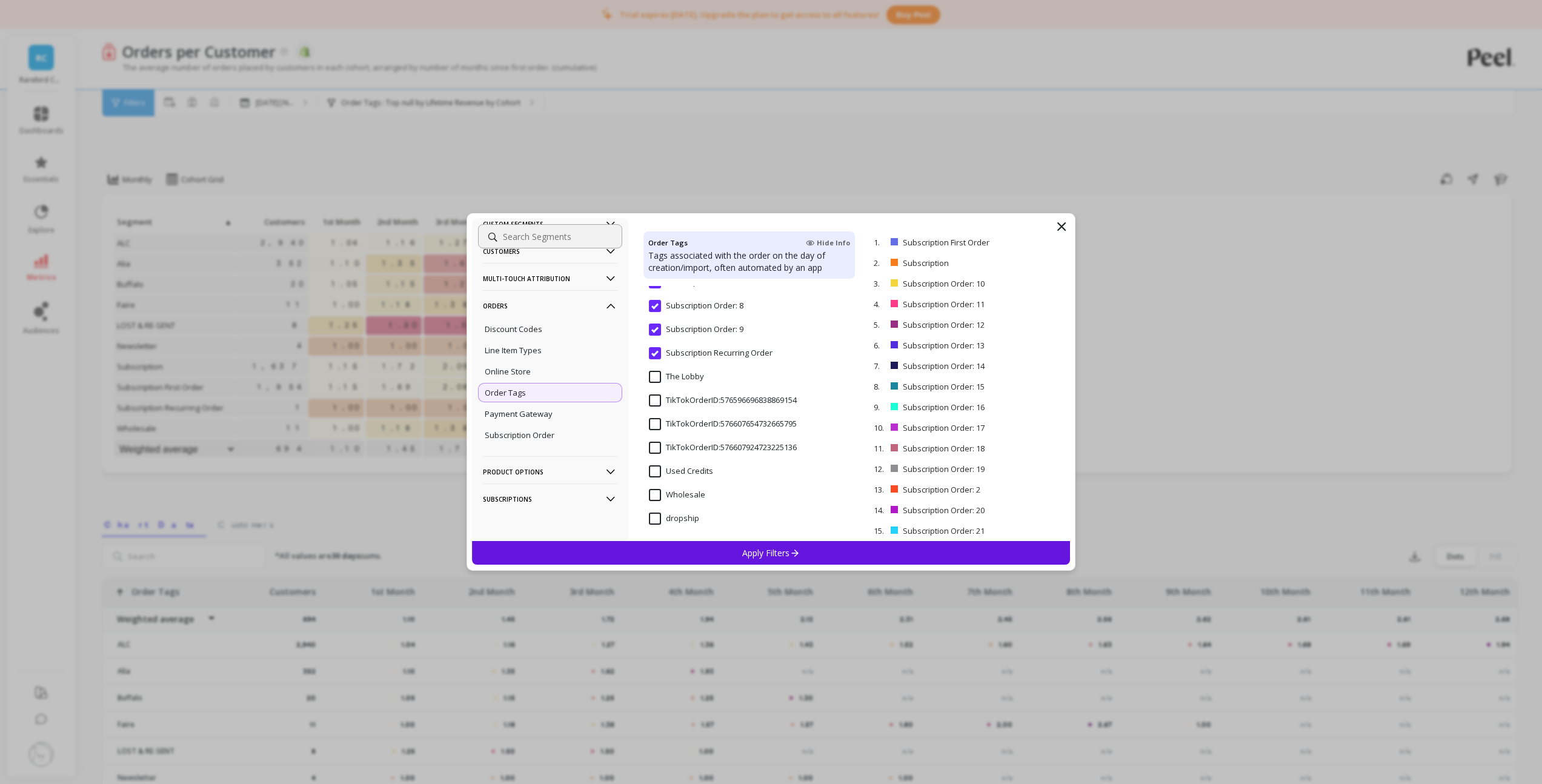
scroll to position [14274, 0]
click at [742, 549] on p "Apply Filters" at bounding box center [771, 553] width 58 height 11
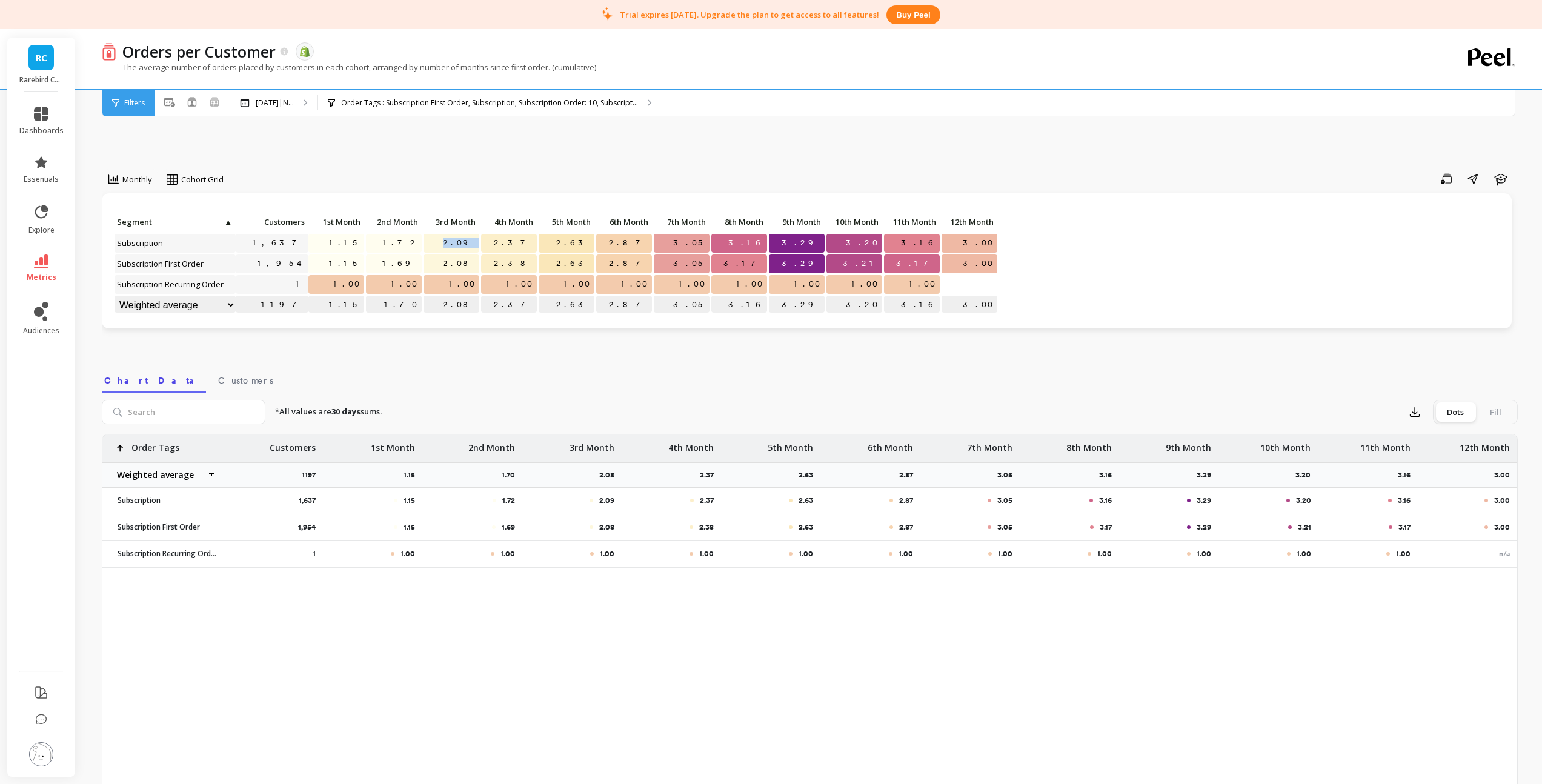
drag, startPoint x: 459, startPoint y: 241, endPoint x: 486, endPoint y: 241, distance: 27.0
click at [486, 241] on div "Click to create an audience 1,637 1.15 1.72 2.09 2.37 2.63 2.87 3.05 3.16 3.29 …" at bounding box center [556, 265] width 885 height 103
